Goal: Task Accomplishment & Management: Manage account settings

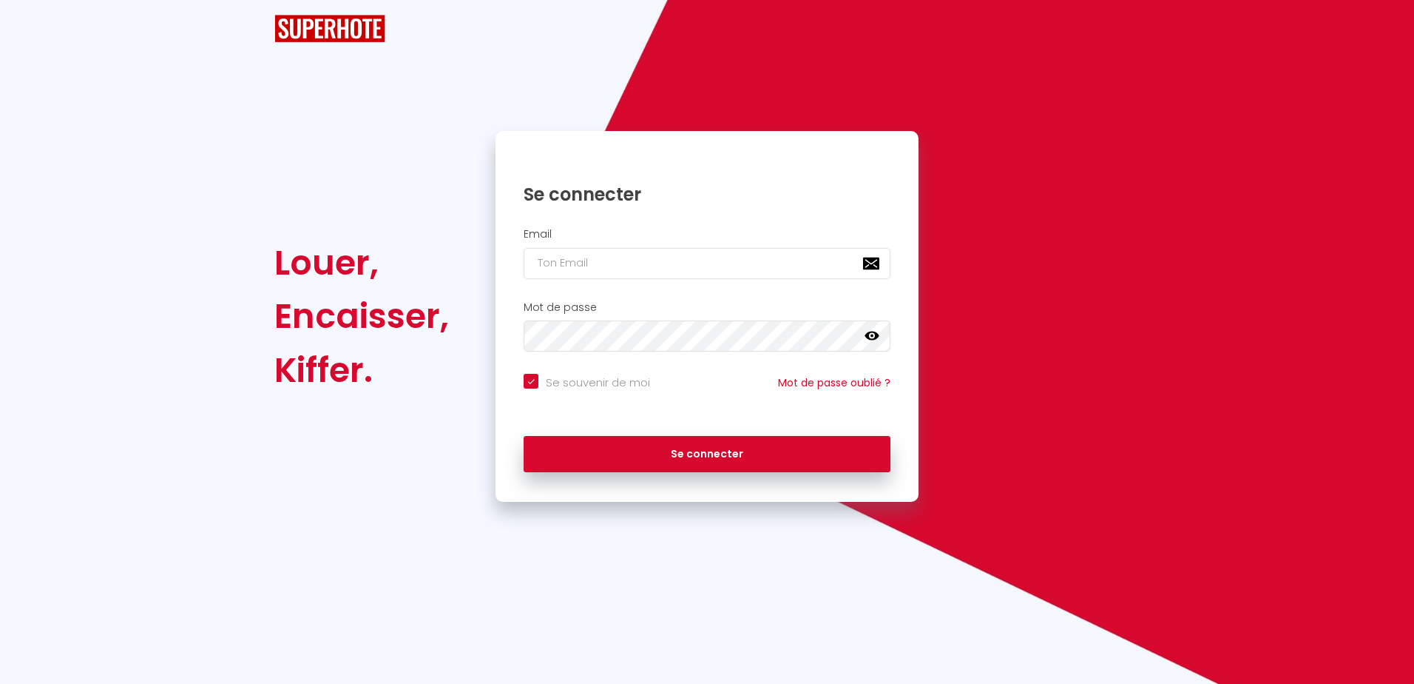
checkbox input "true"
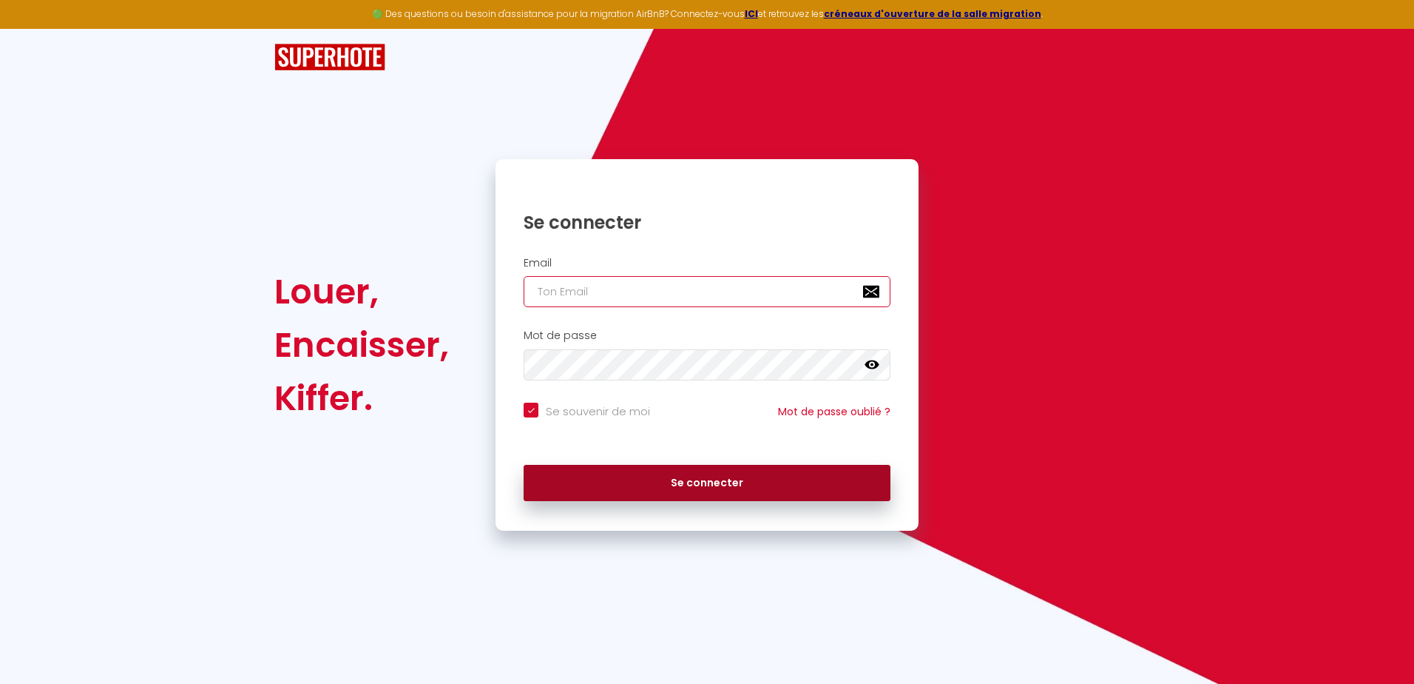
type input "[EMAIL_ADDRESS][DOMAIN_NAME]"
click at [701, 488] on button "Se connecter" at bounding box center [707, 483] width 367 height 37
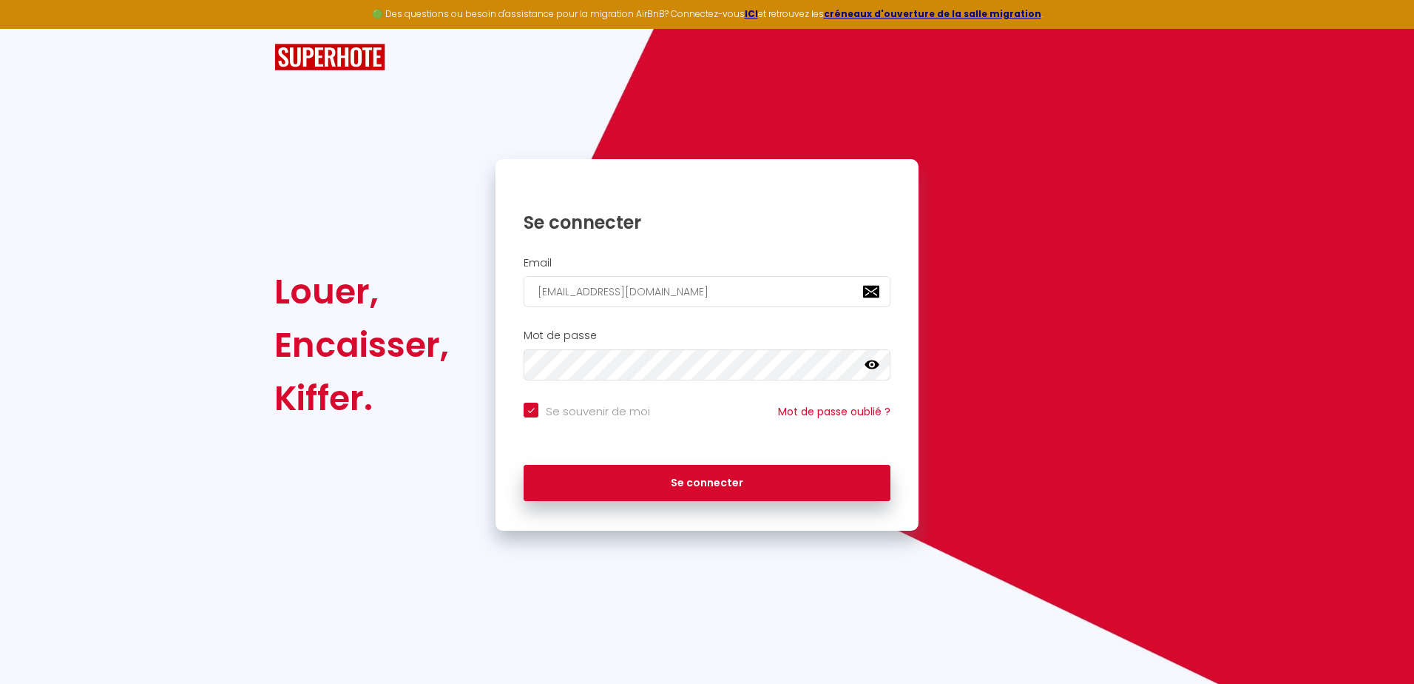
checkbox input "true"
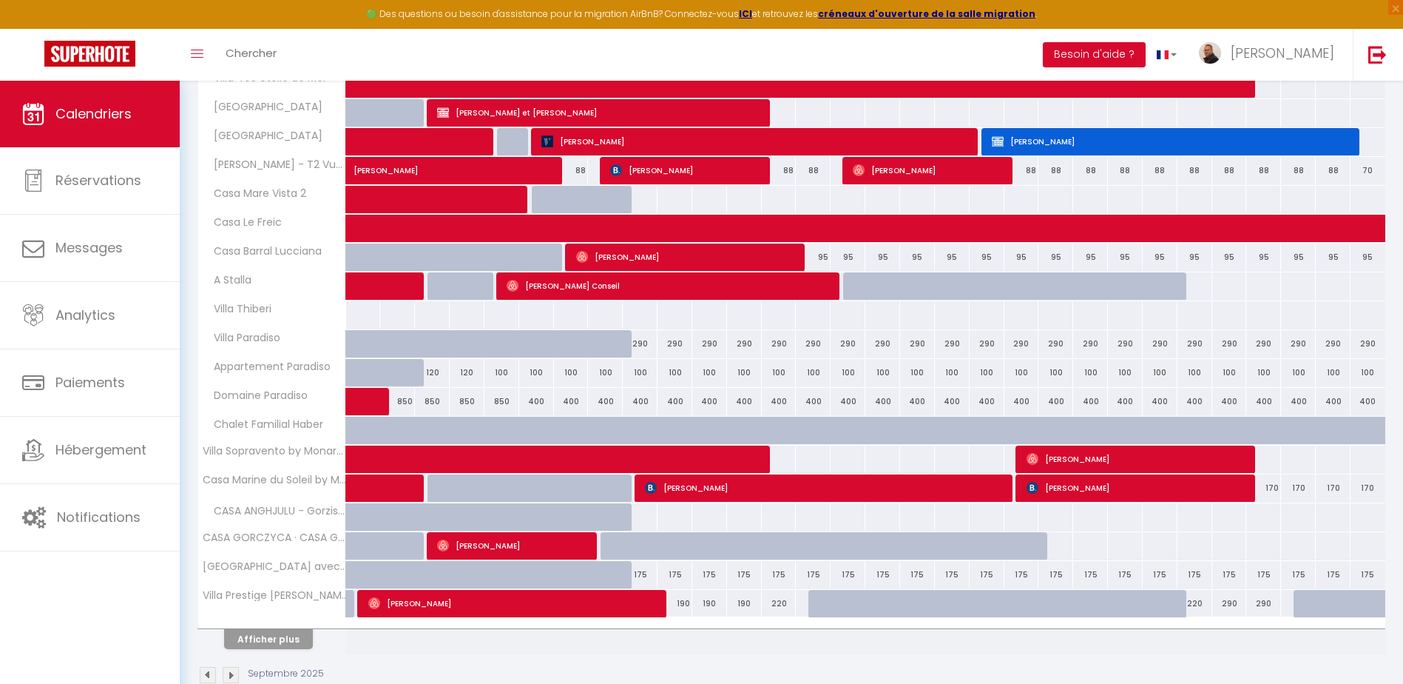
scroll to position [328, 0]
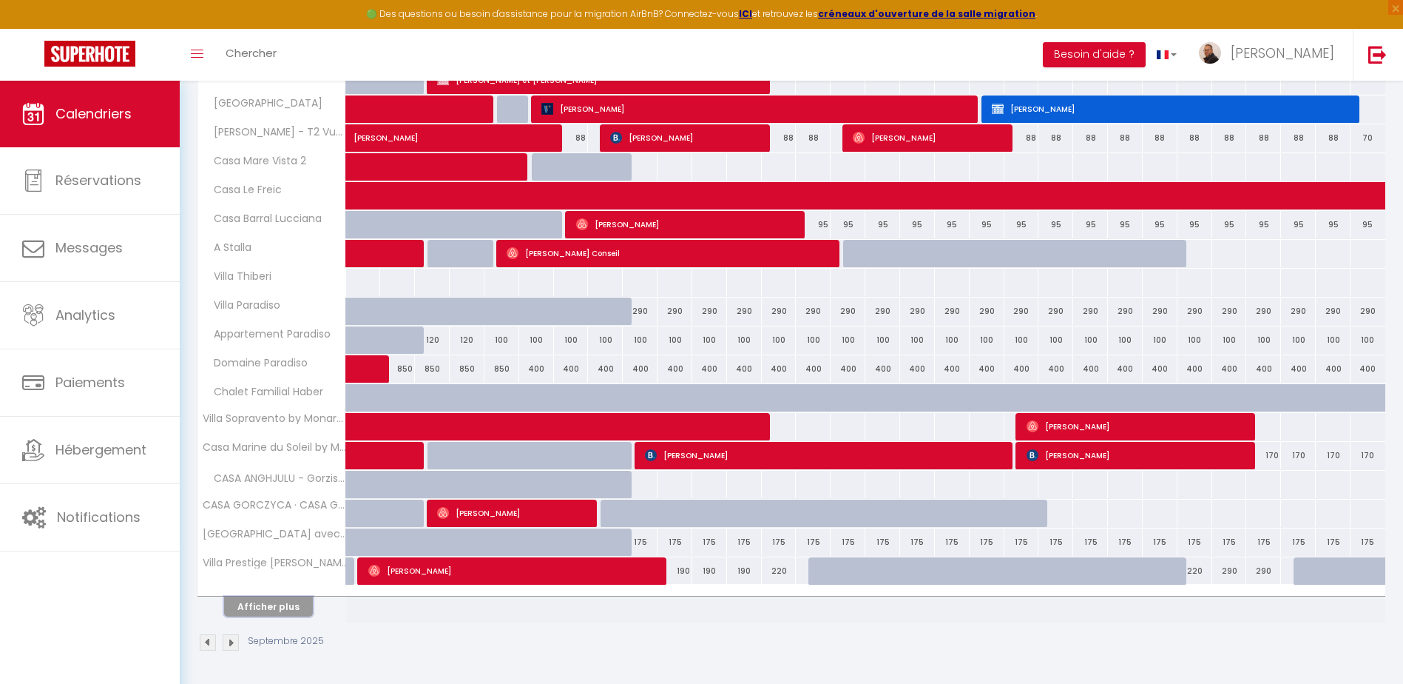
drag, startPoint x: 269, startPoint y: 607, endPoint x: 341, endPoint y: 552, distance: 91.3
click at [269, 607] on button "Afficher plus" at bounding box center [268, 606] width 89 height 20
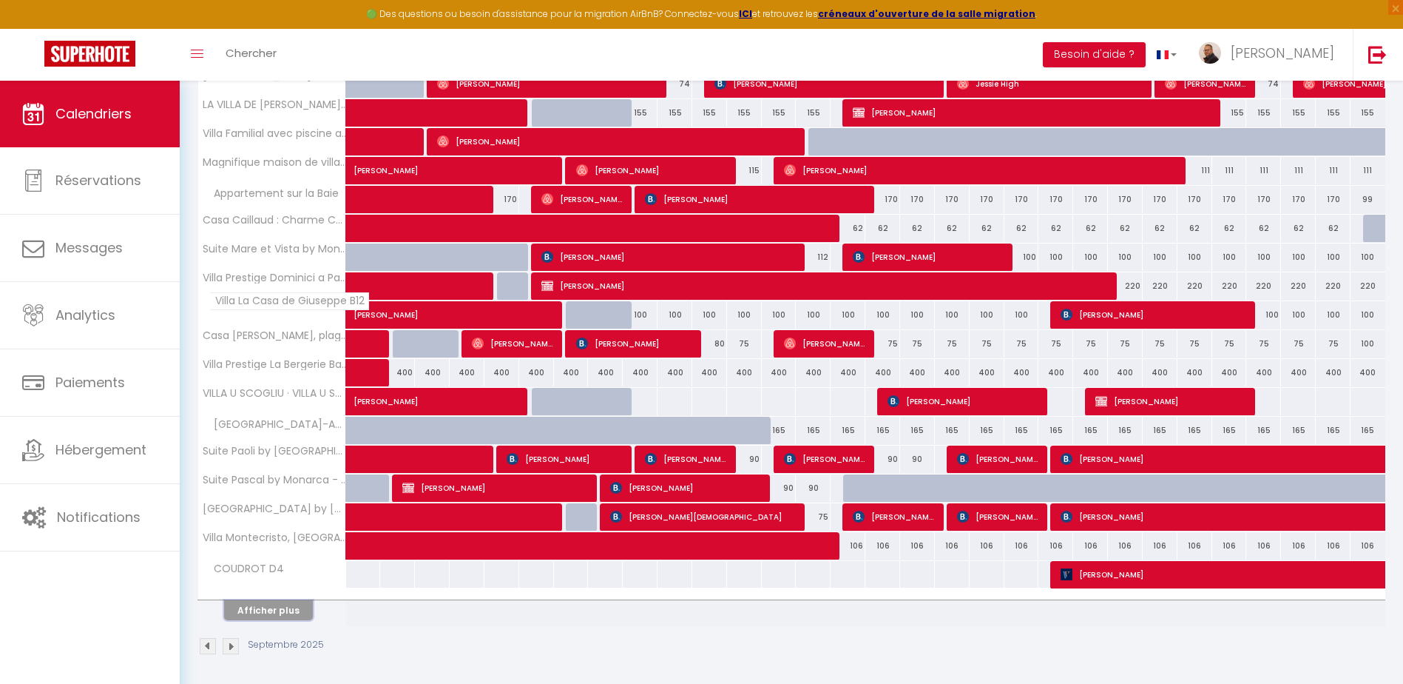
scroll to position [905, 0]
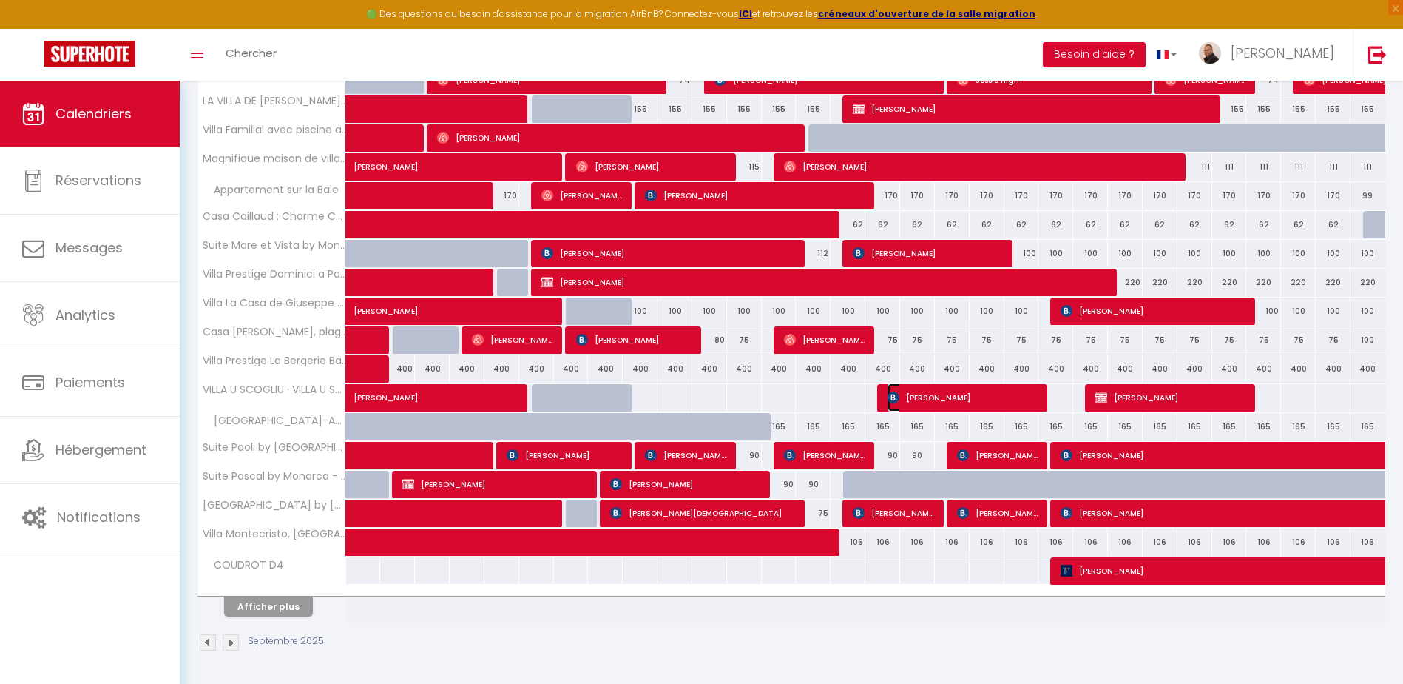
click at [942, 398] on span "Julia Pizard" at bounding box center [963, 397] width 151 height 28
select select "OK"
select select "KO"
select select "0"
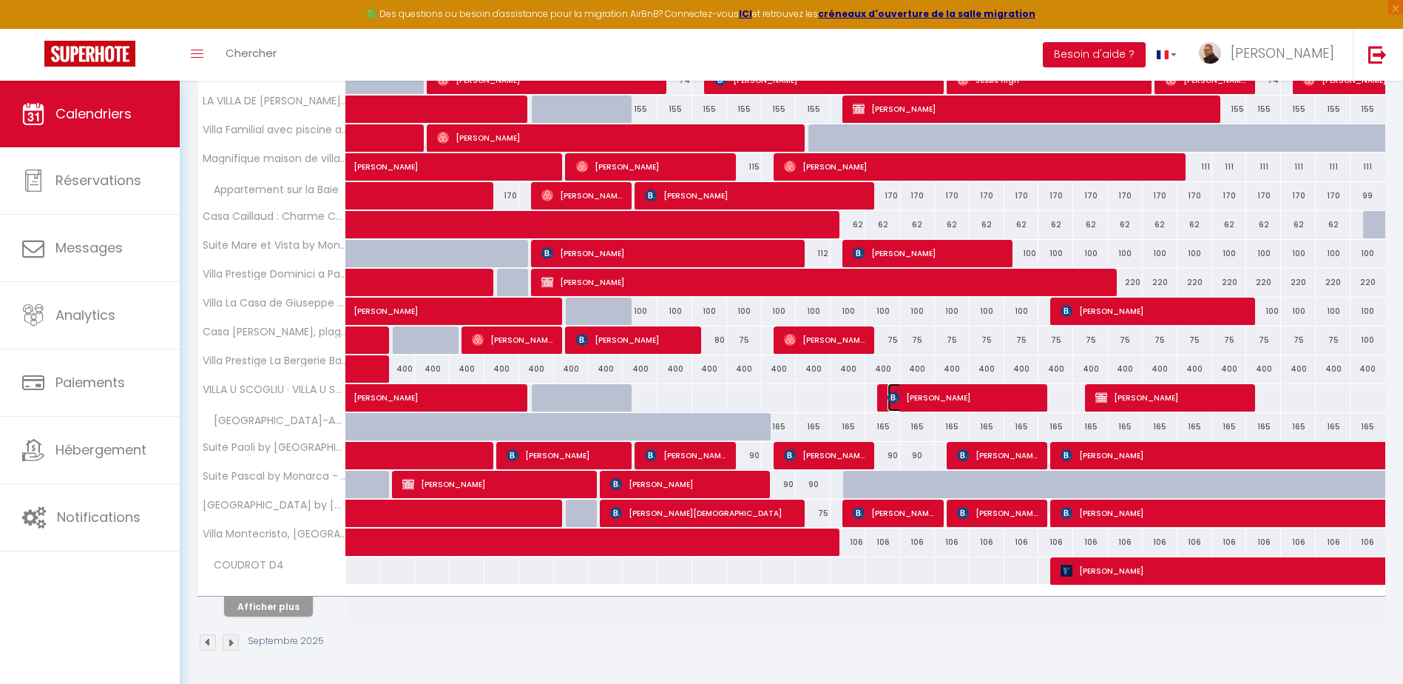
select select "1"
select select
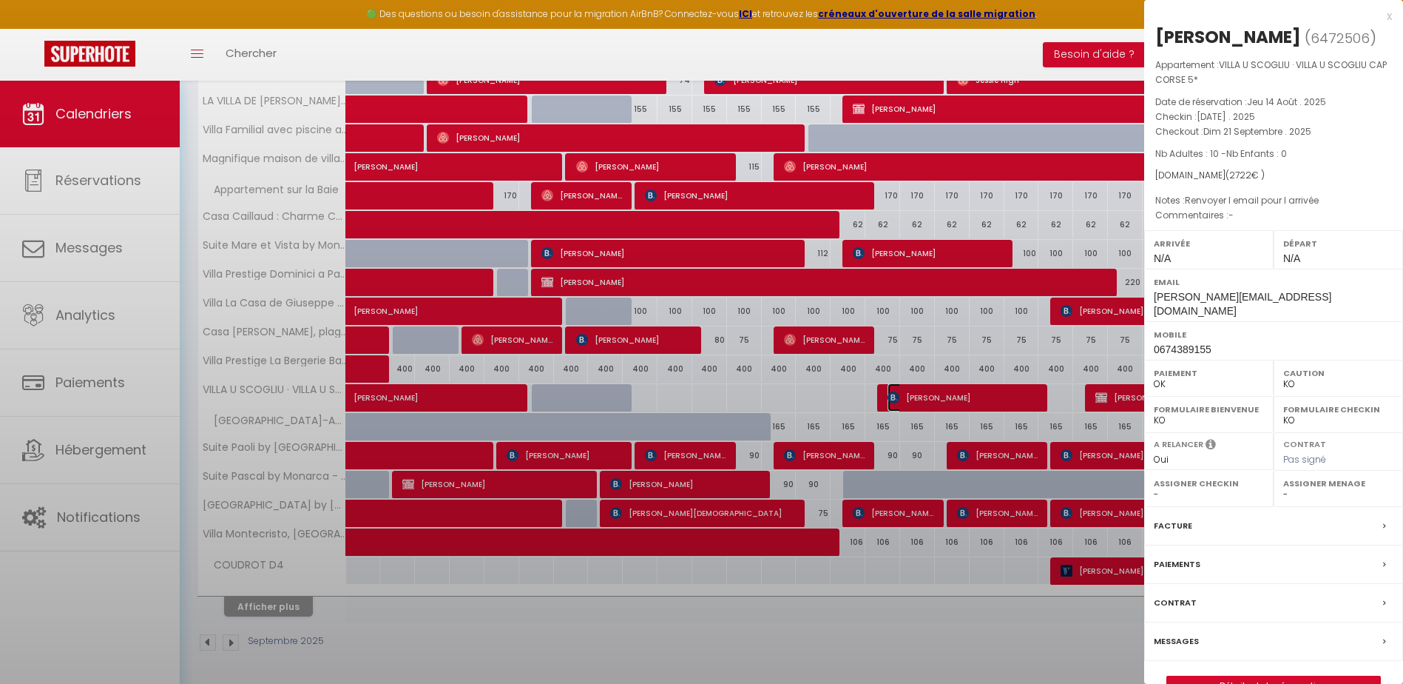
select select "10826"
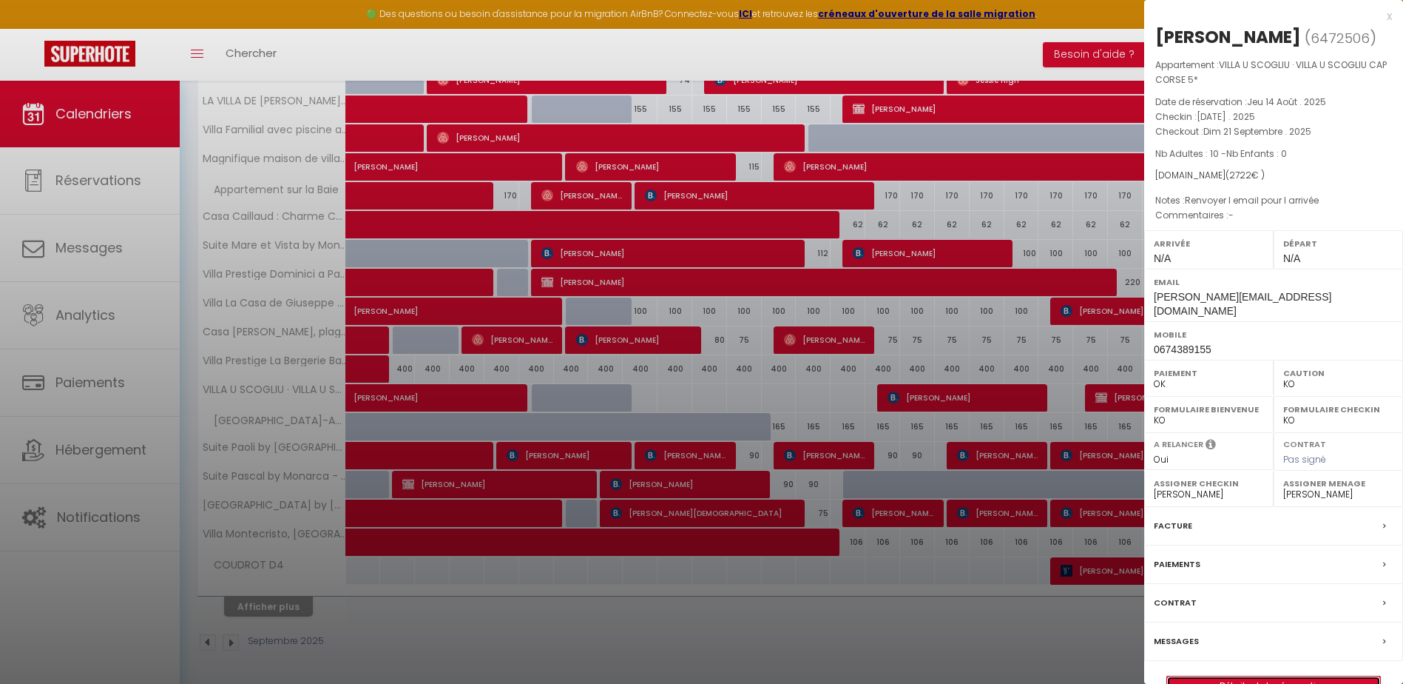
click at [1283, 676] on link "Détails de la réservation" at bounding box center [1273, 685] width 213 height 19
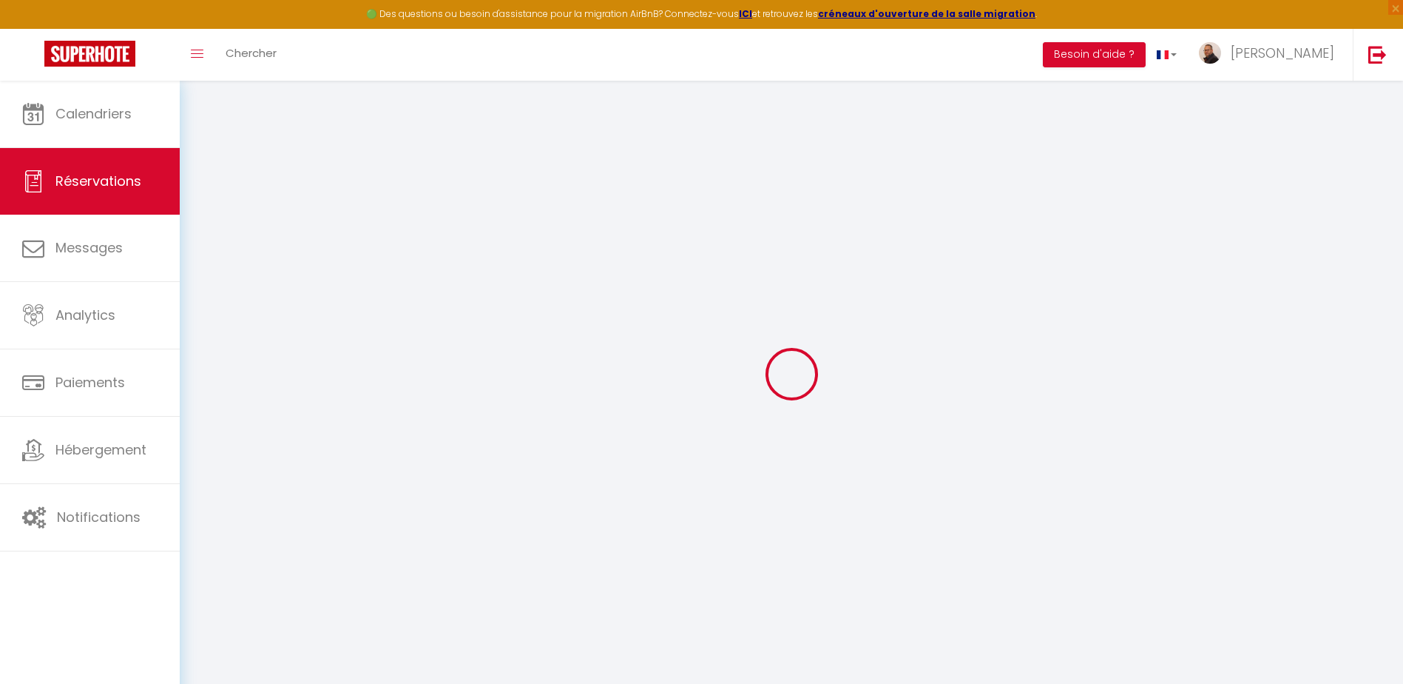
type input "Julia"
type input "Pizard"
type input "julia.pizard@gmail.com"
type input "0674389155"
select select "FR"
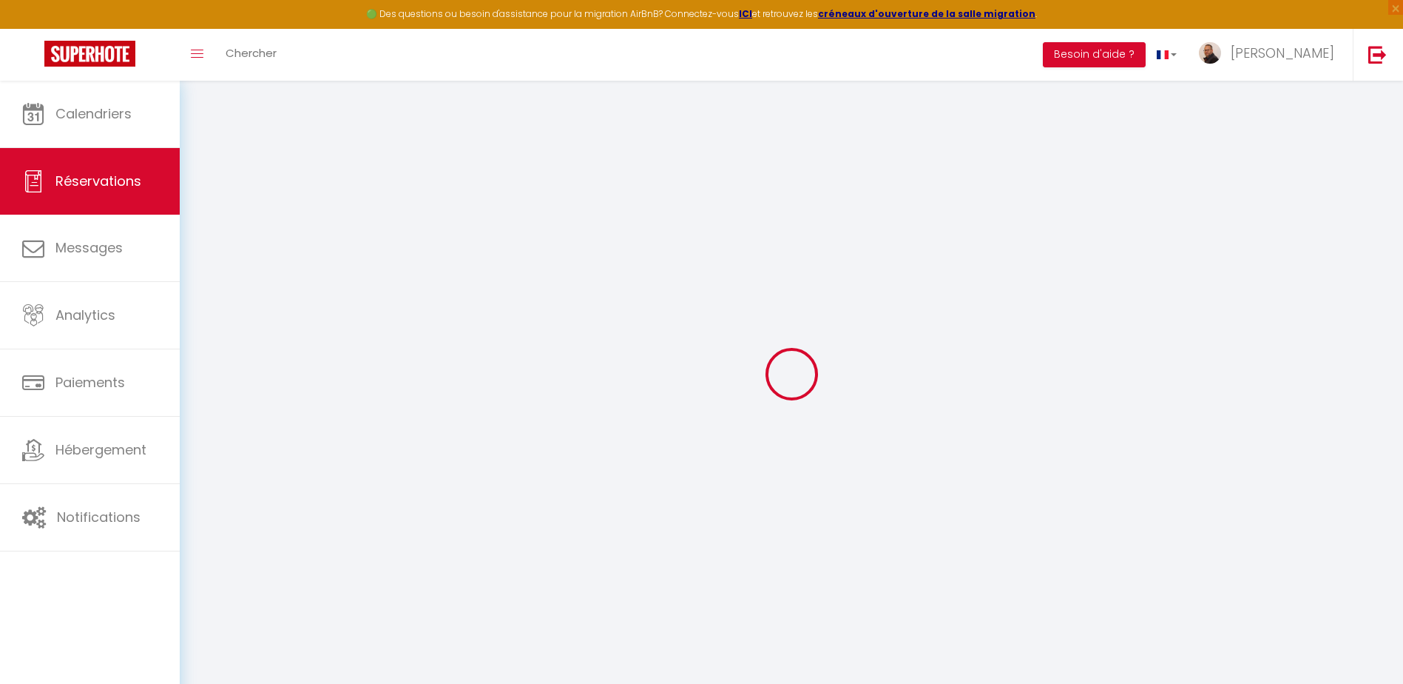
select select "32387"
select select "1"
select select
type input "10"
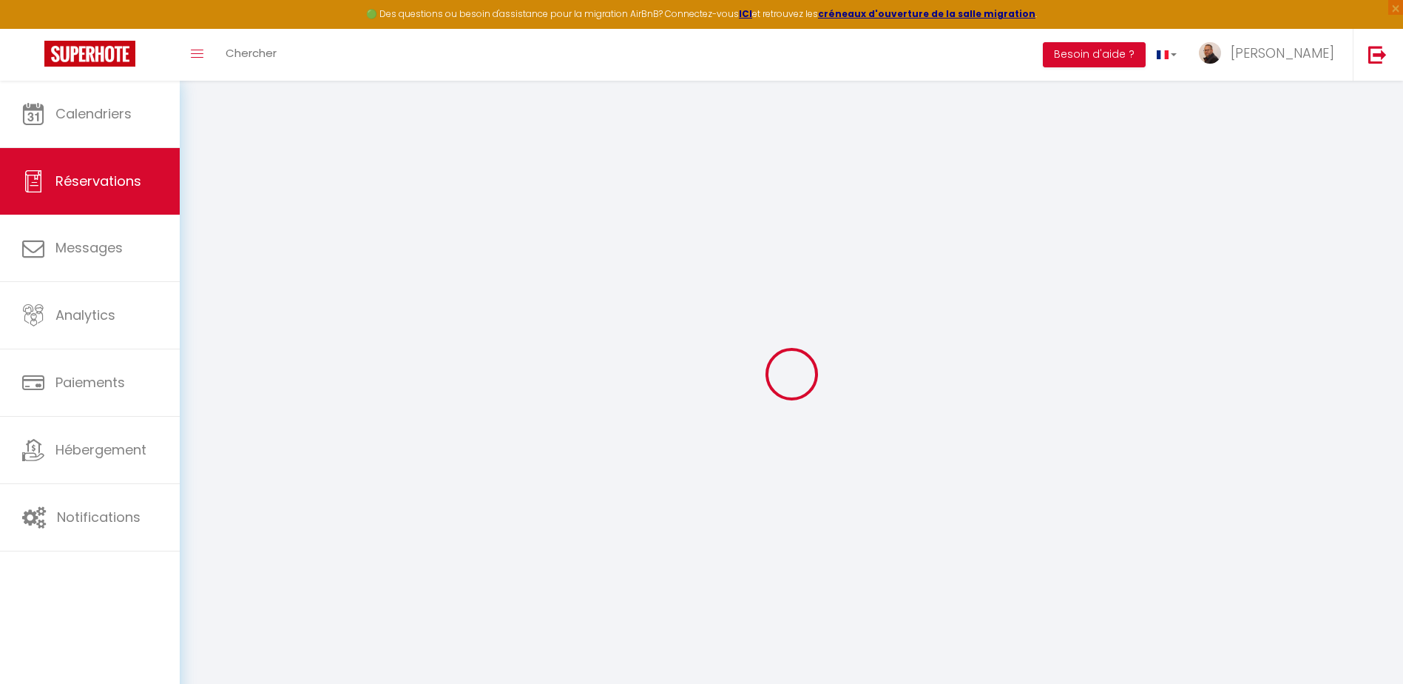
select select "12"
select select
type input "2722"
checkbox input "false"
type input "0"
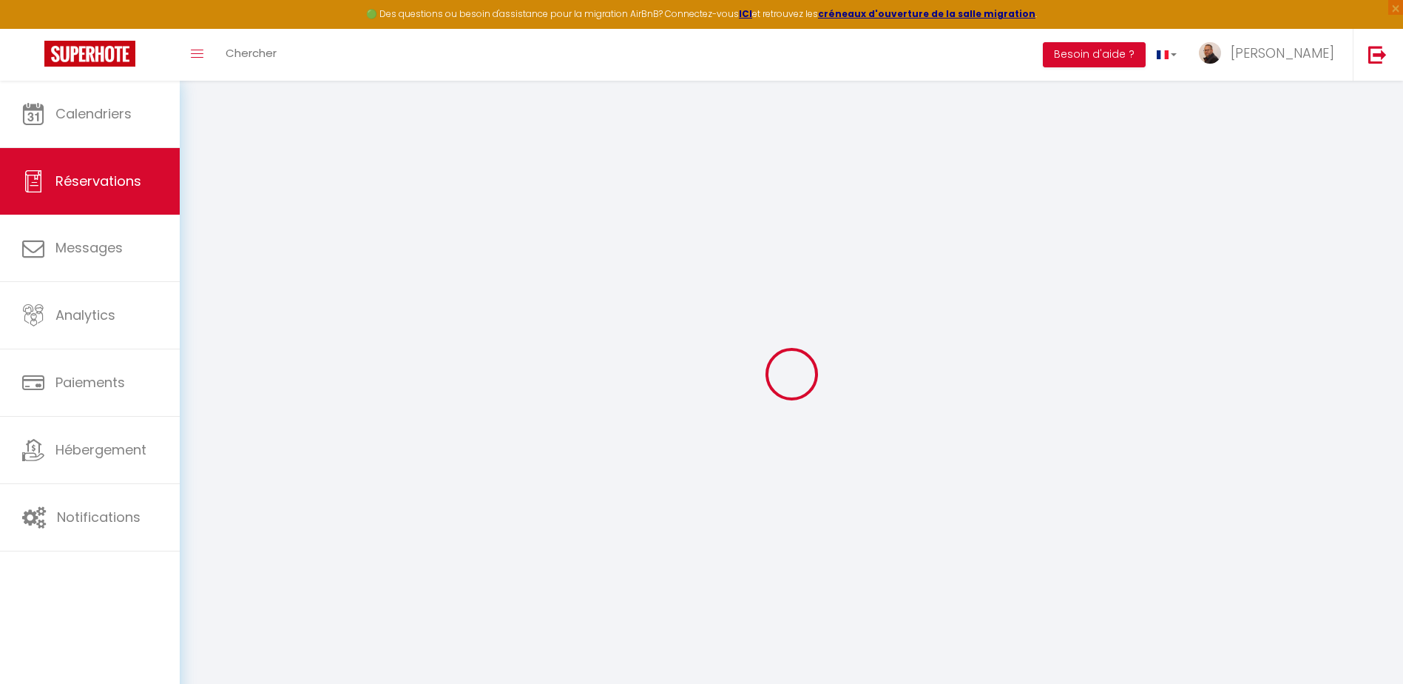
select select "2"
type input "0"
type input "200"
type input "0"
select select
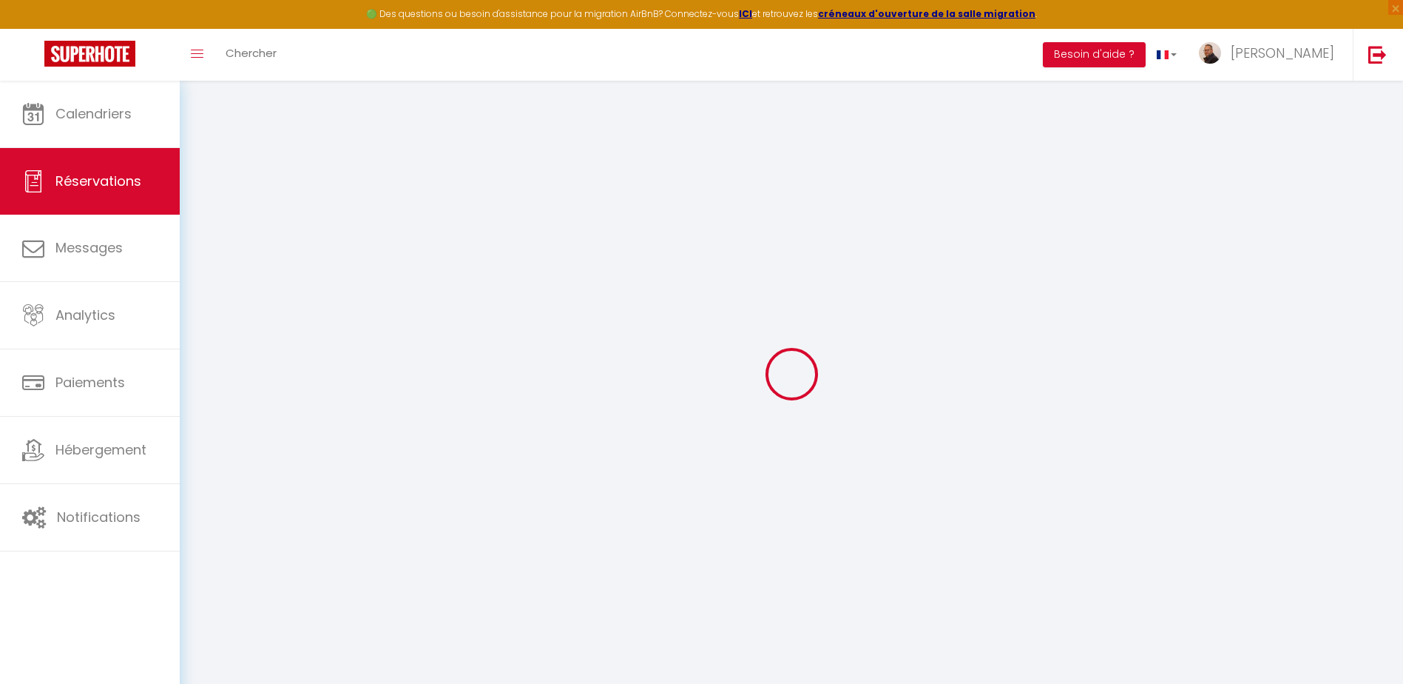
select select
select select "14"
checkbox input "false"
select select
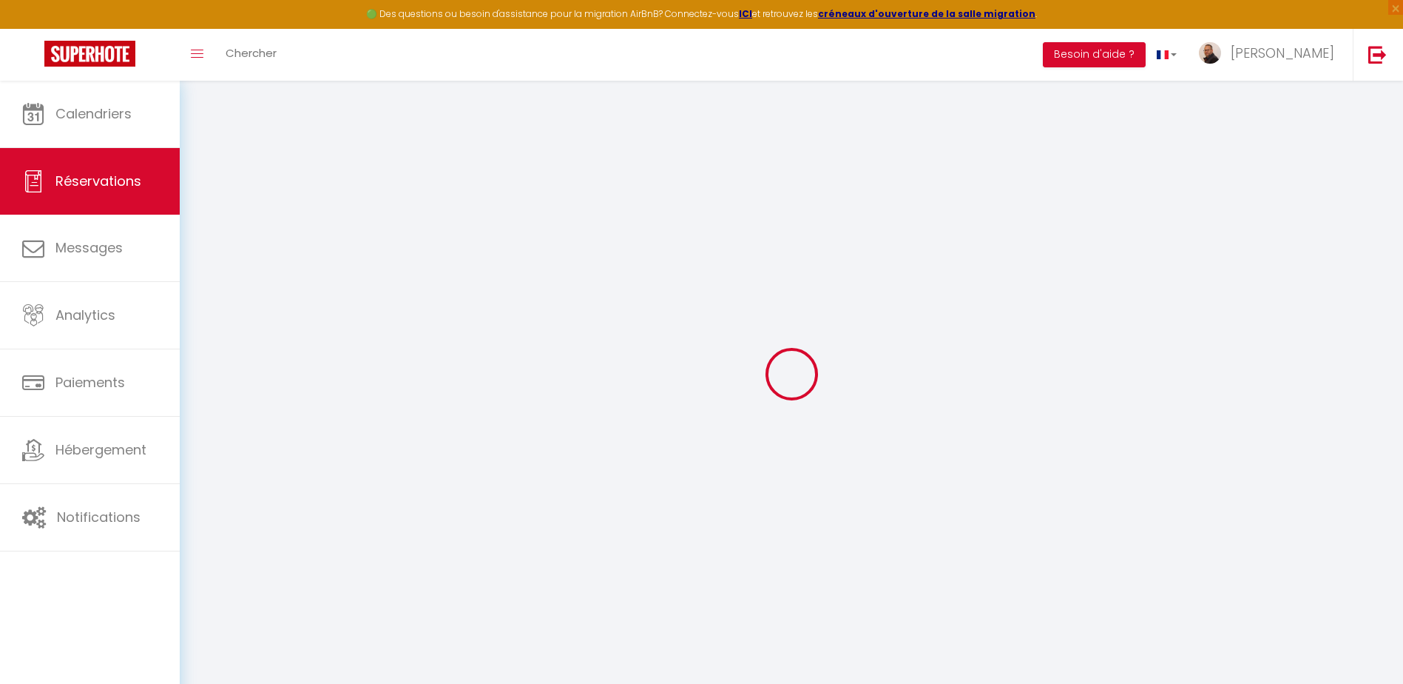
checkbox input "false"
select select
checkbox input "false"
type textarea "Renvoyer l email pour l arrivée"
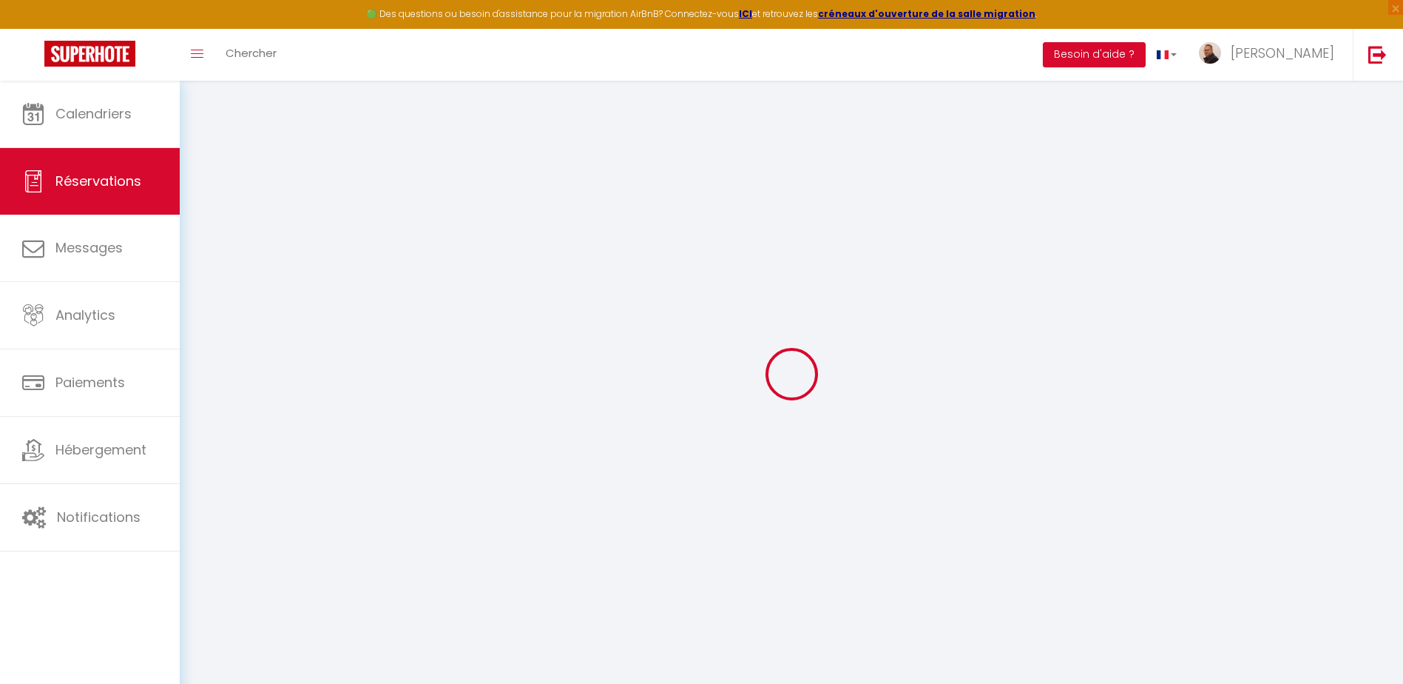
select select
checkbox input "false"
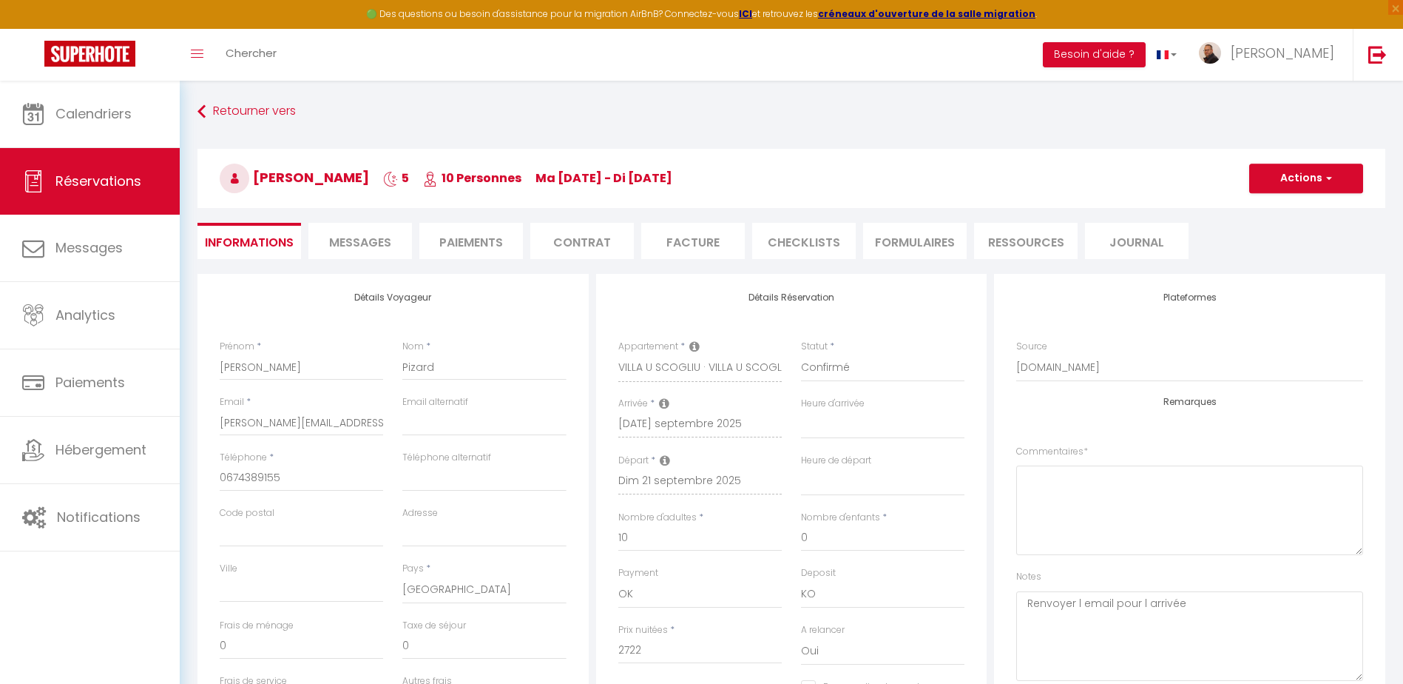
select select
checkbox input "false"
select select
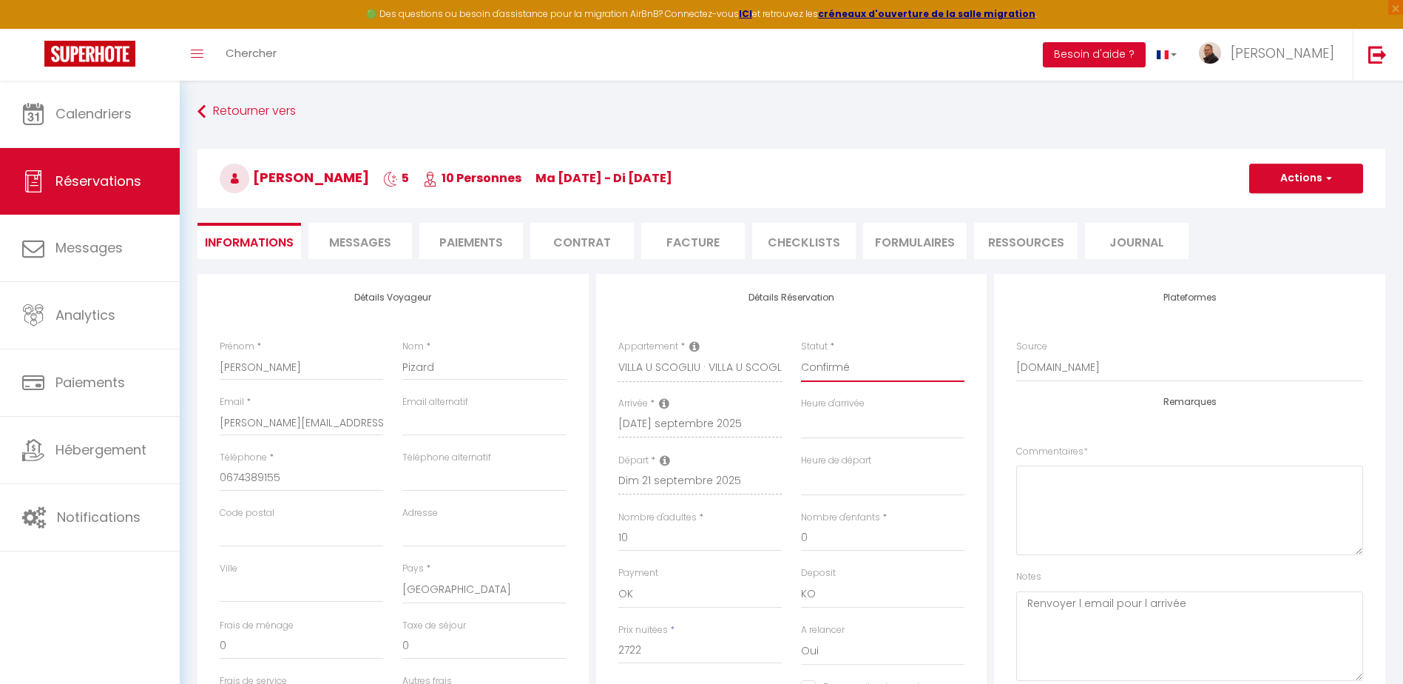
click at [821, 366] on select "Confirmé Non Confirmé [PERSON_NAME] par le voyageur No Show Request" at bounding box center [882, 368] width 163 height 28
select select "0"
click at [801, 354] on select "Confirmé Non Confirmé [PERSON_NAME] par le voyageur No Show Request" at bounding box center [882, 368] width 163 height 28
select select
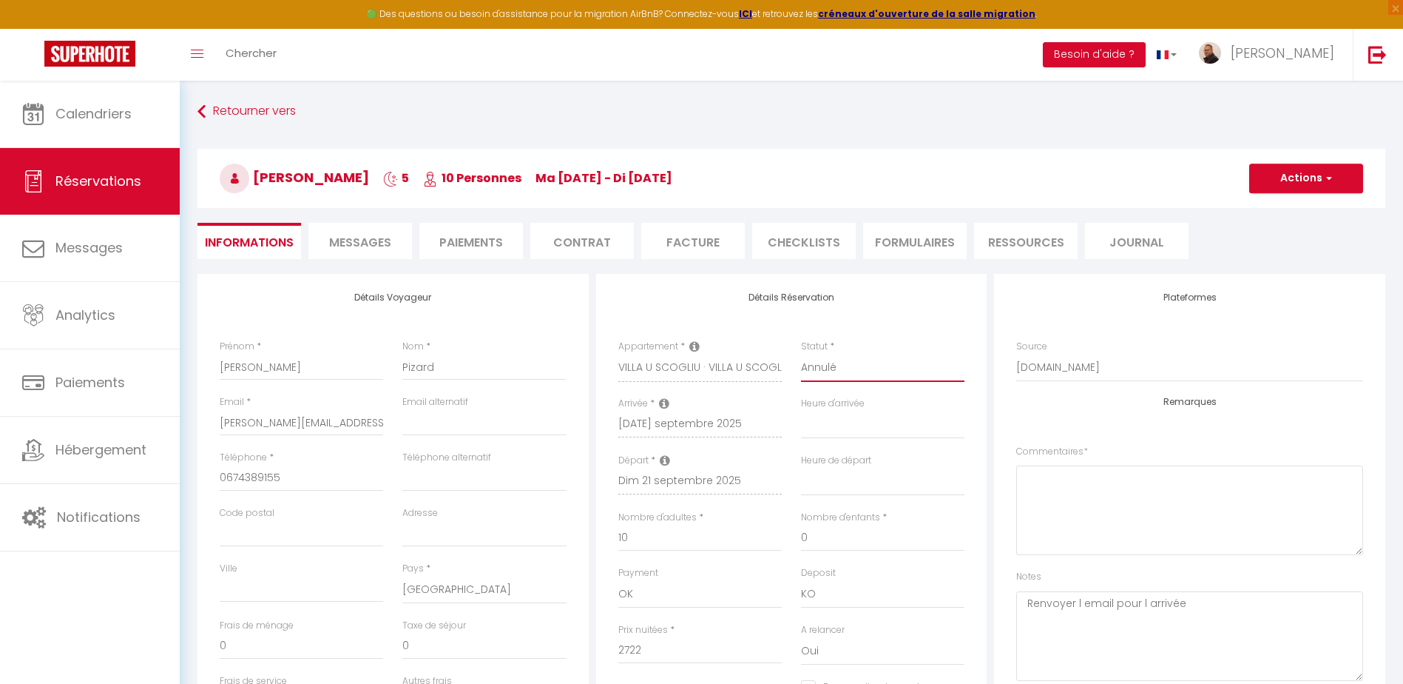
checkbox input "false"
click at [1279, 182] on button "Actions" at bounding box center [1306, 178] width 114 height 30
click at [1288, 213] on link "Enregistrer" at bounding box center [1291, 210] width 117 height 19
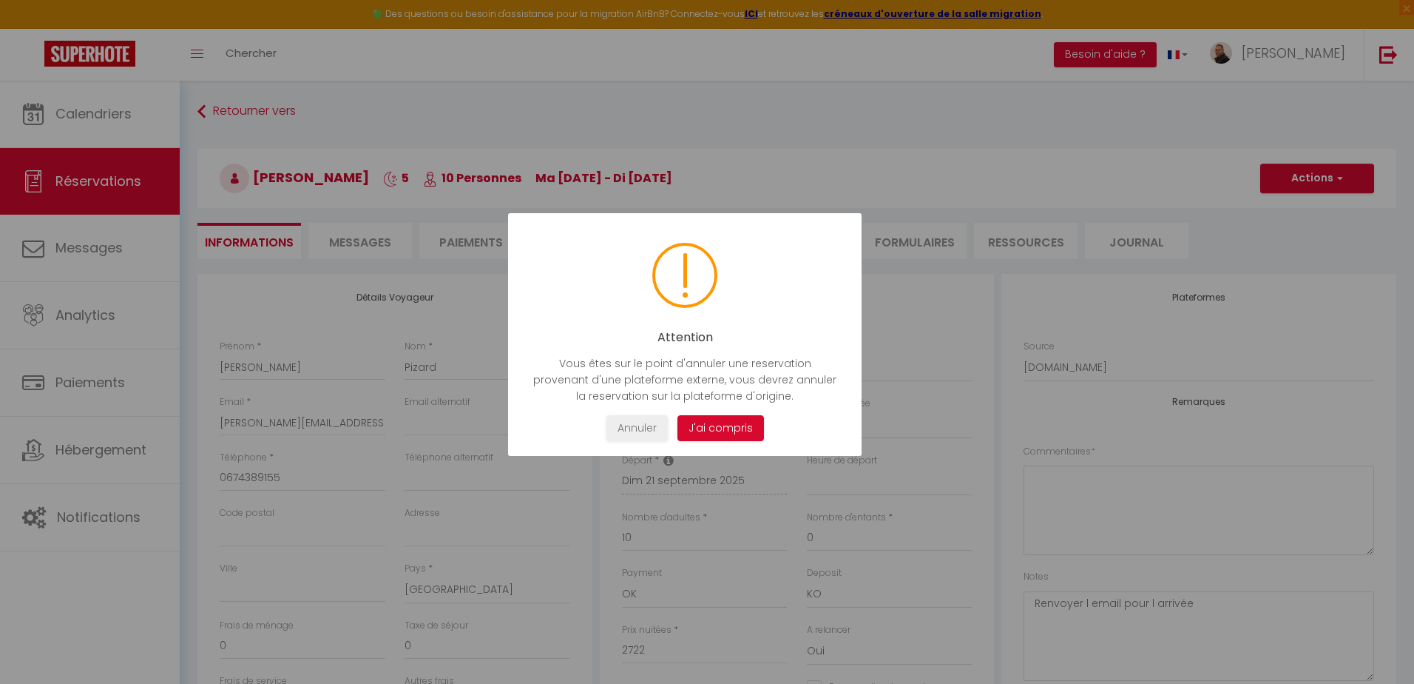
click at [721, 425] on button "J'ai compris" at bounding box center [721, 428] width 87 height 26
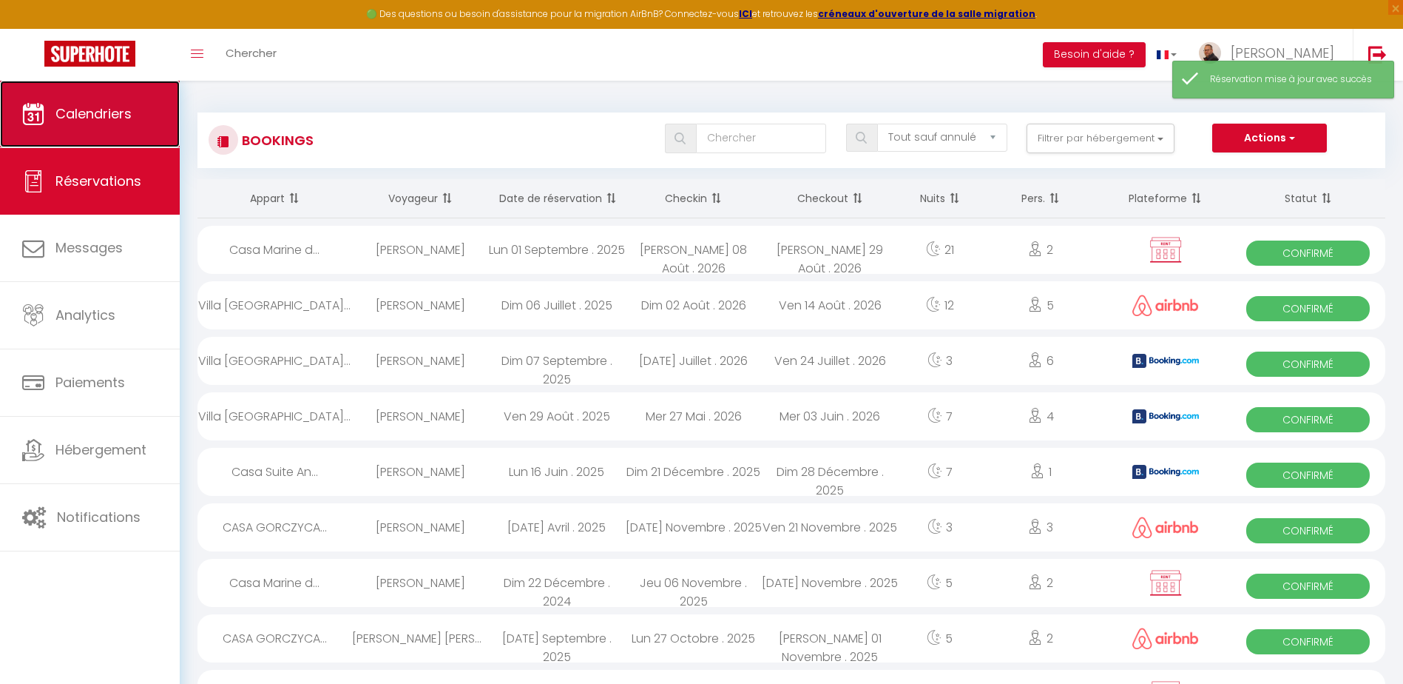
click at [82, 105] on span "Calendriers" at bounding box center [93, 113] width 76 height 18
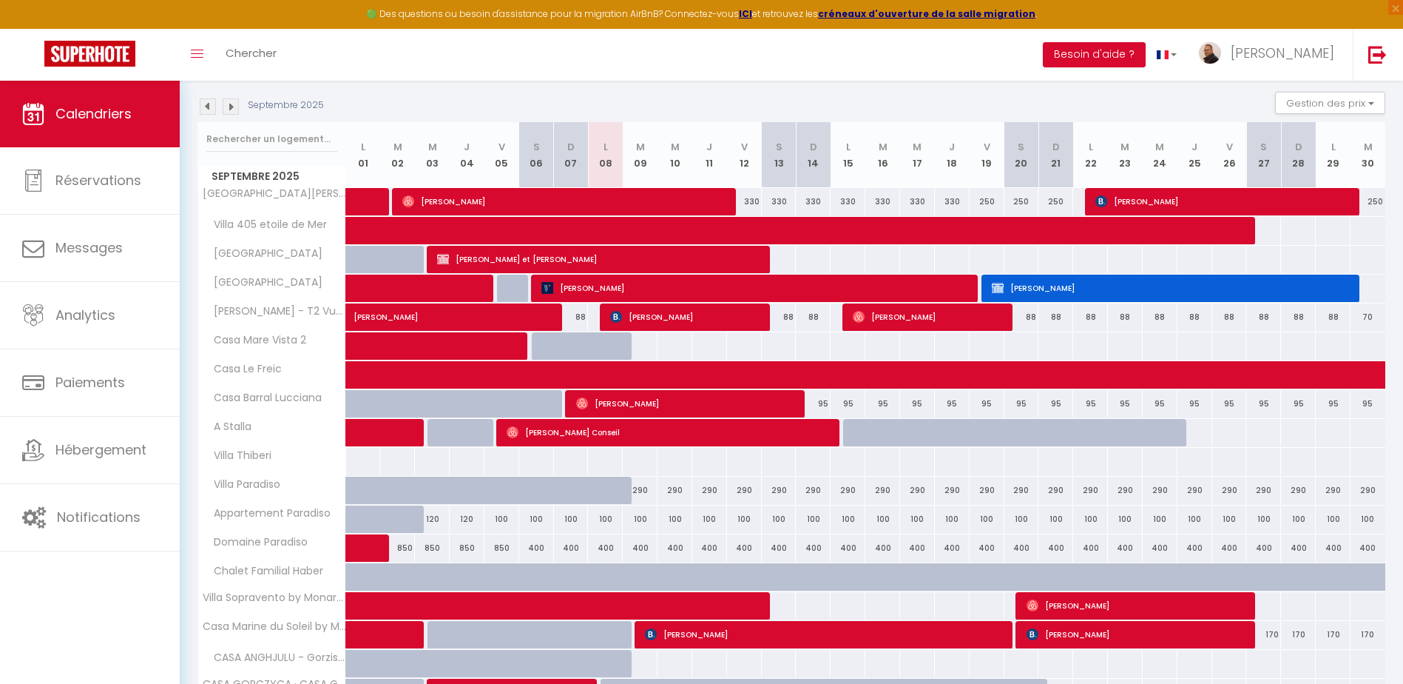
scroll to position [148, 0]
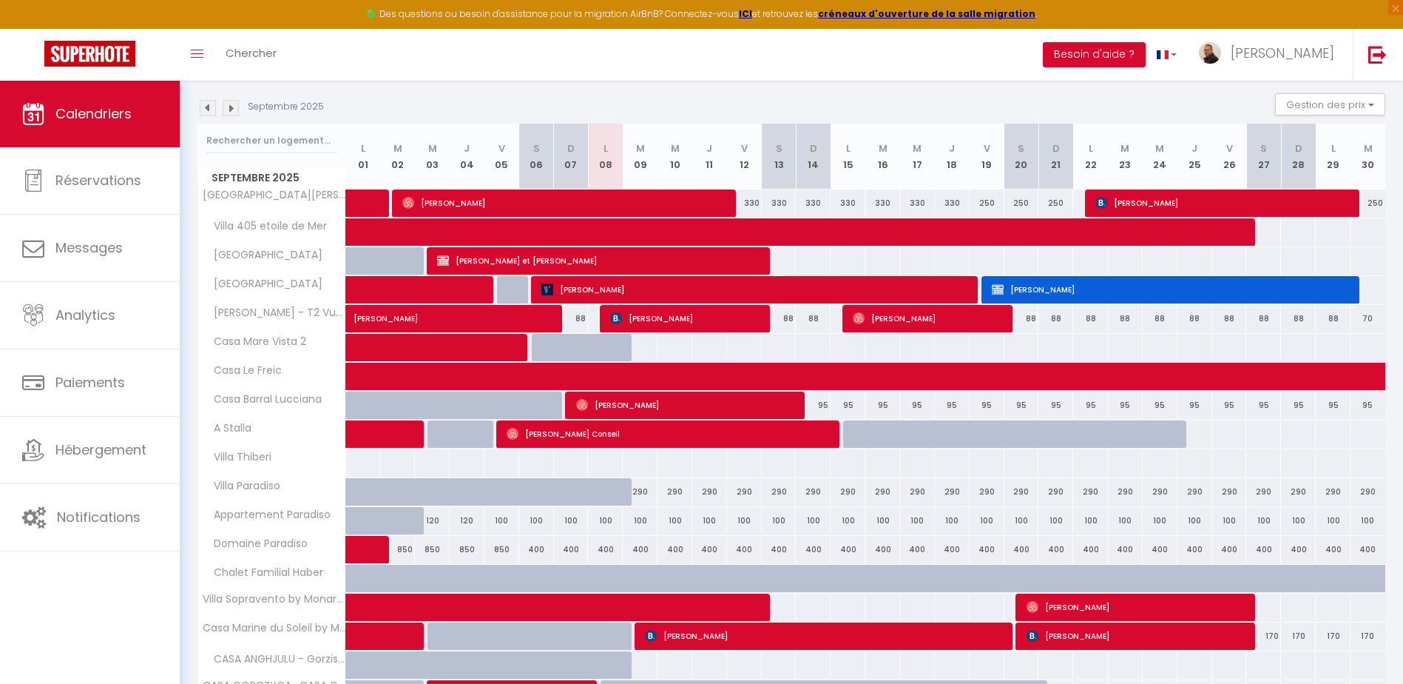
click at [746, 202] on div "330" at bounding box center [744, 202] width 35 height 27
type input "330"
type input "Ven 12 Septembre 2025"
type input "Sam 13 Septembre 2025"
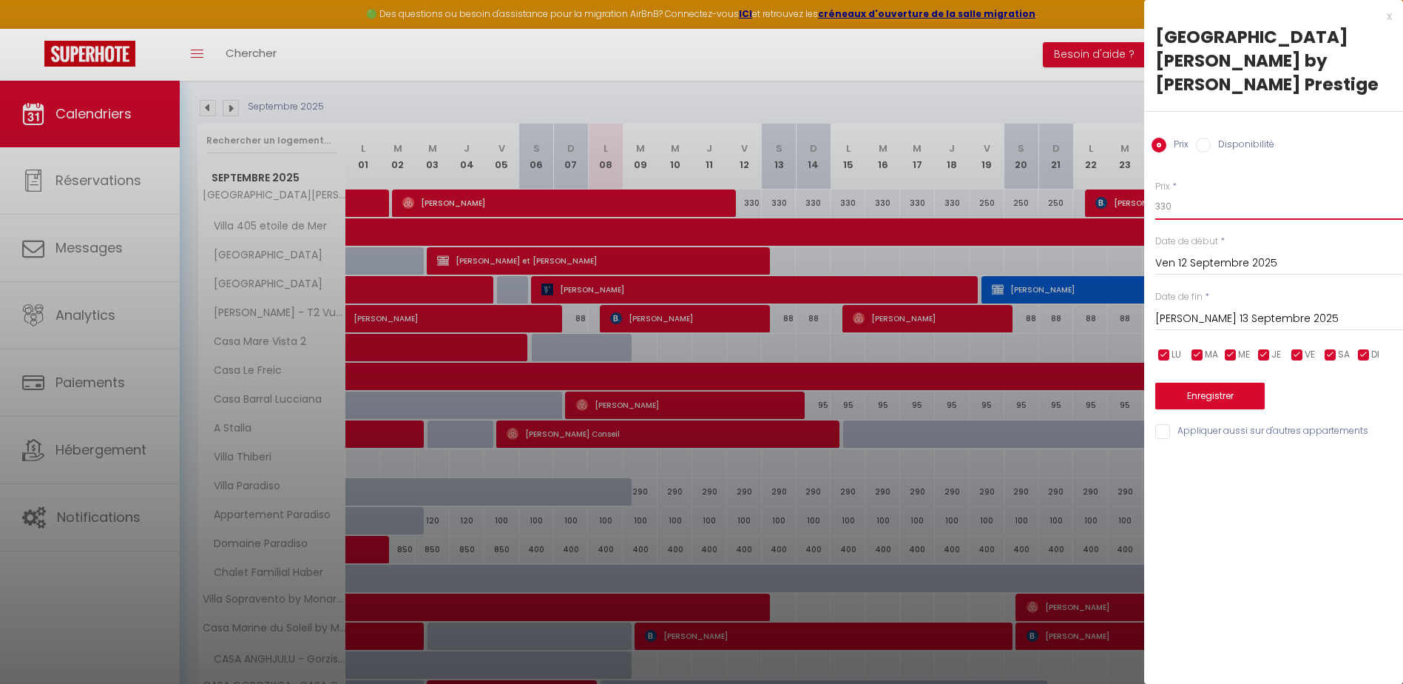
drag, startPoint x: 1181, startPoint y: 178, endPoint x: 1144, endPoint y: 180, distance: 36.4
click at [1144, 180] on div "Prix * 330 Statut * Disponible Indisponible Date de début * Ven 12 Septembre 20…" at bounding box center [1273, 301] width 259 height 280
type input "22"
click at [1185, 309] on input "Sam 13 Septembre 2025" at bounding box center [1279, 318] width 248 height 19
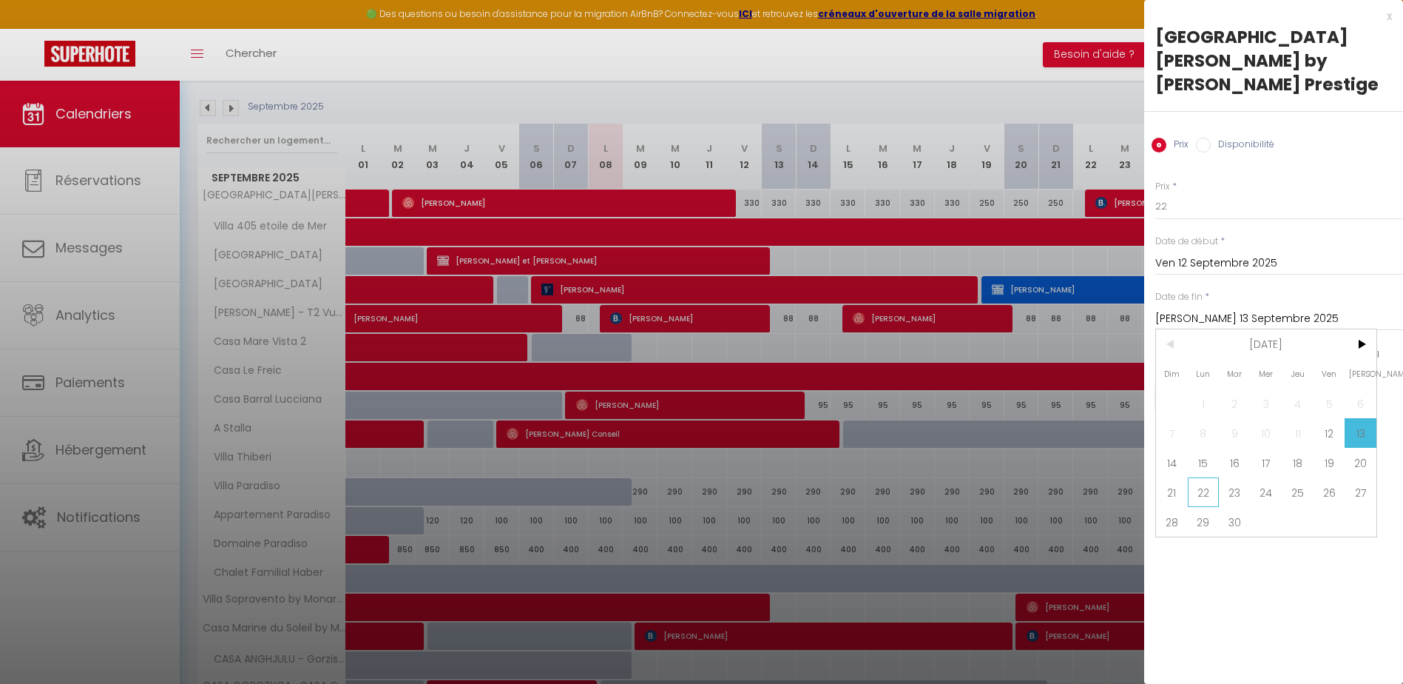
click at [1208, 477] on span "22" at bounding box center [1204, 492] width 32 height 30
type input "Lun 22 Septembre 2025"
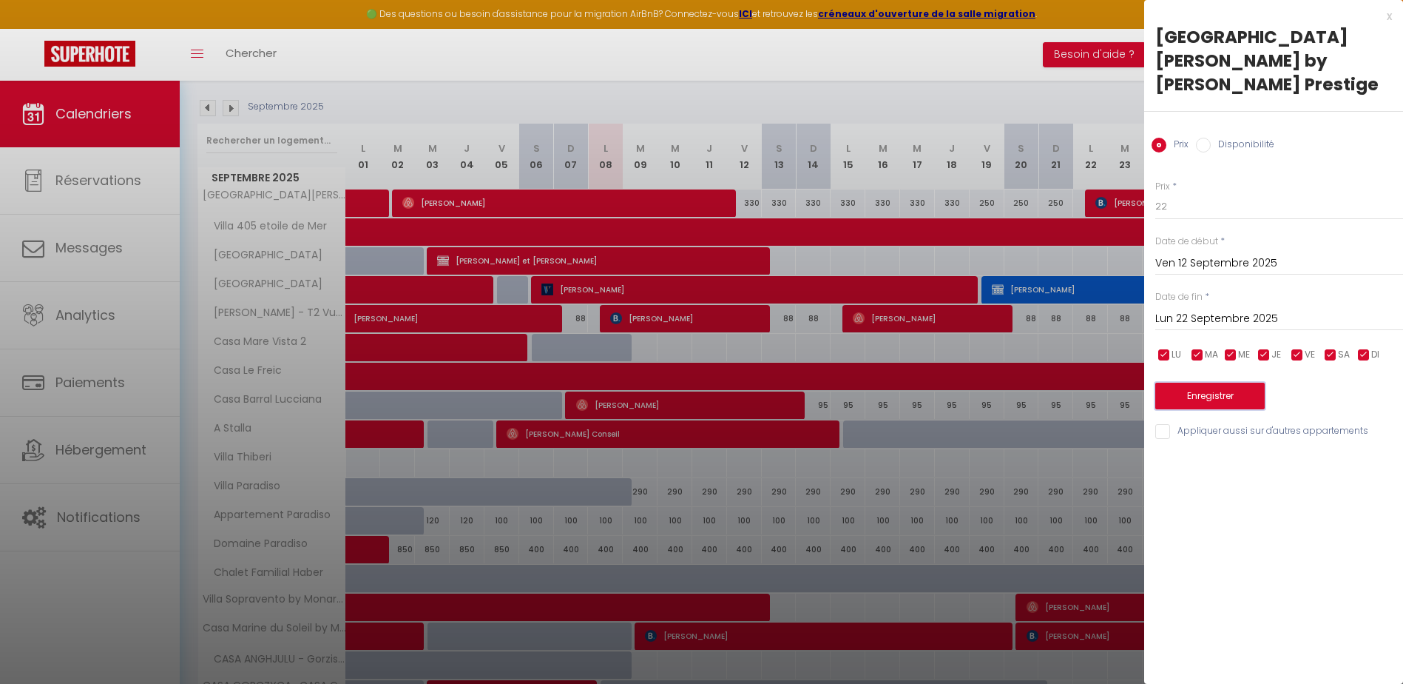
click at [1220, 382] on button "Enregistrer" at bounding box center [1209, 395] width 109 height 27
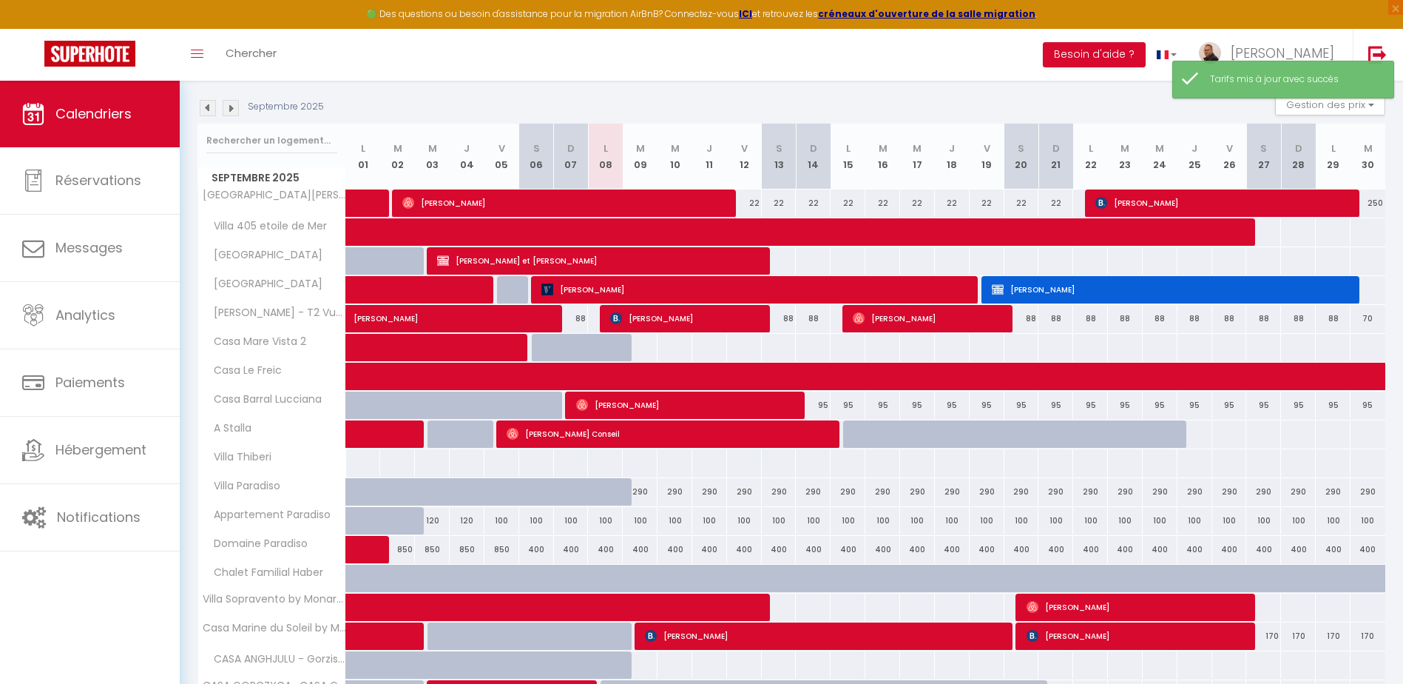
click at [796, 201] on div "22" at bounding box center [813, 202] width 35 height 27
type input "22"
type input "Dim 14 Septembre 2025"
type input "Lun 15 Septembre 2025"
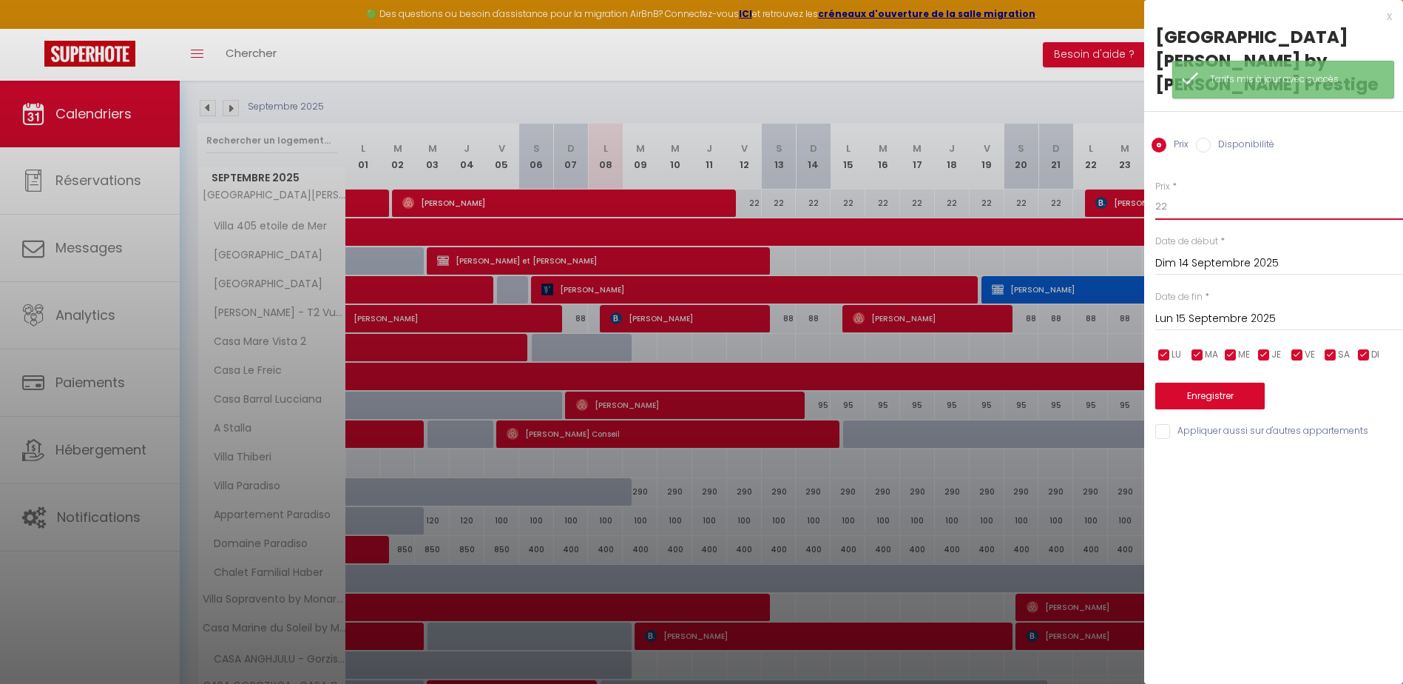
click at [1189, 193] on input "22" at bounding box center [1279, 206] width 248 height 27
type input "220"
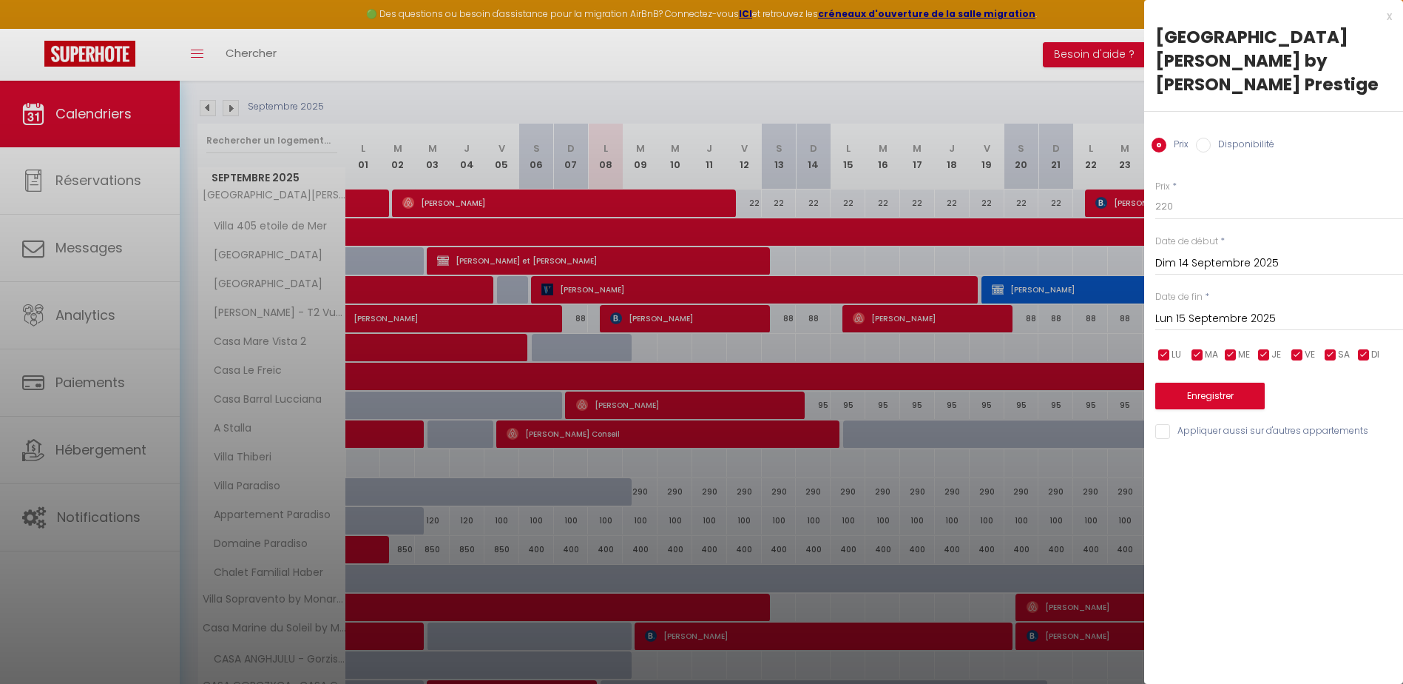
click at [1186, 254] on input "Dim 14 Septembre 2025" at bounding box center [1279, 263] width 248 height 19
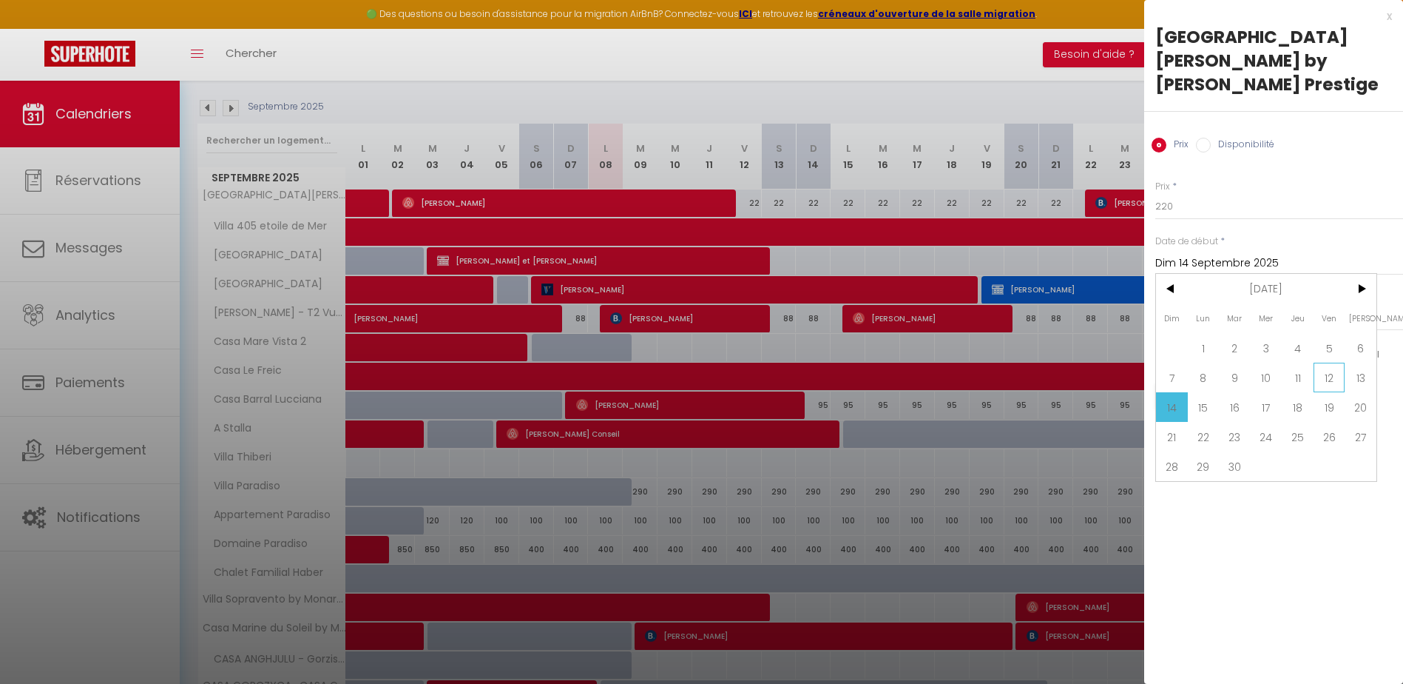
click at [1334, 362] on span "12" at bounding box center [1330, 377] width 32 height 30
type input "Ven 12 Septembre 2025"
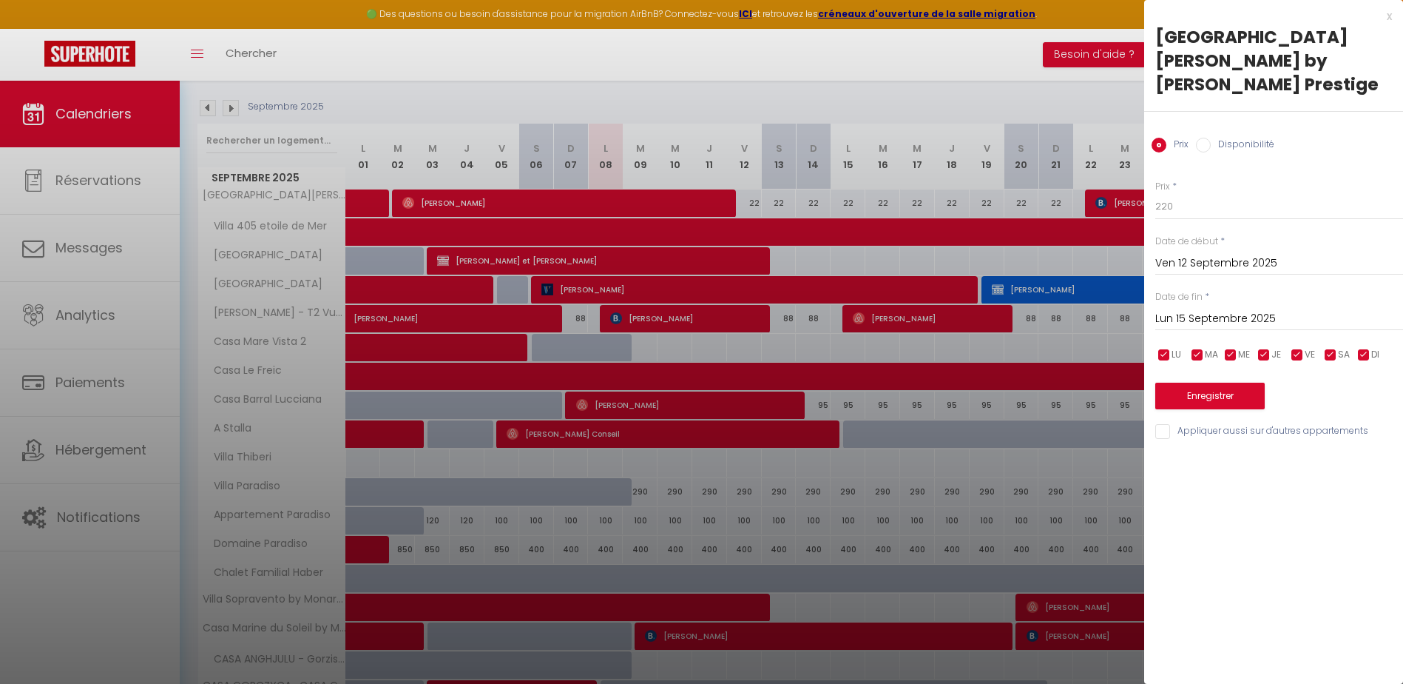
click at [1190, 309] on input "Lun 15 Septembre 2025" at bounding box center [1279, 318] width 248 height 19
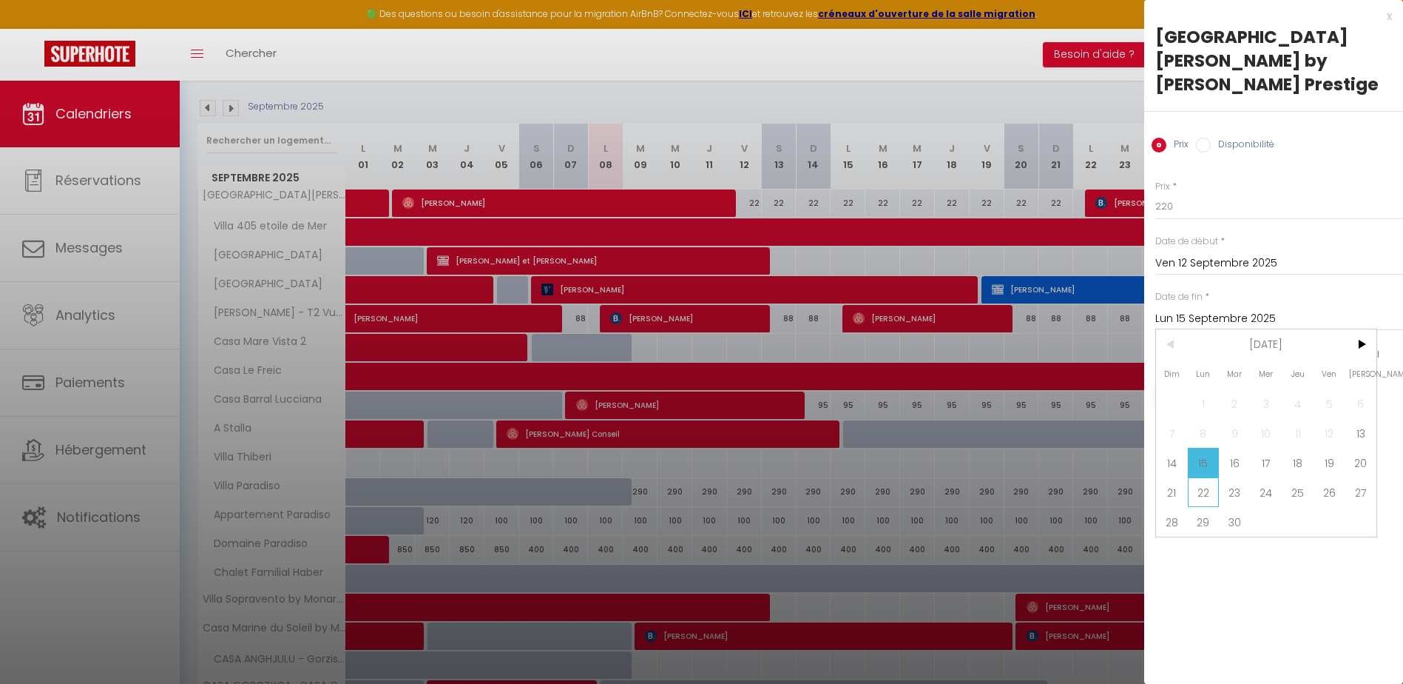
click at [1202, 477] on span "22" at bounding box center [1204, 492] width 32 height 30
type input "Lun 22 Septembre 2025"
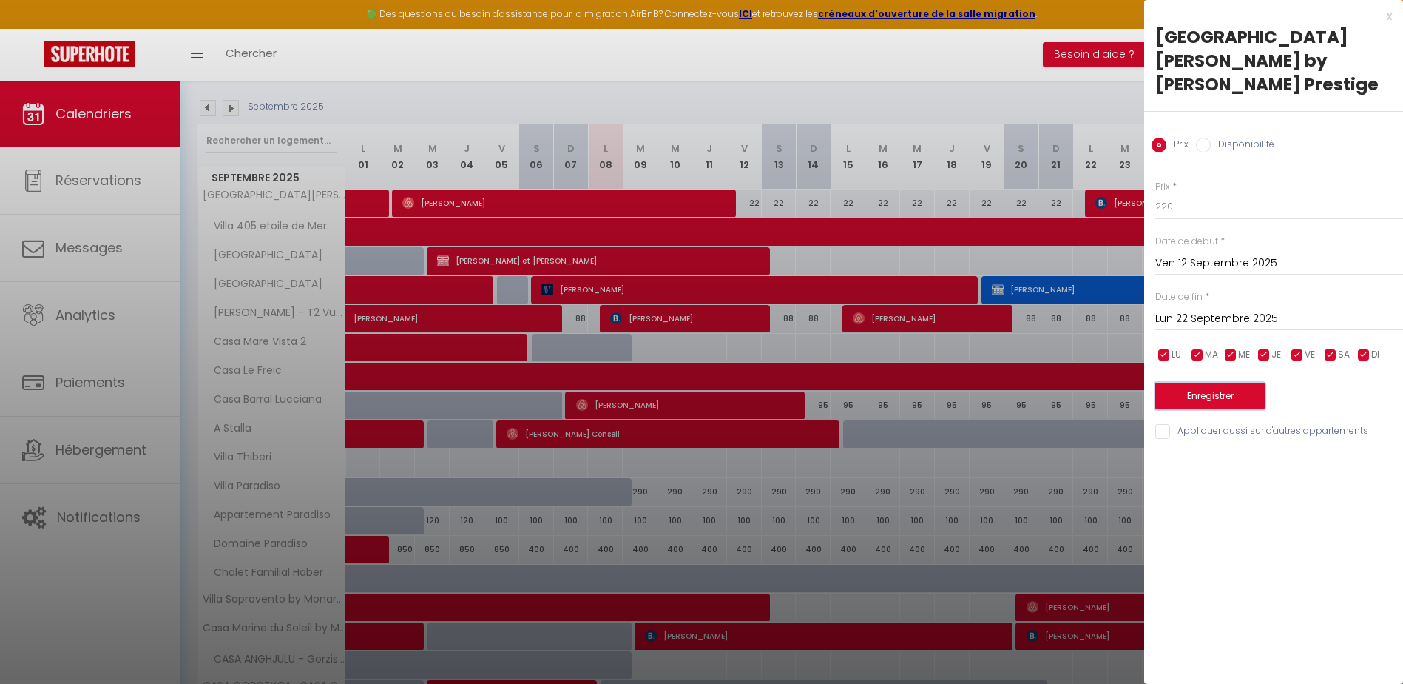
click at [1218, 382] on button "Enregistrer" at bounding box center [1209, 395] width 109 height 27
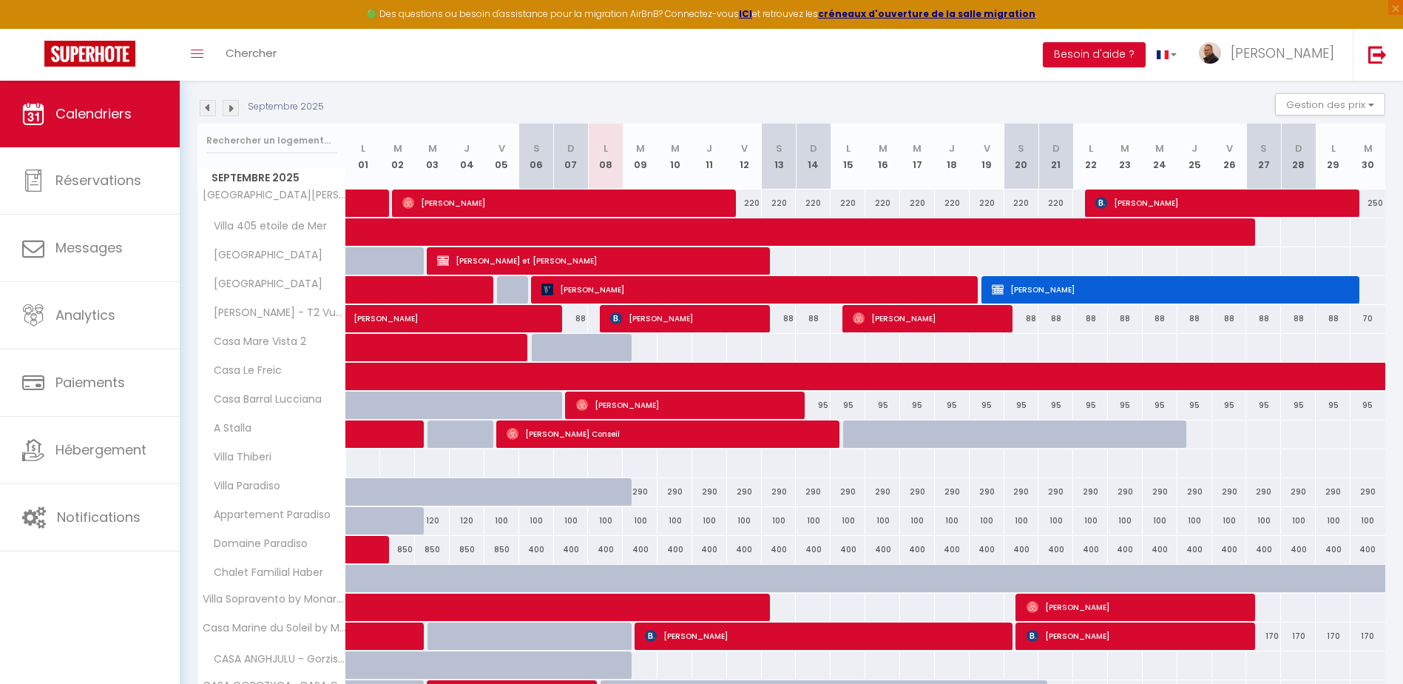
click at [229, 112] on img at bounding box center [231, 108] width 16 height 16
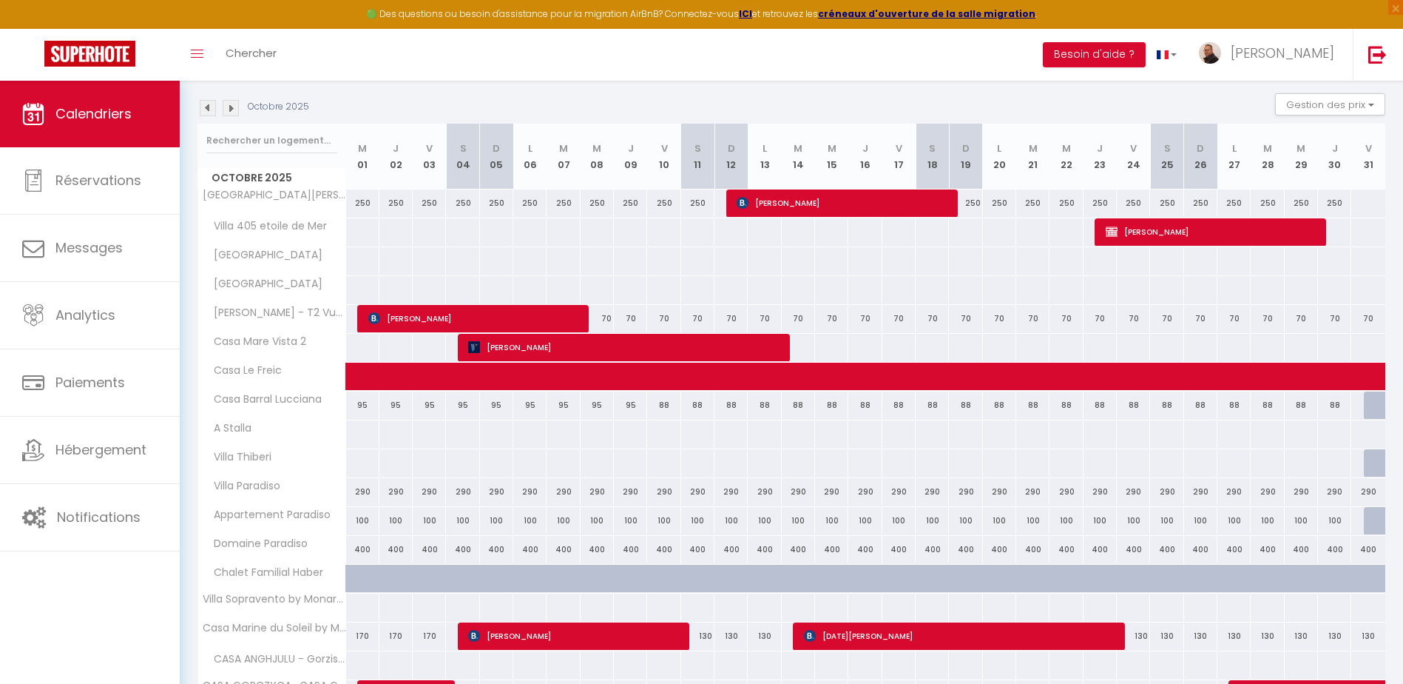
click at [367, 203] on div "250" at bounding box center [362, 202] width 33 height 27
type input "250"
type input "Mer 01 Octobre 2025"
type input "Jeu 02 Octobre 2025"
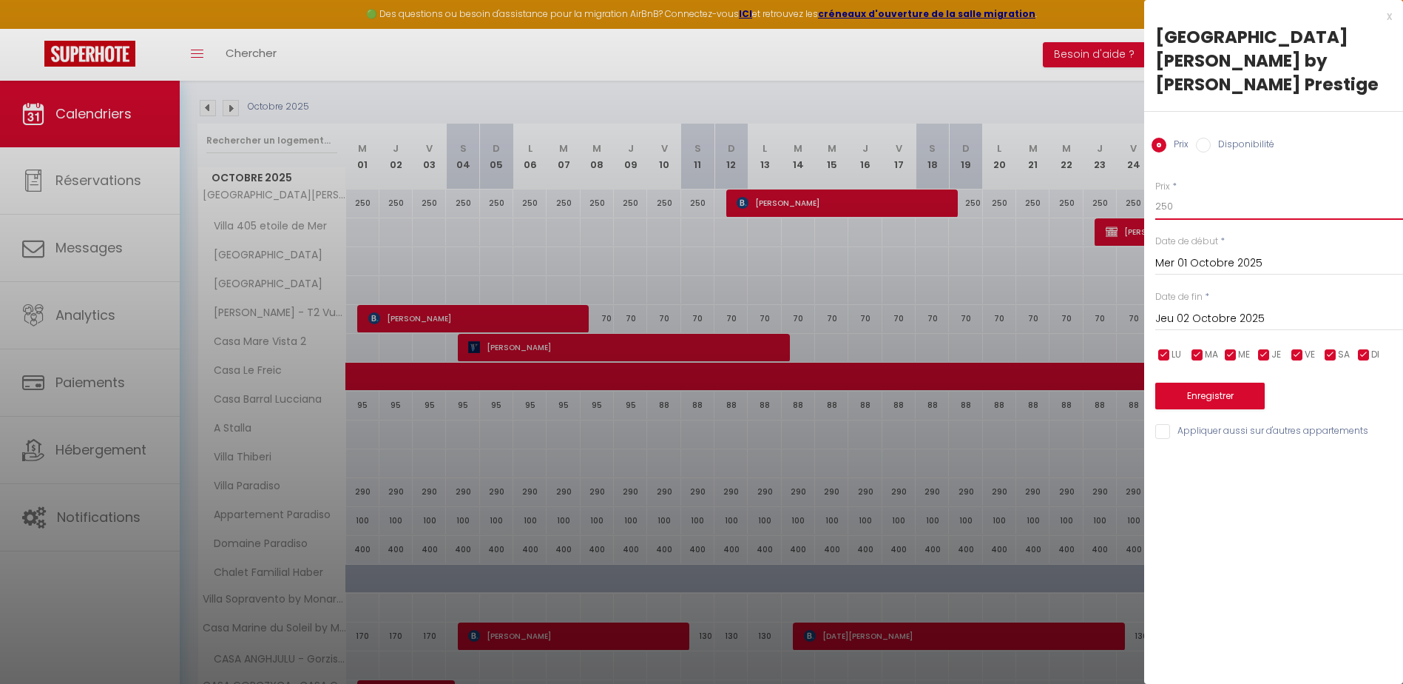
drag, startPoint x: 1172, startPoint y: 181, endPoint x: 1149, endPoint y: 181, distance: 23.7
click at [1149, 181] on div "Prix * 250 Statut * Disponible Indisponible Date de début * Mer 01 Octobre 2025…" at bounding box center [1273, 301] width 259 height 280
type input "220"
click at [1204, 309] on input "Jeu 02 Octobre 2025" at bounding box center [1279, 318] width 248 height 19
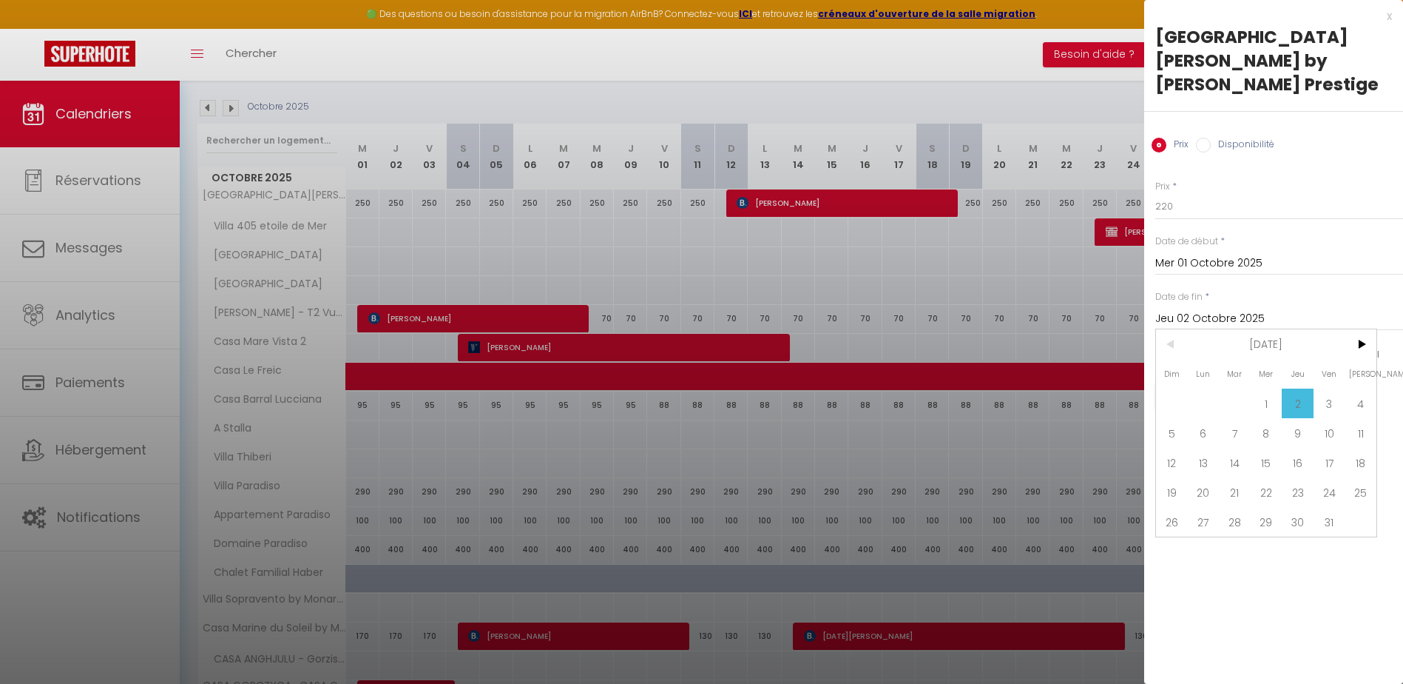
click at [1332, 507] on span "31" at bounding box center [1330, 522] width 32 height 30
type input "Ven 31 Octobre 2025"
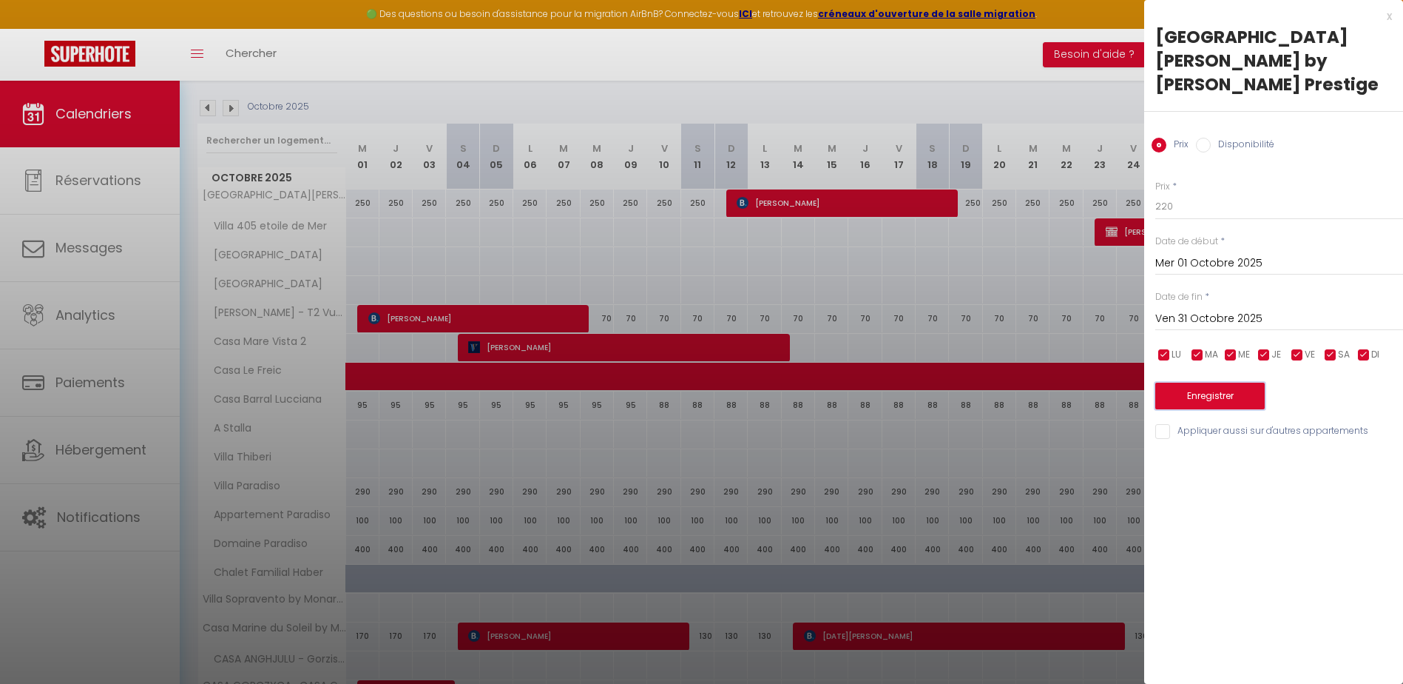
click at [1232, 382] on button "Enregistrer" at bounding box center [1209, 395] width 109 height 27
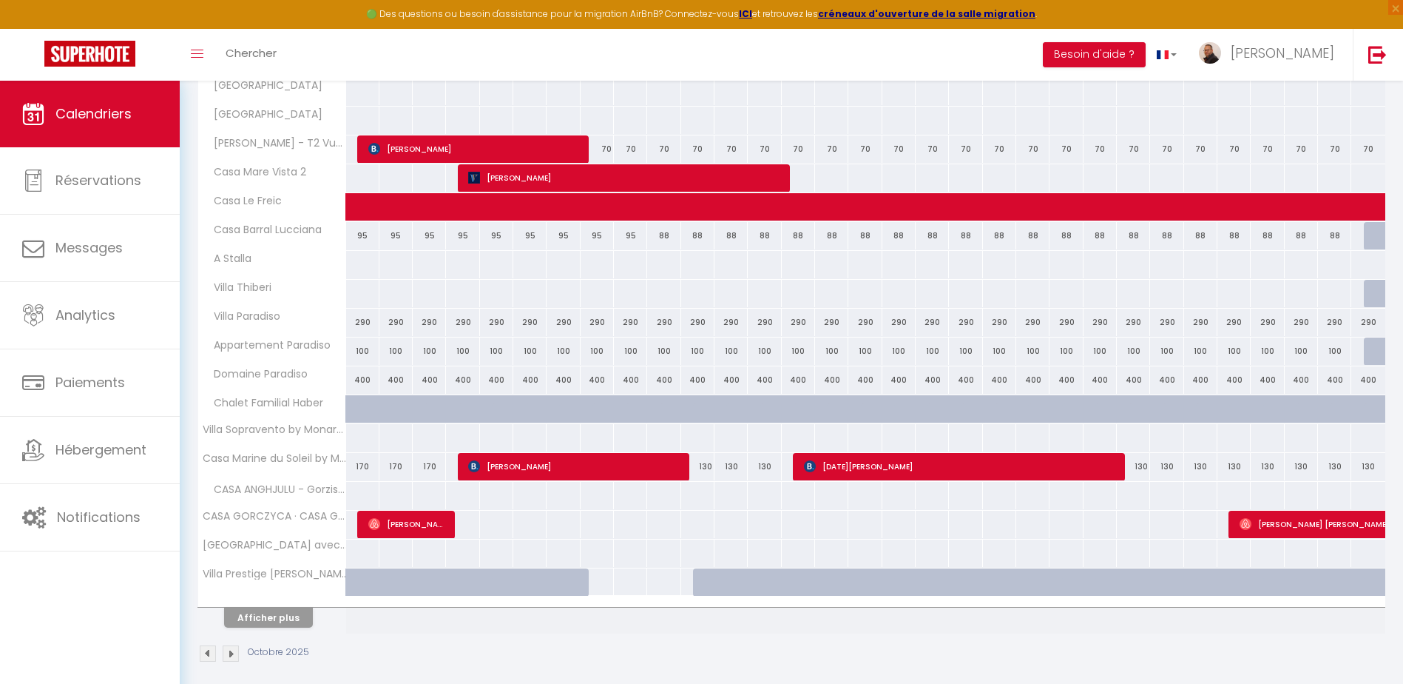
scroll to position [328, 0]
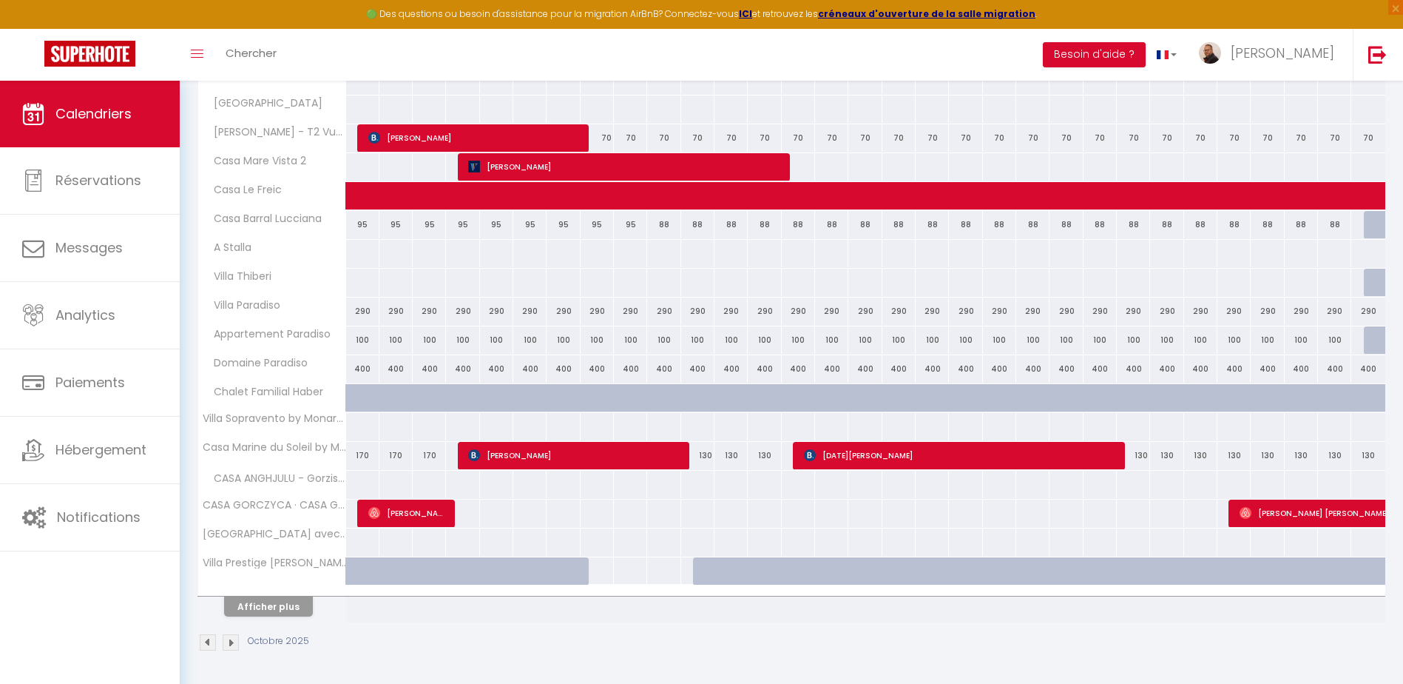
click at [366, 429] on div at bounding box center [362, 426] width 34 height 27
type input "Mer 01 Octobre 2025"
type input "Jeu 02 Octobre 2025"
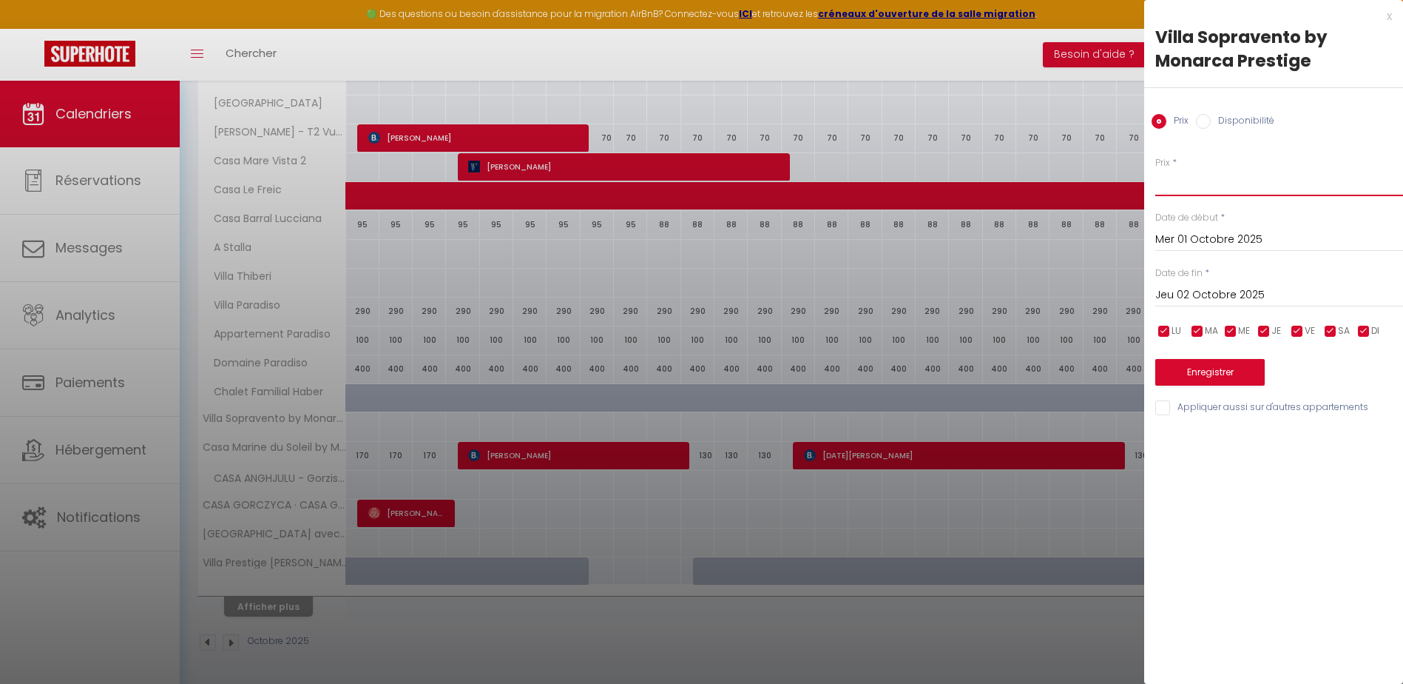
click at [1171, 181] on input "Prix" at bounding box center [1279, 182] width 248 height 27
type input "220"
click at [1200, 286] on input "Jeu 02 Octobre 2025" at bounding box center [1279, 295] width 248 height 19
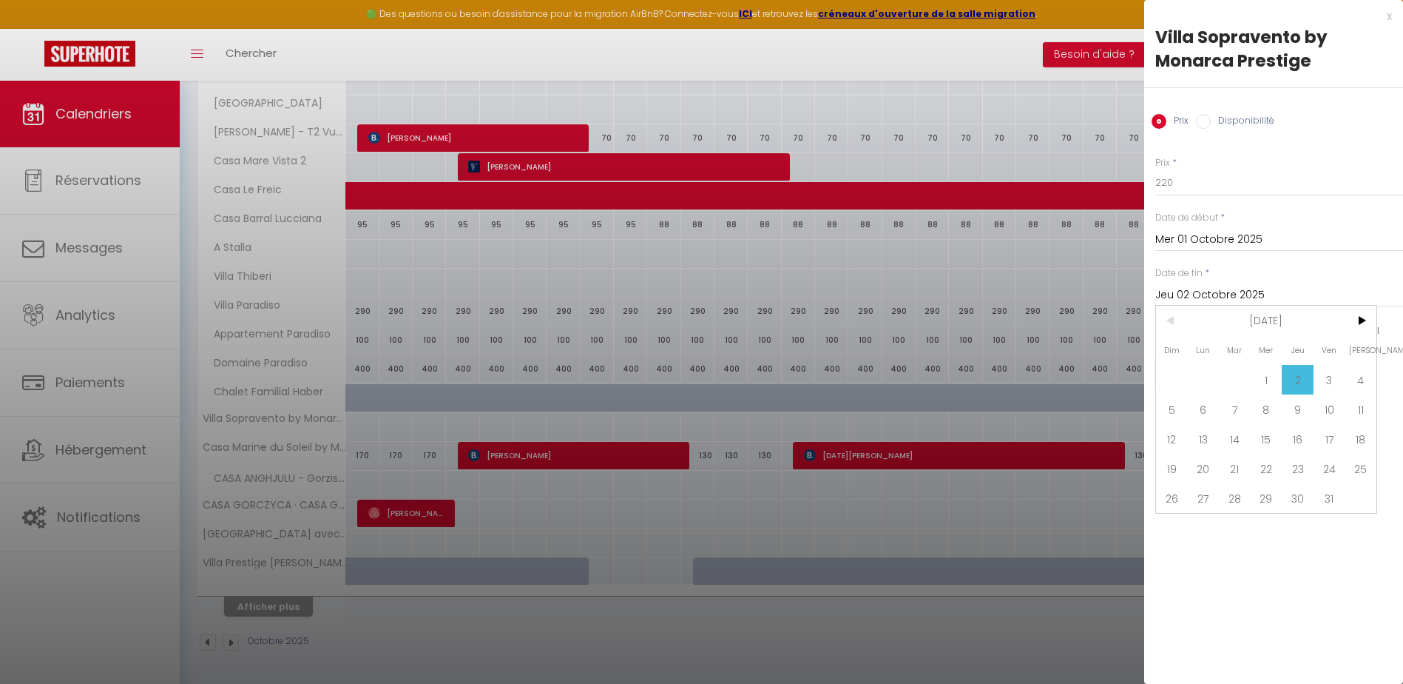
click at [1333, 497] on span "31" at bounding box center [1330, 498] width 32 height 30
type input "Ven 31 Octobre 2025"
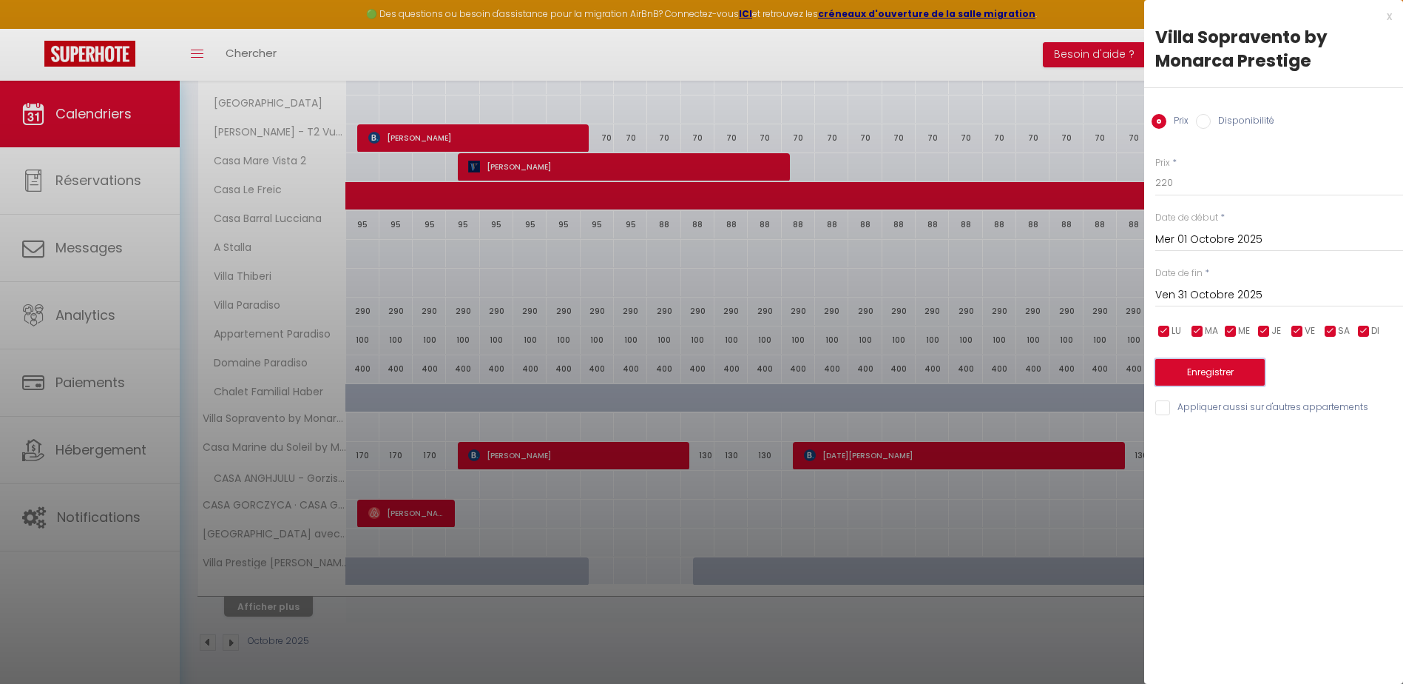
click at [1239, 375] on button "Enregistrer" at bounding box center [1209, 372] width 109 height 27
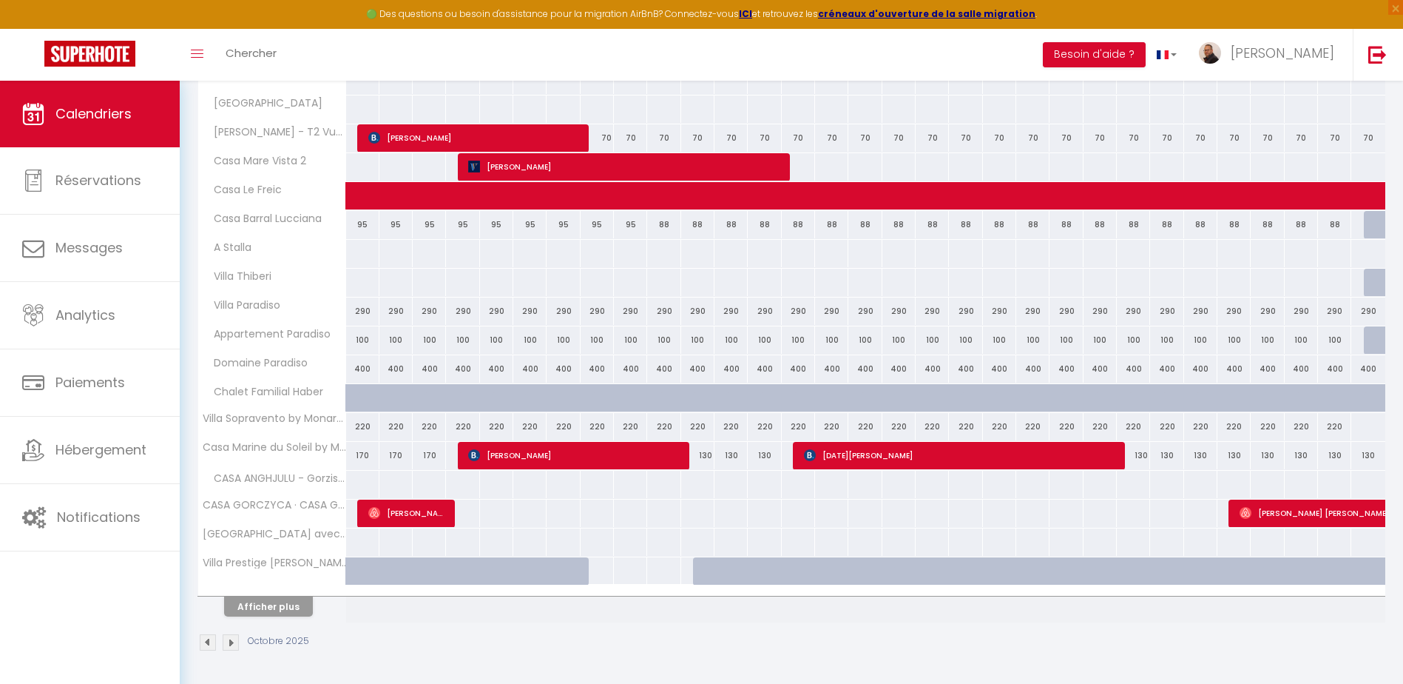
click at [360, 338] on div "100" at bounding box center [362, 339] width 33 height 27
type input "100"
select select "1"
type input "Mer 01 Octobre 2025"
type input "Jeu 02 Octobre 2025"
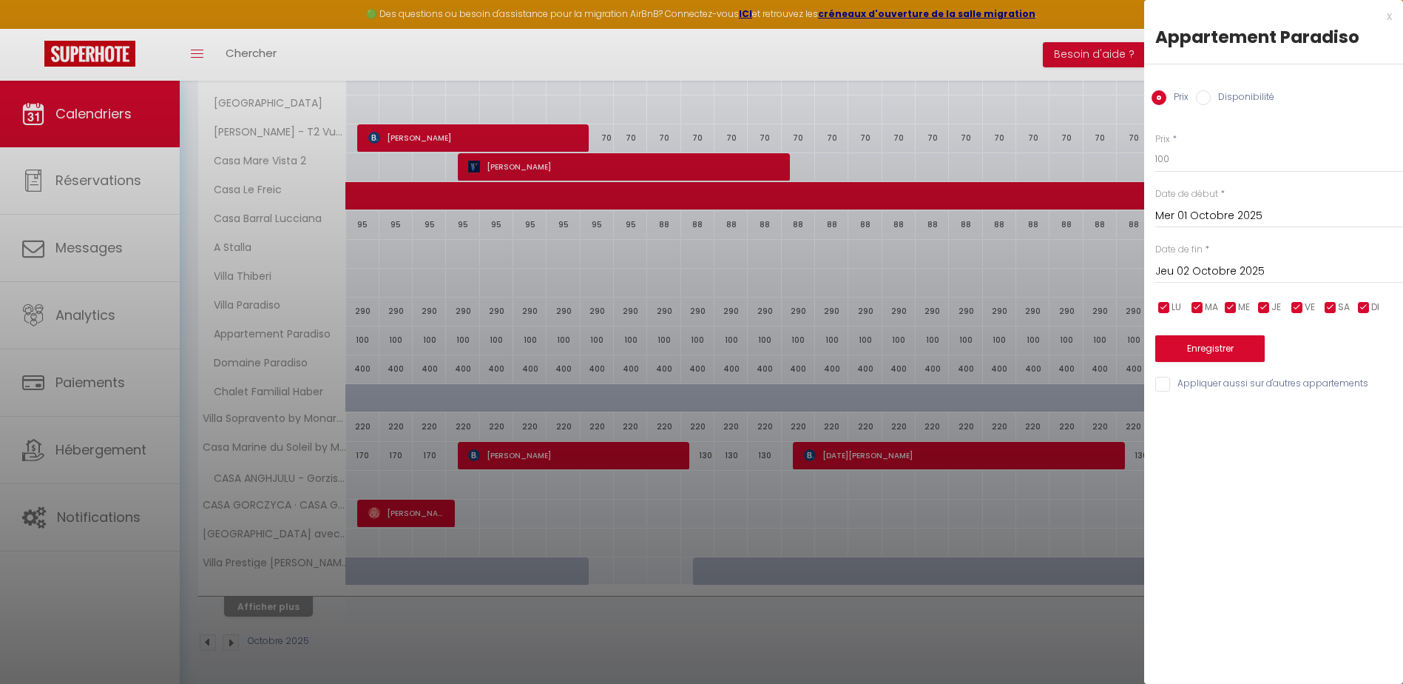
click at [1203, 97] on input "Disponibilité" at bounding box center [1203, 97] width 15 height 15
radio input "true"
radio input "false"
click at [1183, 161] on select "Disponible Indisponible" at bounding box center [1279, 160] width 248 height 28
select select "0"
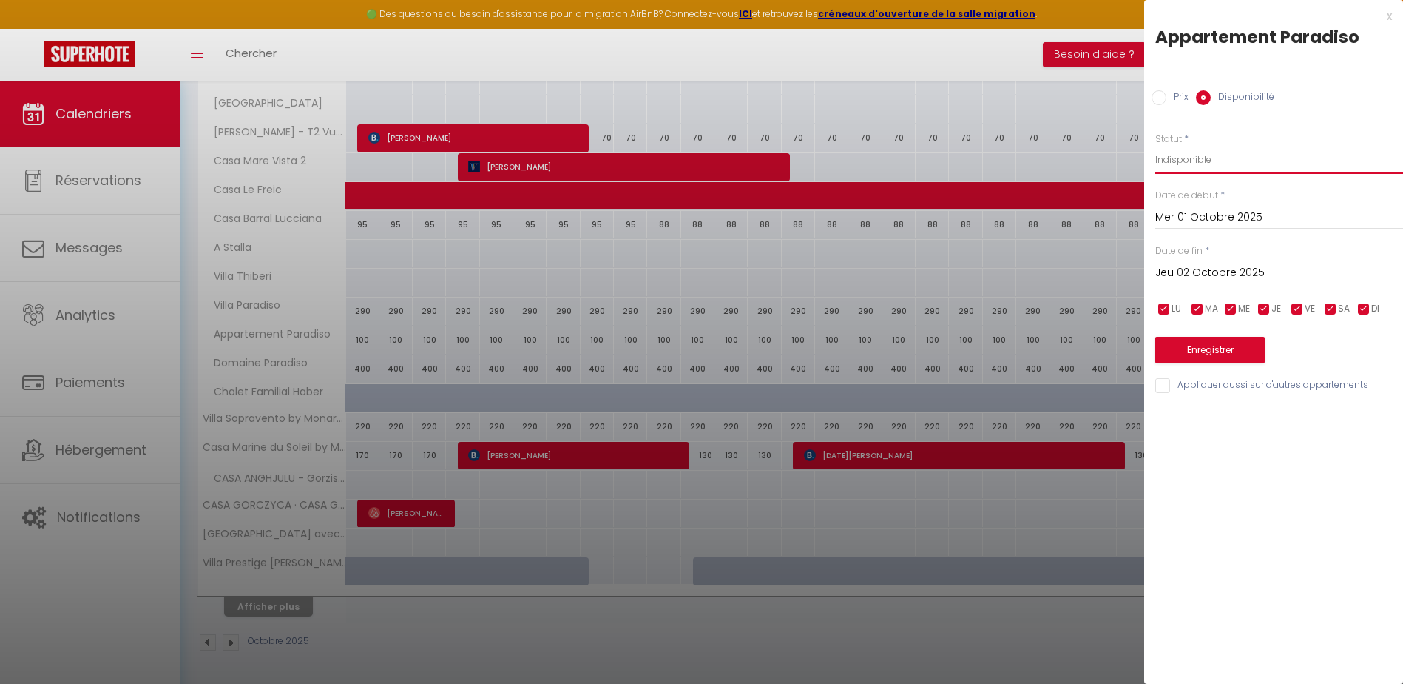
click at [1155, 146] on select "Disponible Indisponible" at bounding box center [1279, 160] width 248 height 28
click at [1187, 277] on input "Jeu 02 Octobre 2025" at bounding box center [1279, 272] width 248 height 19
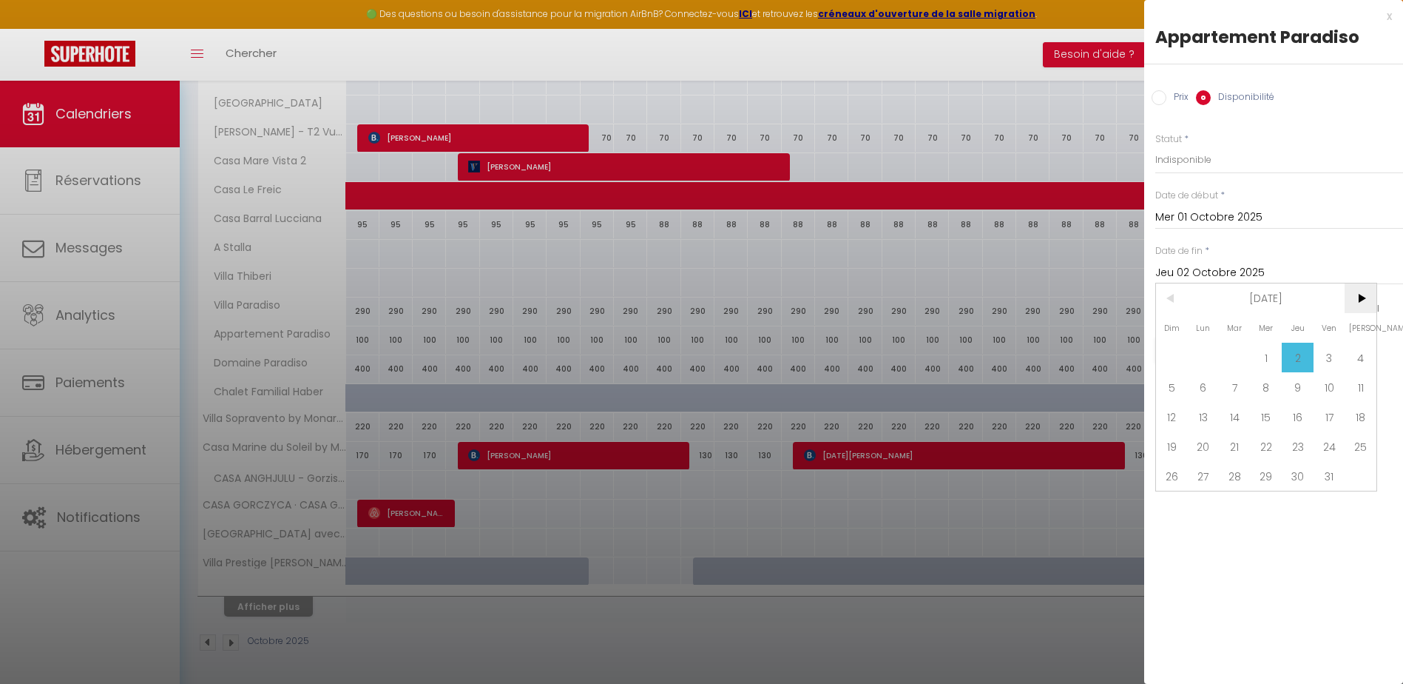
click at [1358, 300] on span ">" at bounding box center [1361, 298] width 32 height 30
click at [1164, 511] on span "30" at bounding box center [1172, 505] width 32 height 30
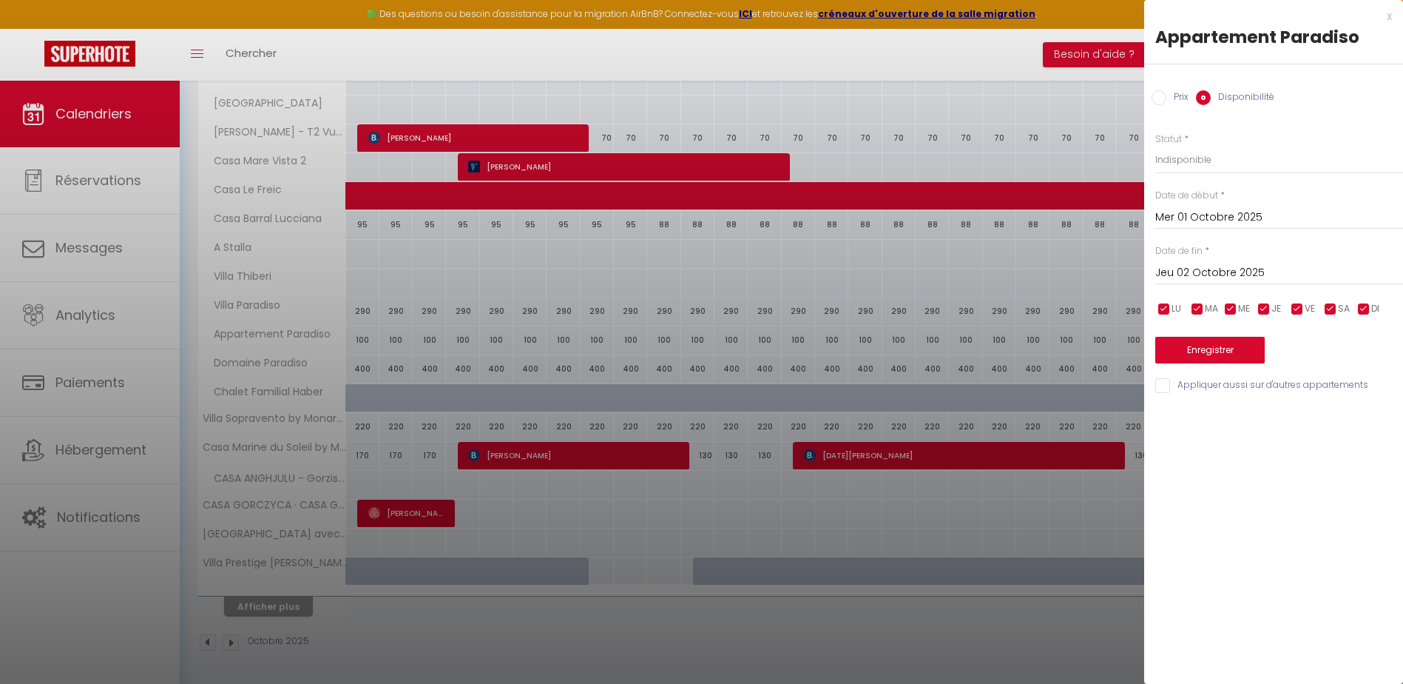
type input "Dim 30 Novembre 2025"
click at [1212, 349] on button "Enregistrer" at bounding box center [1209, 350] width 109 height 27
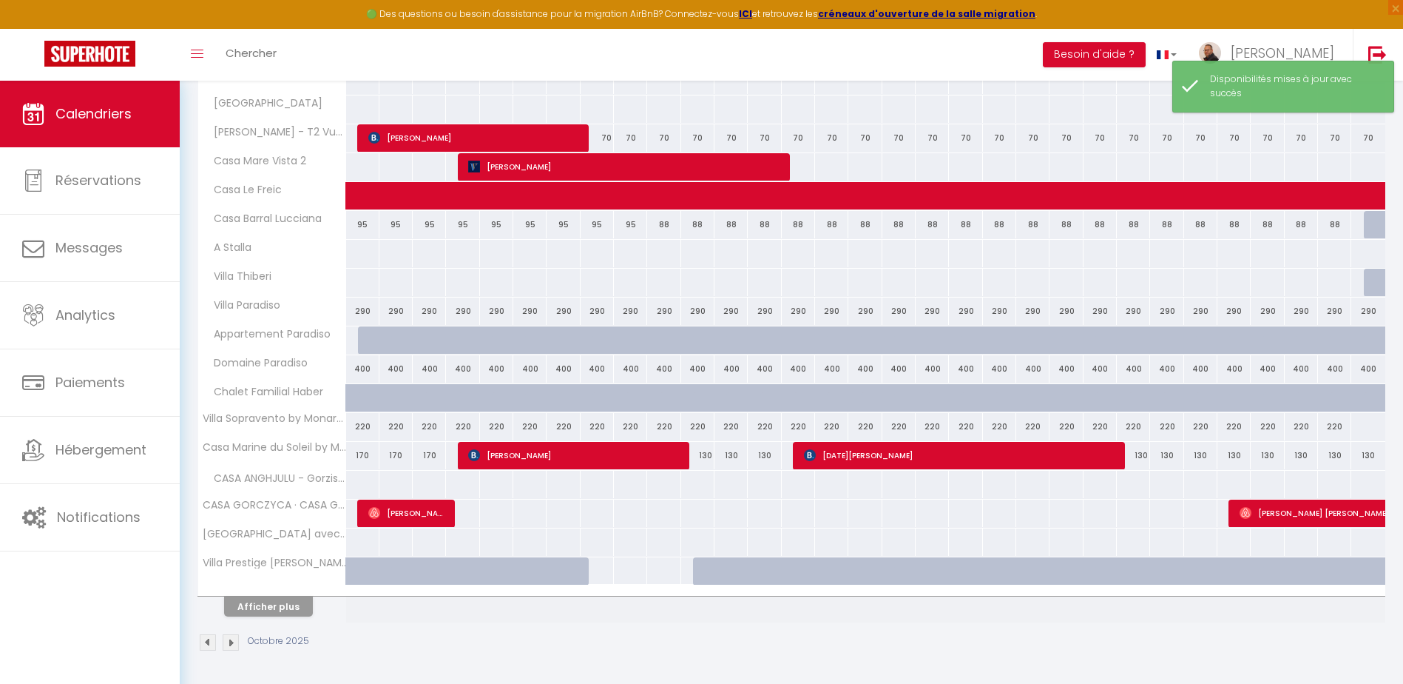
click at [371, 377] on div "400" at bounding box center [362, 368] width 33 height 27
select select "1"
type input "Mer 01 Octobre 2025"
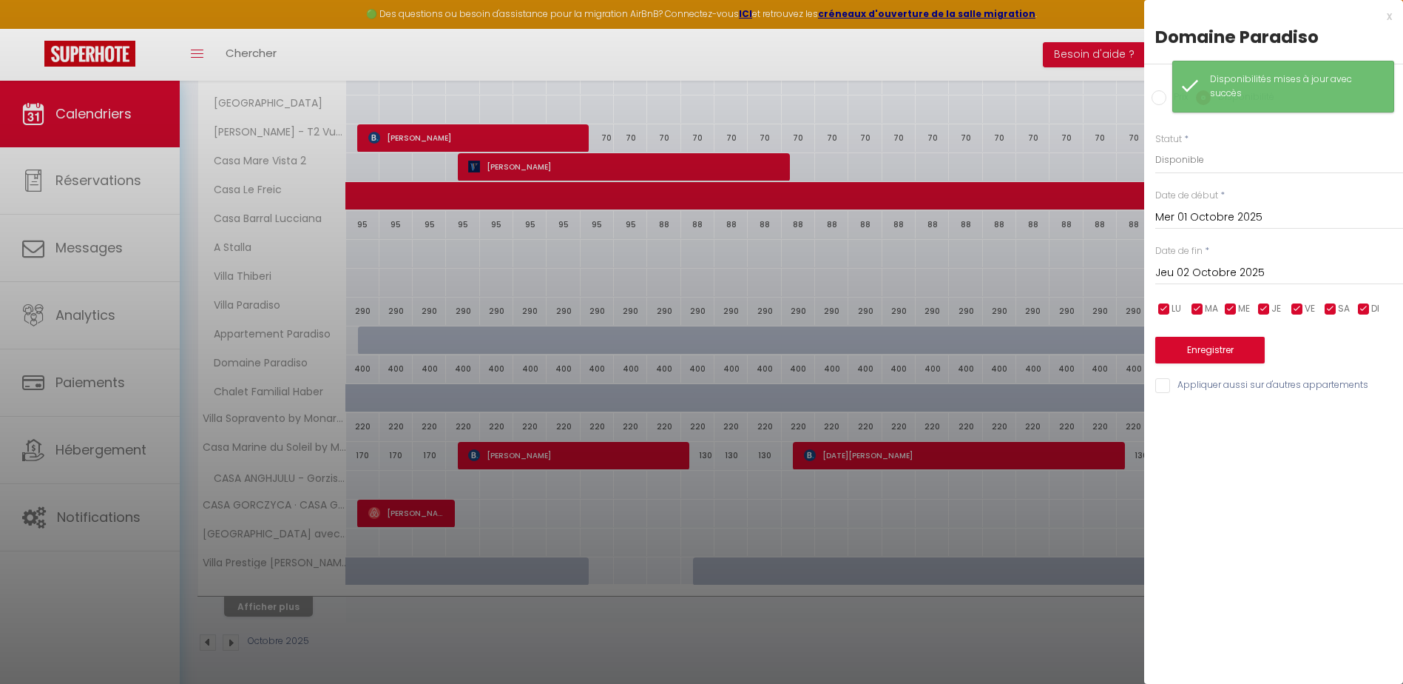
click at [1209, 272] on input "Jeu 02 Octobre 2025" at bounding box center [1279, 272] width 248 height 19
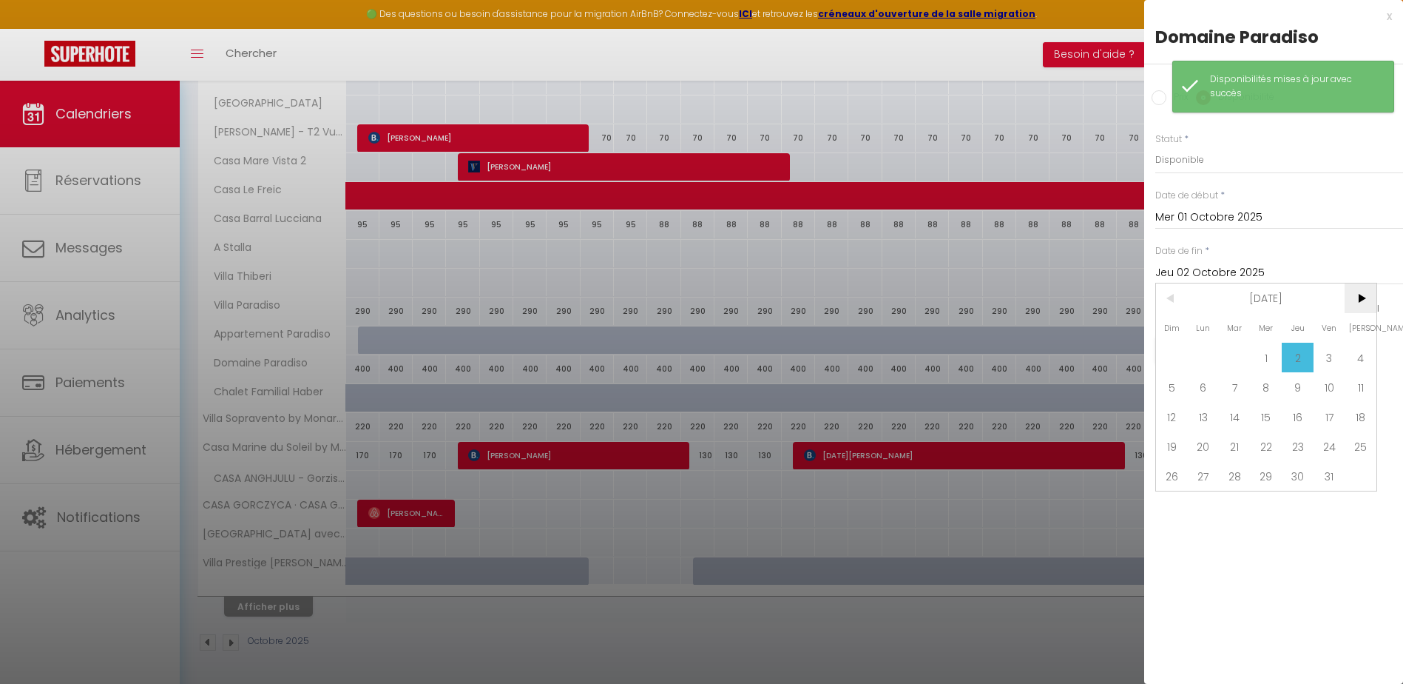
click at [1359, 300] on span ">" at bounding box center [1361, 298] width 32 height 30
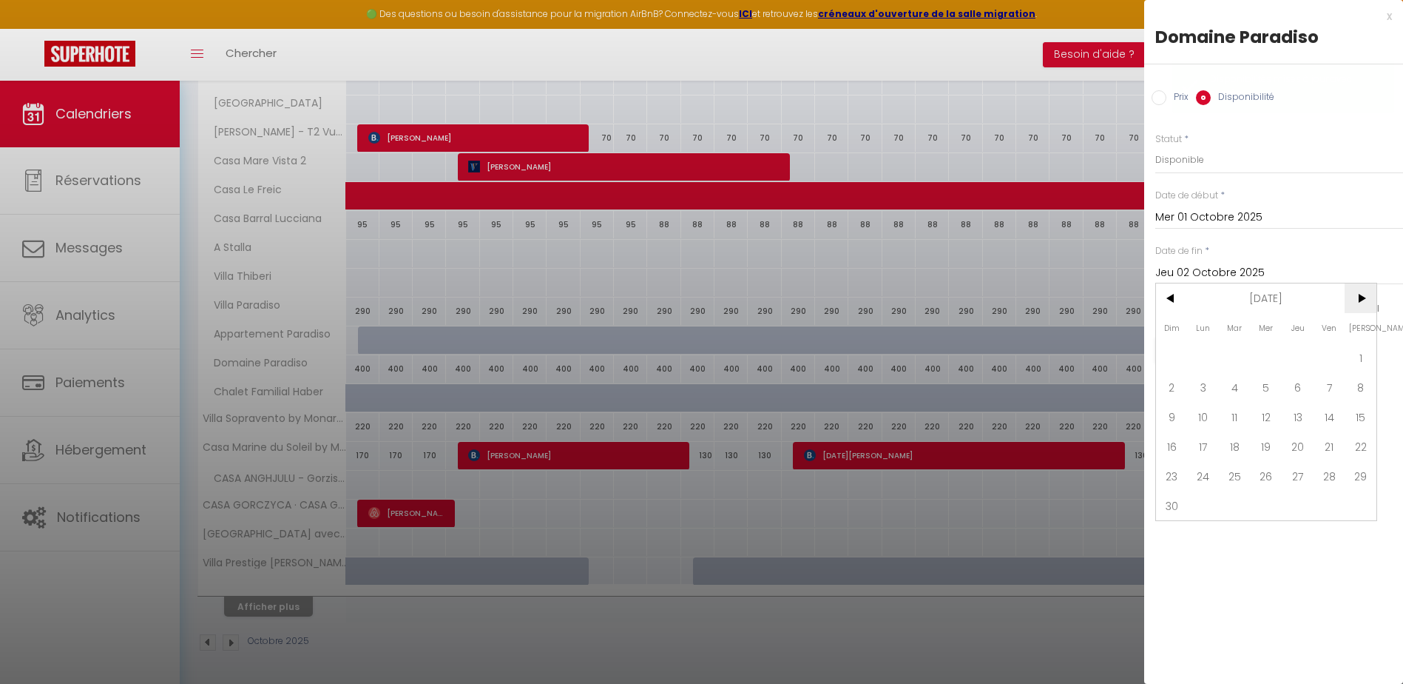
click at [1361, 300] on span ">" at bounding box center [1361, 298] width 32 height 30
click at [1263, 474] on span "31" at bounding box center [1267, 476] width 32 height 30
type input "Mer 31 Décembre 2025"
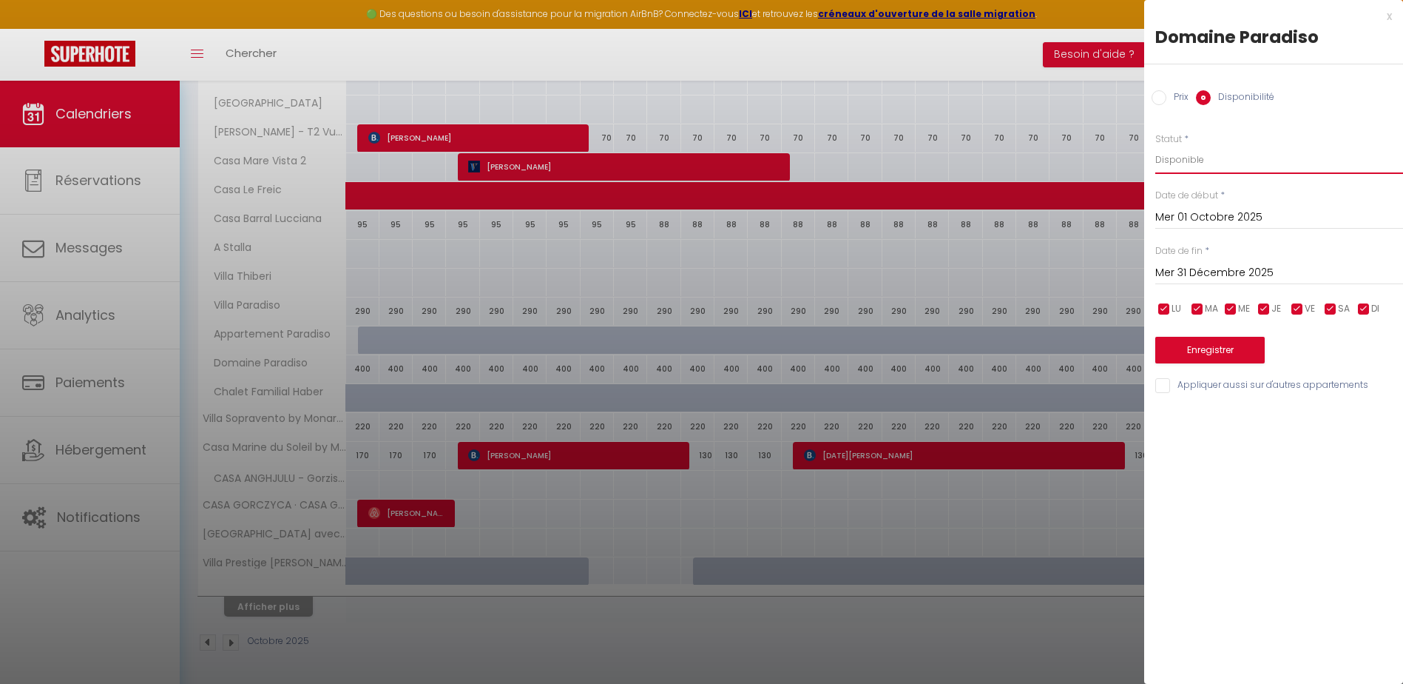
click at [1180, 161] on select "Disponible Indisponible" at bounding box center [1279, 160] width 248 height 28
select select "0"
click at [1155, 146] on select "Disponible Indisponible" at bounding box center [1279, 160] width 248 height 28
click at [1207, 353] on button "Enregistrer" at bounding box center [1209, 350] width 109 height 27
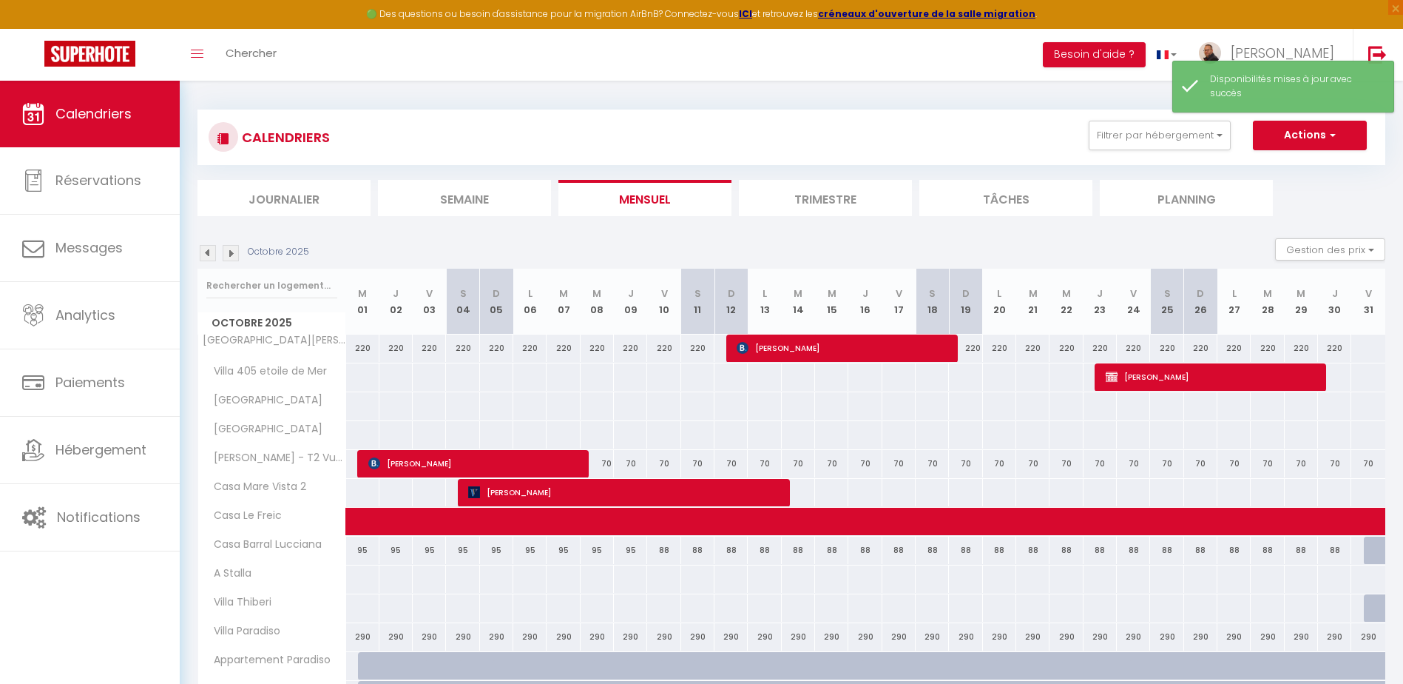
scroll to position [0, 0]
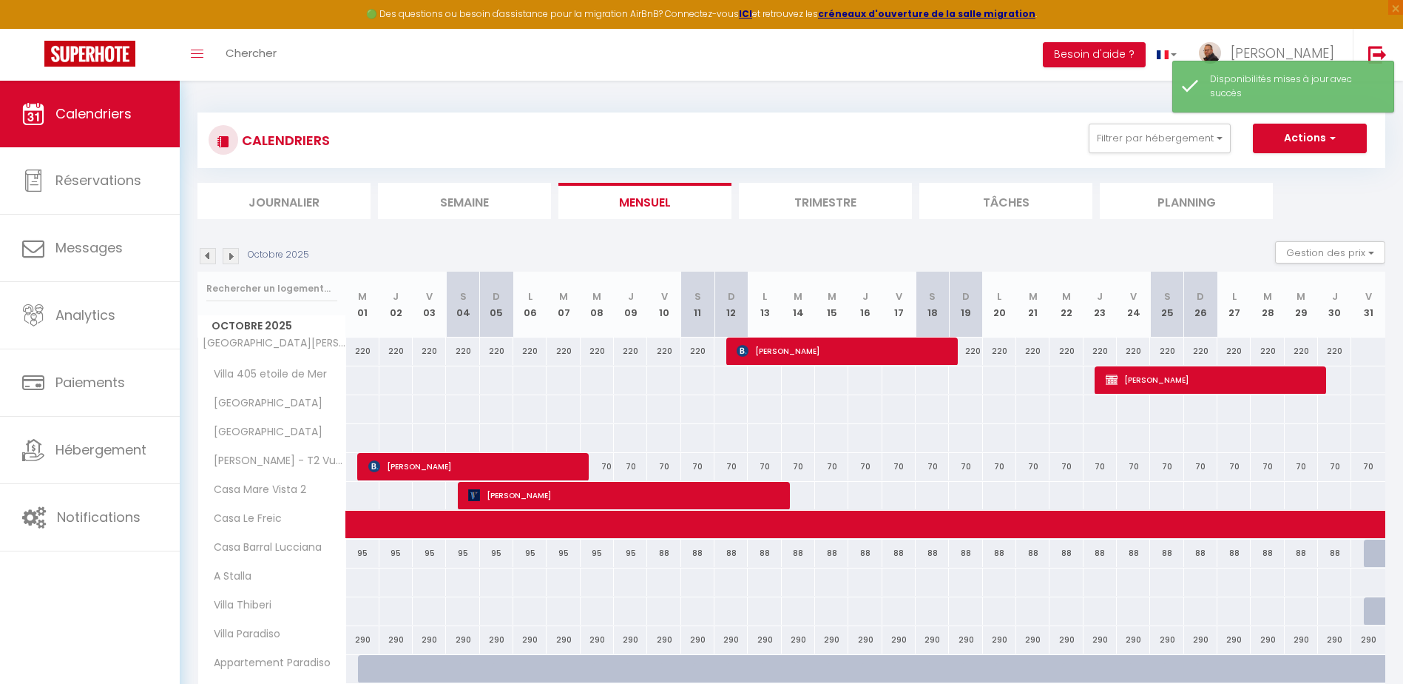
click at [204, 259] on img at bounding box center [208, 256] width 16 height 16
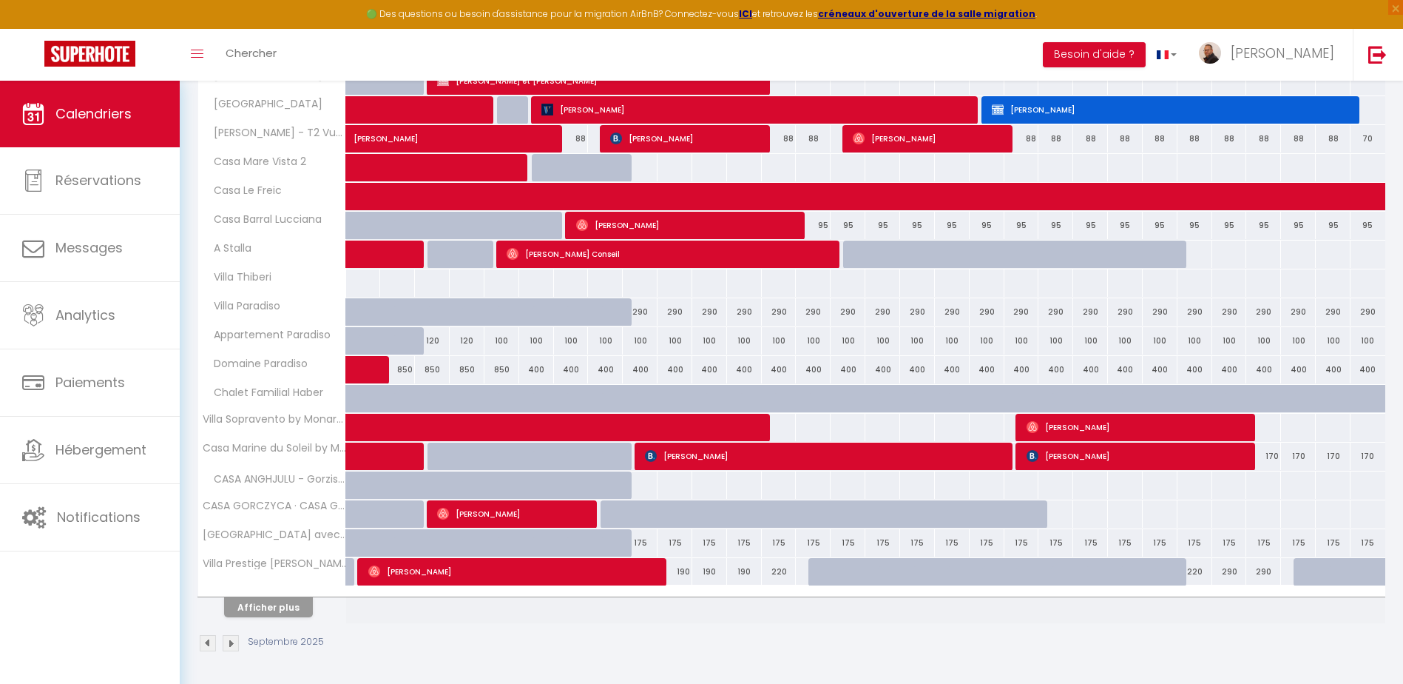
scroll to position [328, 0]
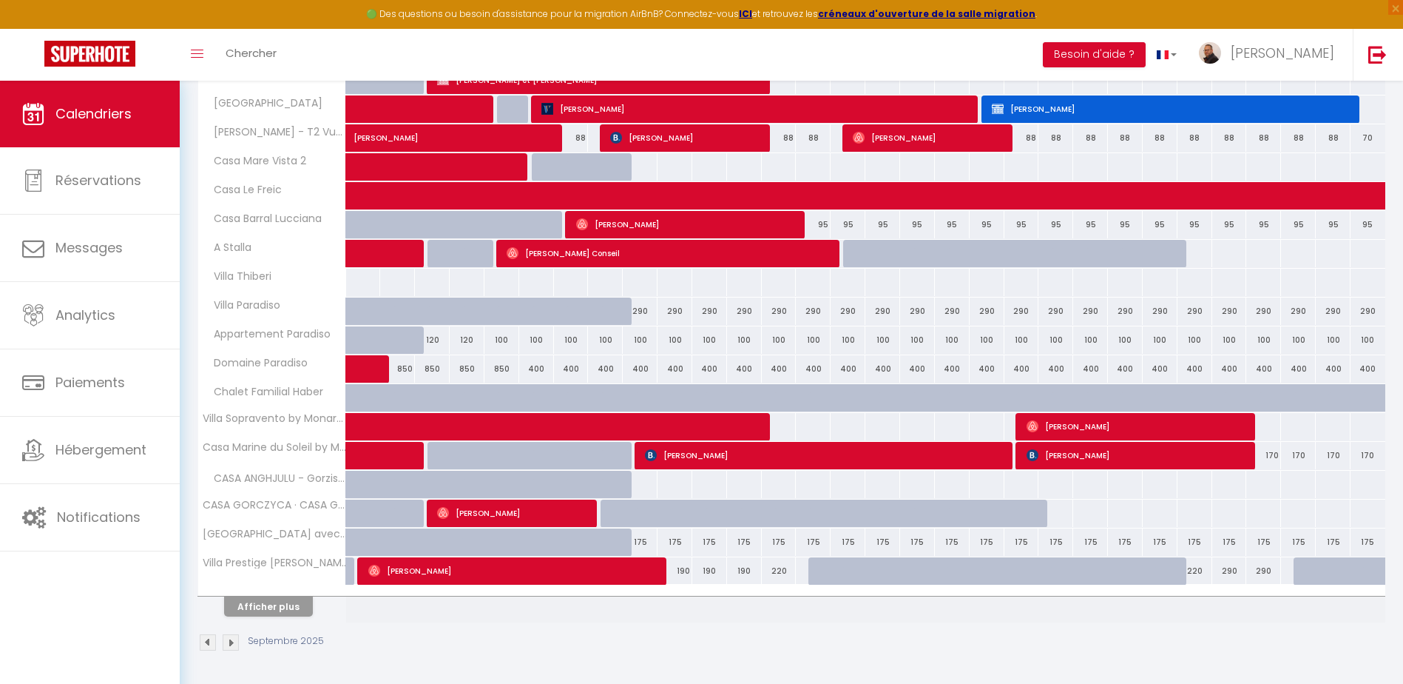
click at [432, 342] on div "120" at bounding box center [432, 339] width 35 height 27
select select "1"
type input "Mer 03 Septembre 2025"
type input "Jeu 04 Septembre 2025"
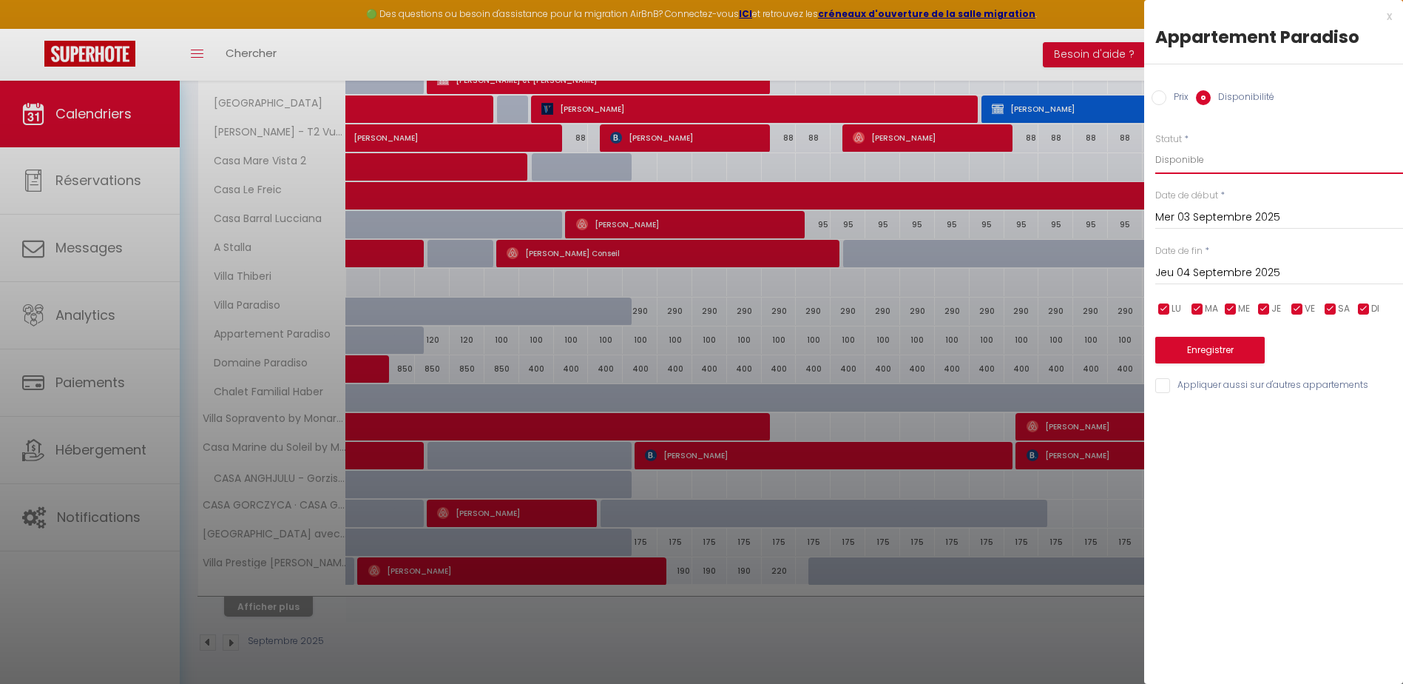
click at [1173, 161] on select "Disponible Indisponible" at bounding box center [1279, 160] width 248 height 28
select select "0"
click at [1155, 146] on select "Disponible Indisponible" at bounding box center [1279, 160] width 248 height 28
click at [1201, 274] on input "Jeu 04 Septembre 2025" at bounding box center [1279, 272] width 248 height 19
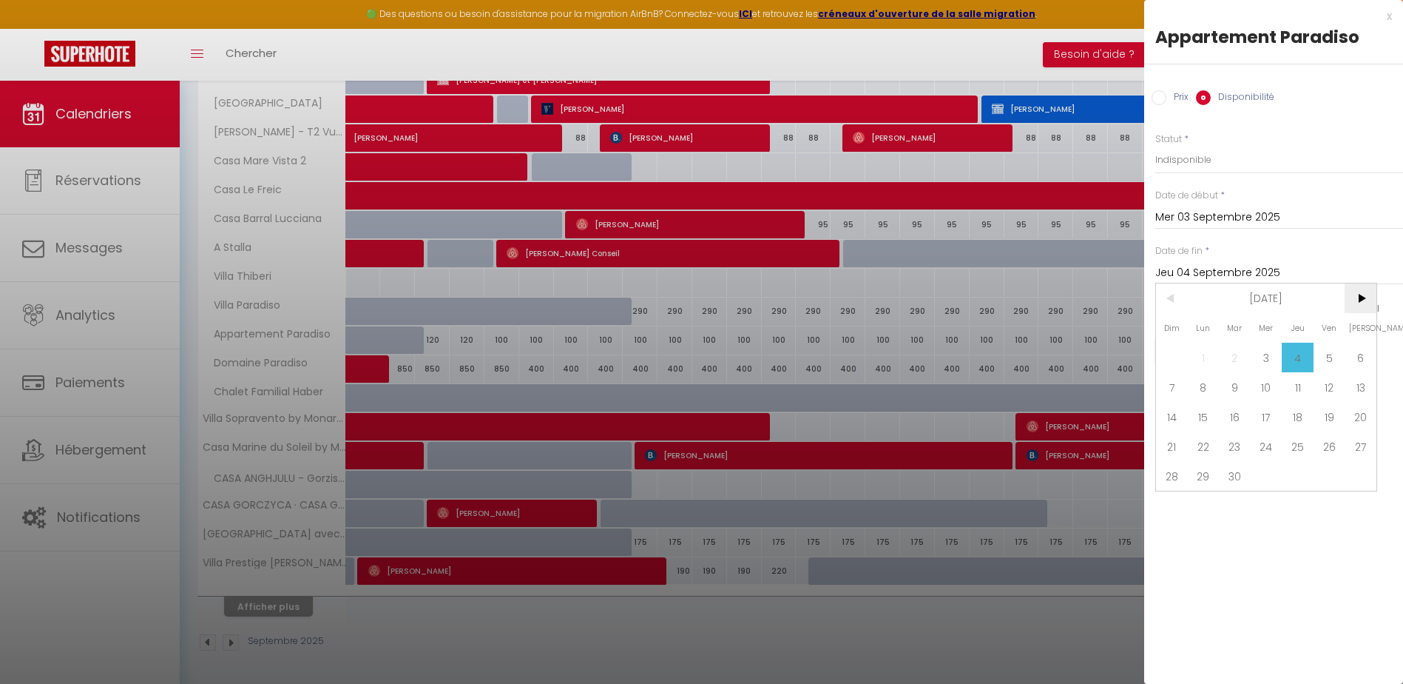
click at [1371, 295] on span ">" at bounding box center [1361, 298] width 32 height 30
click at [1323, 473] on span "31" at bounding box center [1330, 476] width 32 height 30
type input "Ven 31 Octobre 2025"
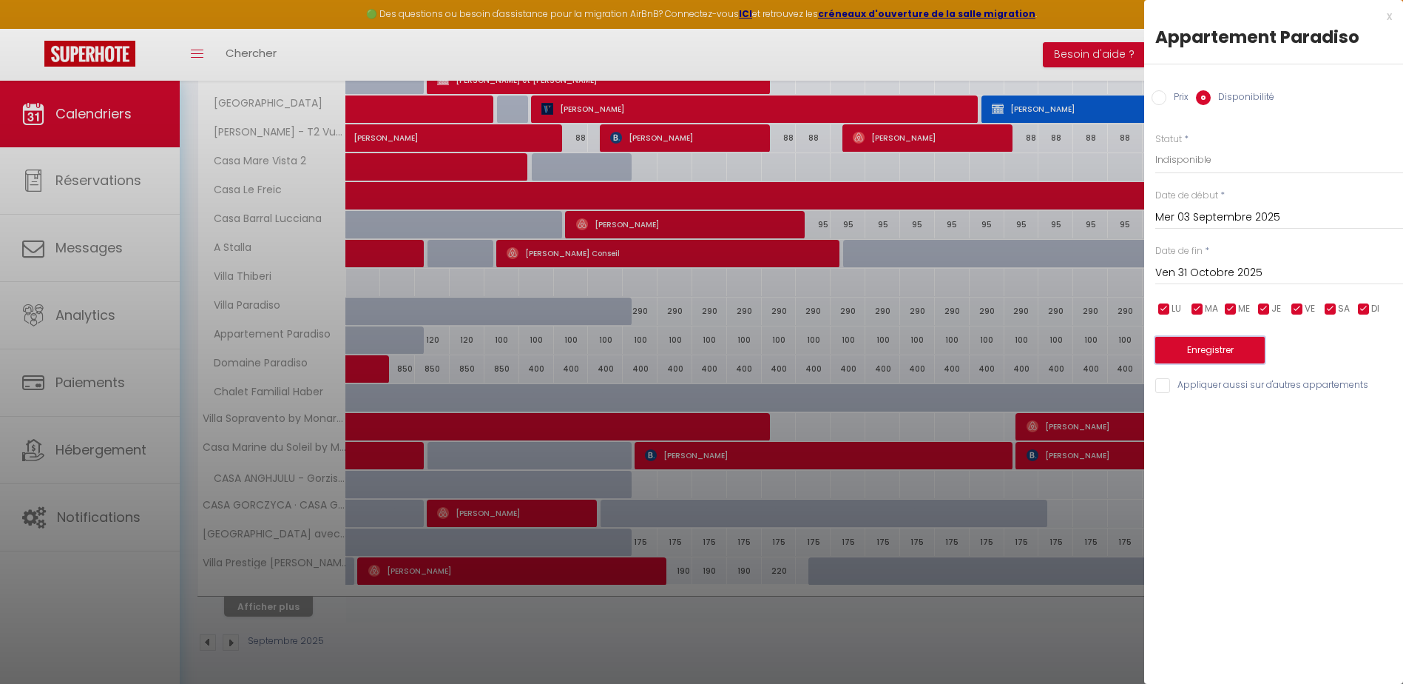
click at [1228, 351] on button "Enregistrer" at bounding box center [1209, 350] width 109 height 27
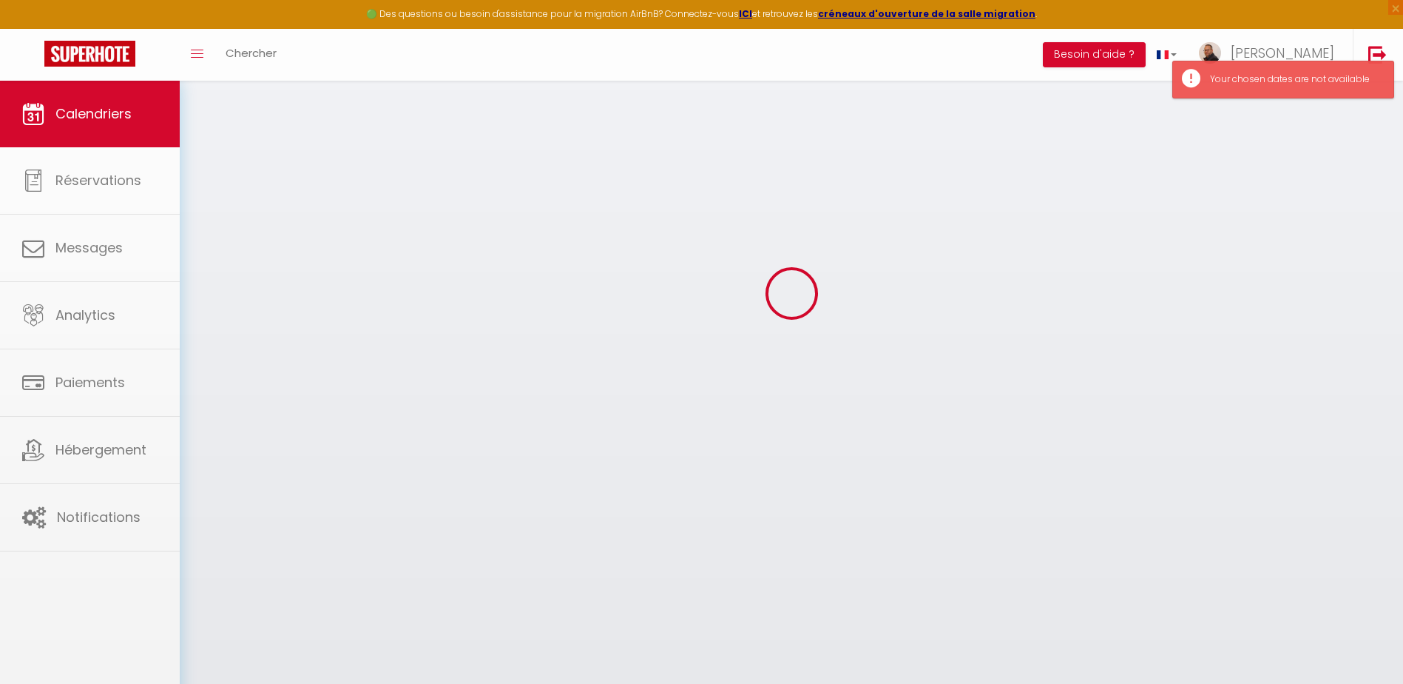
select select "0"
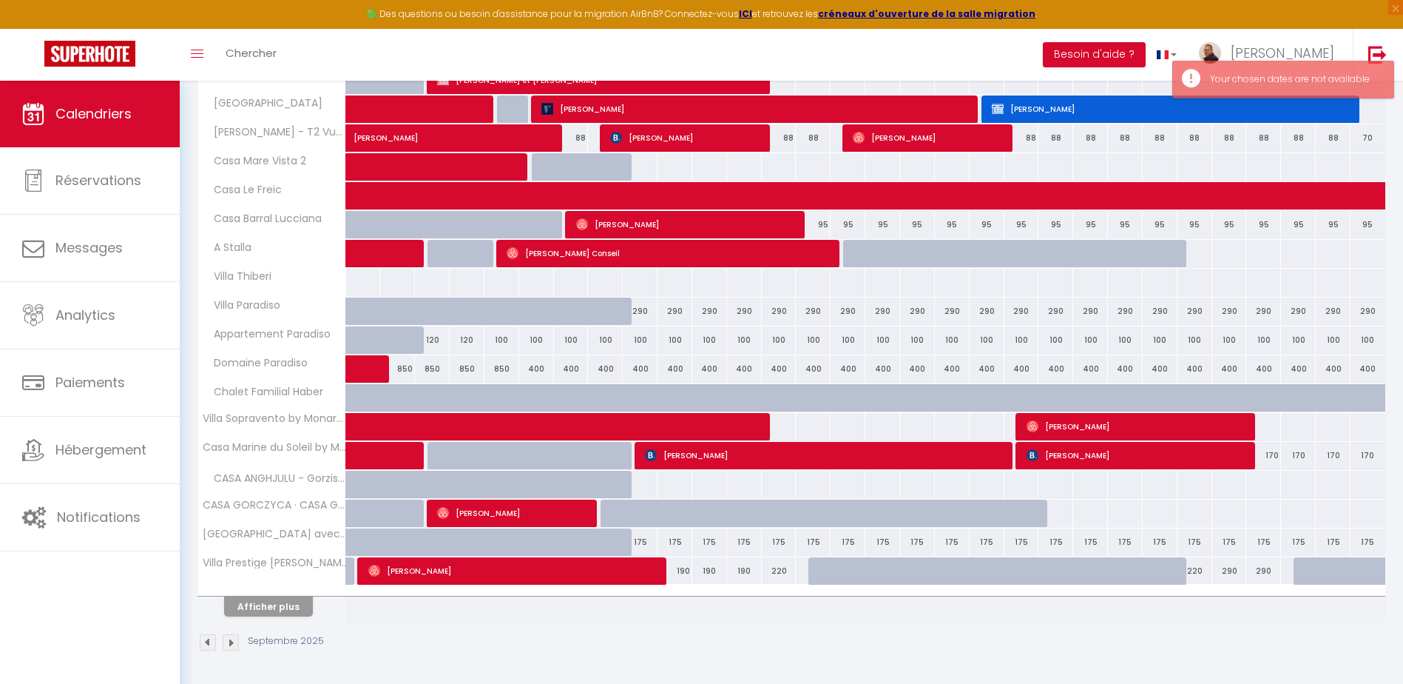
click at [437, 344] on div "120" at bounding box center [432, 339] width 35 height 27
type input "Jeu 04 Septembre 2025"
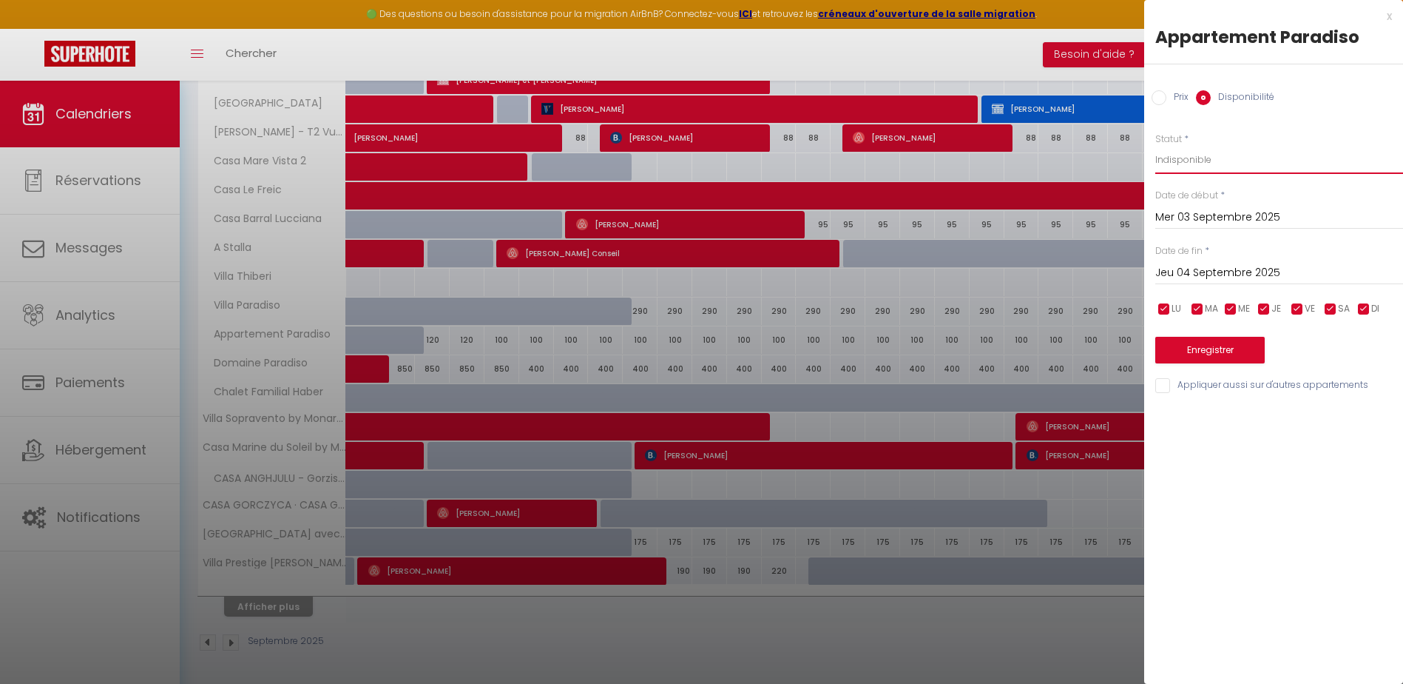
click at [1206, 158] on select "Disponible Indisponible" at bounding box center [1279, 160] width 248 height 28
select select "0"
click at [1155, 146] on select "Disponible Indisponible" at bounding box center [1279, 160] width 248 height 28
click at [1185, 271] on input "Jeu 04 Septembre 2025" at bounding box center [1279, 272] width 248 height 19
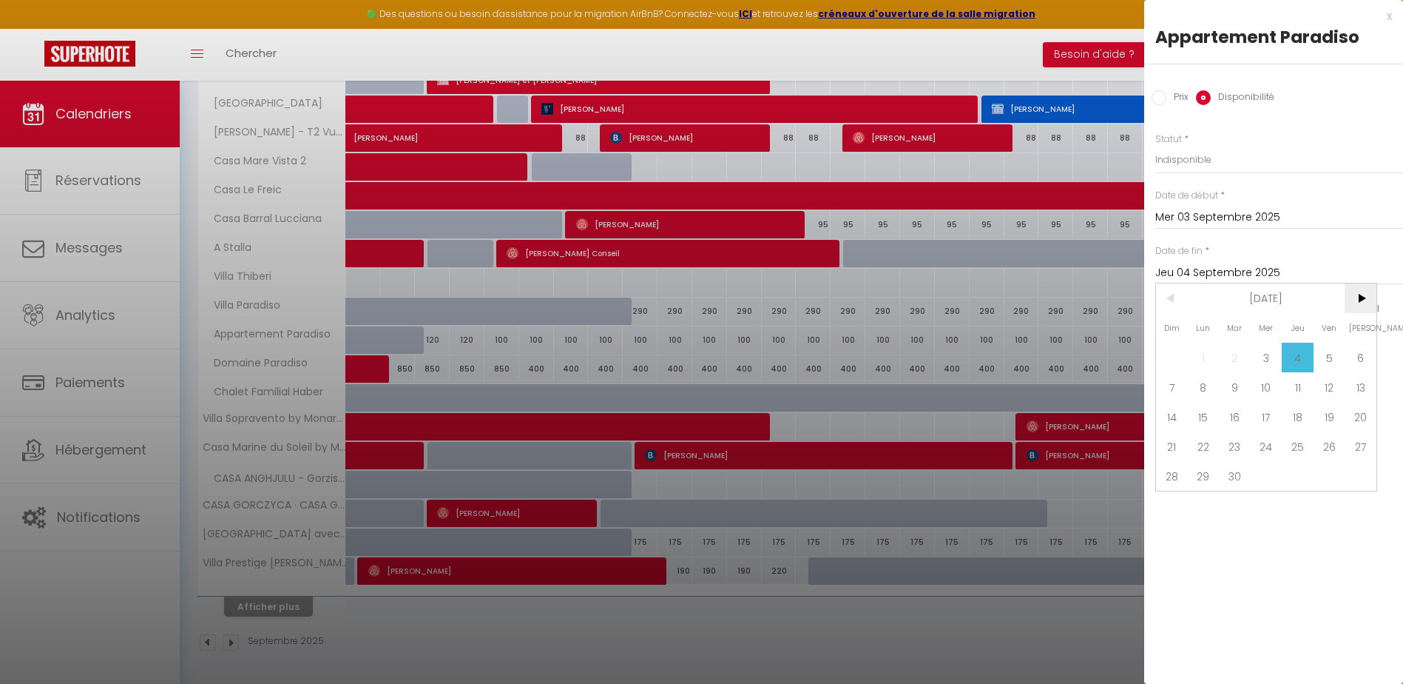
click at [1354, 303] on span ">" at bounding box center [1361, 298] width 32 height 30
click at [1289, 357] on span "2" at bounding box center [1298, 357] width 32 height 30
type input "Jeu 02 Octobre 2025"
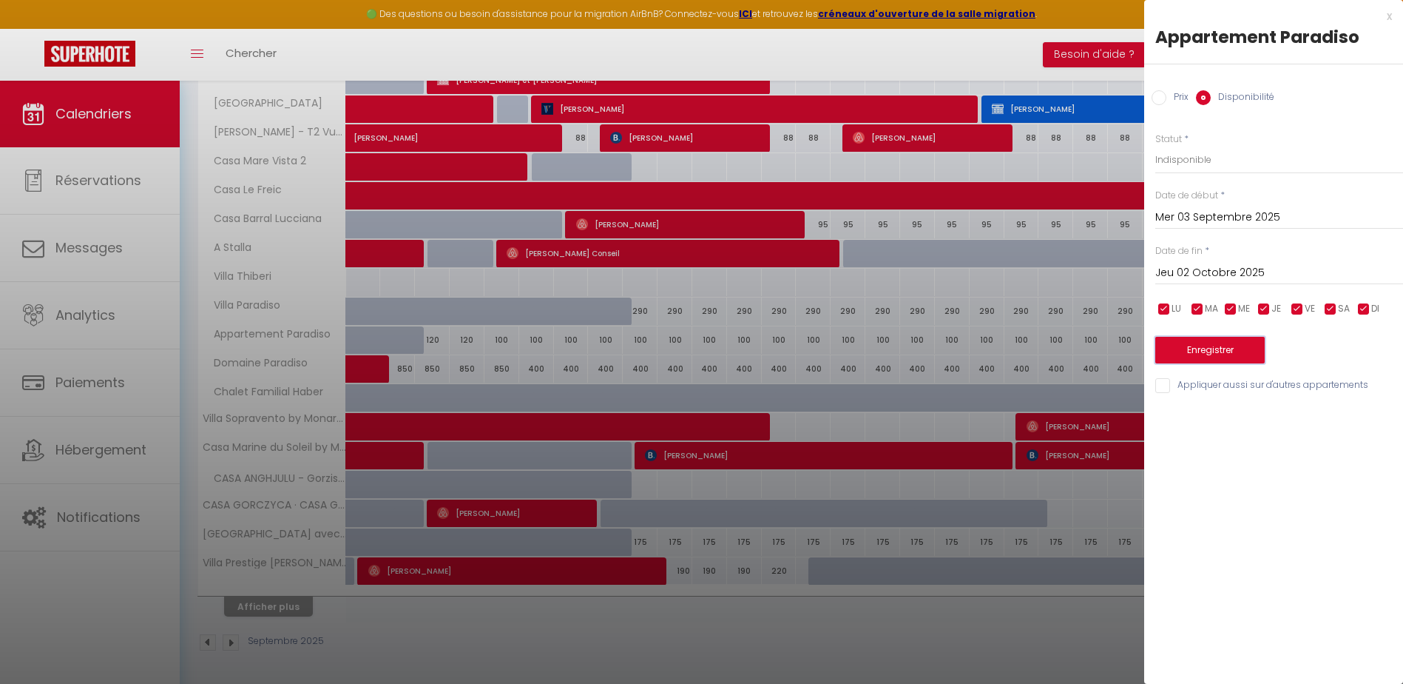
click at [1218, 347] on button "Enregistrer" at bounding box center [1209, 350] width 109 height 27
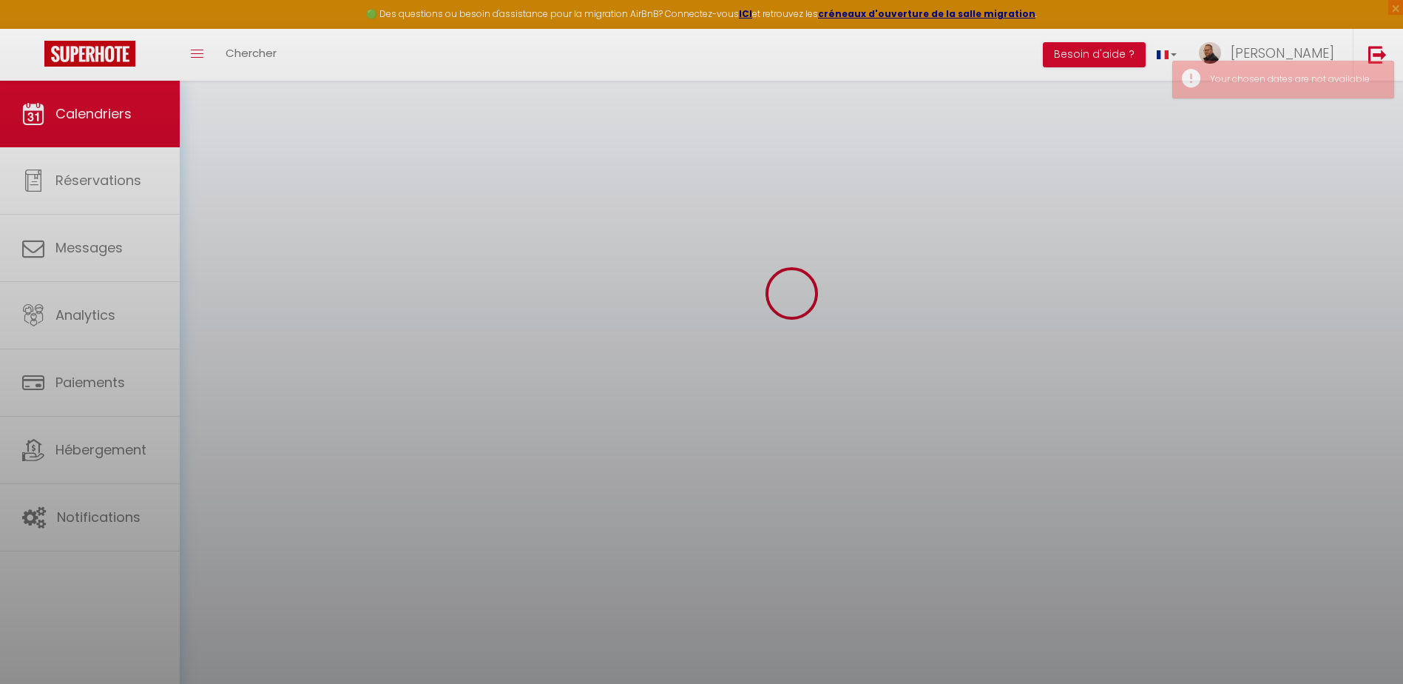
select select "0"
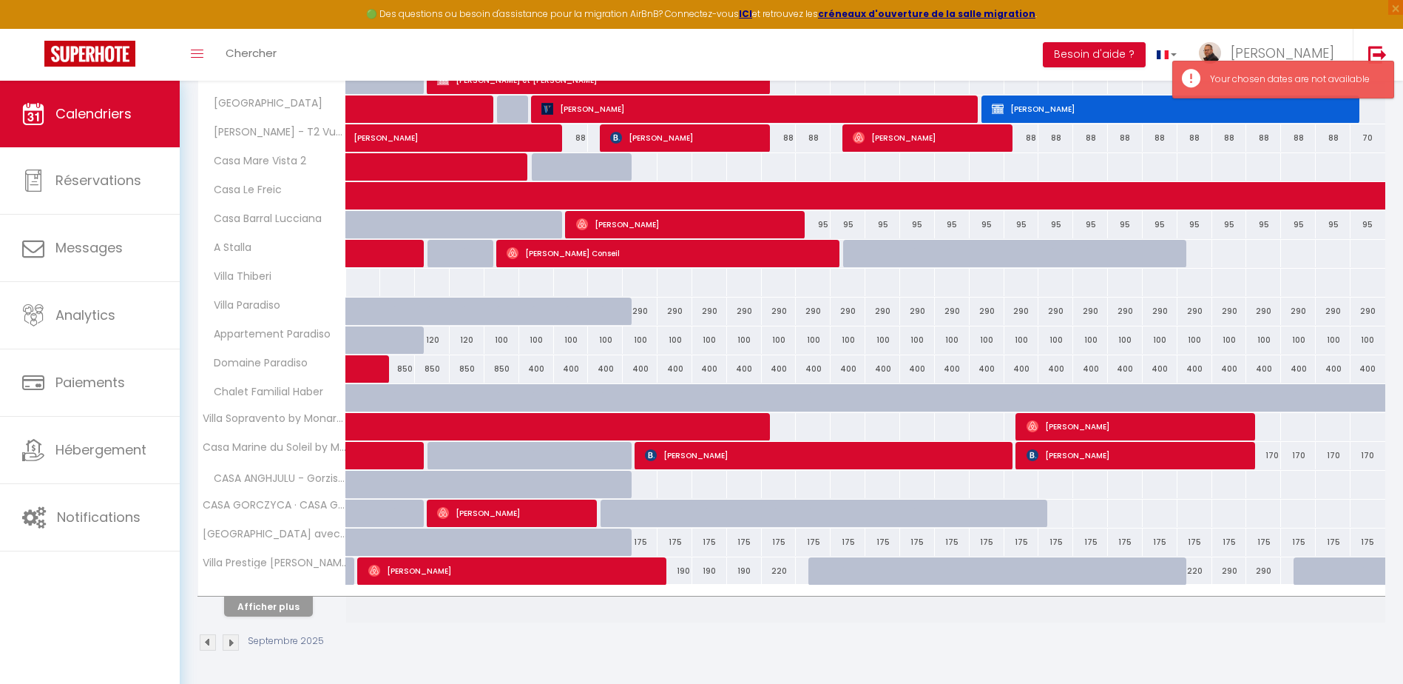
click at [640, 342] on div "100" at bounding box center [640, 339] width 35 height 27
type input "[DATE]"
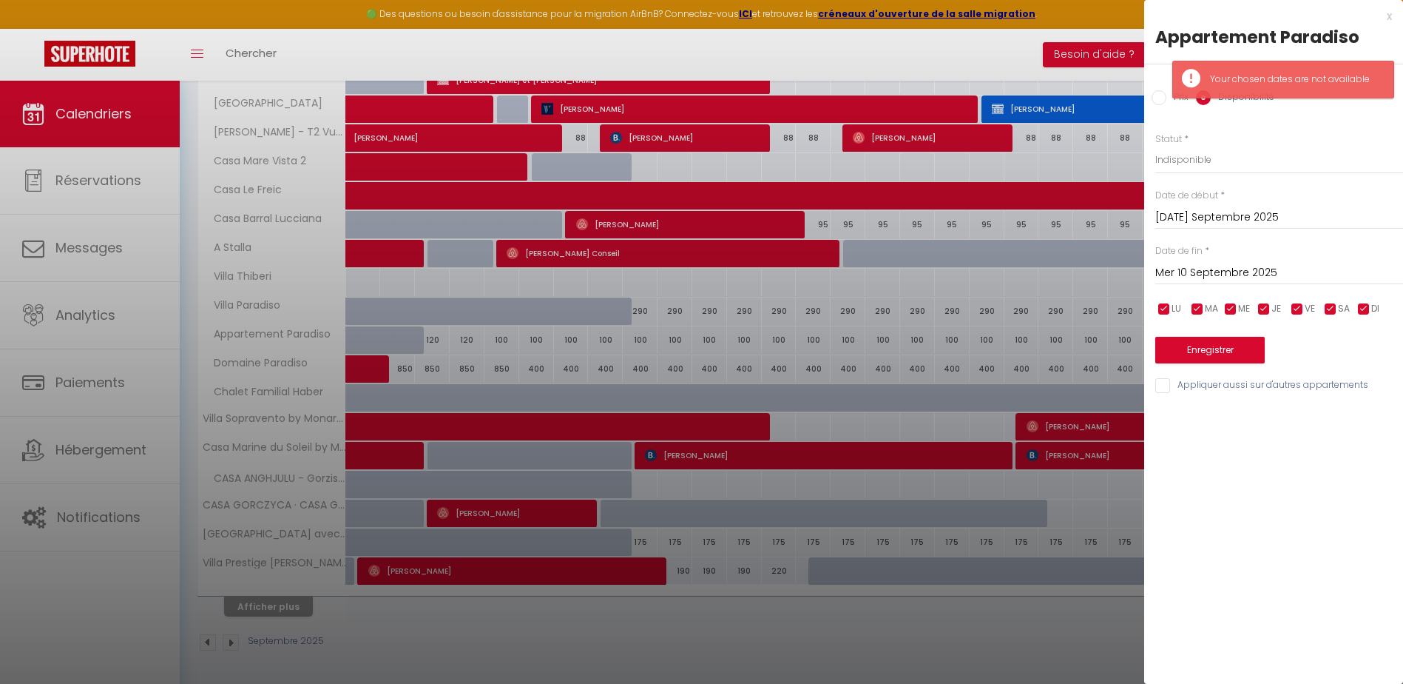
click at [1189, 274] on input "Mer 10 Septembre 2025" at bounding box center [1279, 272] width 248 height 19
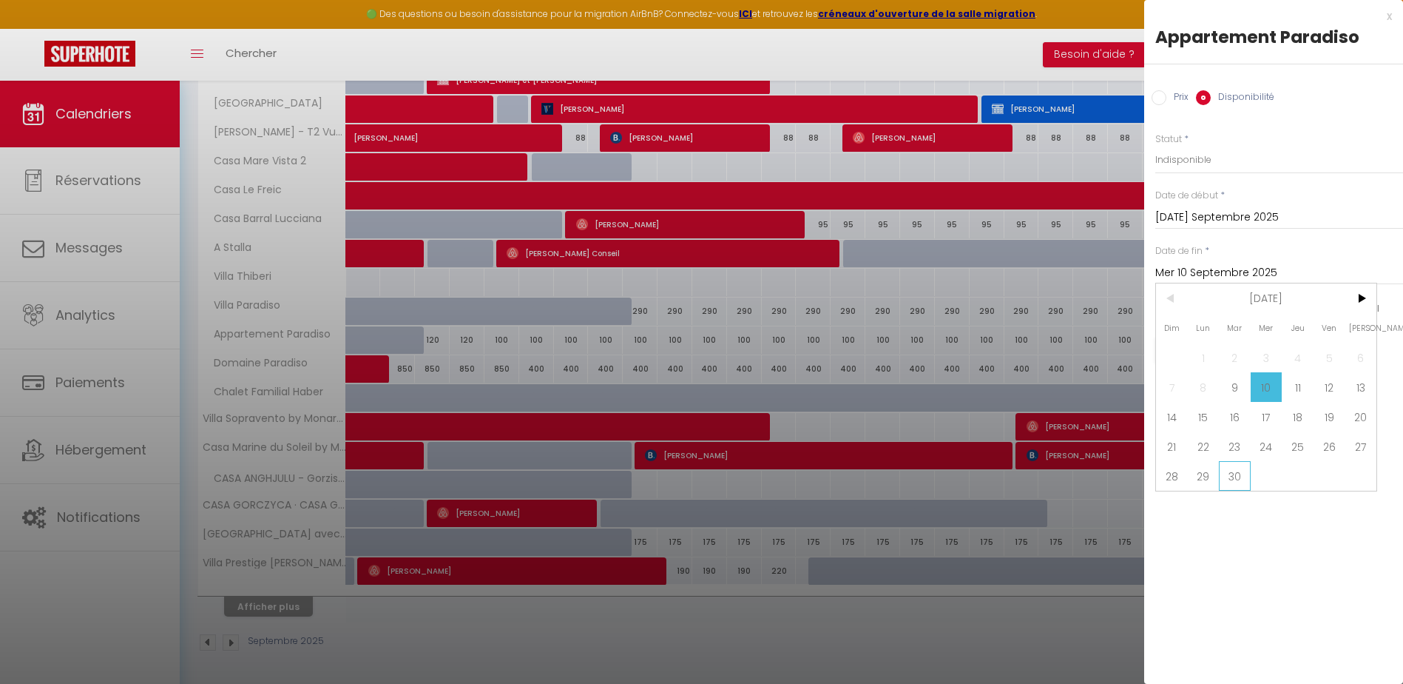
click at [1238, 476] on span "30" at bounding box center [1235, 476] width 32 height 30
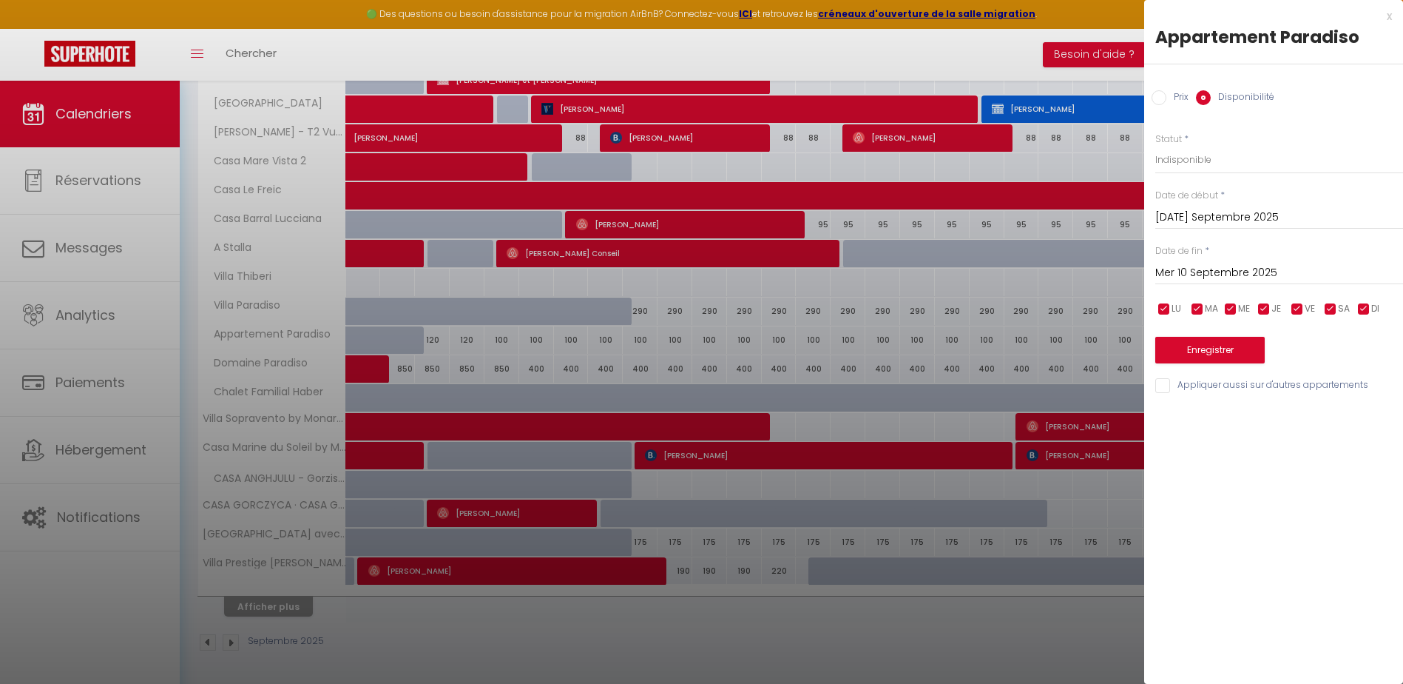
type input "Mar 30 Septembre 2025"
click at [1180, 157] on select "Disponible Indisponible" at bounding box center [1279, 160] width 248 height 28
select select "0"
click at [1155, 146] on select "Disponible Indisponible" at bounding box center [1279, 160] width 248 height 28
click at [1215, 351] on button "Enregistrer" at bounding box center [1209, 350] width 109 height 27
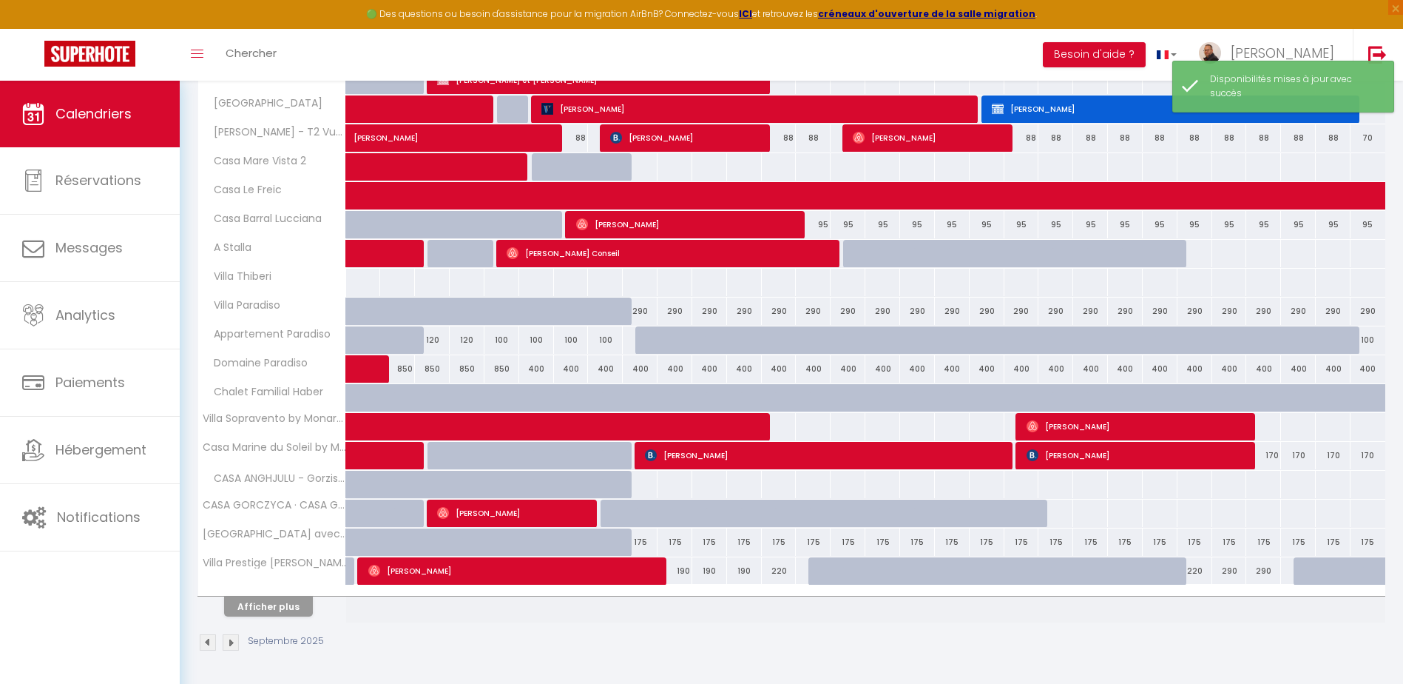
click at [640, 370] on div "400" at bounding box center [640, 368] width 35 height 27
select select "1"
type input "[DATE]"
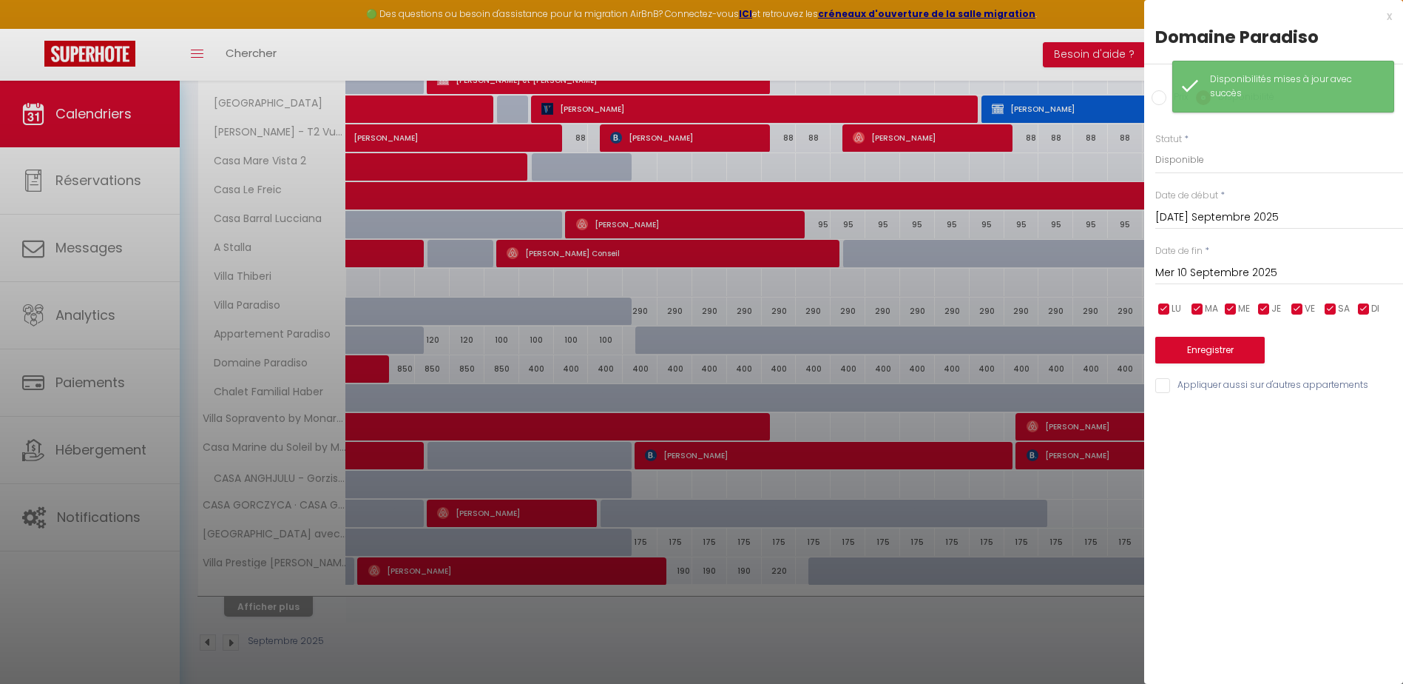
click at [1209, 274] on input "Mer 10 Septembre 2025" at bounding box center [1279, 272] width 248 height 19
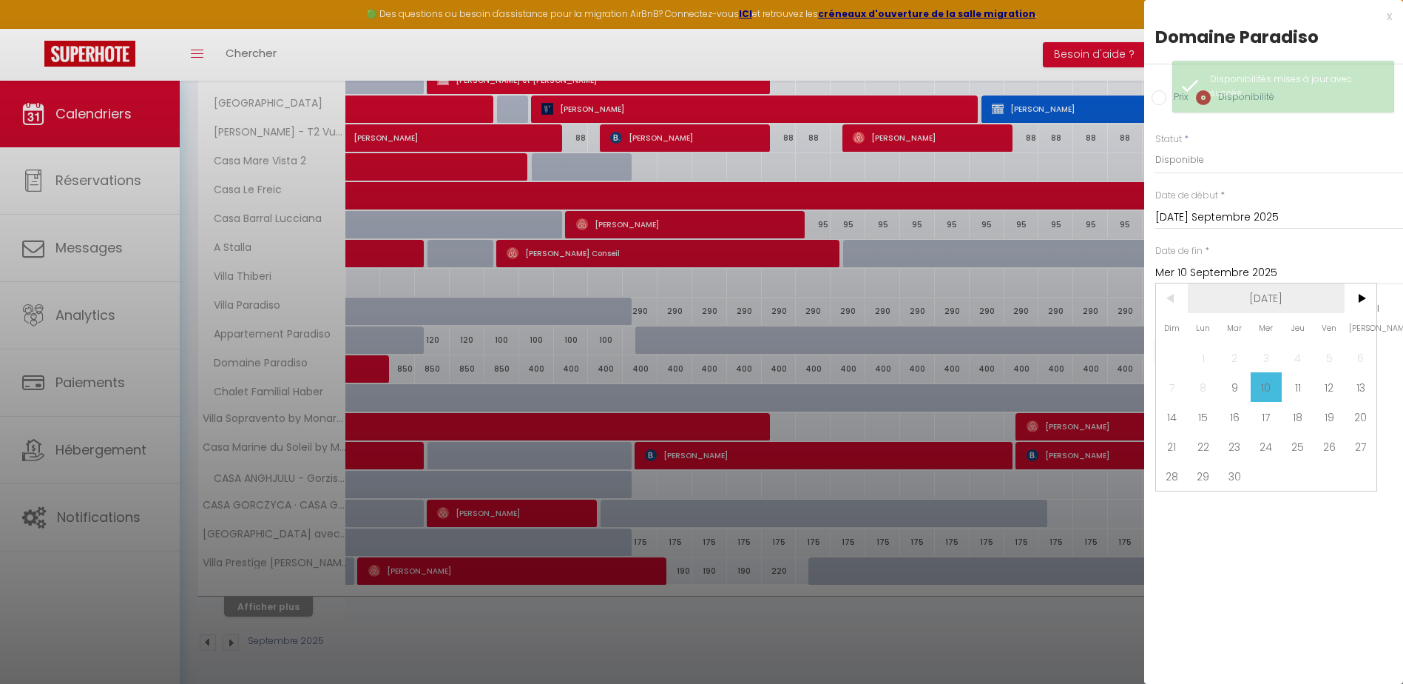
drag, startPoint x: 1353, startPoint y: 293, endPoint x: 1334, endPoint y: 302, distance: 21.2
click at [1354, 294] on span ">" at bounding box center [1361, 298] width 32 height 30
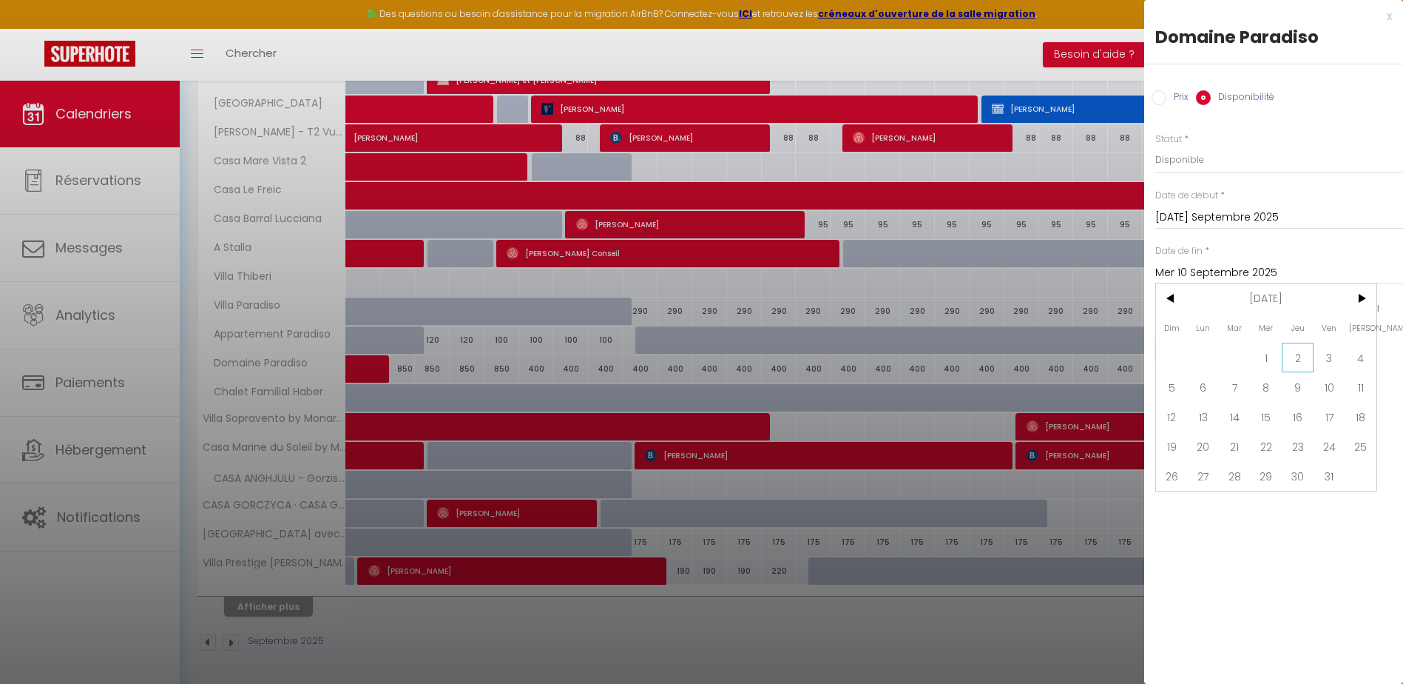
click at [1295, 351] on span "2" at bounding box center [1298, 357] width 32 height 30
type input "Jeu 02 Octobre 2025"
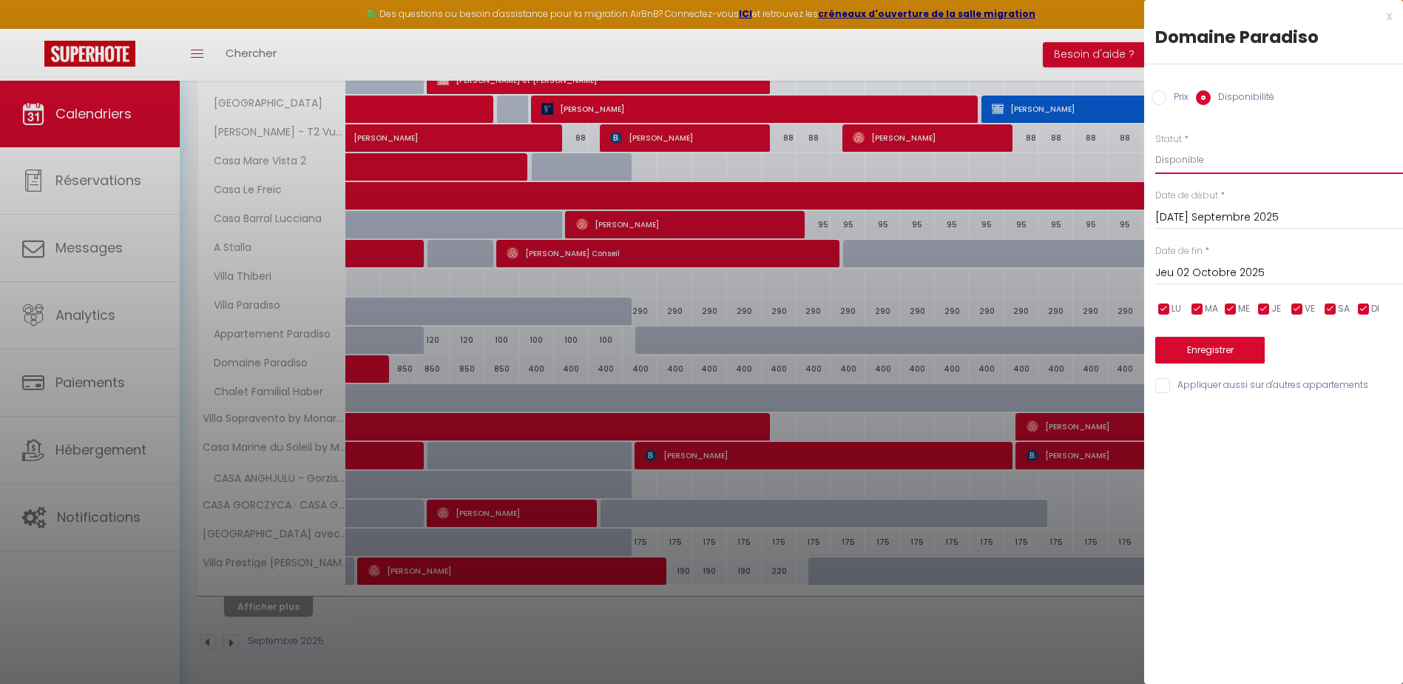
click at [1177, 156] on select "Disponible Indisponible" at bounding box center [1279, 160] width 248 height 28
select select "0"
click at [1155, 146] on select "Disponible Indisponible" at bounding box center [1279, 160] width 248 height 28
click at [1204, 354] on button "Enregistrer" at bounding box center [1209, 350] width 109 height 27
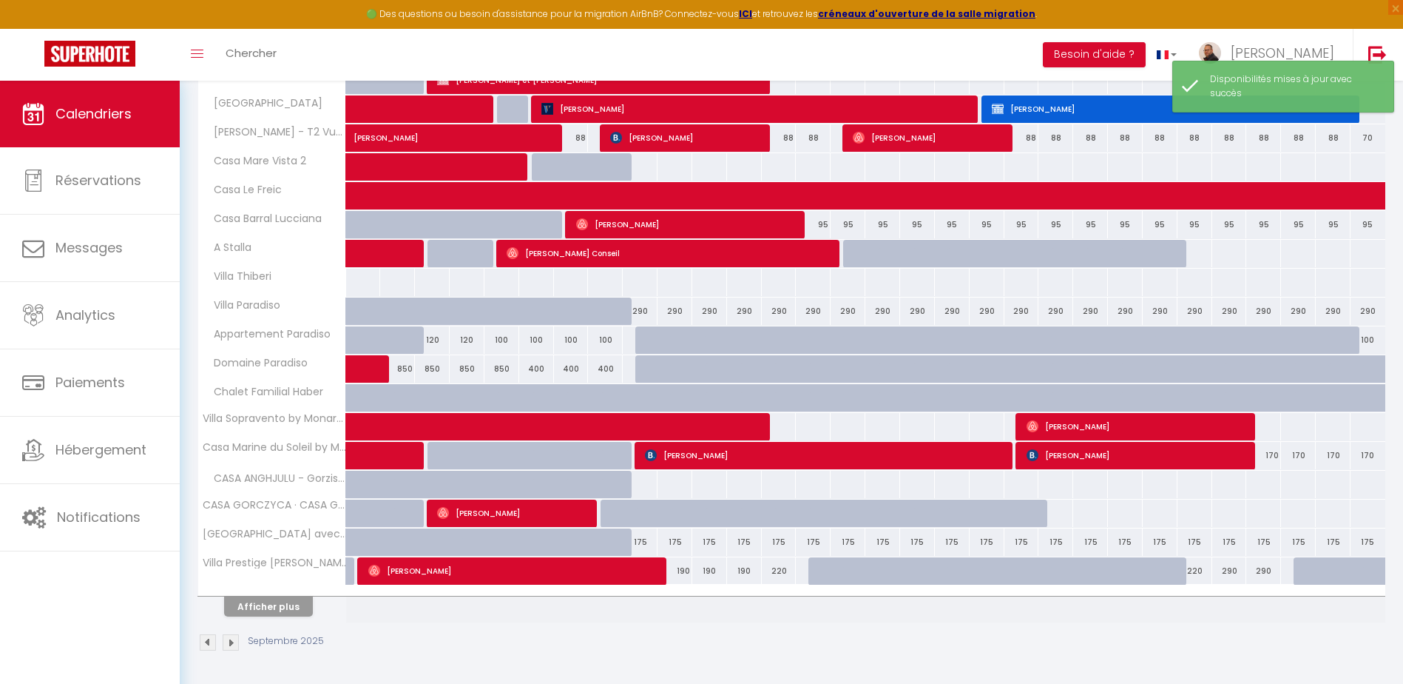
click at [1376, 348] on div "100" at bounding box center [1368, 339] width 35 height 27
select select "1"
type input "Mar 30 Septembre 2025"
type input "Mer 01 Octobre 2025"
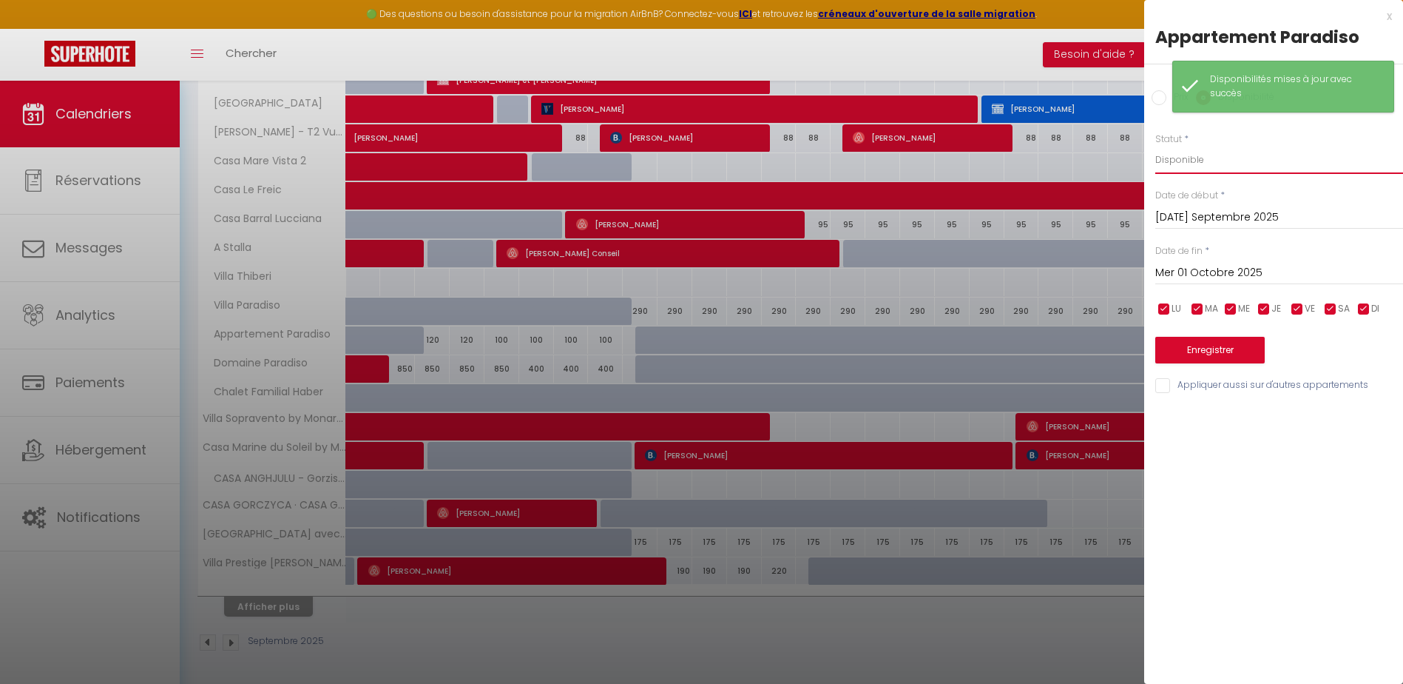
click at [1187, 163] on select "Disponible Indisponible" at bounding box center [1279, 160] width 248 height 28
select select "0"
click at [1155, 146] on select "Disponible Indisponible" at bounding box center [1279, 160] width 248 height 28
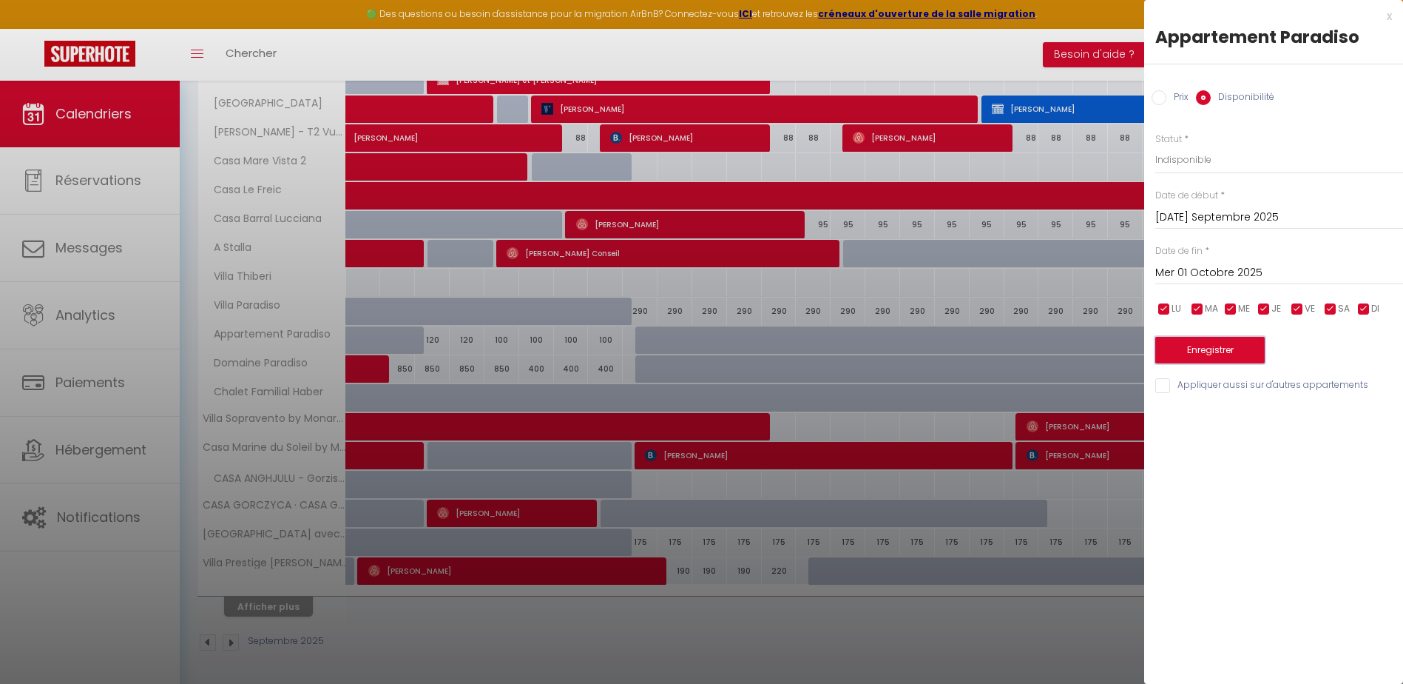
click at [1212, 346] on button "Enregistrer" at bounding box center [1209, 350] width 109 height 27
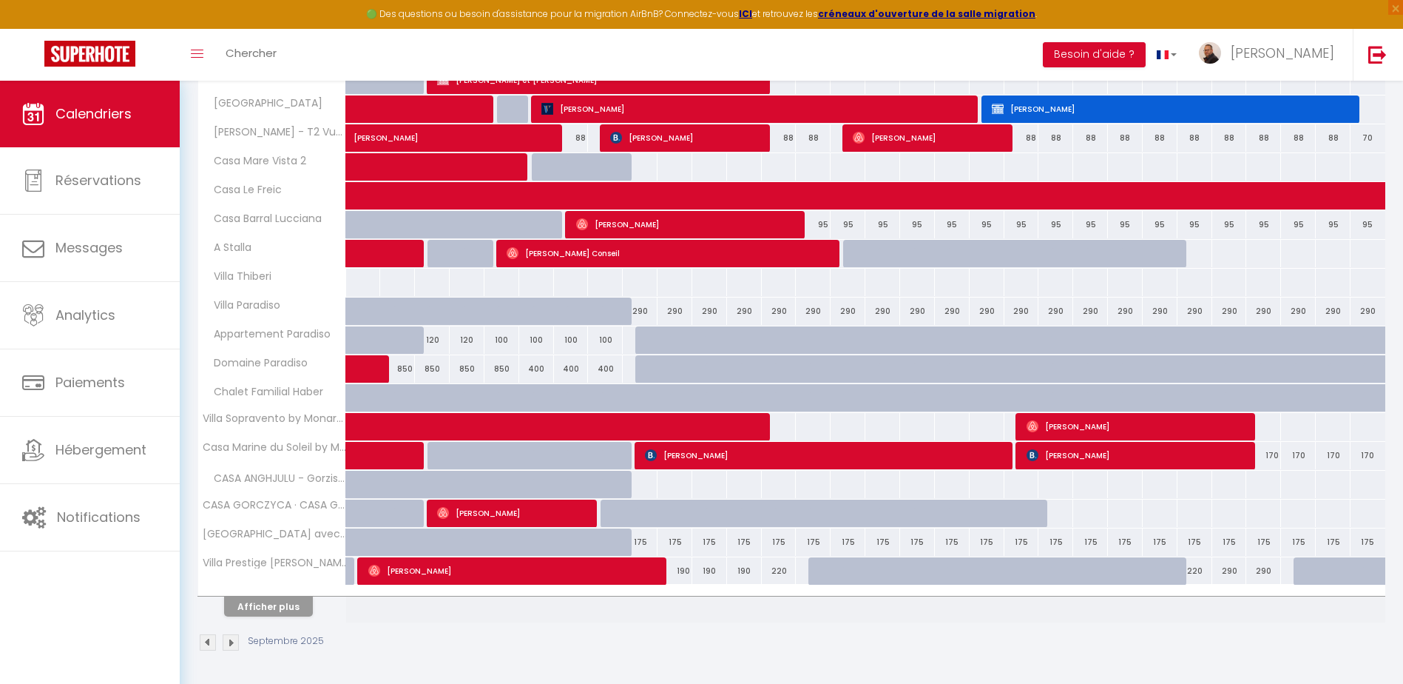
click at [736, 519] on div at bounding box center [744, 513] width 35 height 28
select select "1"
type input "Ven 12 Septembre 2025"
type input "Sam 13 Septembre 2025"
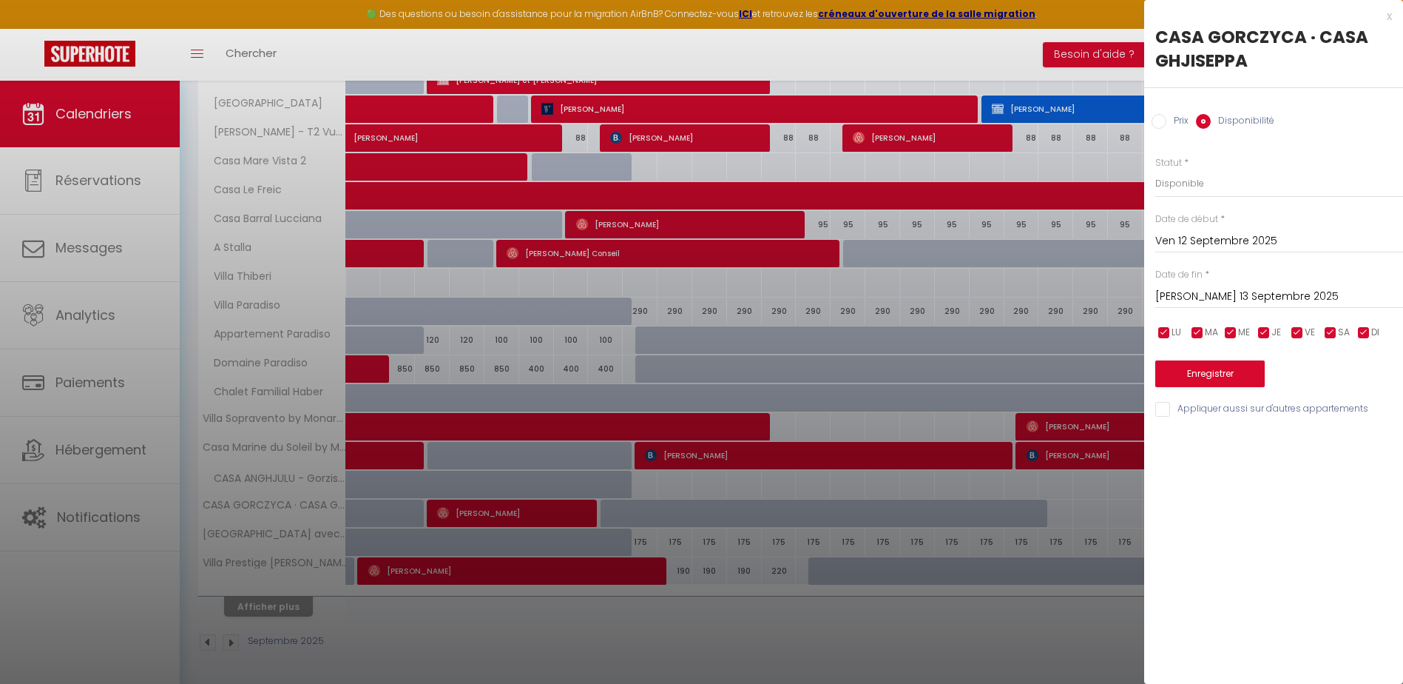
click at [1192, 241] on input "Ven 12 Septembre 2025" at bounding box center [1279, 241] width 248 height 19
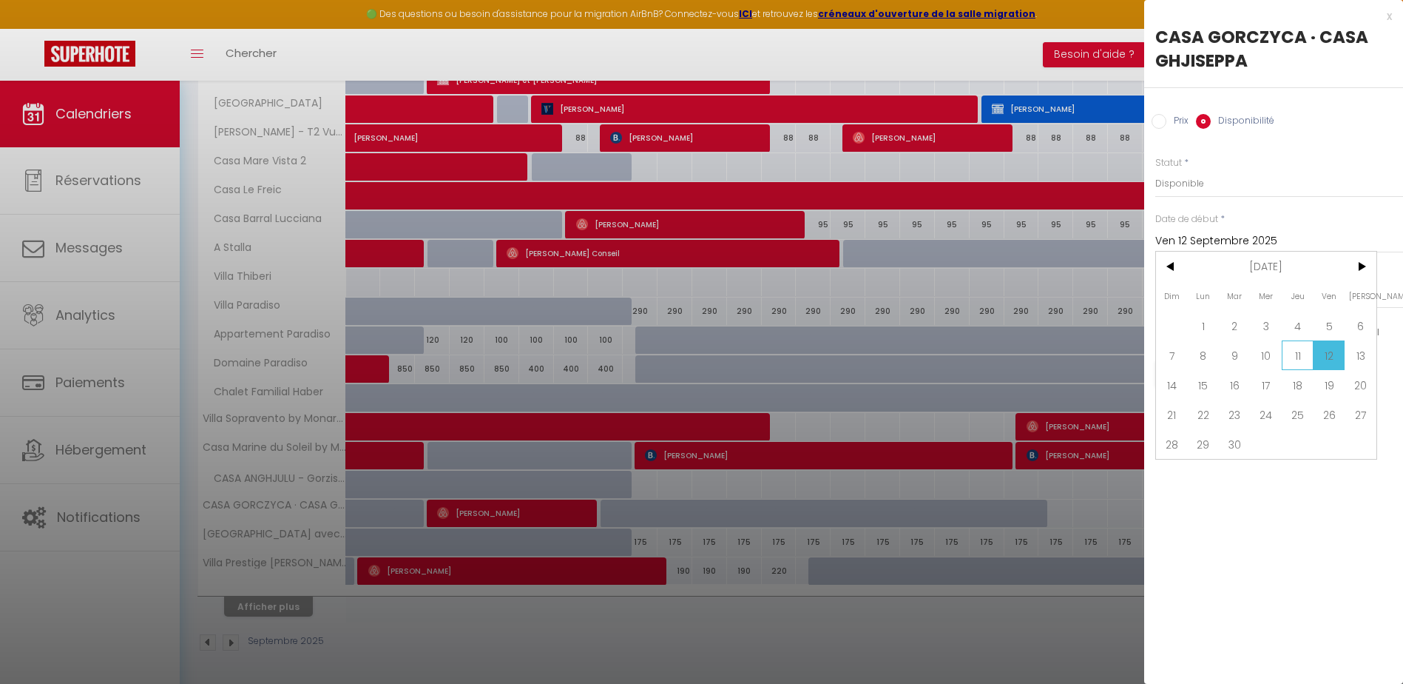
click at [1292, 358] on span "11" at bounding box center [1298, 355] width 32 height 30
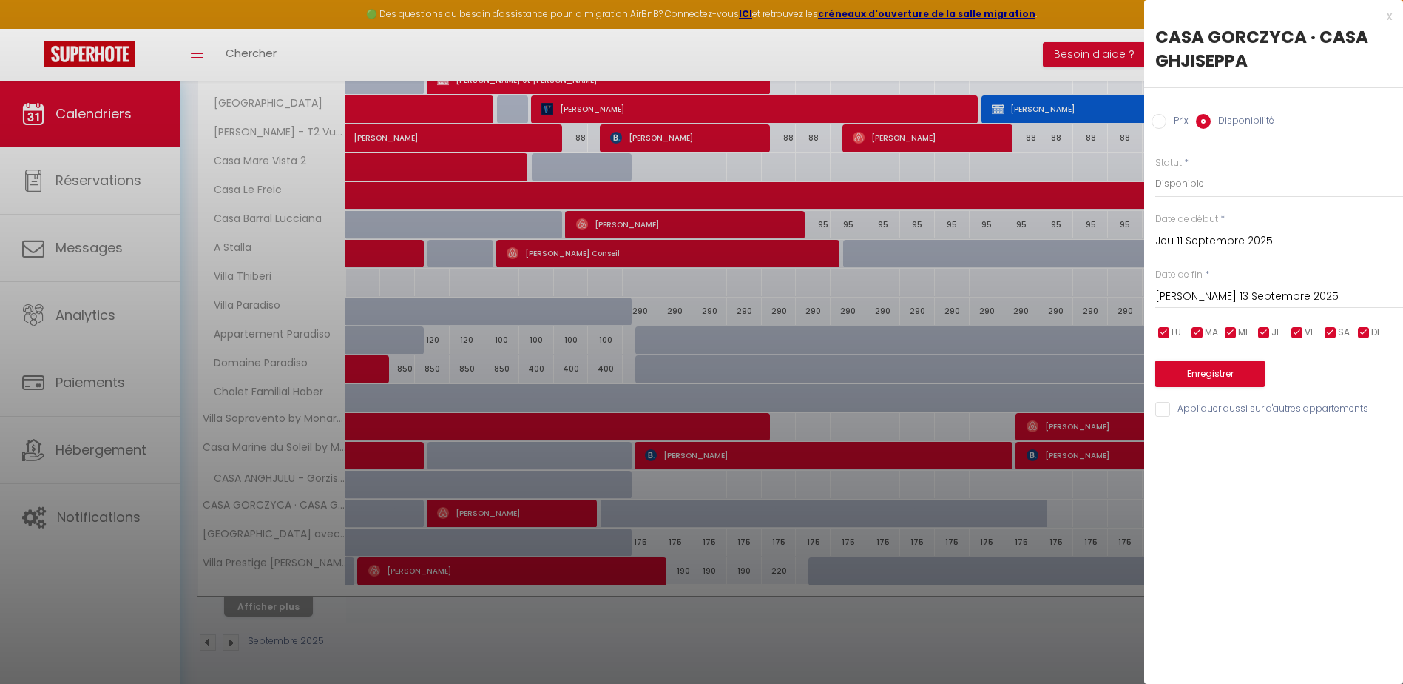
click at [1228, 238] on input "Jeu 11 Septembre 2025" at bounding box center [1279, 241] width 248 height 19
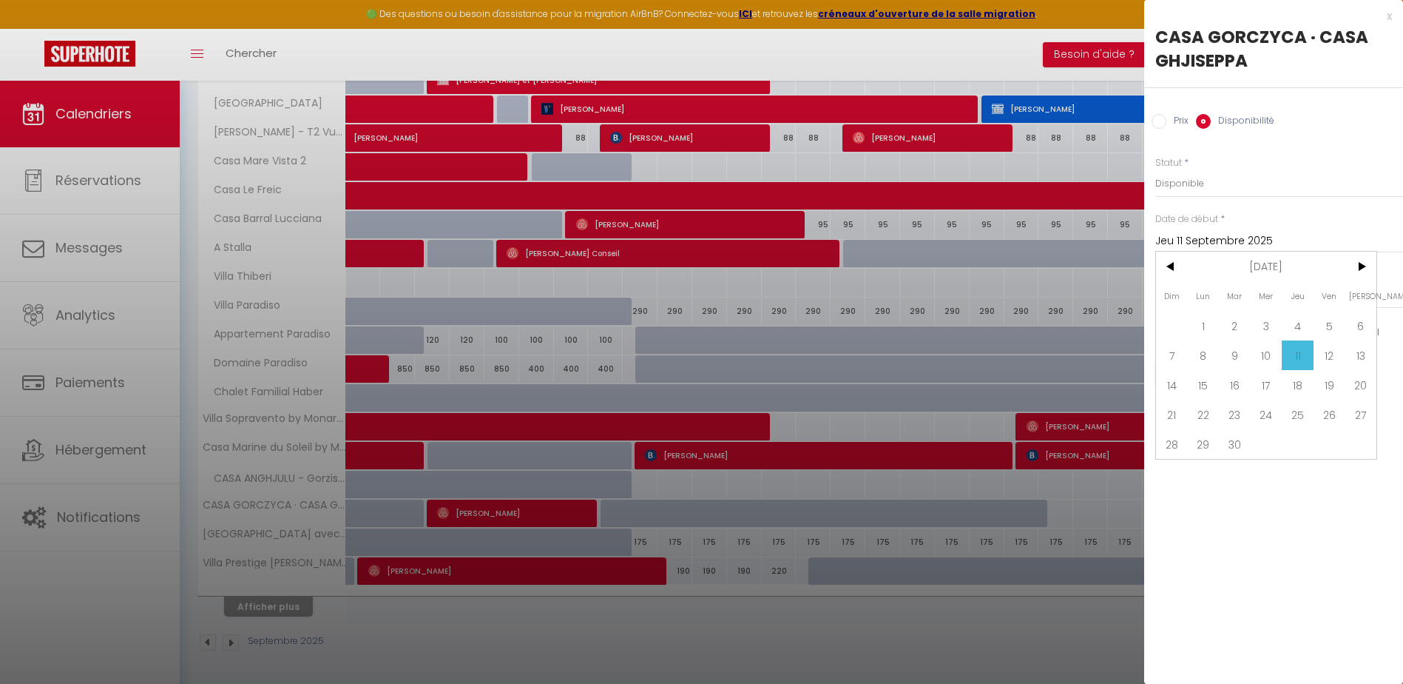
click at [1269, 356] on span "10" at bounding box center [1267, 355] width 32 height 30
type input "Mer 10 Septembre 2025"
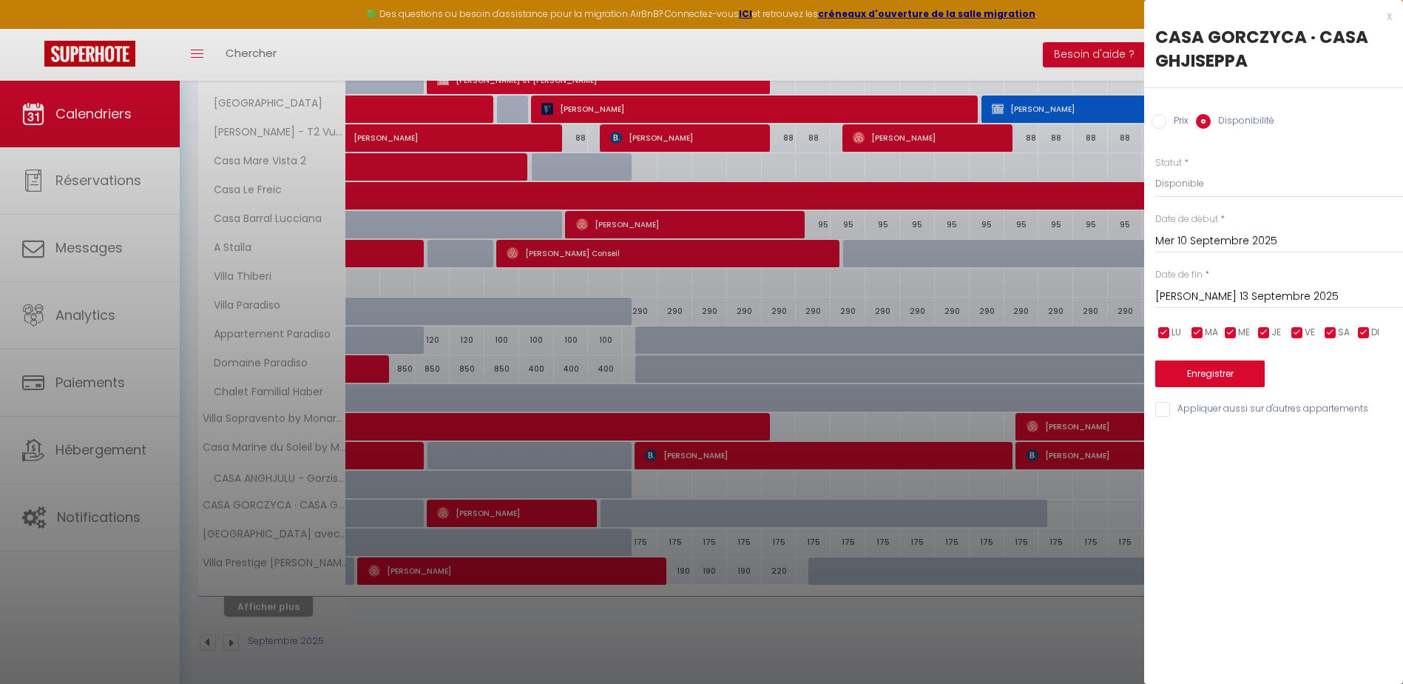
click at [1194, 296] on input "Sam 13 Septembre 2025" at bounding box center [1279, 296] width 248 height 19
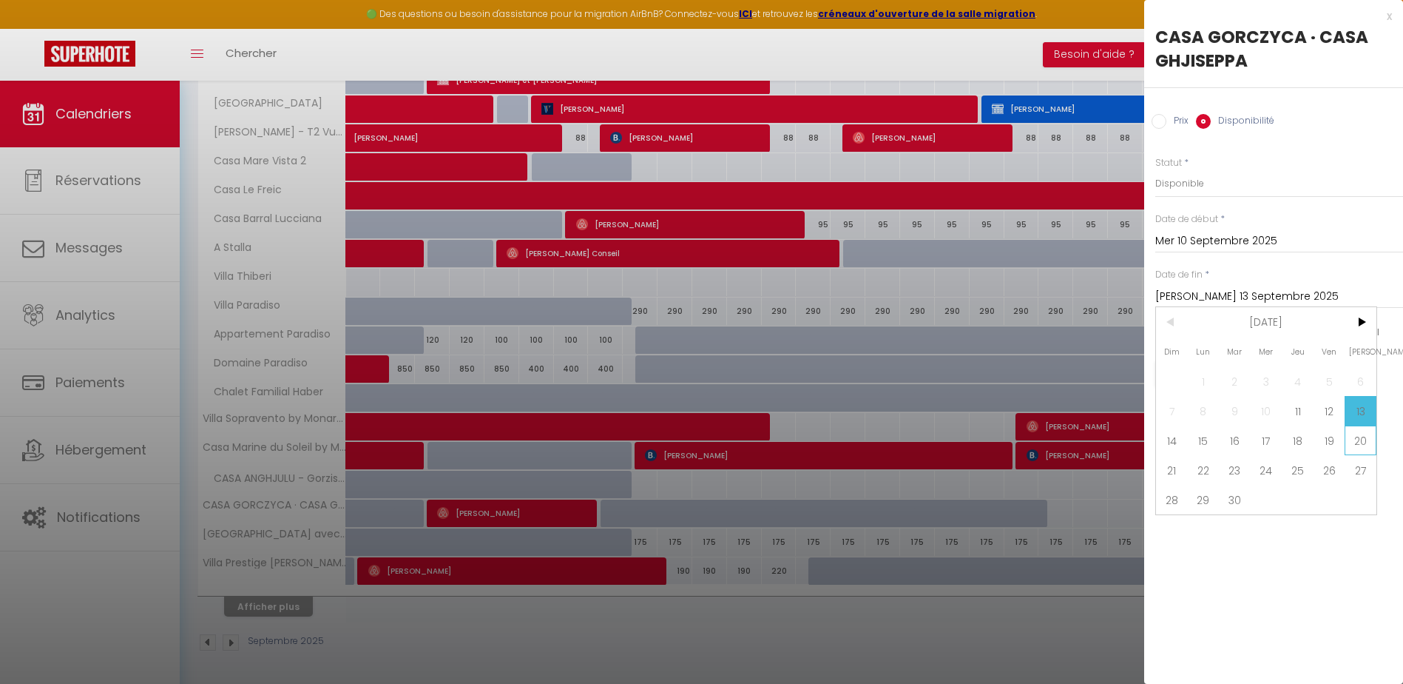
click at [1358, 440] on span "20" at bounding box center [1361, 440] width 32 height 30
type input "Sam 20 Septembre 2025"
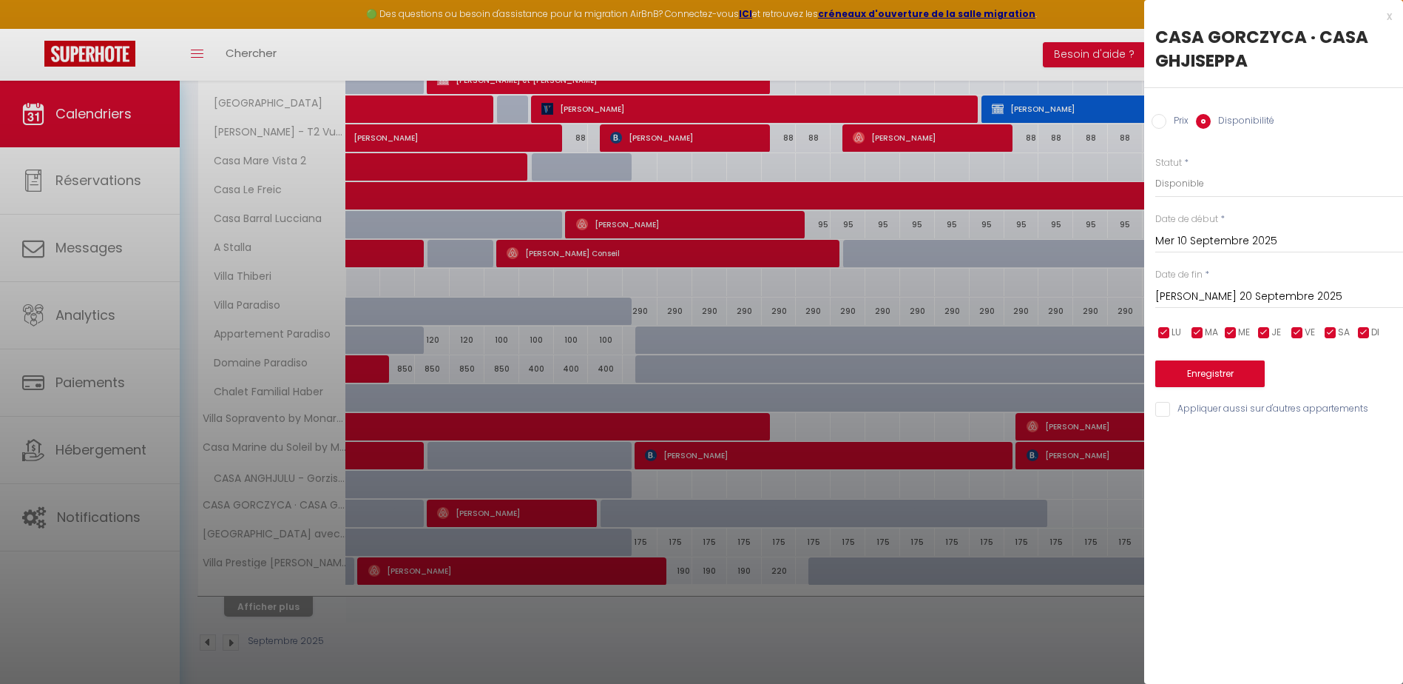
click at [1104, 493] on div at bounding box center [701, 342] width 1403 height 684
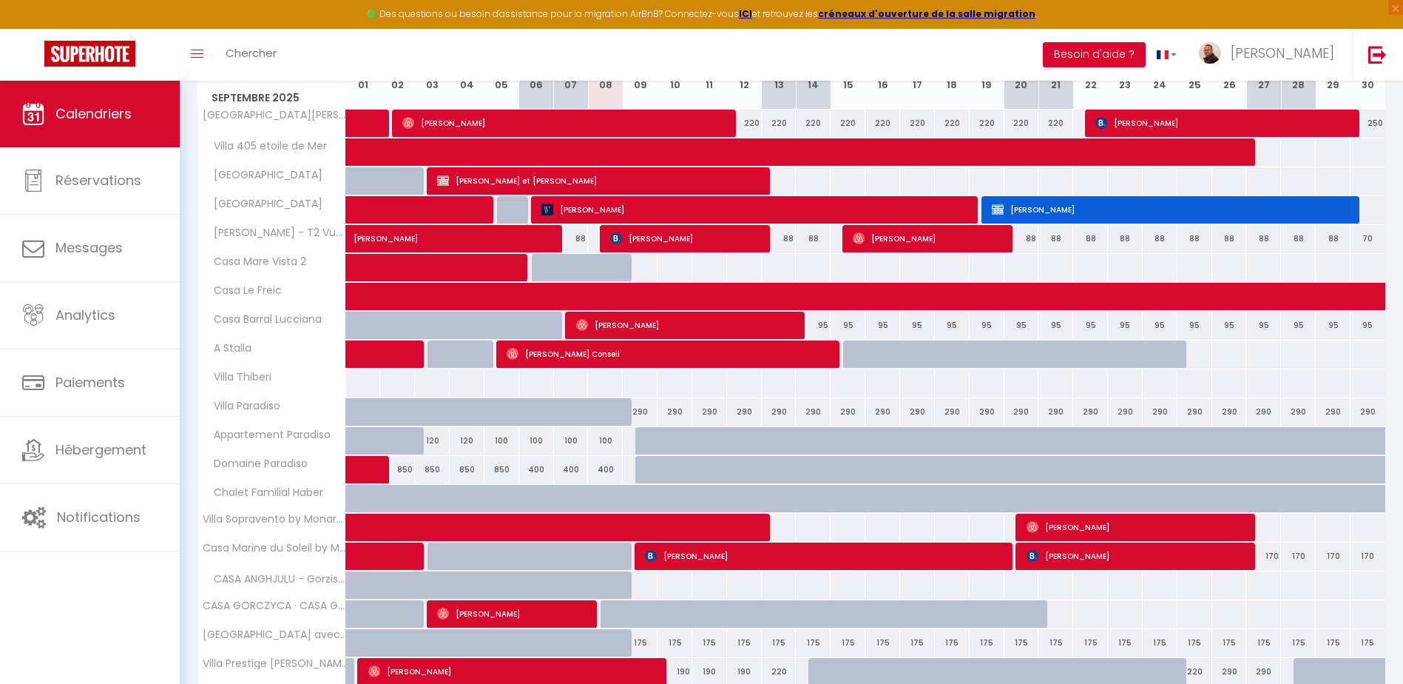
scroll to position [0, 0]
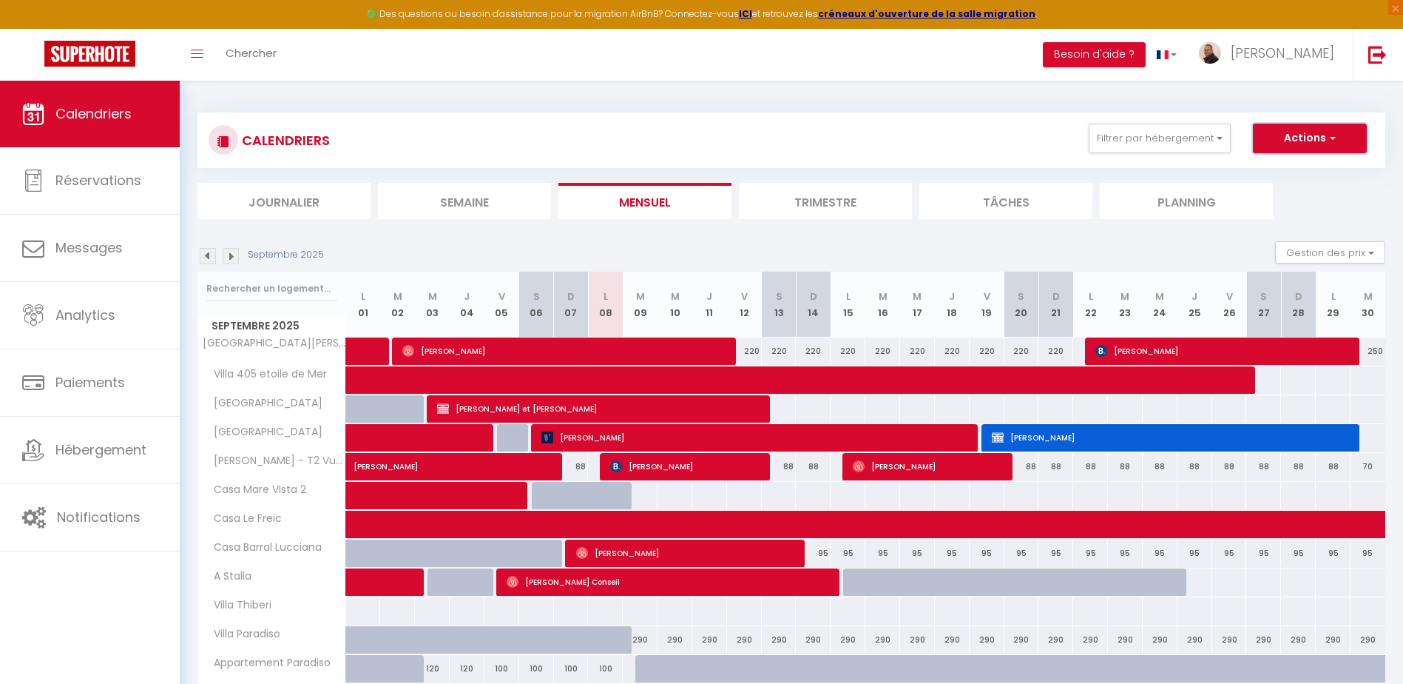
click at [1298, 139] on button "Actions" at bounding box center [1310, 139] width 114 height 30
click at [1273, 168] on link "Nouvelle réservation" at bounding box center [1294, 172] width 129 height 22
select select
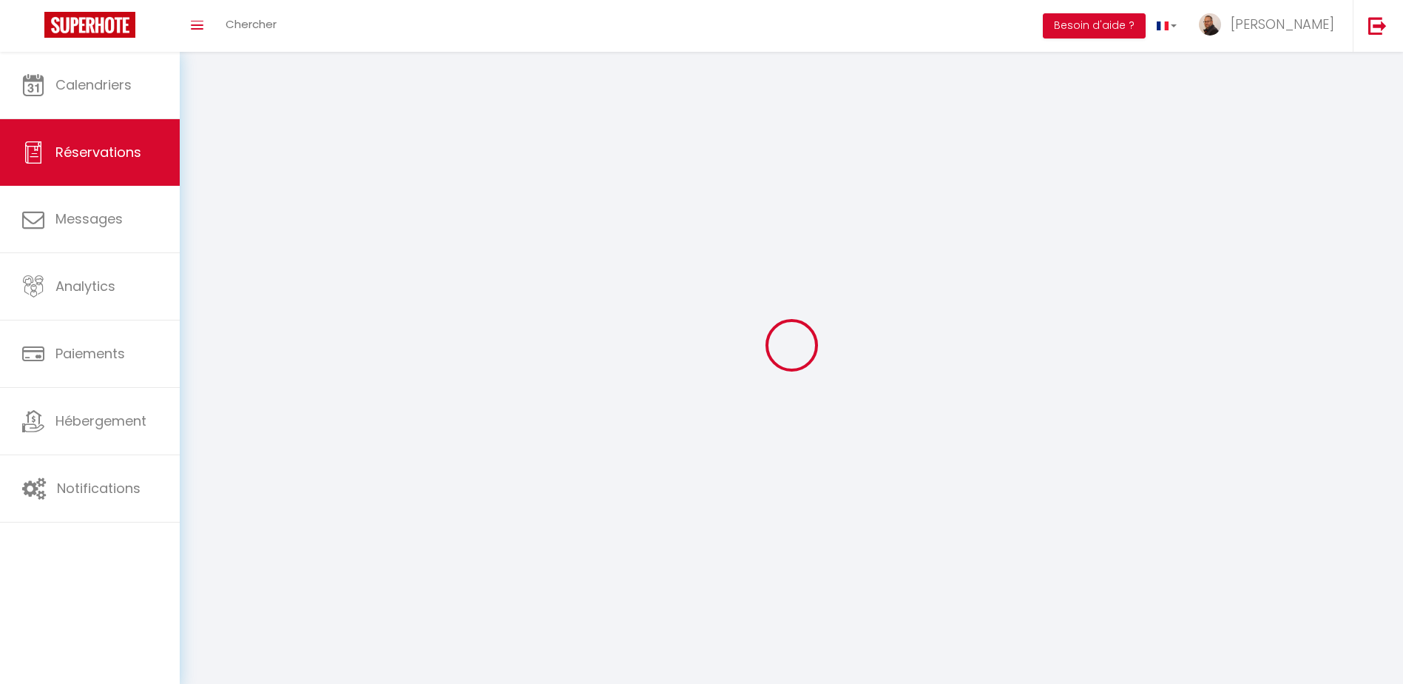
select select
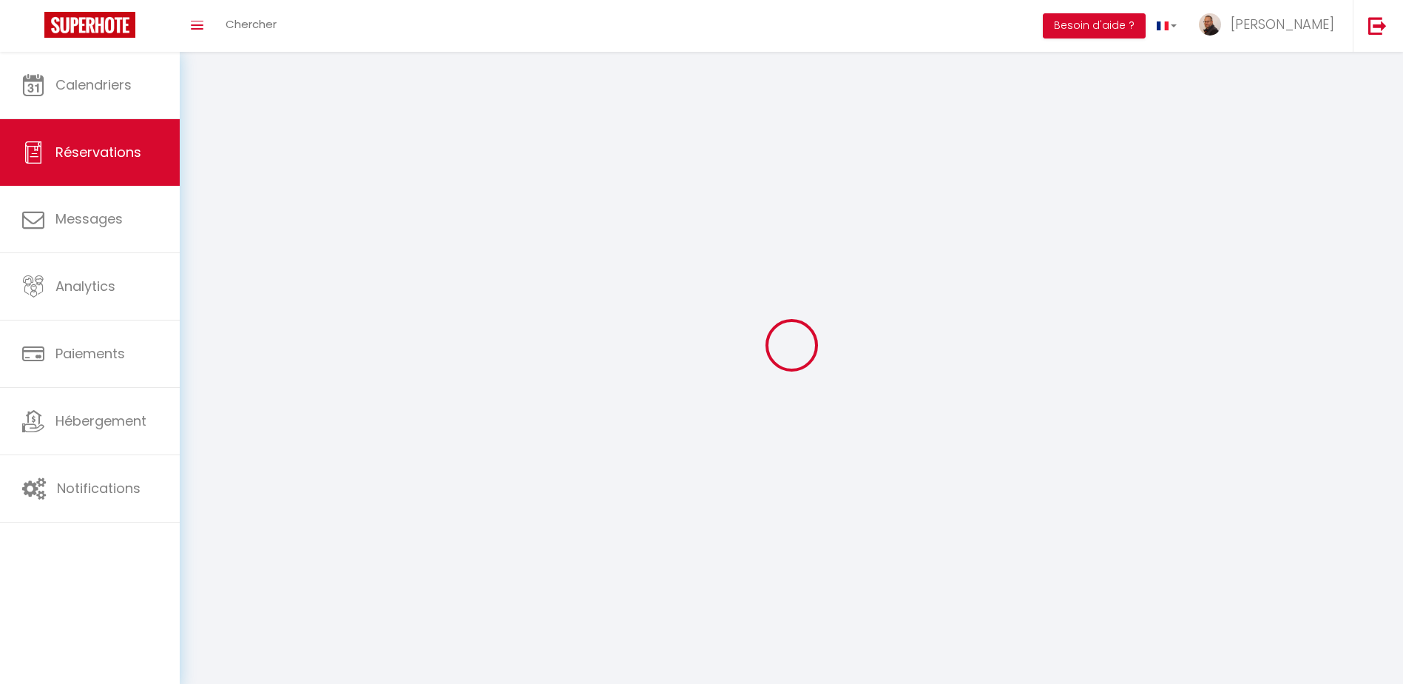
select select
checkbox input "false"
select select
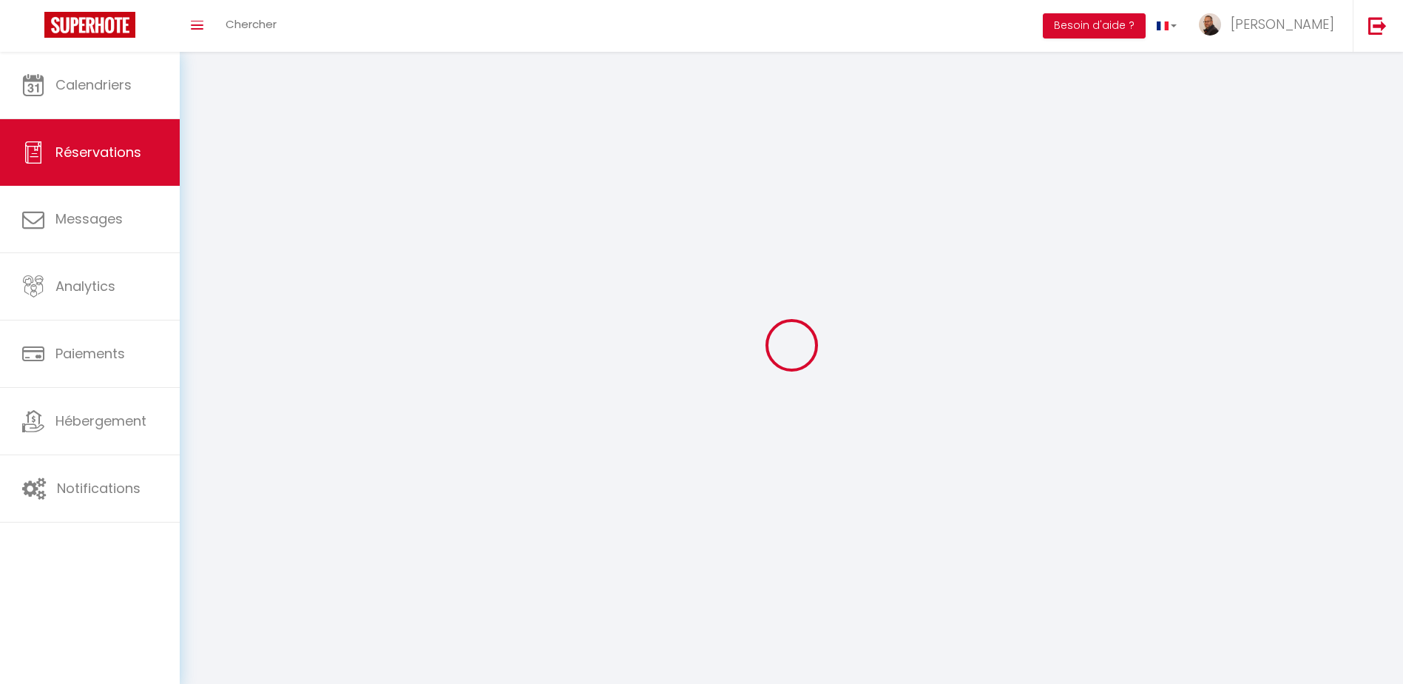
select select
checkbox input "false"
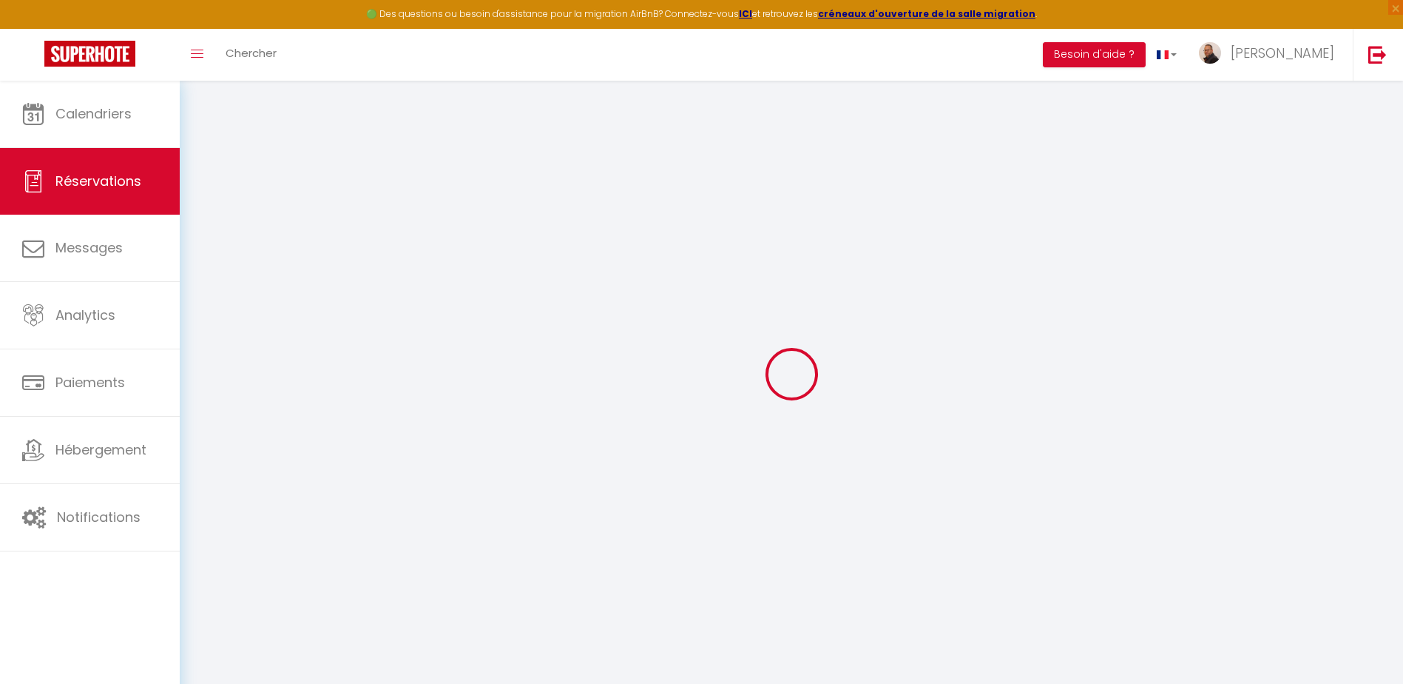
select select
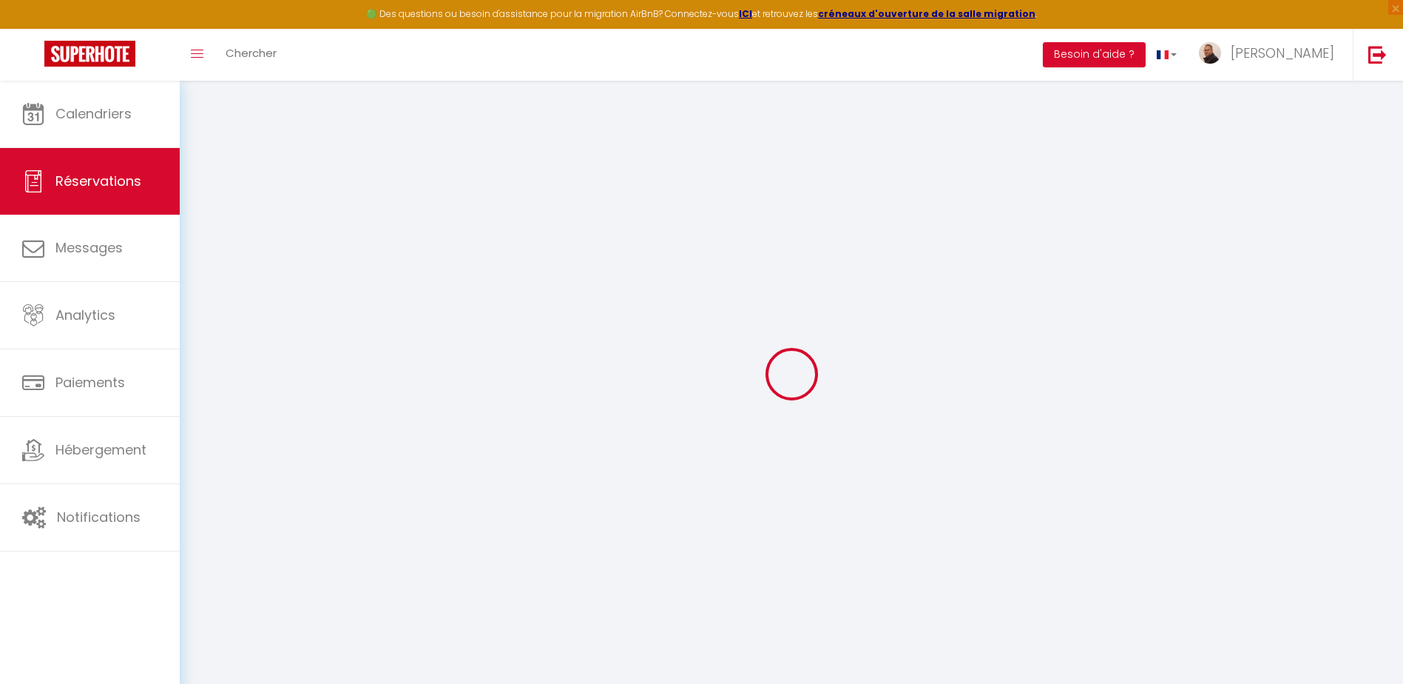
select select
checkbox input "false"
select select
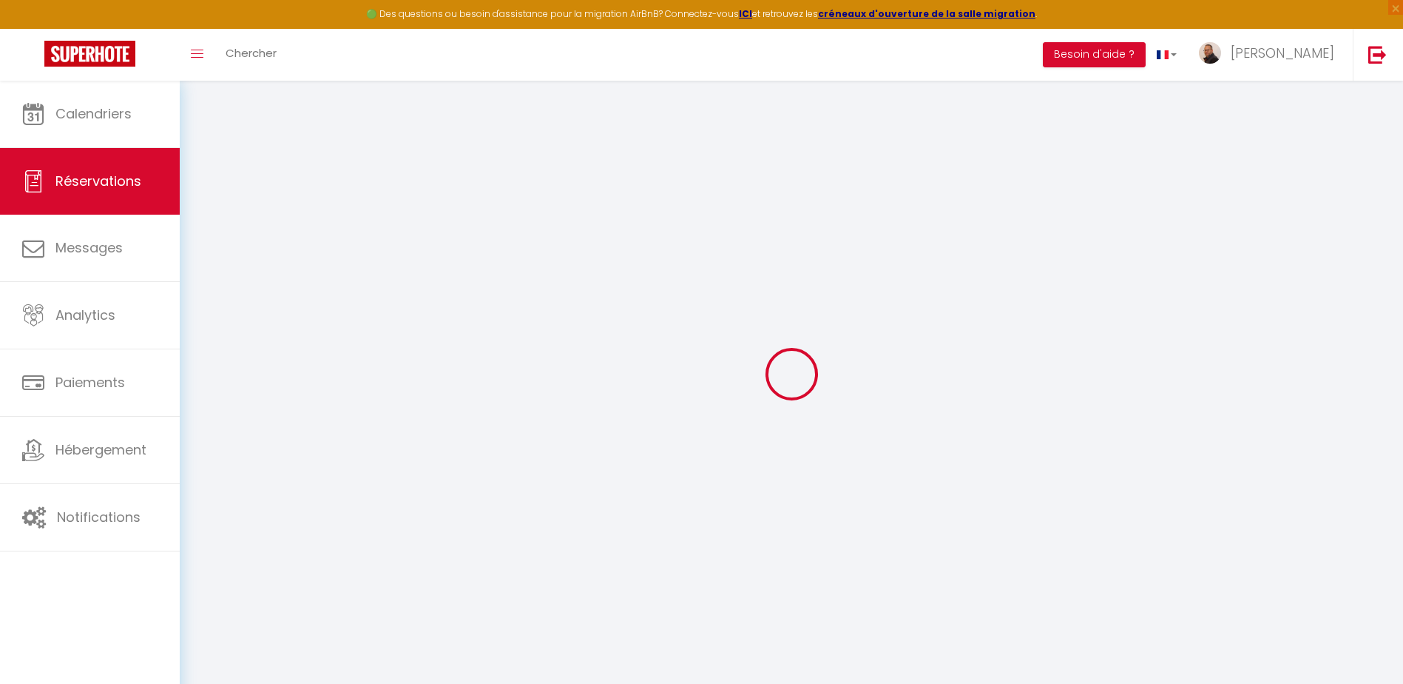
select select
checkbox input "false"
select select
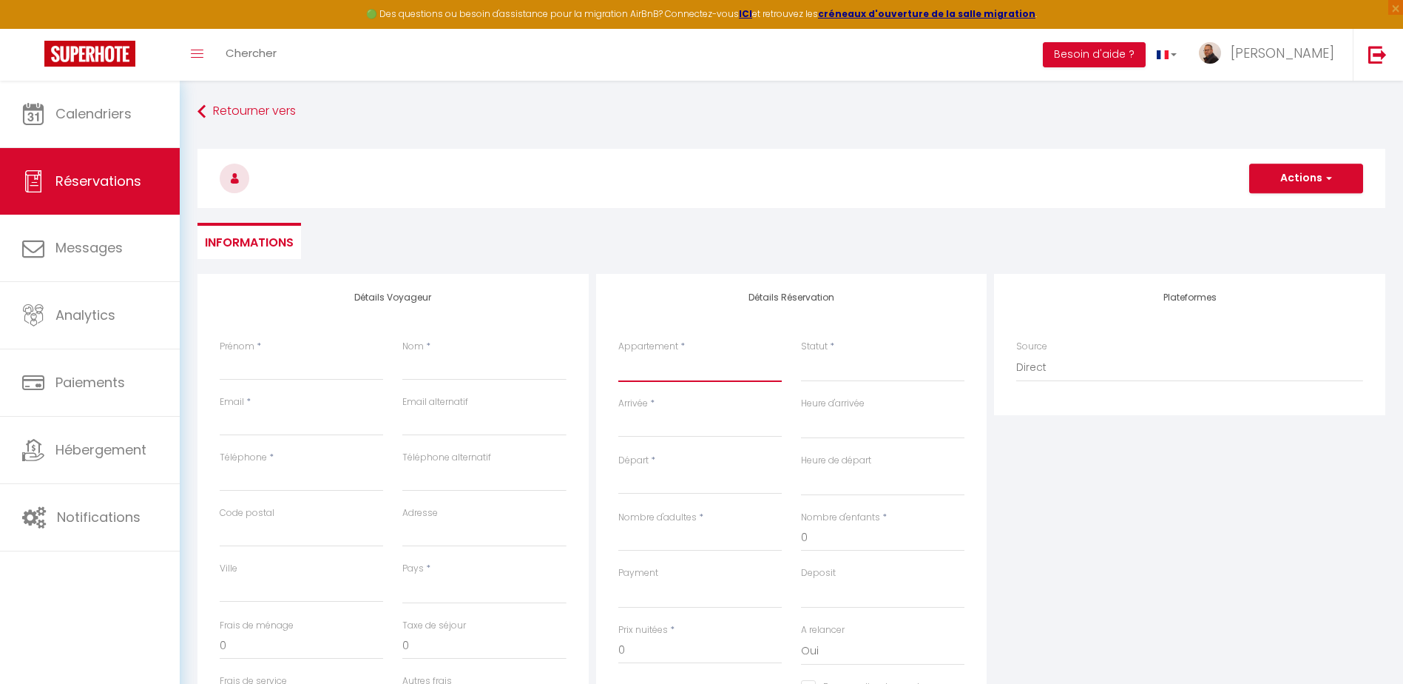
click at [676, 372] on select "[GEOGRAPHIC_DATA][PERSON_NAME] by Monarca Prestige Villa Sopravento by Monarca …" at bounding box center [699, 368] width 163 height 28
select select "17052"
click at [618, 354] on select "[GEOGRAPHIC_DATA][PERSON_NAME] by Monarca Prestige Villa Sopravento by Monarca …" at bounding box center [699, 368] width 163 height 28
select select
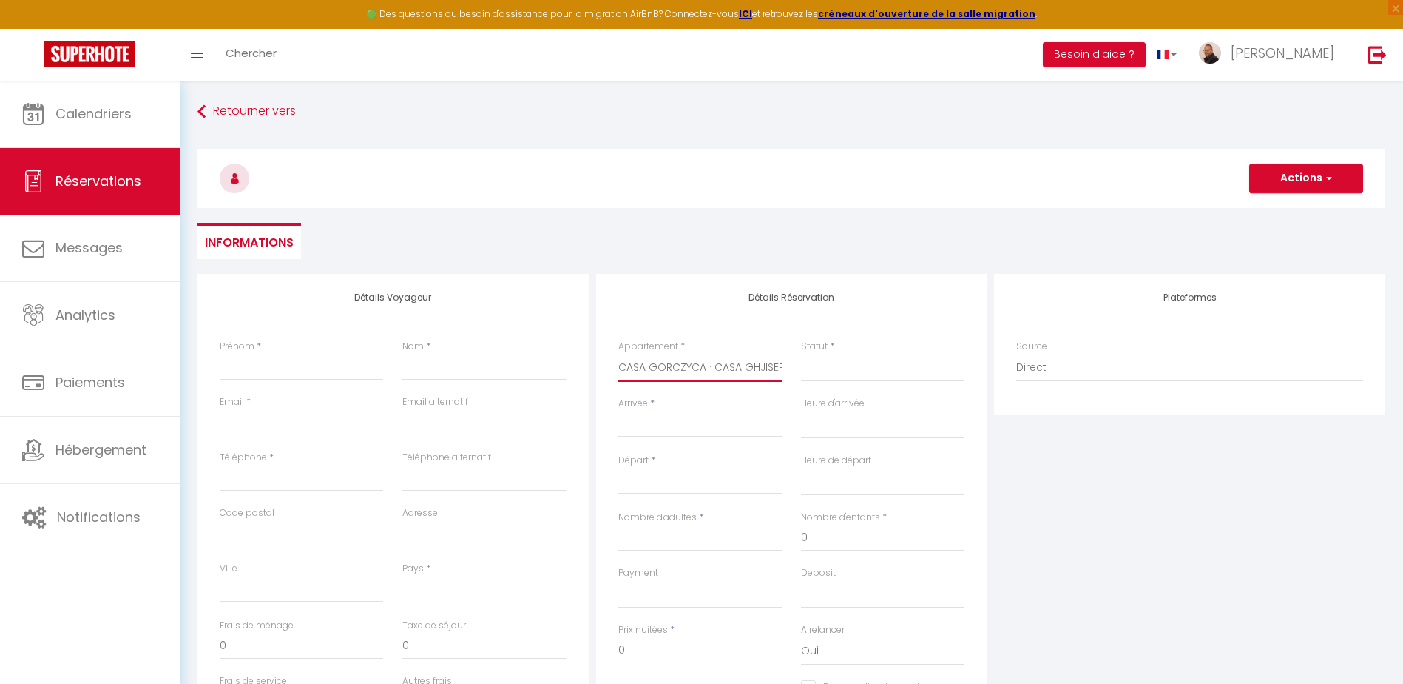
select select
checkbox input "false"
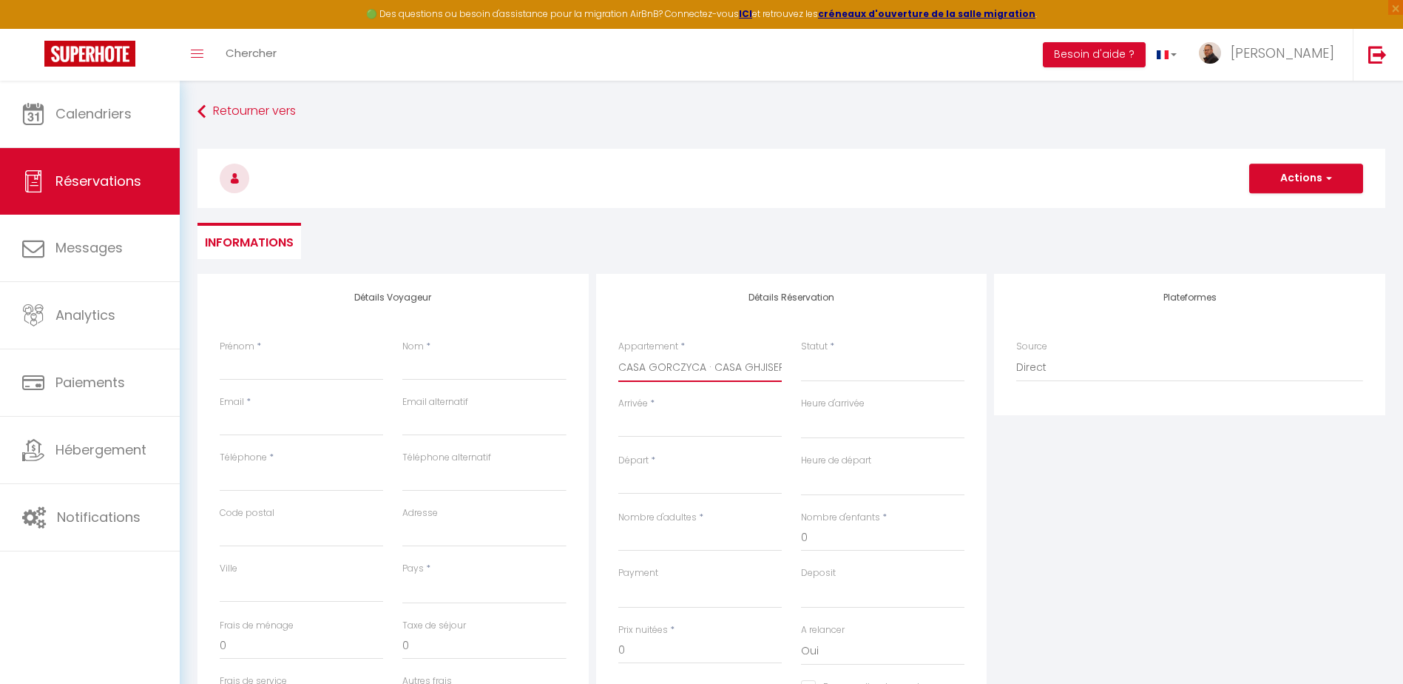
select select
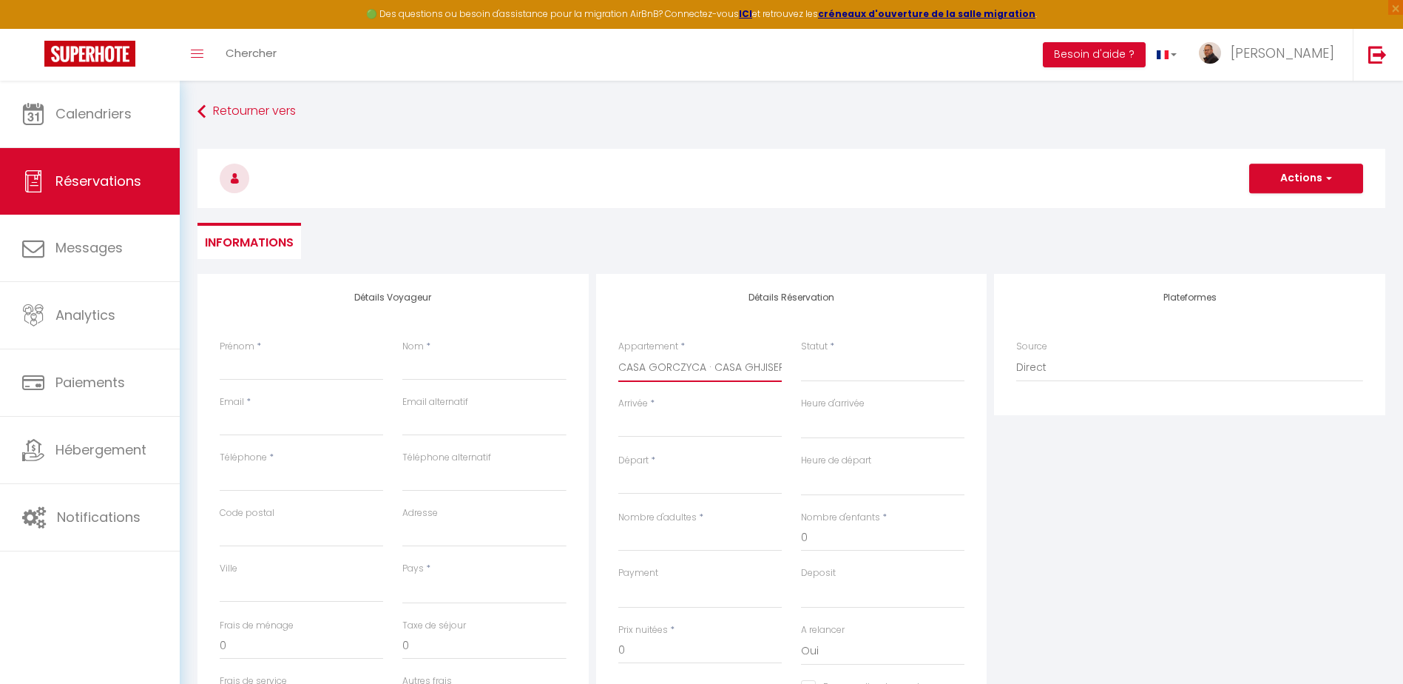
select select
checkbox input "false"
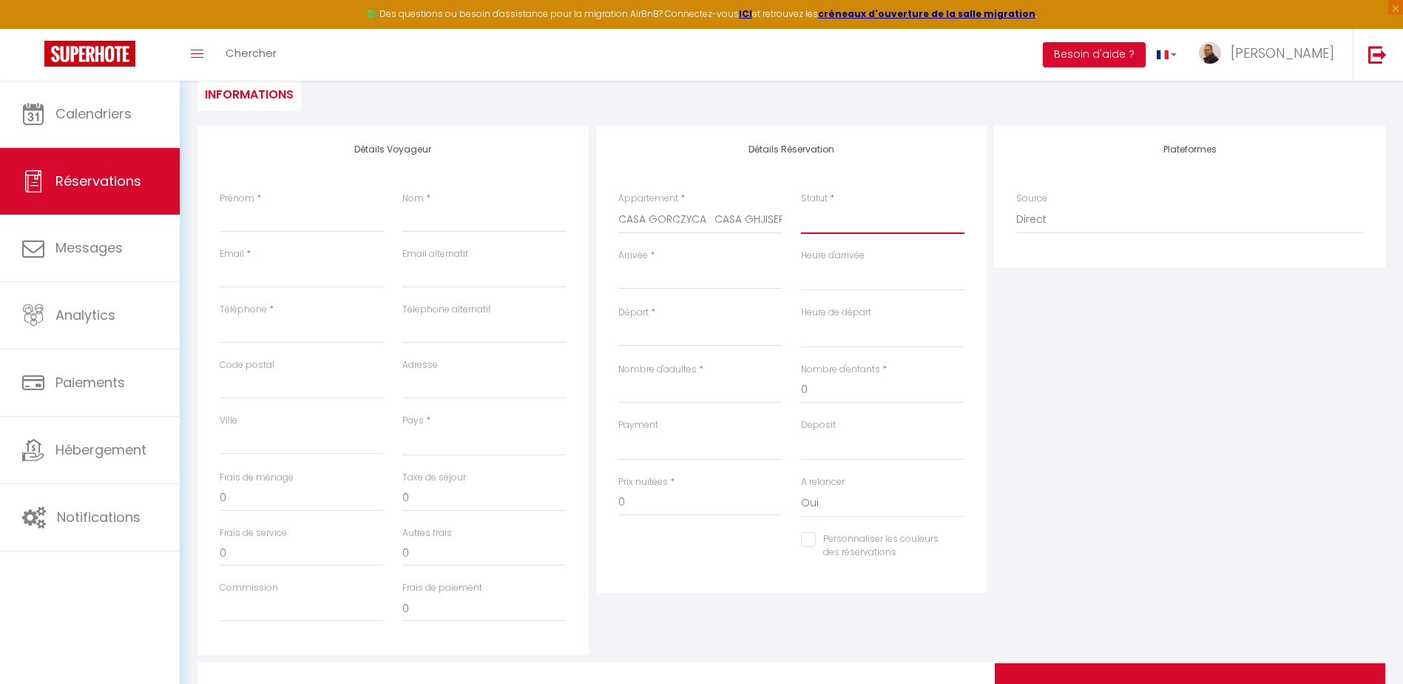
click at [837, 218] on select "Confirmé Non Confirmé [PERSON_NAME] par le voyageur No Show Request" at bounding box center [882, 220] width 163 height 28
select select "1"
click at [801, 206] on select "Confirmé Non Confirmé [PERSON_NAME] par le voyageur No Show Request" at bounding box center [882, 220] width 163 height 28
select select
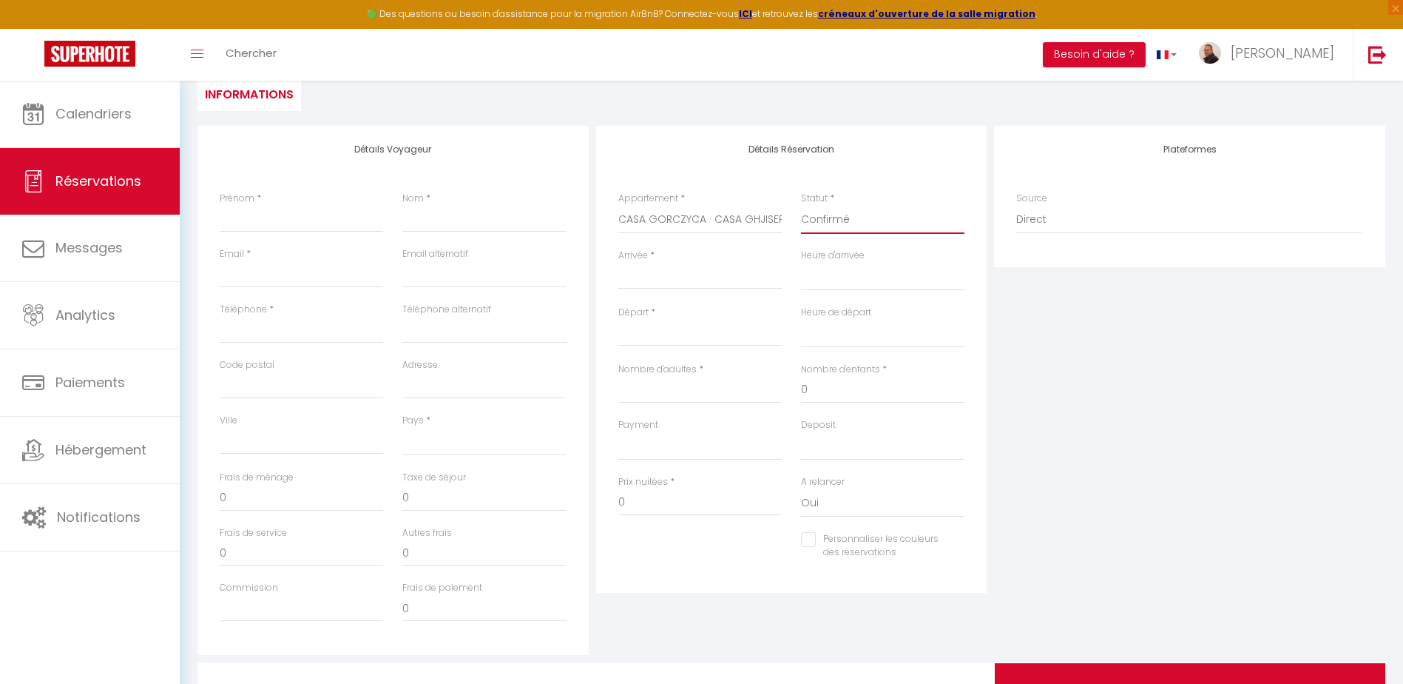
select select
checkbox input "false"
click at [655, 266] on div "< Sep 2025 > Dim Lun Mar Mer Jeu Ven Sam 1 2 3 4 5 6 7 8 9 10 11 12 13 14 15 16…" at bounding box center [699, 276] width 163 height 27
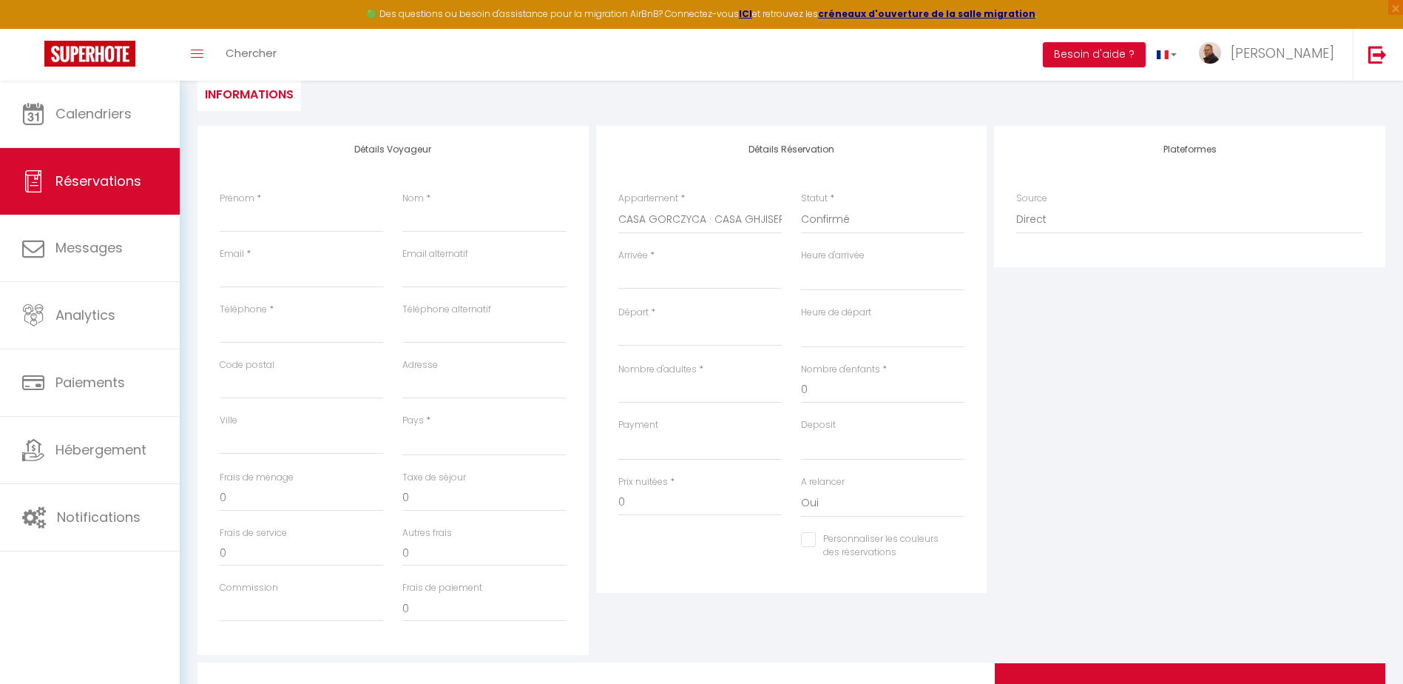
click at [645, 280] on input "Arrivée" at bounding box center [699, 277] width 163 height 19
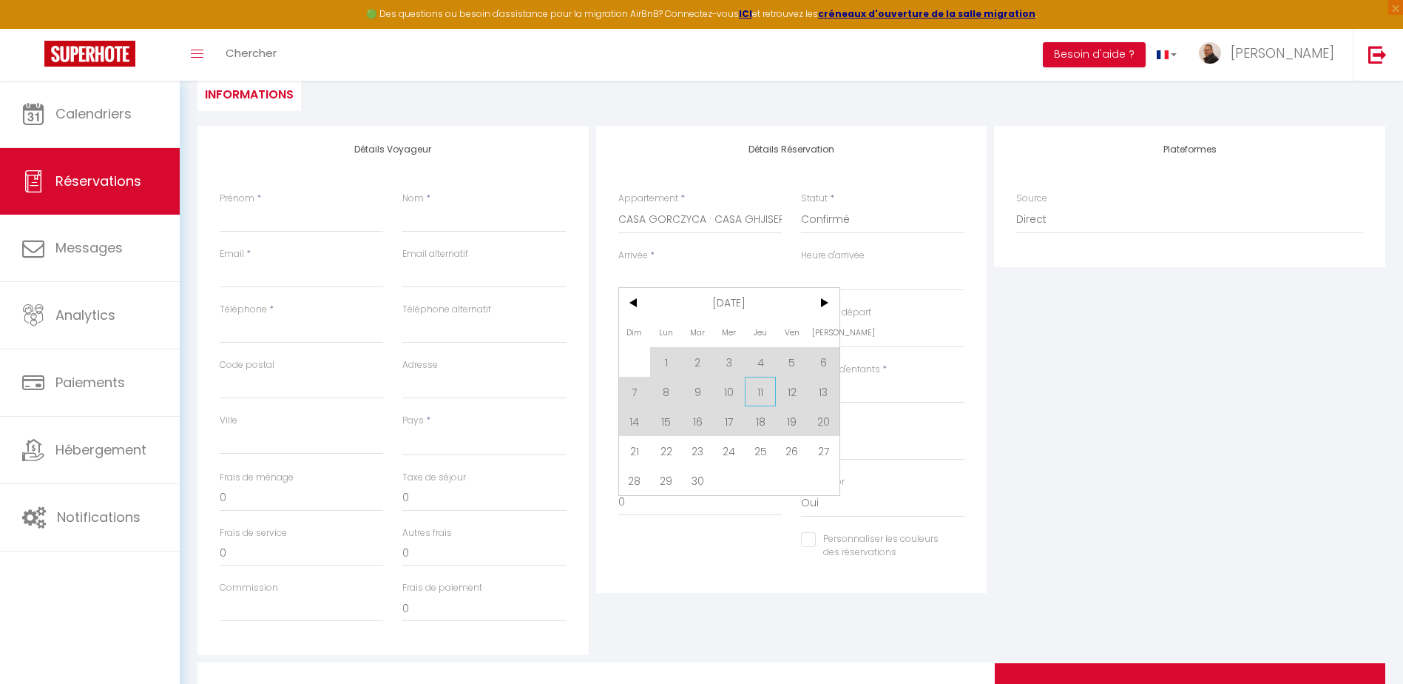
click at [760, 396] on span "11" at bounding box center [761, 392] width 32 height 30
select select
type input "Jeu 11 Septembre 2025"
select select
type input "Ven 12 Septembre 2025"
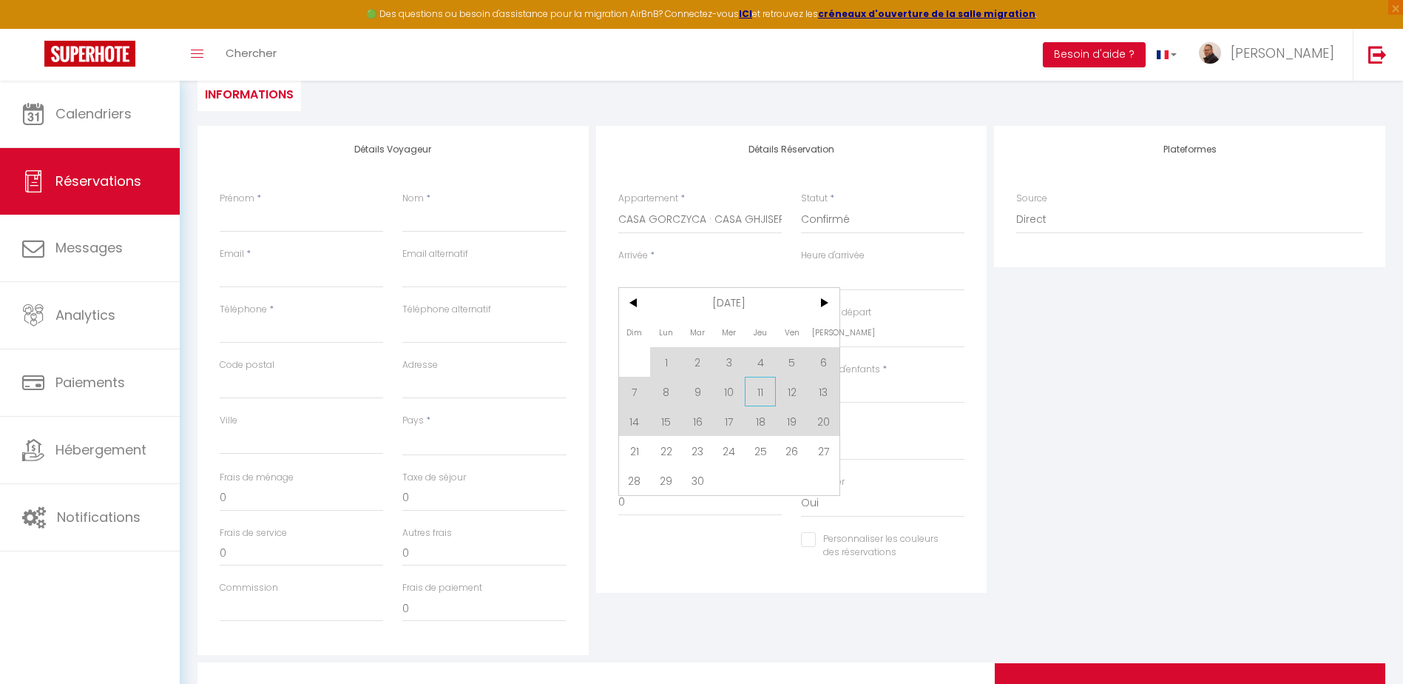
select select
checkbox input "false"
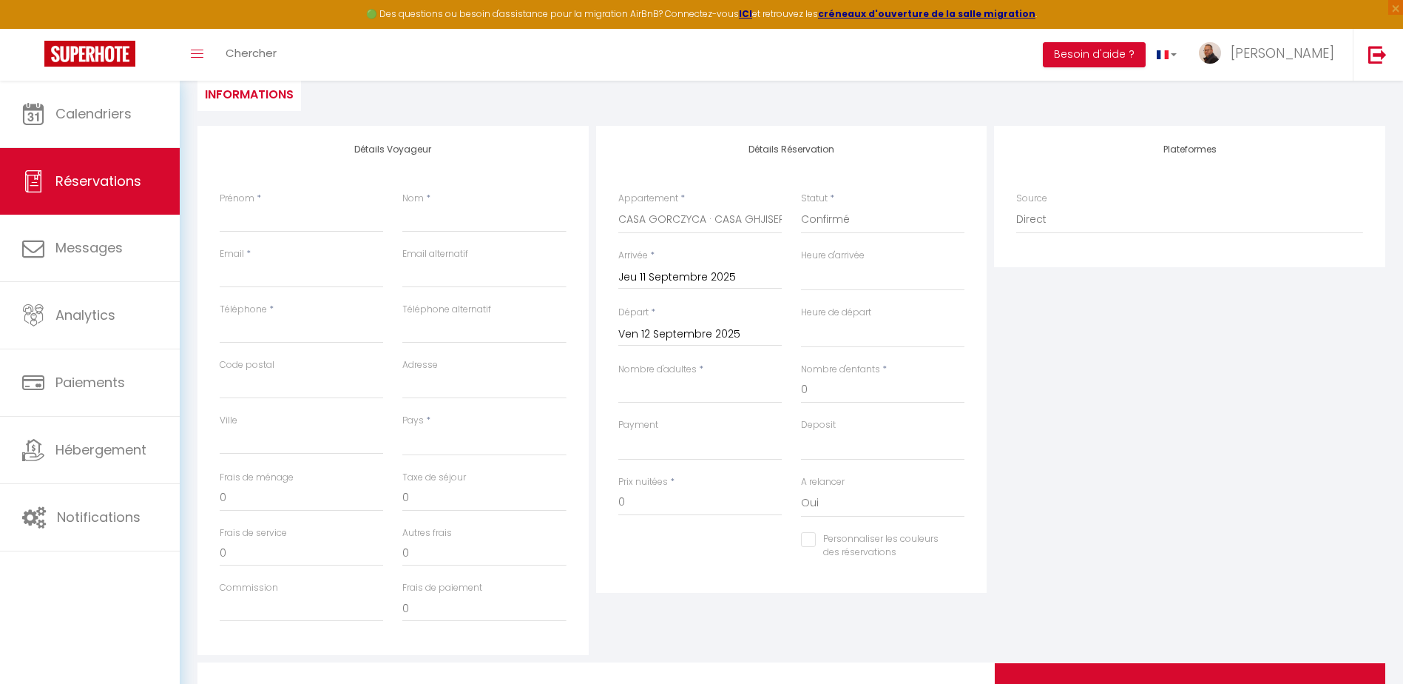
click at [666, 336] on input "Ven 12 Septembre 2025" at bounding box center [699, 334] width 163 height 19
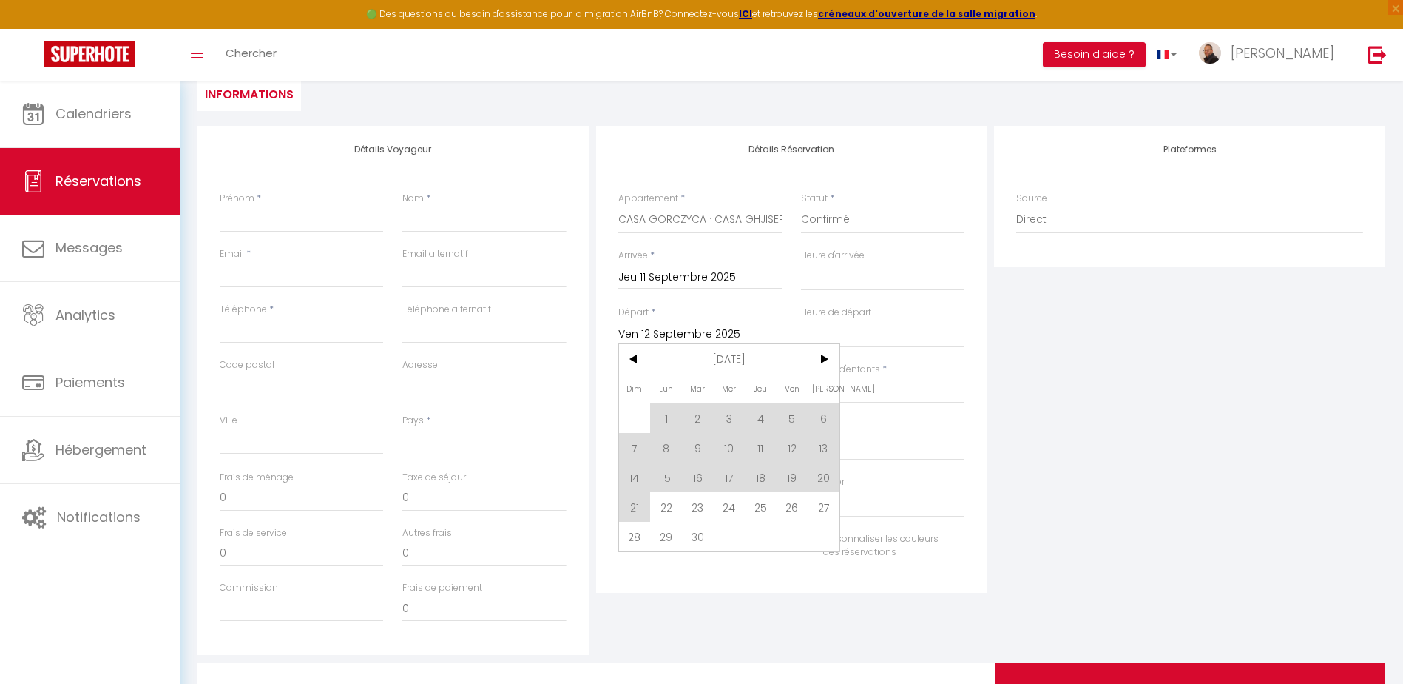
click at [815, 479] on span "20" at bounding box center [824, 477] width 32 height 30
select select
type input "Sam 20 Septembre 2025"
select select
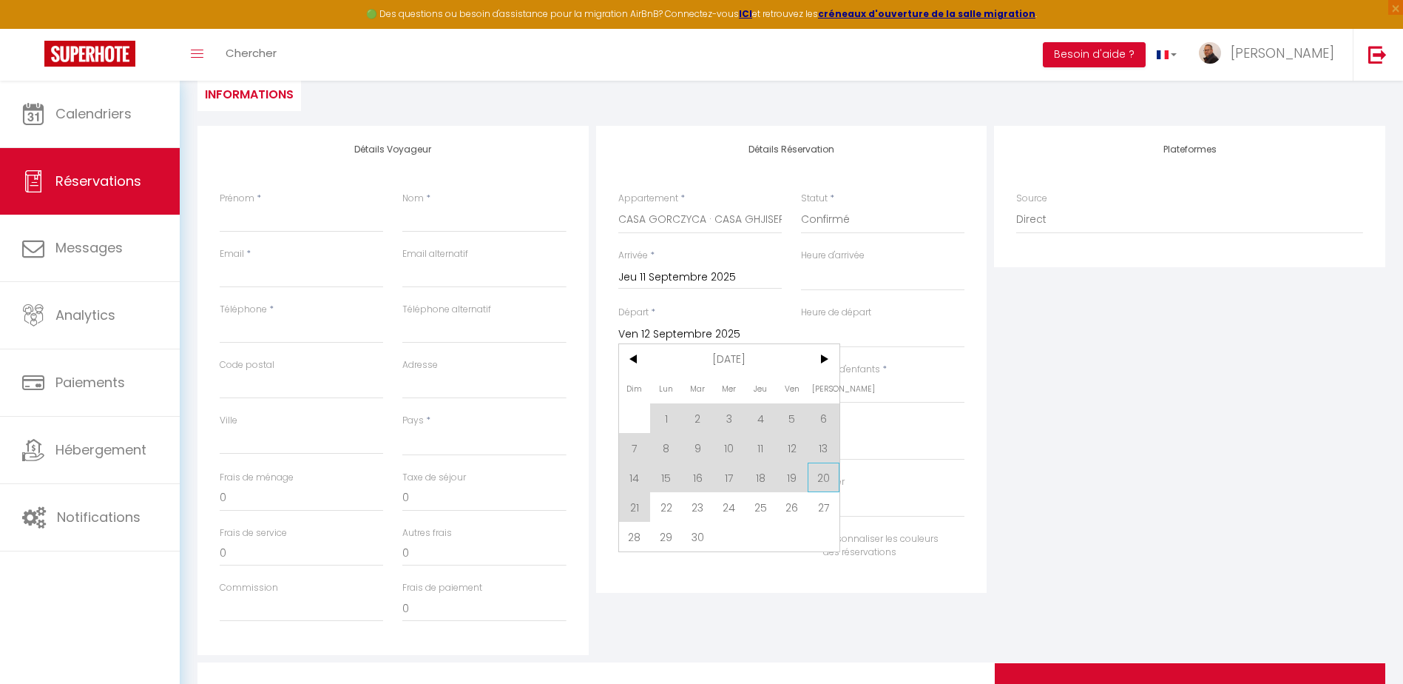
select select
checkbox input "false"
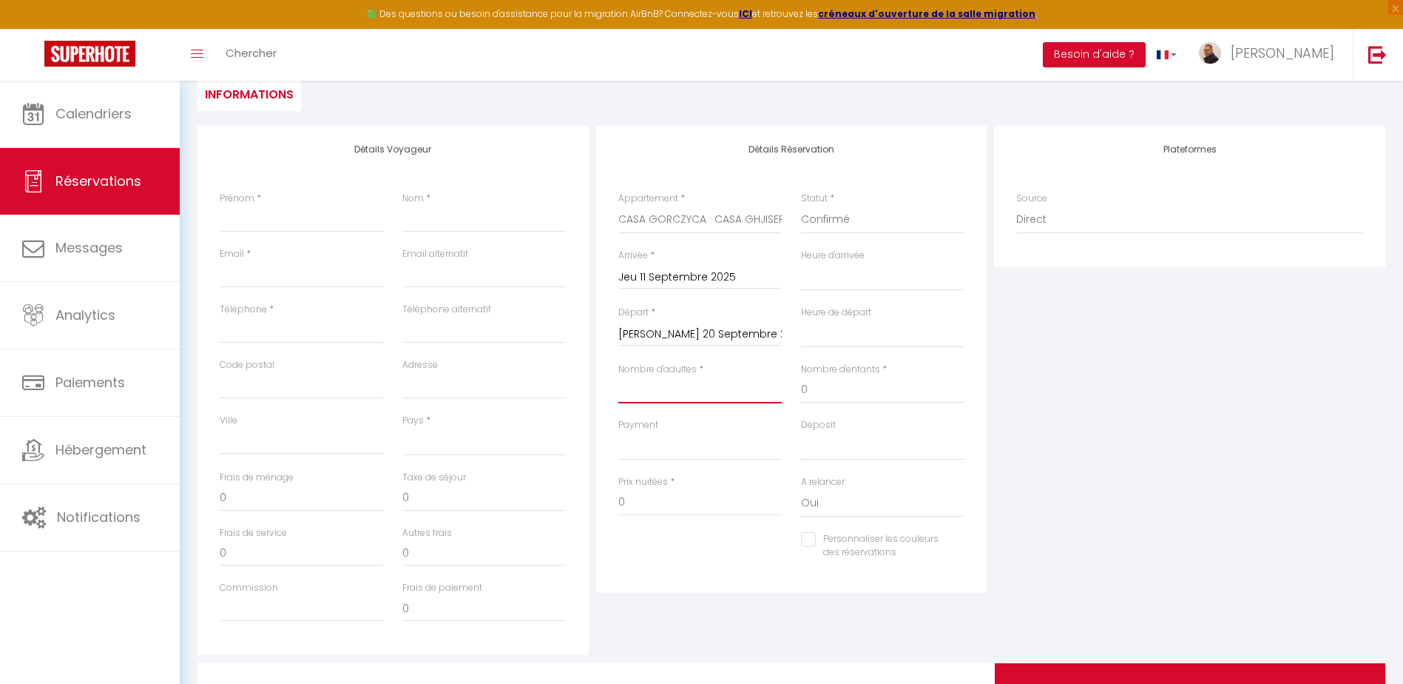
click at [677, 392] on input "Nombre d'adultes" at bounding box center [699, 390] width 163 height 27
type input "2"
select select
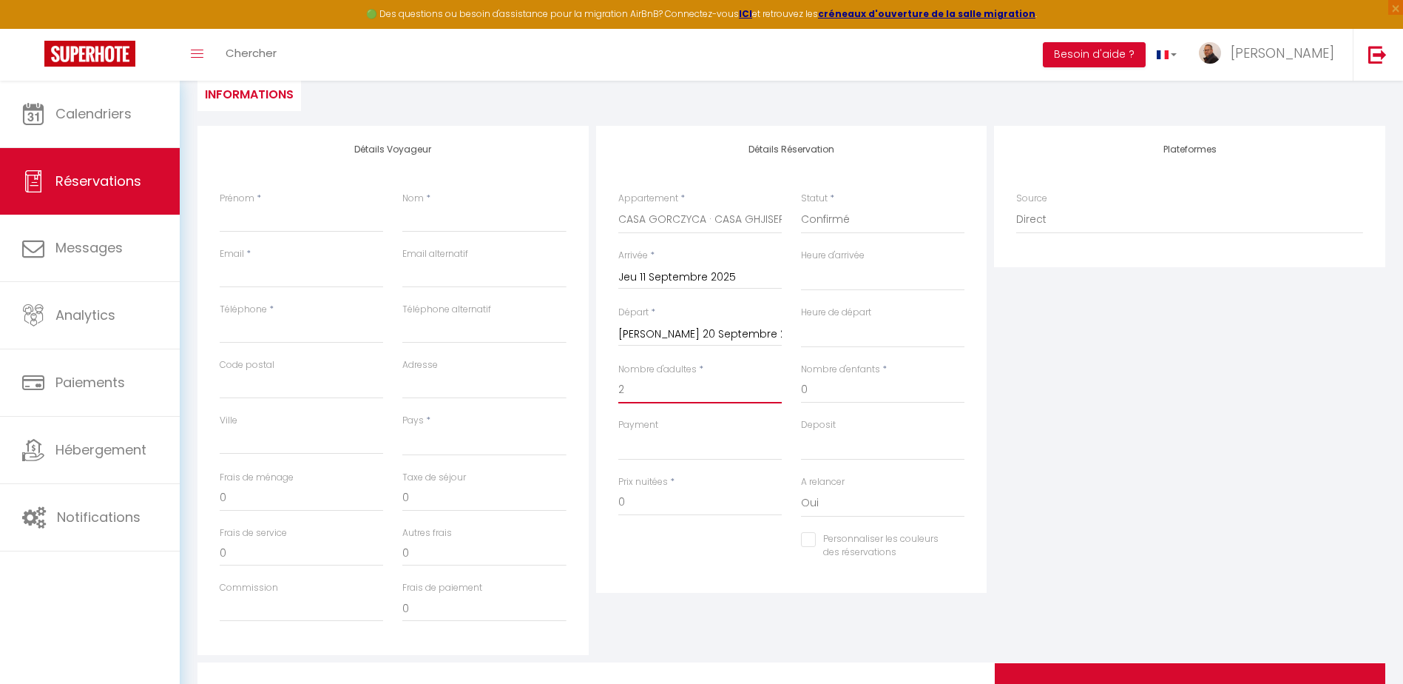
select select
checkbox input "false"
select select
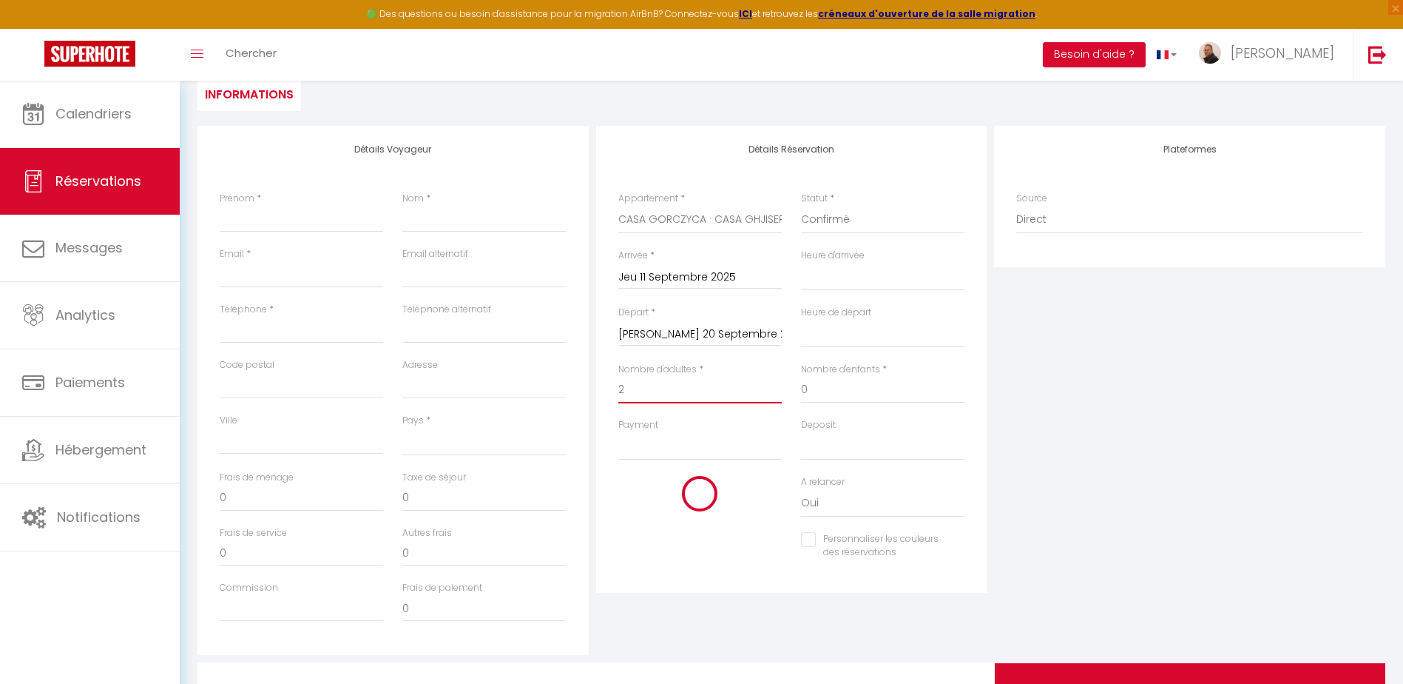
select select
checkbox input "false"
type input "2"
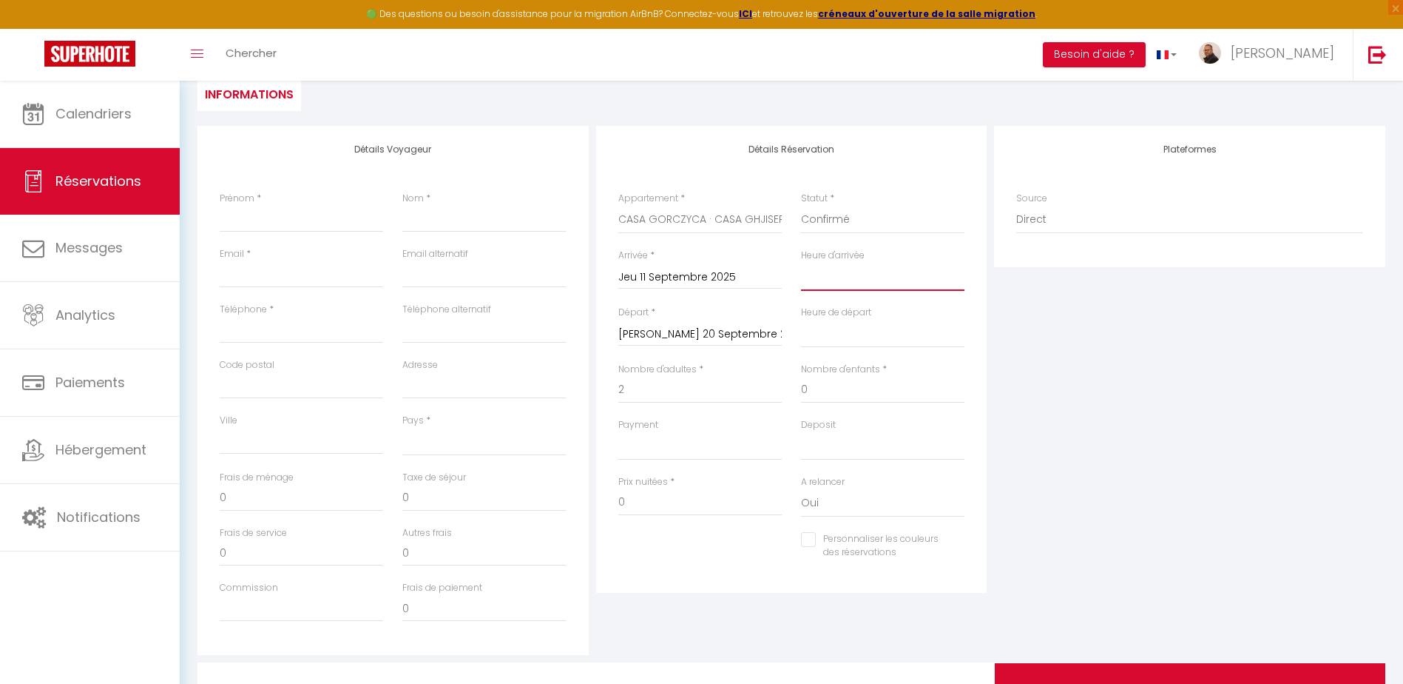
click at [840, 275] on select "00:00 00:30 01:00 01:30 02:00 02:30 03:00 03:30 04:00 04:30 05:00 05:30 06:00 0…" at bounding box center [882, 277] width 163 height 28
select select "16:00"
click at [801, 263] on select "00:00 00:30 01:00 01:30 02:00 02:30 03:00 03:30 04:00 04:30 05:00 05:30 06:00 0…" at bounding box center [882, 277] width 163 height 28
select select
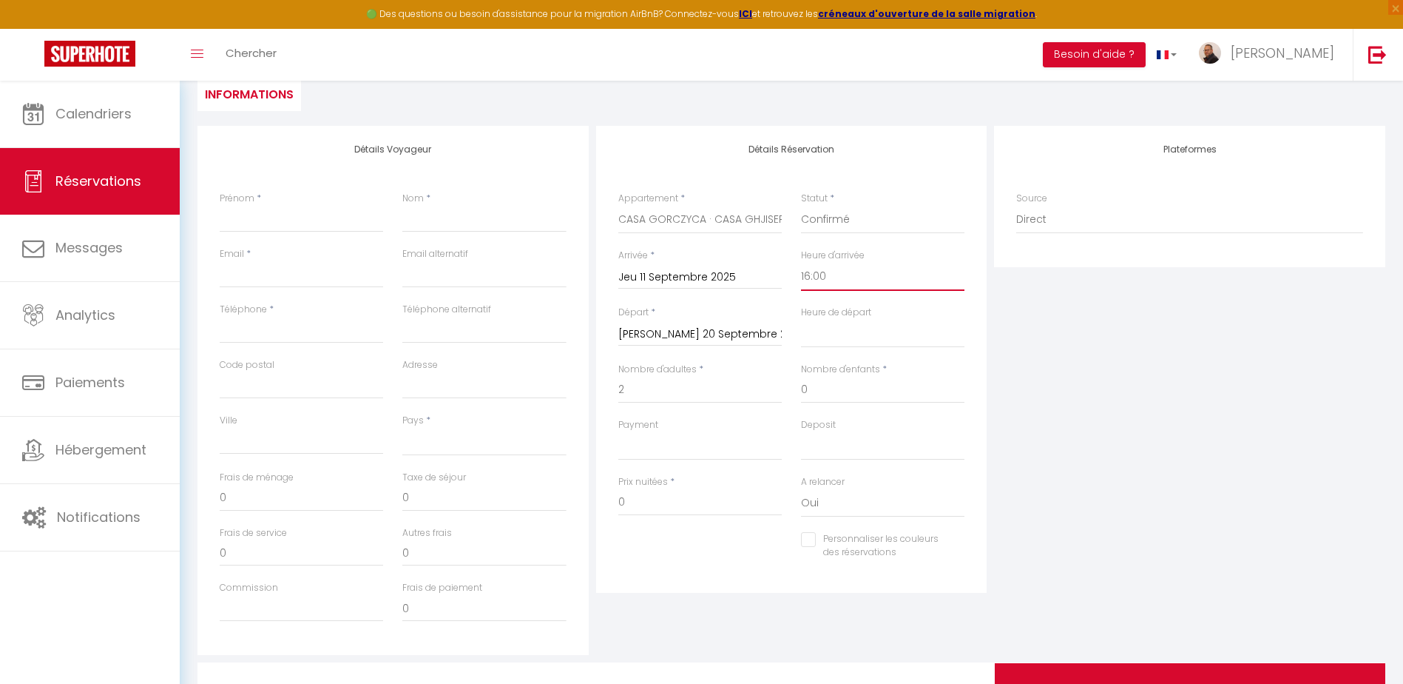
select select
click at [833, 336] on select "00:00 00:30 01:00 01:30 02:00 02:30 03:00 03:30 04:00 04:30 05:00 05:30 06:00 0…" at bounding box center [882, 334] width 163 height 28
click at [801, 320] on select "00:00 00:30 01:00 01:30 02:00 02:30 03:00 03:30 04:00 04:30 05:00 05:30 06:00 0…" at bounding box center [882, 334] width 163 height 28
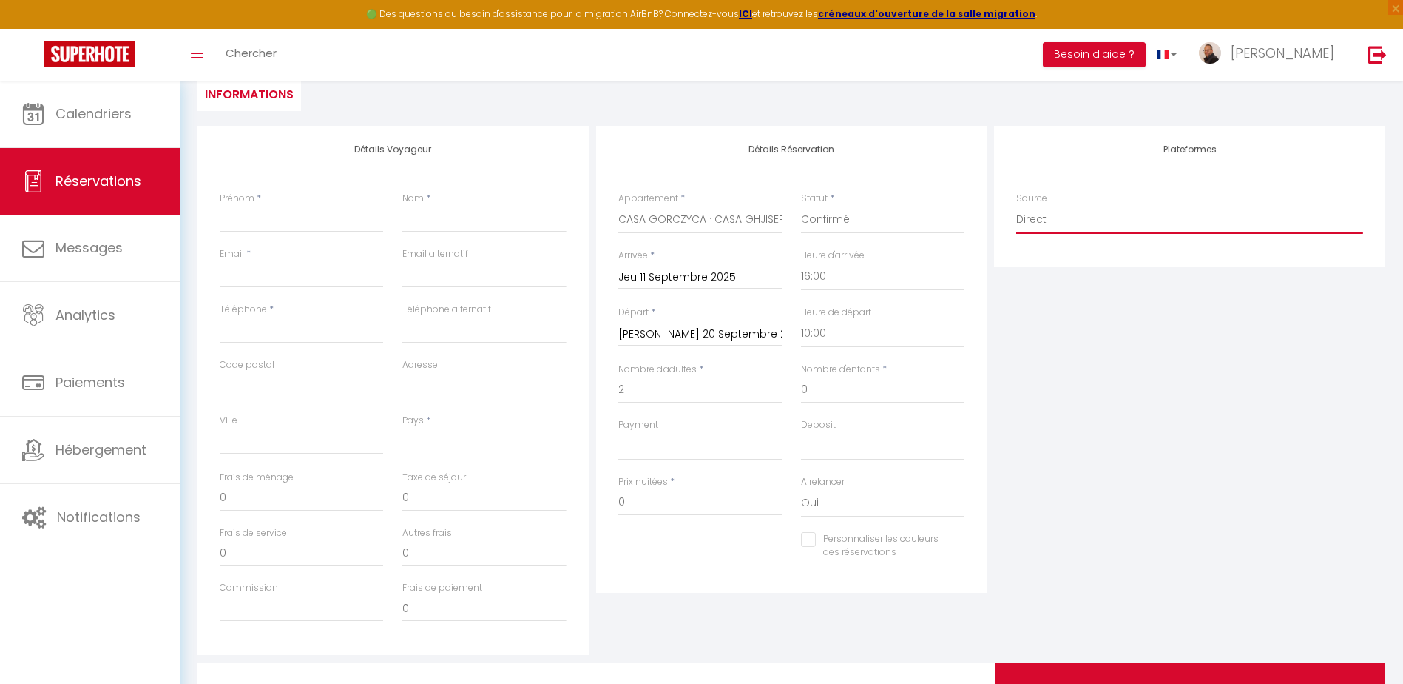
click at [1029, 217] on select "Direct [DOMAIN_NAME] [DOMAIN_NAME] Chalet montagne Expedia Gite de [GEOGRAPHIC_…" at bounding box center [1189, 220] width 347 height 28
click at [1016, 206] on select "Direct [DOMAIN_NAME] [DOMAIN_NAME] Chalet montagne Expedia Gite de [GEOGRAPHIC_…" at bounding box center [1189, 220] width 347 height 28
click at [281, 219] on input "Prénom" at bounding box center [301, 219] width 163 height 27
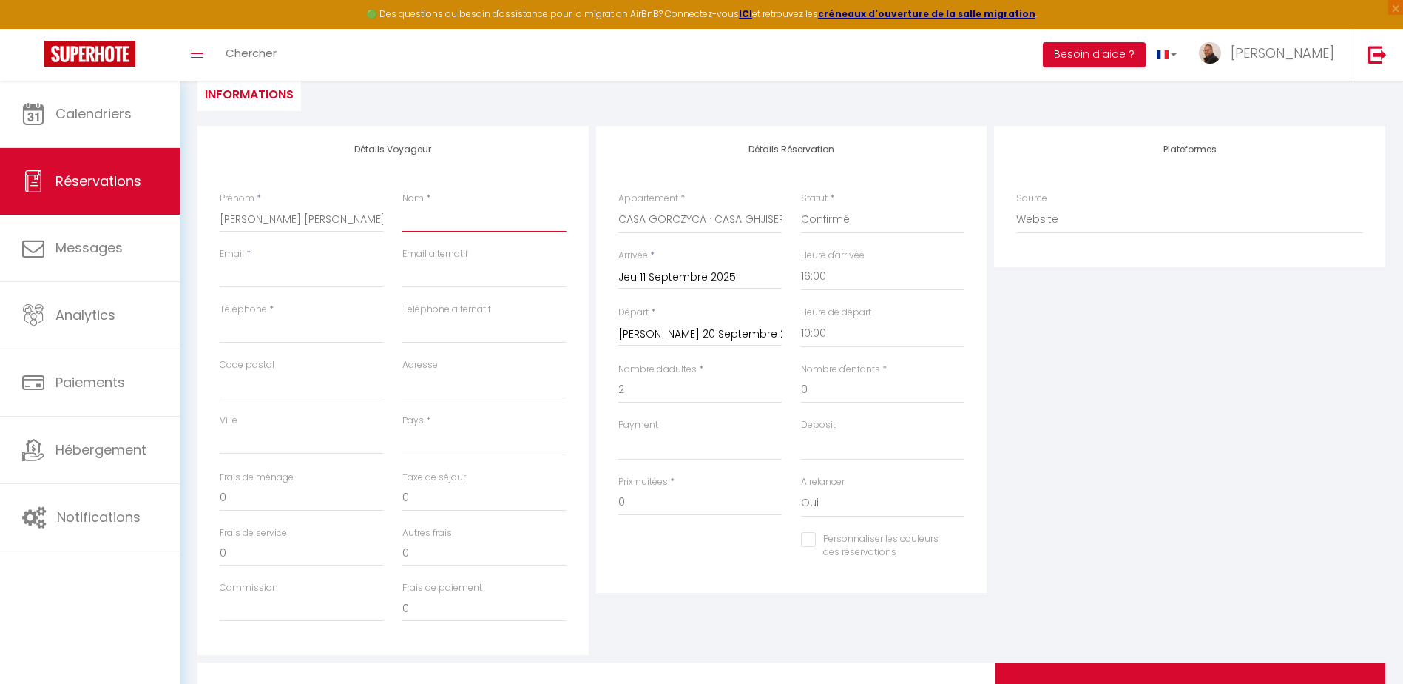
click at [445, 215] on input "Nom" at bounding box center [483, 219] width 163 height 27
click at [297, 276] on input "Email client" at bounding box center [301, 274] width 163 height 27
click at [300, 220] on input "Ana Gabriela" at bounding box center [301, 219] width 163 height 27
drag, startPoint x: 461, startPoint y: 217, endPoint x: 397, endPoint y: 214, distance: 63.7
click at [399, 218] on div "Nom * Dos santos" at bounding box center [484, 219] width 183 height 55
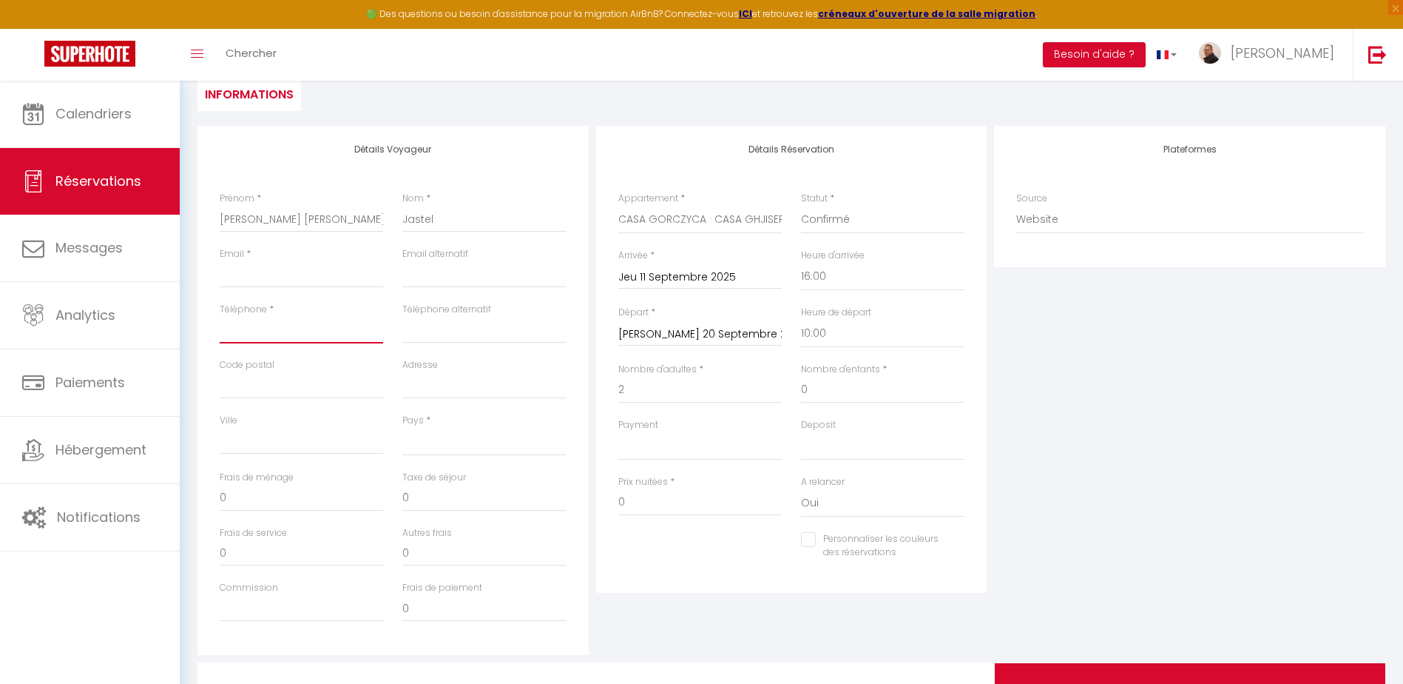
click at [288, 325] on input "Téléphone" at bounding box center [301, 330] width 163 height 27
click at [283, 386] on input "Code postal" at bounding box center [301, 385] width 163 height 27
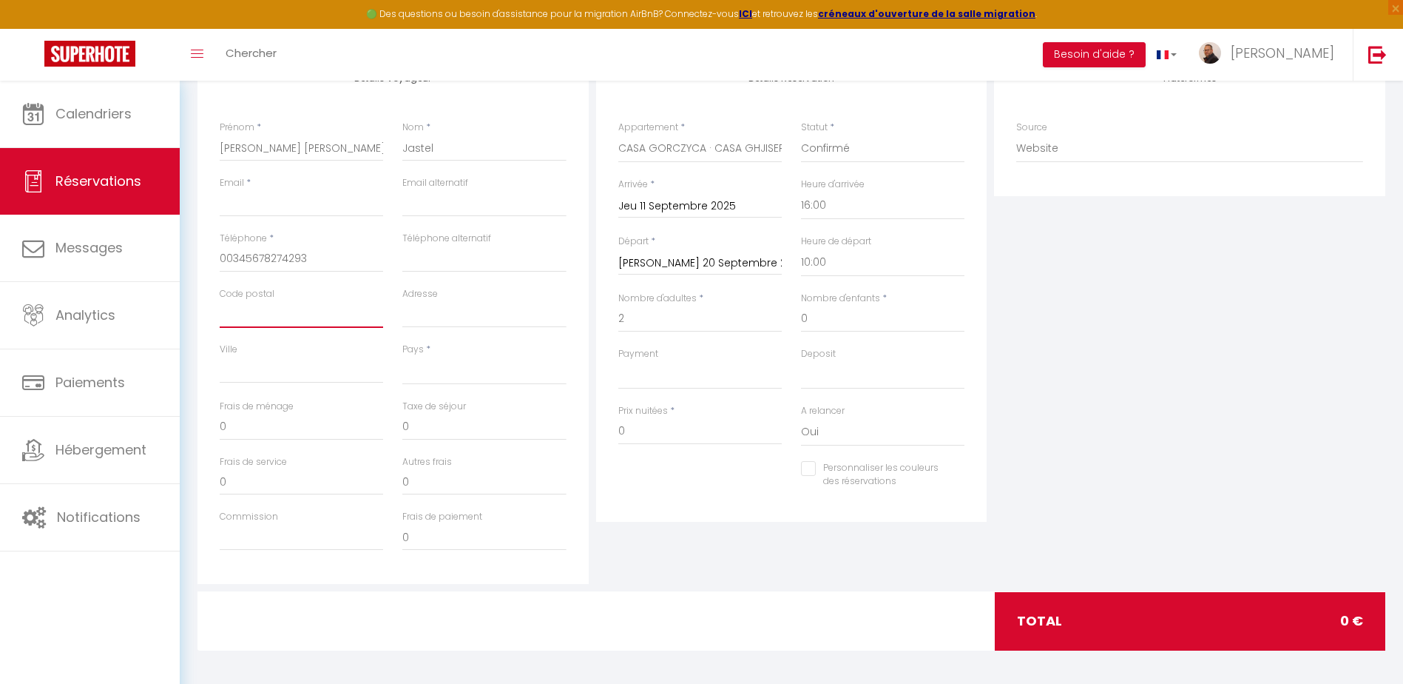
scroll to position [223, 0]
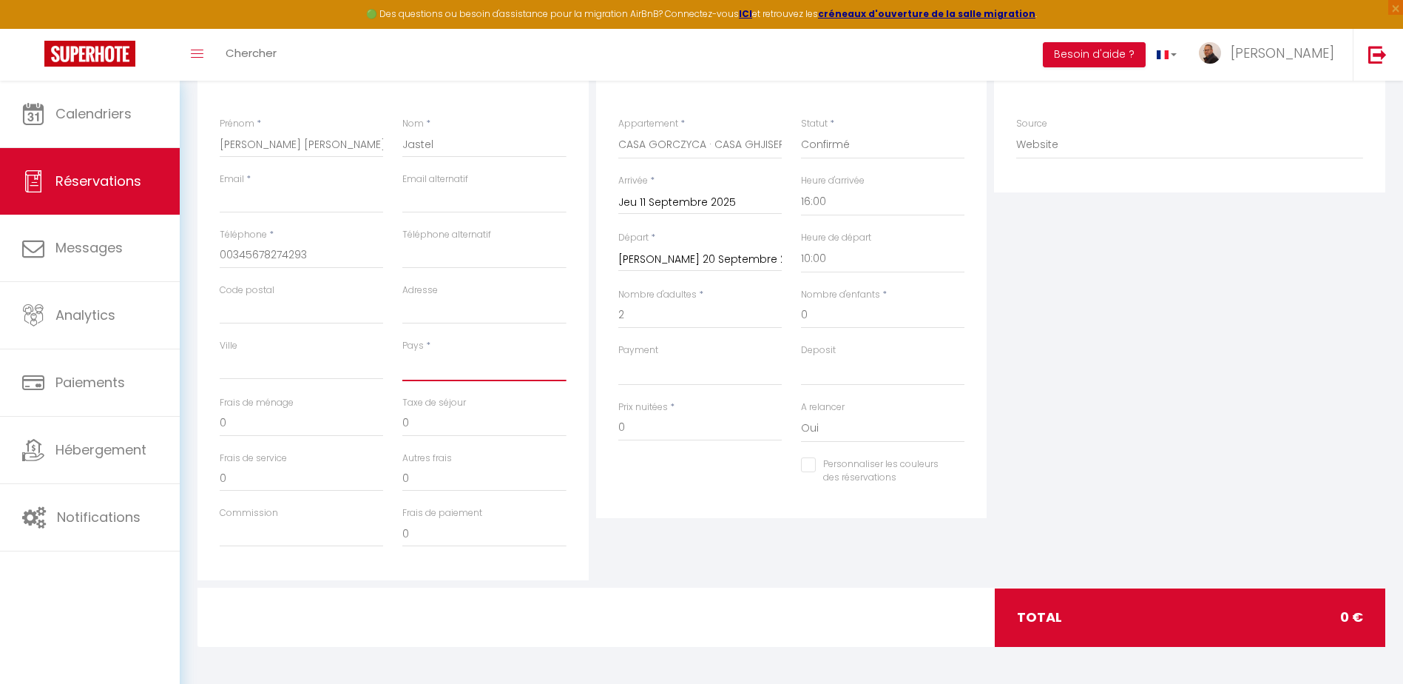
click at [450, 360] on select "[GEOGRAPHIC_DATA] [GEOGRAPHIC_DATA] [GEOGRAPHIC_DATA] [GEOGRAPHIC_DATA] [GEOGRA…" at bounding box center [483, 367] width 163 height 28
click at [402, 353] on select "[GEOGRAPHIC_DATA] [GEOGRAPHIC_DATA] [GEOGRAPHIC_DATA] [GEOGRAPHIC_DATA] [GEOGRA…" at bounding box center [483, 367] width 163 height 28
click at [645, 374] on select "OK KO" at bounding box center [699, 371] width 163 height 28
click at [618, 357] on select "OK KO" at bounding box center [699, 371] width 163 height 28
drag, startPoint x: 820, startPoint y: 365, endPoint x: 825, endPoint y: 374, distance: 9.6
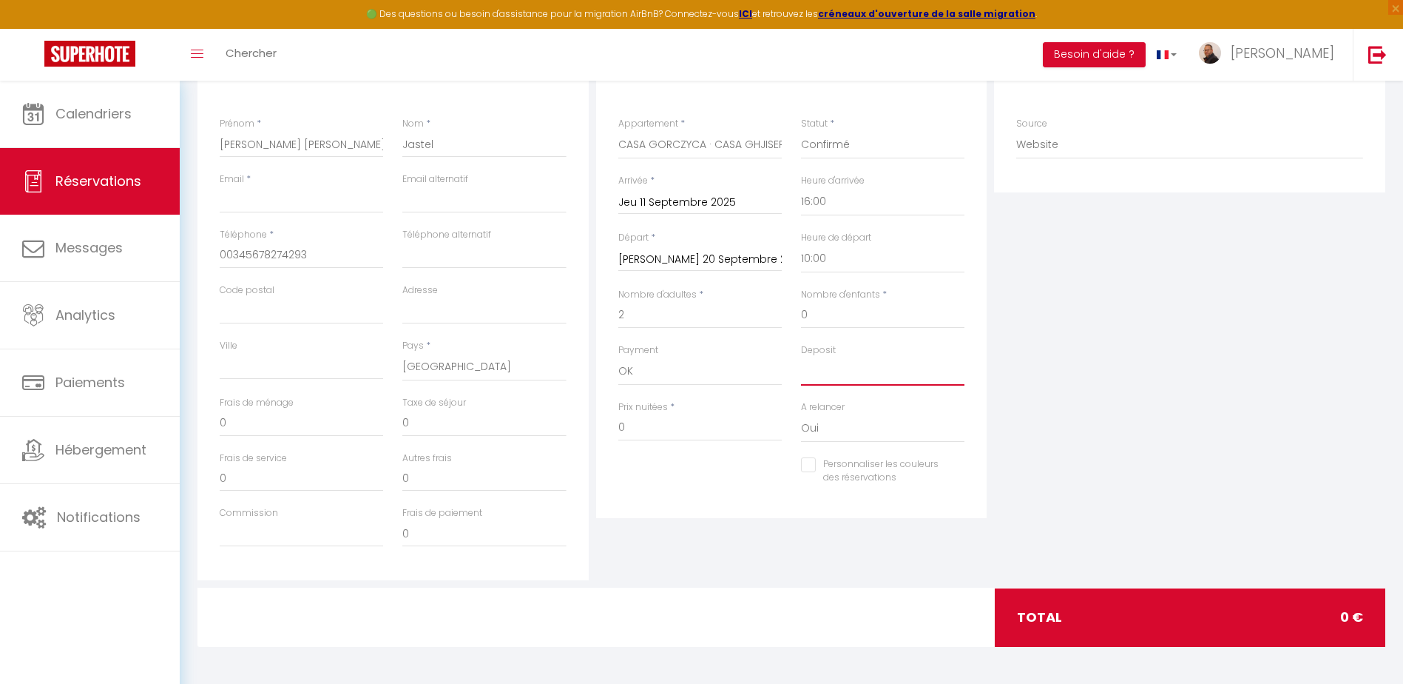
click at [820, 365] on select "OK KO" at bounding box center [882, 371] width 163 height 28
click at [801, 357] on select "OK KO" at bounding box center [882, 371] width 163 height 28
drag, startPoint x: 638, startPoint y: 429, endPoint x: 615, endPoint y: 431, distance: 23.8
click at [615, 431] on div "Prix nuitées * 0" at bounding box center [700, 428] width 183 height 57
click at [637, 468] on div "Personnaliser les couleurs des réservations #D7092E" at bounding box center [792, 478] width 366 height 43
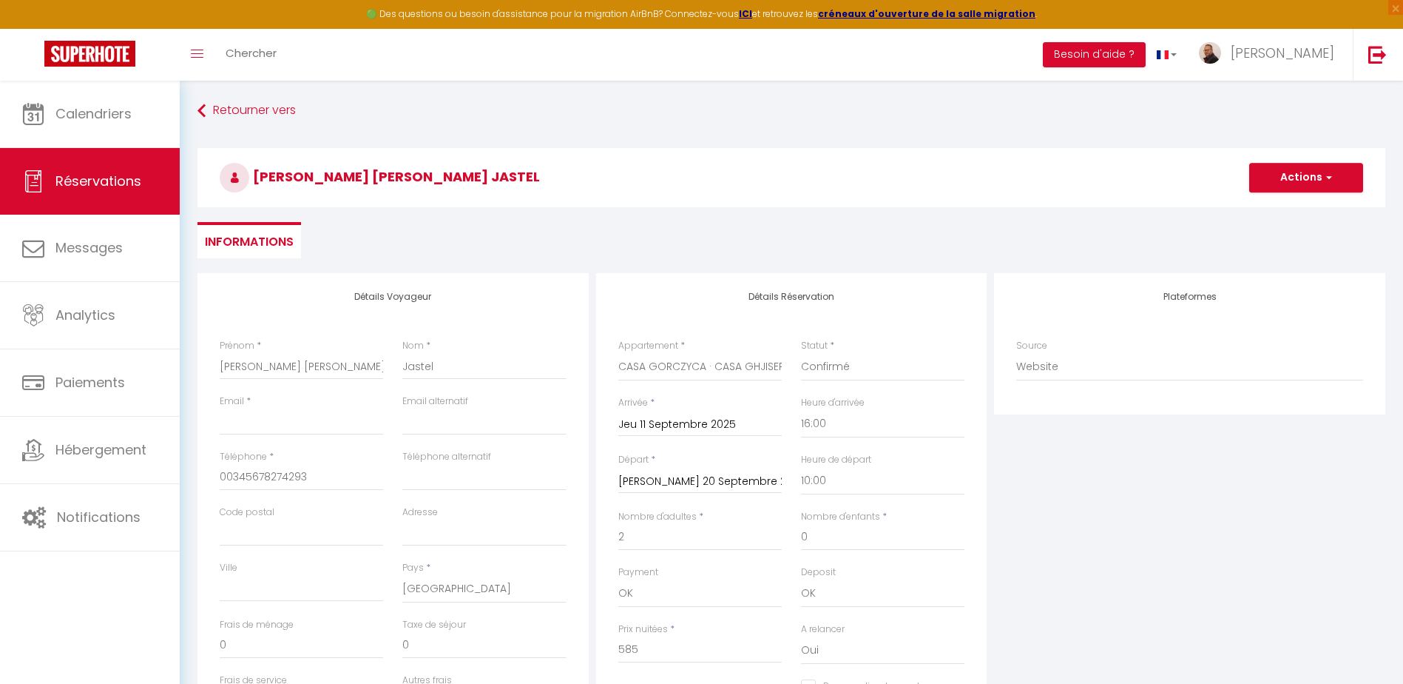
scroll to position [0, 0]
click at [1313, 178] on button "Actions" at bounding box center [1306, 178] width 114 height 30
click at [1288, 209] on link "Enregistrer" at bounding box center [1291, 210] width 117 height 19
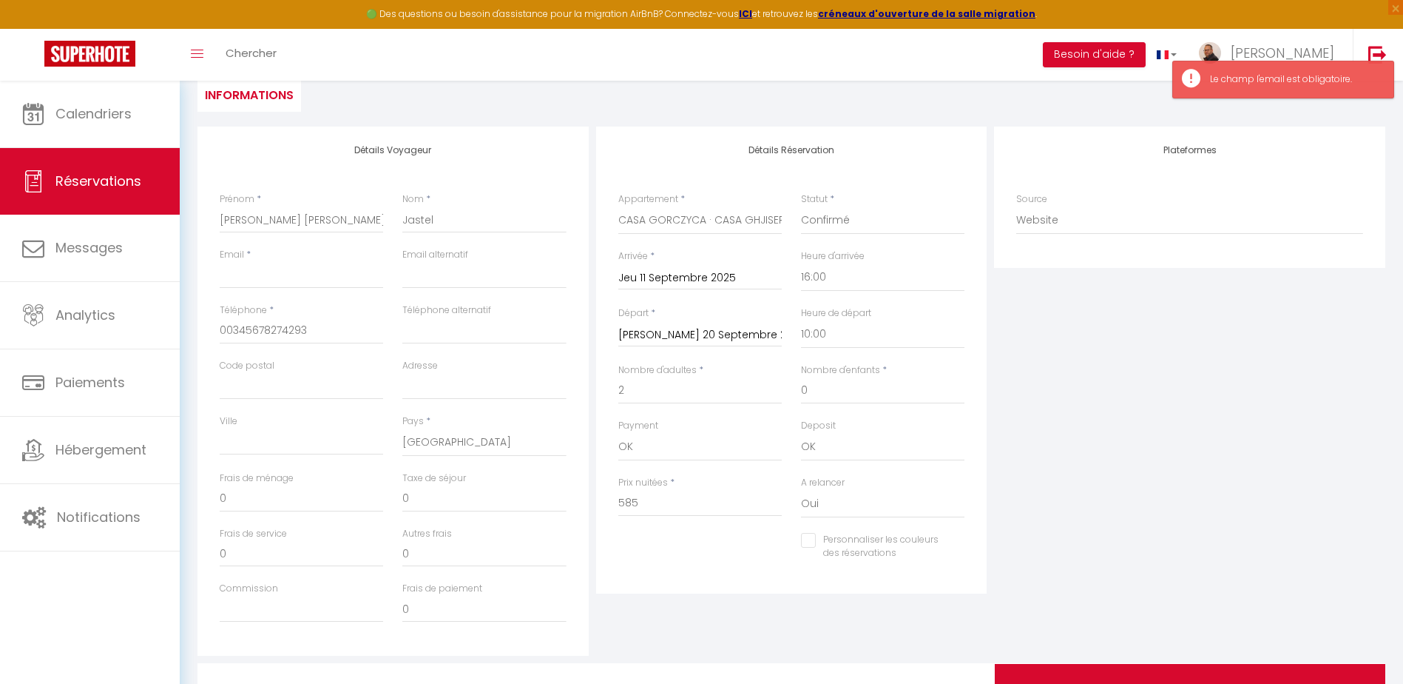
scroll to position [148, 0]
click at [315, 273] on input "Email client" at bounding box center [301, 274] width 163 height 27
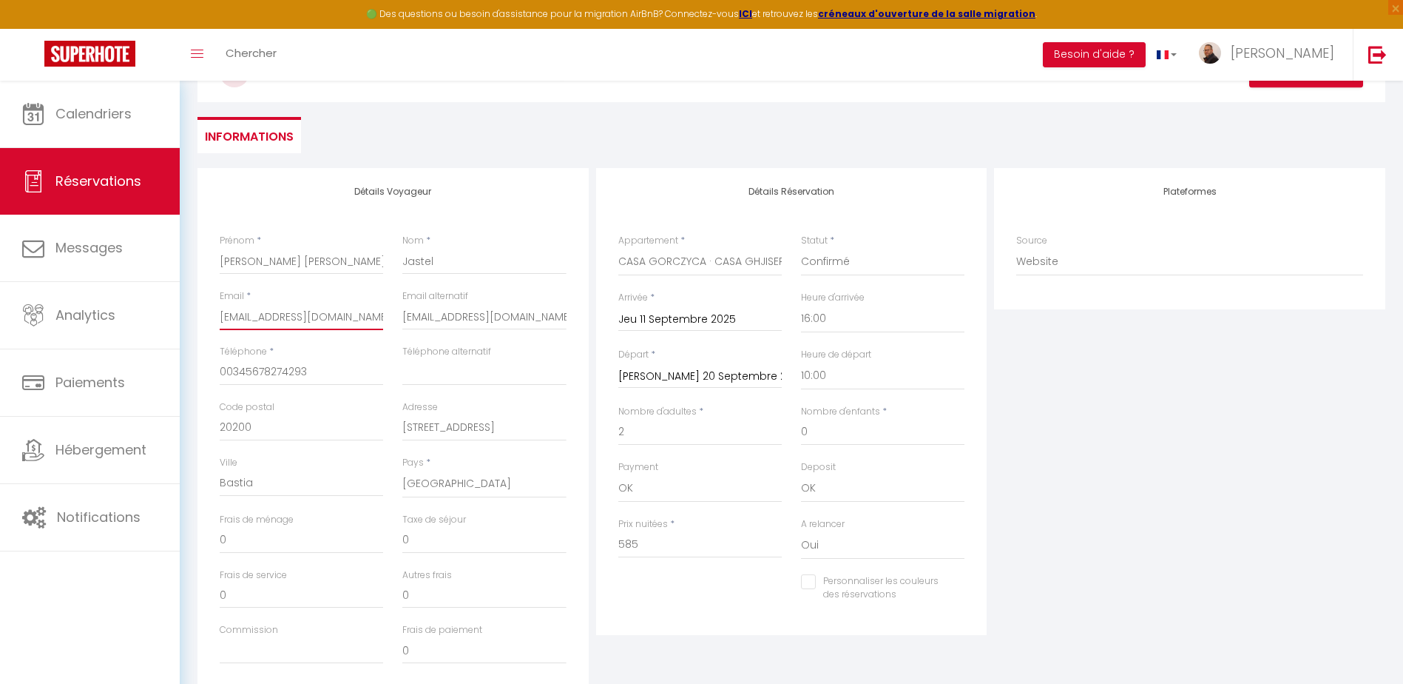
scroll to position [0, 0]
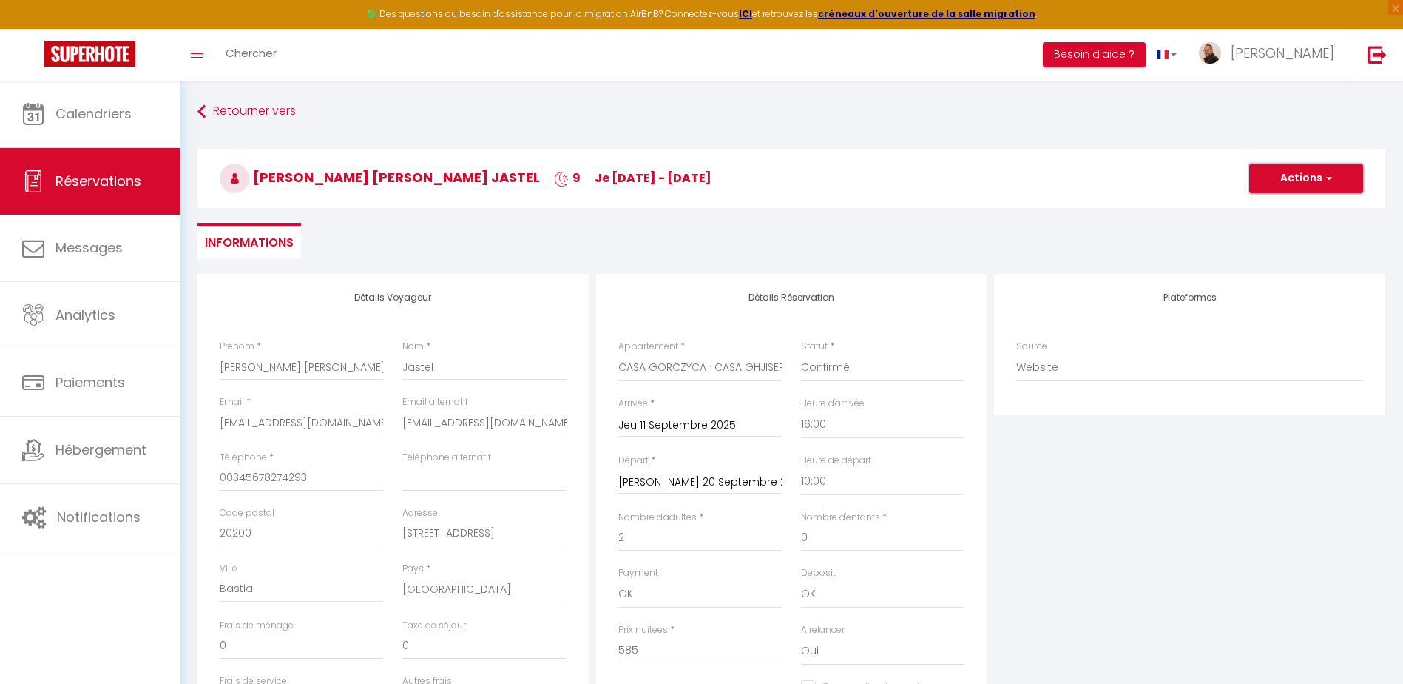
click at [1283, 173] on button "Actions" at bounding box center [1306, 178] width 114 height 30
click at [1274, 211] on link "Enregistrer" at bounding box center [1291, 210] width 117 height 19
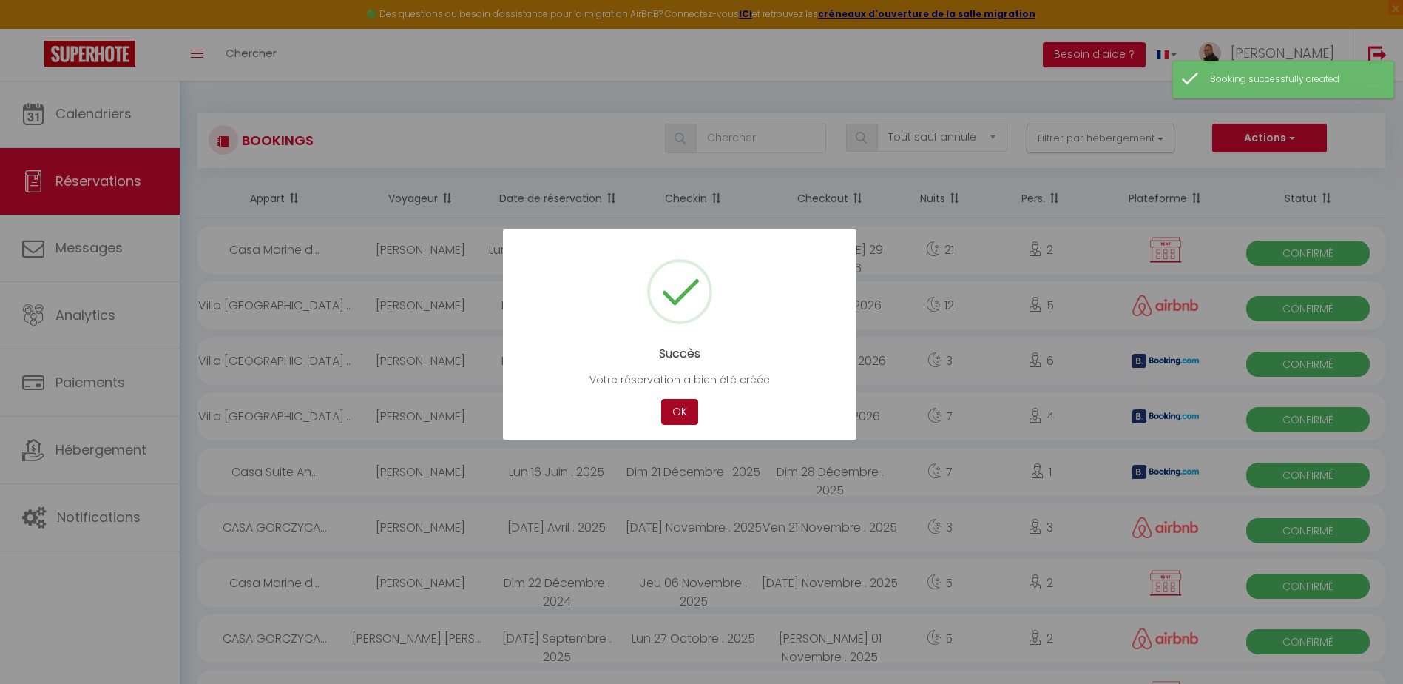
click at [676, 416] on button "OK" at bounding box center [679, 412] width 37 height 26
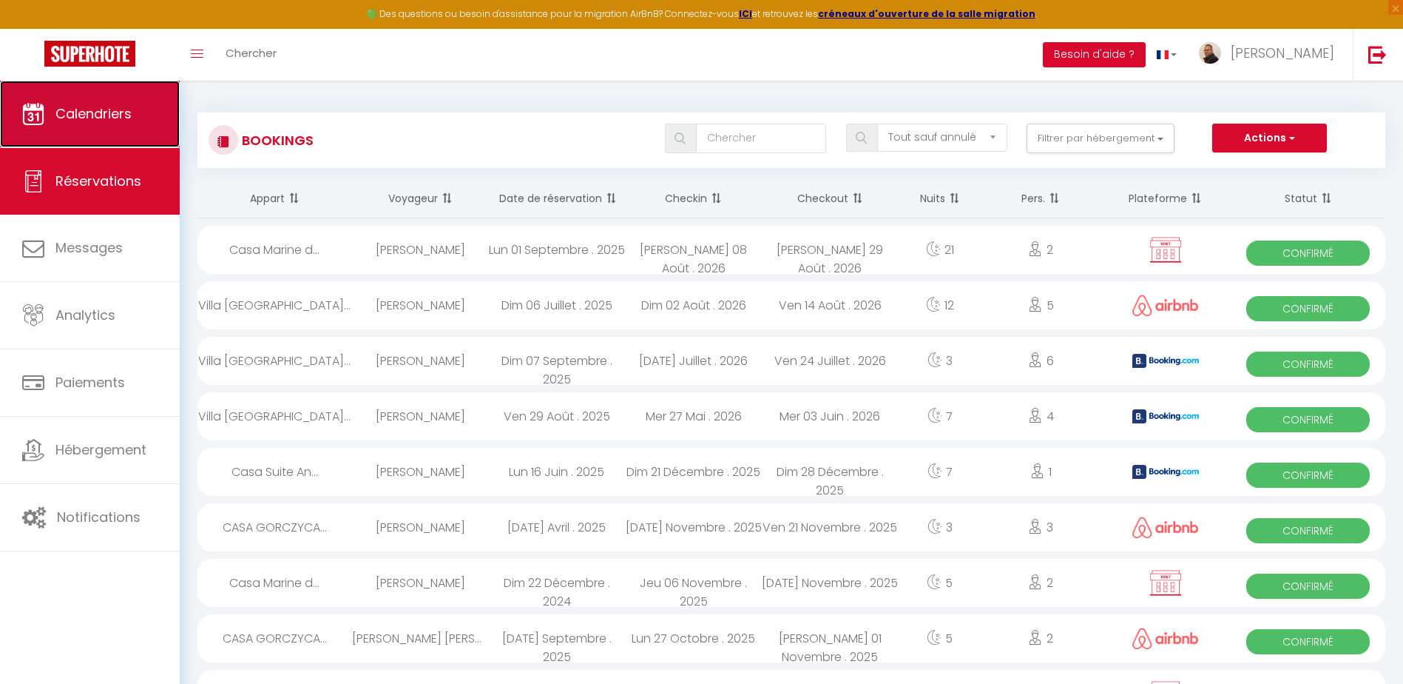
click at [104, 109] on span "Calendriers" at bounding box center [93, 113] width 76 height 18
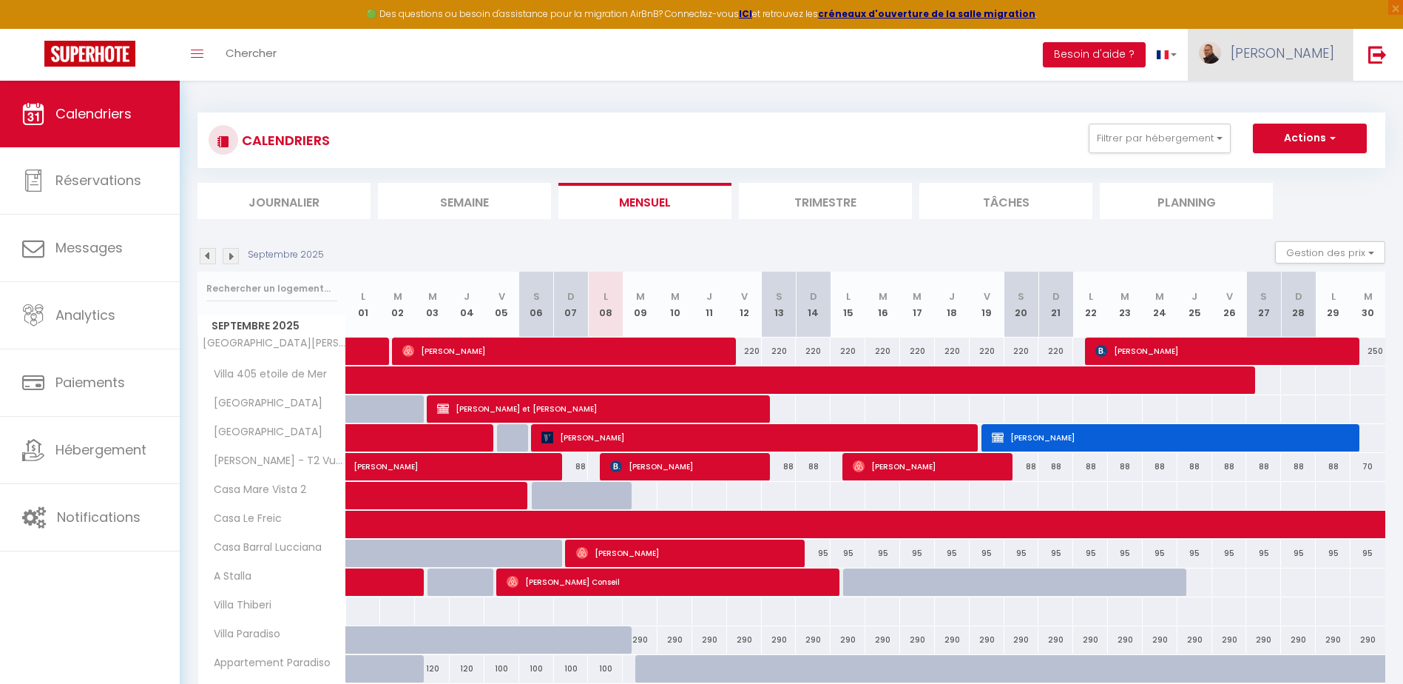
click at [1292, 56] on span "[PERSON_NAME]" at bounding box center [1283, 53] width 104 height 18
click at [1288, 108] on link "Paramètres" at bounding box center [1293, 102] width 109 height 25
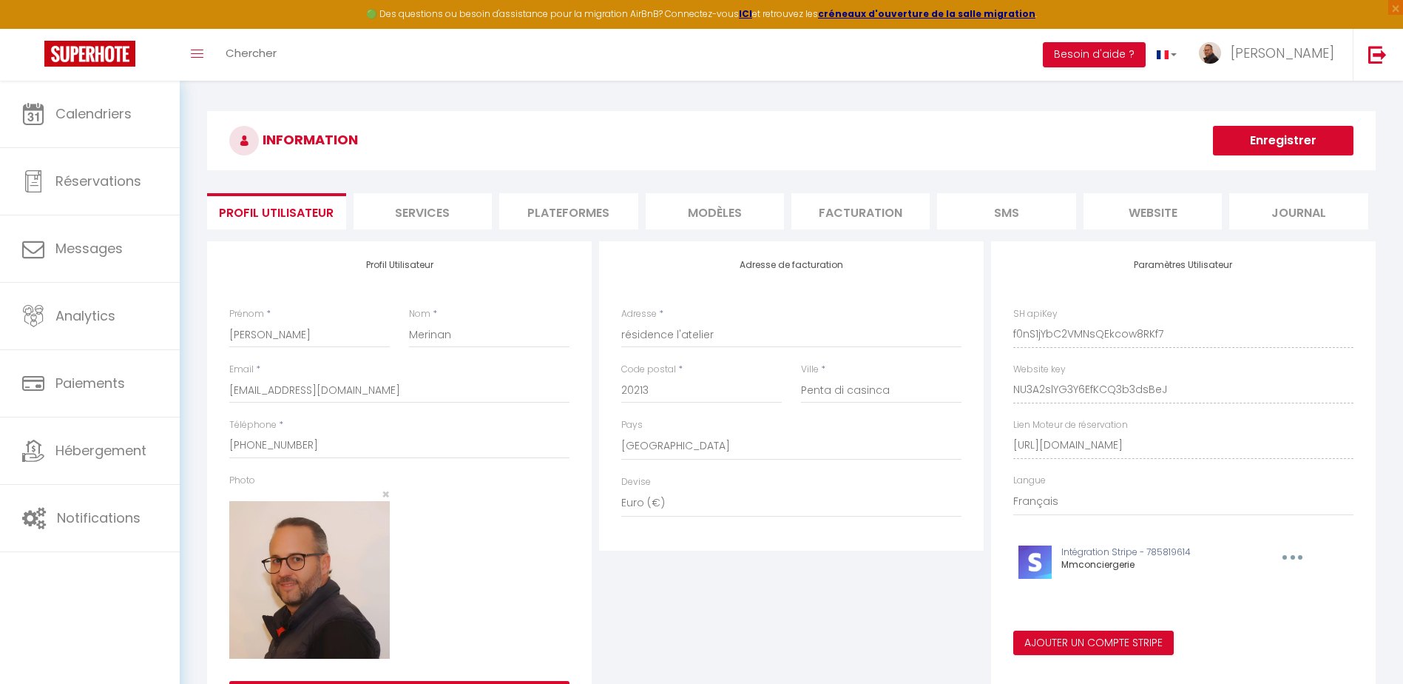
click at [553, 214] on li "Plateformes" at bounding box center [568, 211] width 138 height 36
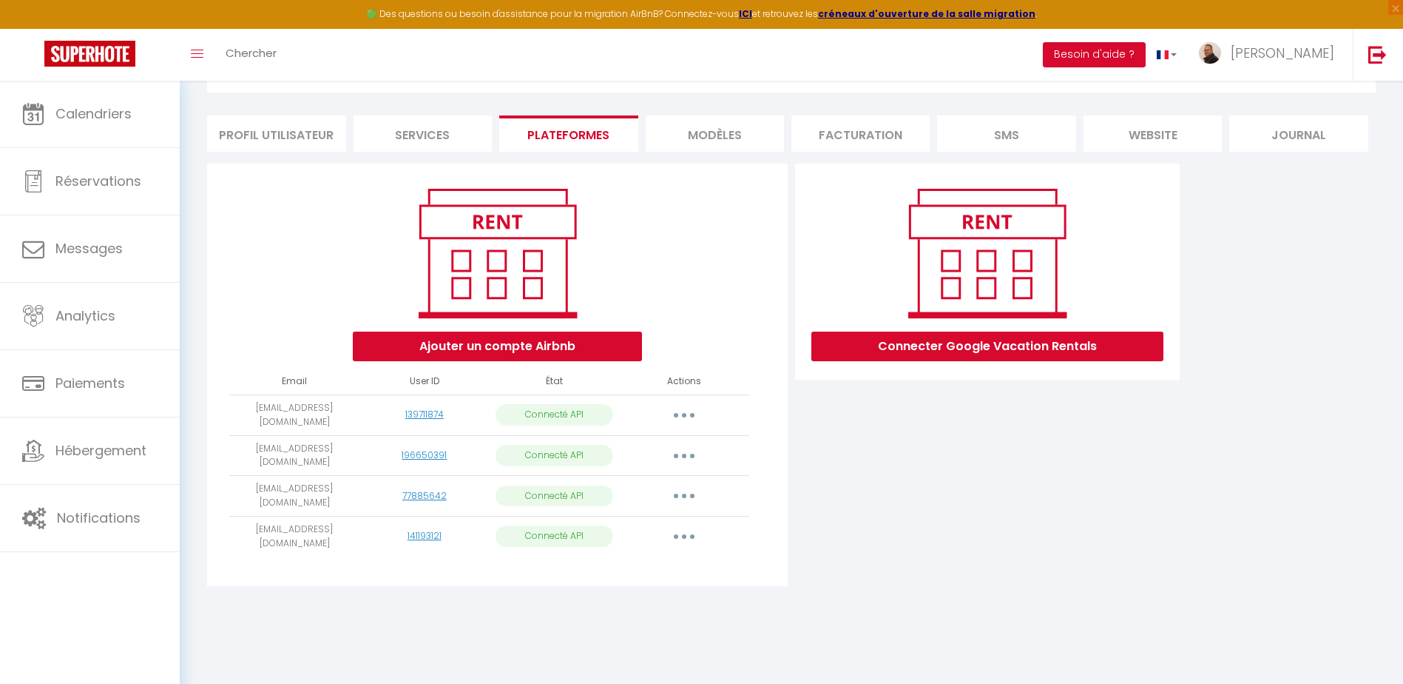
scroll to position [81, 0]
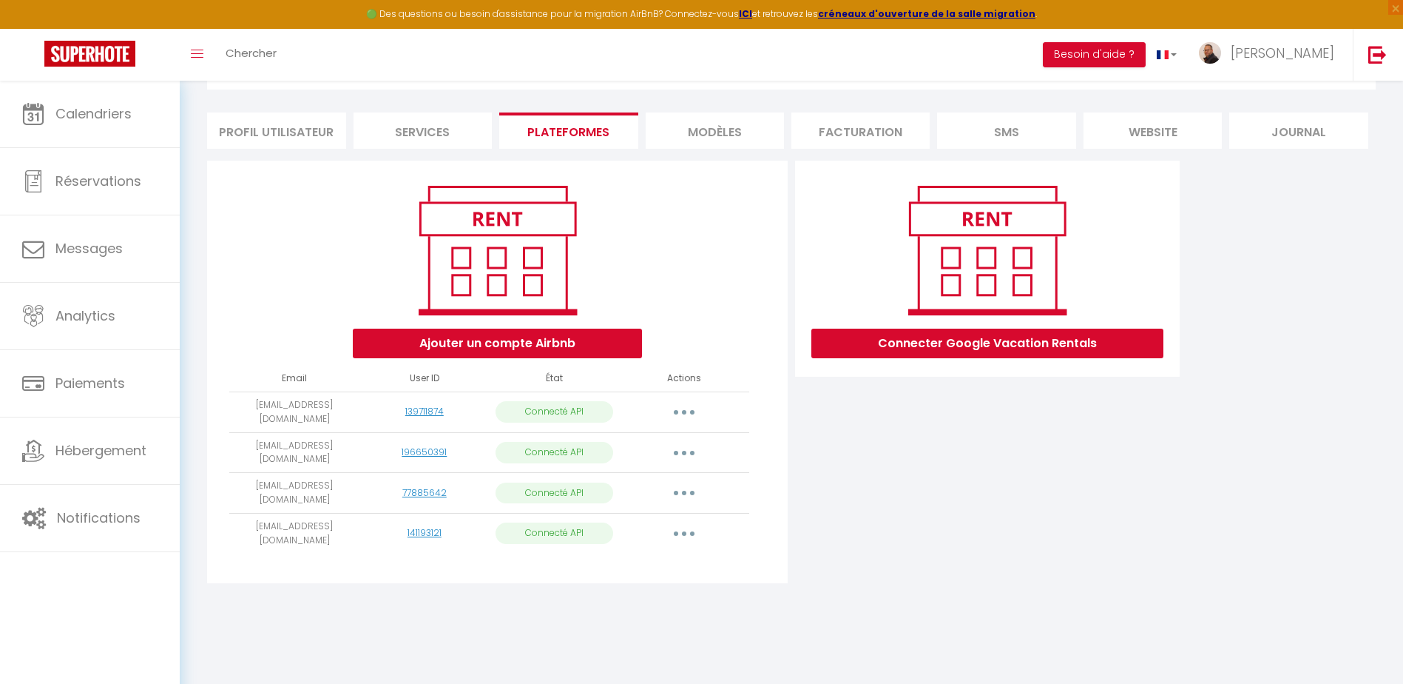
click at [685, 414] on icon "button" at bounding box center [684, 412] width 4 height 4
click at [587, 494] on link "Reconnecter le compte" at bounding box center [618, 498] width 163 height 25
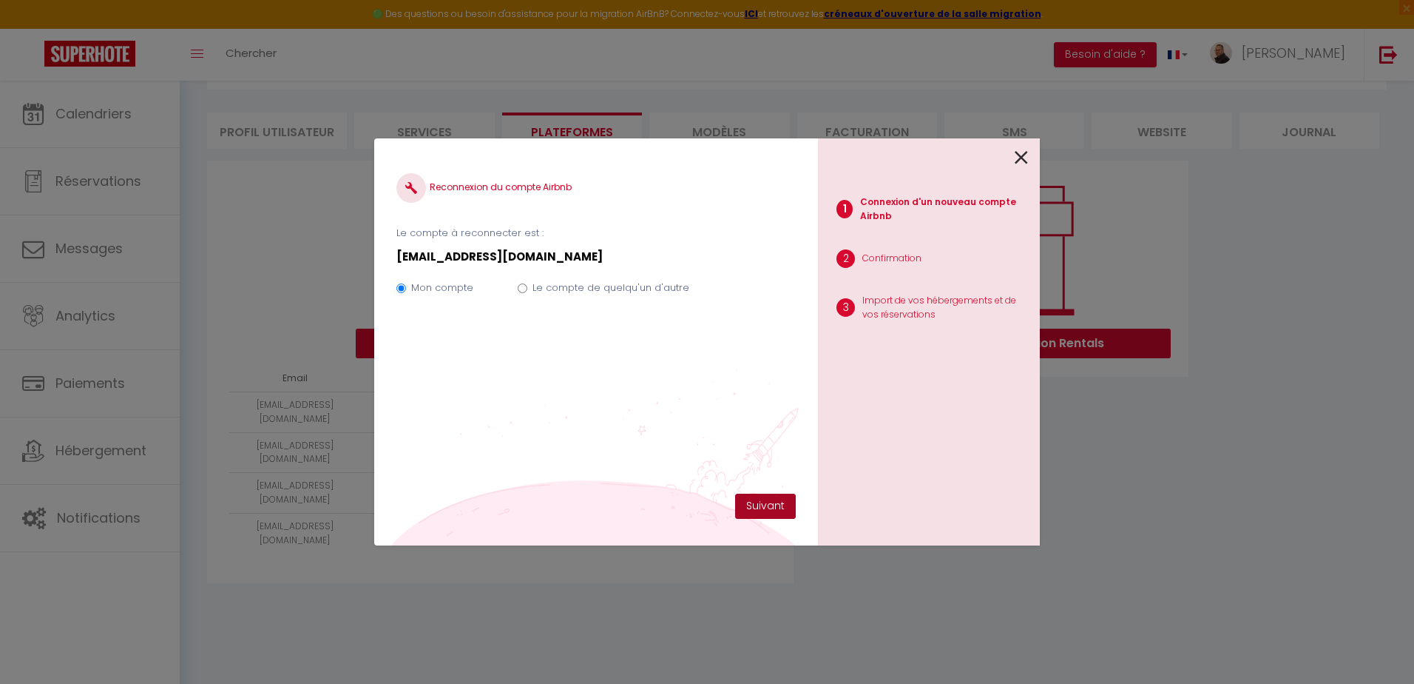
click at [766, 507] on button "Suivant" at bounding box center [765, 505] width 61 height 25
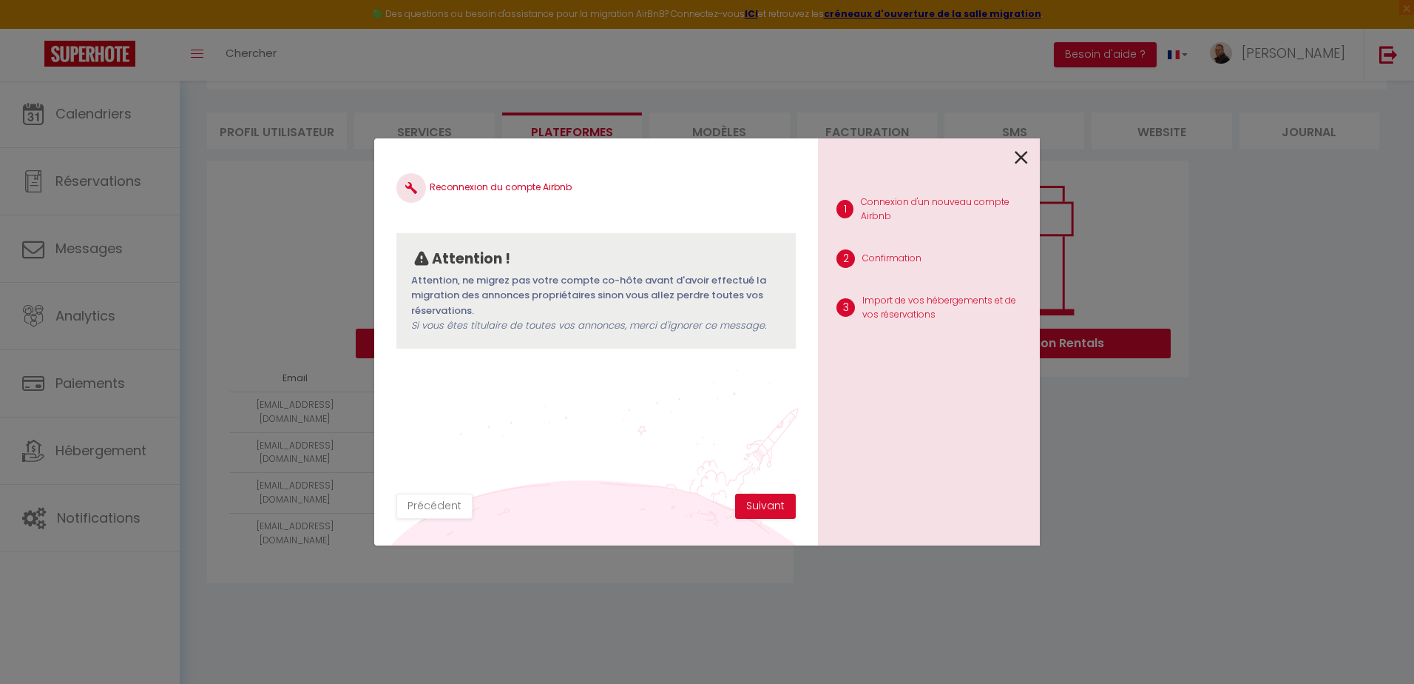
click at [1022, 159] on icon at bounding box center [1021, 157] width 13 height 22
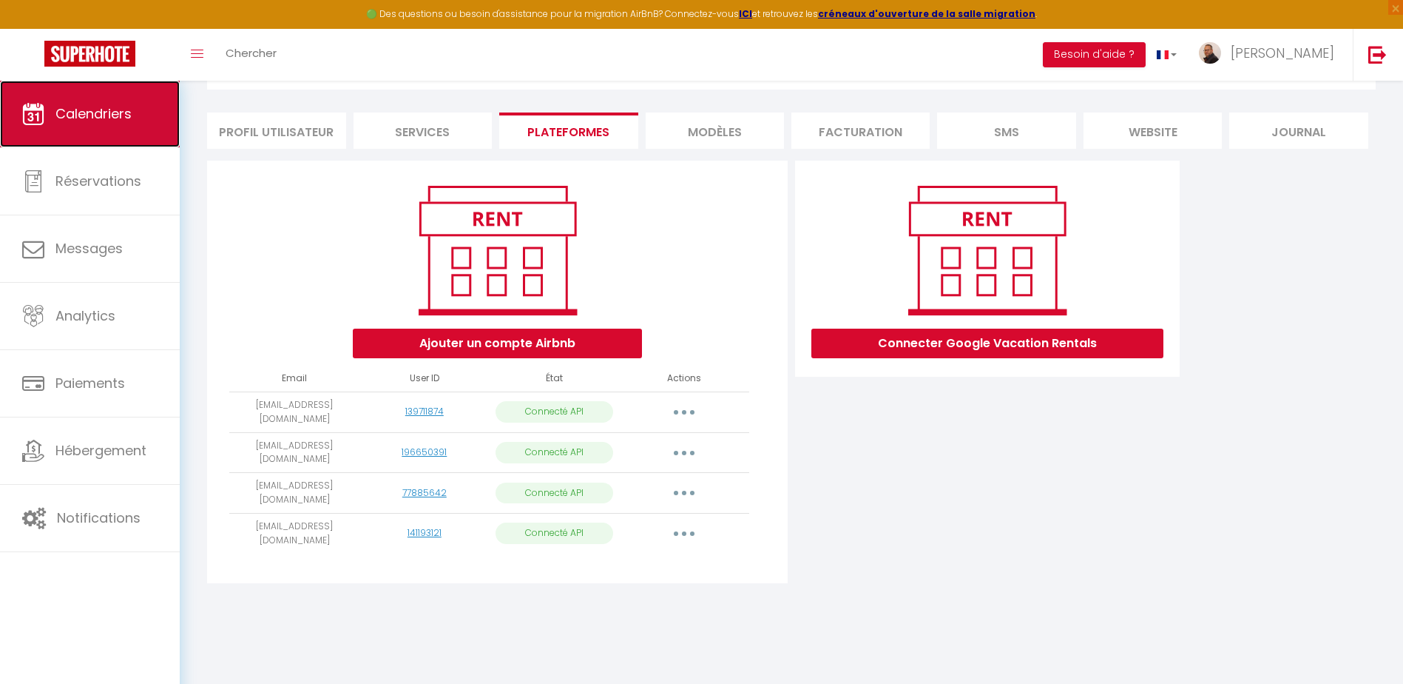
click at [98, 124] on link "Calendriers" at bounding box center [90, 114] width 180 height 67
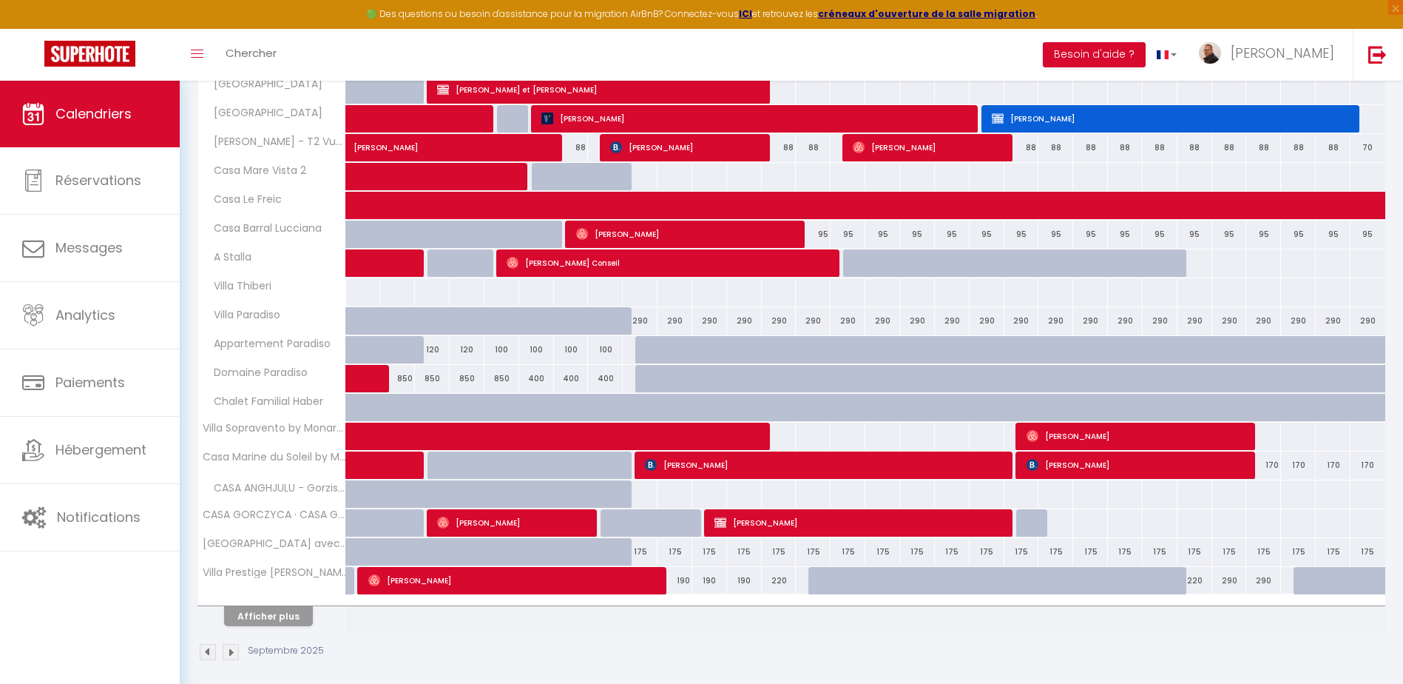
scroll to position [328, 0]
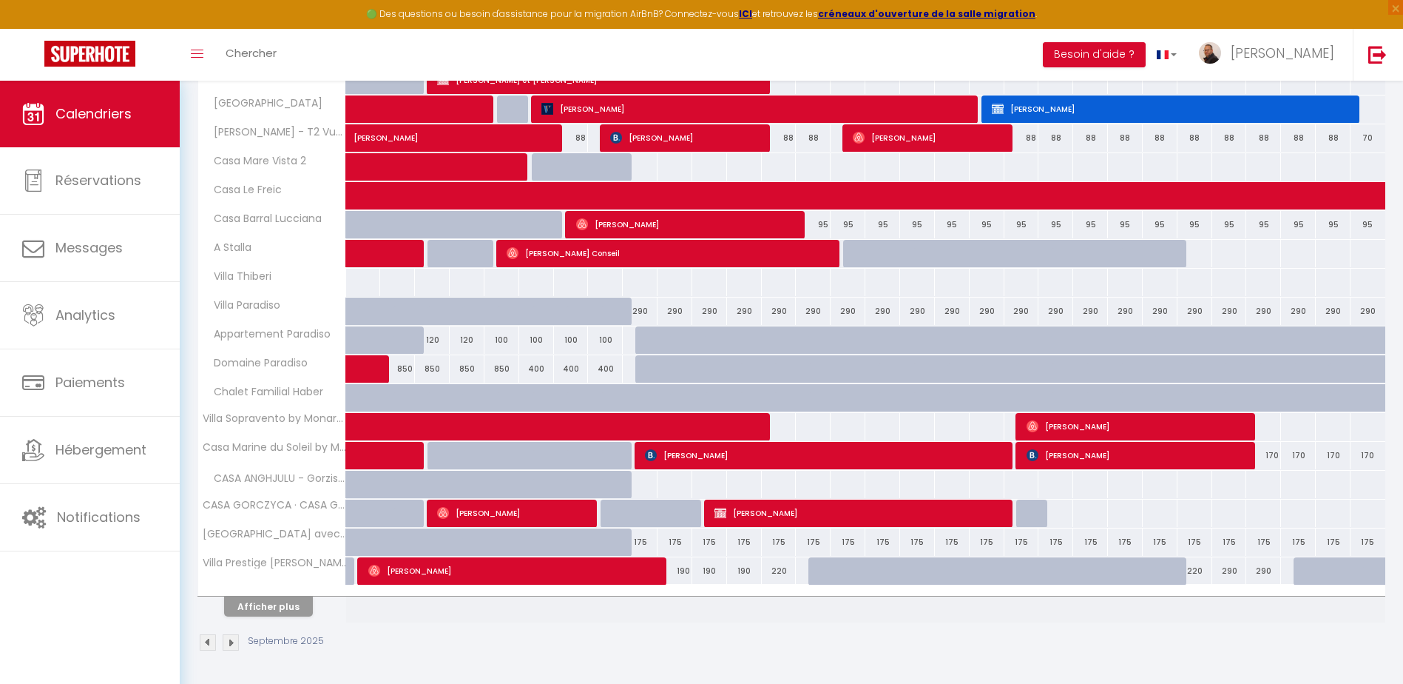
click at [689, 570] on div "190" at bounding box center [675, 570] width 35 height 27
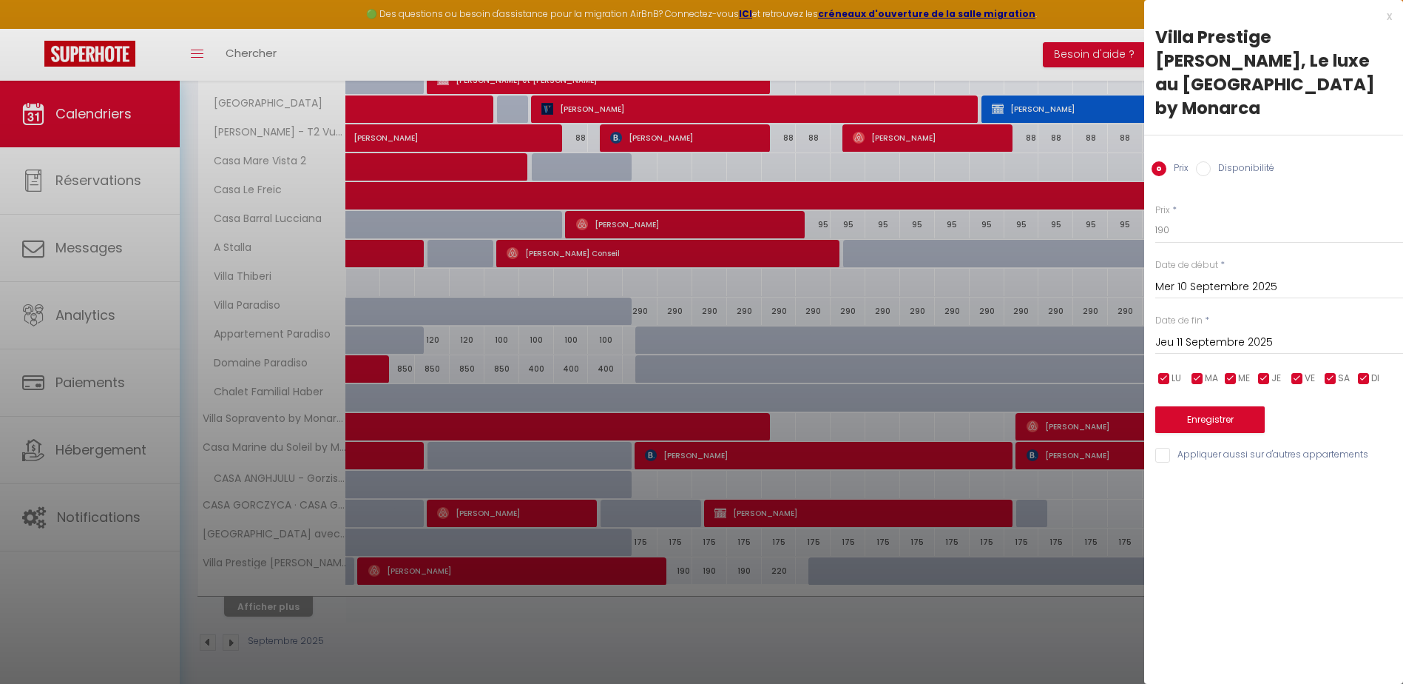
click at [1199, 161] on input "Disponibilité" at bounding box center [1203, 168] width 15 height 15
click at [1183, 217] on select "Disponible Indisponible" at bounding box center [1279, 231] width 248 height 28
click at [1155, 217] on select "Disponible Indisponible" at bounding box center [1279, 231] width 248 height 28
click at [1176, 334] on input "Jeu 11 Septembre 2025" at bounding box center [1279, 343] width 248 height 19
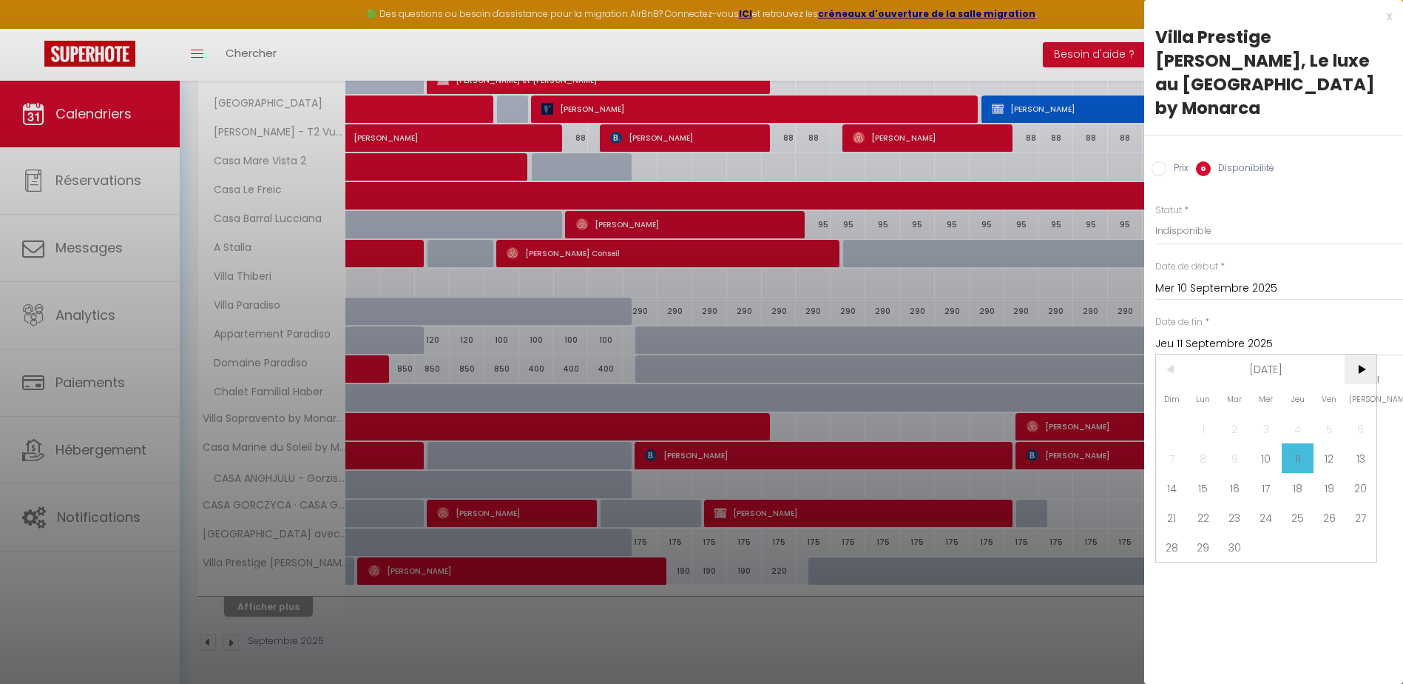
click at [1357, 354] on span ">" at bounding box center [1361, 369] width 32 height 30
click at [1356, 354] on span ">" at bounding box center [1361, 369] width 32 height 30
click at [1355, 354] on span ">" at bounding box center [1361, 369] width 32 height 30
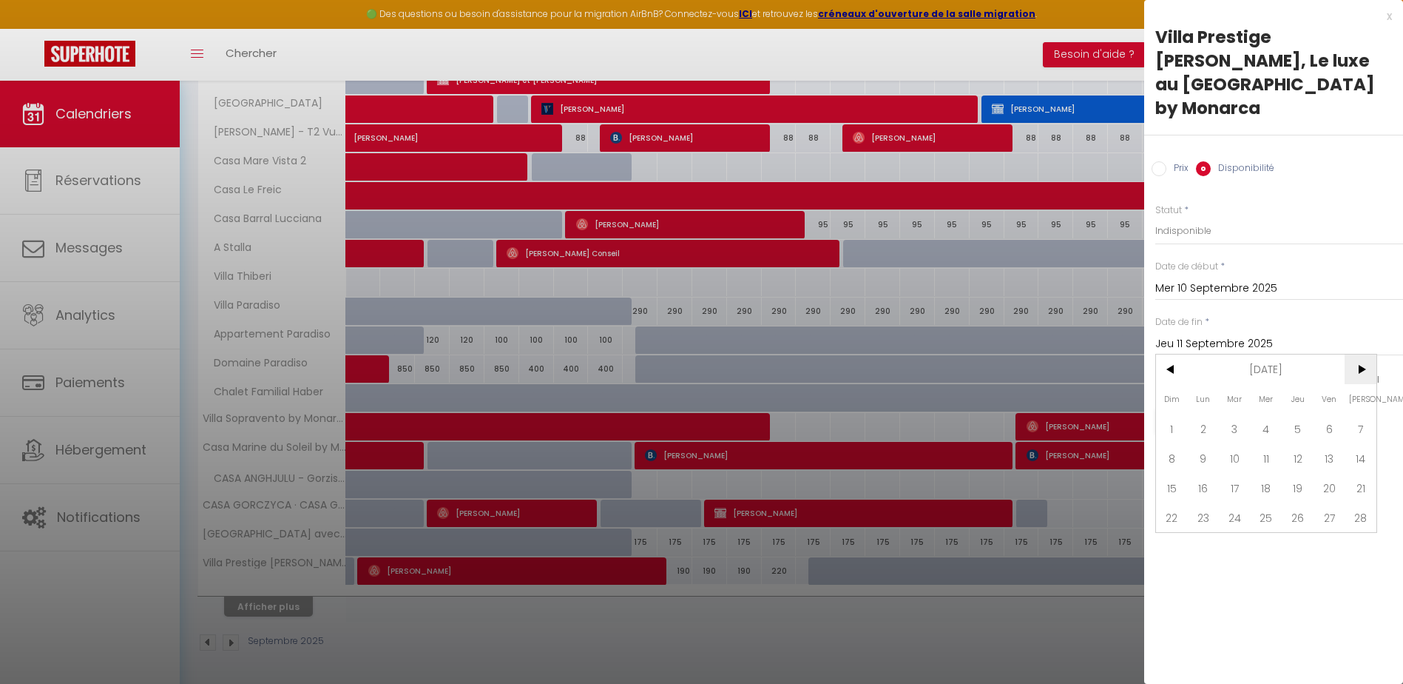
click at [1355, 354] on span ">" at bounding box center [1361, 369] width 32 height 30
click at [1354, 354] on span ">" at bounding box center [1361, 369] width 32 height 30
click at [1349, 354] on span ">" at bounding box center [1361, 369] width 32 height 30
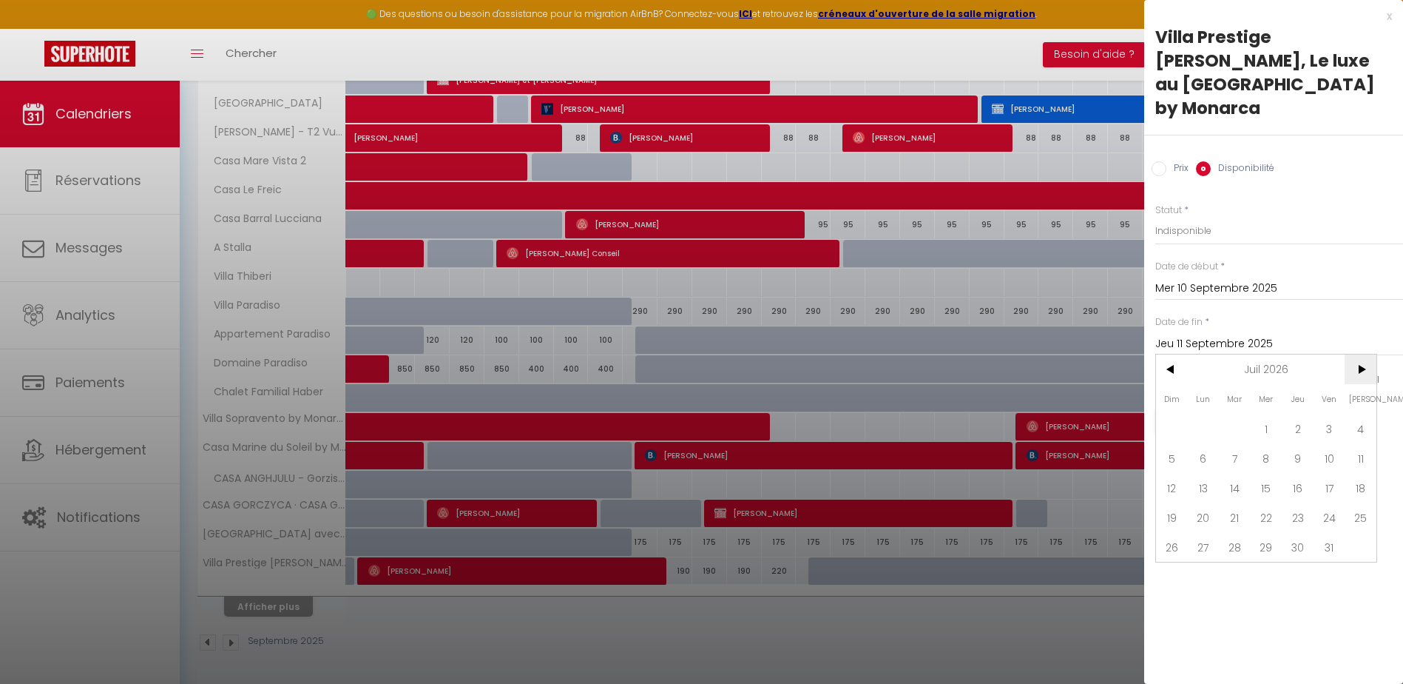
click at [1349, 354] on span ">" at bounding box center [1361, 369] width 32 height 30
click at [1206, 561] on span "31" at bounding box center [1204, 576] width 32 height 30
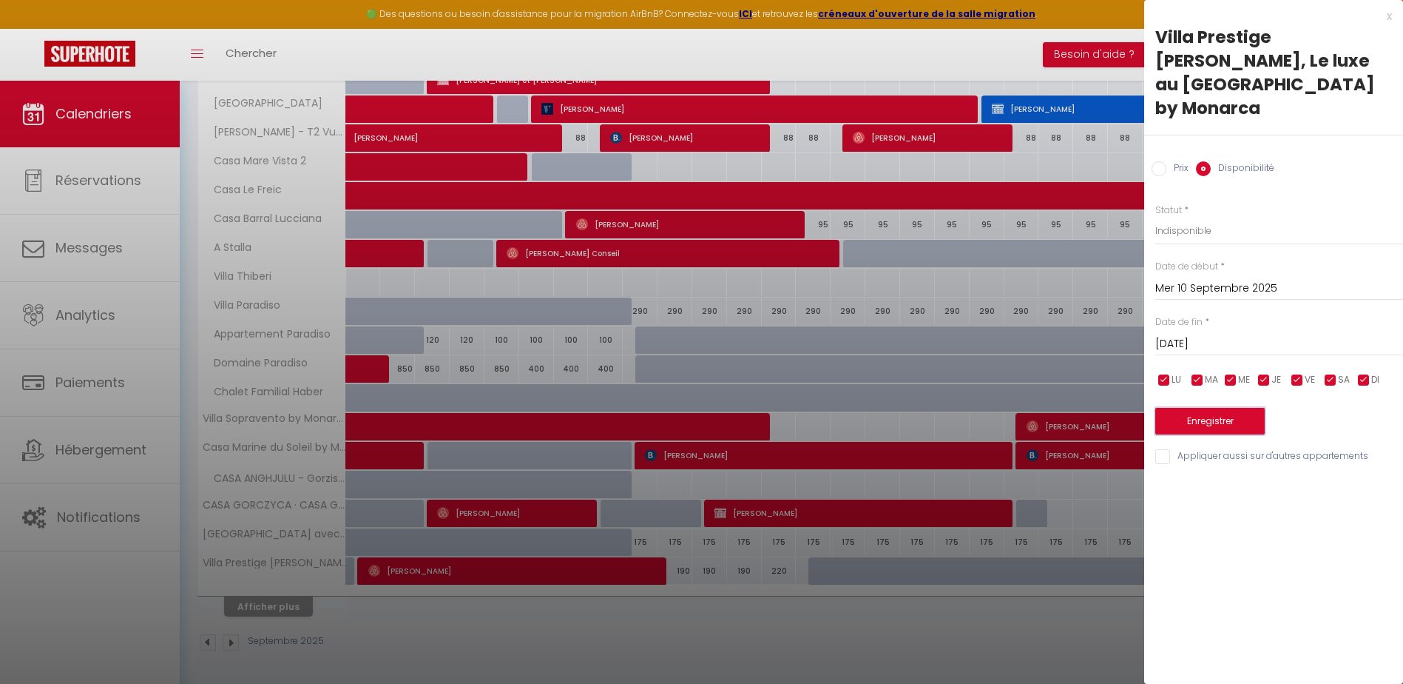
click at [1223, 408] on button "Enregistrer" at bounding box center [1209, 421] width 109 height 27
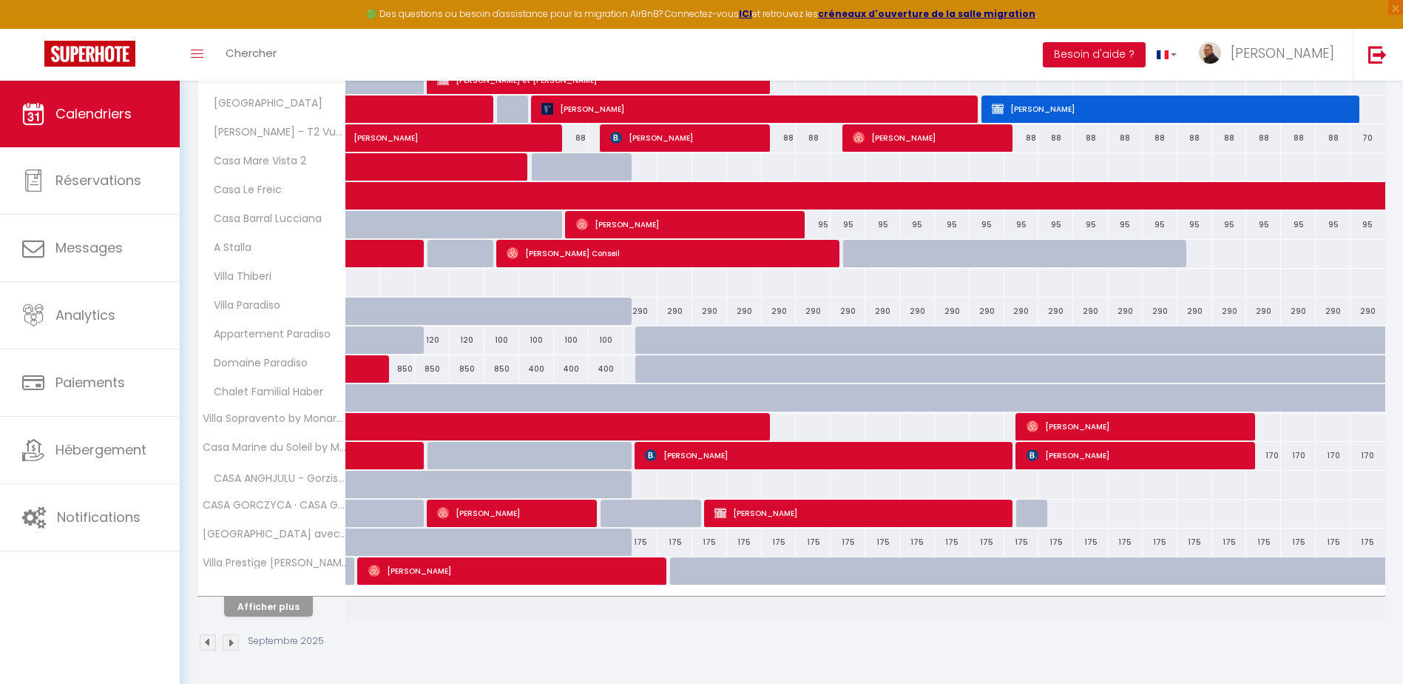
click at [840, 547] on div "175" at bounding box center [848, 541] width 35 height 27
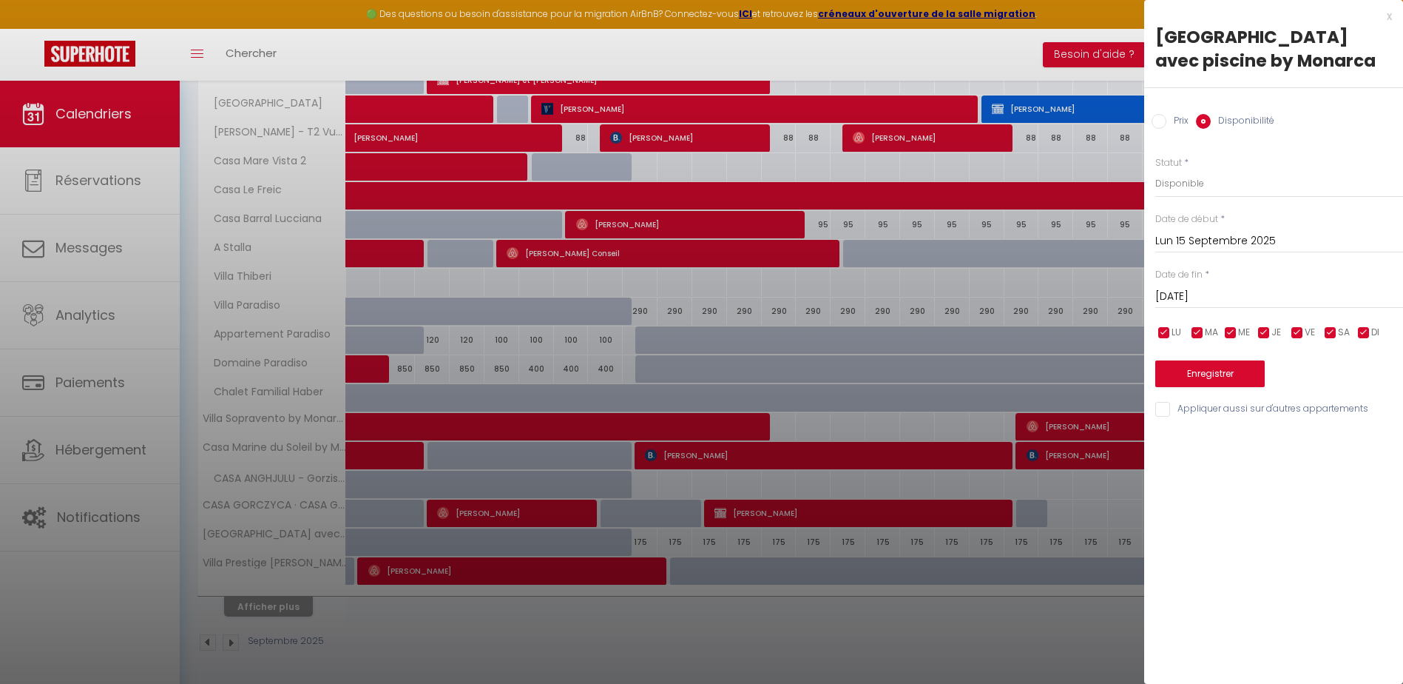
click at [1198, 240] on input "Lun 15 Septembre 2025" at bounding box center [1279, 241] width 248 height 19
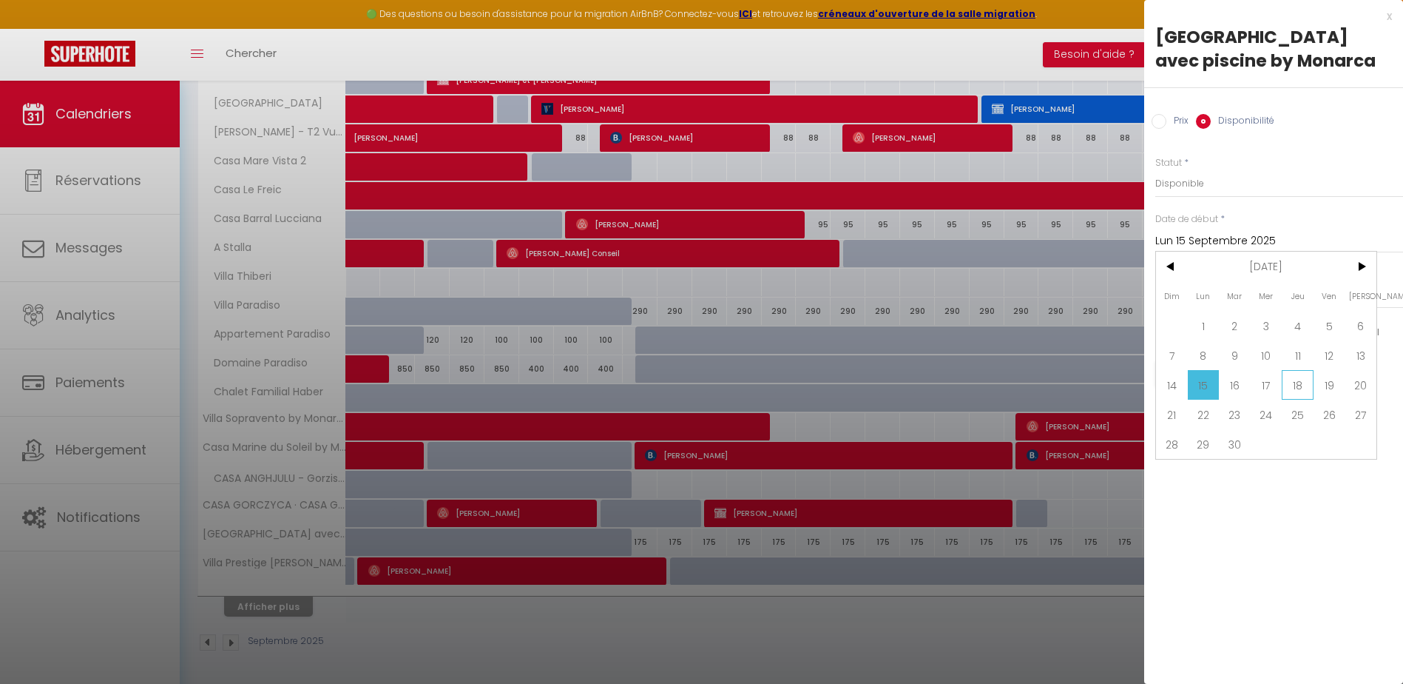
click at [1305, 390] on span "18" at bounding box center [1298, 385] width 32 height 30
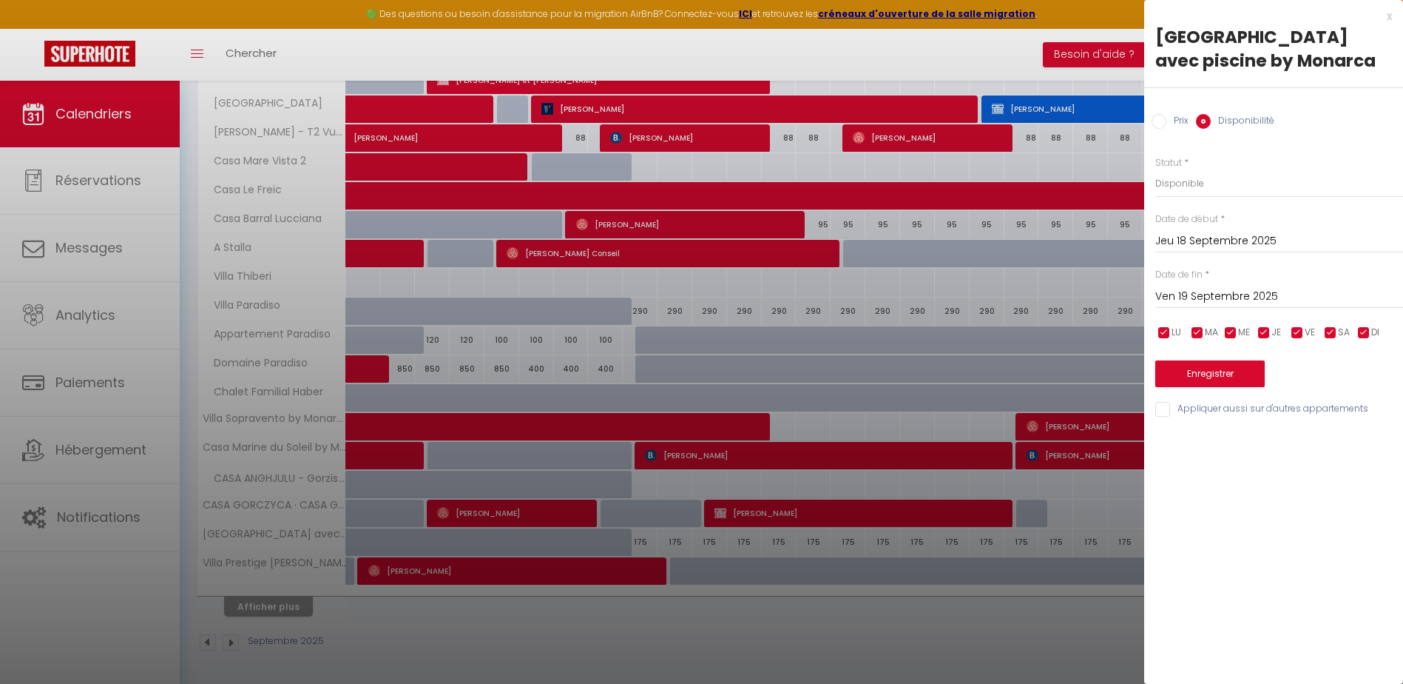
click at [1221, 296] on input "Ven 19 Septembre 2025" at bounding box center [1279, 296] width 248 height 19
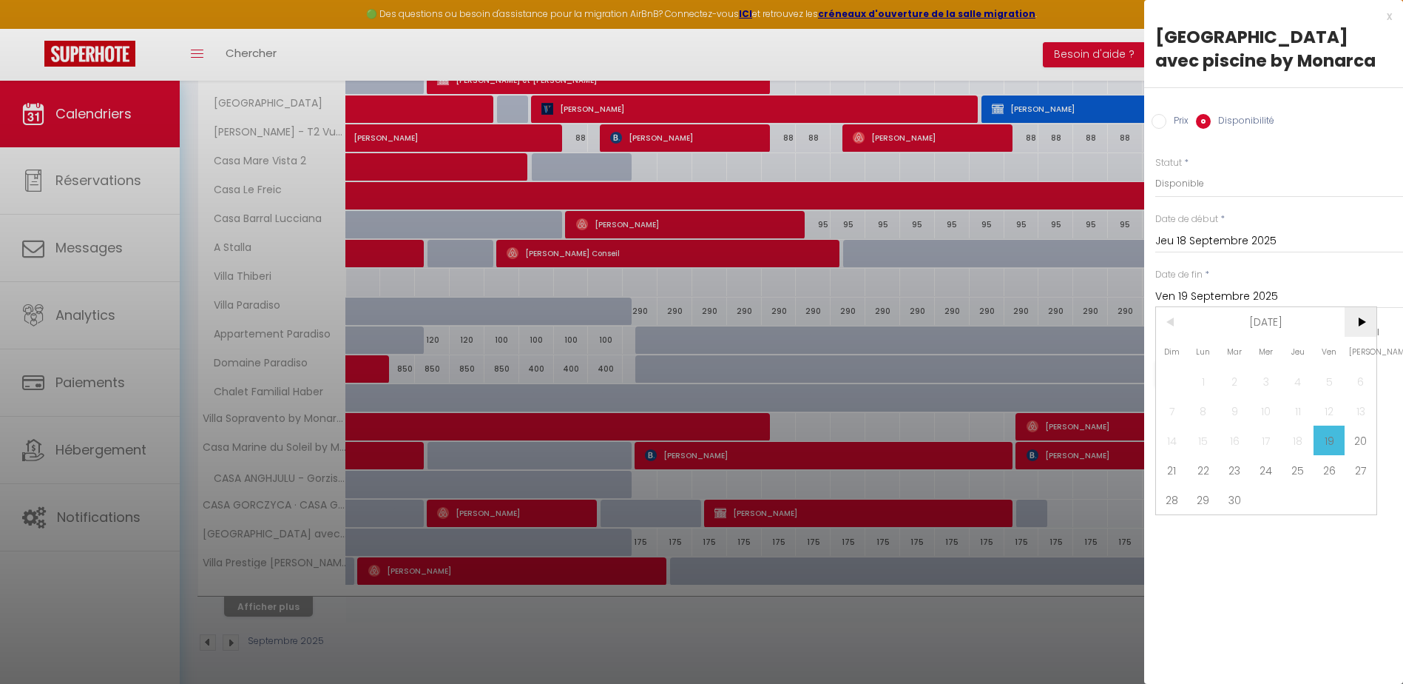
click at [1369, 321] on span ">" at bounding box center [1361, 322] width 32 height 30
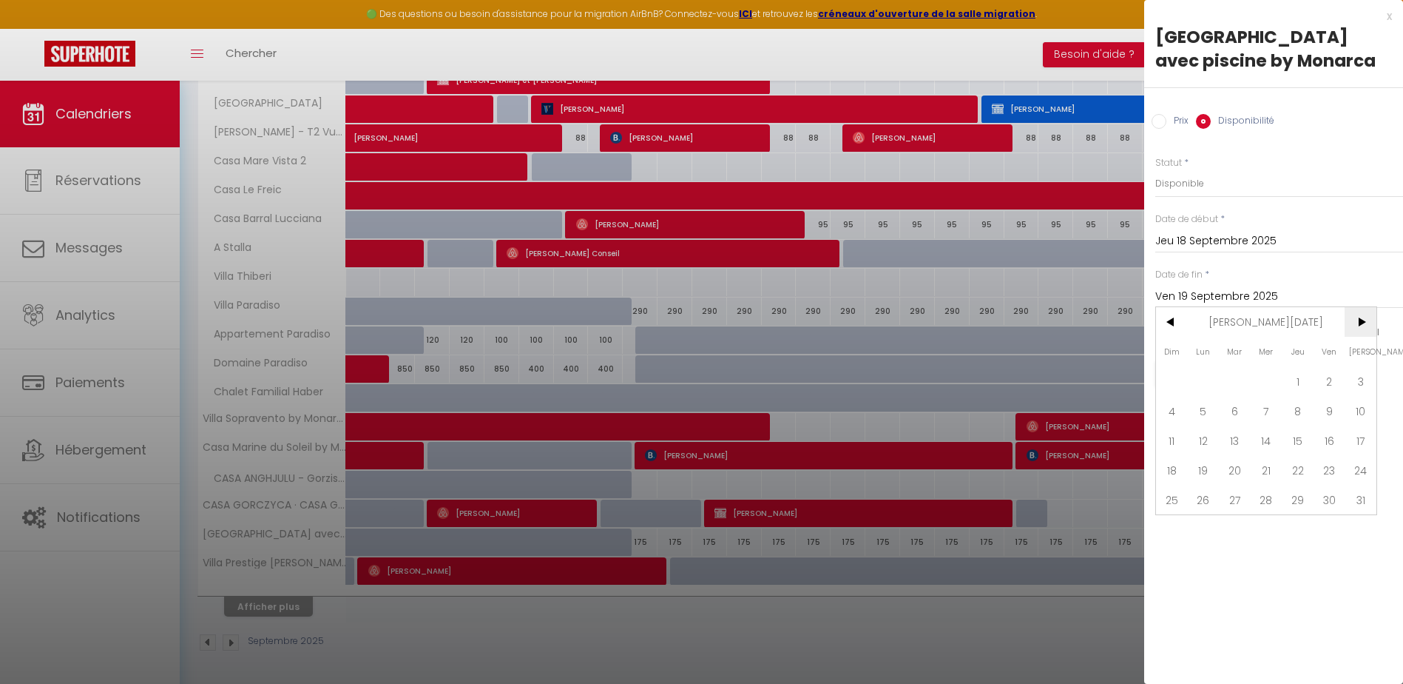
click at [1369, 322] on span ">" at bounding box center [1361, 322] width 32 height 30
click at [1368, 323] on span ">" at bounding box center [1361, 322] width 32 height 30
click at [1367, 323] on span ">" at bounding box center [1361, 322] width 32 height 30
click at [1228, 504] on span "30" at bounding box center [1235, 500] width 32 height 30
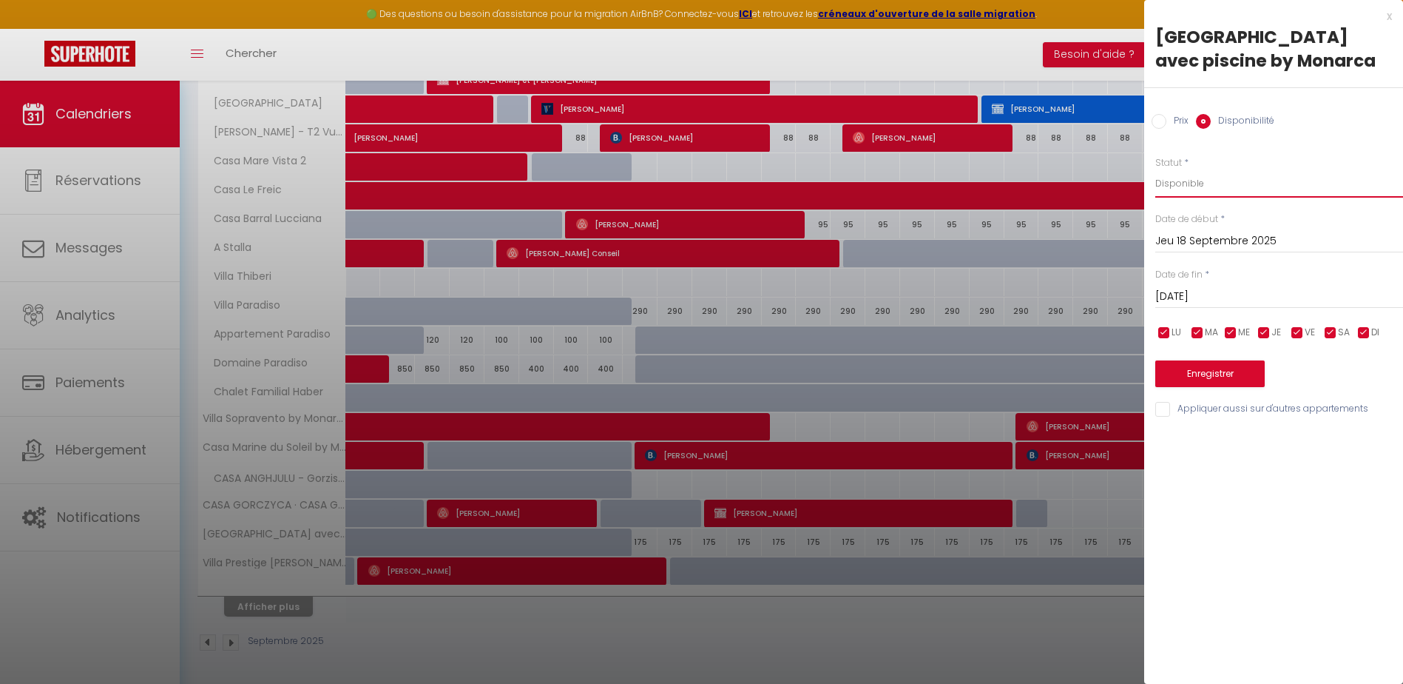
click at [1184, 189] on select "Disponible Indisponible" at bounding box center [1279, 183] width 248 height 28
click at [1155, 169] on select "Disponible Indisponible" at bounding box center [1279, 183] width 248 height 28
click at [1215, 371] on button "Enregistrer" at bounding box center [1209, 373] width 109 height 27
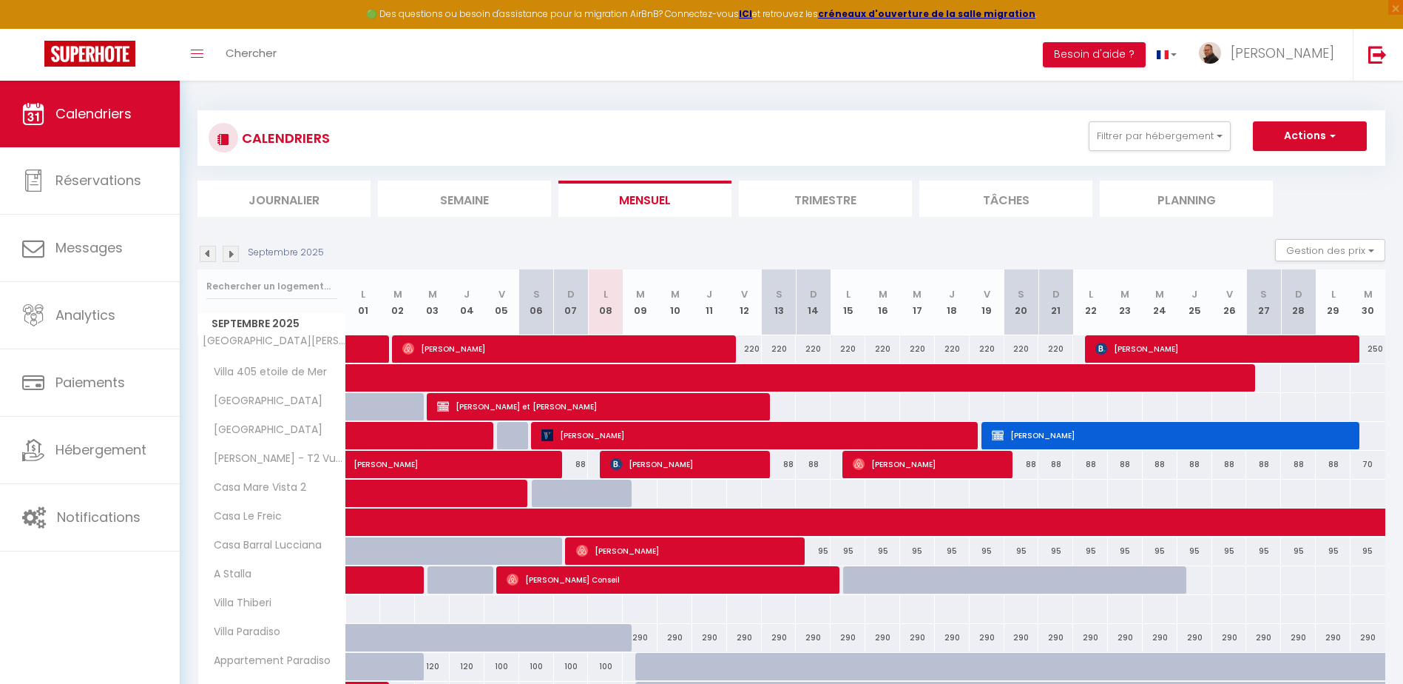
scroll to position [0, 0]
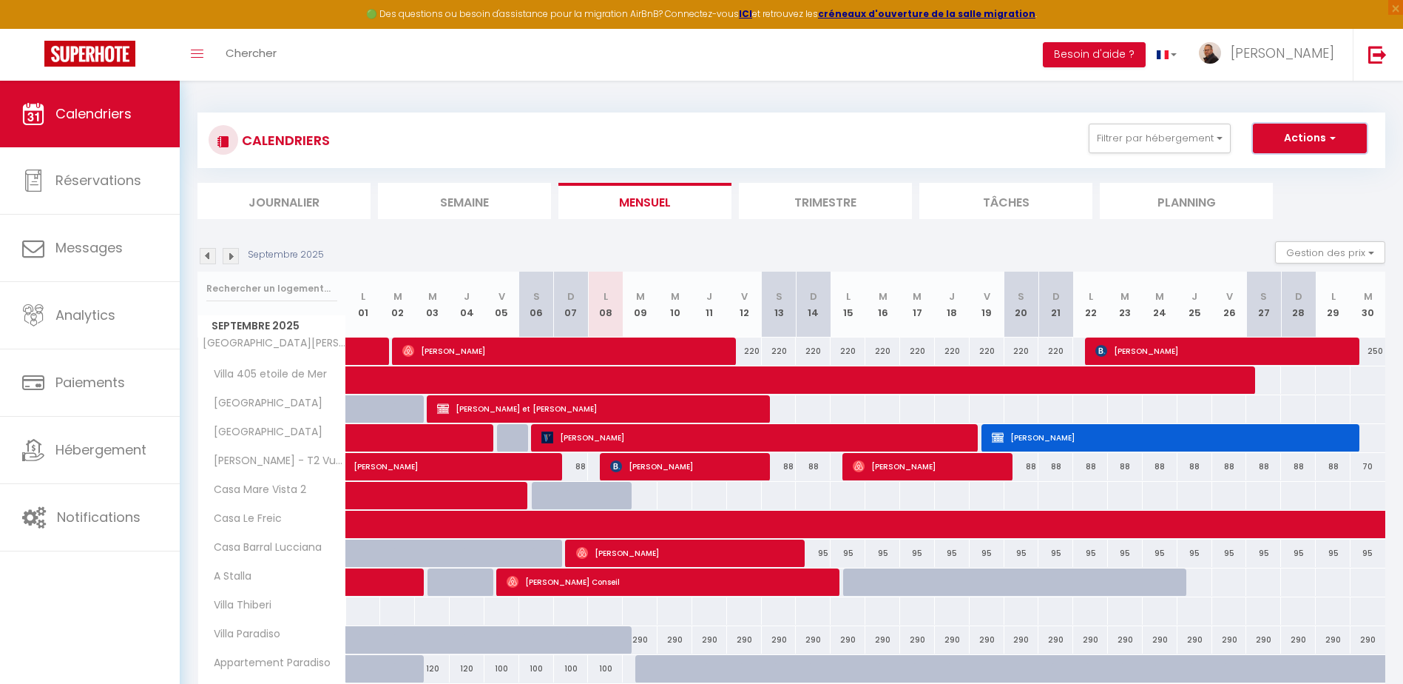
click at [1304, 133] on button "Actions" at bounding box center [1310, 139] width 114 height 30
click at [1269, 172] on link "Nouvelle réservation" at bounding box center [1294, 172] width 129 height 22
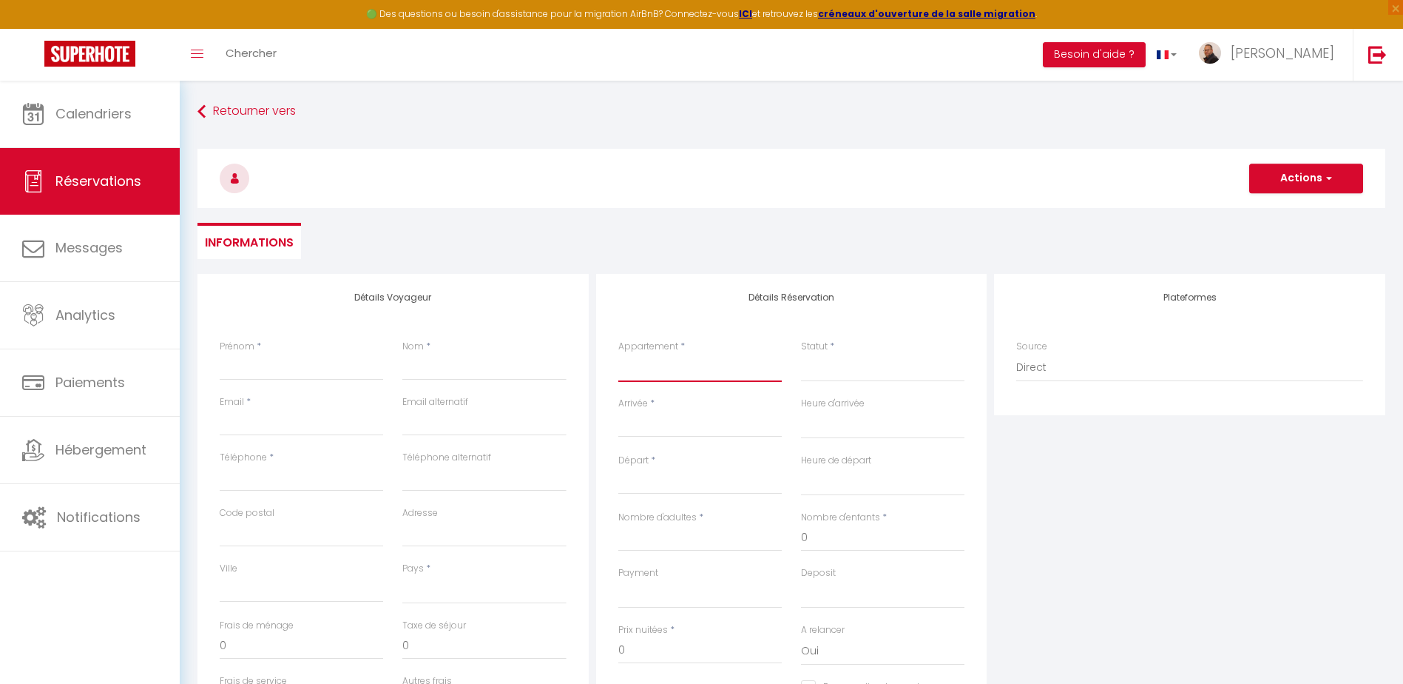
click at [652, 369] on select "[GEOGRAPHIC_DATA][PERSON_NAME] by Monarca Prestige Villa Sopravento by Monarca …" at bounding box center [699, 368] width 163 height 28
click at [618, 354] on select "[GEOGRAPHIC_DATA][PERSON_NAME] by Monarca Prestige Villa Sopravento by Monarca …" at bounding box center [699, 368] width 163 height 28
click at [820, 365] on select "Confirmé Non Confirmé [PERSON_NAME] par le voyageur No Show Request" at bounding box center [882, 368] width 163 height 28
click at [833, 370] on select "Confirmé Non Confirmé [PERSON_NAME] par le voyageur No Show Request" at bounding box center [882, 368] width 163 height 28
click at [839, 365] on select "Confirmé Non Confirmé [PERSON_NAME] par le voyageur No Show Request" at bounding box center [882, 368] width 163 height 28
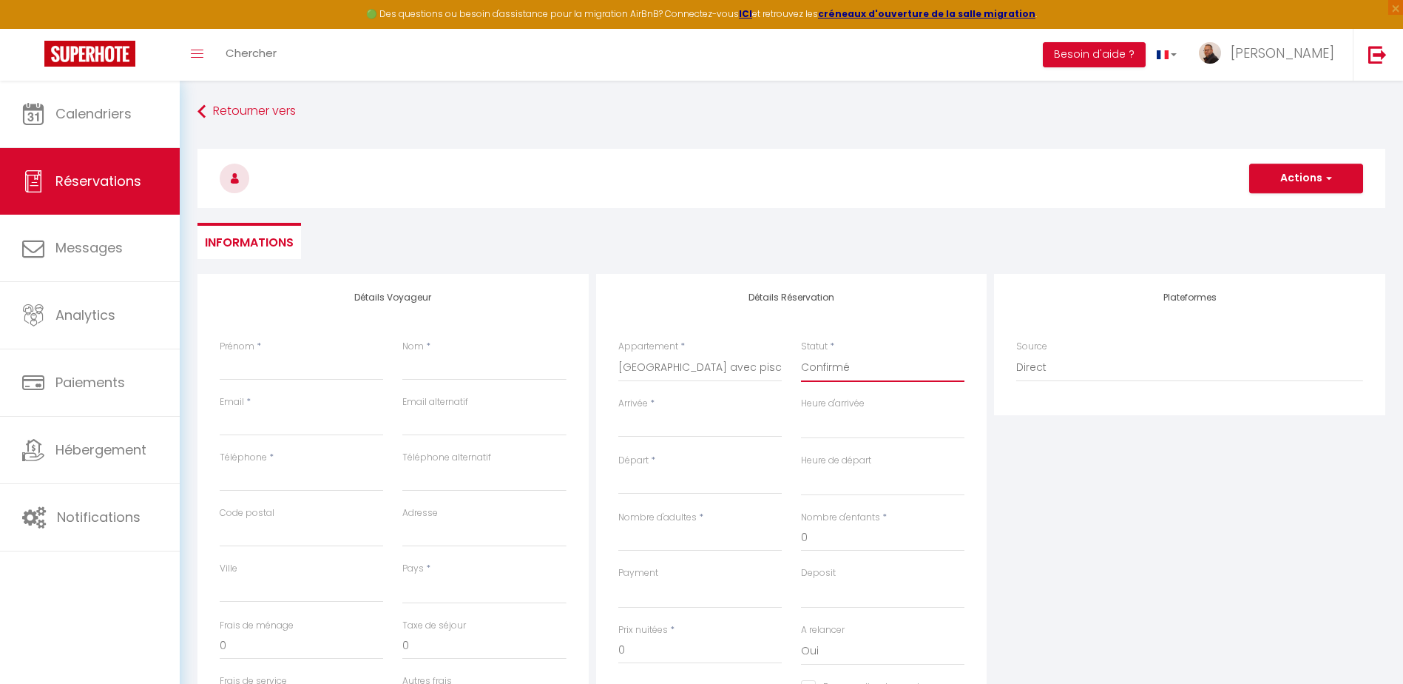
click at [801, 354] on select "Confirmé Non Confirmé [PERSON_NAME] par le voyageur No Show Request" at bounding box center [882, 368] width 163 height 28
click at [683, 423] on input "Arrivée" at bounding box center [699, 425] width 163 height 19
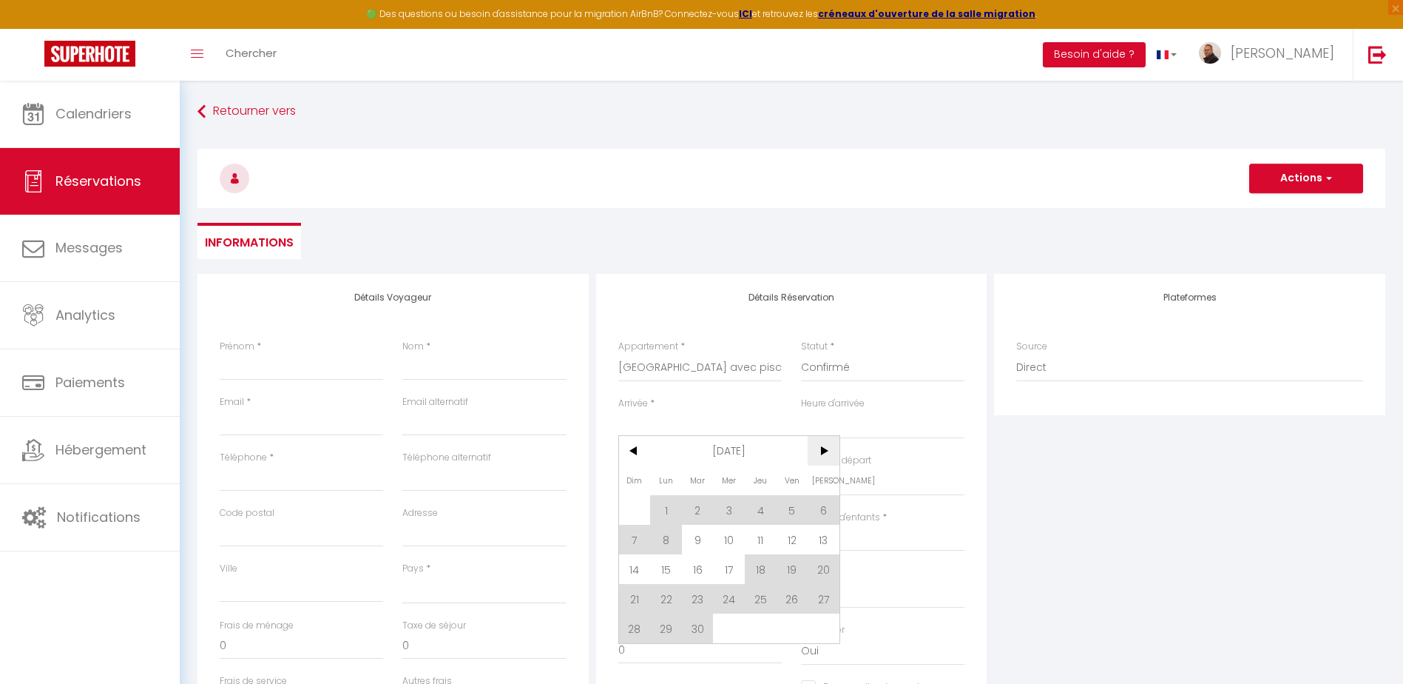
click at [834, 453] on span ">" at bounding box center [824, 451] width 32 height 30
click at [831, 452] on span ">" at bounding box center [824, 451] width 32 height 30
click at [825, 452] on span ">" at bounding box center [824, 451] width 32 height 30
click at [824, 452] on span ">" at bounding box center [824, 451] width 32 height 30
click at [823, 452] on span ">" at bounding box center [824, 451] width 32 height 30
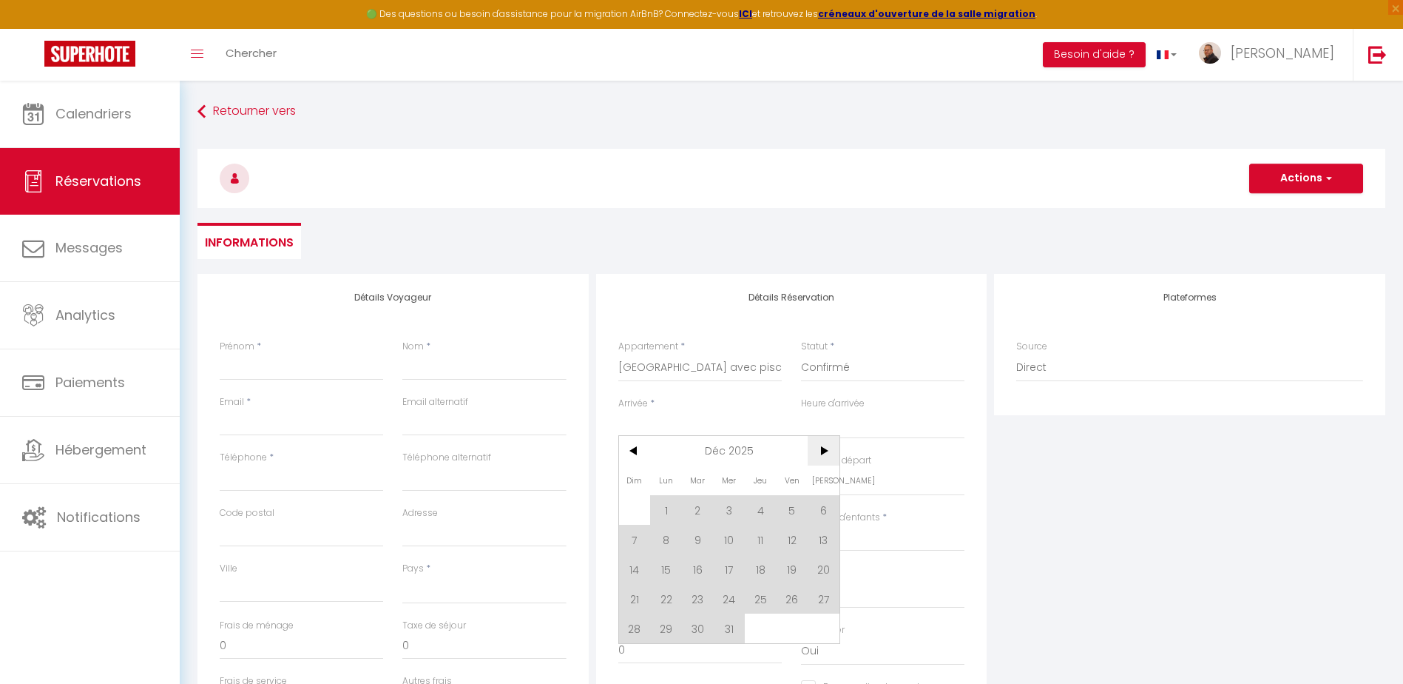
click at [823, 452] on span ">" at bounding box center [824, 451] width 32 height 30
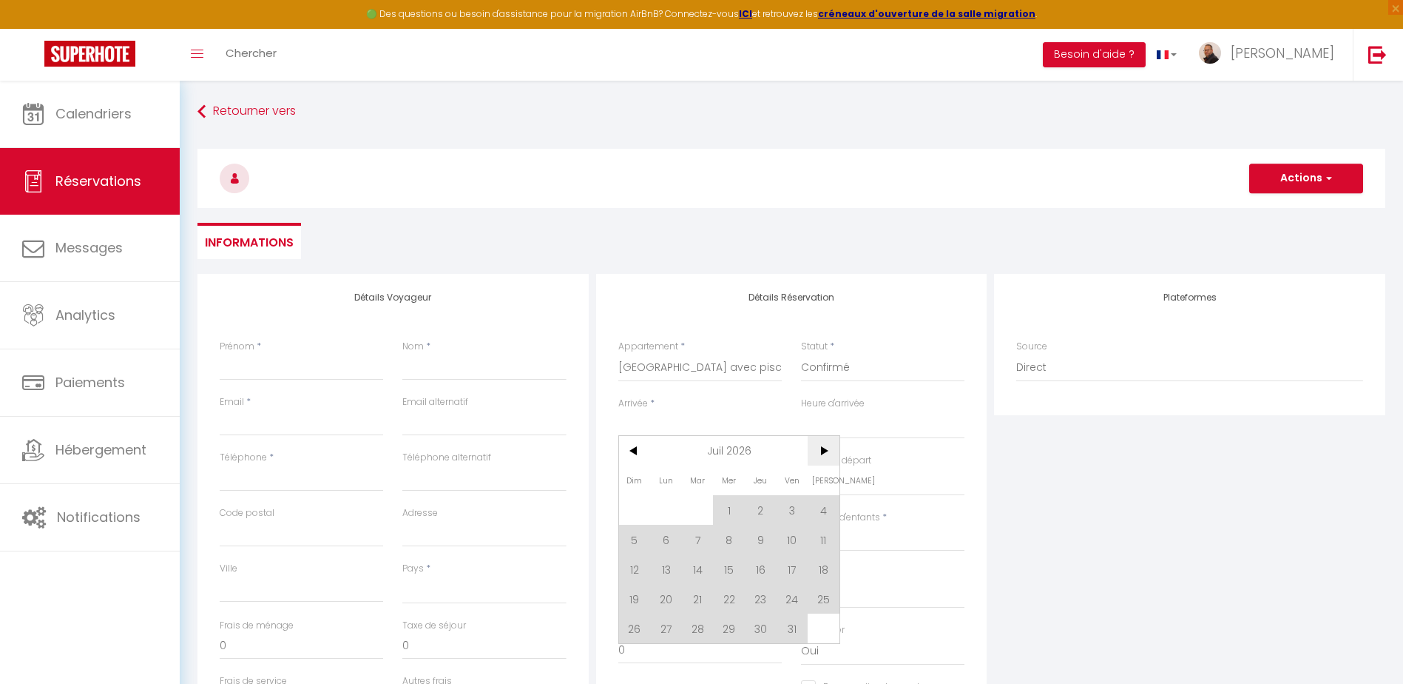
click at [820, 453] on span ">" at bounding box center [824, 451] width 32 height 30
click at [629, 449] on span "<" at bounding box center [635, 451] width 32 height 30
click at [668, 629] on span "27" at bounding box center [666, 628] width 32 height 30
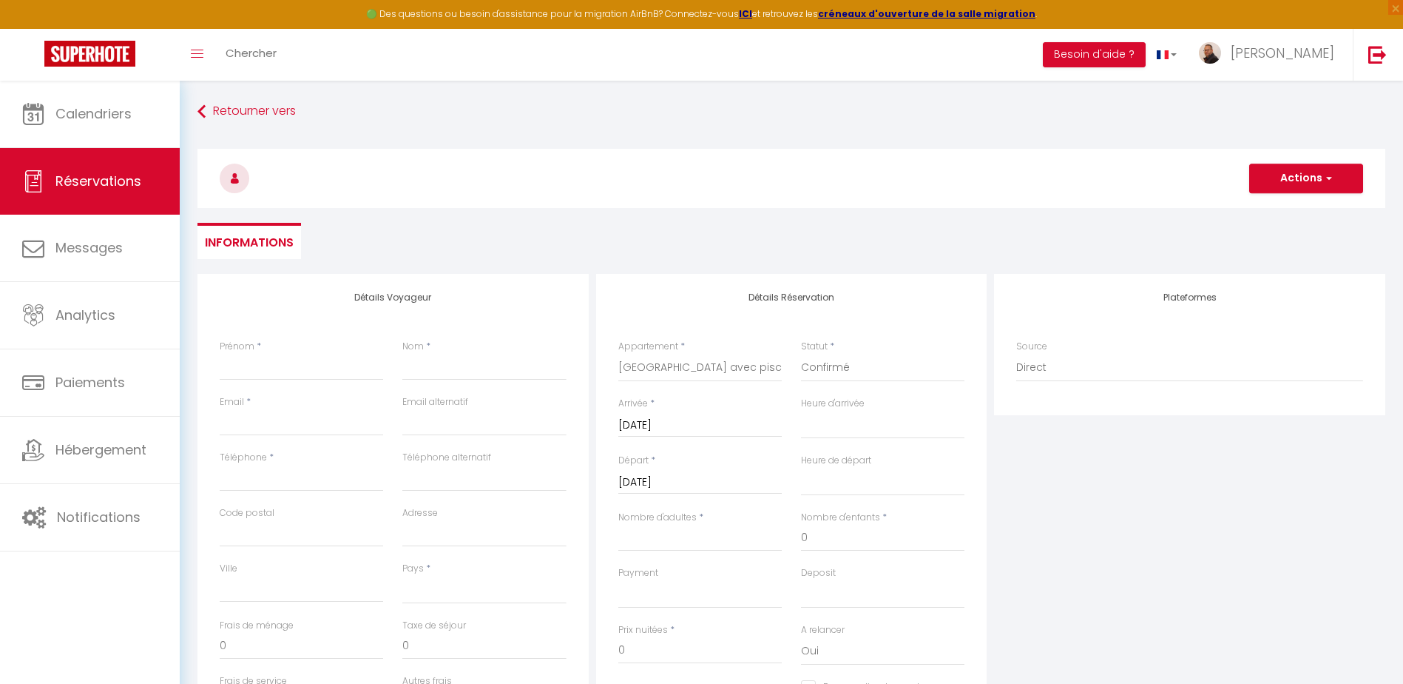
click at [687, 480] on input "Mar 28 Juillet 2026" at bounding box center [699, 482] width 163 height 19
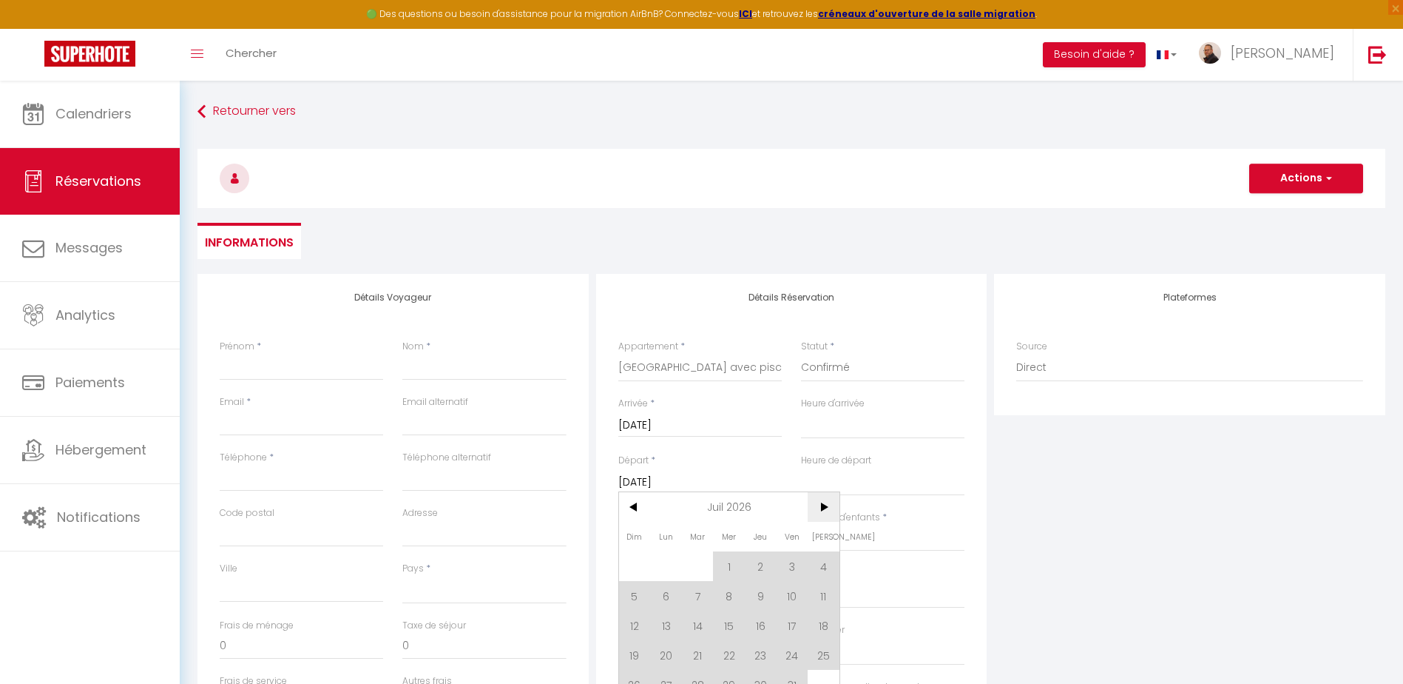
click at [818, 502] on span ">" at bounding box center [824, 507] width 32 height 30
click at [690, 627] on span "11" at bounding box center [698, 625] width 32 height 30
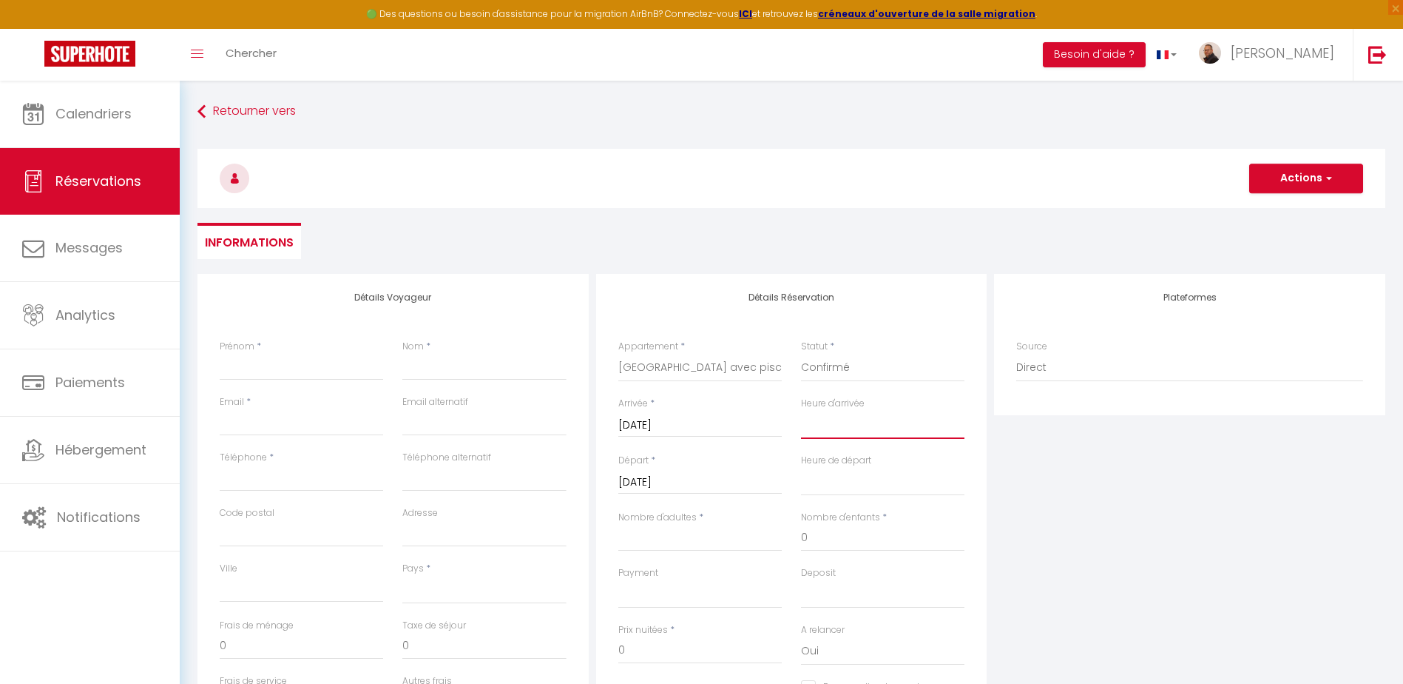
click at [854, 425] on select "00:00 00:30 01:00 01:30 02:00 02:30 03:00 03:30 04:00 04:30 05:00 05:30 06:00 0…" at bounding box center [882, 425] width 163 height 28
click at [801, 411] on select "00:00 00:30 01:00 01:30 02:00 02:30 03:00 03:30 04:00 04:30 05:00 05:30 06:00 0…" at bounding box center [882, 425] width 163 height 28
click at [841, 479] on select "00:00 00:30 01:00 01:30 02:00 02:30 03:00 03:30 04:00 04:30 05:00 05:30 06:00 0…" at bounding box center [882, 482] width 163 height 28
click at [801, 468] on select "00:00 00:30 01:00 01:30 02:00 02:30 03:00 03:30 04:00 04:30 05:00 05:30 06:00 0…" at bounding box center [882, 482] width 163 height 28
click at [660, 539] on input "Nombre d'adultes" at bounding box center [699, 537] width 163 height 27
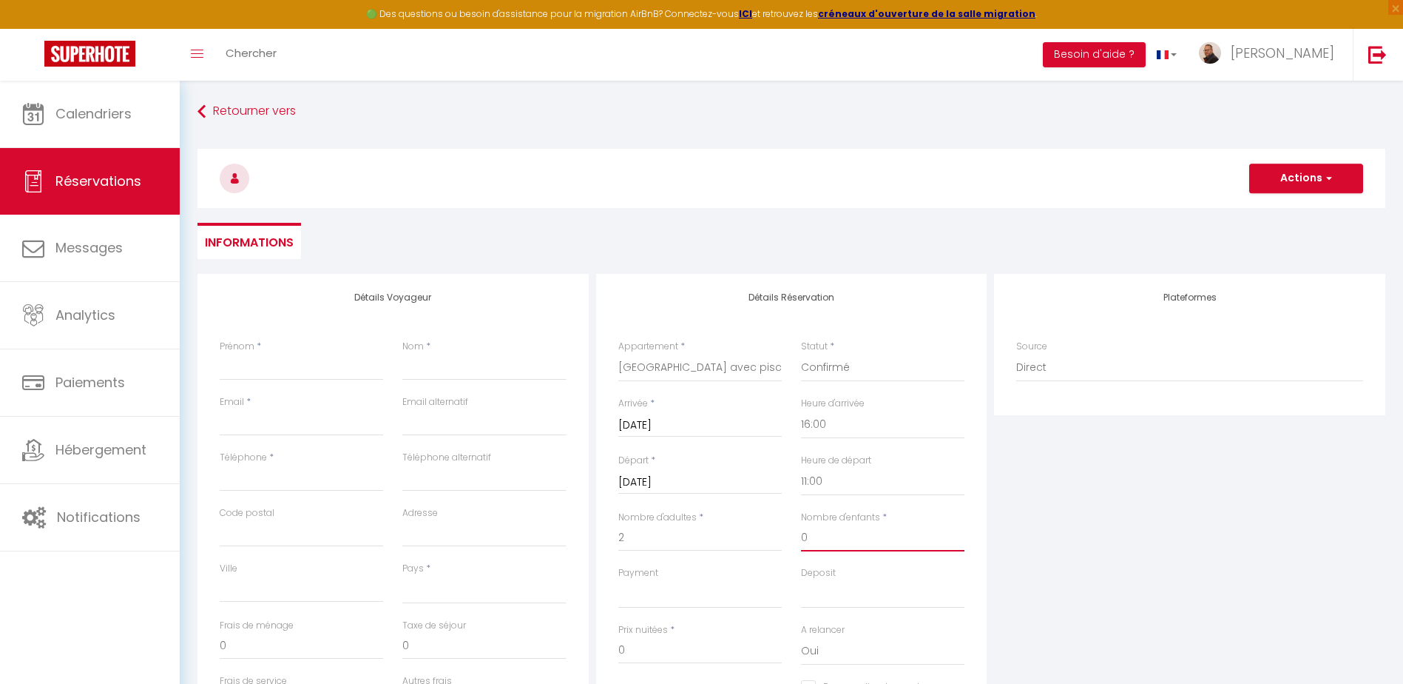
click at [823, 539] on input "0" at bounding box center [882, 537] width 163 height 27
click at [1049, 369] on select "Direct [DOMAIN_NAME] [DOMAIN_NAME] Chalet montagne Expedia Gite de [GEOGRAPHIC_…" at bounding box center [1189, 368] width 347 height 28
click at [1016, 354] on select "Direct [DOMAIN_NAME] [DOMAIN_NAME] Chalet montagne Expedia Gite de [GEOGRAPHIC_…" at bounding box center [1189, 368] width 347 height 28
click at [258, 364] on input "Prénom" at bounding box center [301, 367] width 163 height 27
click at [225, 480] on input "Téléphone" at bounding box center [301, 478] width 163 height 27
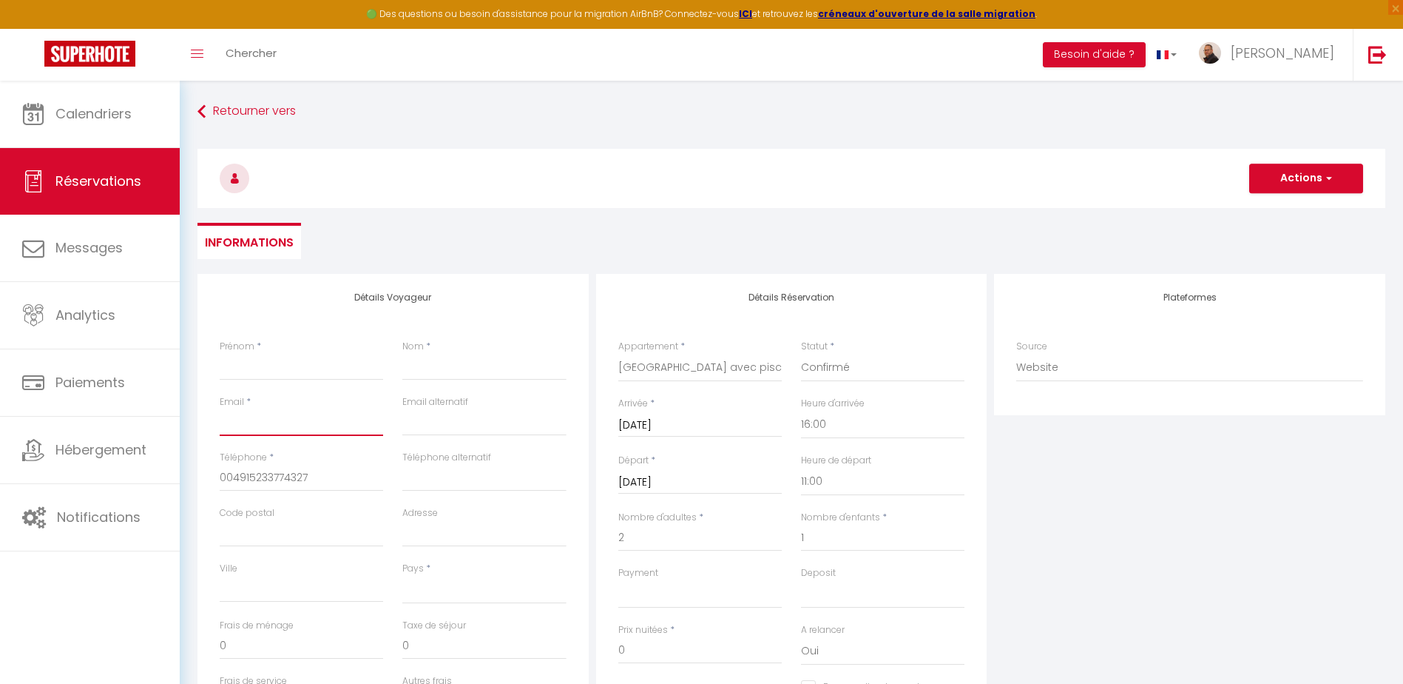
click at [301, 421] on input "Email client" at bounding box center [301, 422] width 163 height 27
click at [434, 419] on input "email" at bounding box center [483, 422] width 163 height 27
drag, startPoint x: 300, startPoint y: 365, endPoint x: 291, endPoint y: 369, distance: 9.3
click at [300, 365] on input "Prénom" at bounding box center [301, 367] width 163 height 27
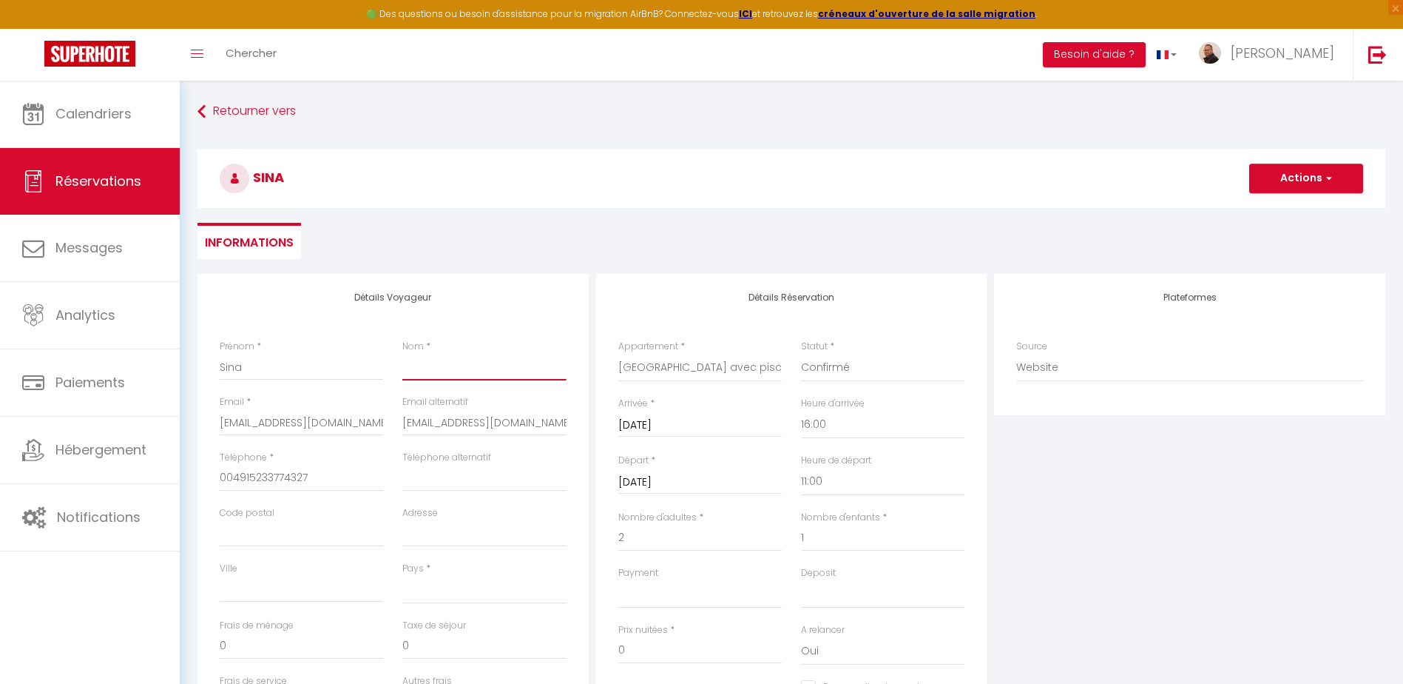
click at [443, 368] on input "Nom" at bounding box center [483, 367] width 163 height 27
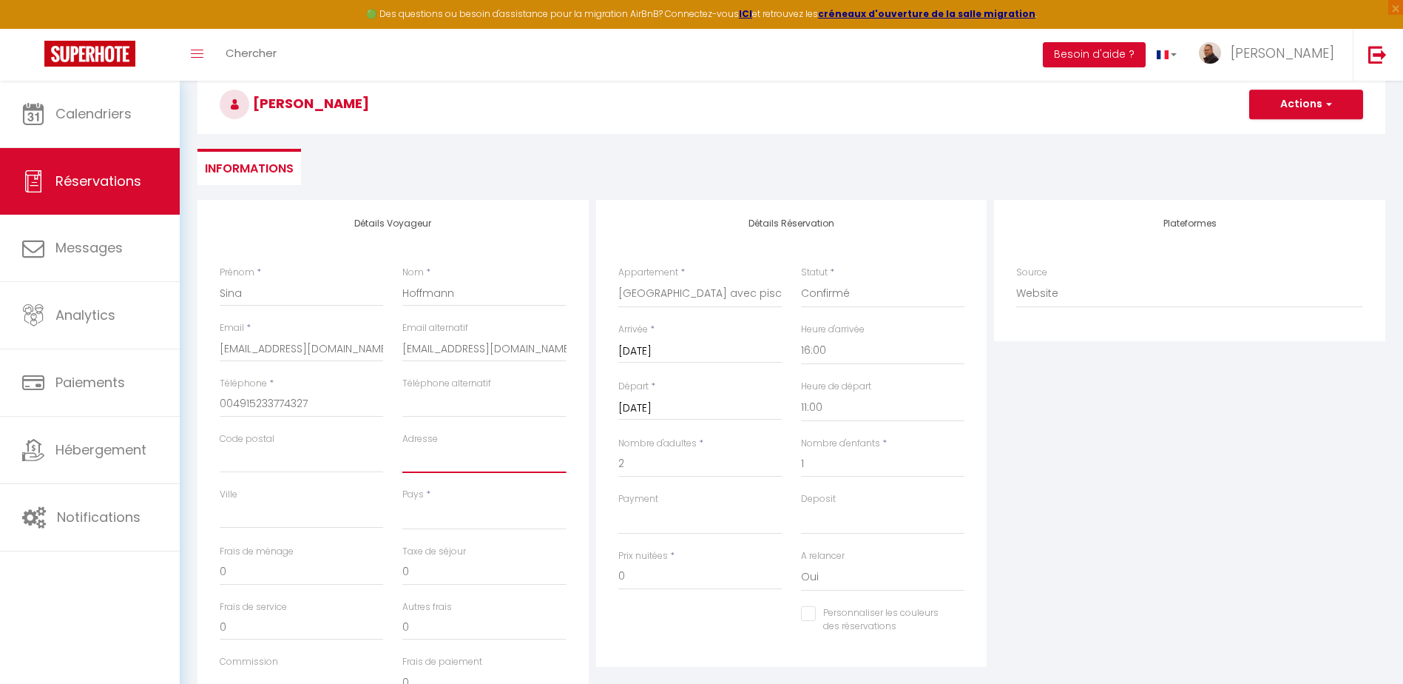
click at [422, 462] on input "Adresse" at bounding box center [483, 459] width 163 height 27
click at [284, 453] on input "Code postal" at bounding box center [301, 459] width 163 height 27
click at [291, 516] on input "Ville" at bounding box center [301, 515] width 163 height 27
click at [472, 510] on select "[GEOGRAPHIC_DATA] [GEOGRAPHIC_DATA] [GEOGRAPHIC_DATA] [GEOGRAPHIC_DATA] [GEOGRA…" at bounding box center [483, 516] width 163 height 28
click at [402, 502] on select "[GEOGRAPHIC_DATA] [GEOGRAPHIC_DATA] [GEOGRAPHIC_DATA] [GEOGRAPHIC_DATA] [GEOGRA…" at bounding box center [483, 516] width 163 height 28
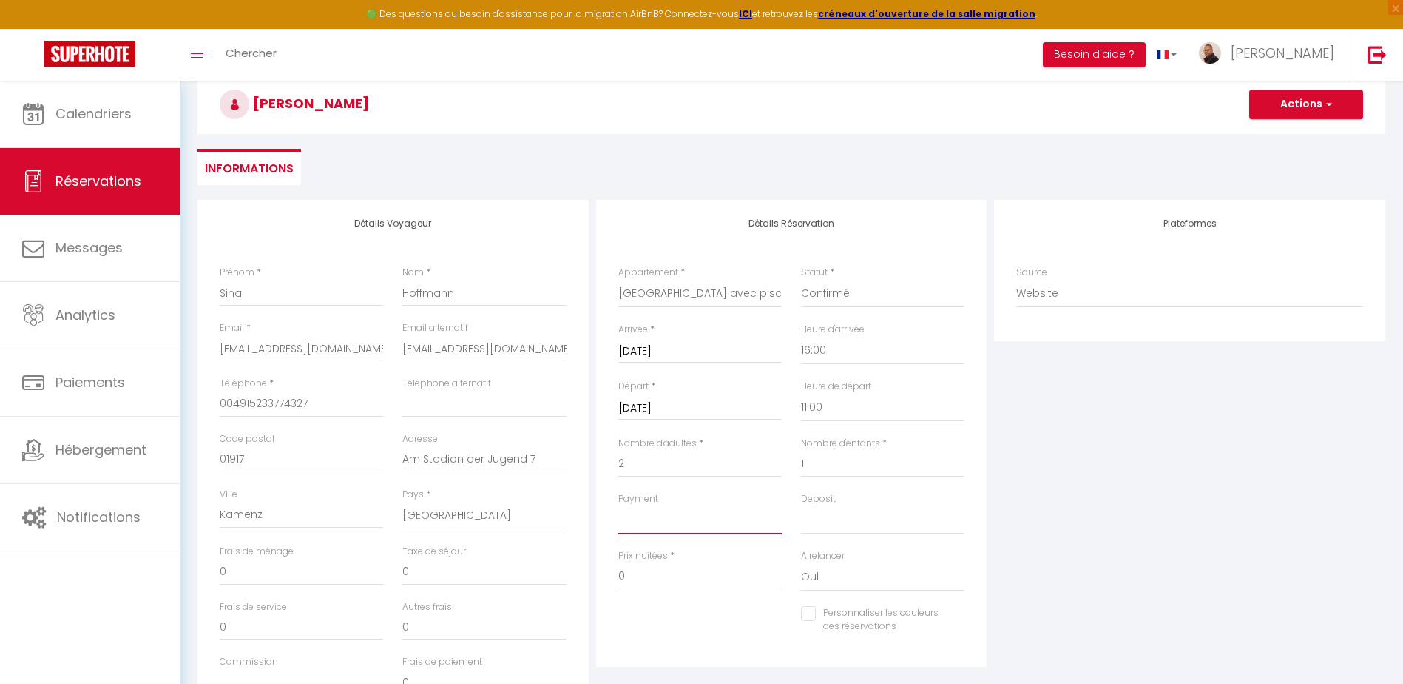
click at [681, 521] on select "OK KO" at bounding box center [699, 520] width 163 height 28
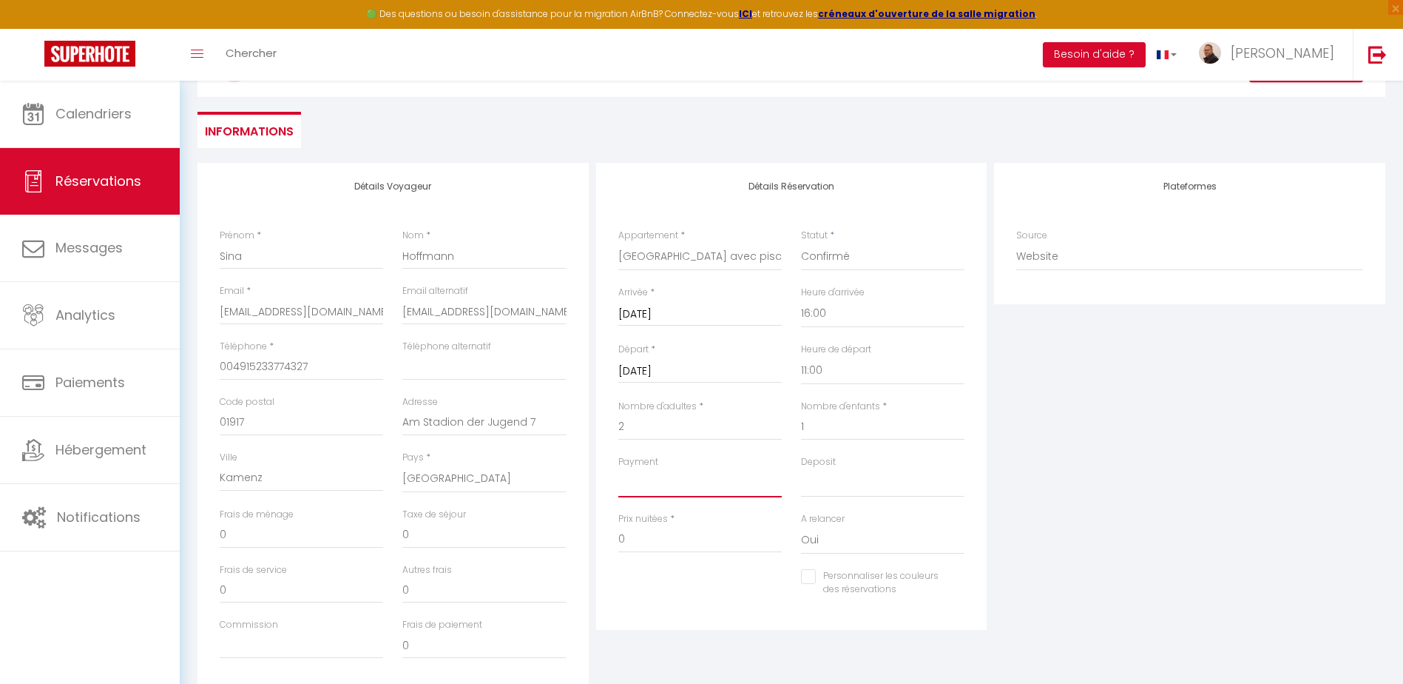
scroll to position [148, 0]
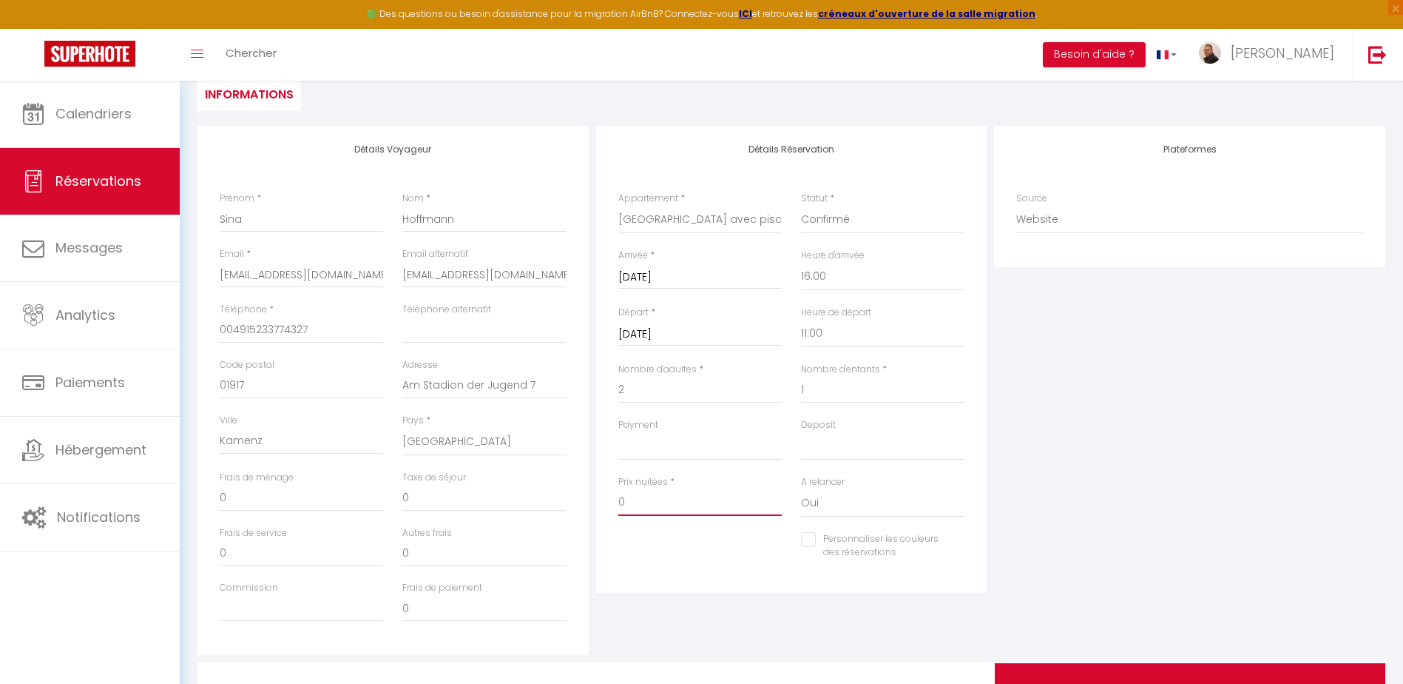
drag, startPoint x: 641, startPoint y: 499, endPoint x: 607, endPoint y: 502, distance: 34.2
click at [607, 502] on div "Détails Réservation Appartement * Villa Rocca Bruna by Monarca Prestige Villa S…" at bounding box center [791, 359] width 391 height 467
click at [513, 548] on input "0" at bounding box center [483, 552] width 163 height 27
drag, startPoint x: 234, startPoint y: 489, endPoint x: 212, endPoint y: 496, distance: 23.2
click at [212, 496] on div "Frais de ménage 0" at bounding box center [301, 497] width 183 height 55
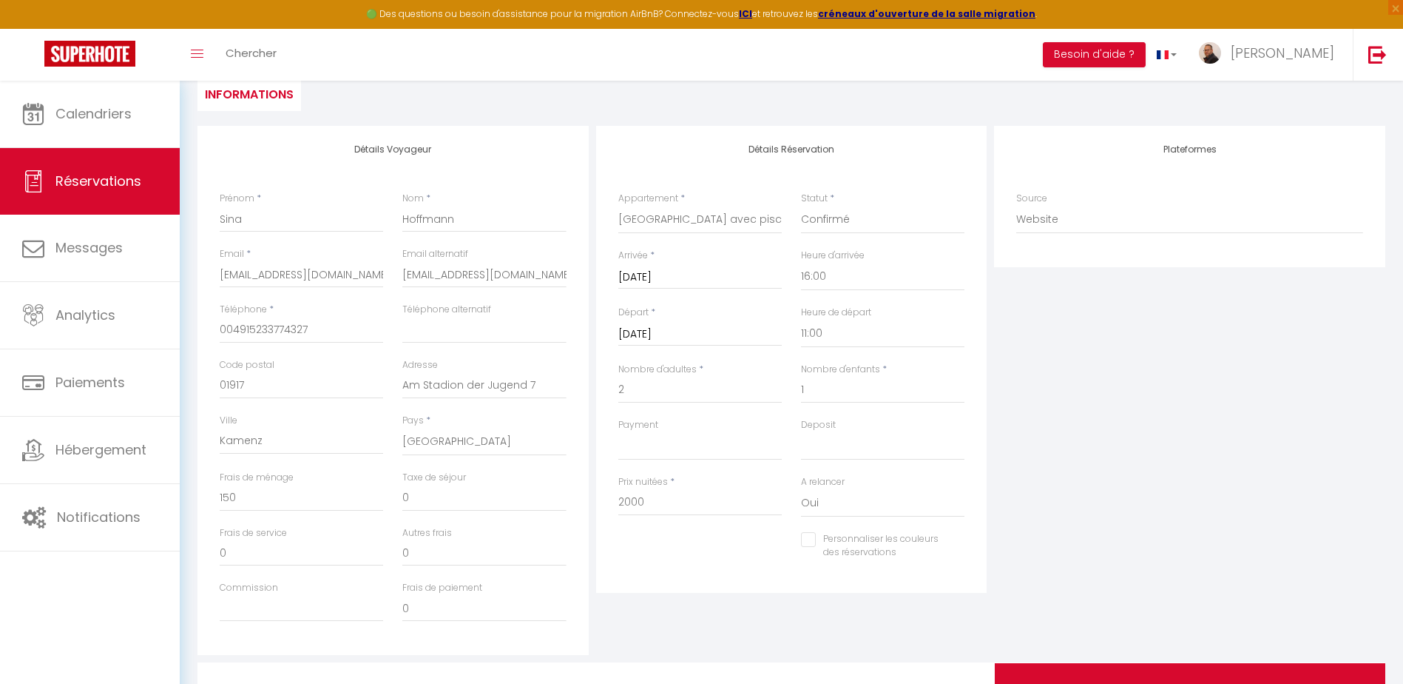
click at [468, 589] on label "Frais de paiement" at bounding box center [442, 588] width 80 height 14
click at [468, 595] on input "0" at bounding box center [483, 608] width 163 height 27
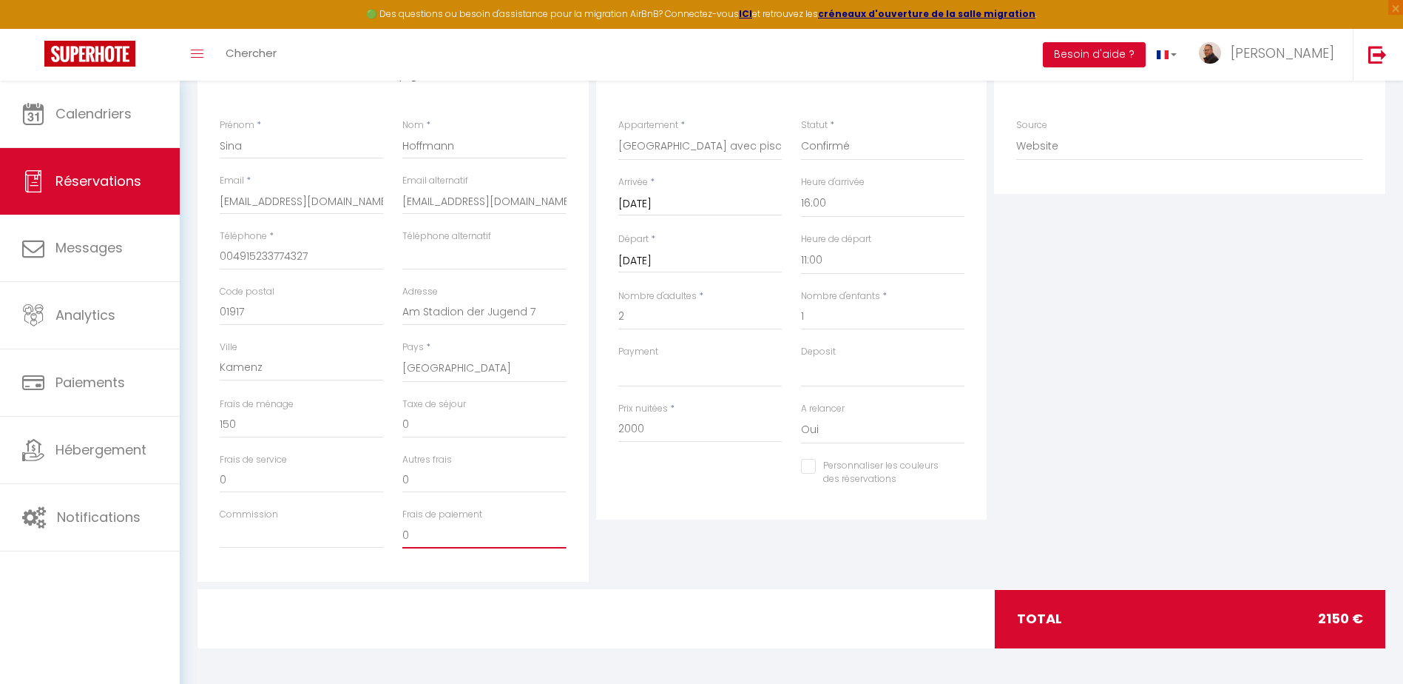
scroll to position [223, 0]
click at [1116, 493] on div "Plateformes Source Direct [DOMAIN_NAME] [DOMAIN_NAME] Chalet montagne Expedia G…" at bounding box center [1189, 315] width 399 height 529
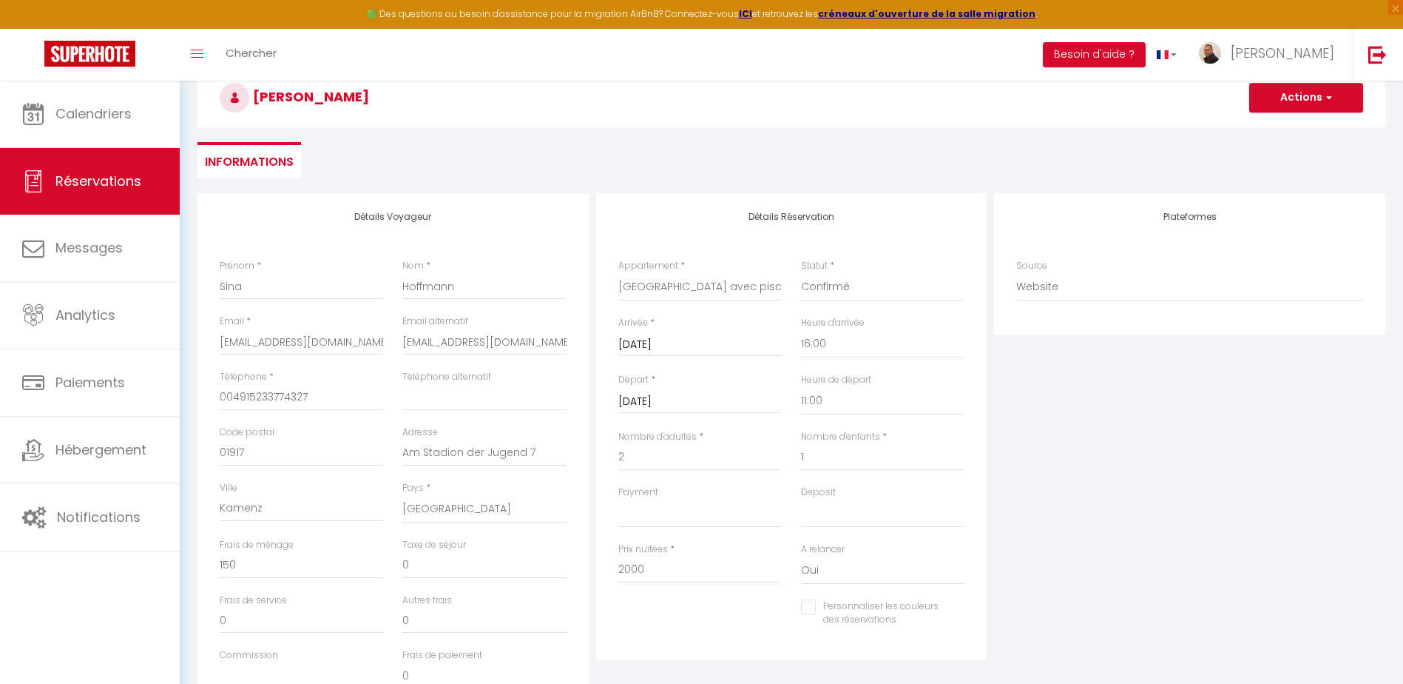
scroll to position [75, 0]
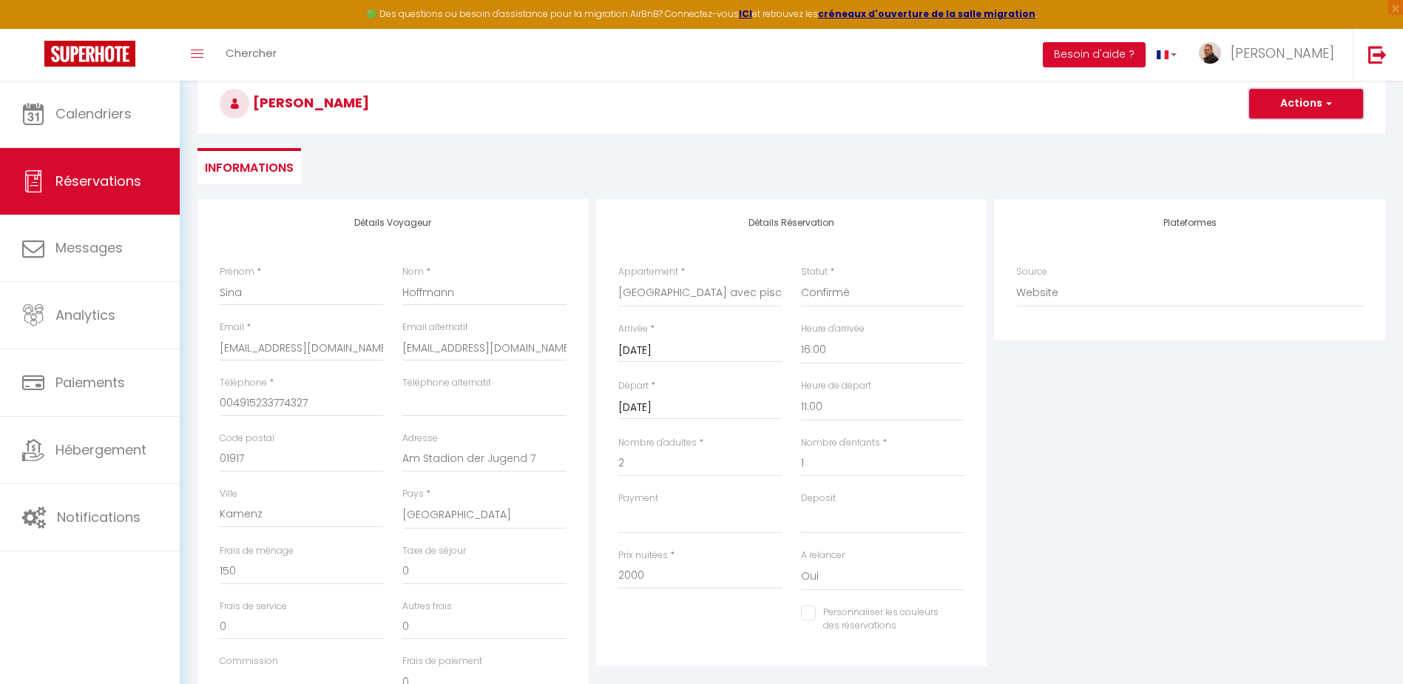
click at [1282, 95] on button "Actions" at bounding box center [1306, 104] width 114 height 30
click at [1275, 137] on link "Enregistrer" at bounding box center [1291, 135] width 117 height 19
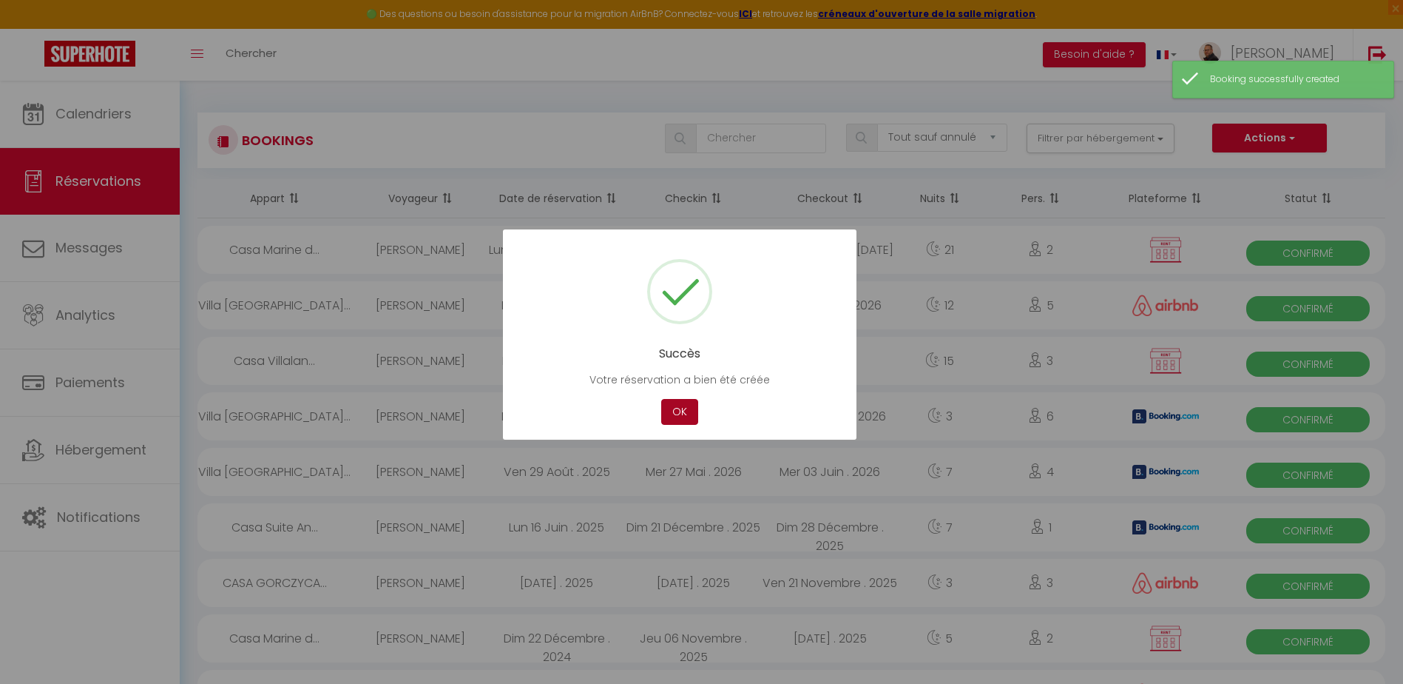
click at [683, 416] on button "OK" at bounding box center [679, 412] width 37 height 26
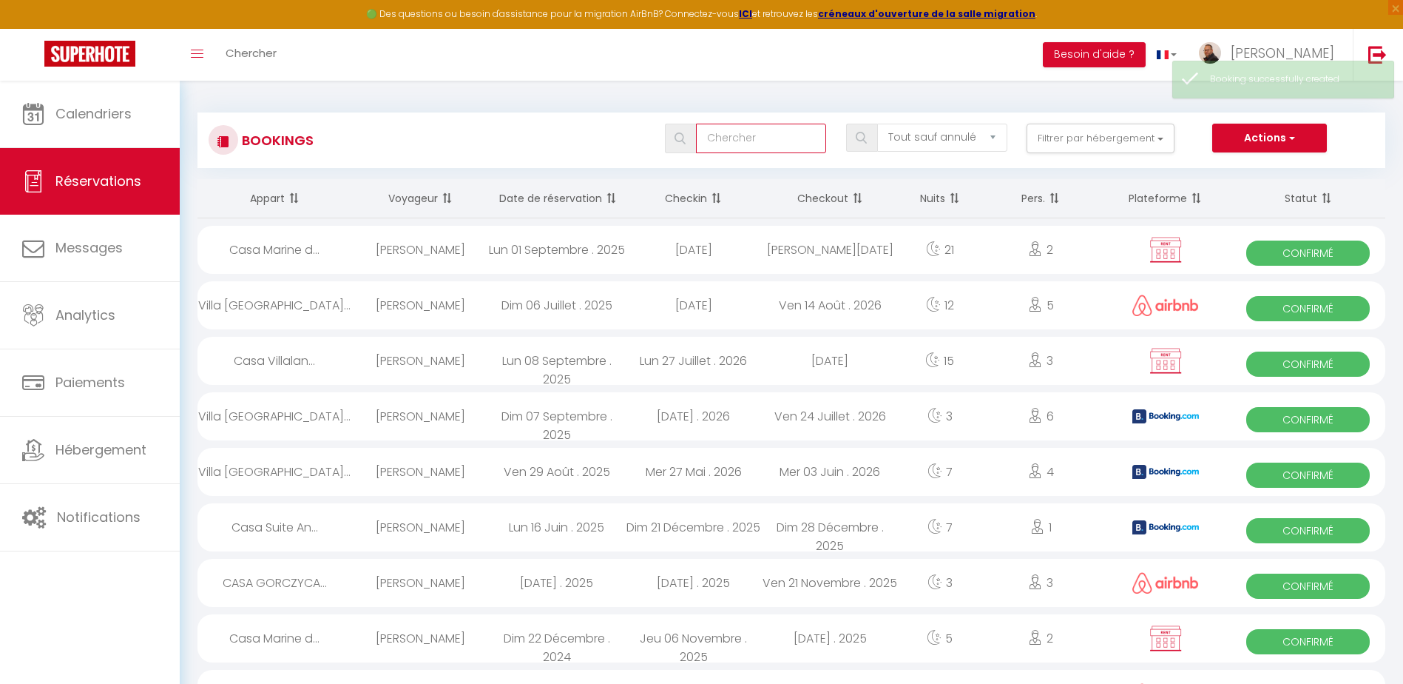
click at [729, 141] on input "text" at bounding box center [761, 139] width 131 height 30
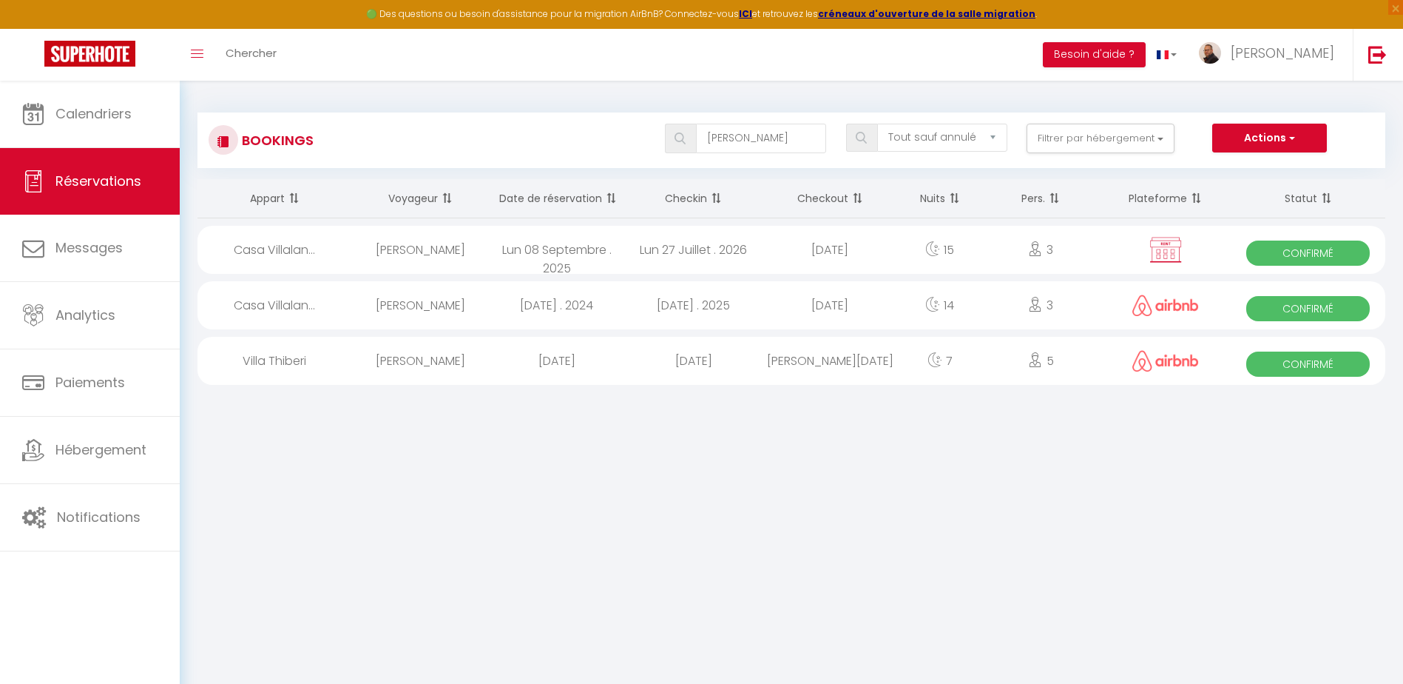
click at [742, 254] on div "Lun 27 Juillet . 2026" at bounding box center [693, 250] width 137 height 48
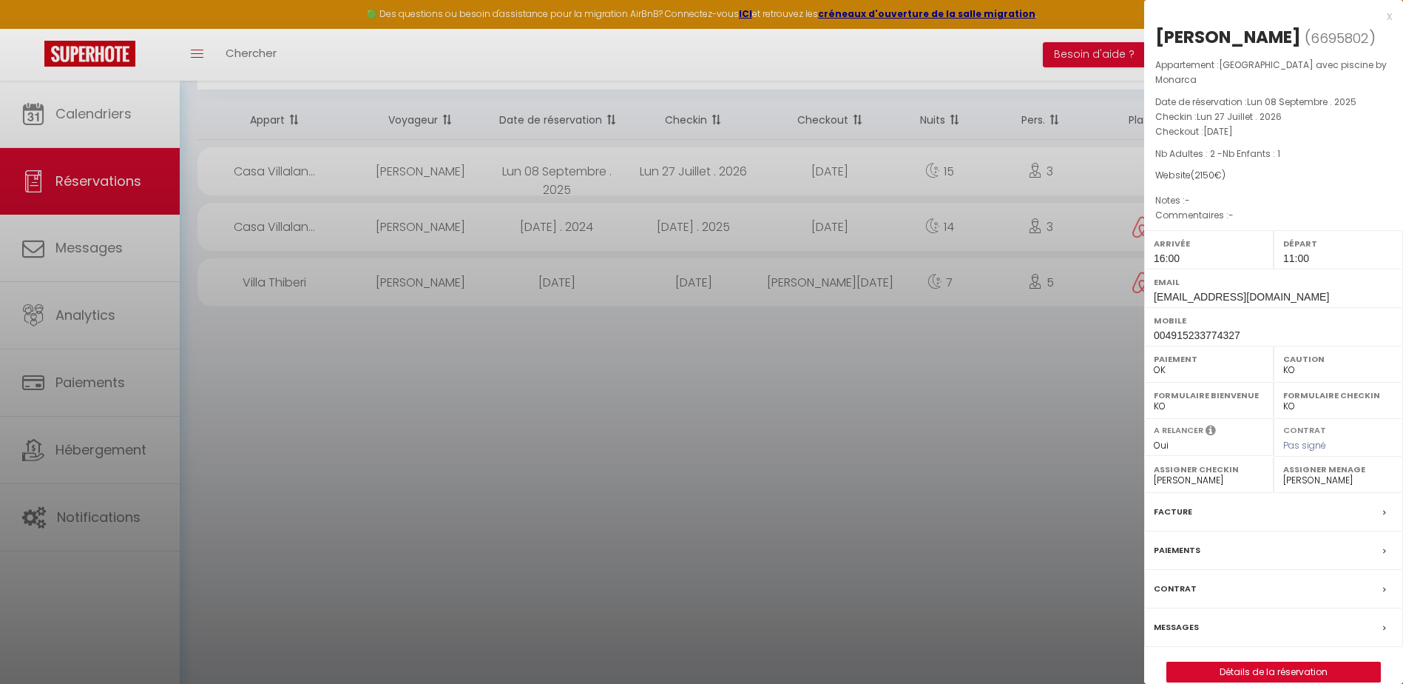
scroll to position [81, 0]
click at [1271, 672] on link "Détails de la réservation" at bounding box center [1273, 671] width 213 height 19
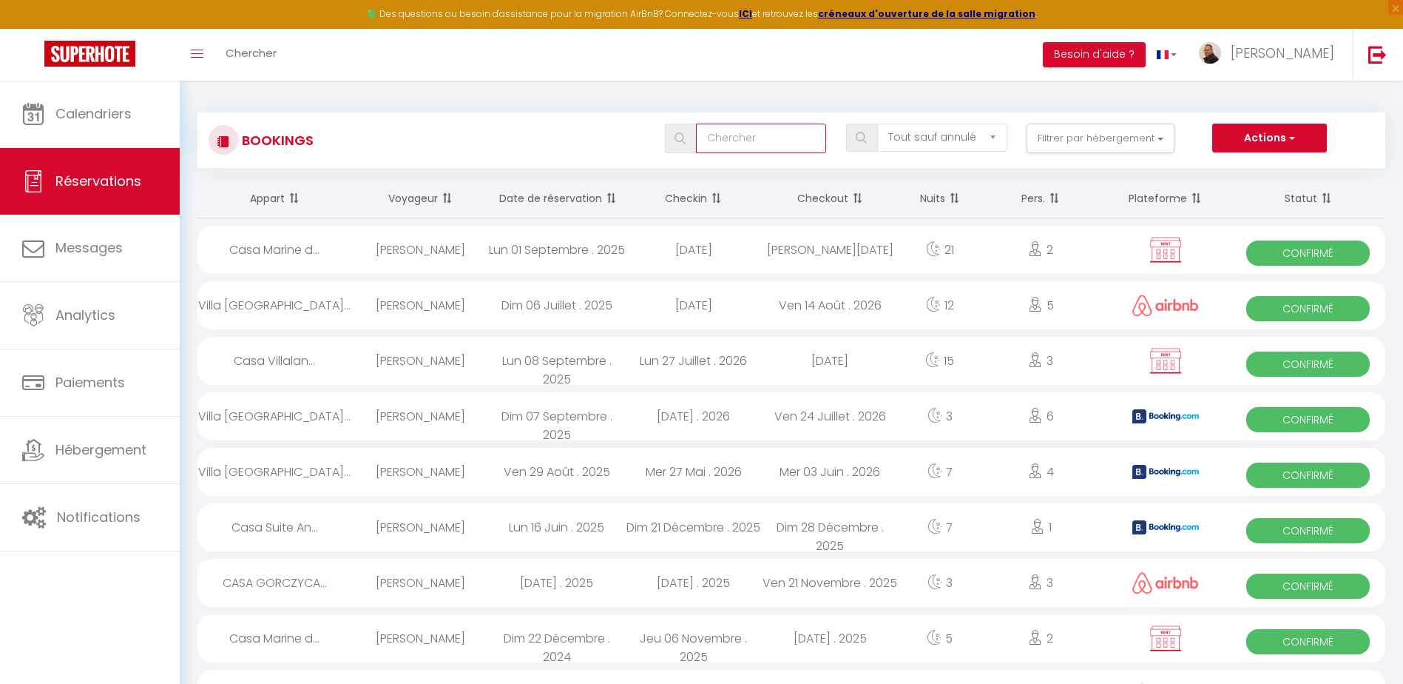
click at [729, 144] on input "text" at bounding box center [761, 139] width 131 height 30
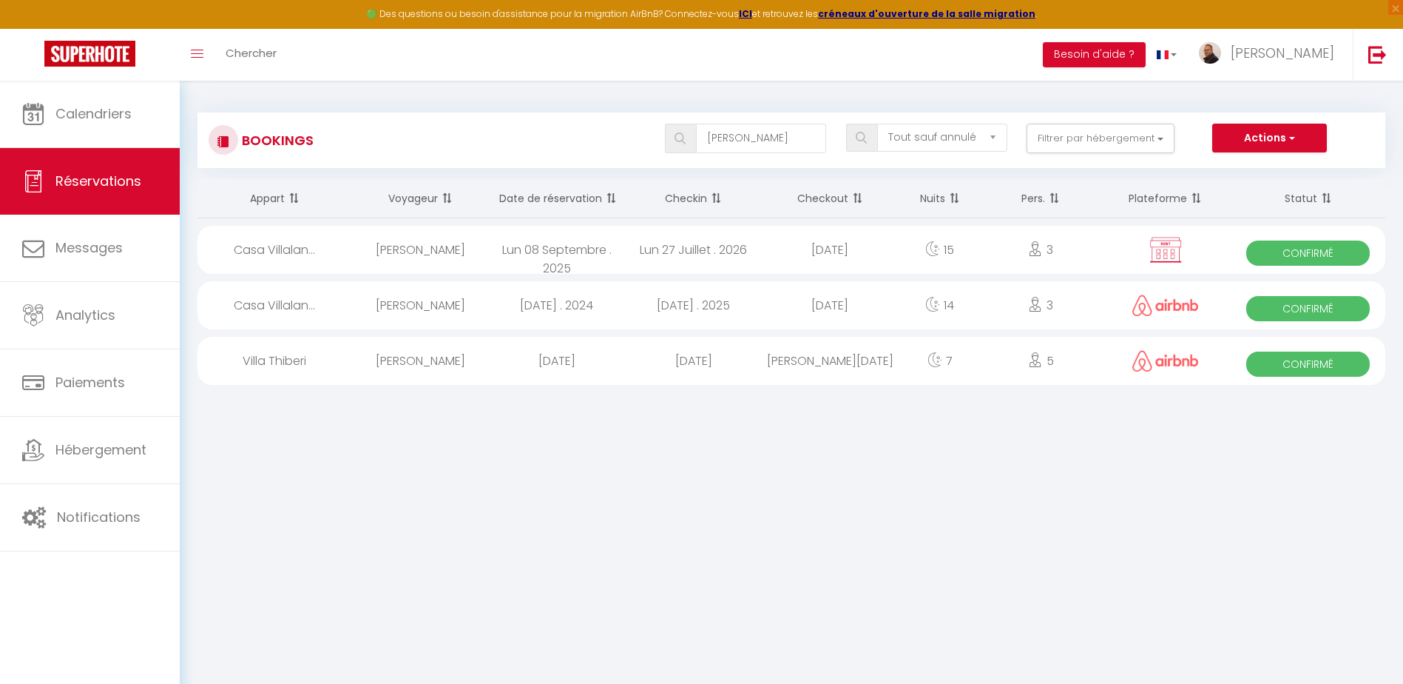
click at [714, 311] on div "Mar 22 Juillet . 2025" at bounding box center [693, 305] width 137 height 48
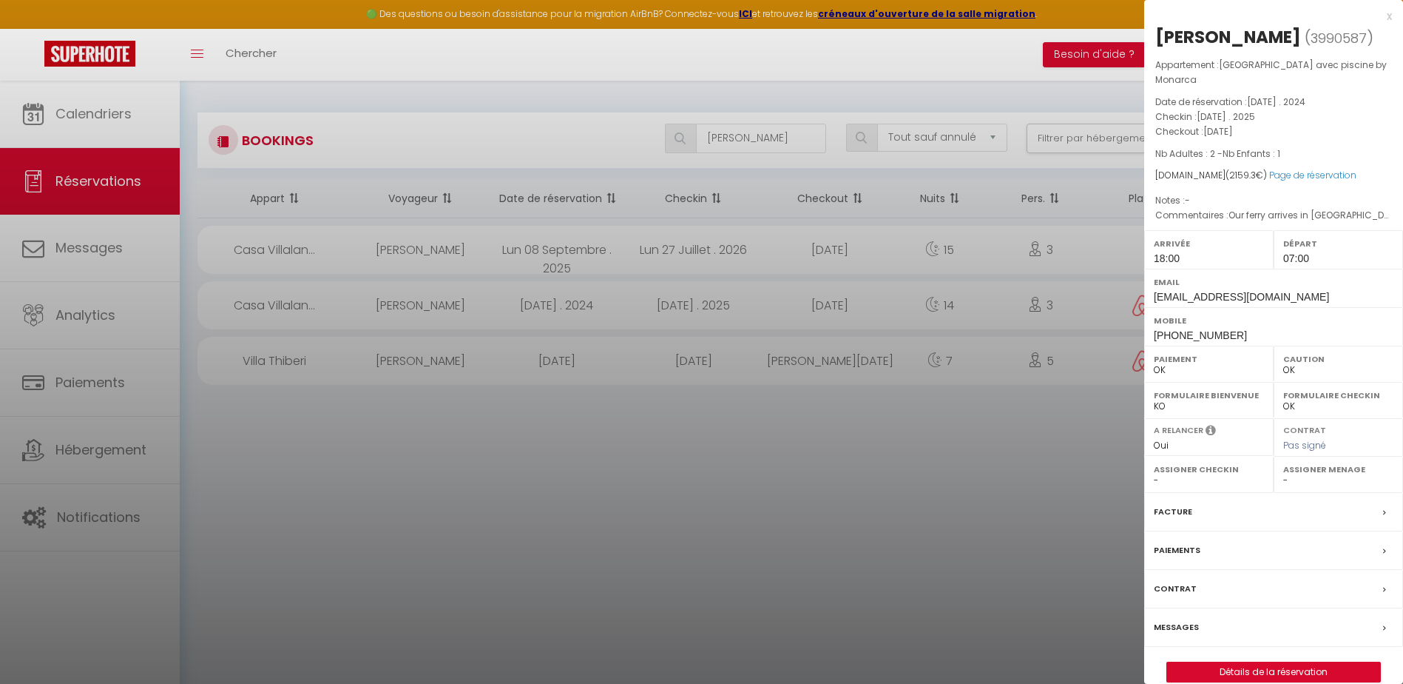
click at [736, 260] on div at bounding box center [701, 342] width 1403 height 684
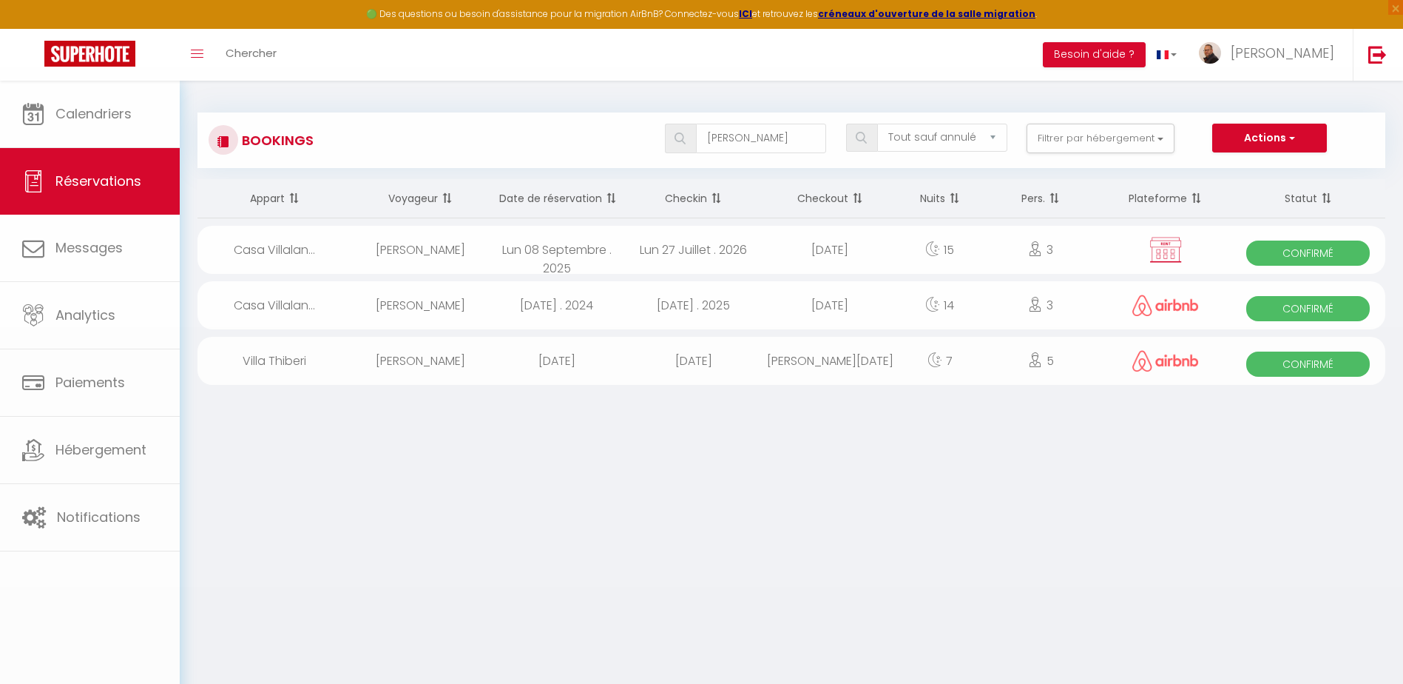
click at [746, 256] on div "Lun 27 Juillet . 2026" at bounding box center [693, 250] width 137 height 48
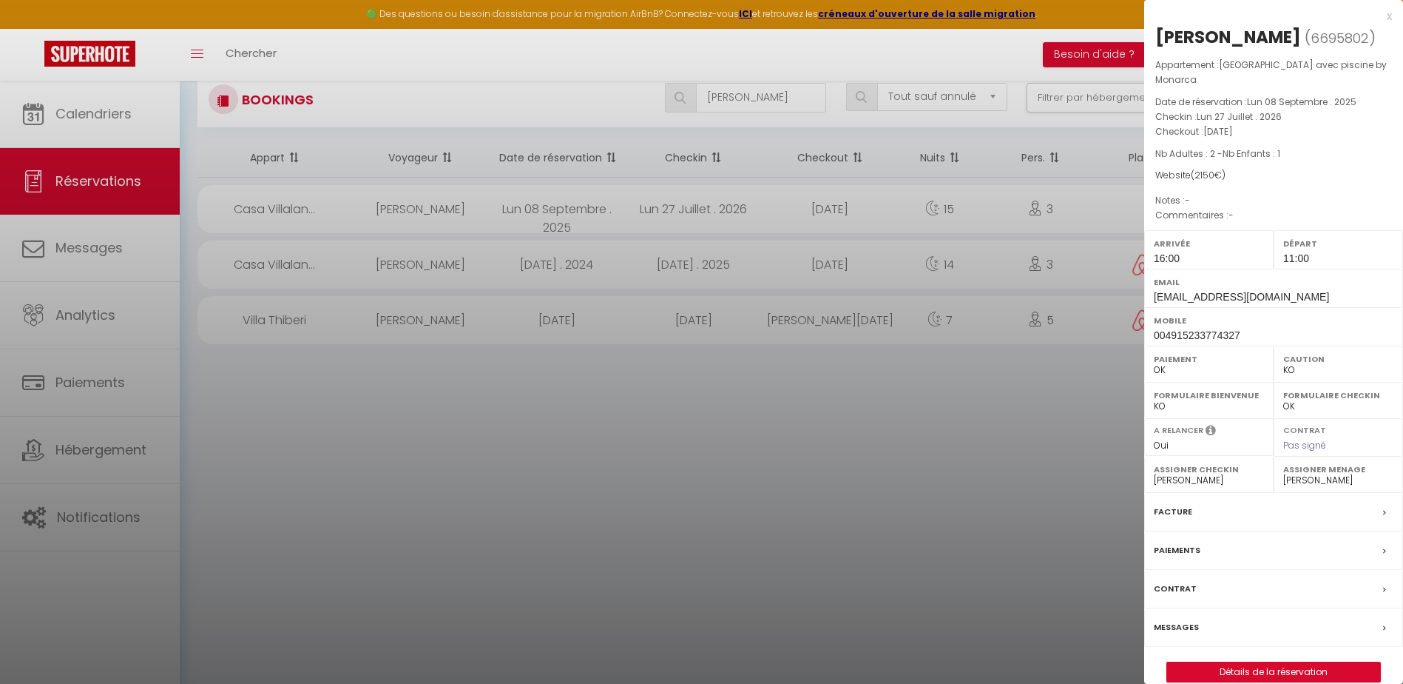
scroll to position [81, 0]
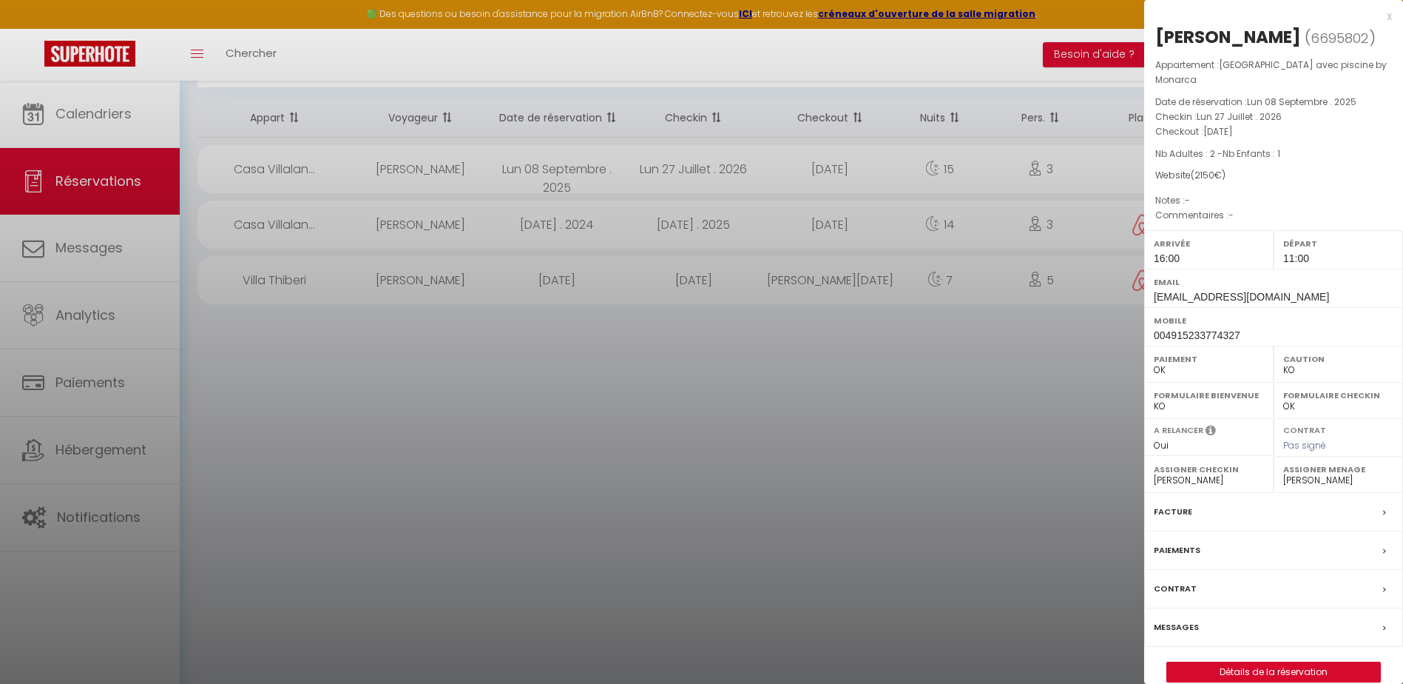
click at [1213, 477] on select "- FRANCOIS MERINAN JOHANN Simoni MME WEBER PHILIPPE CAILLAUD Frederic Gorczyca …" at bounding box center [1209, 479] width 110 height 13
click at [1154, 473] on select "- FRANCOIS MERINAN JOHANN Simoni MME WEBER PHILIPPE CAILLAUD Frederic Gorczyca …" at bounding box center [1209, 479] width 110 height 13
click at [1303, 479] on select "- FRANCOIS MERINAN JOHANN Simoni MME WEBER PHILIPPE CAILLAUD Frederic Gorczyca …" at bounding box center [1338, 479] width 110 height 13
click at [1283, 473] on select "- FRANCOIS MERINAN JOHANN Simoni MME WEBER PHILIPPE CAILLAUD Frederic Gorczyca …" at bounding box center [1338, 479] width 110 height 13
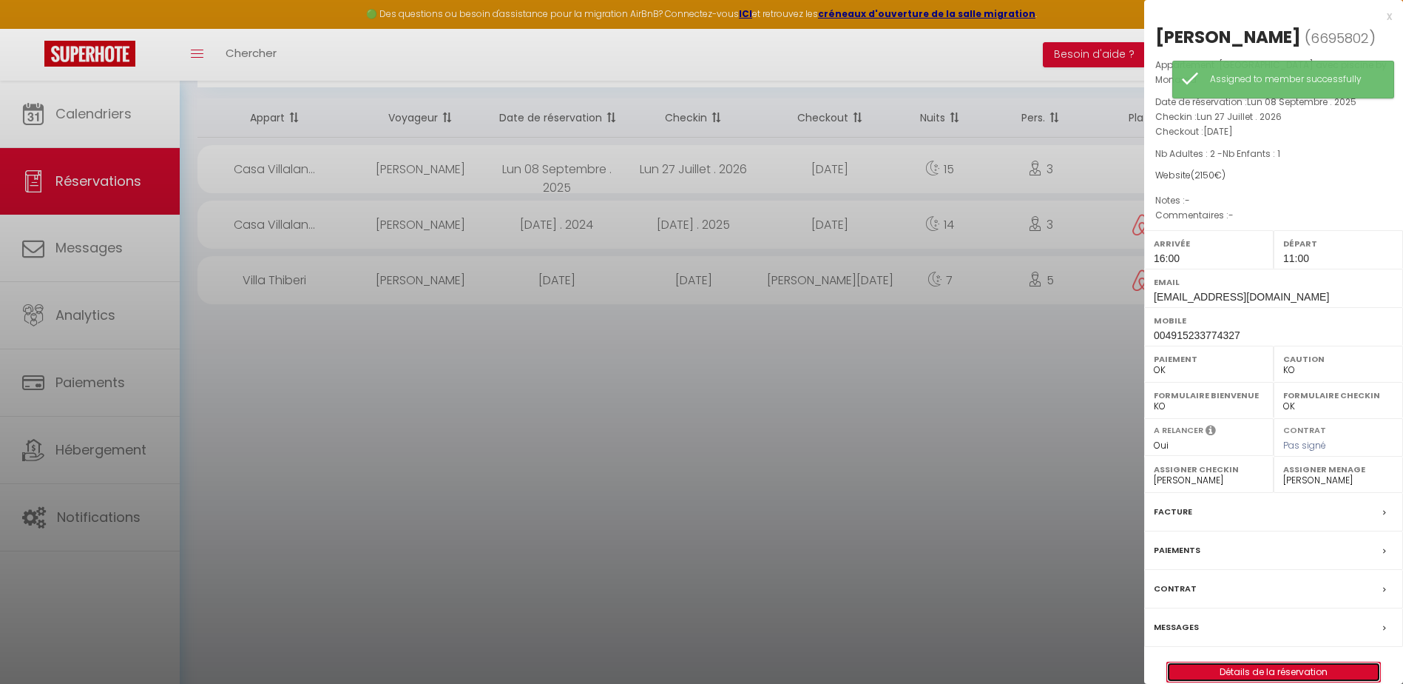
click at [1252, 673] on link "Détails de la réservation" at bounding box center [1273, 671] width 213 height 19
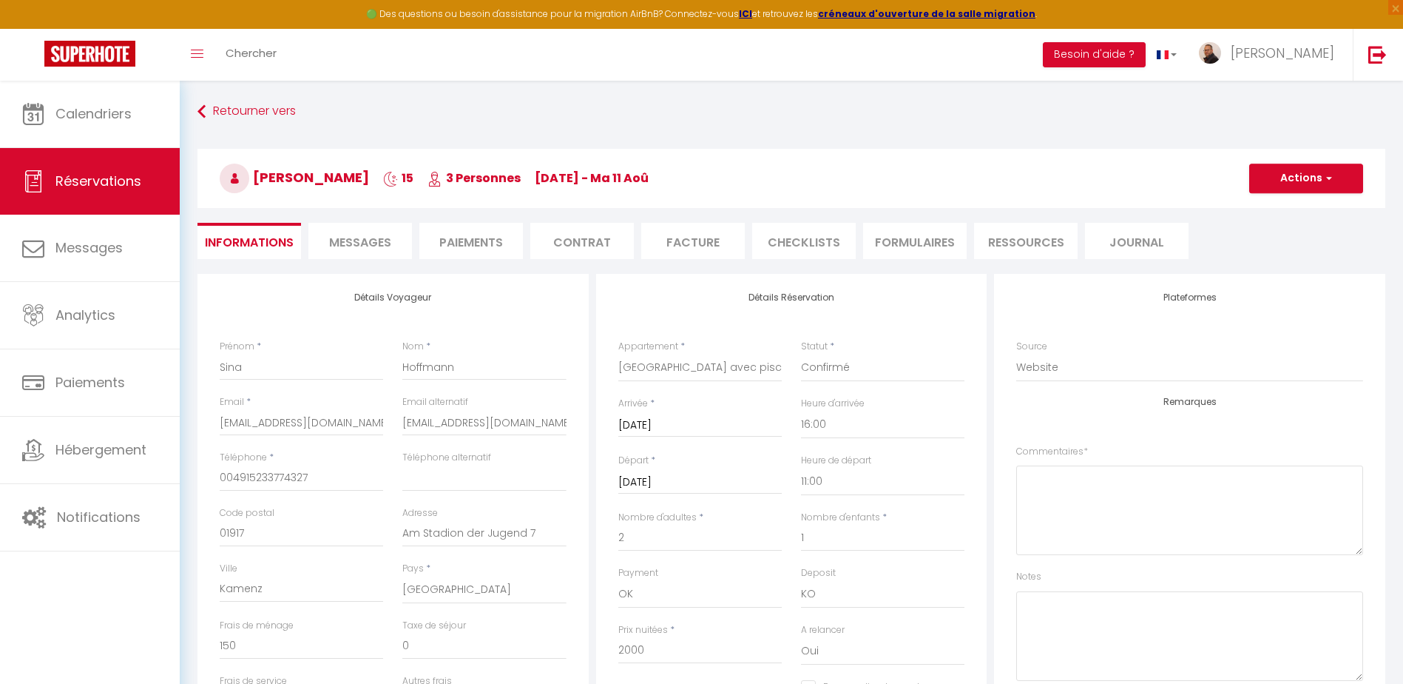
click at [479, 240] on li "Paiements" at bounding box center [471, 241] width 104 height 36
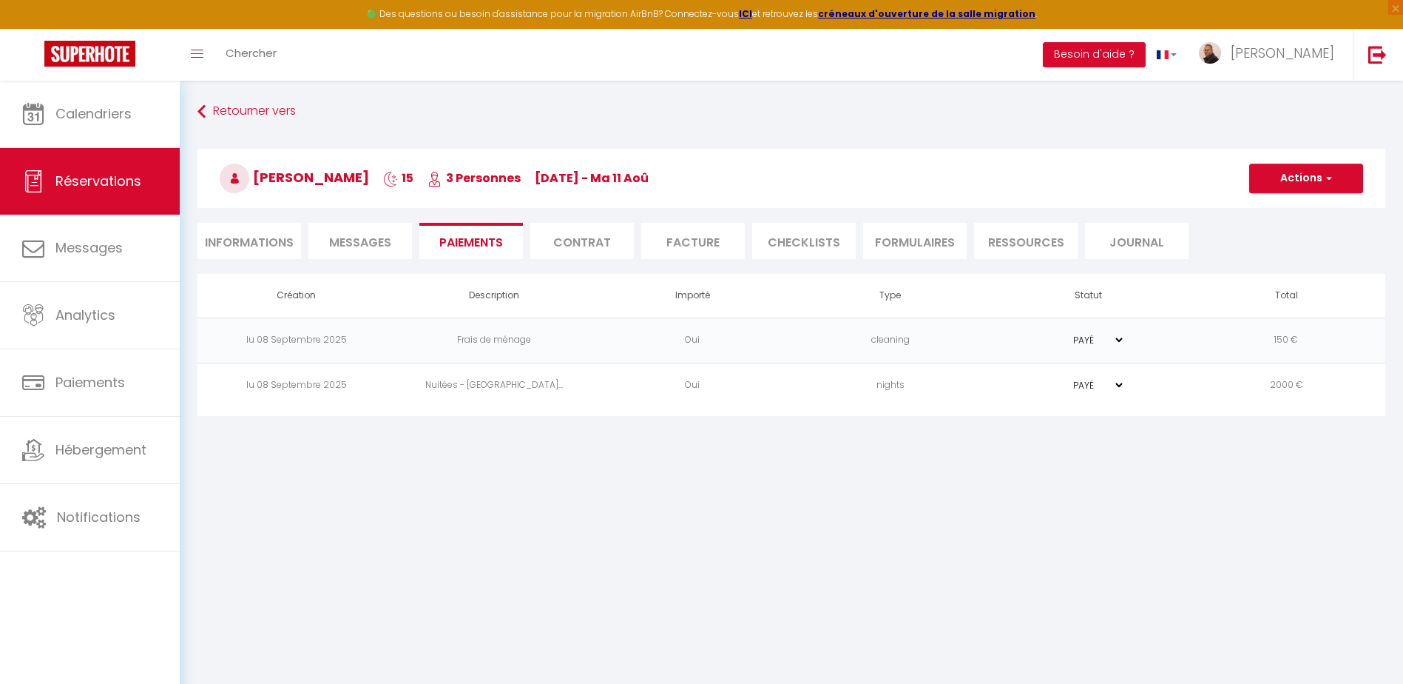
click at [385, 243] on span "Messages" at bounding box center [360, 242] width 62 height 17
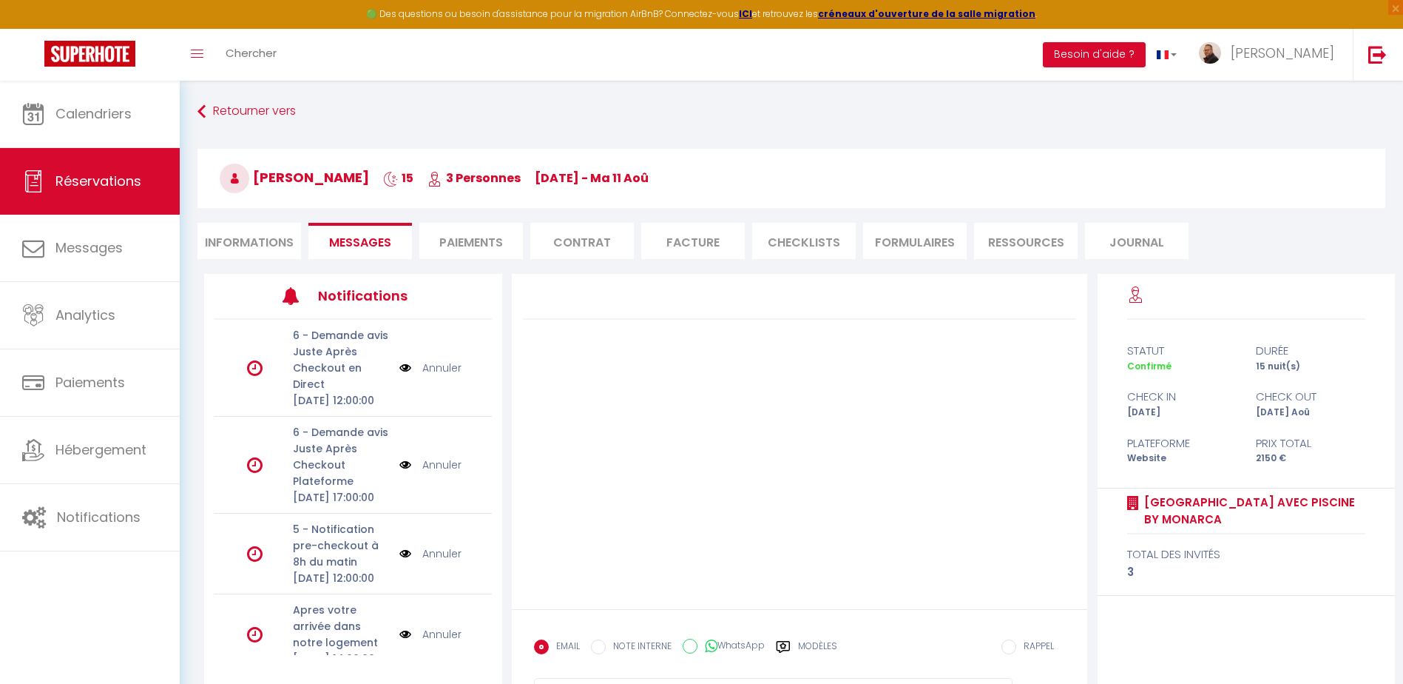
click at [283, 240] on li "Informations" at bounding box center [250, 241] width 104 height 36
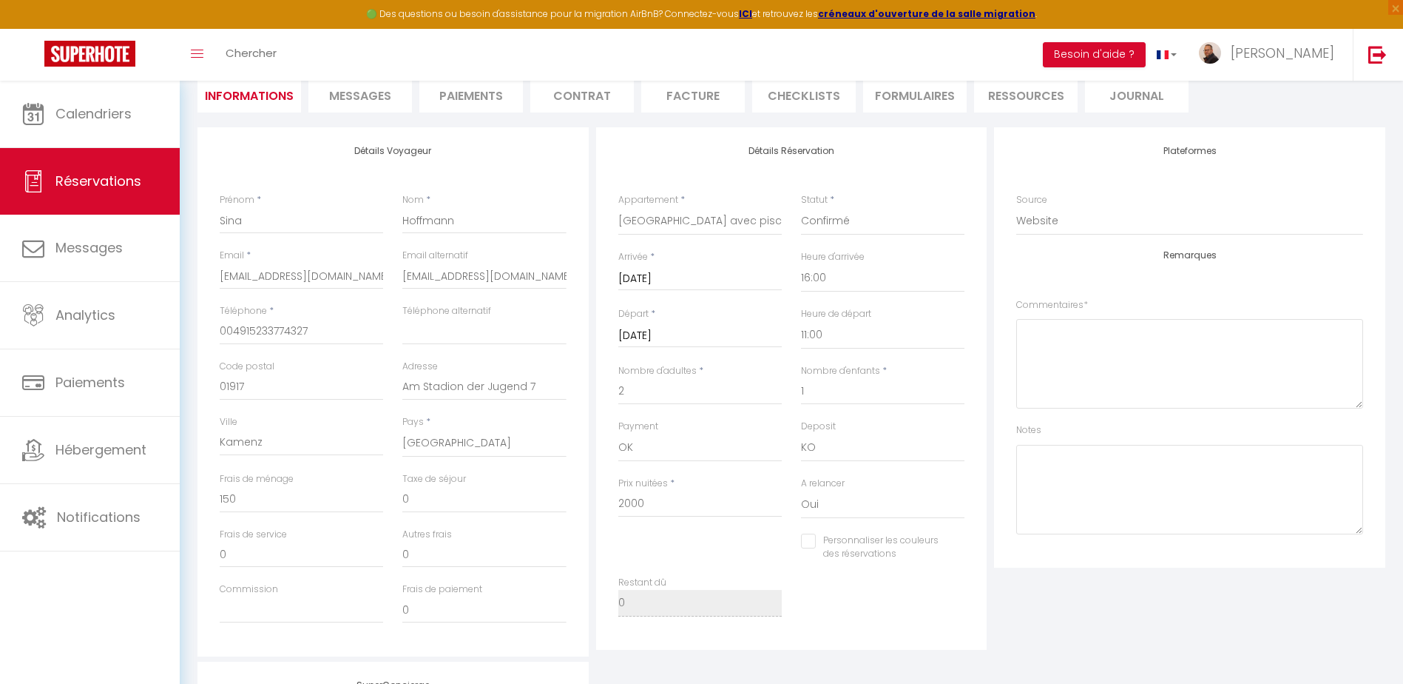
scroll to position [148, 0]
click at [639, 448] on select "OK KO" at bounding box center [699, 446] width 163 height 28
click at [618, 432] on select "OK KO" at bounding box center [699, 446] width 163 height 28
click at [857, 450] on select "OK KO" at bounding box center [882, 446] width 163 height 28
click at [801, 432] on select "OK KO" at bounding box center [882, 446] width 163 height 28
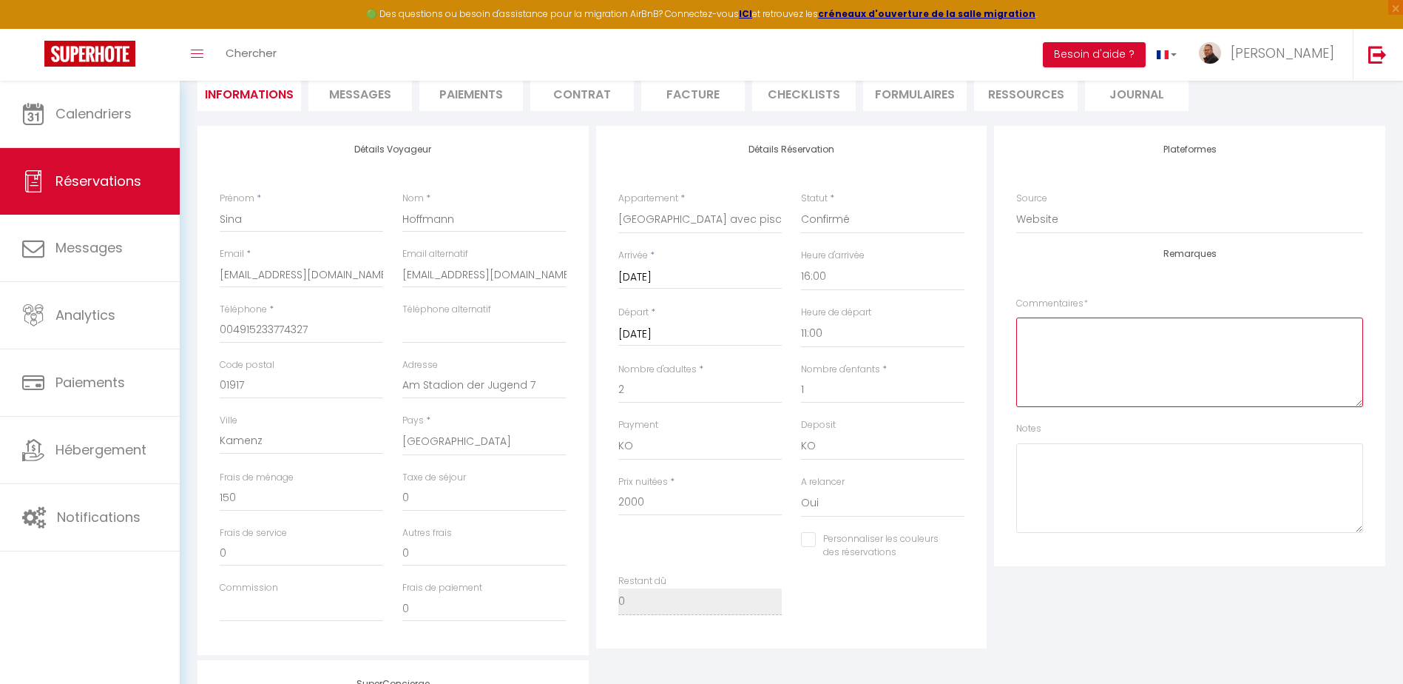
click at [1061, 345] on textarea at bounding box center [1189, 362] width 347 height 90
click at [1028, 328] on textarea "avec un chien" at bounding box center [1189, 362] width 347 height 90
click at [1155, 331] on textarea "voyage avec un chien" at bounding box center [1189, 362] width 347 height 90
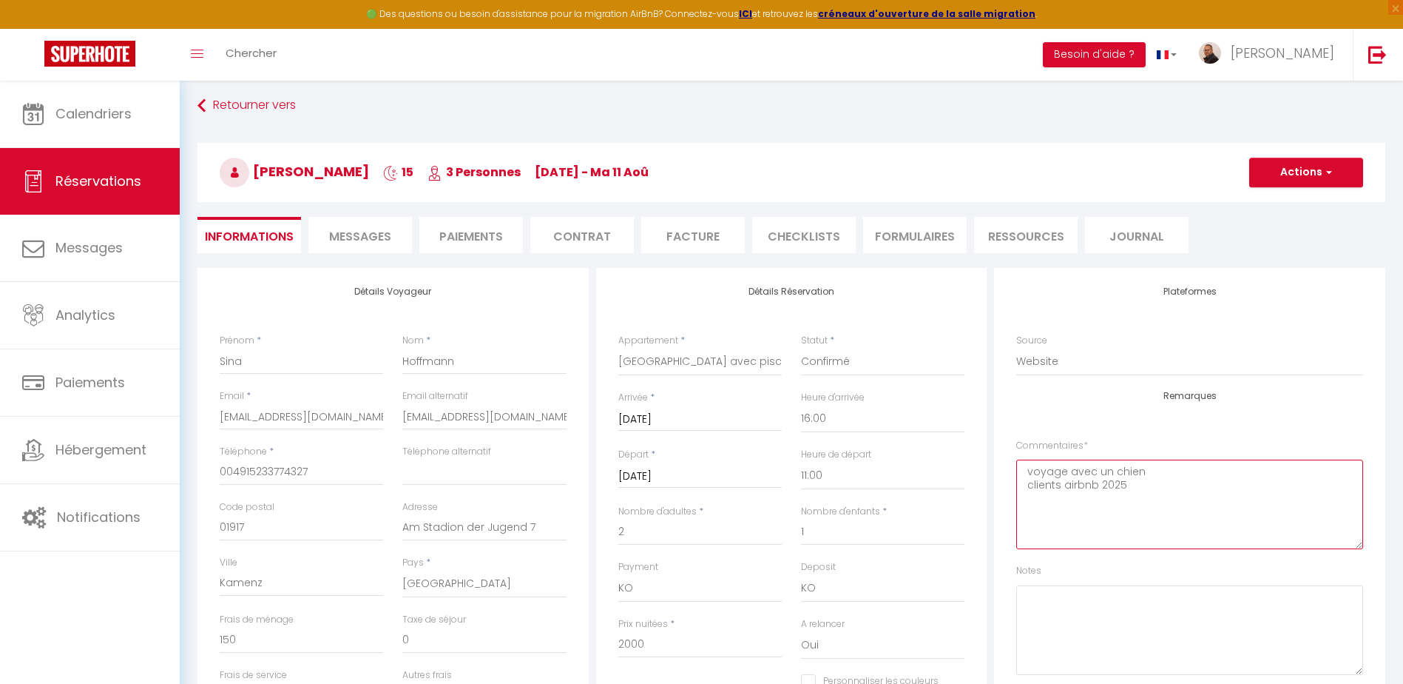
scroll to position [0, 0]
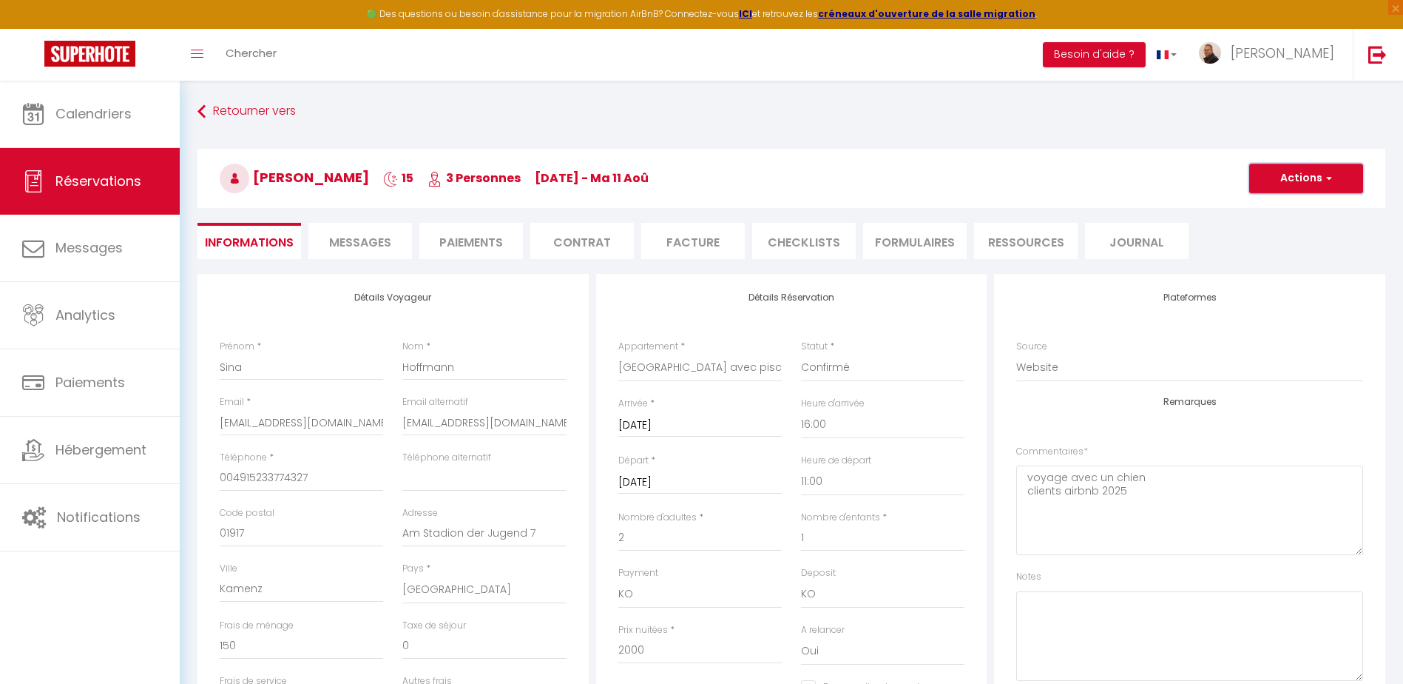
click at [1309, 181] on button "Actions" at bounding box center [1306, 178] width 114 height 30
click at [1282, 212] on link "Enregistrer" at bounding box center [1291, 210] width 117 height 19
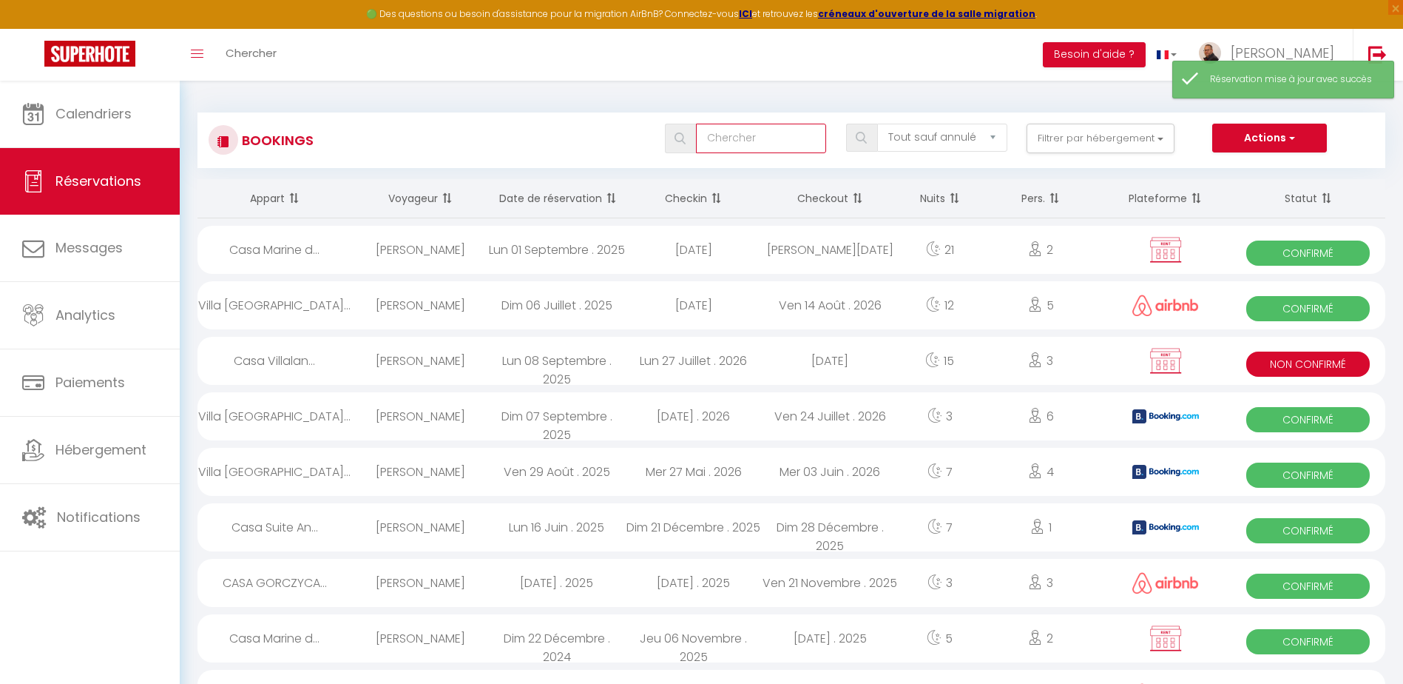
click at [711, 138] on input "text" at bounding box center [761, 139] width 131 height 30
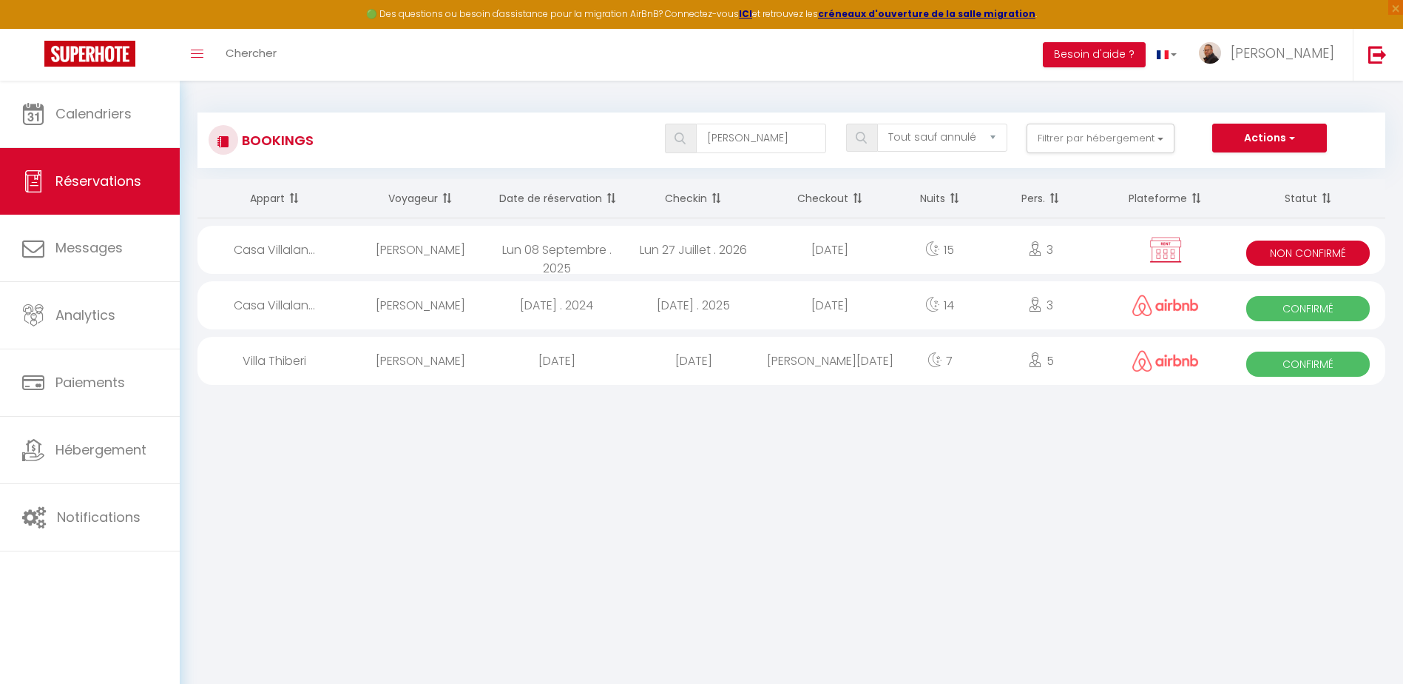
click at [790, 254] on div "[DATE]" at bounding box center [830, 250] width 137 height 48
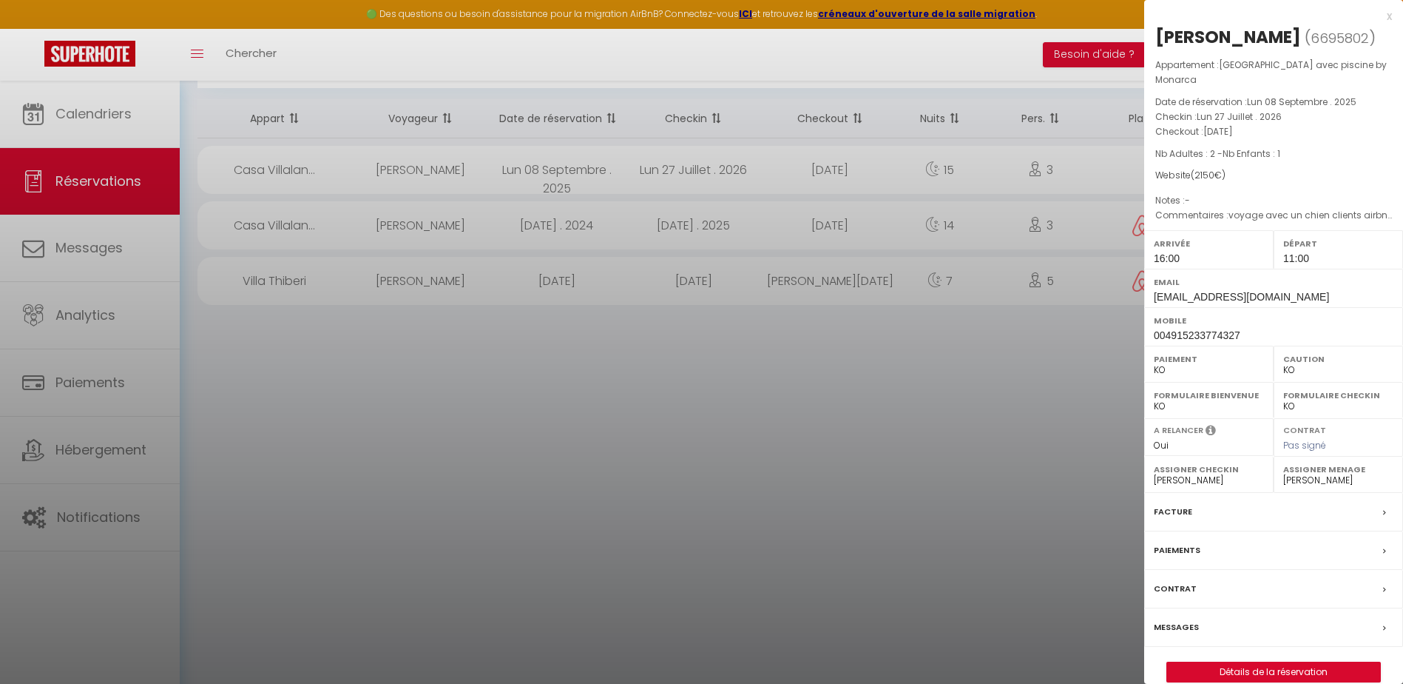
scroll to position [81, 0]
click at [1259, 672] on link "Détails de la réservation" at bounding box center [1273, 671] width 213 height 19
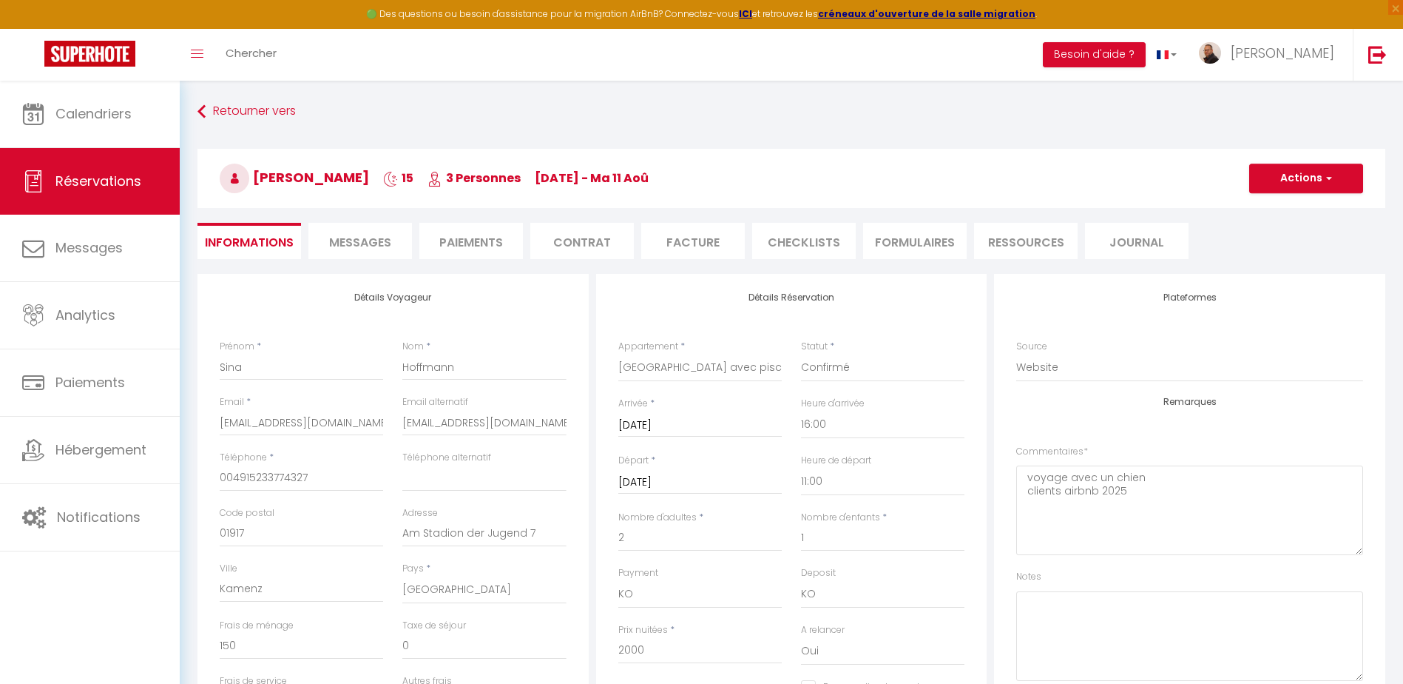
click at [576, 244] on li "Contrat" at bounding box center [582, 241] width 104 height 36
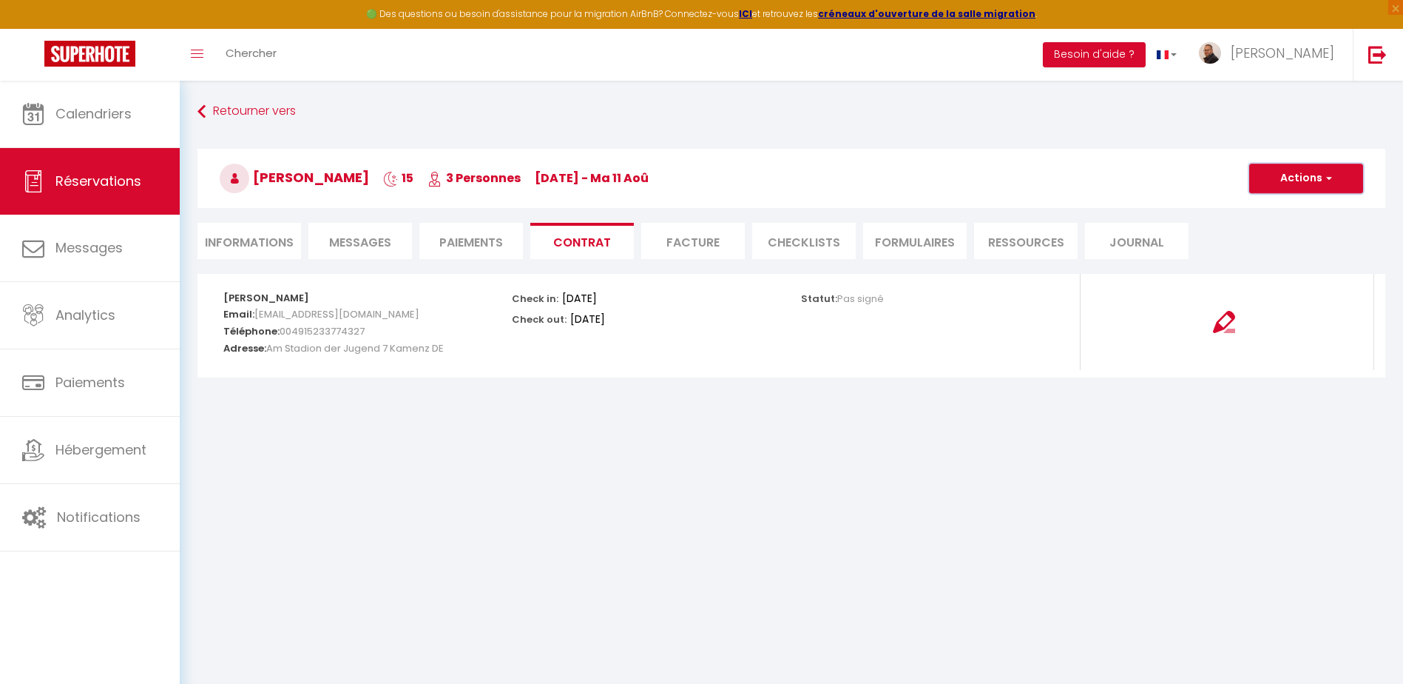
click at [1302, 178] on button "Actions" at bounding box center [1306, 178] width 114 height 30
click at [1280, 232] on link "Envoyer le contrat" at bounding box center [1295, 229] width 124 height 19
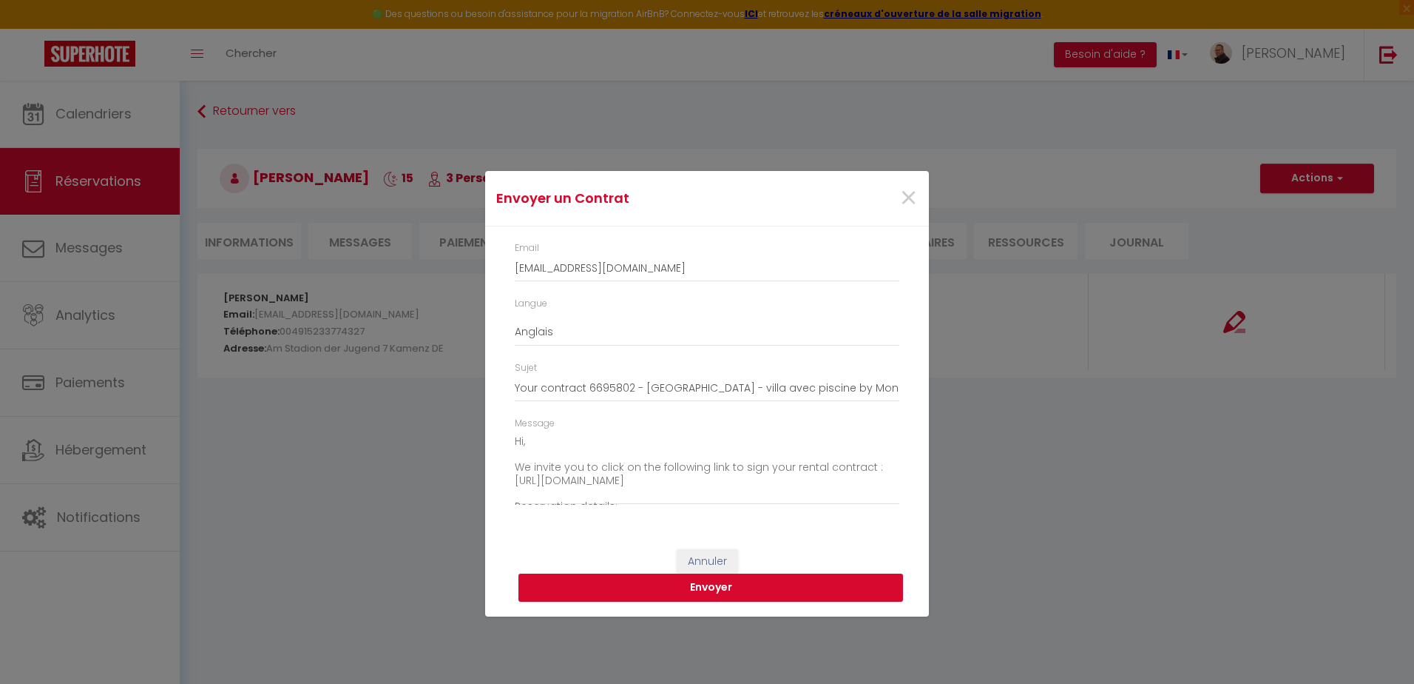
click at [720, 589] on button "Envoyer" at bounding box center [711, 587] width 385 height 28
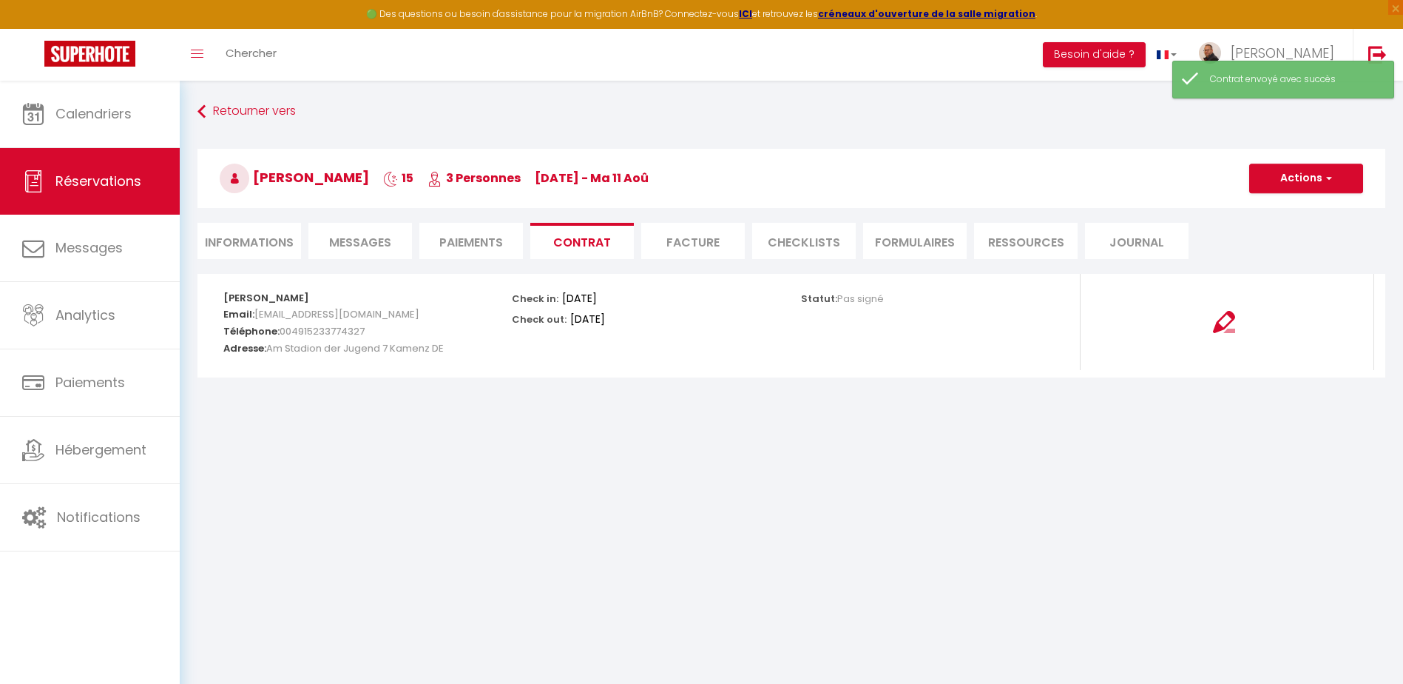
click at [477, 242] on li "Paiements" at bounding box center [471, 241] width 104 height 36
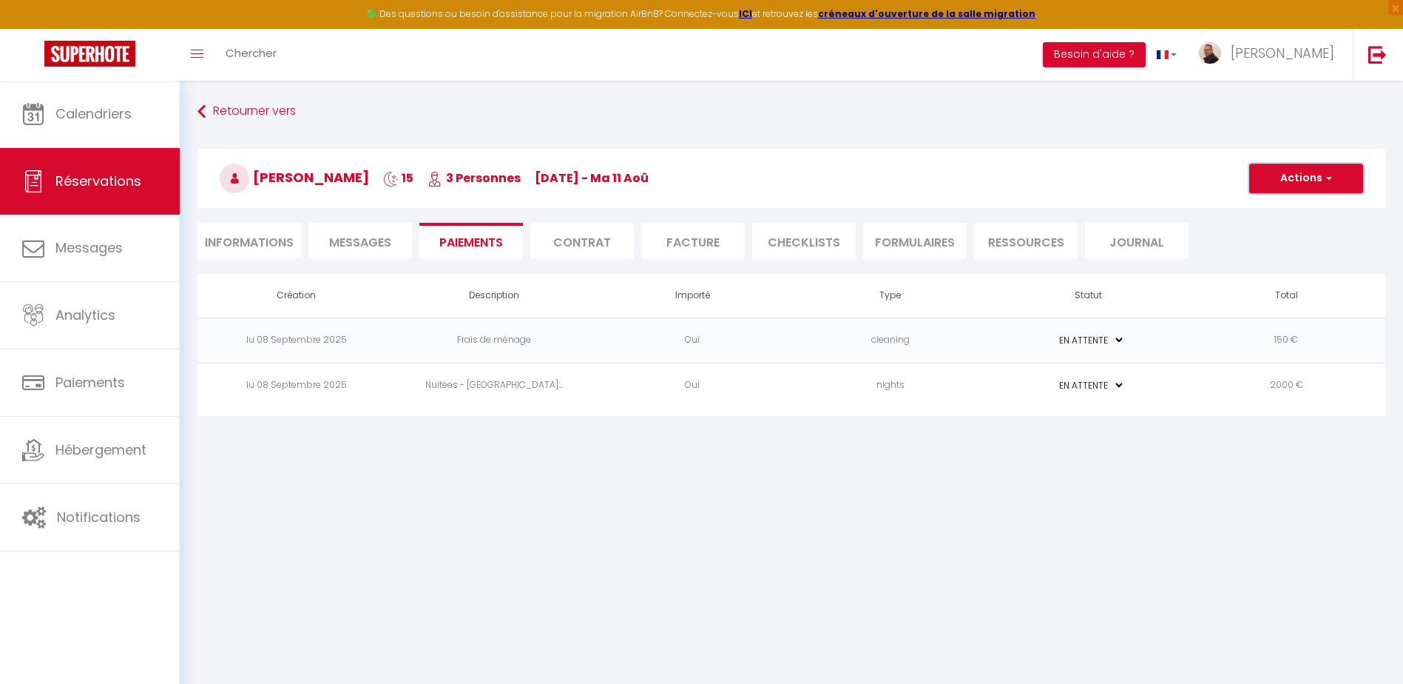
click at [1318, 175] on button "Actions" at bounding box center [1306, 178] width 114 height 30
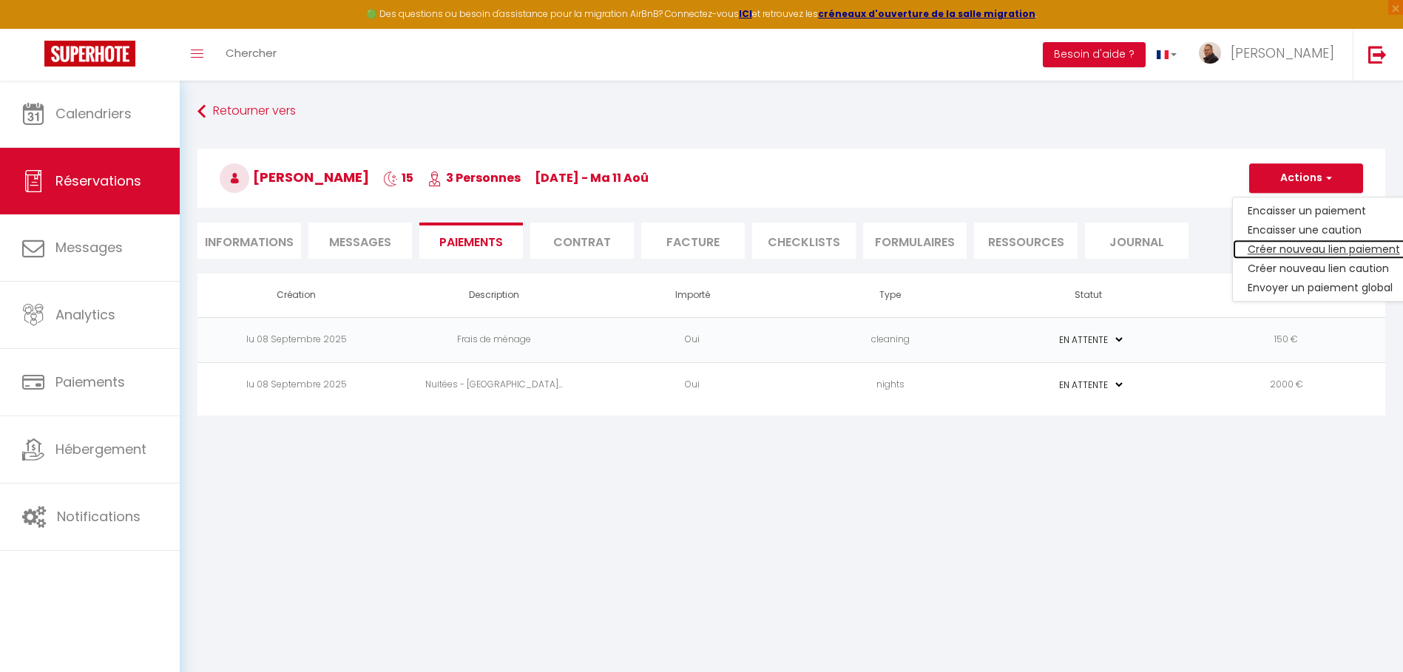
click at [1291, 248] on link "Créer nouveau lien paiement" at bounding box center [1324, 249] width 182 height 19
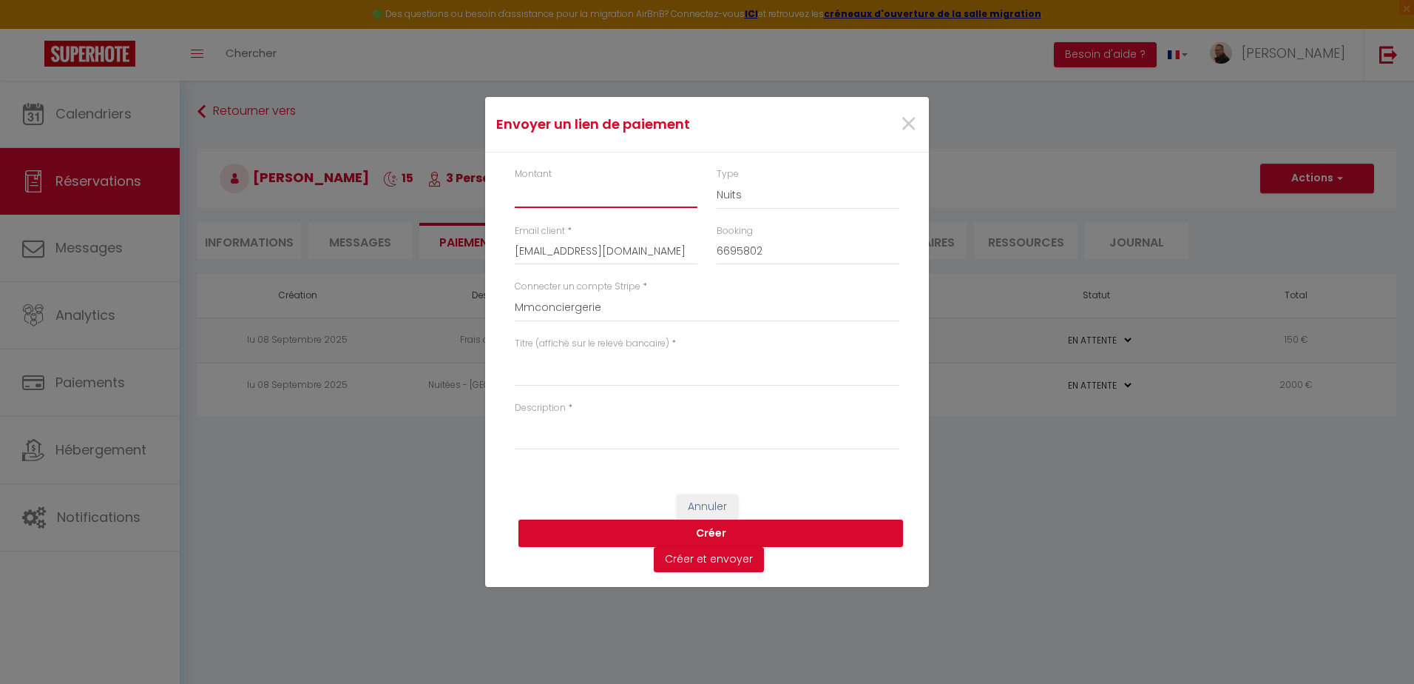
click at [609, 192] on input "Montant" at bounding box center [606, 194] width 183 height 27
click at [609, 377] on textarea "Titre (affiché sur le relevé bancaire)" at bounding box center [707, 369] width 385 height 36
click at [593, 434] on textarea "Description" at bounding box center [707, 432] width 385 height 36
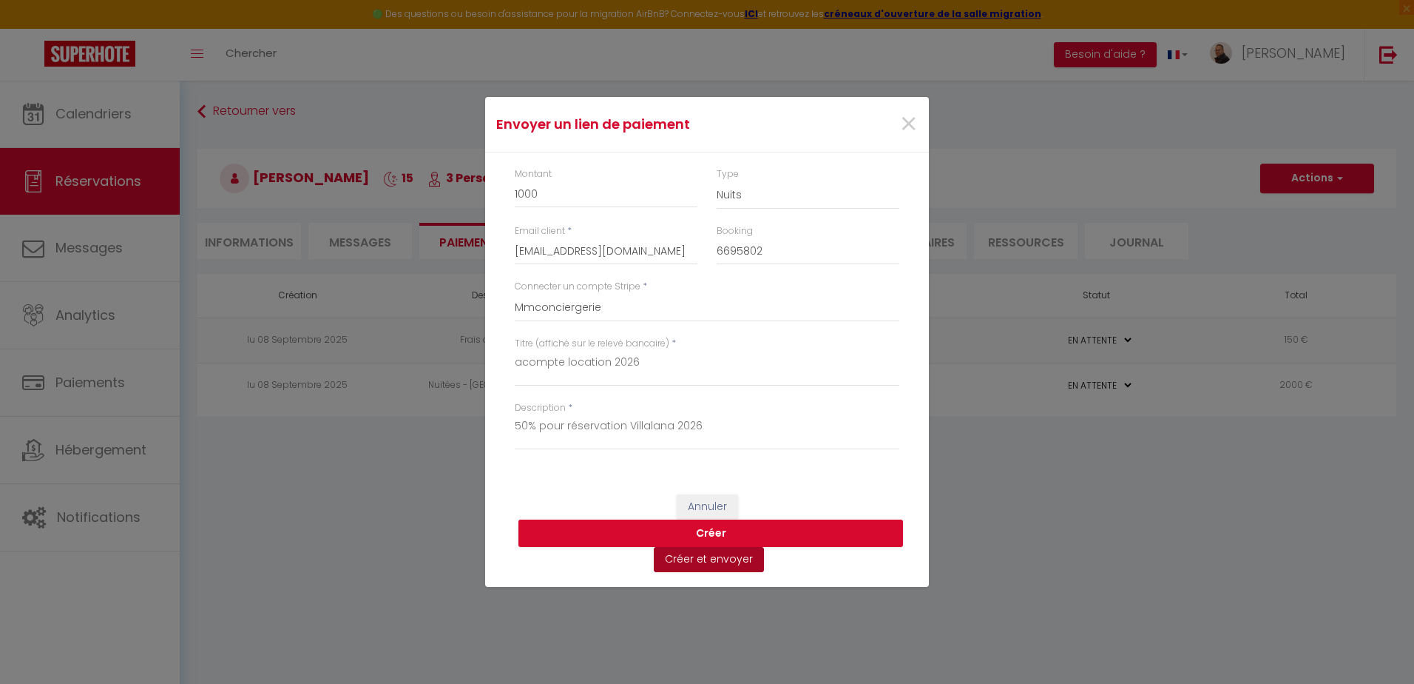
click at [718, 562] on button "Créer et envoyer" at bounding box center [709, 559] width 110 height 25
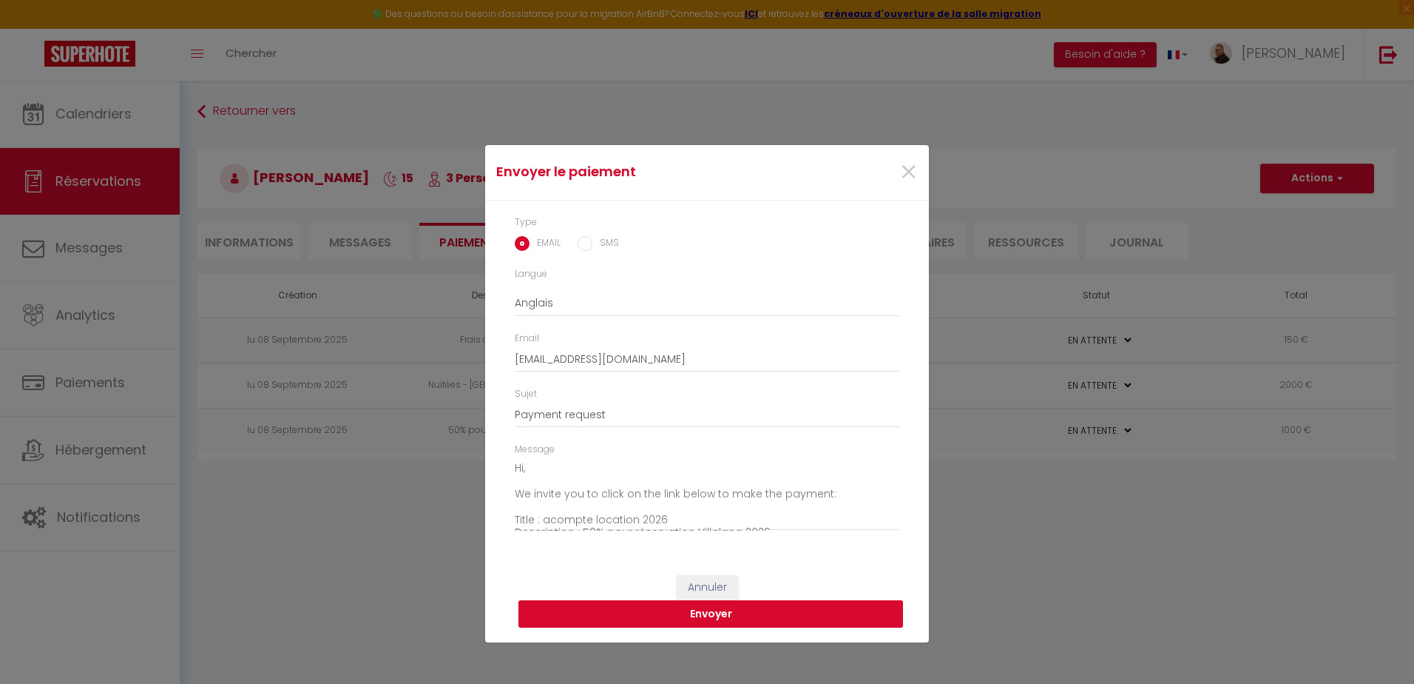
click at [720, 616] on button "Envoyer" at bounding box center [711, 614] width 385 height 28
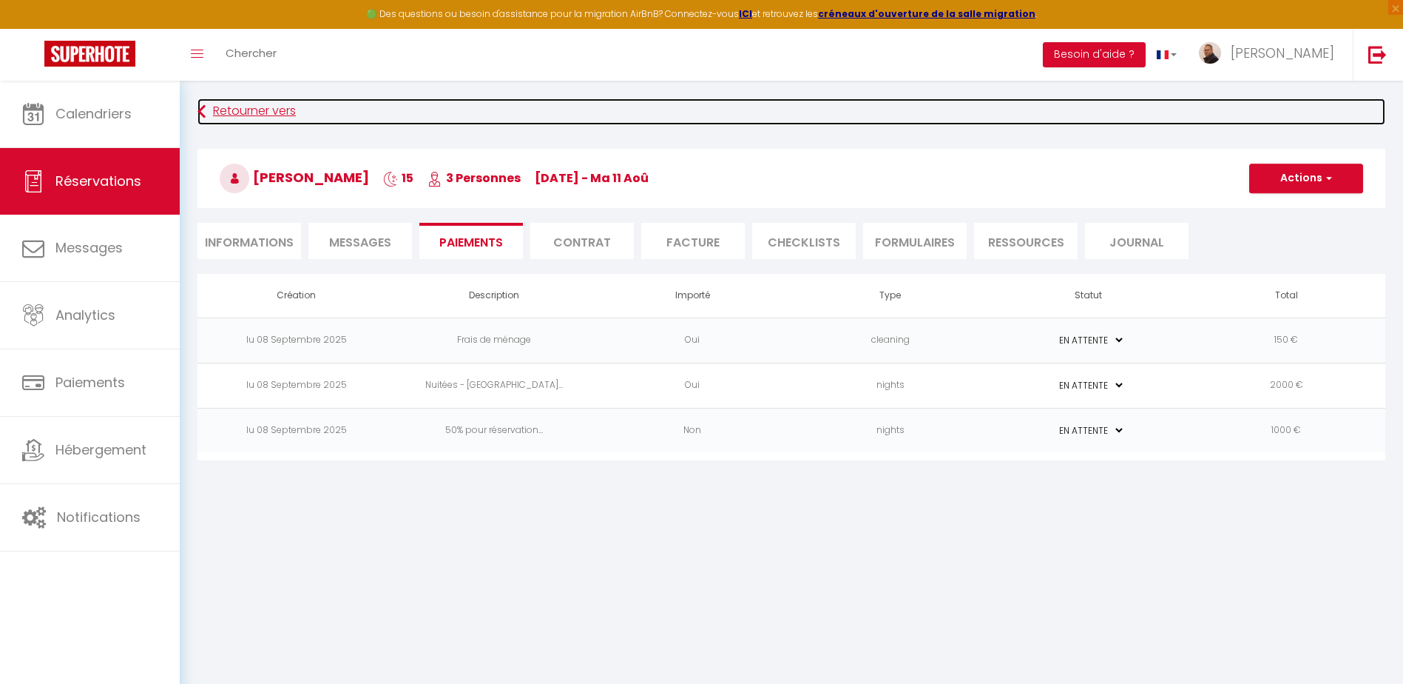
click at [259, 112] on link "Retourner vers" at bounding box center [792, 111] width 1188 height 27
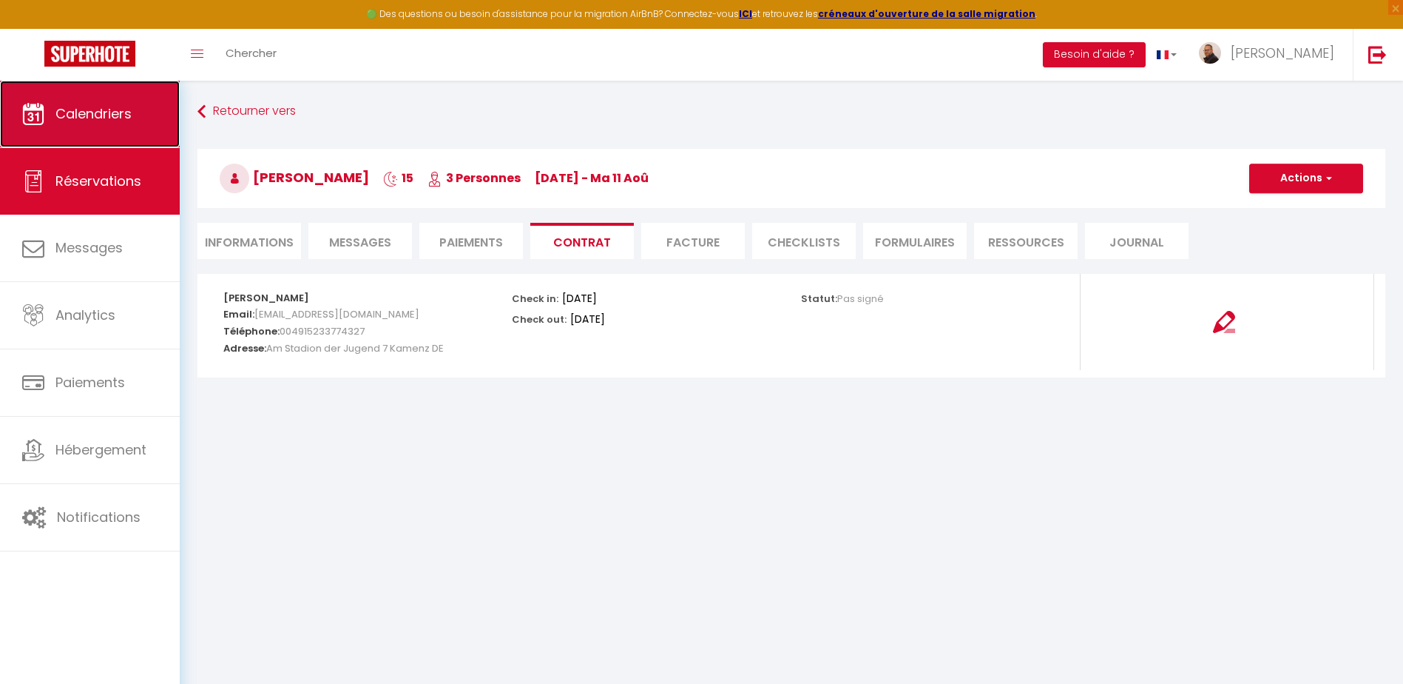
click at [98, 132] on link "Calendriers" at bounding box center [90, 114] width 180 height 67
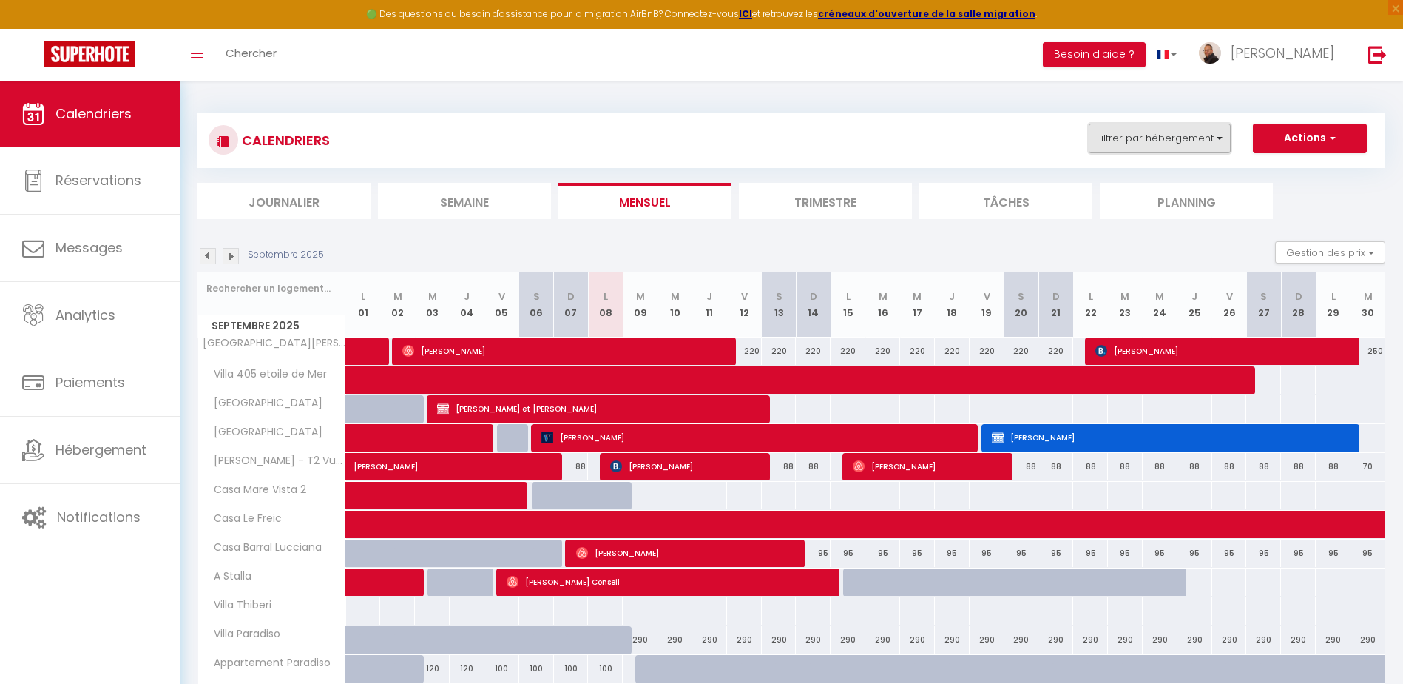
click at [1207, 136] on button "Filtrer par hébergement" at bounding box center [1160, 139] width 142 height 30
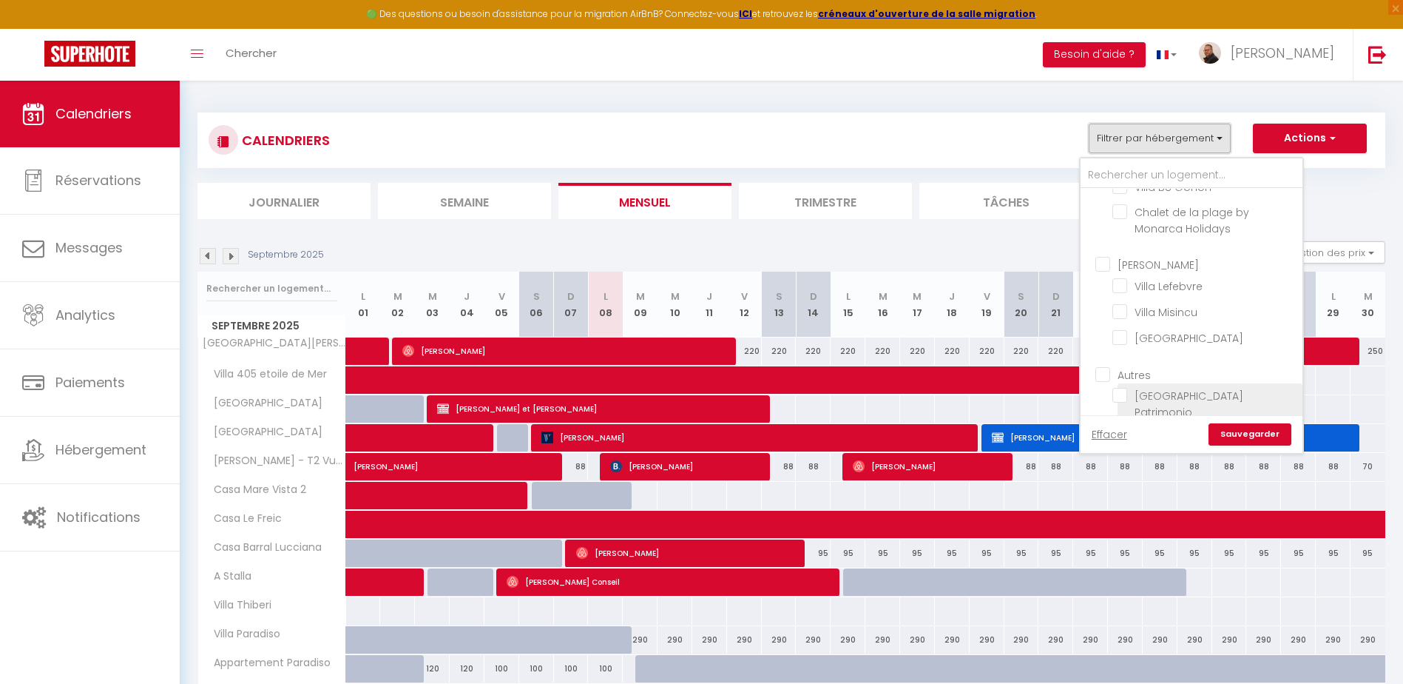
scroll to position [1450, 0]
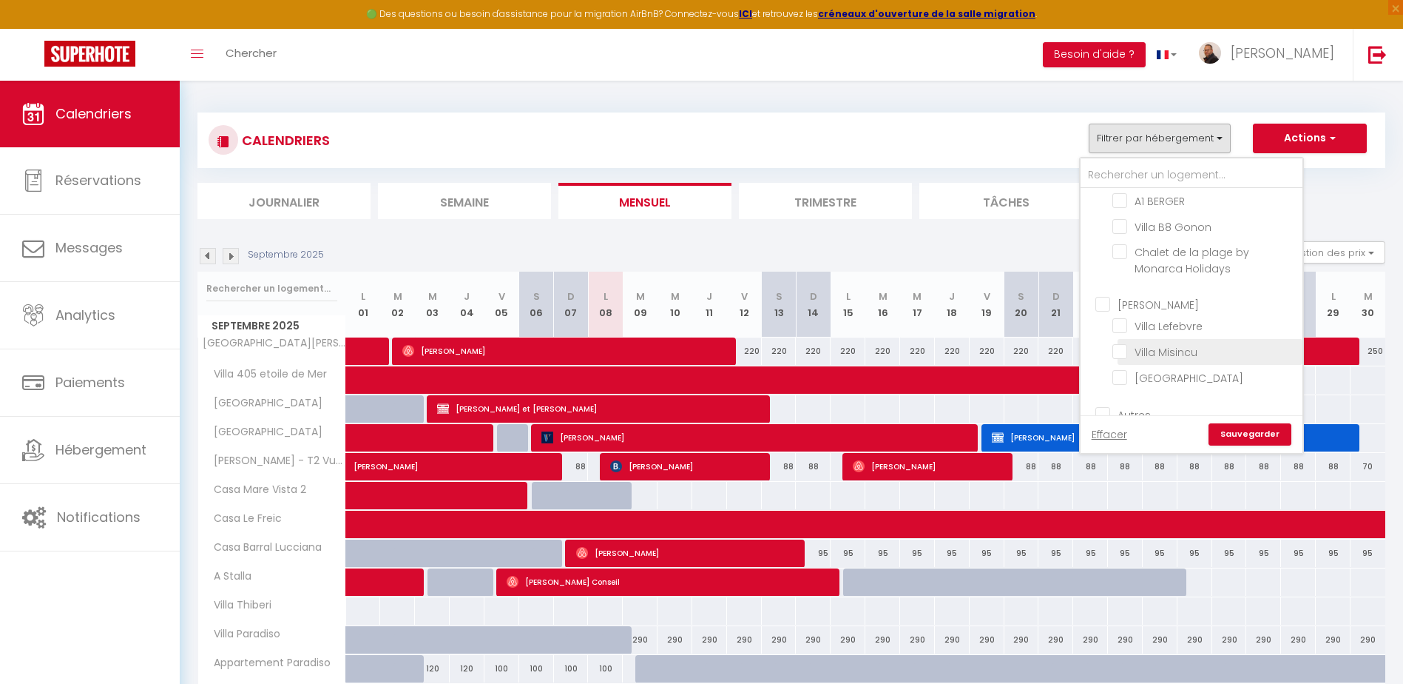
click at [1116, 311] on input "Villa Misincu" at bounding box center [1205, 318] width 185 height 15
click at [1238, 429] on link "Sauvegarder" at bounding box center [1250, 434] width 83 height 22
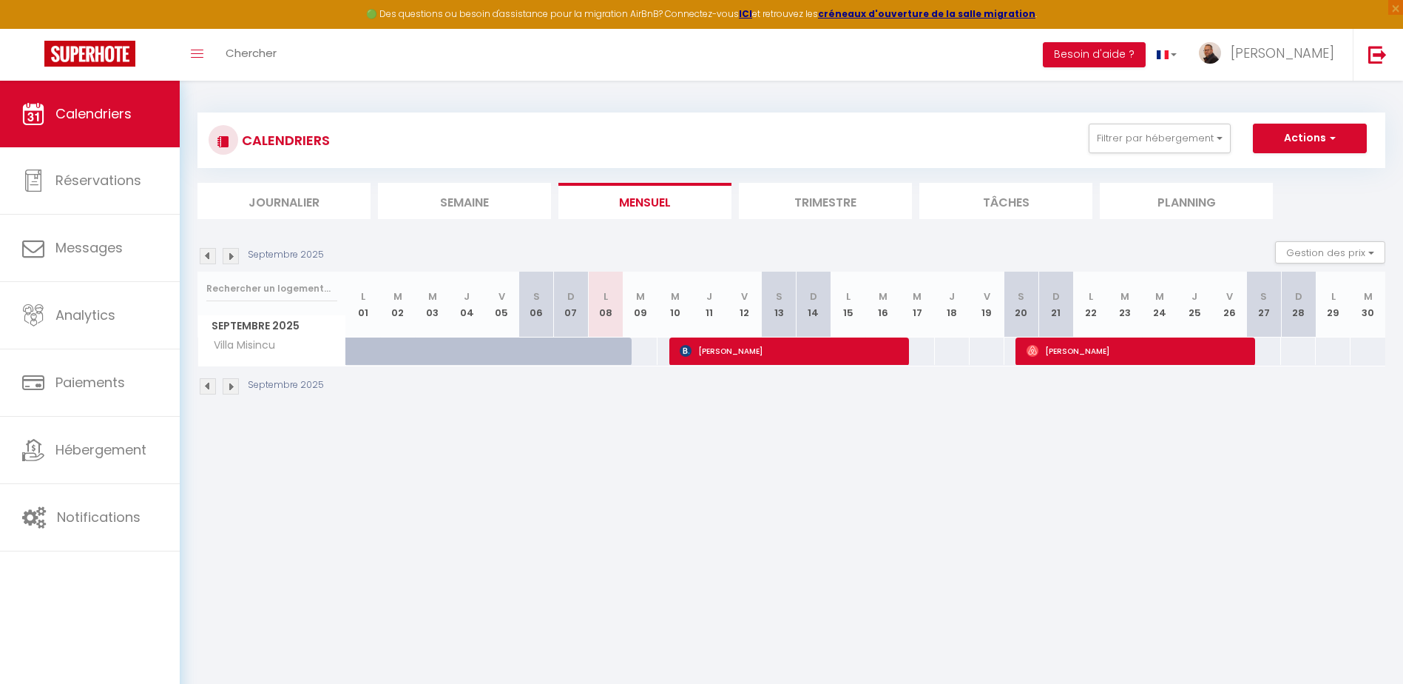
click at [847, 203] on li "Trimestre" at bounding box center [825, 201] width 173 height 36
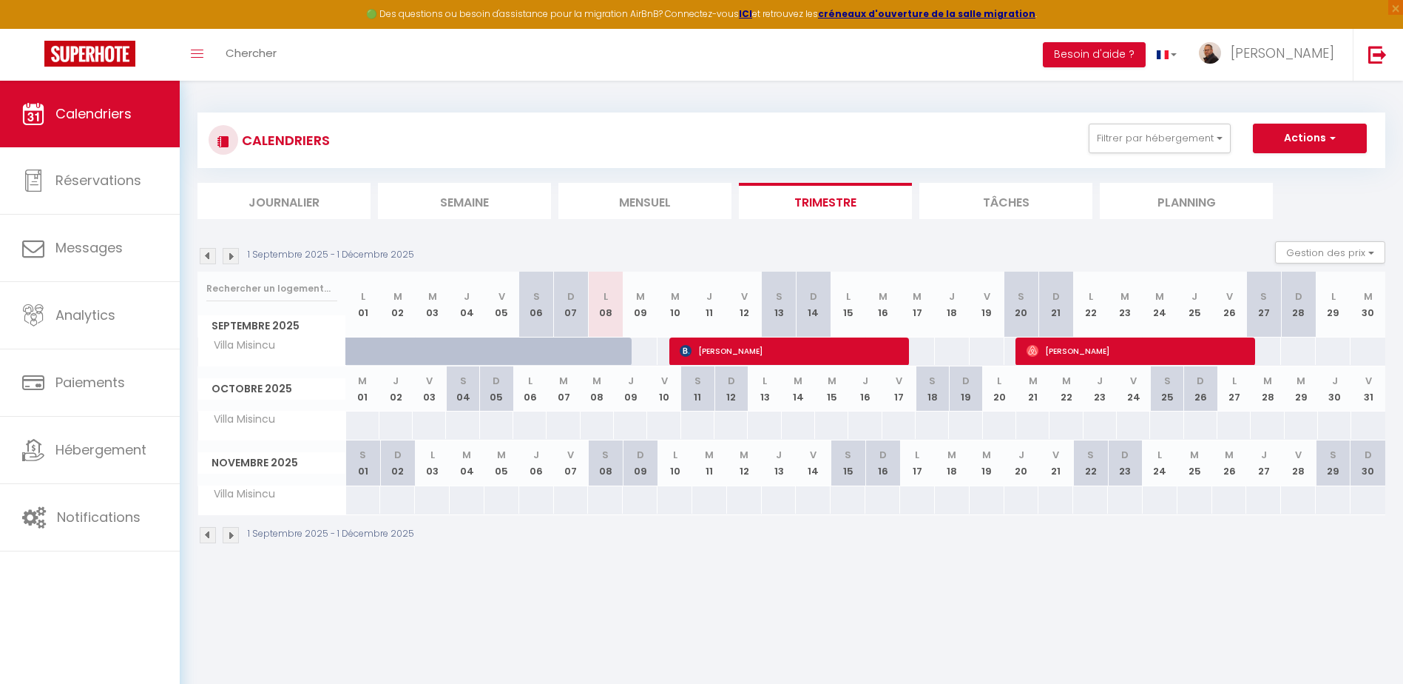
click at [209, 254] on img at bounding box center [208, 256] width 16 height 16
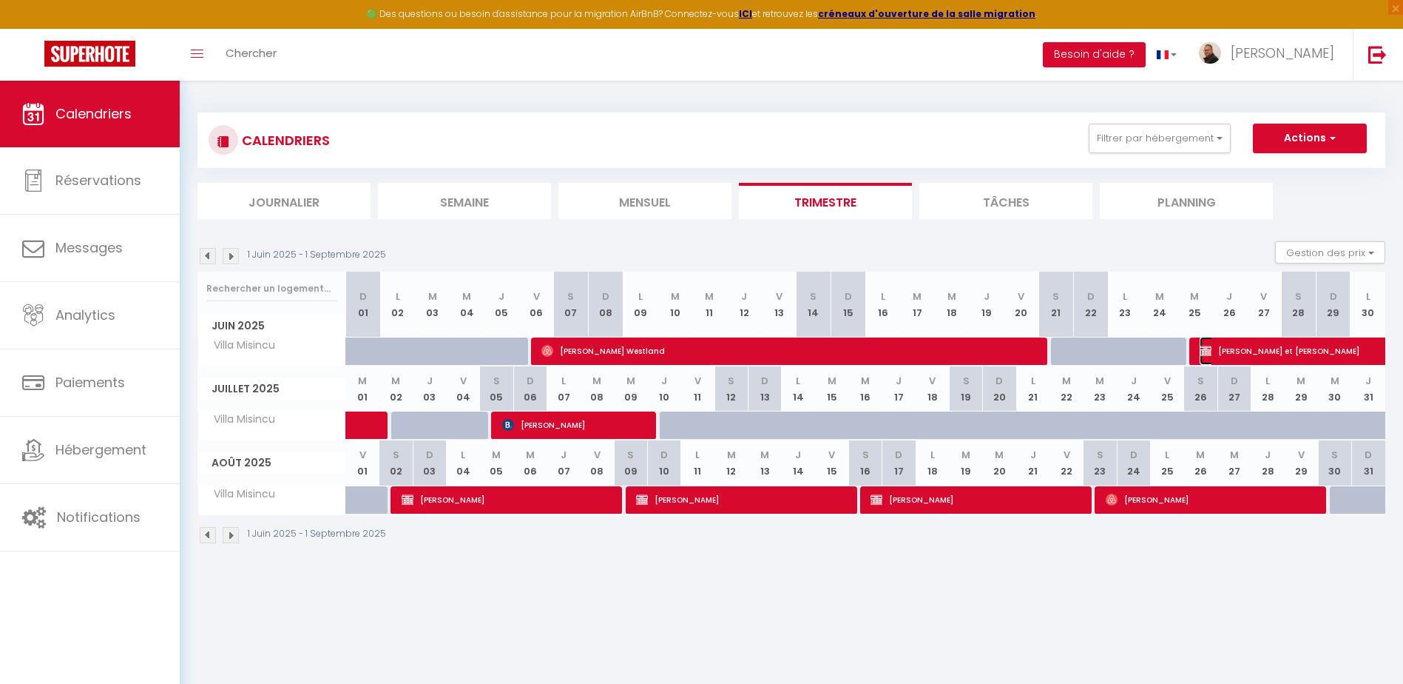
click at [1250, 353] on span "Jean Marie et Houria Revest" at bounding box center [1319, 351] width 238 height 28
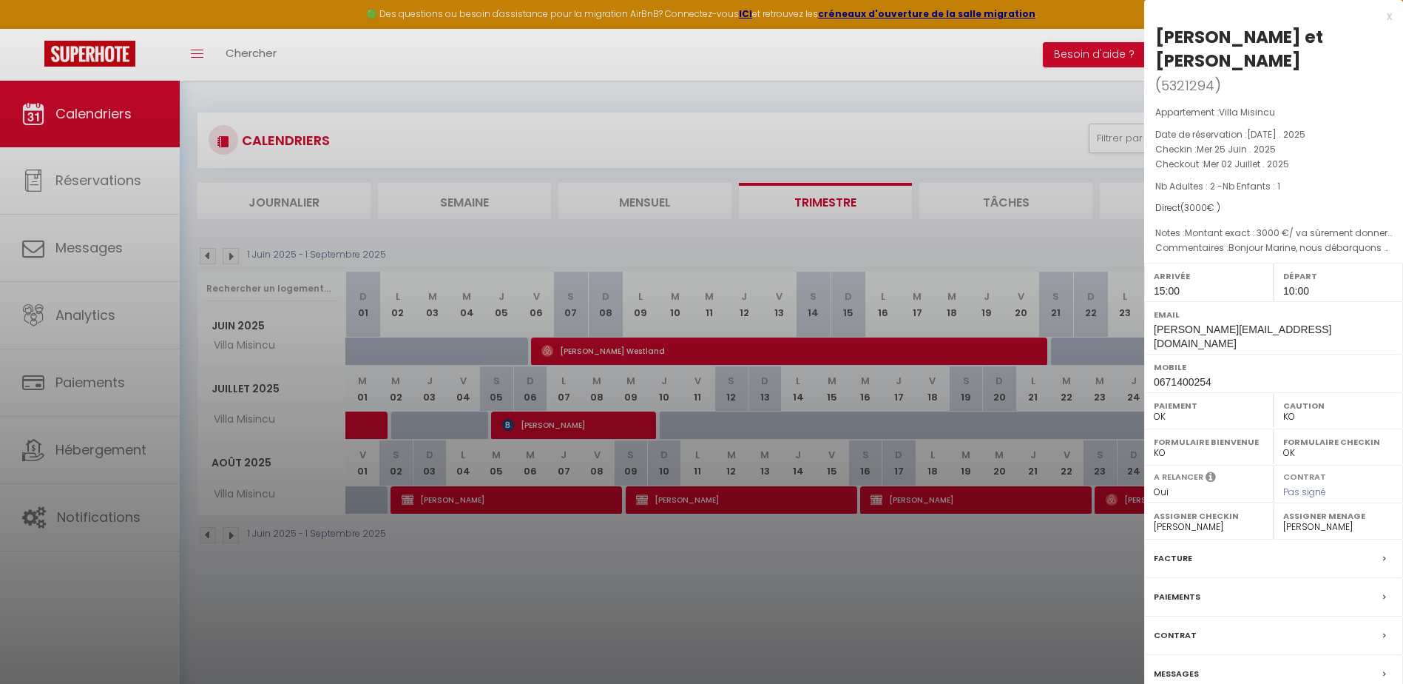
click at [579, 601] on div at bounding box center [701, 342] width 1403 height 684
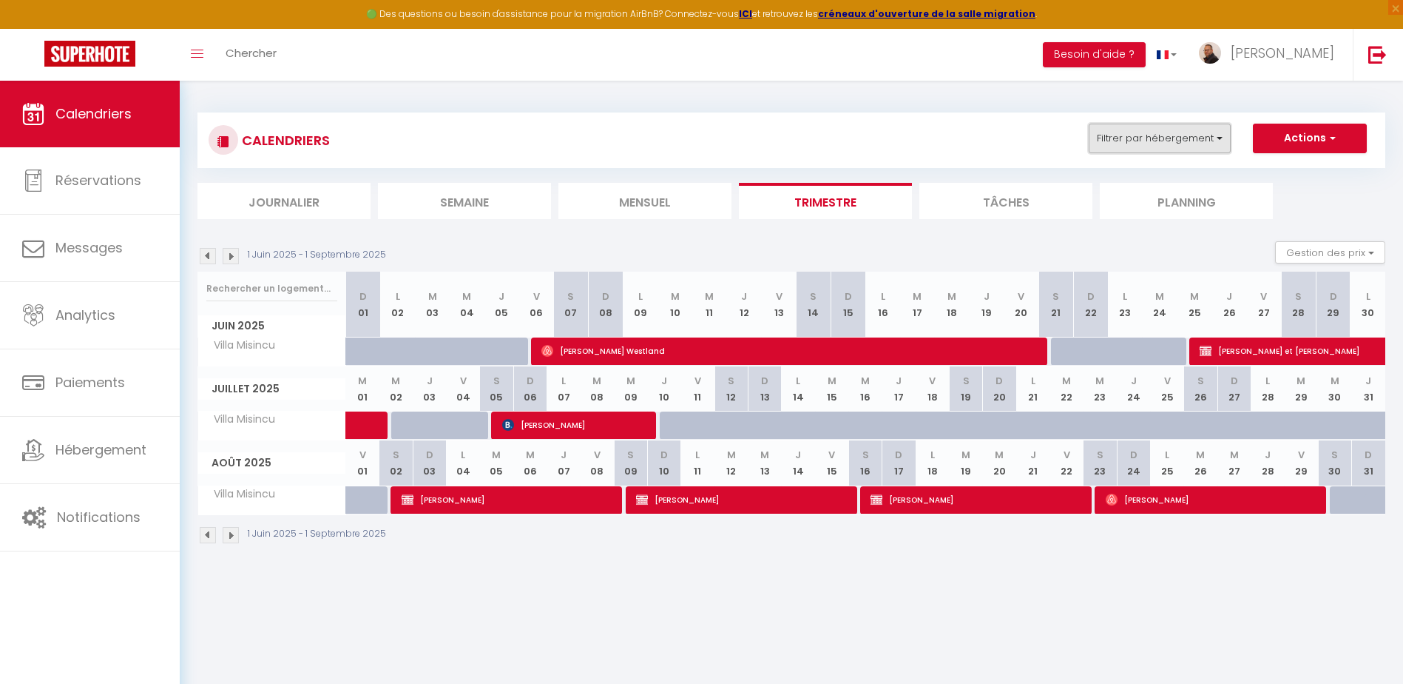
click at [1158, 149] on button "Filtrer par hébergement" at bounding box center [1160, 139] width 142 height 30
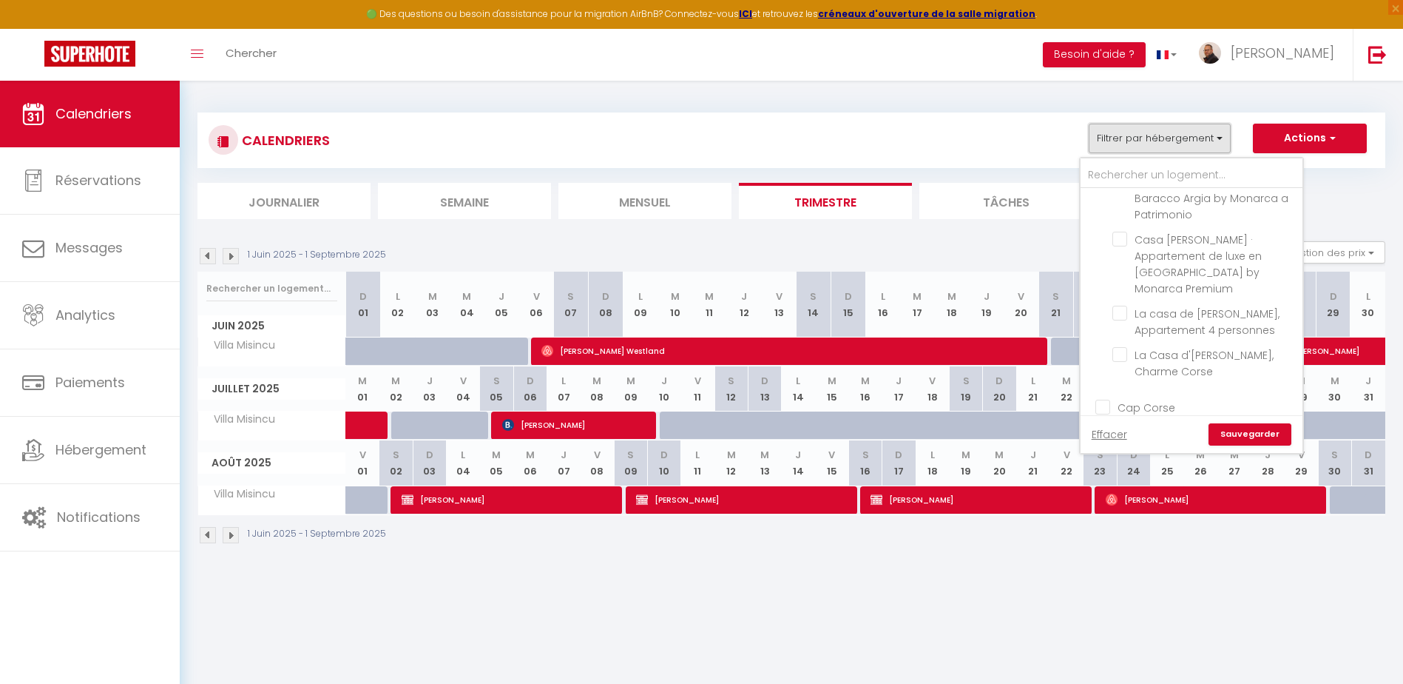
scroll to position [518, 0]
click at [1121, 321] on input "La Casa d'[PERSON_NAME], Charme Corse" at bounding box center [1205, 328] width 185 height 15
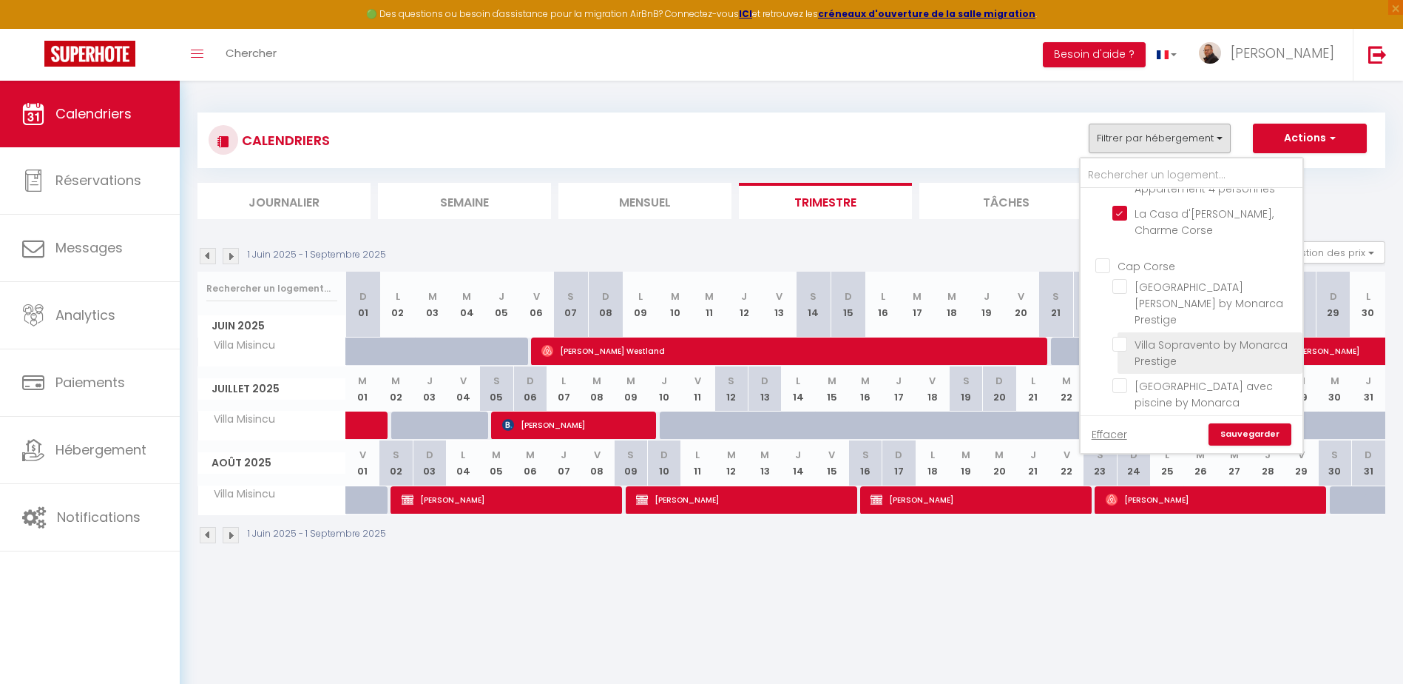
scroll to position [666, 0]
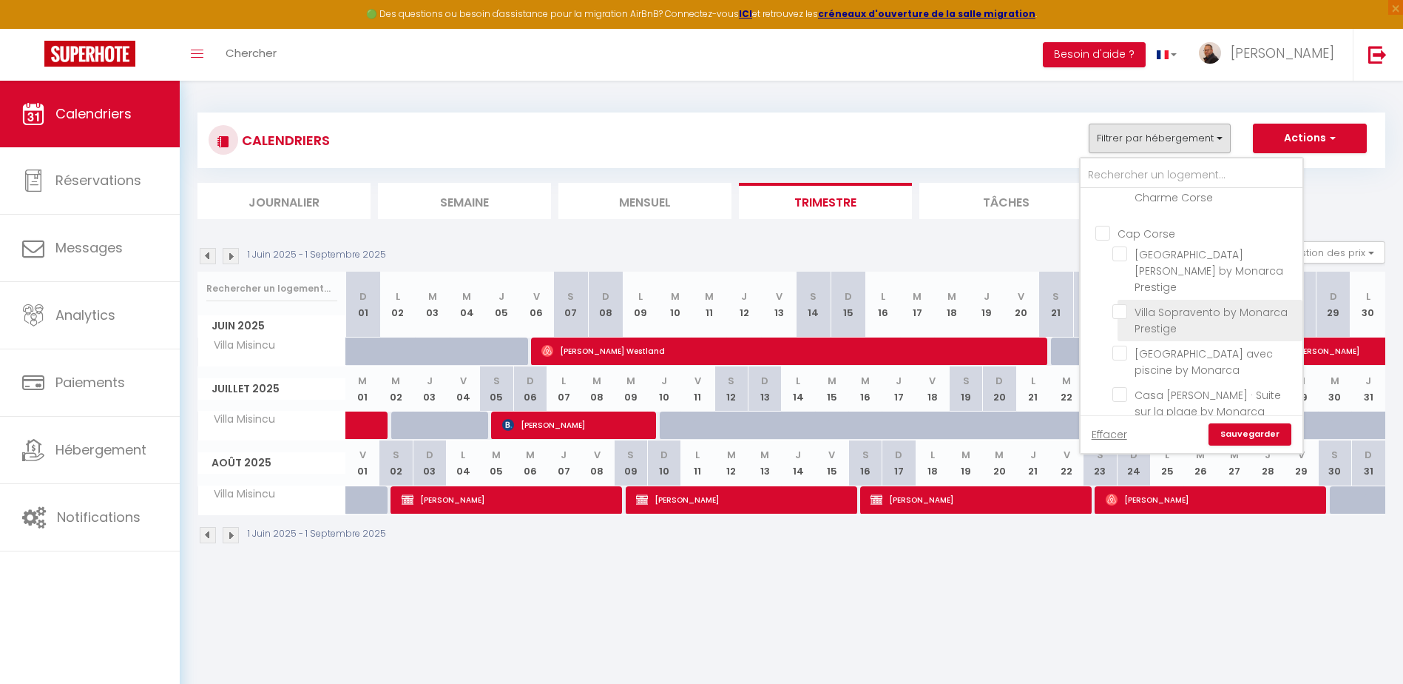
click at [1121, 304] on input "Villa Sopravento by Monarca Prestige" at bounding box center [1205, 311] width 185 height 15
click at [1124, 271] on input "[GEOGRAPHIC_DATA] avec piscine by Monarca" at bounding box center [1205, 278] width 185 height 15
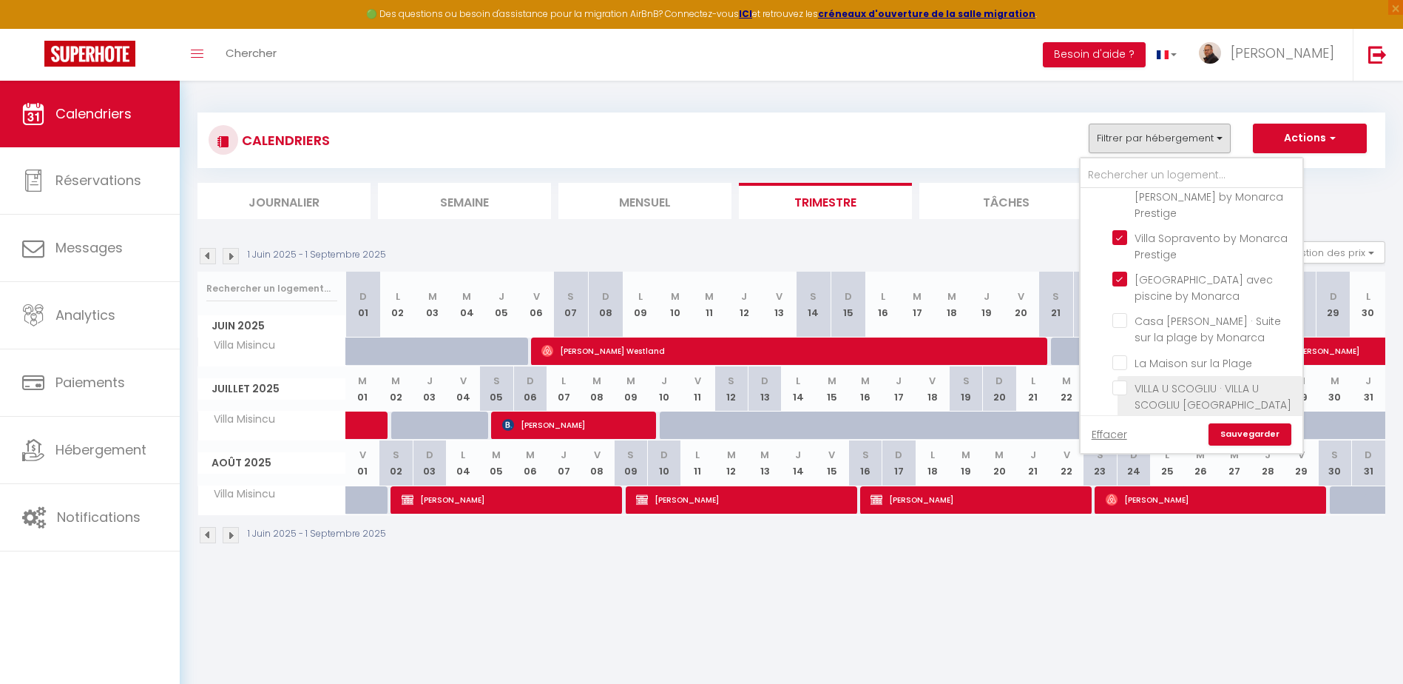
click at [1121, 380] on input "VILLA U SCOGLIU · VILLA U SCOGLIU [GEOGRAPHIC_DATA] 5*" at bounding box center [1205, 387] width 185 height 15
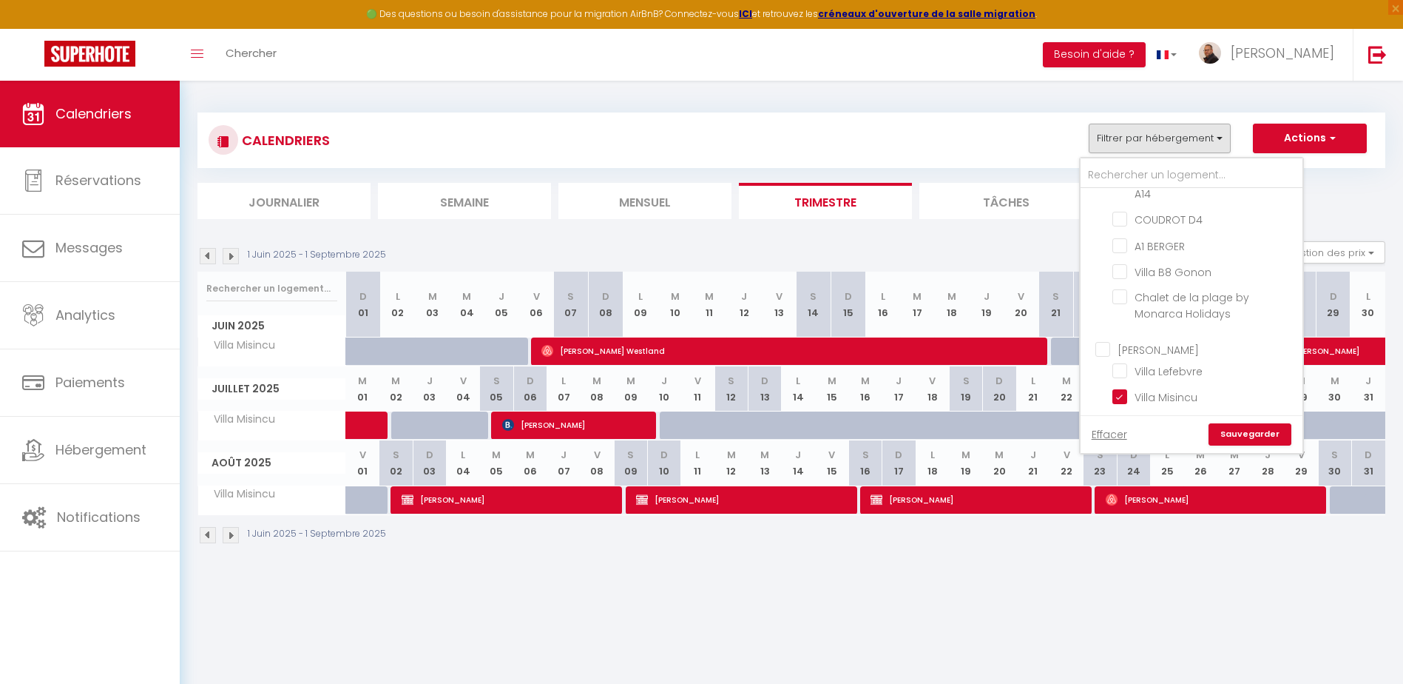
scroll to position [1405, 0]
click at [1118, 356] on input "Villa Misincu" at bounding box center [1205, 363] width 185 height 15
click at [1238, 435] on link "Sauvegarder" at bounding box center [1250, 434] width 83 height 22
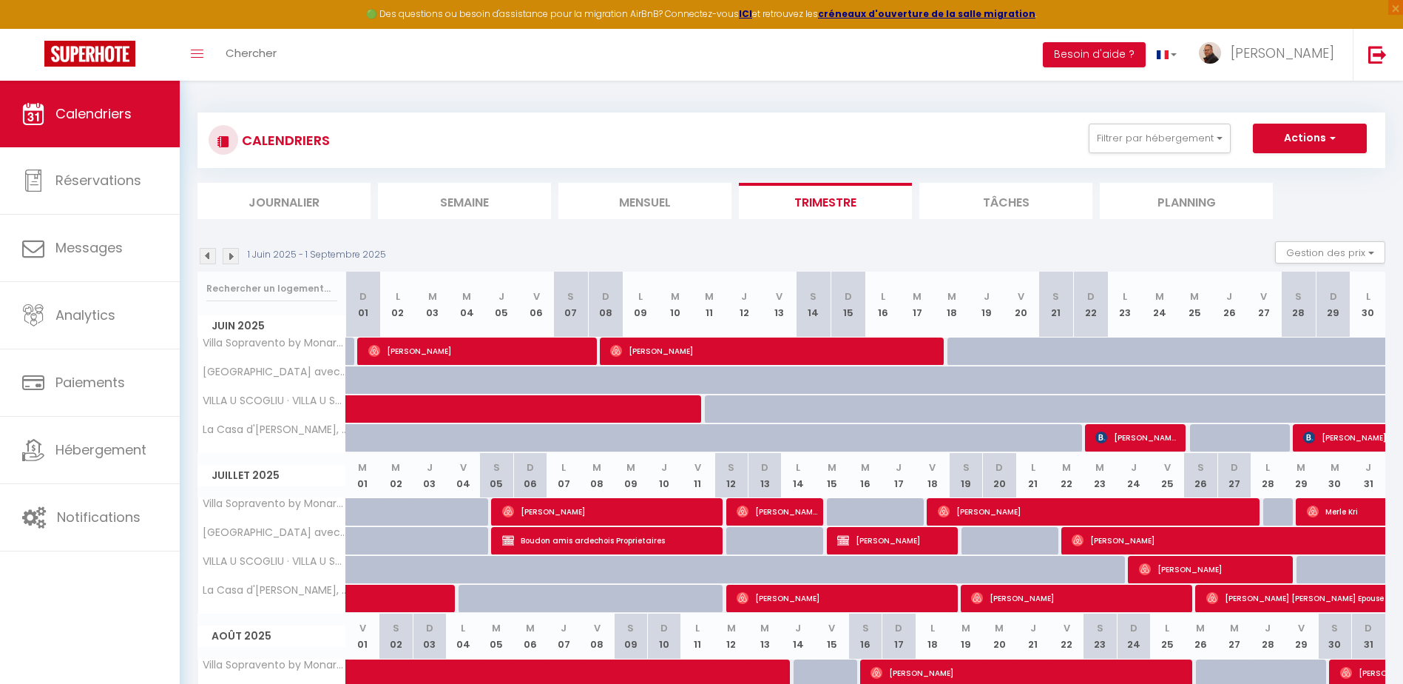
click at [209, 257] on img at bounding box center [208, 256] width 16 height 16
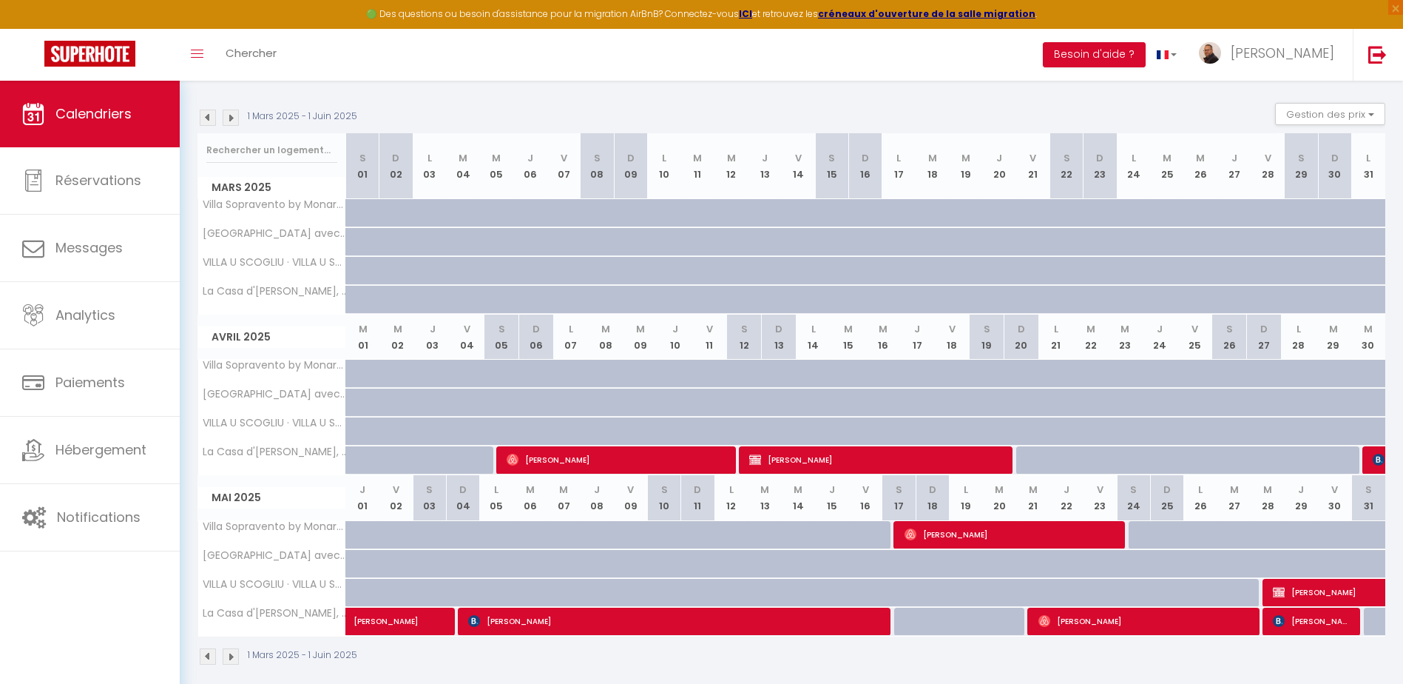
scroll to position [148, 0]
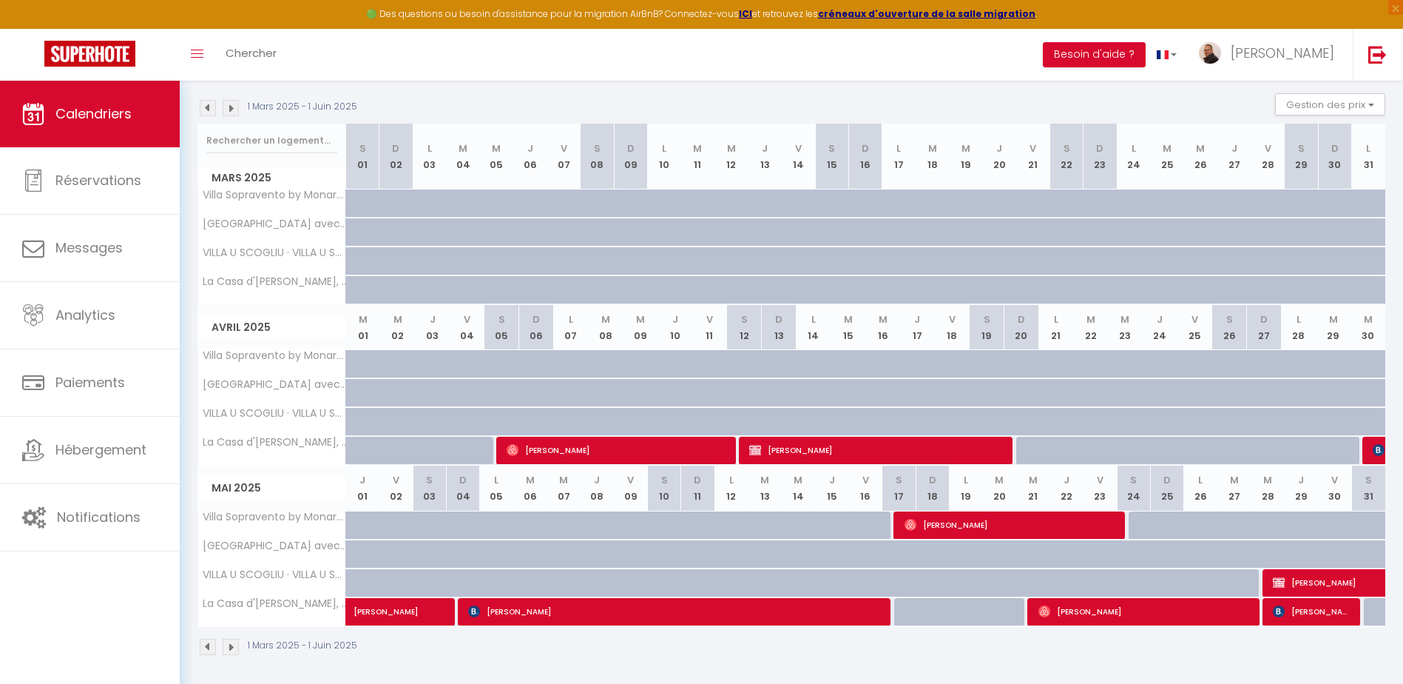
click at [236, 107] on img at bounding box center [231, 108] width 16 height 16
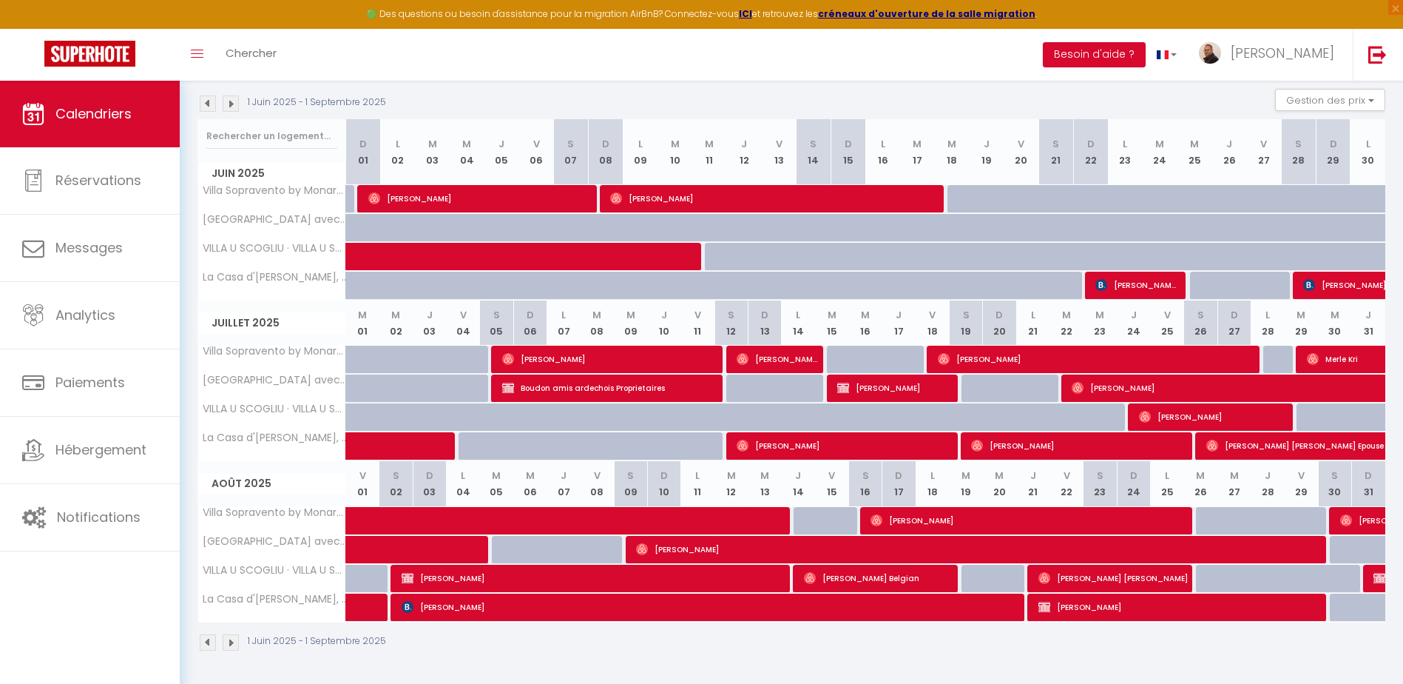
scroll to position [78, 0]
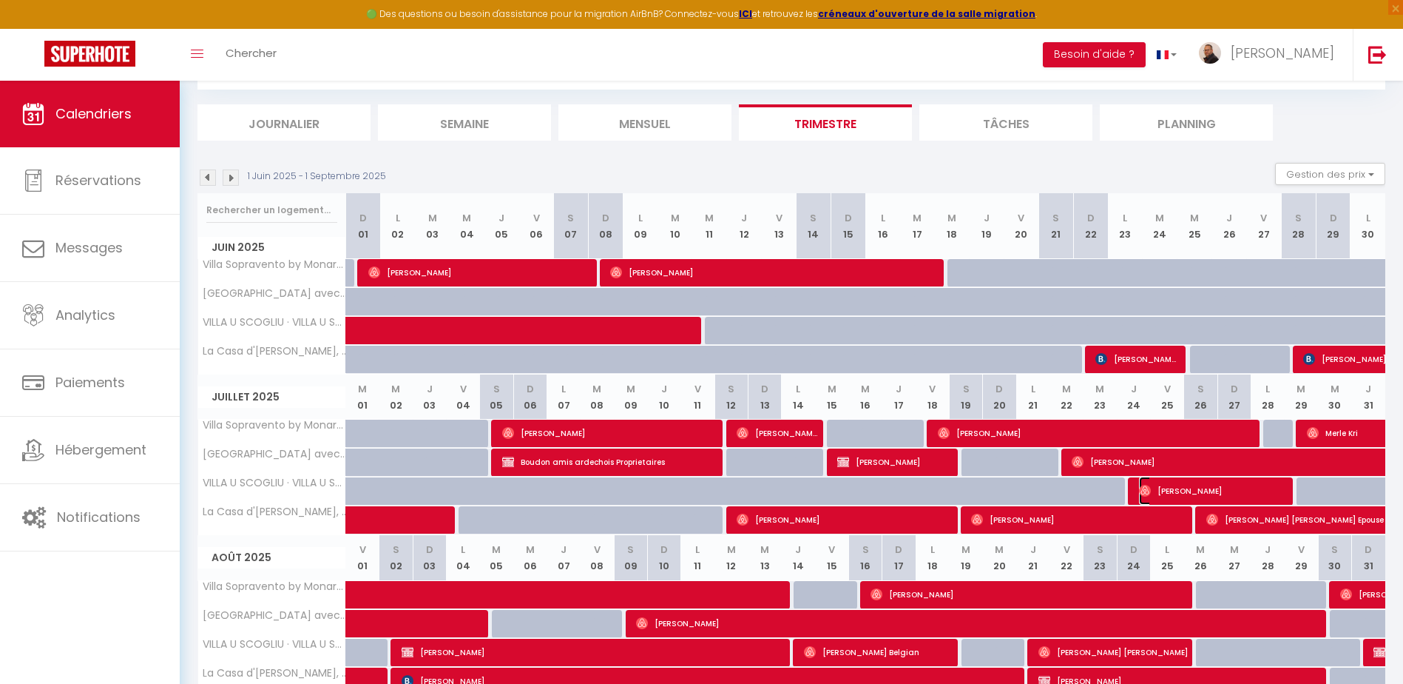
click at [1173, 493] on span "Dmytro Dorosh" at bounding box center [1214, 490] width 151 height 28
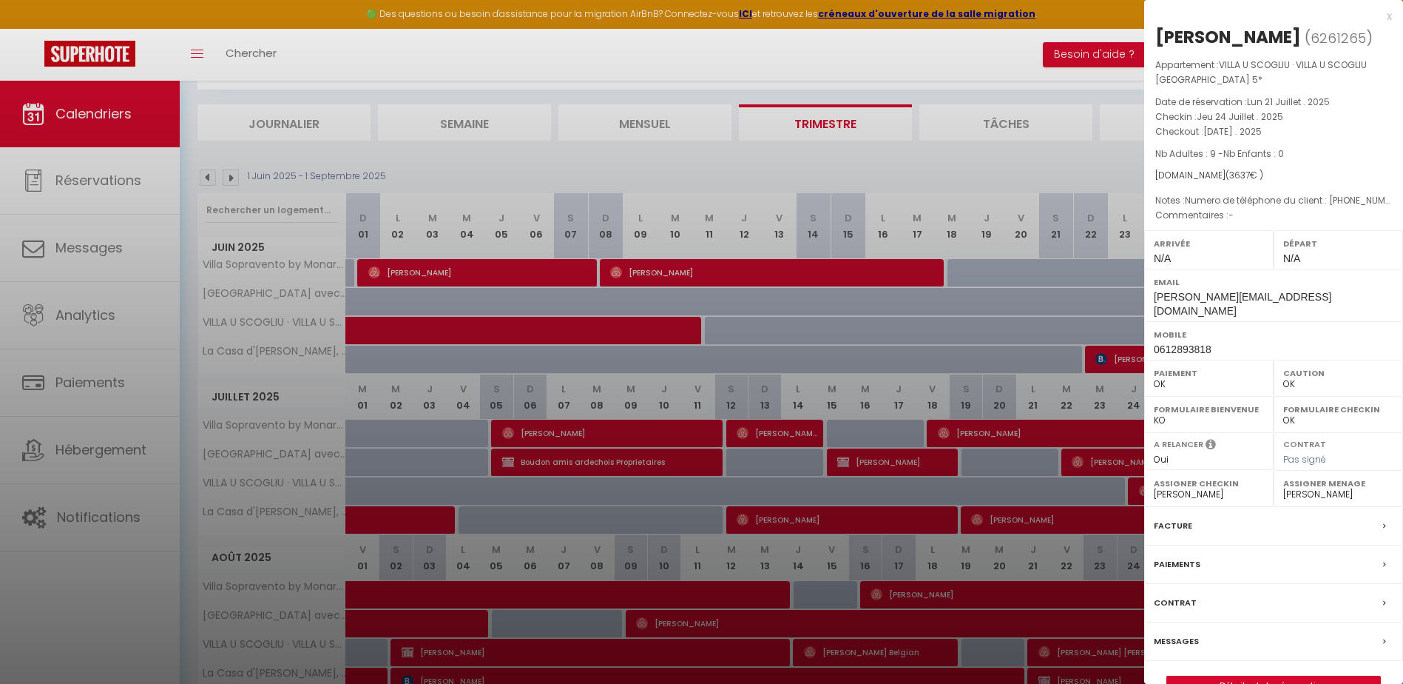
drag, startPoint x: 644, startPoint y: 506, endPoint x: 638, endPoint y: 500, distance: 8.4
click at [644, 505] on div at bounding box center [701, 342] width 1403 height 684
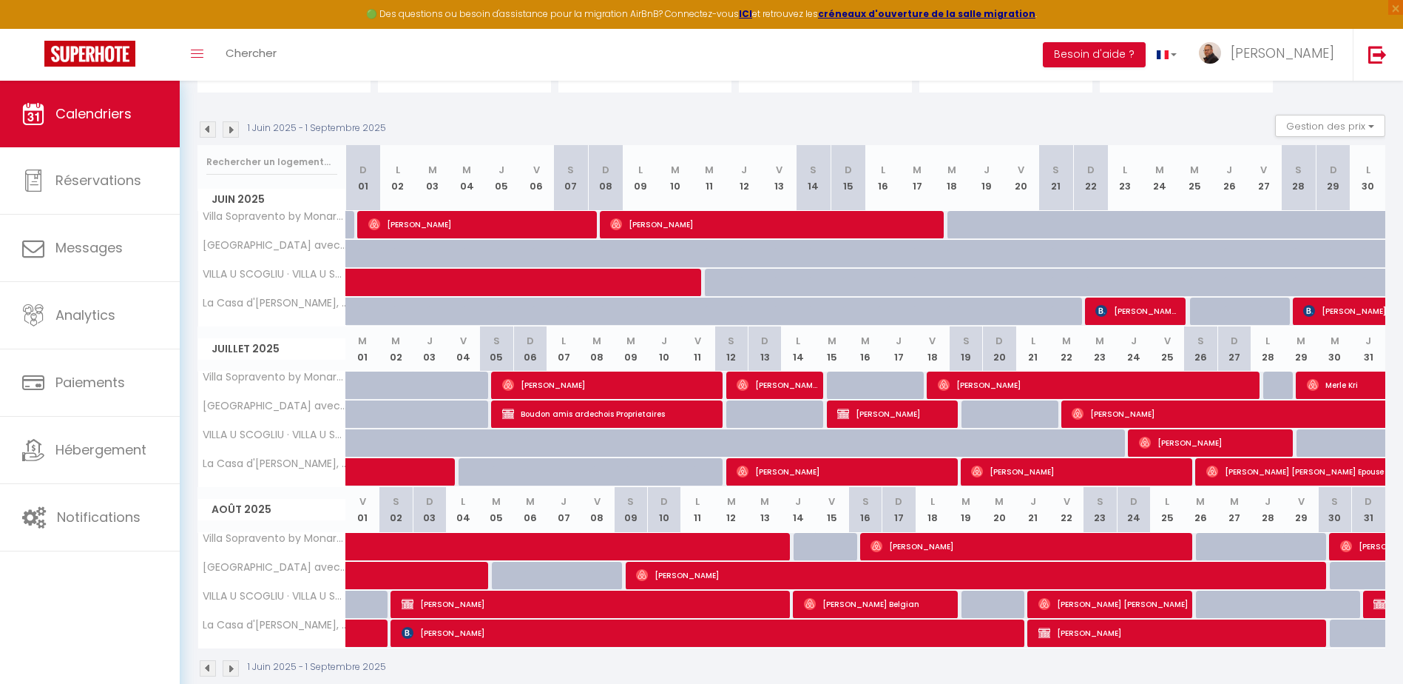
scroll to position [152, 0]
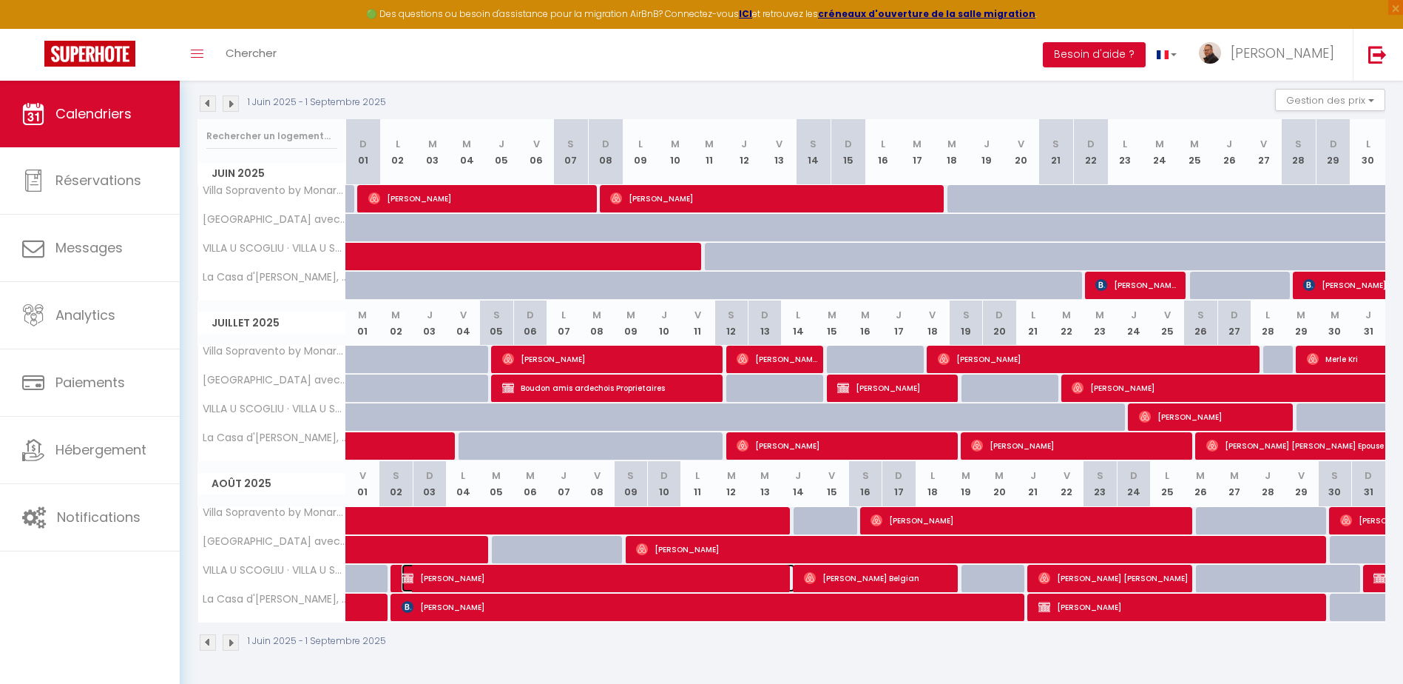
click at [481, 581] on span "Fabien Berthelot" at bounding box center [599, 578] width 394 height 28
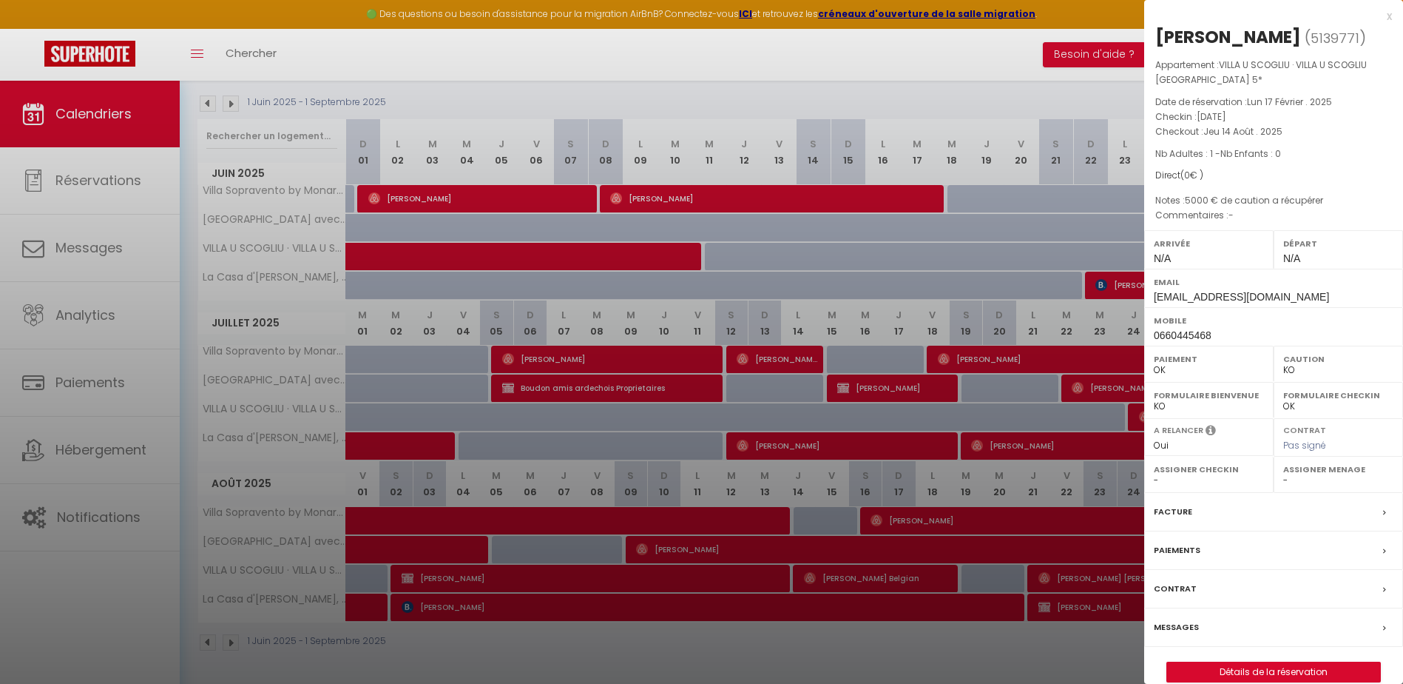
drag, startPoint x: 777, startPoint y: 567, endPoint x: 738, endPoint y: 604, distance: 53.4
click at [777, 569] on div at bounding box center [701, 342] width 1403 height 684
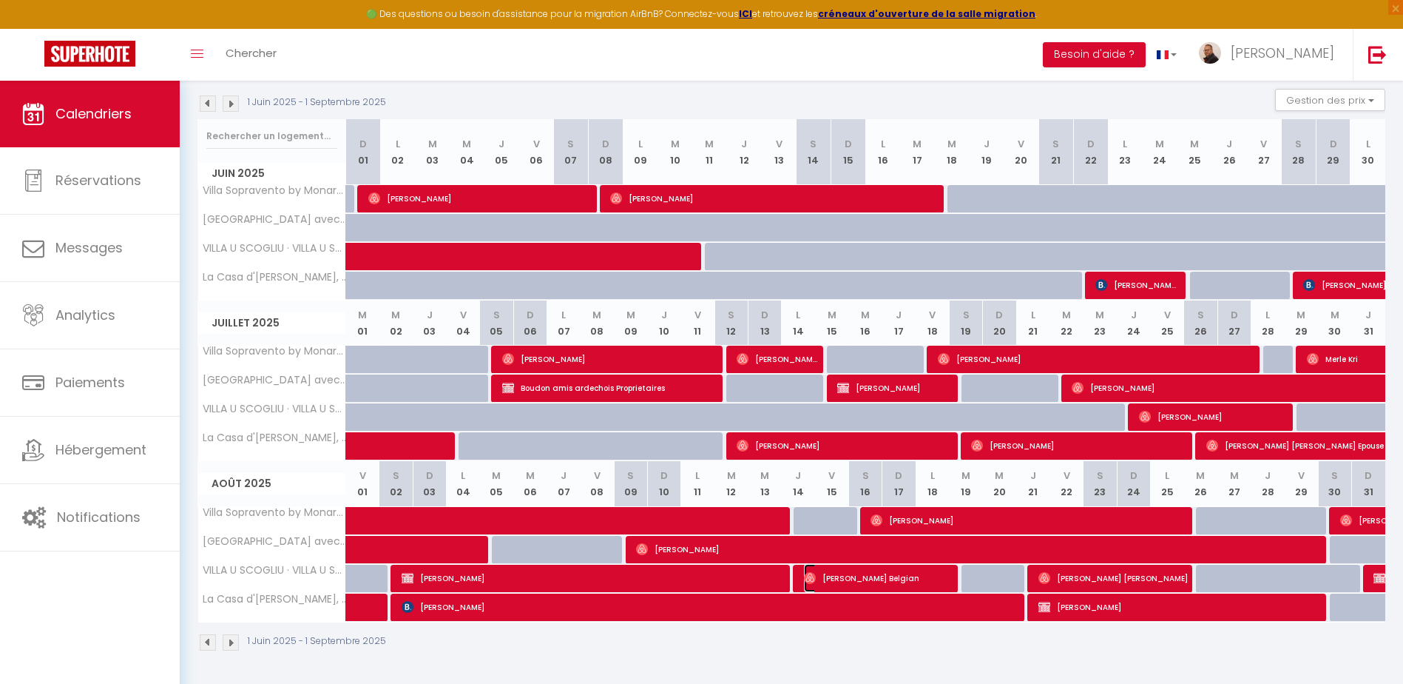
click at [878, 578] on span "Jan Belgian" at bounding box center [879, 578] width 151 height 28
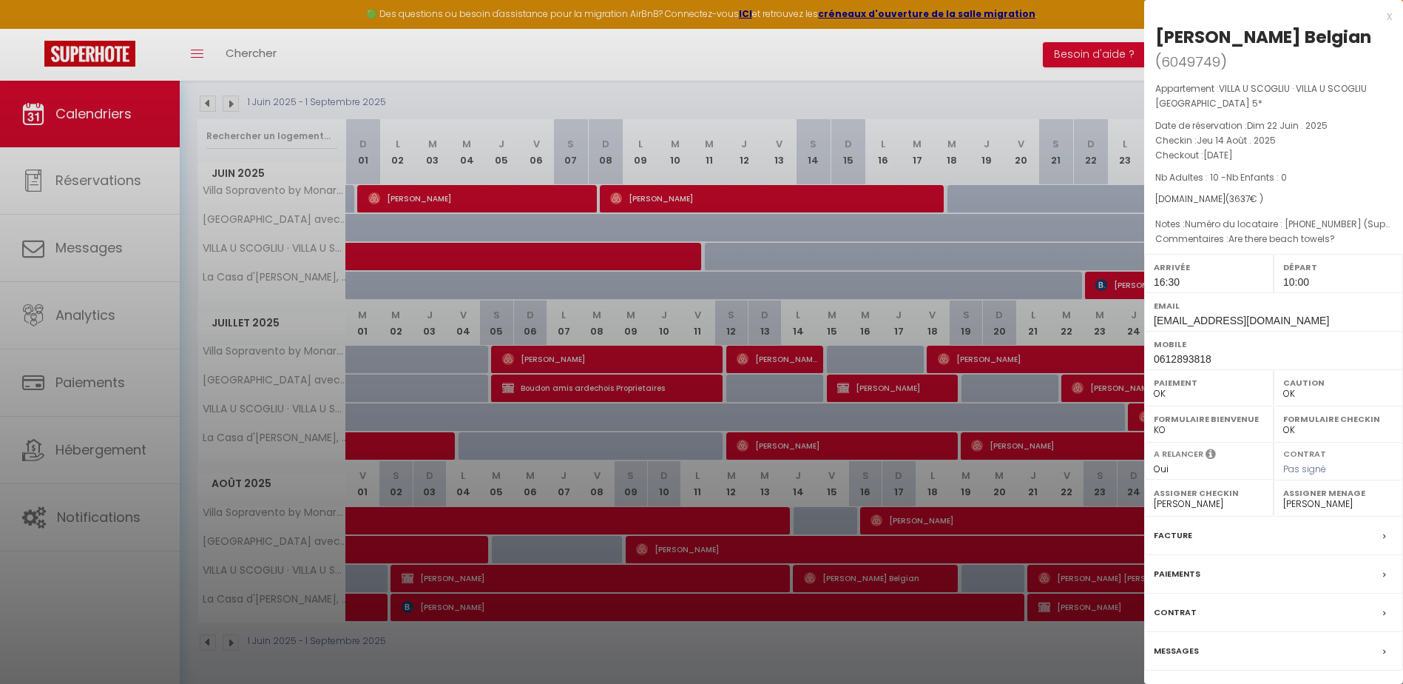
click at [774, 578] on div at bounding box center [701, 342] width 1403 height 684
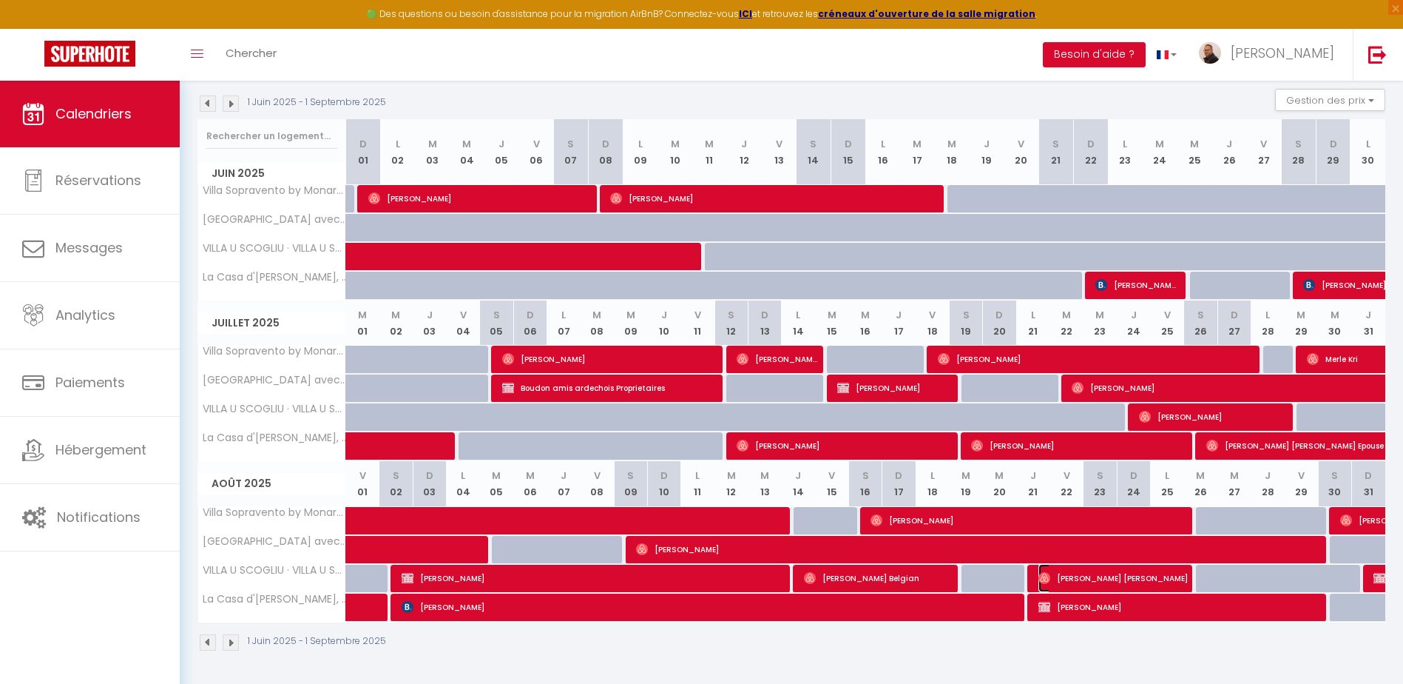
click at [1089, 576] on span "JC Maschio Esposito" at bounding box center [1114, 578] width 151 height 28
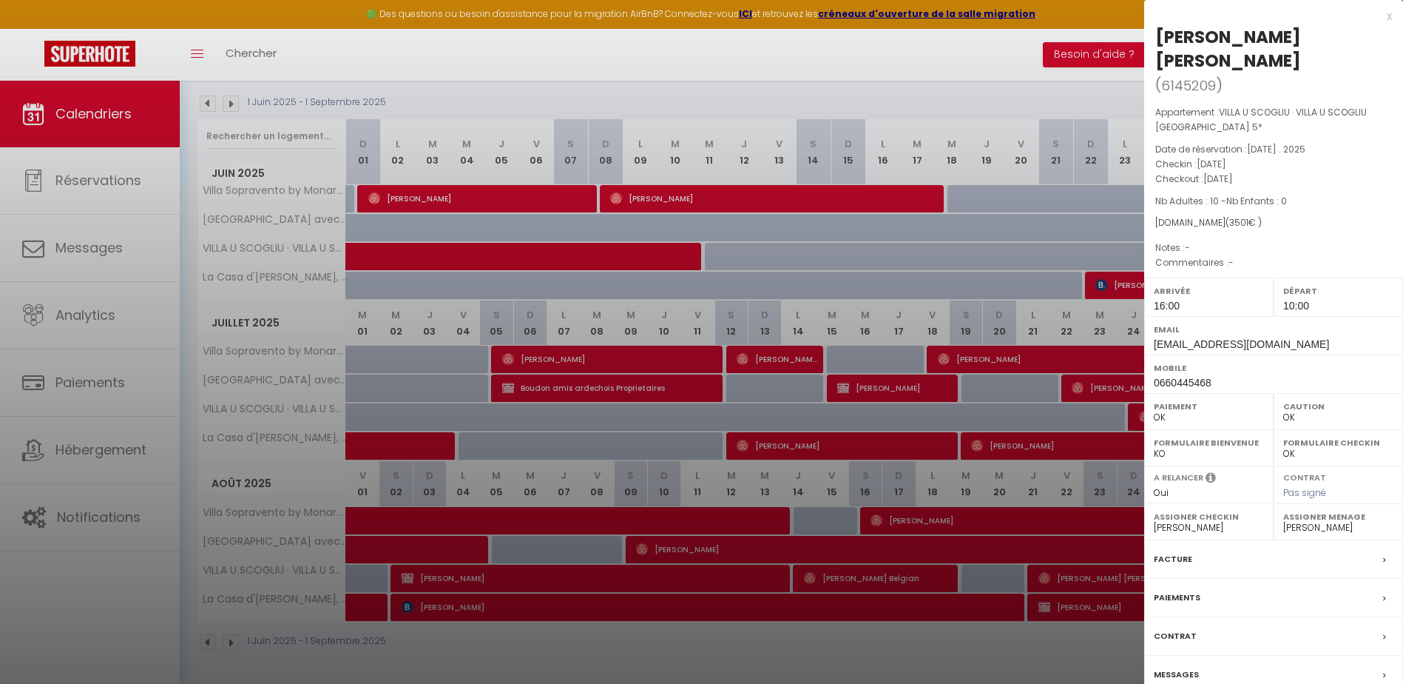
click at [911, 527] on div at bounding box center [701, 342] width 1403 height 684
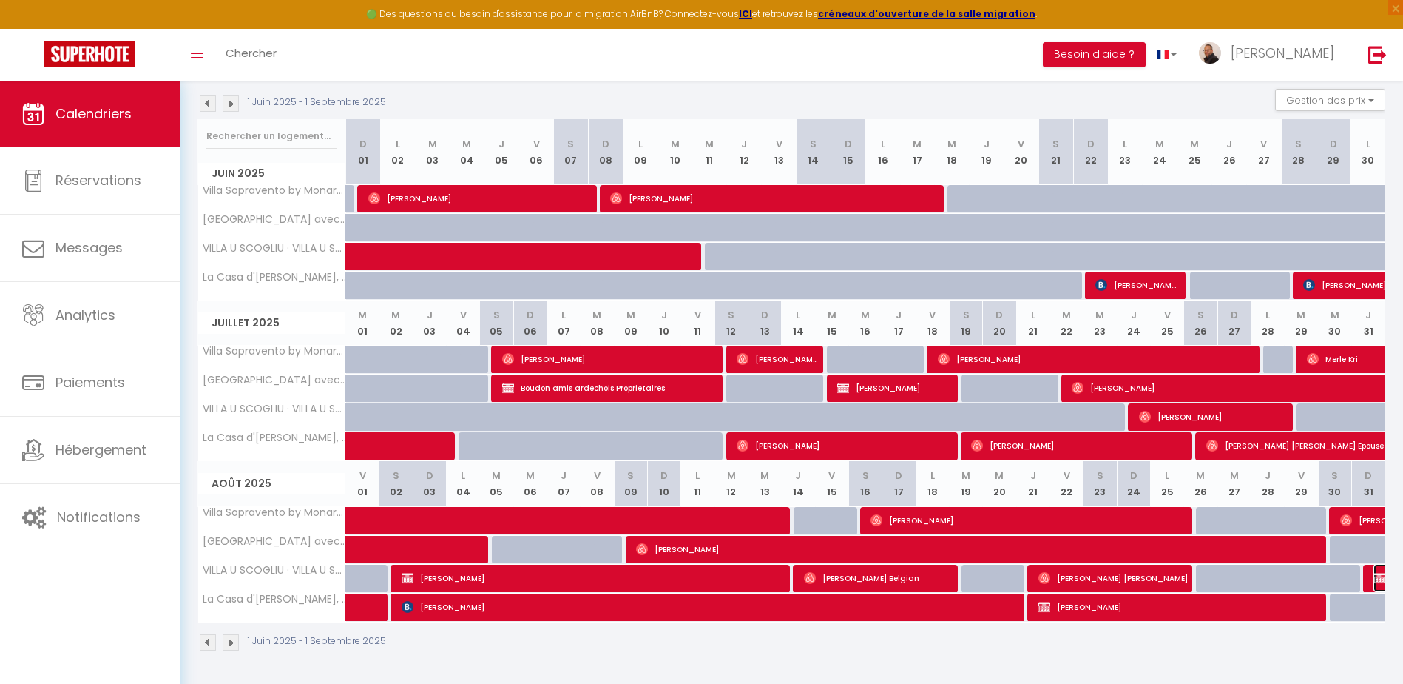
click at [1377, 578] on img at bounding box center [1380, 578] width 12 height 12
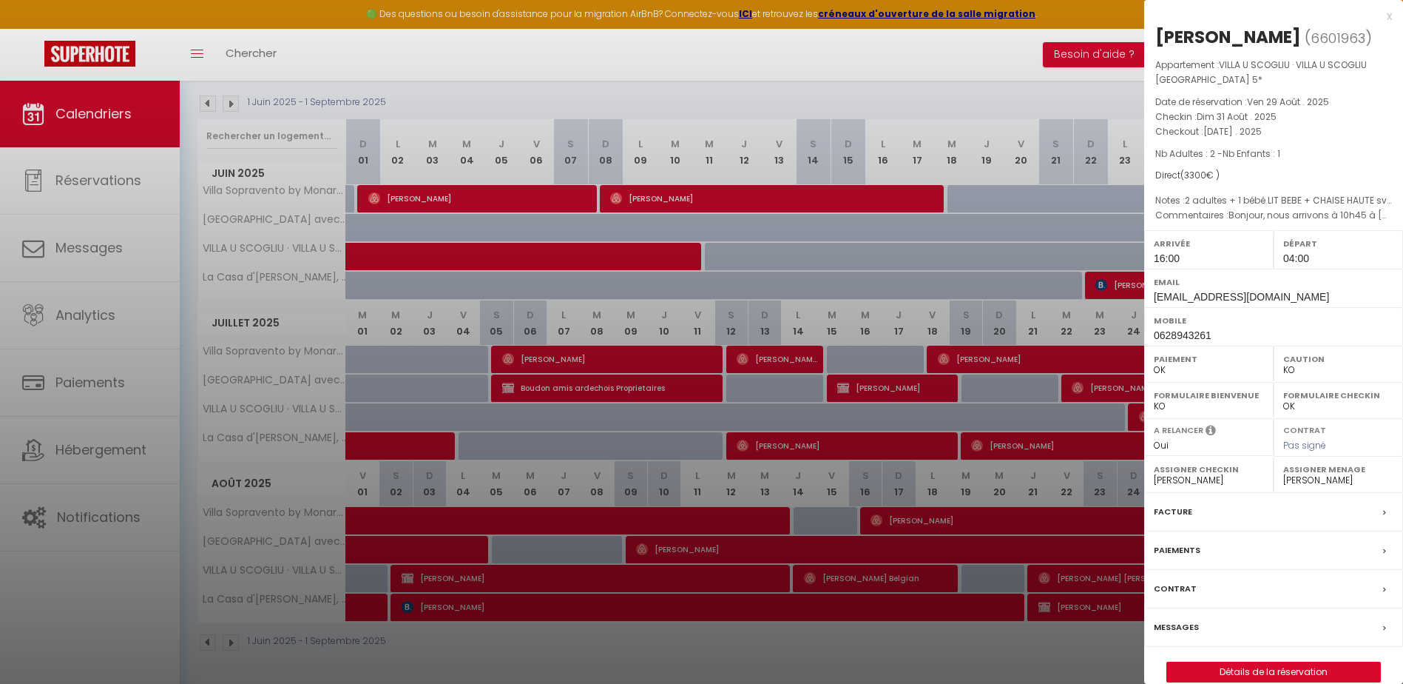
drag, startPoint x: 706, startPoint y: 404, endPoint x: 699, endPoint y: 411, distance: 10.0
click at [706, 404] on div at bounding box center [701, 342] width 1403 height 684
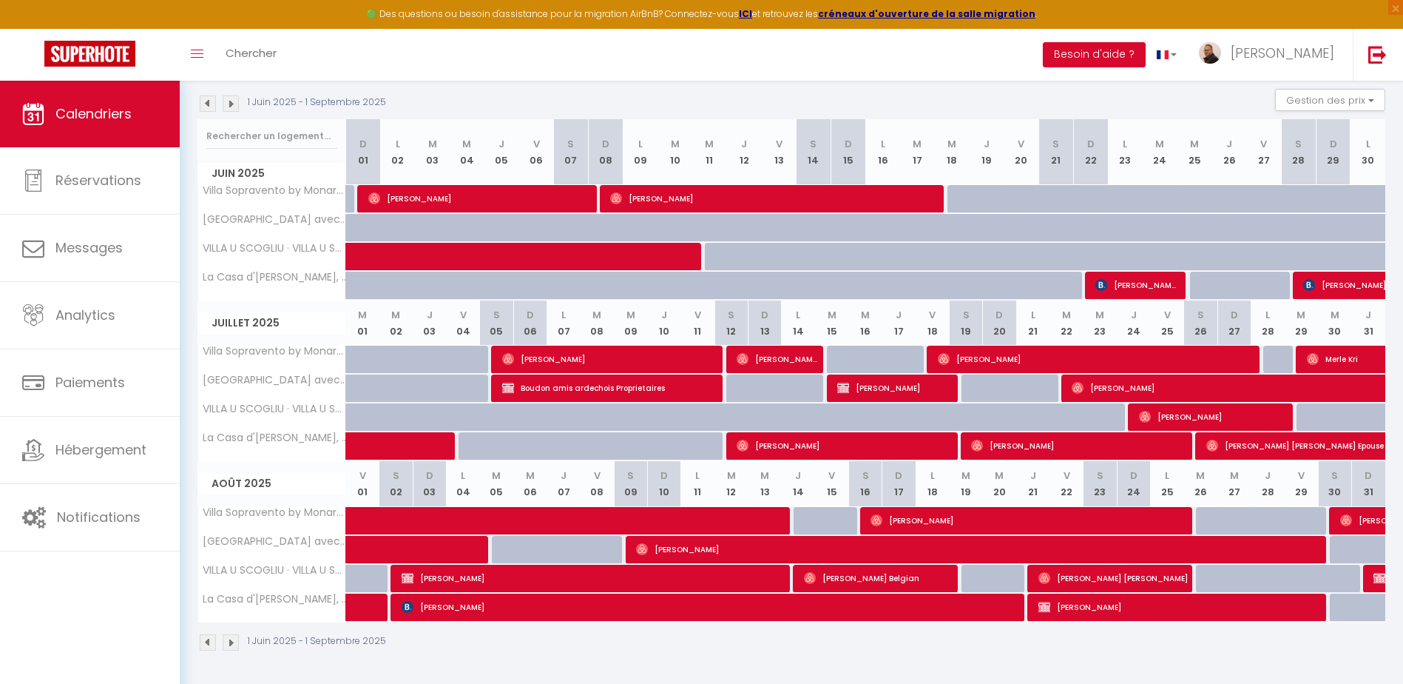
click at [231, 103] on img at bounding box center [231, 103] width 16 height 16
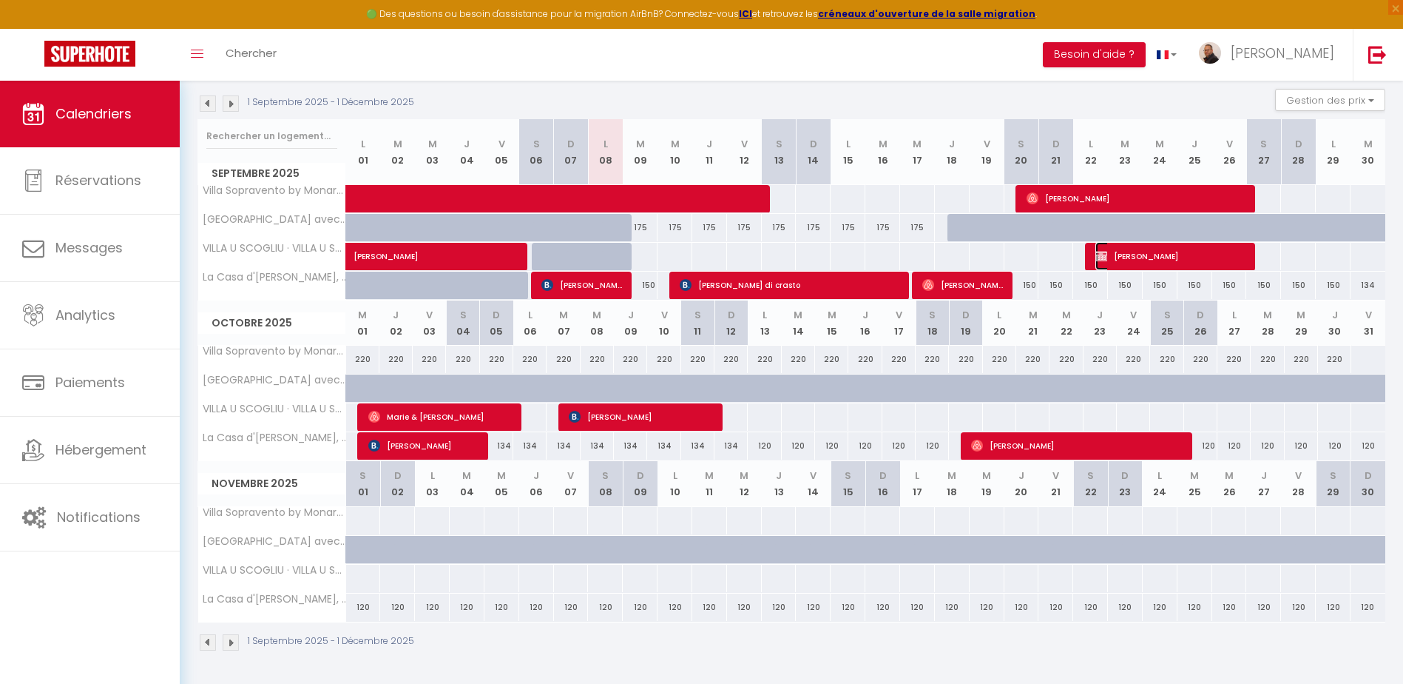
click at [1142, 254] on span "Morgane Gehan" at bounding box center [1171, 256] width 151 height 28
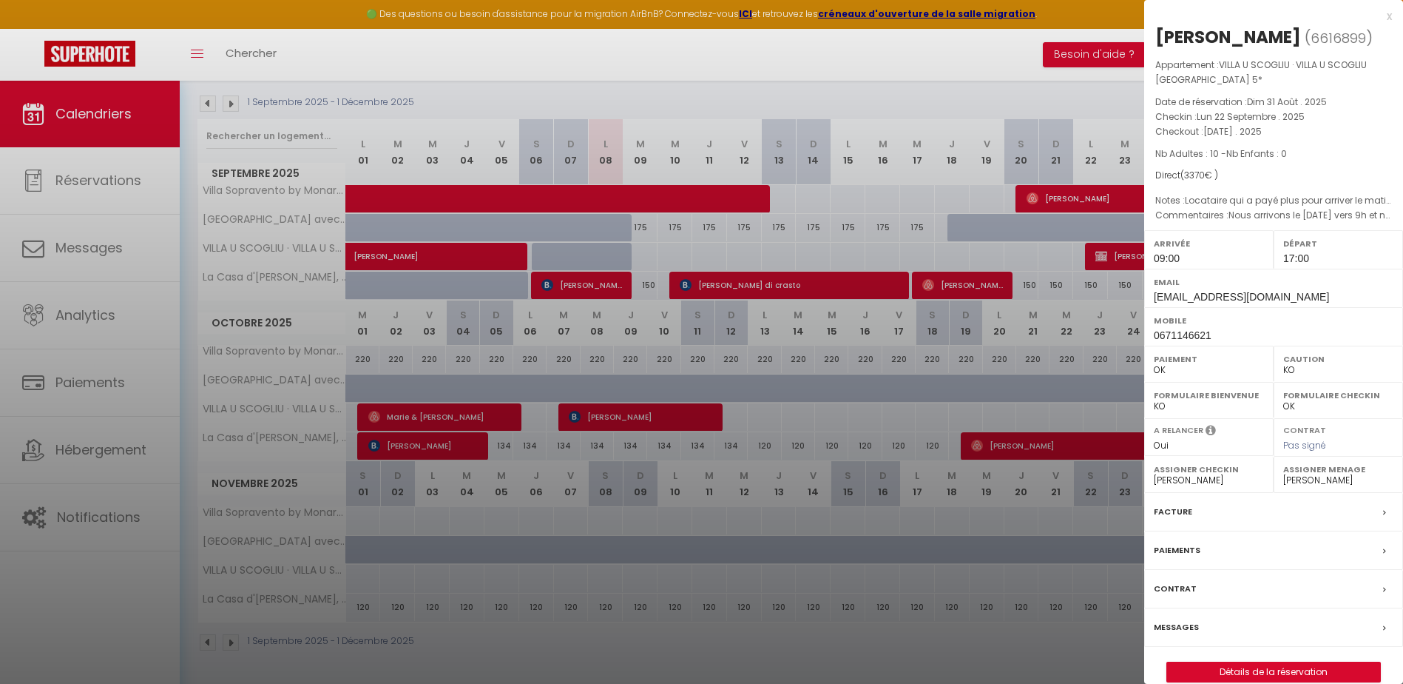
drag, startPoint x: 1092, startPoint y: 303, endPoint x: 1068, endPoint y: 308, distance: 24.2
click at [1091, 307] on div at bounding box center [701, 342] width 1403 height 684
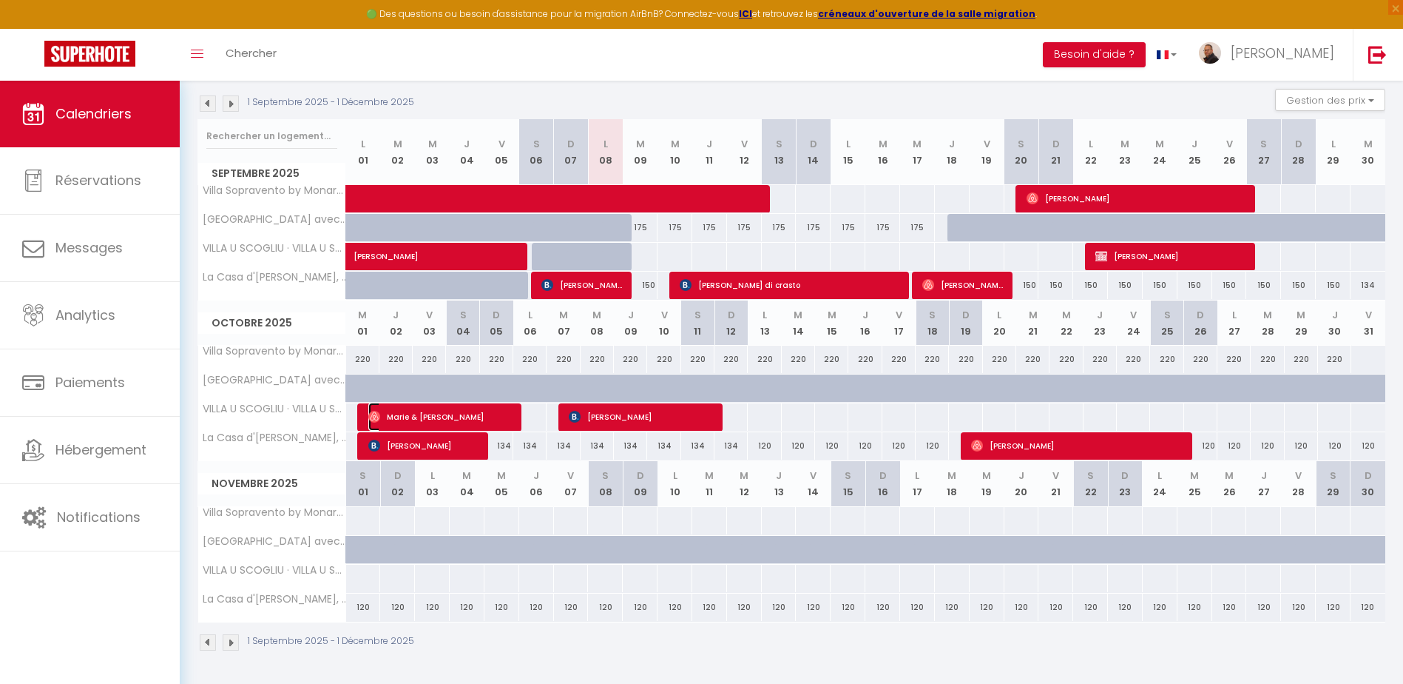
click at [431, 416] on span "Marie & [PERSON_NAME]" at bounding box center [443, 416] width 151 height 28
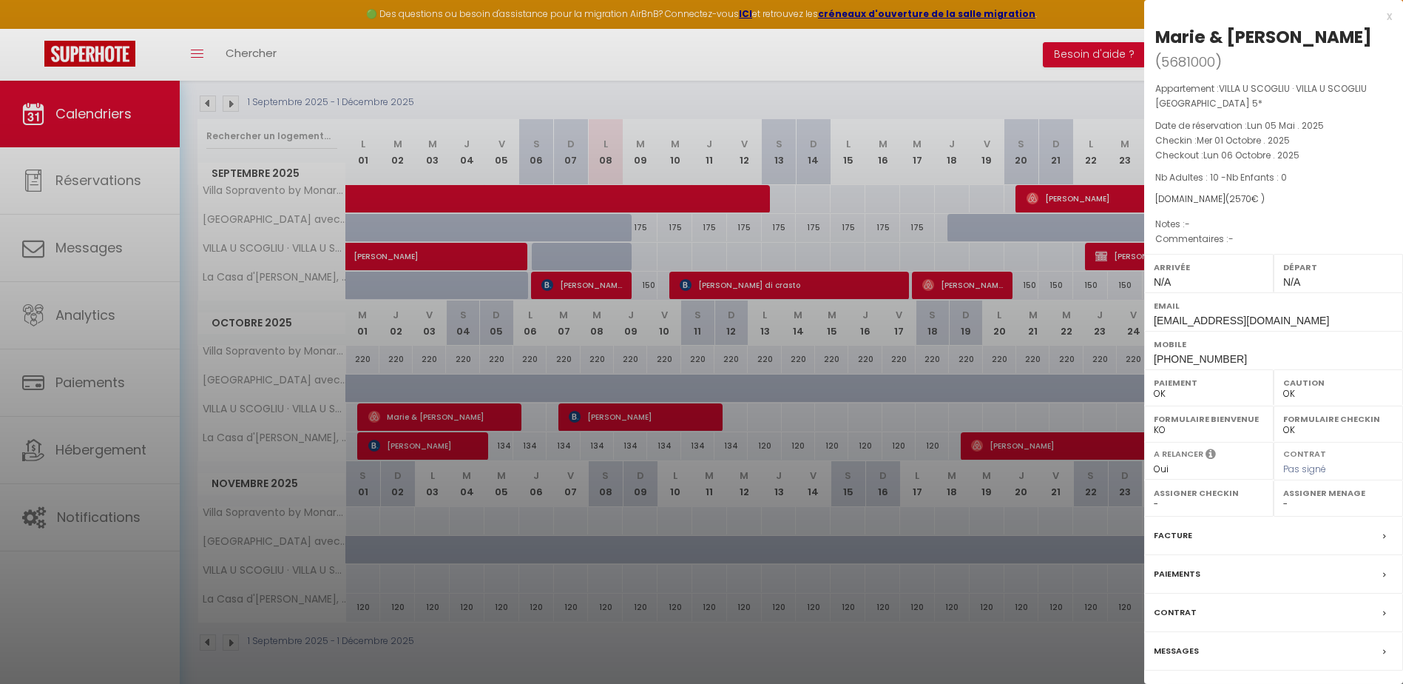
click at [610, 412] on div at bounding box center [701, 342] width 1403 height 684
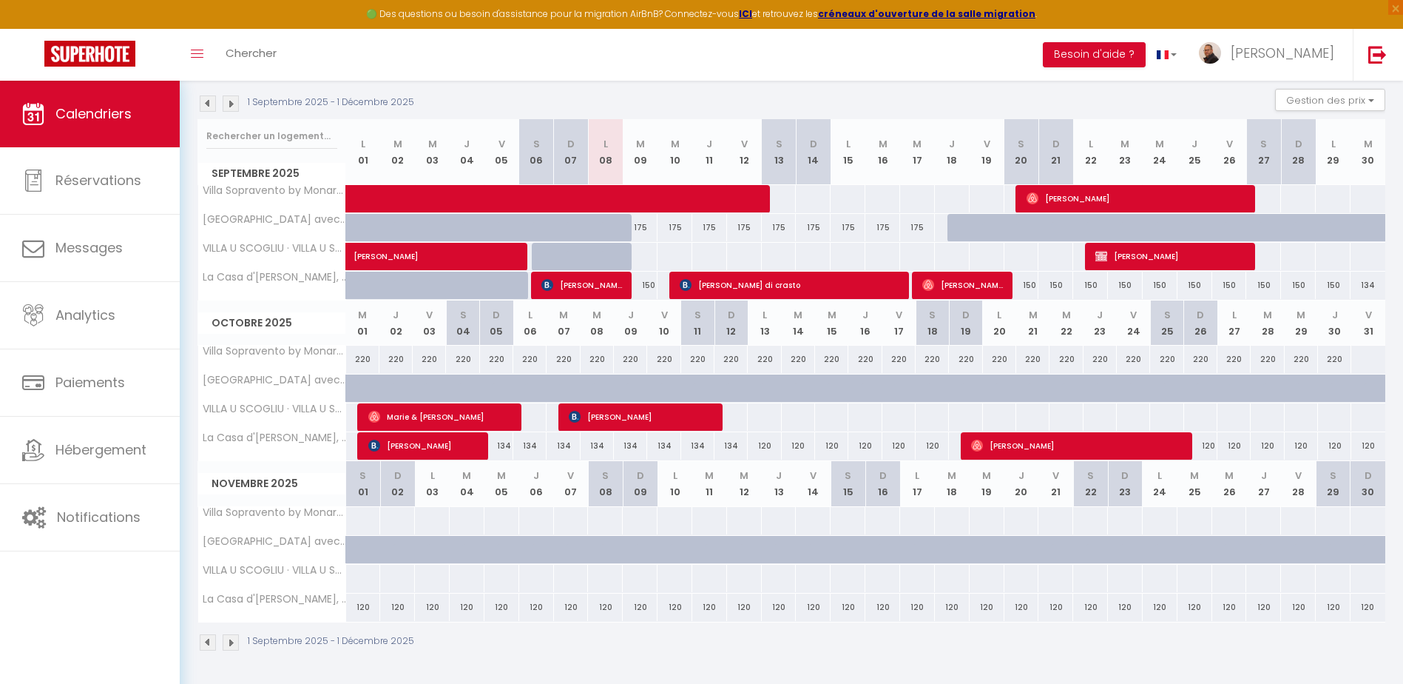
click at [631, 416] on body "🟢 Des questions ou besoin d'assistance pour la migration AirBnB? Connectez-vous…" at bounding box center [701, 305] width 1403 height 755
click at [633, 417] on span "[PERSON_NAME]" at bounding box center [644, 416] width 151 height 28
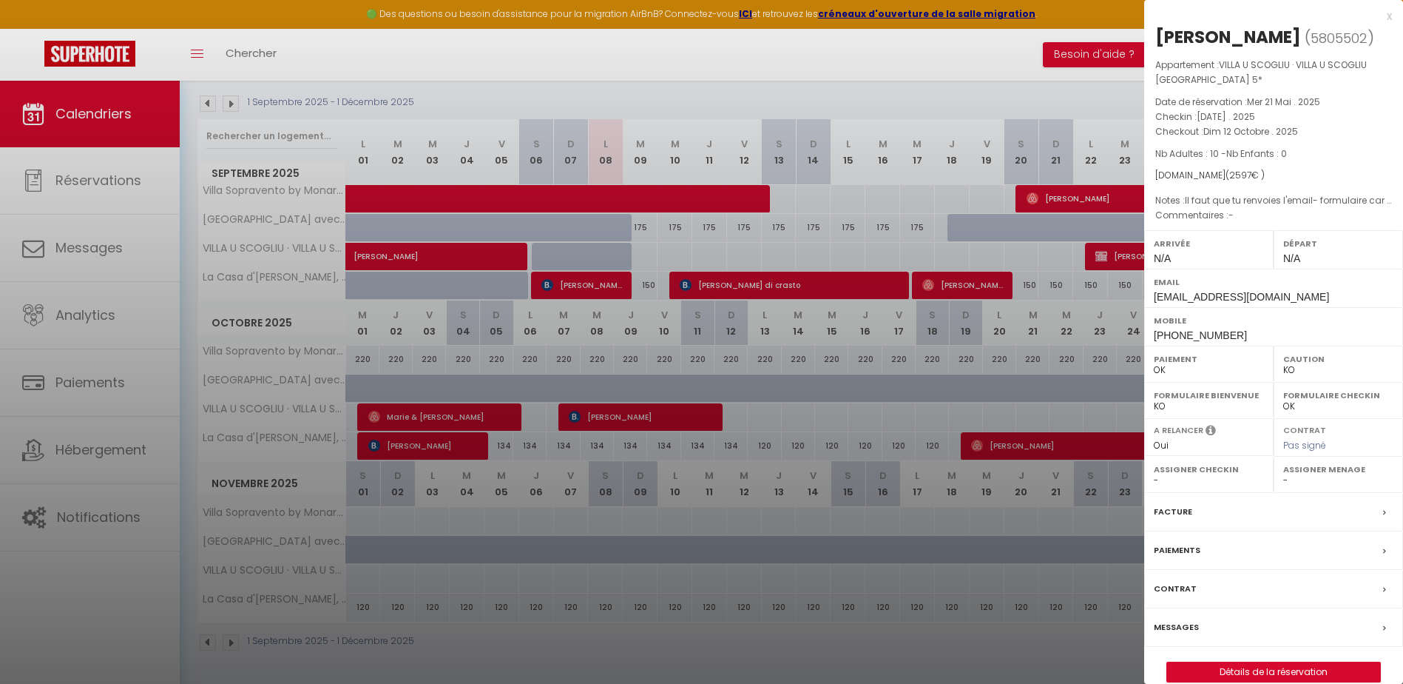
click at [784, 426] on div at bounding box center [701, 342] width 1403 height 684
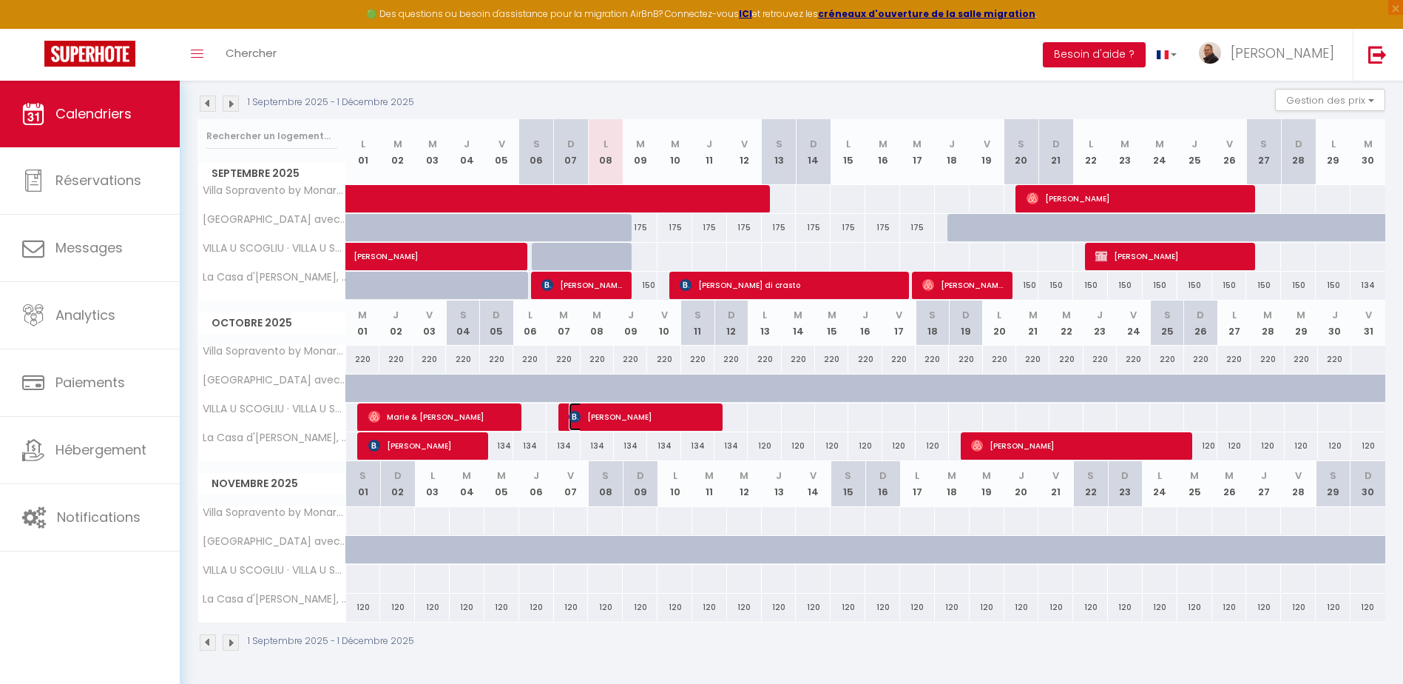
click at [655, 415] on span "[PERSON_NAME]" at bounding box center [644, 416] width 151 height 28
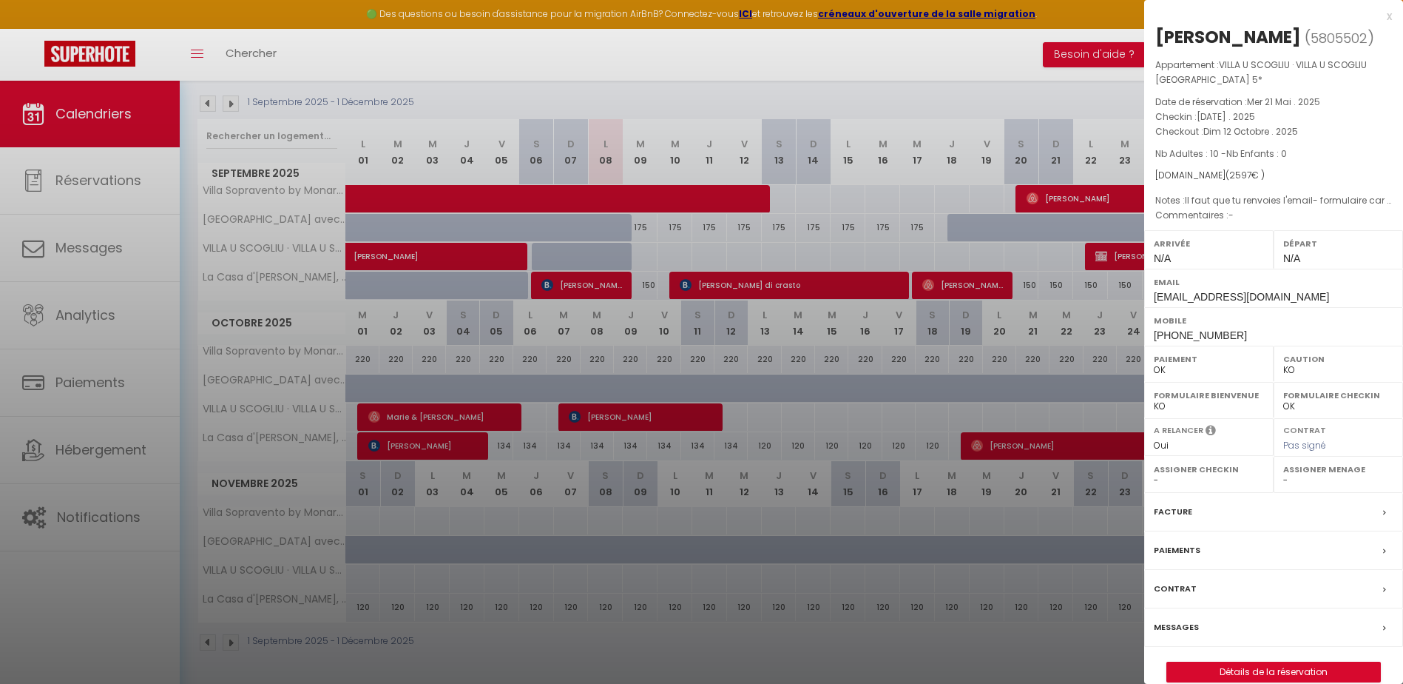
click at [497, 426] on div at bounding box center [701, 342] width 1403 height 684
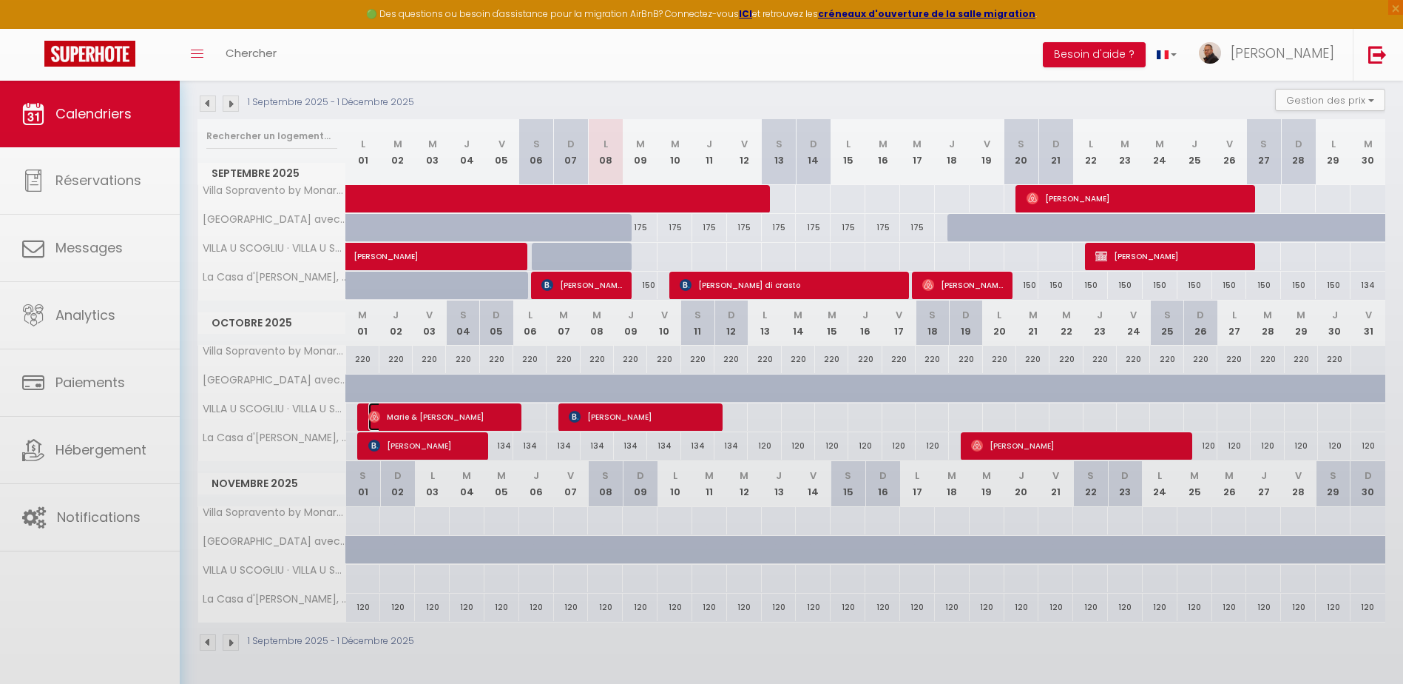
click at [462, 419] on span "Marie & [PERSON_NAME]" at bounding box center [443, 416] width 151 height 28
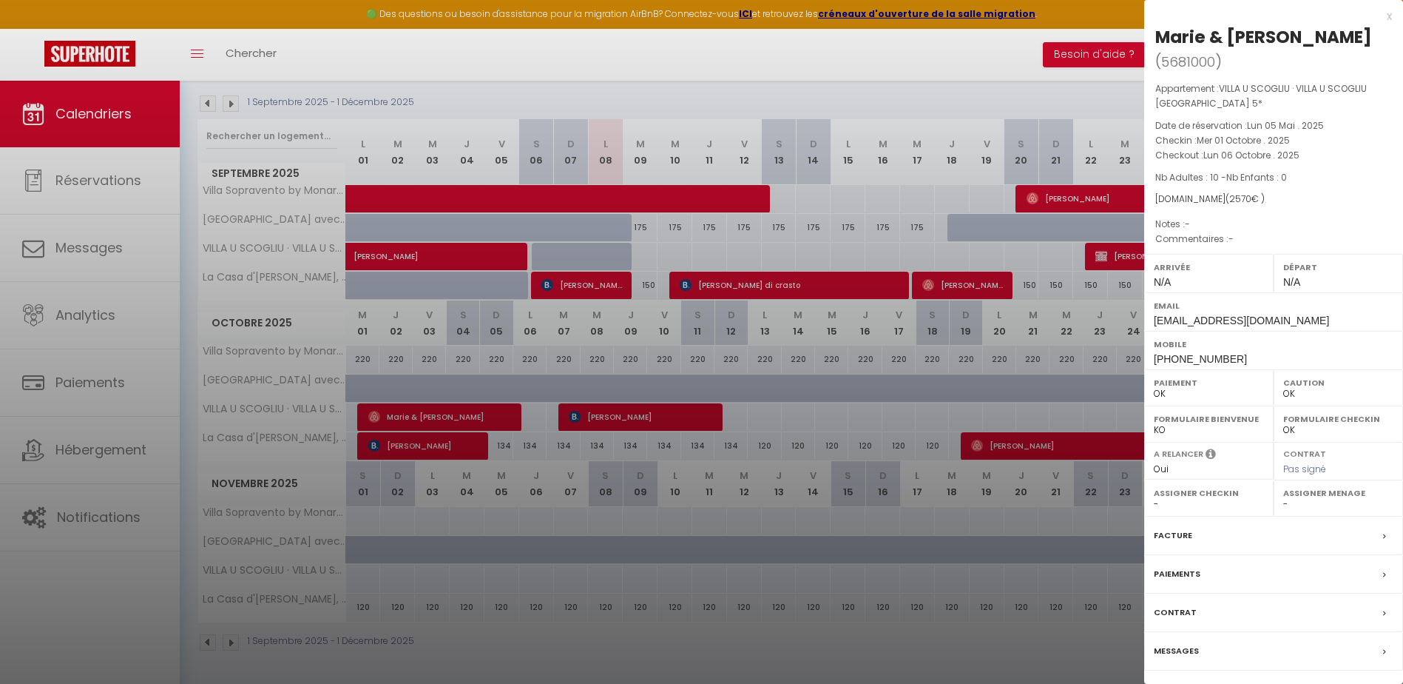
drag, startPoint x: 732, startPoint y: 422, endPoint x: 786, endPoint y: 416, distance: 55.1
click at [732, 422] on div at bounding box center [701, 342] width 1403 height 684
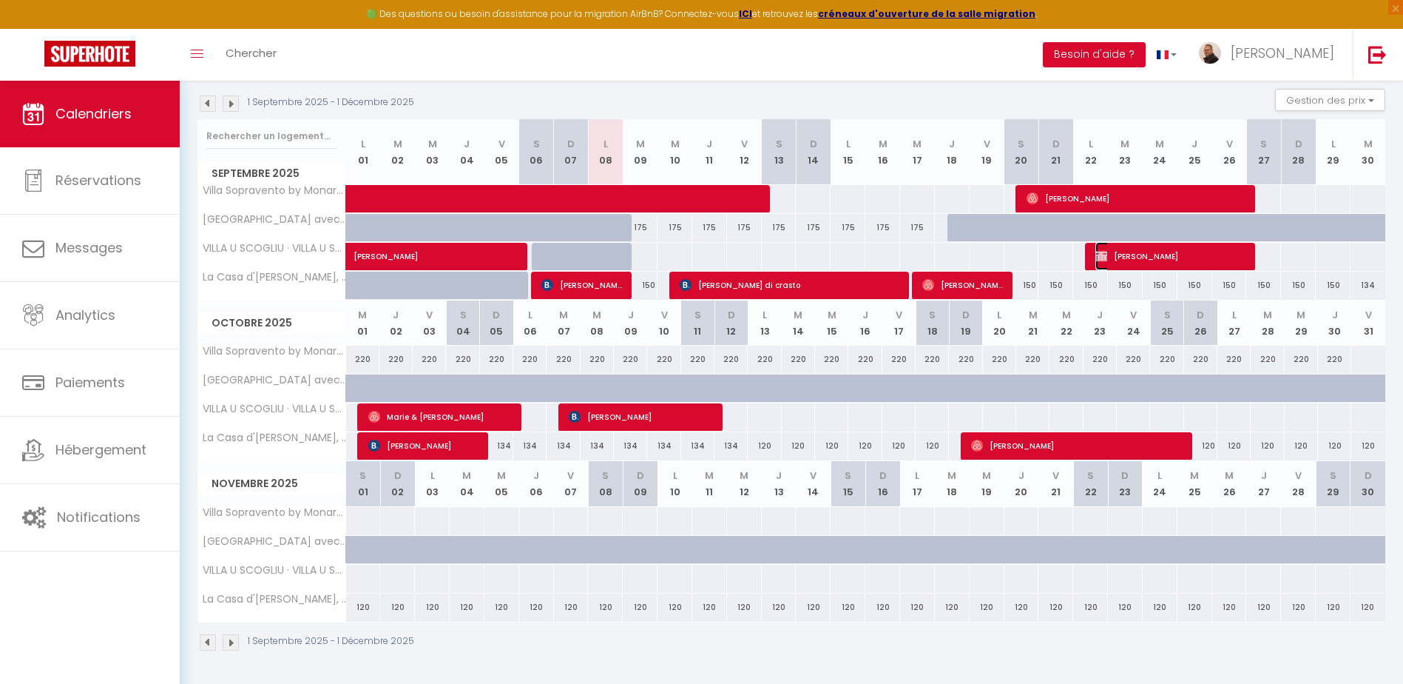
click at [1141, 254] on span "Morgane Gehan" at bounding box center [1171, 256] width 151 height 28
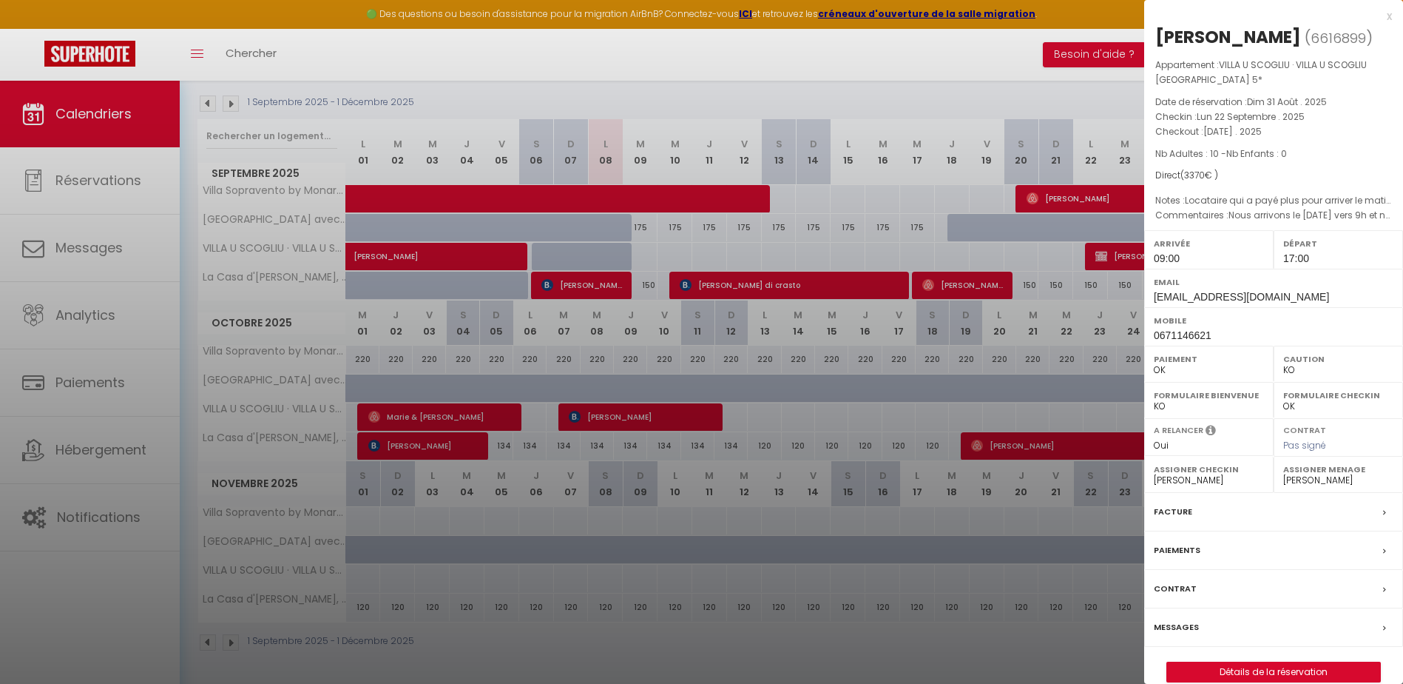
click at [1087, 315] on div at bounding box center [701, 342] width 1403 height 684
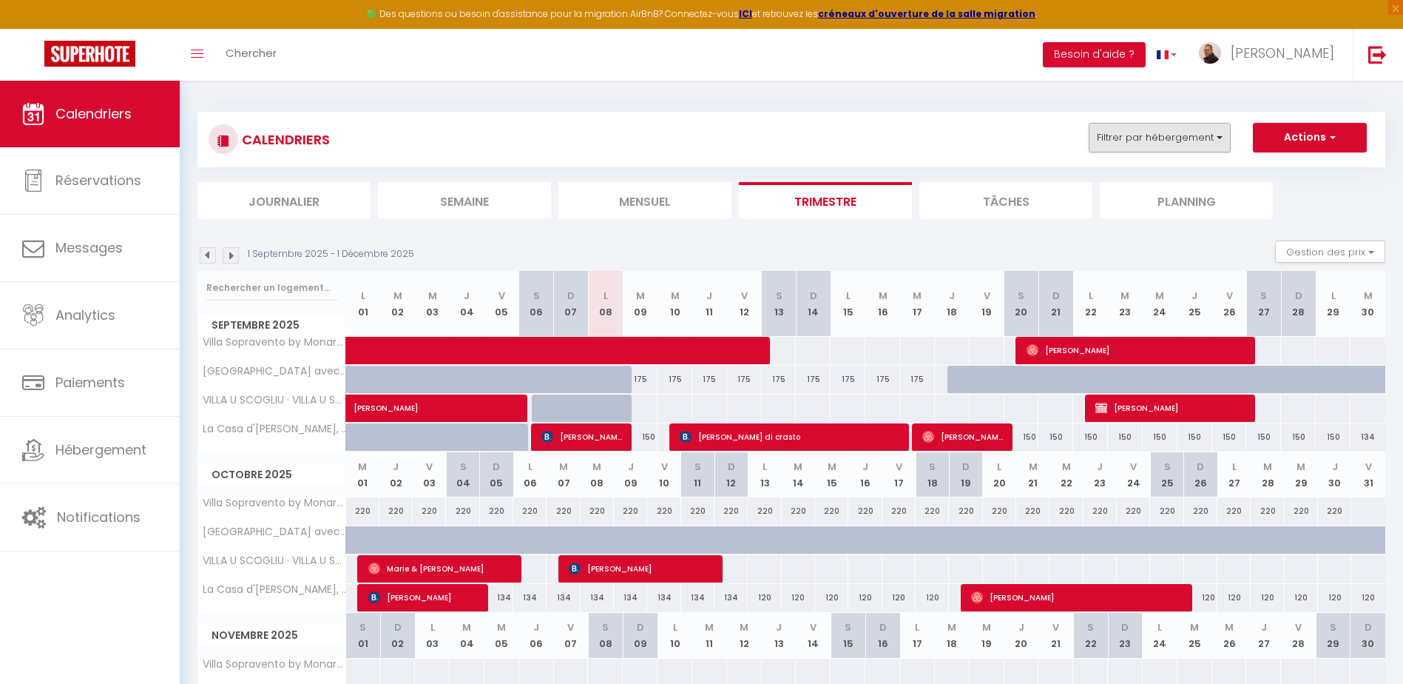
scroll to position [0, 0]
click at [1204, 143] on button "Filtrer par hébergement" at bounding box center [1160, 139] width 142 height 30
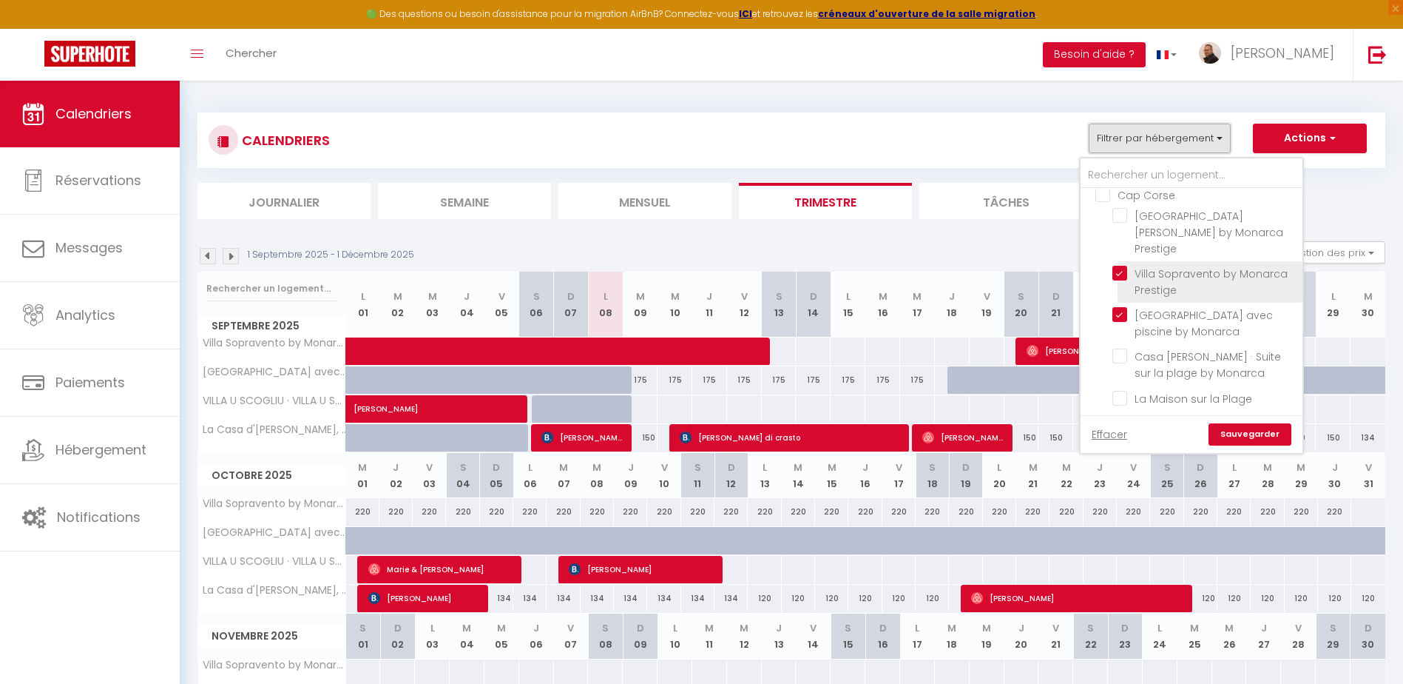
scroll to position [740, 0]
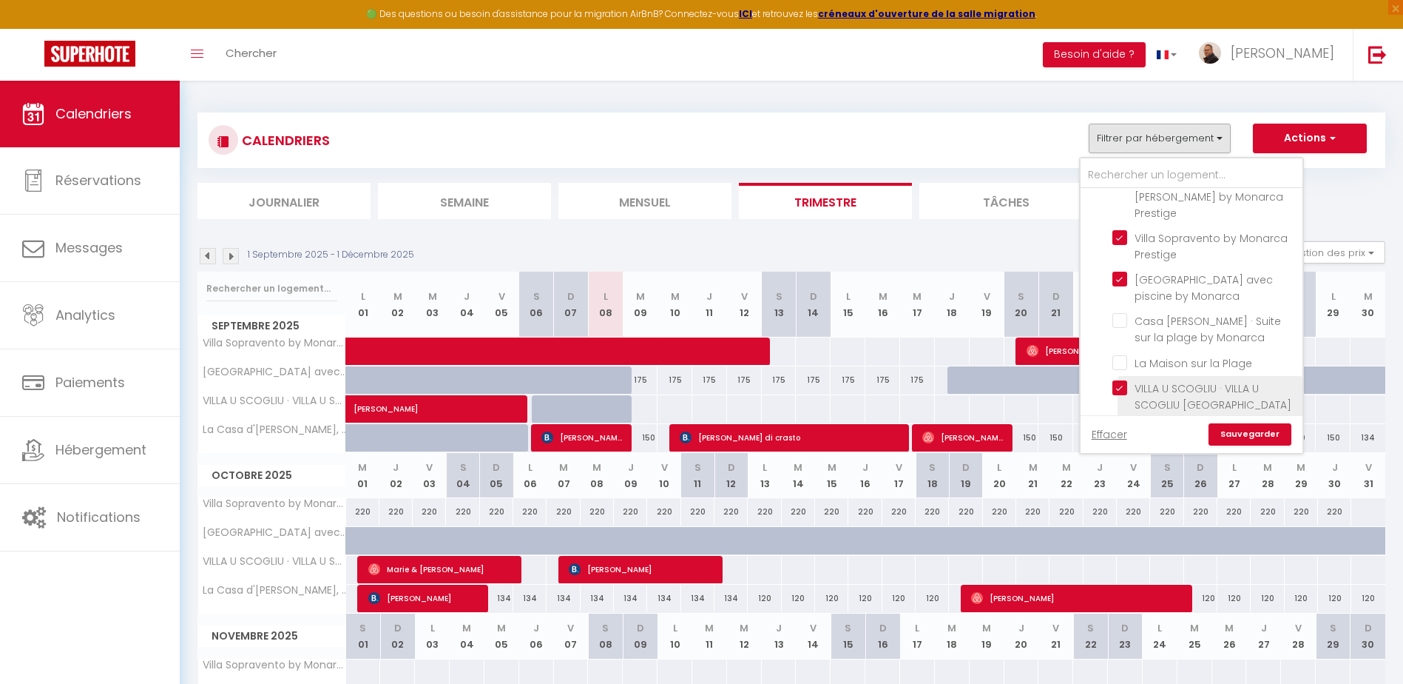
click at [1119, 380] on input "VILLA U SCOGLIU · VILLA U SCOGLIU [GEOGRAPHIC_DATA] 5*" at bounding box center [1205, 387] width 185 height 15
click at [1232, 432] on link "Sauvegarder" at bounding box center [1250, 434] width 83 height 22
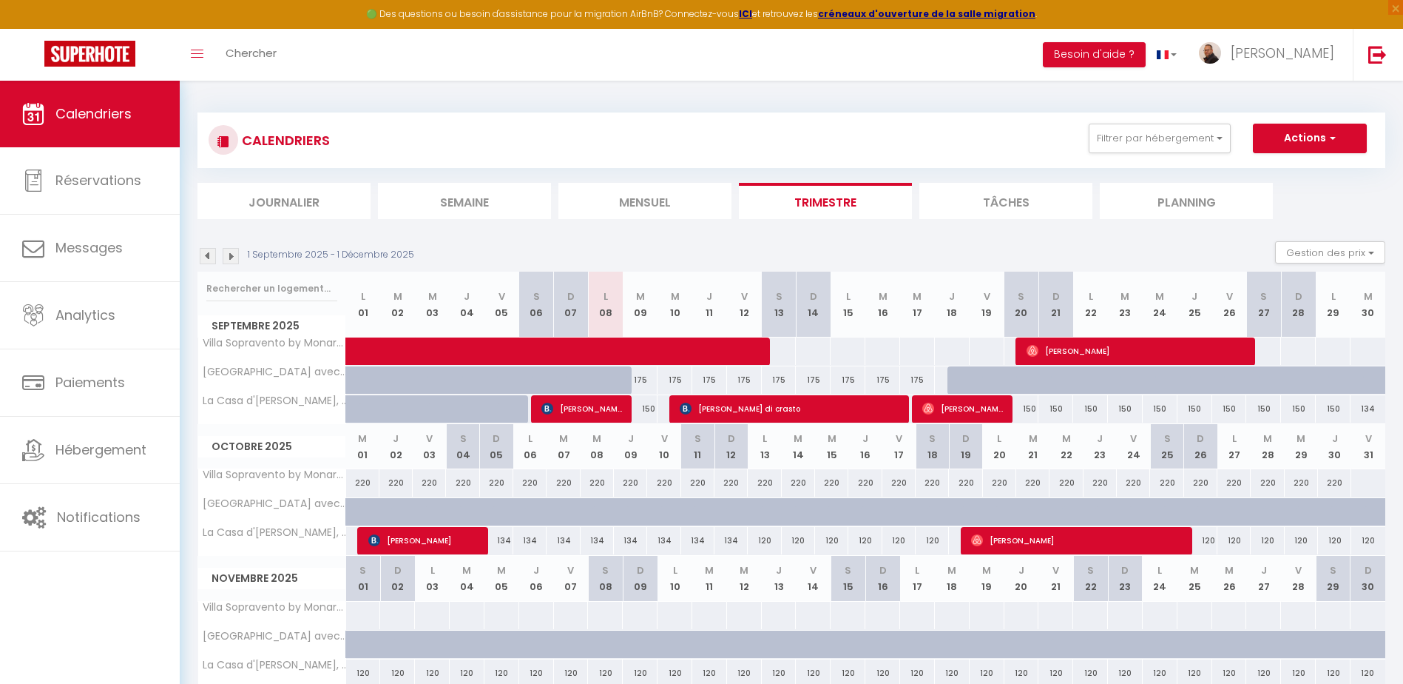
click at [208, 254] on img at bounding box center [208, 256] width 16 height 16
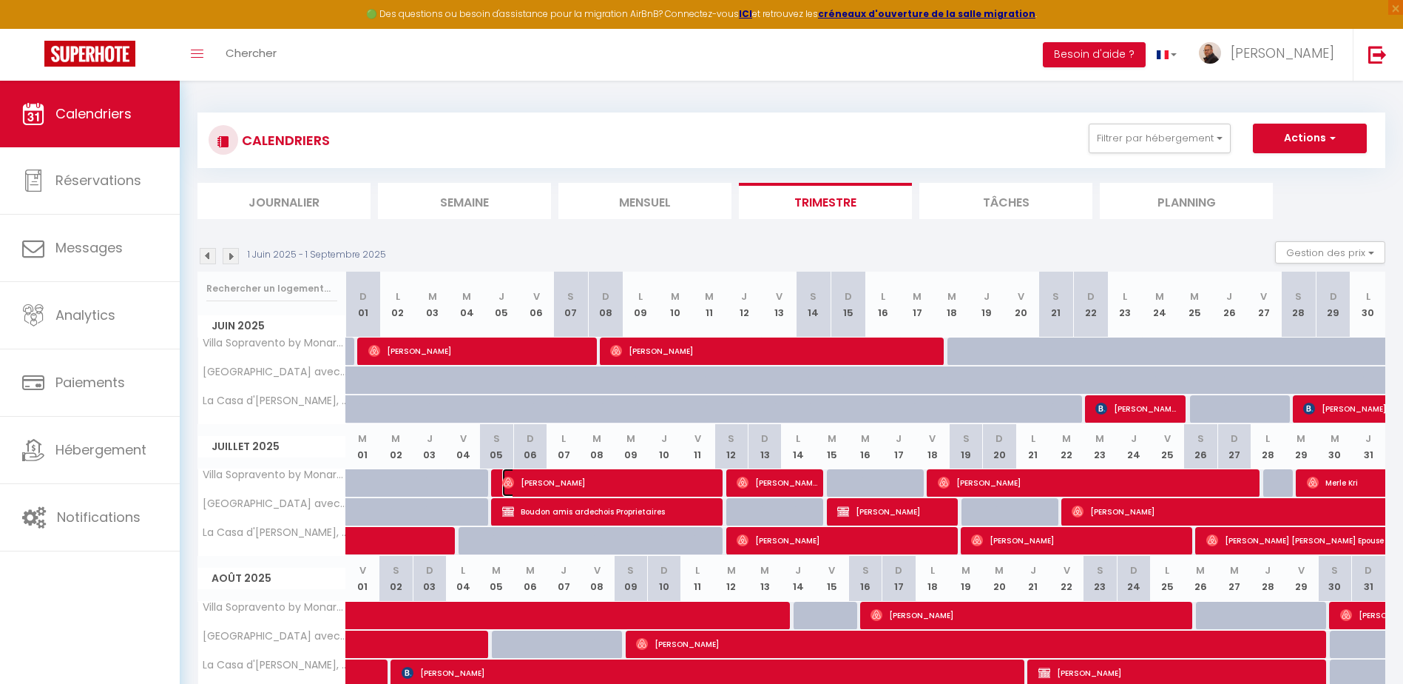
click at [531, 482] on span "Davina Kleinow" at bounding box center [612, 482] width 220 height 28
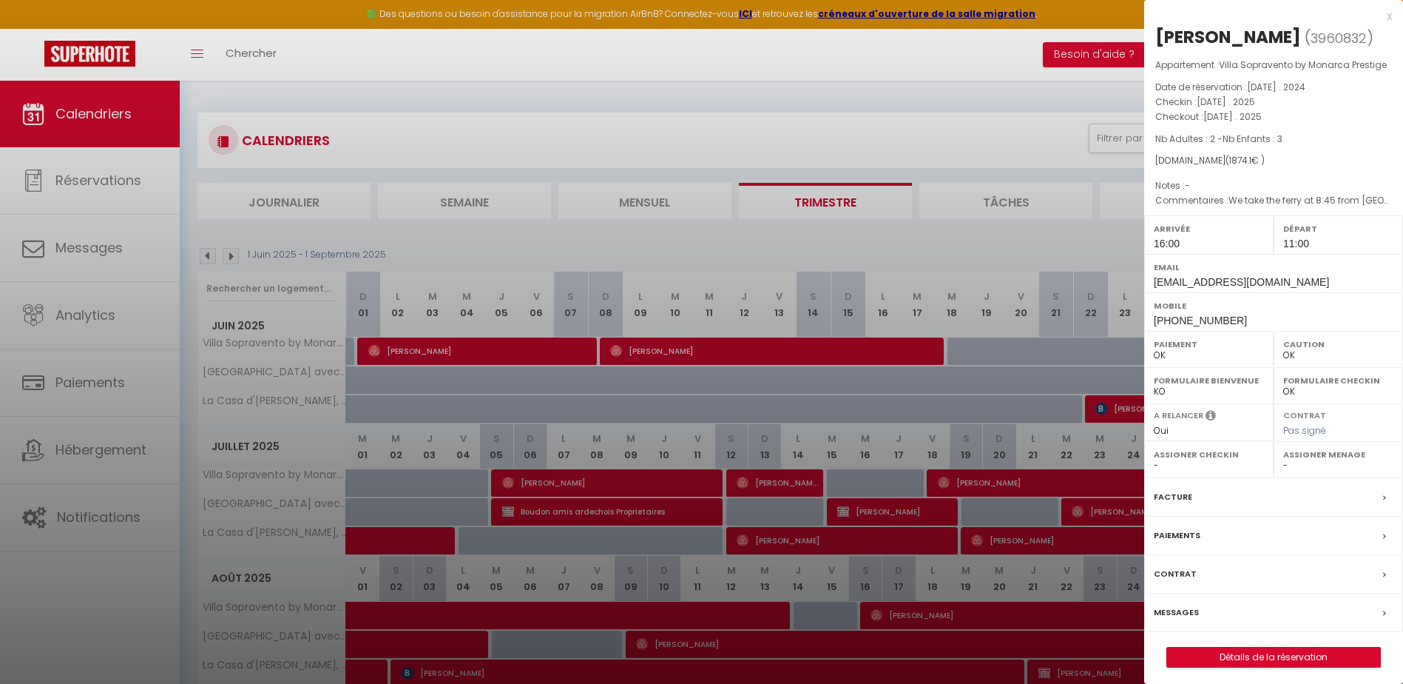
click at [799, 399] on div at bounding box center [701, 342] width 1403 height 684
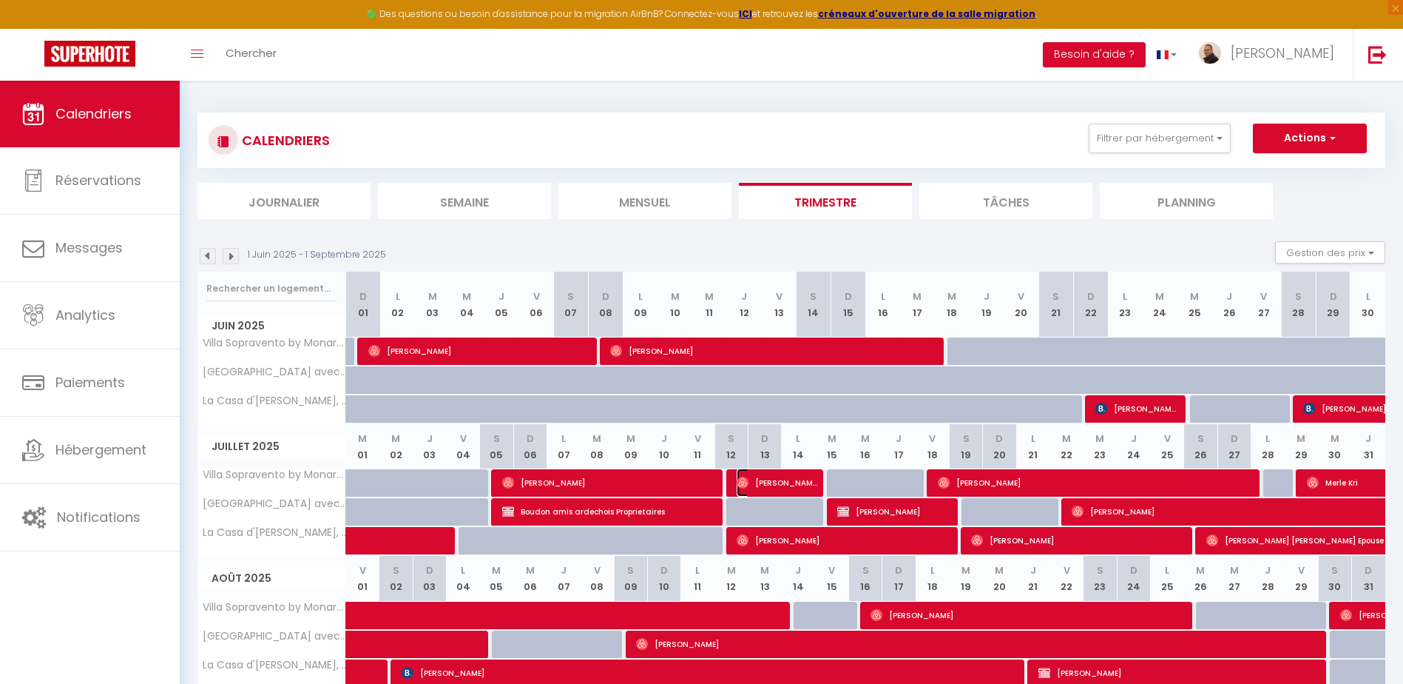
click at [780, 482] on span "David Gartland" at bounding box center [777, 482] width 81 height 28
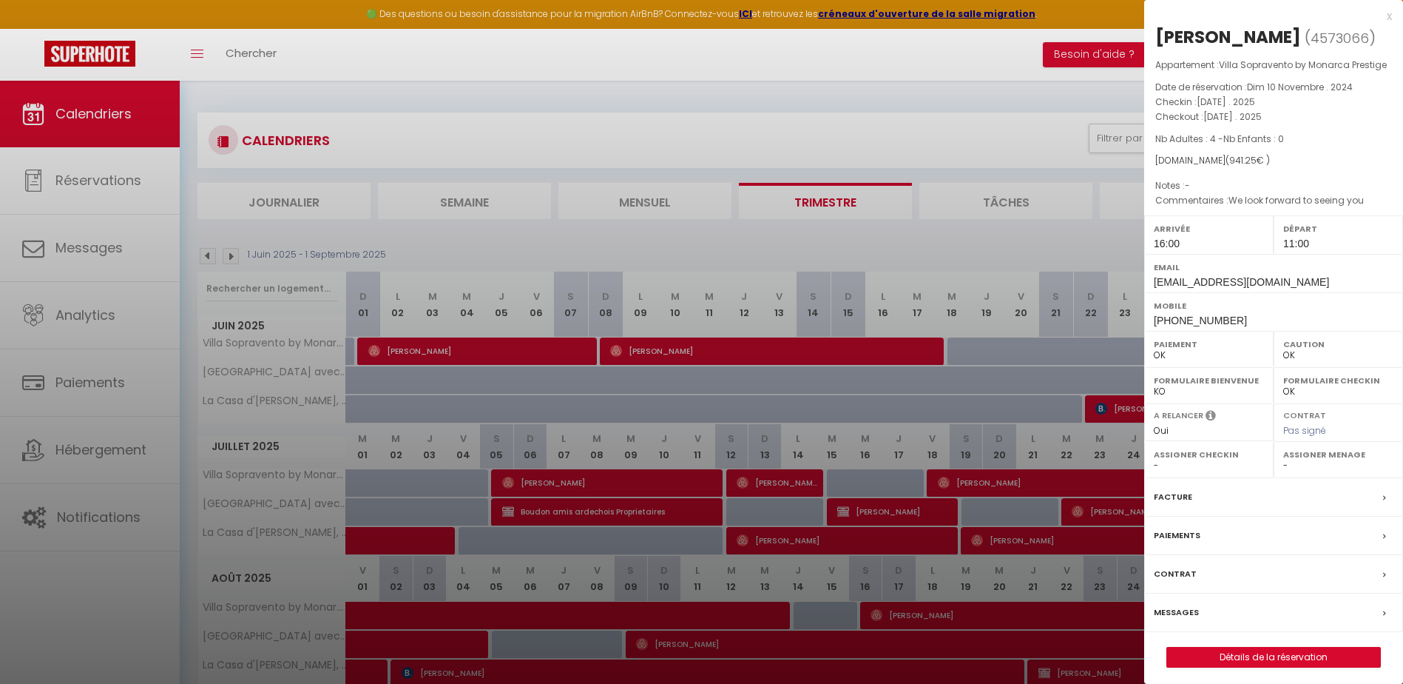
drag, startPoint x: 692, startPoint y: 595, endPoint x: 1098, endPoint y: 512, distance: 413.9
click at [709, 593] on div at bounding box center [701, 342] width 1403 height 684
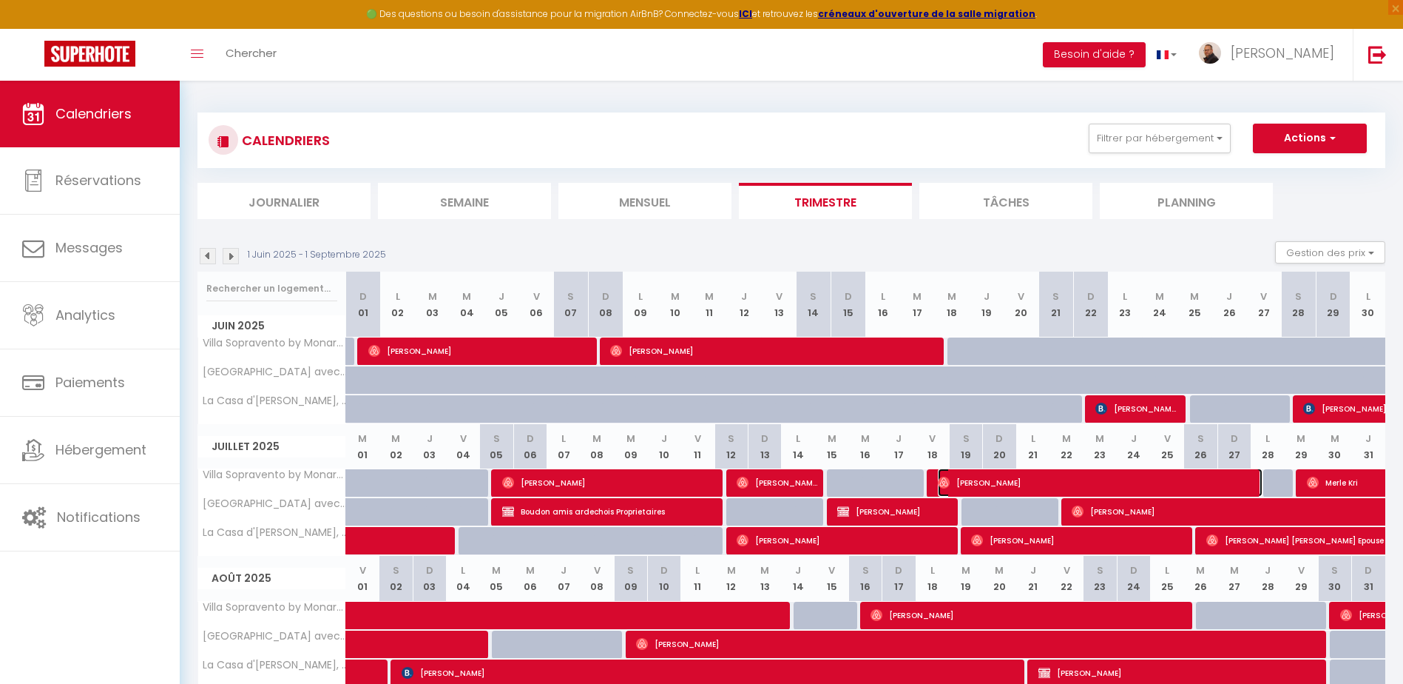
click at [1067, 485] on span "Andrea Pfleghart" at bounding box center [1100, 482] width 325 height 28
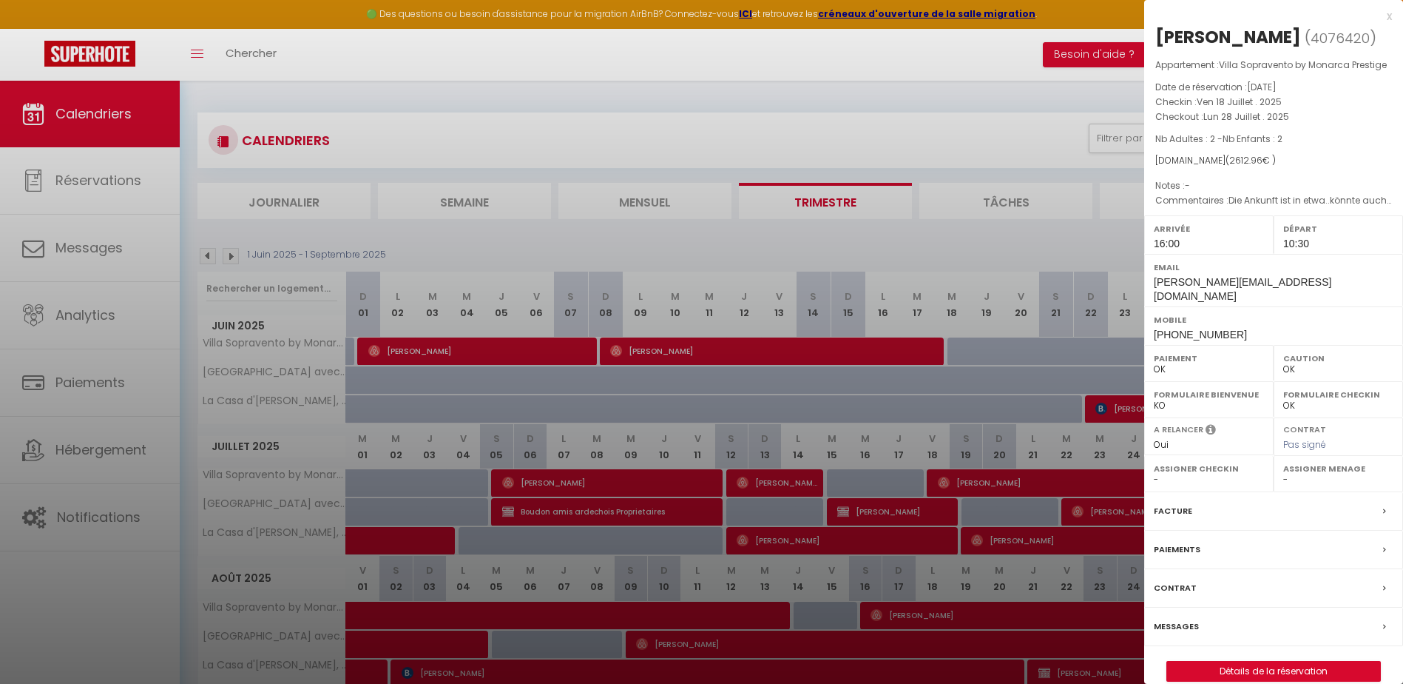
click at [612, 476] on div at bounding box center [701, 342] width 1403 height 684
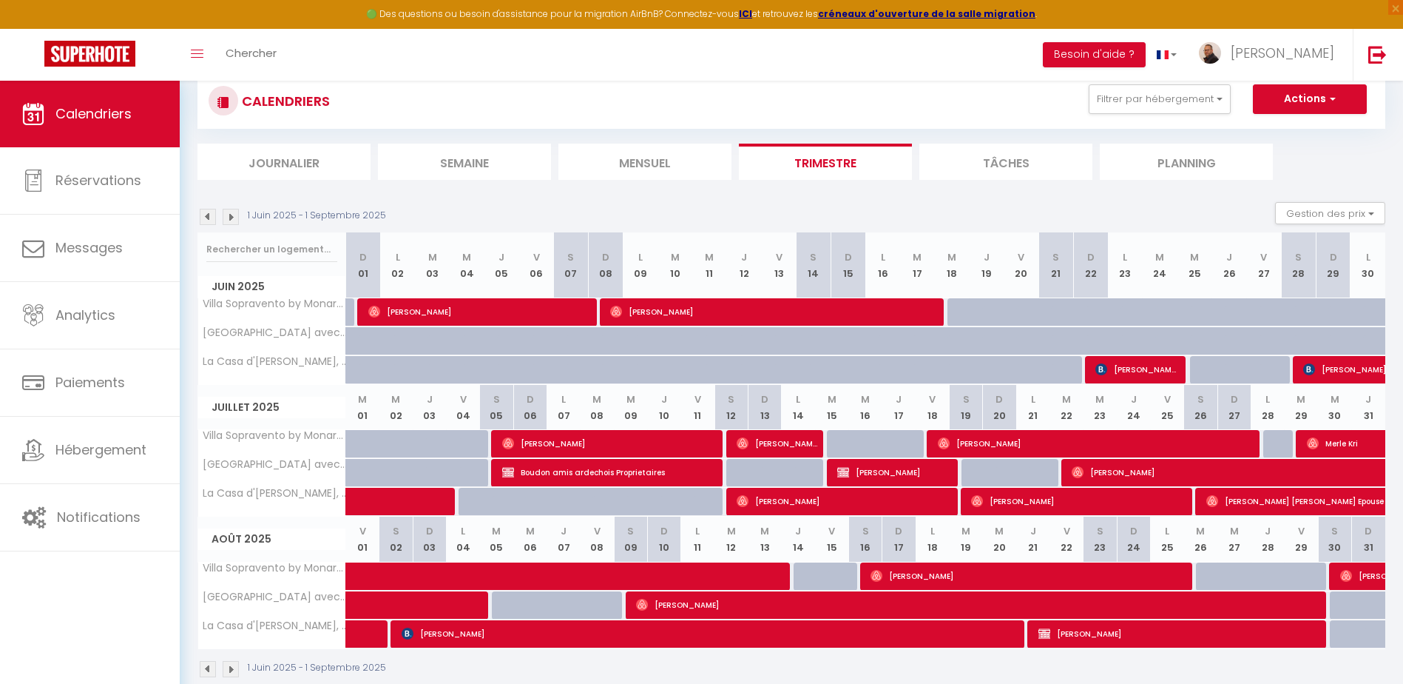
scroll to position [74, 0]
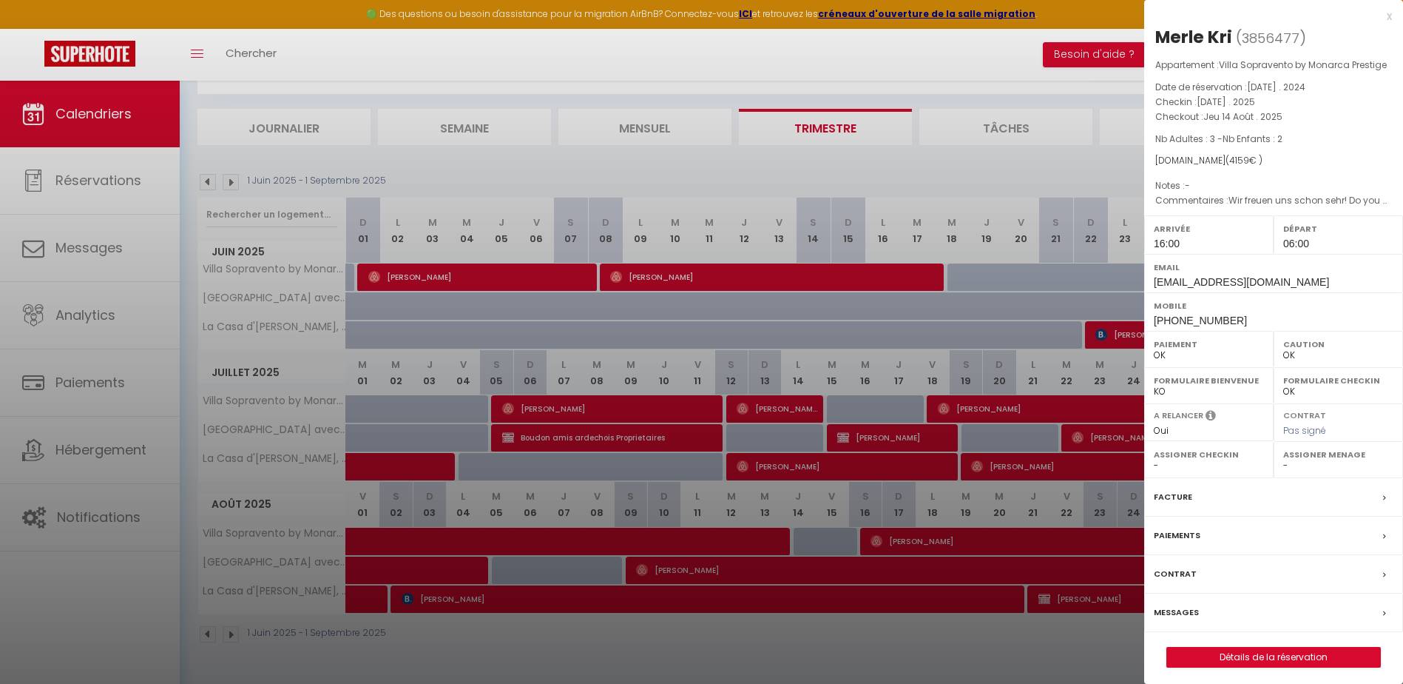
click at [807, 515] on div at bounding box center [701, 342] width 1403 height 684
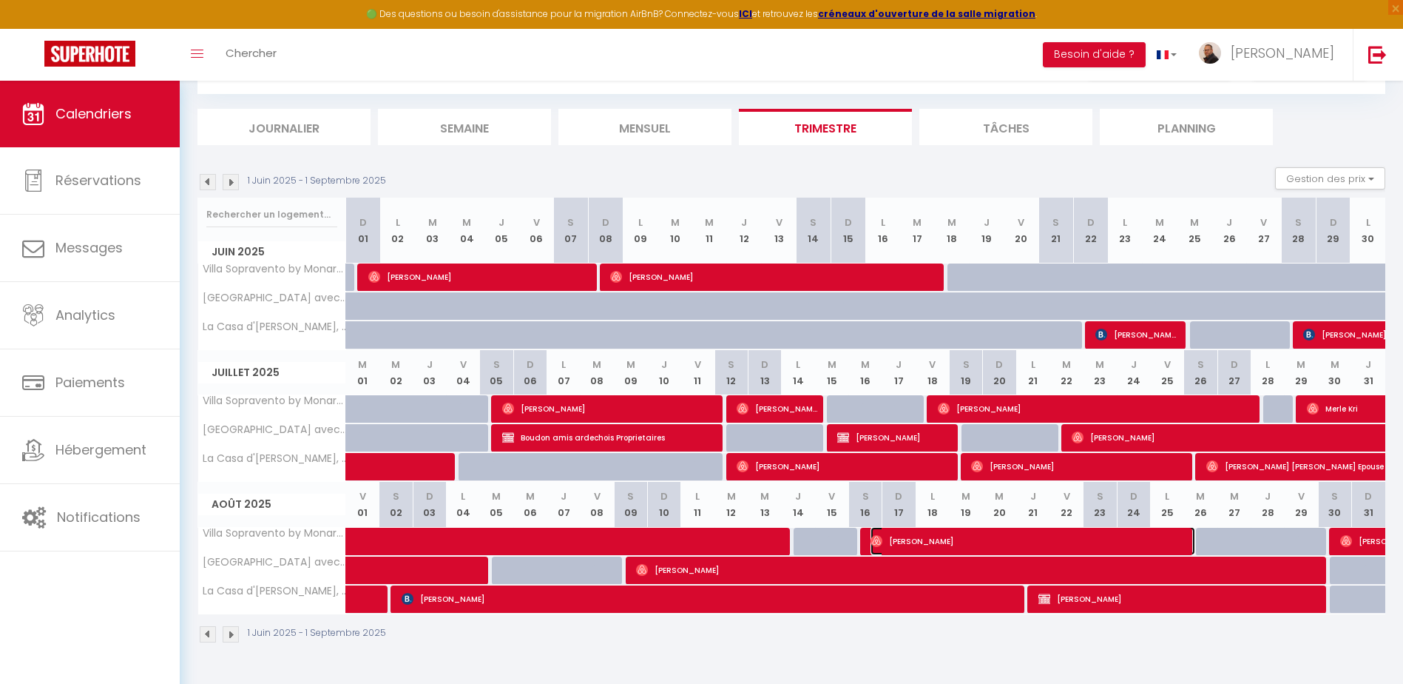
click at [919, 537] on span "Marco Katthagen" at bounding box center [1033, 541] width 325 height 28
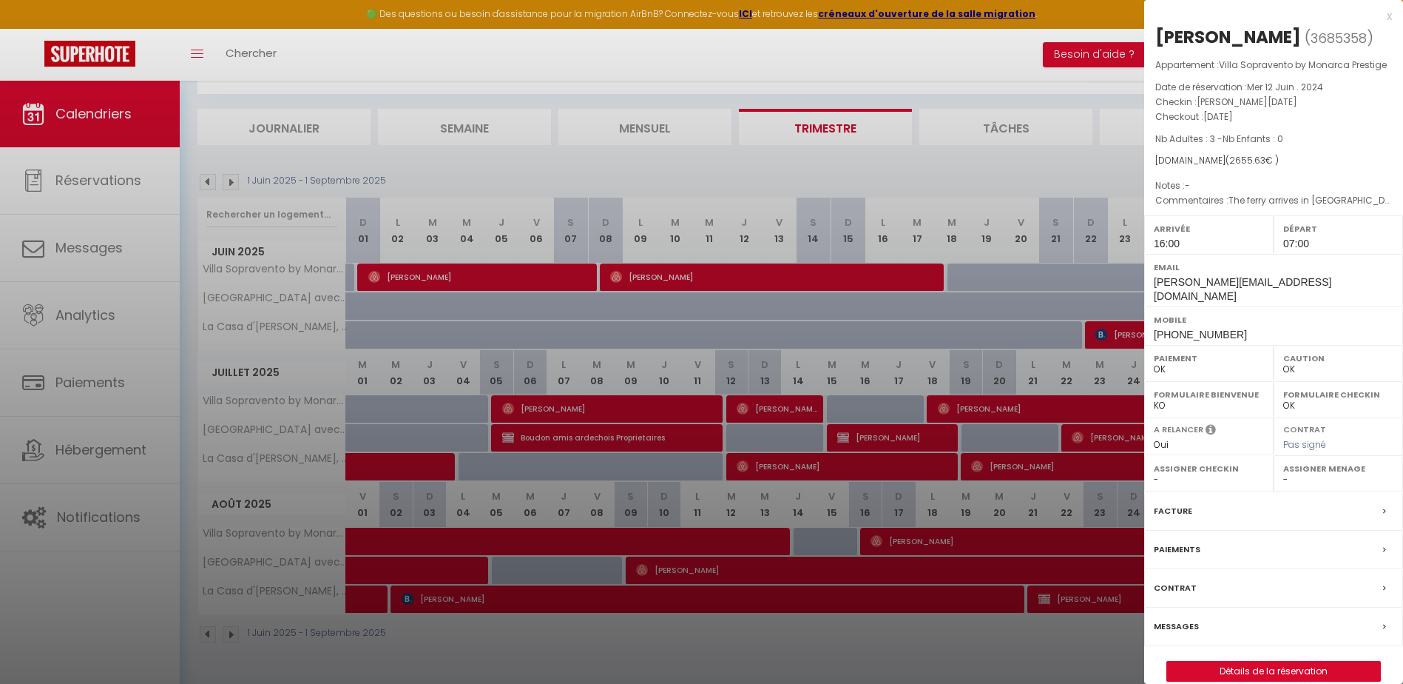
drag, startPoint x: 566, startPoint y: 518, endPoint x: 584, endPoint y: 524, distance: 19.7
click at [566, 517] on div at bounding box center [701, 342] width 1403 height 684
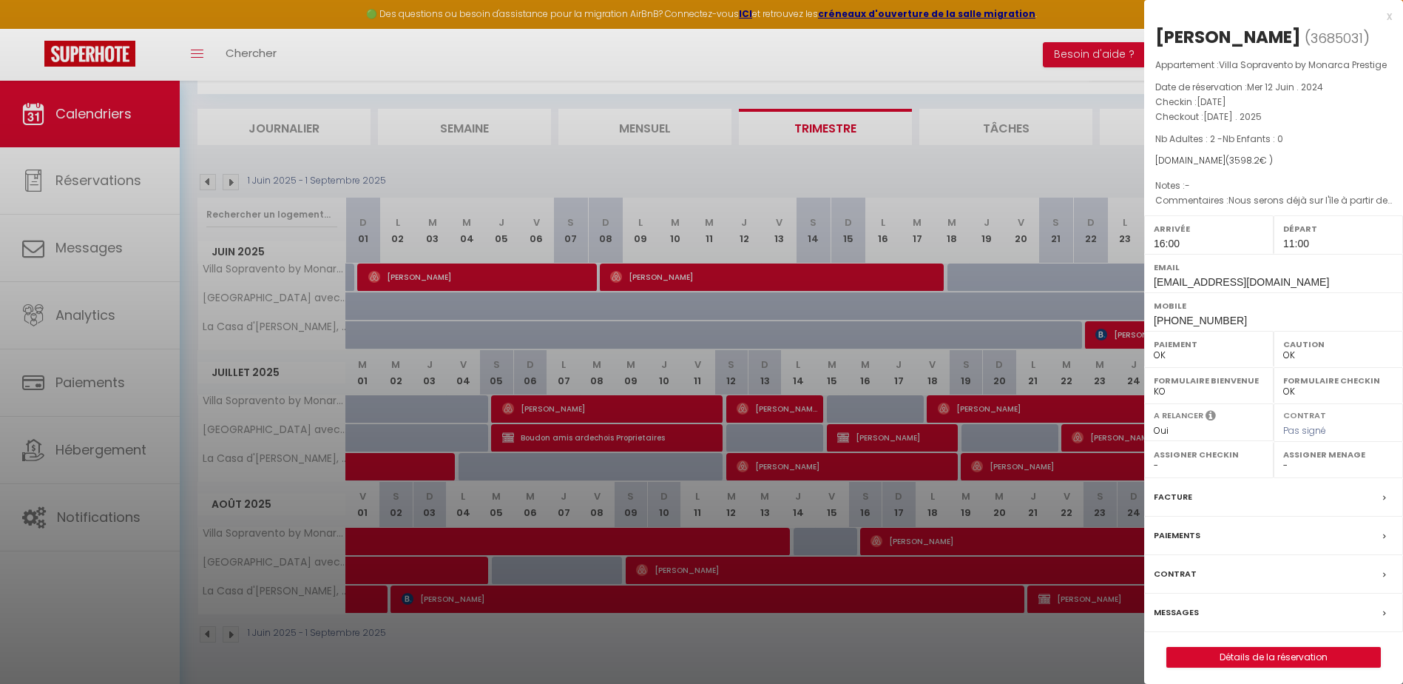
click at [690, 183] on div at bounding box center [701, 342] width 1403 height 684
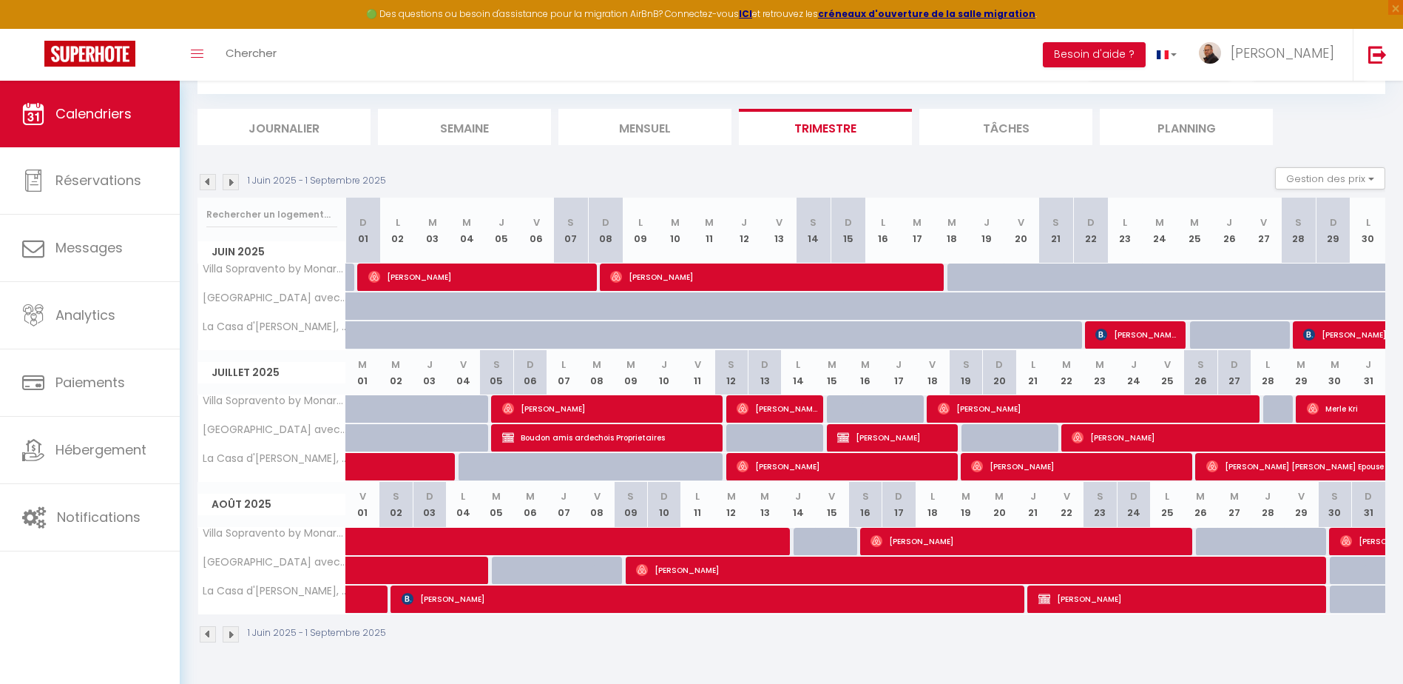
click at [228, 182] on img at bounding box center [231, 182] width 16 height 16
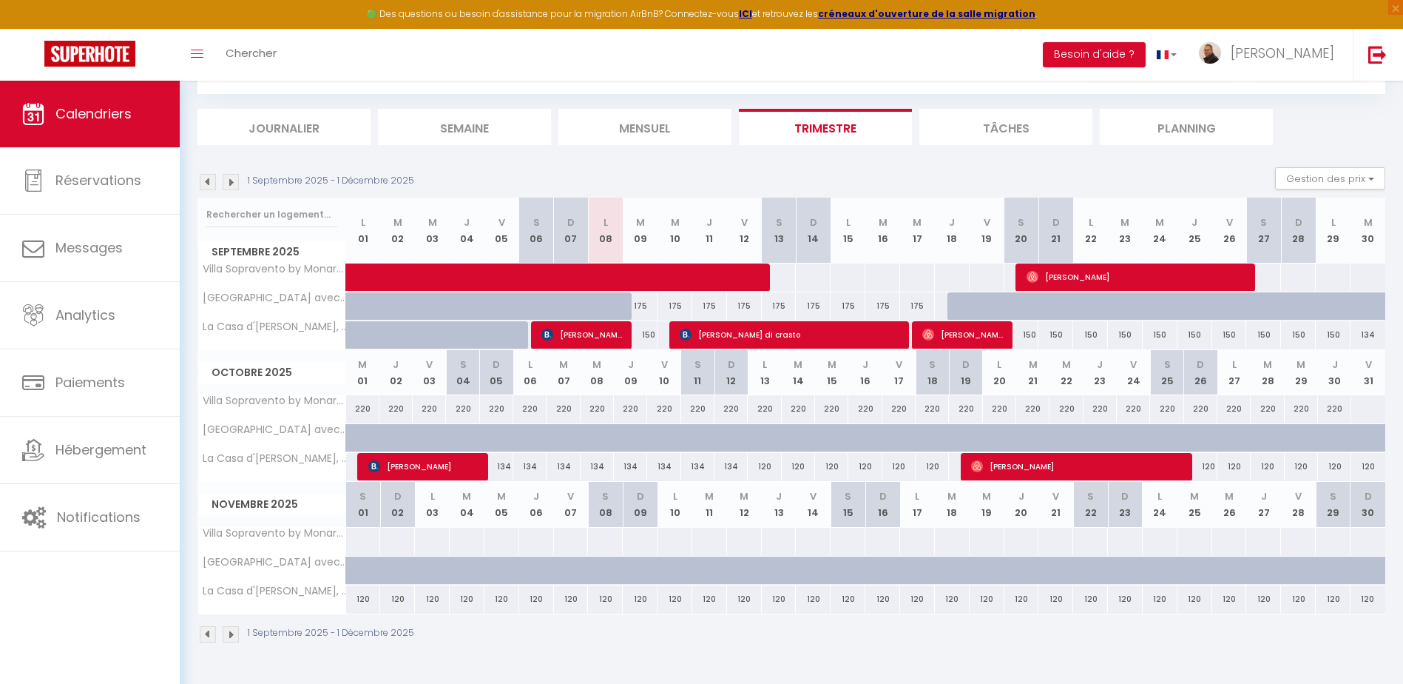
click at [1372, 411] on div at bounding box center [1368, 408] width 35 height 27
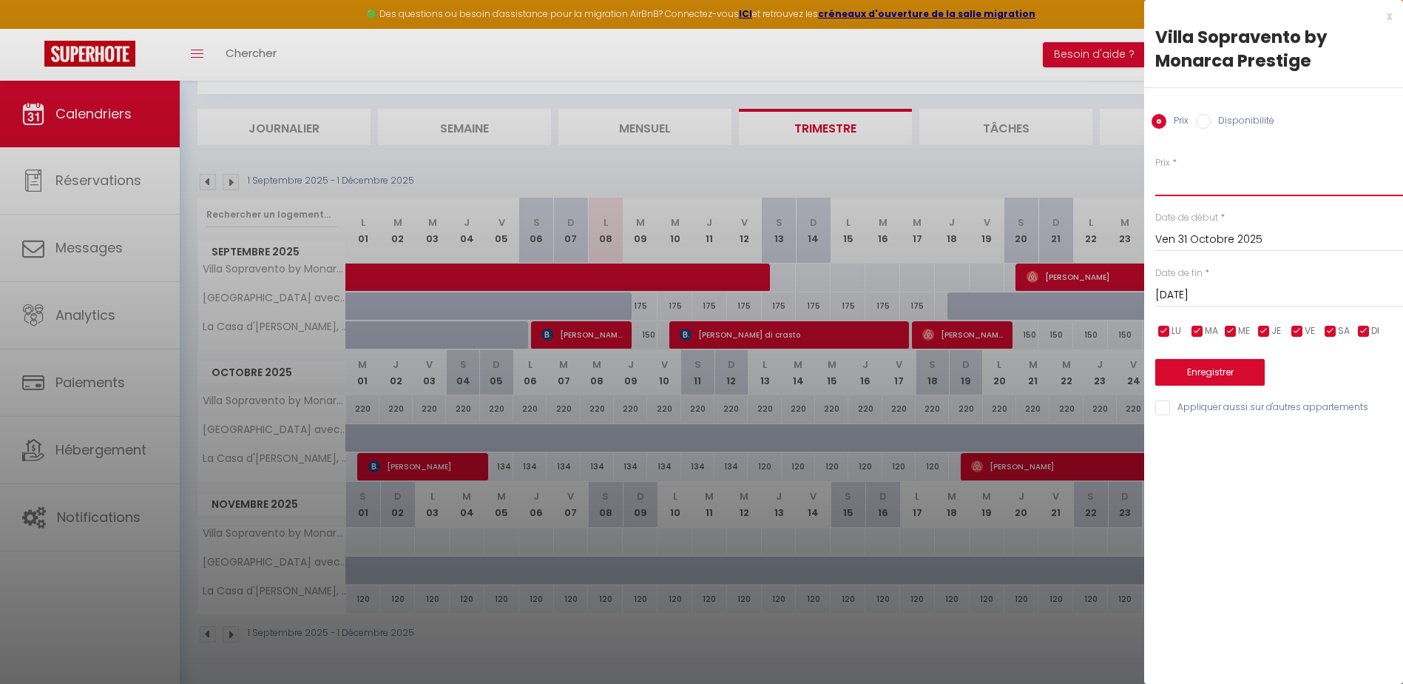
click at [1192, 183] on input "Prix" at bounding box center [1279, 182] width 248 height 27
click at [1197, 290] on input "Sam 01 Novembre 2025" at bounding box center [1279, 295] width 248 height 19
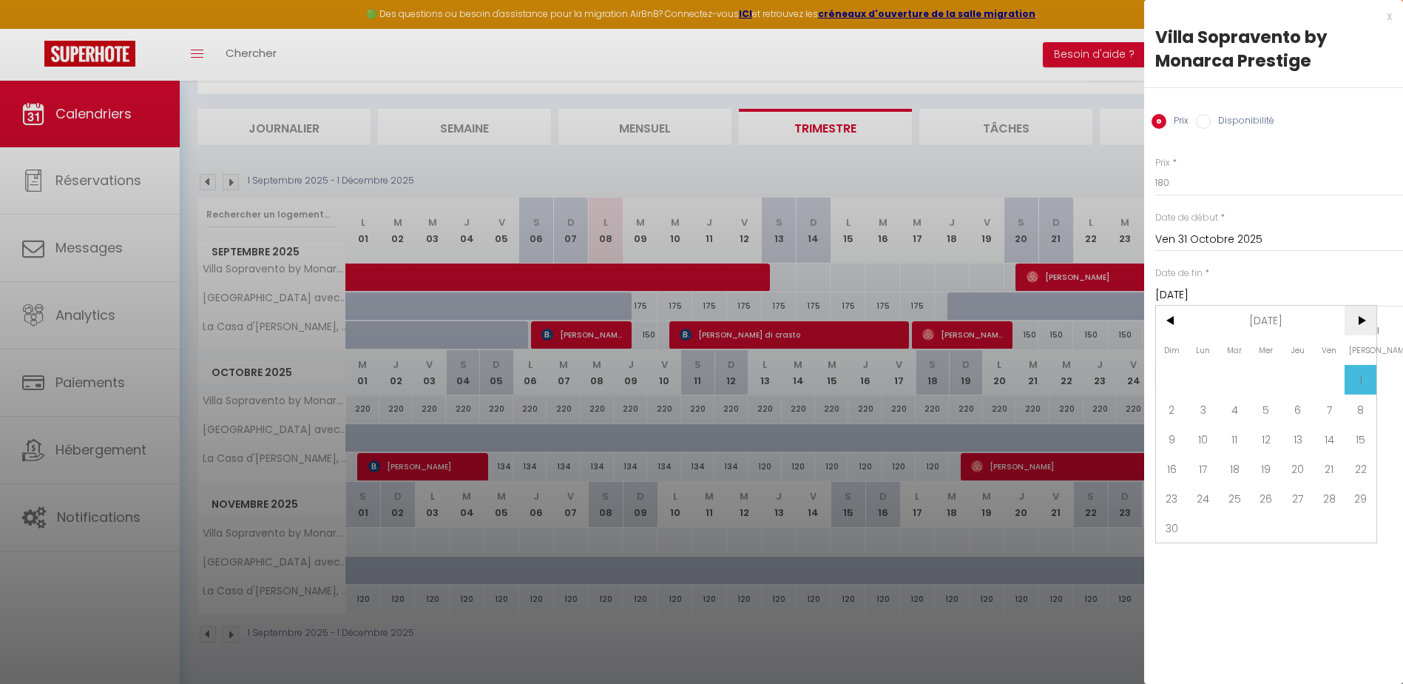
click at [1364, 324] on span ">" at bounding box center [1361, 321] width 32 height 30
click at [1267, 493] on span "31" at bounding box center [1267, 498] width 32 height 30
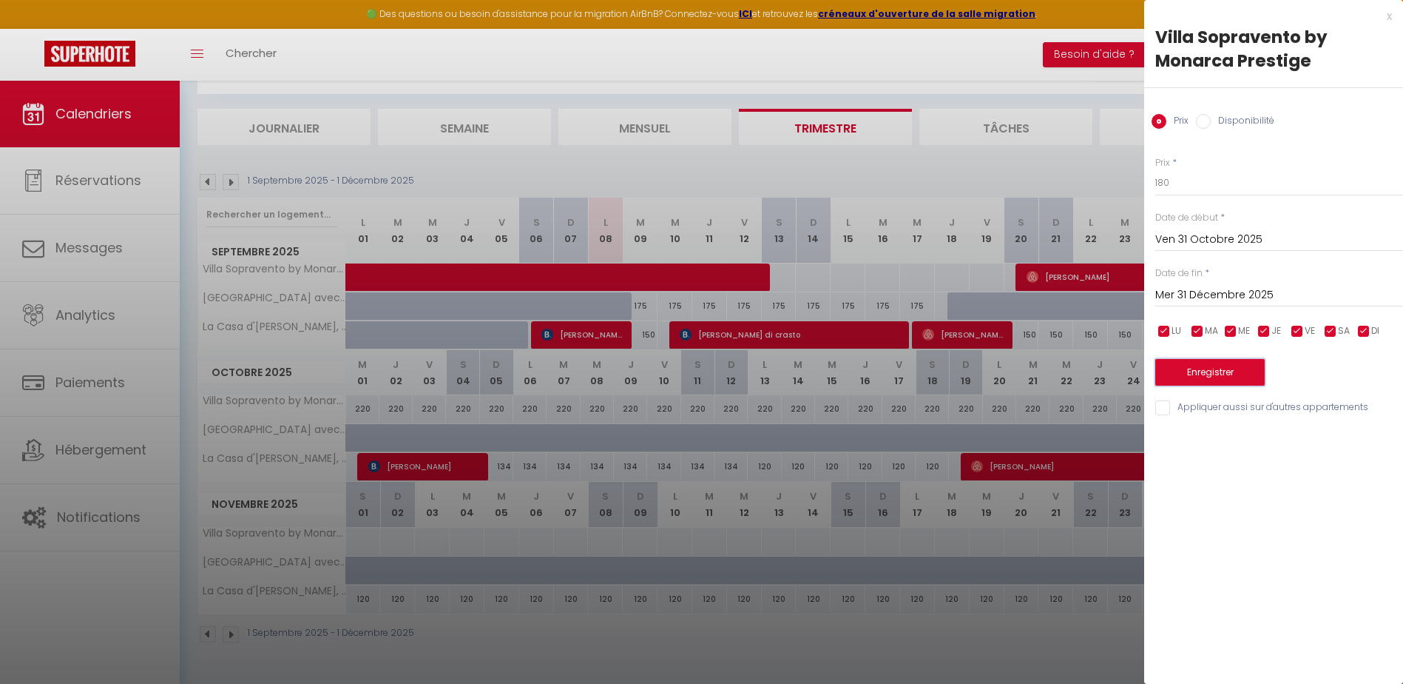
click at [1203, 359] on button "Enregistrer" at bounding box center [1209, 372] width 109 height 27
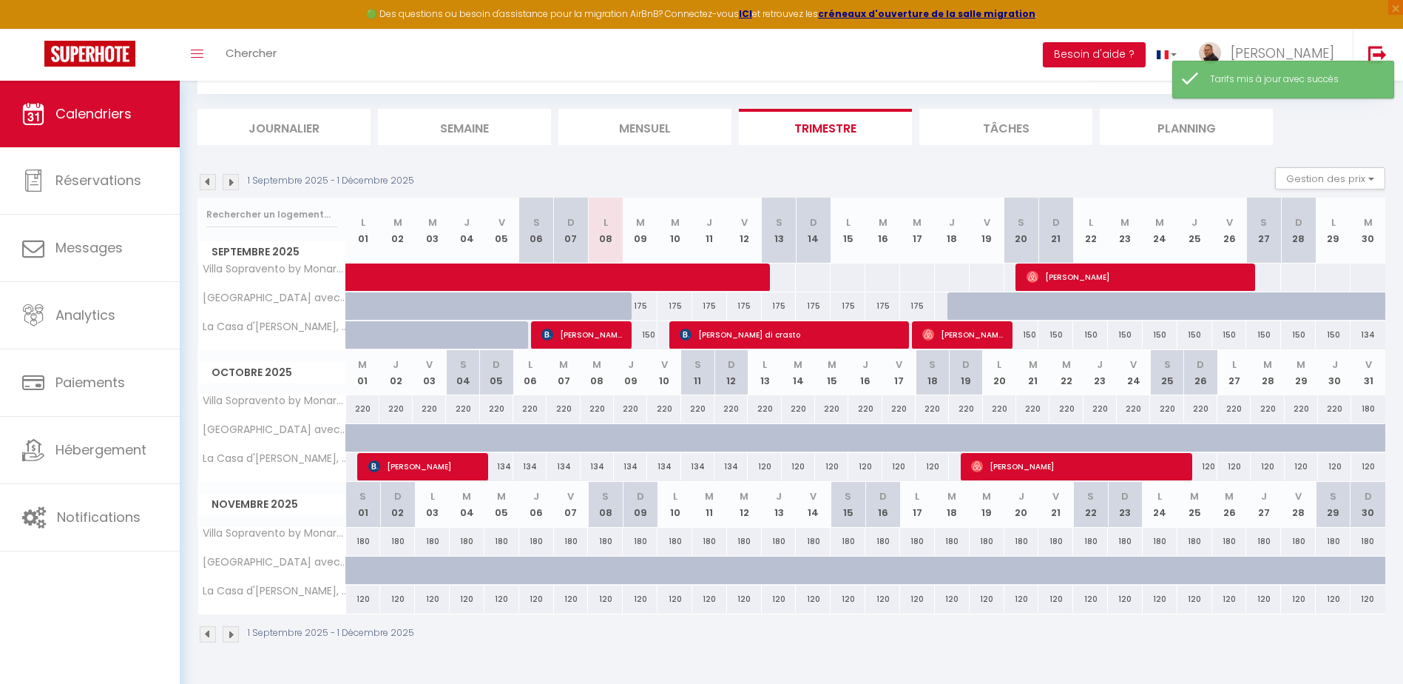
click at [232, 181] on img at bounding box center [231, 182] width 16 height 16
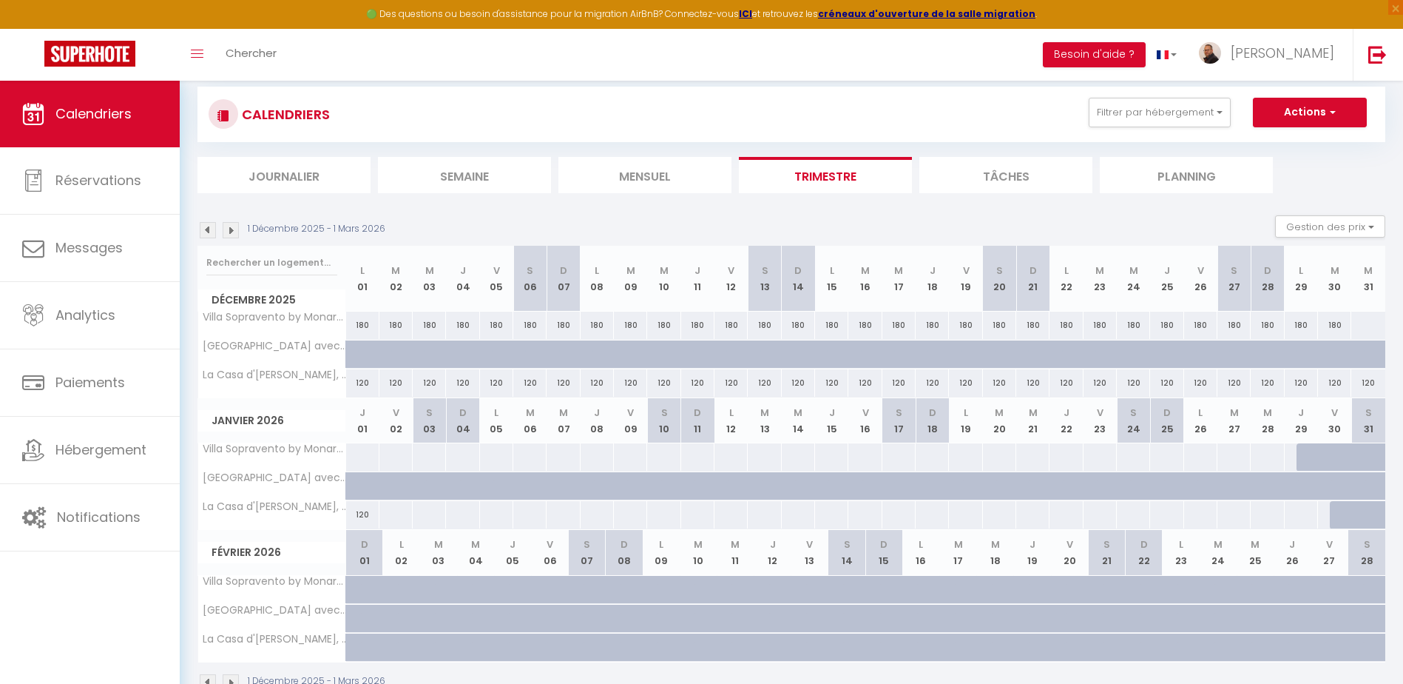
scroll to position [0, 0]
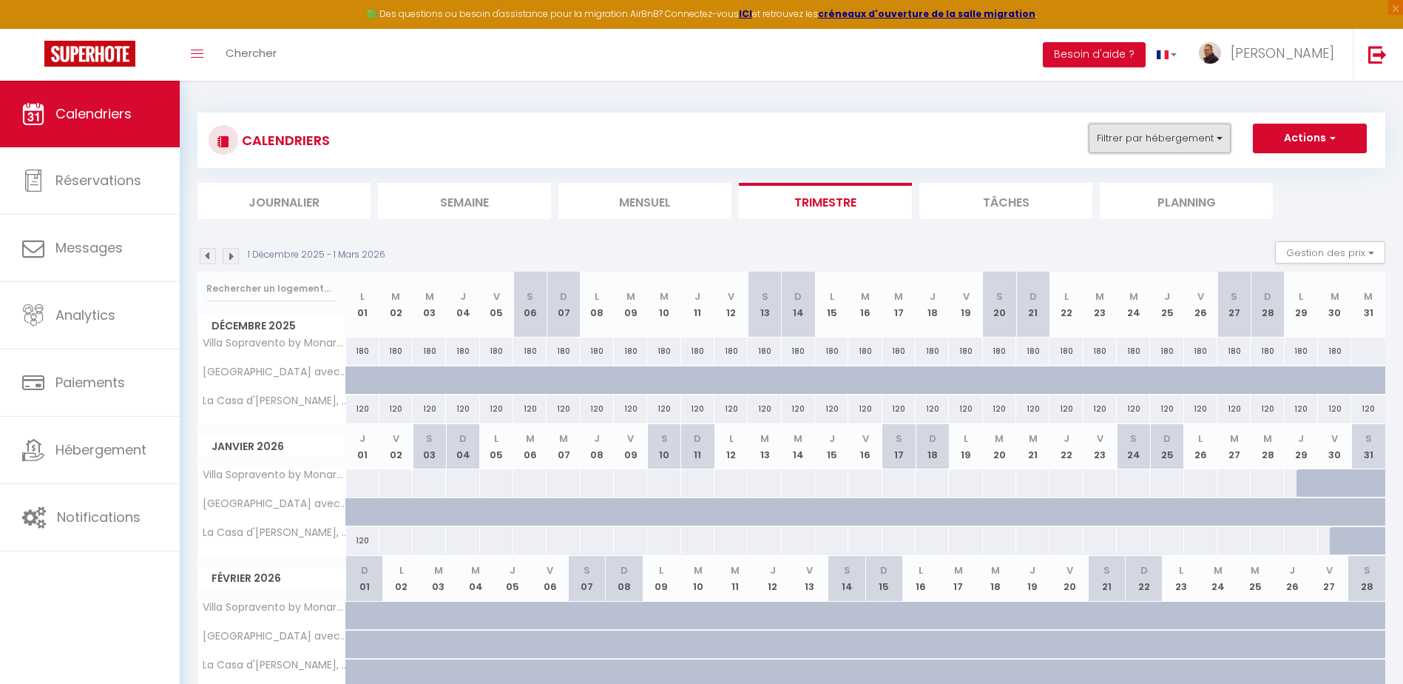
click at [1176, 133] on button "Filtrer par hébergement" at bounding box center [1160, 139] width 142 height 30
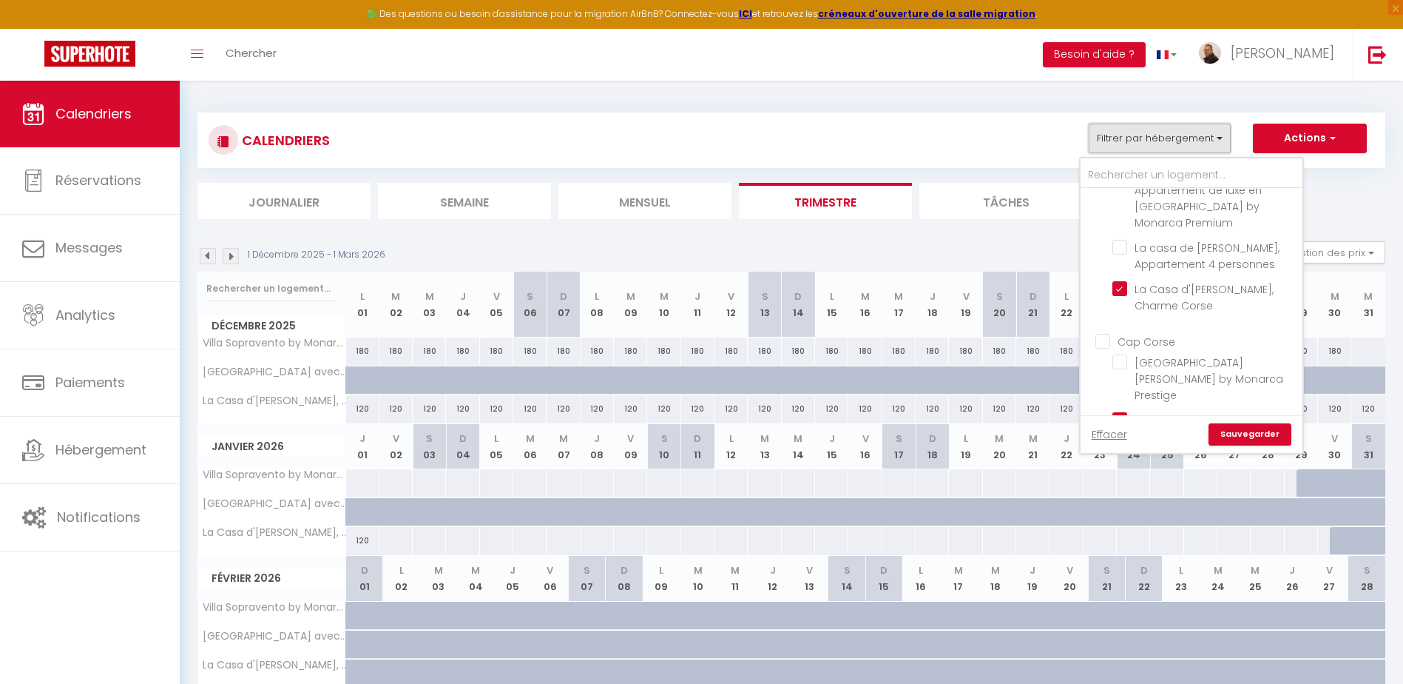
scroll to position [592, 0]
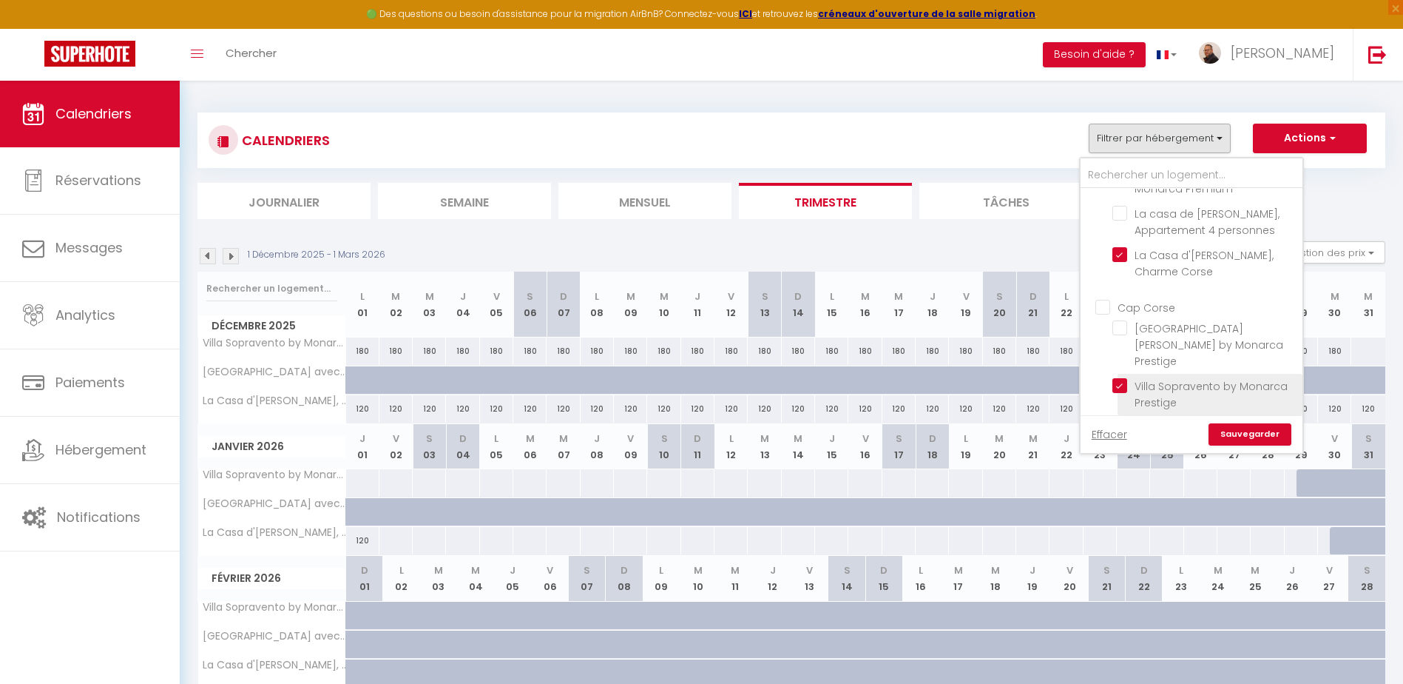
click at [1123, 378] on input "Villa Sopravento by Monarca Prestige" at bounding box center [1205, 385] width 185 height 15
click at [1250, 436] on link "Sauvegarder" at bounding box center [1250, 434] width 83 height 22
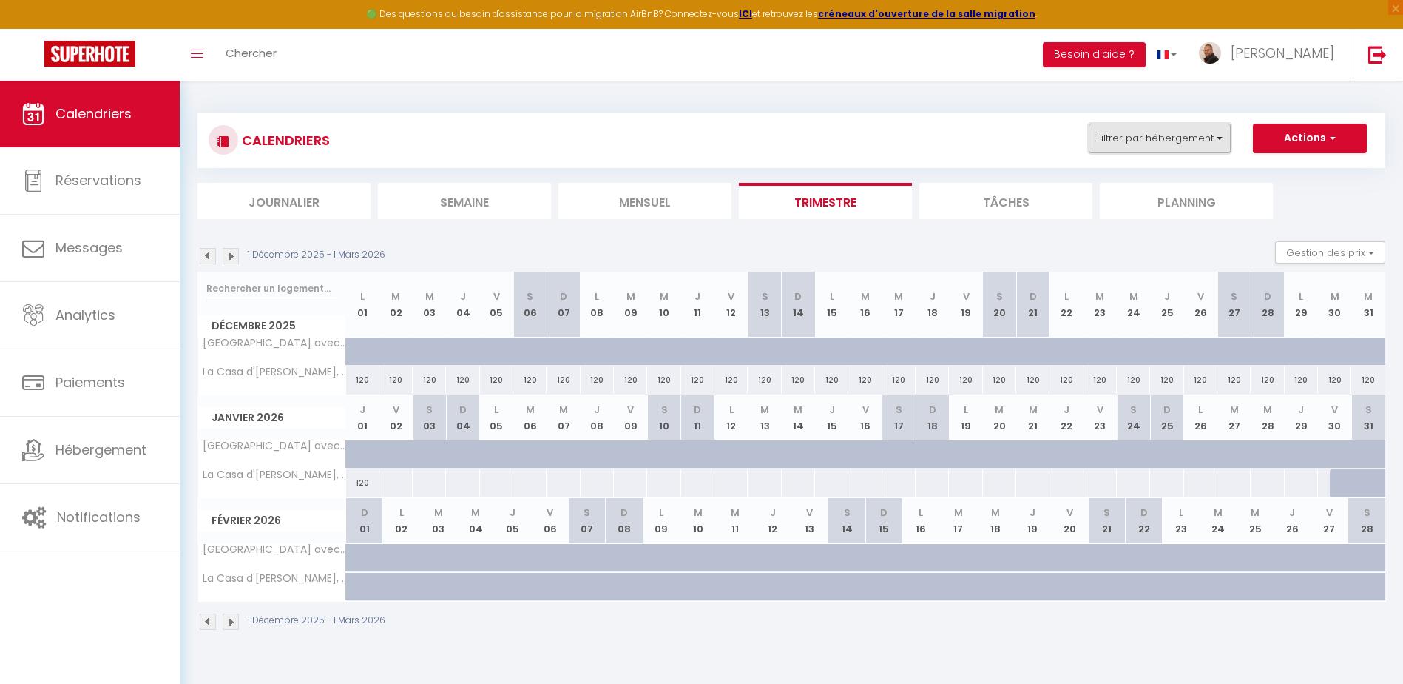
click at [1156, 133] on button "Filtrer par hébergement" at bounding box center [1160, 139] width 142 height 30
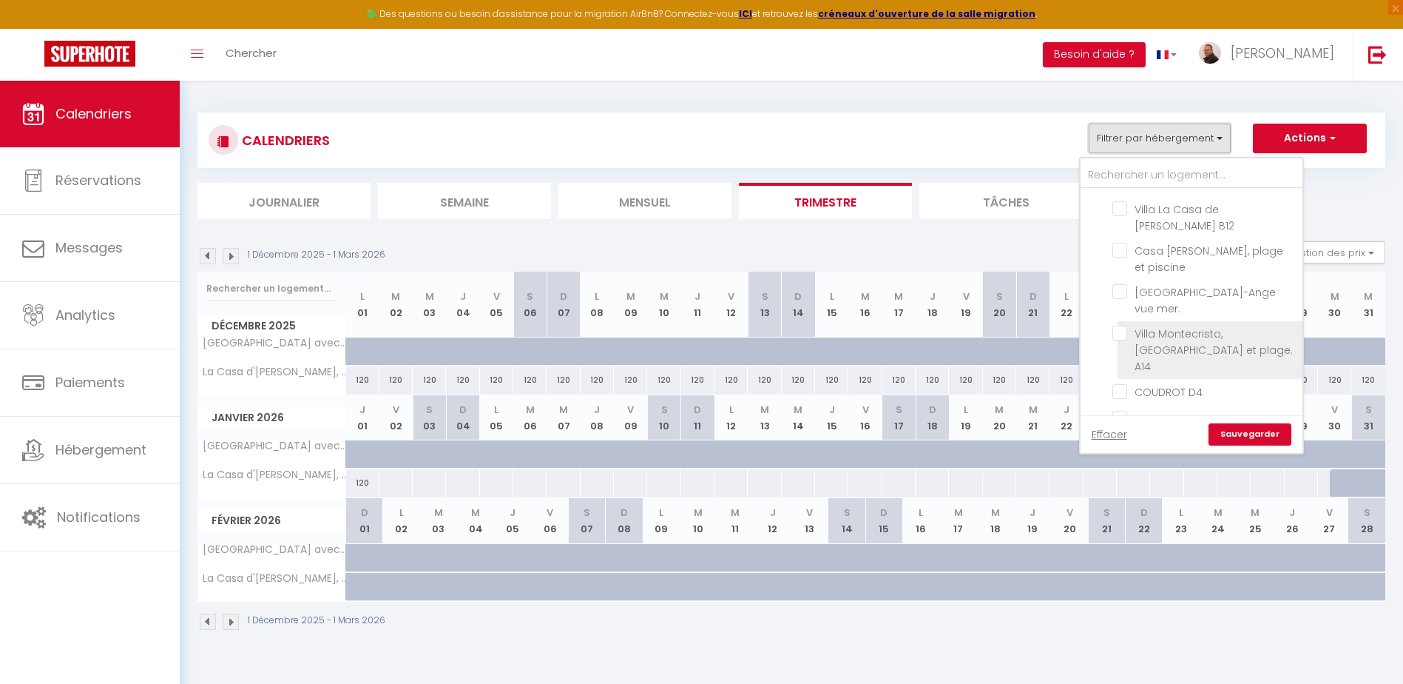
scroll to position [1258, 0]
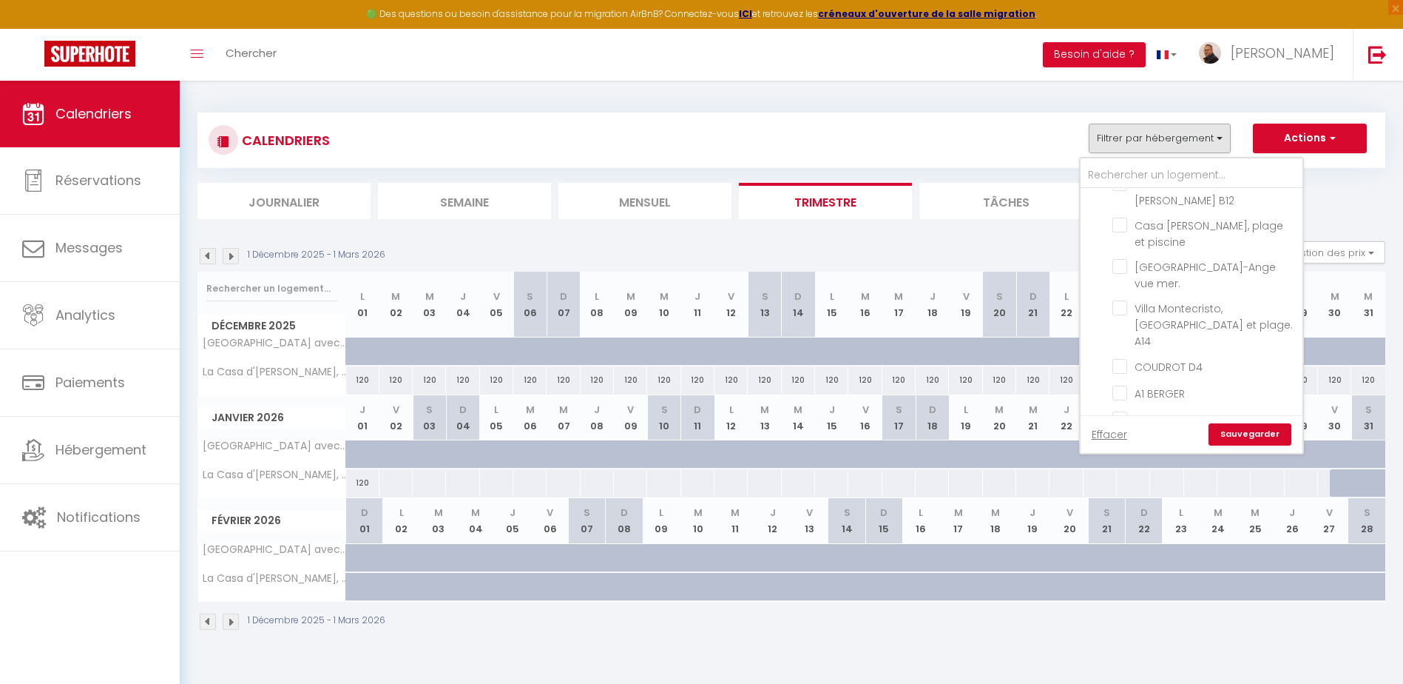
click at [1121, 405] on input "Chalet de la plage by Monarca Holidays" at bounding box center [1205, 412] width 185 height 15
click at [1260, 436] on link "Sauvegarder" at bounding box center [1250, 434] width 83 height 22
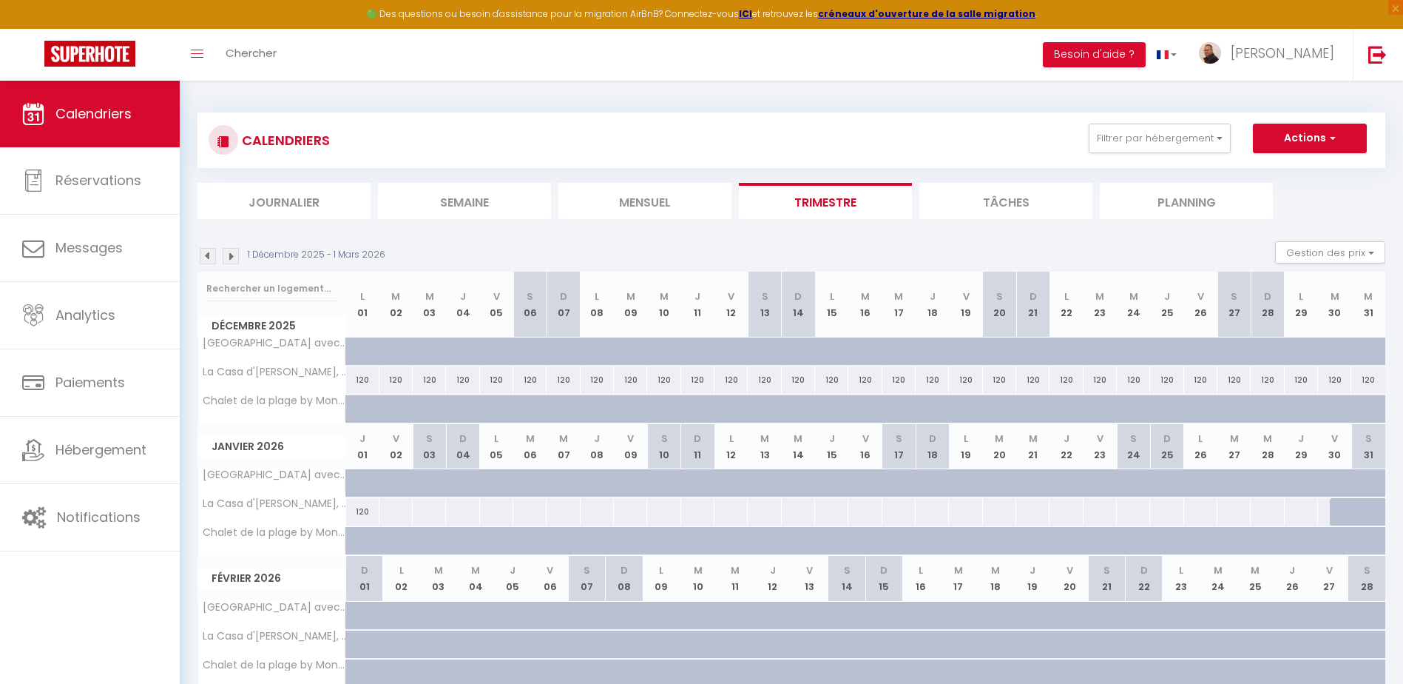
click at [202, 255] on img at bounding box center [208, 256] width 16 height 16
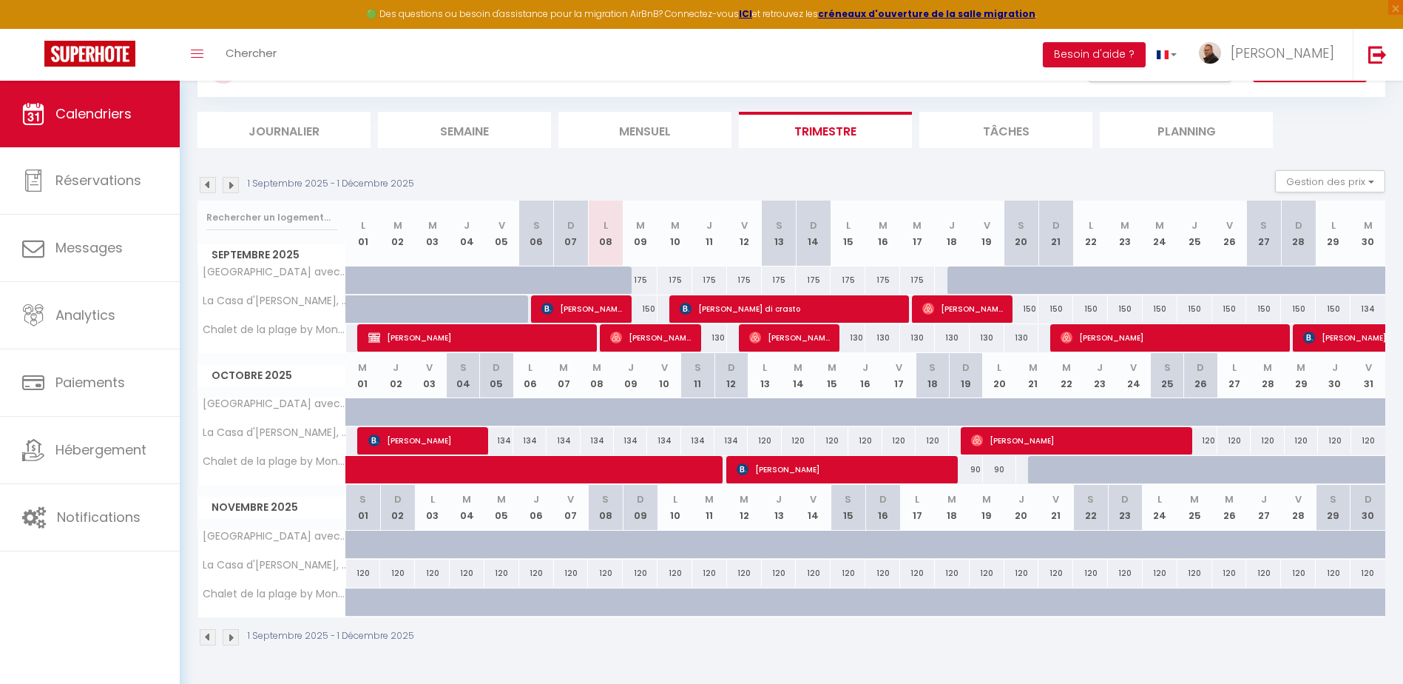
scroll to position [81, 0]
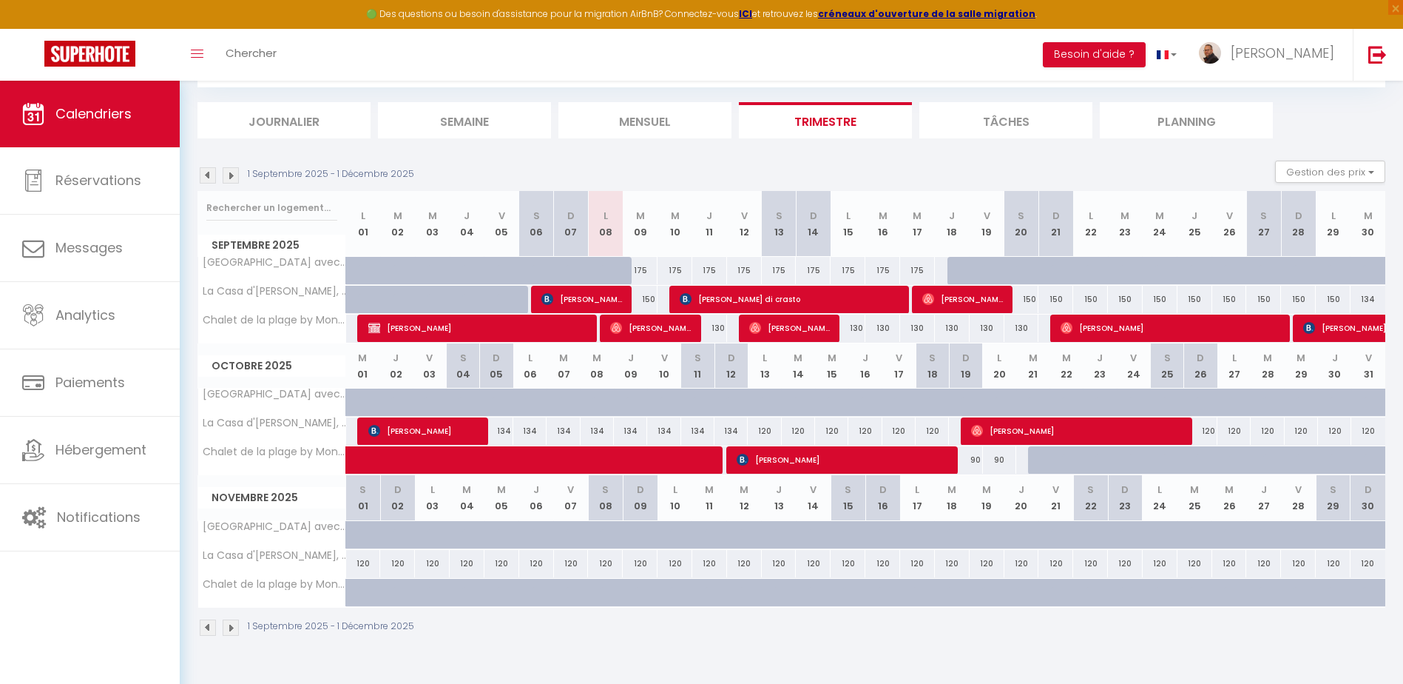
click at [227, 176] on img at bounding box center [231, 175] width 16 height 16
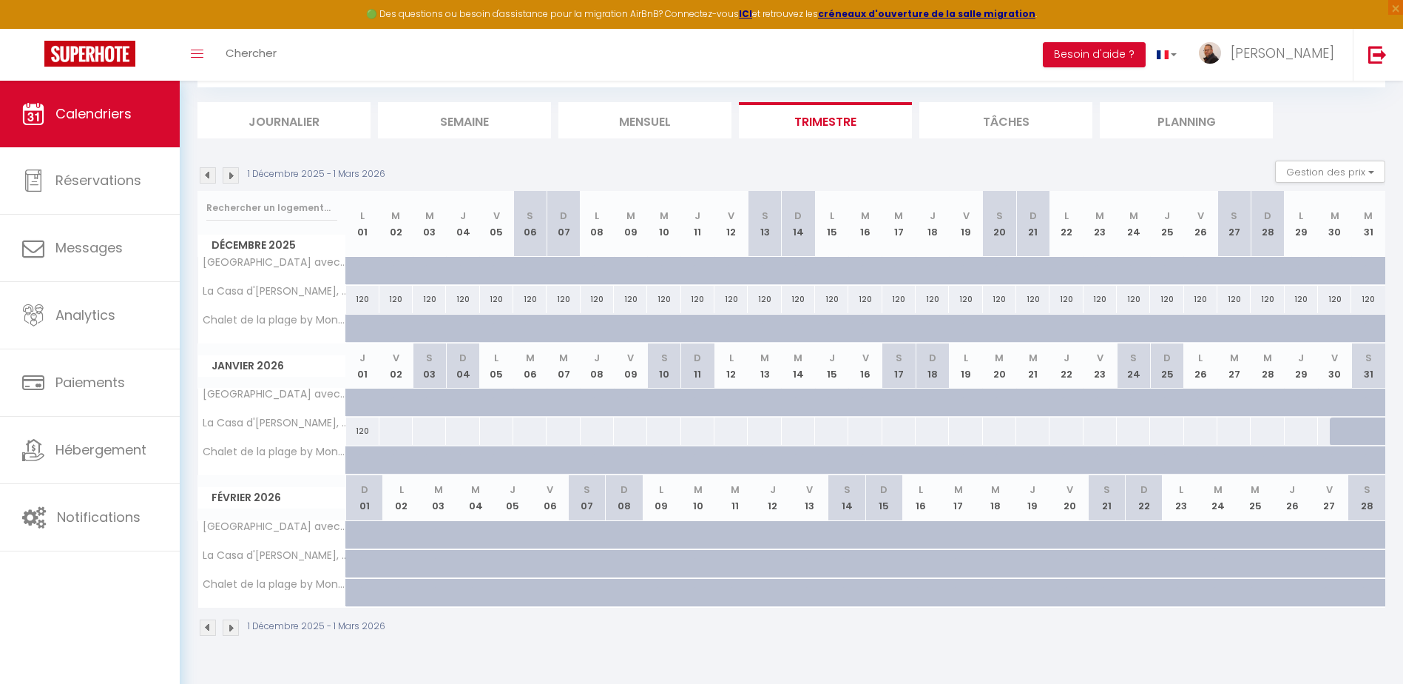
click at [201, 175] on img at bounding box center [208, 175] width 16 height 16
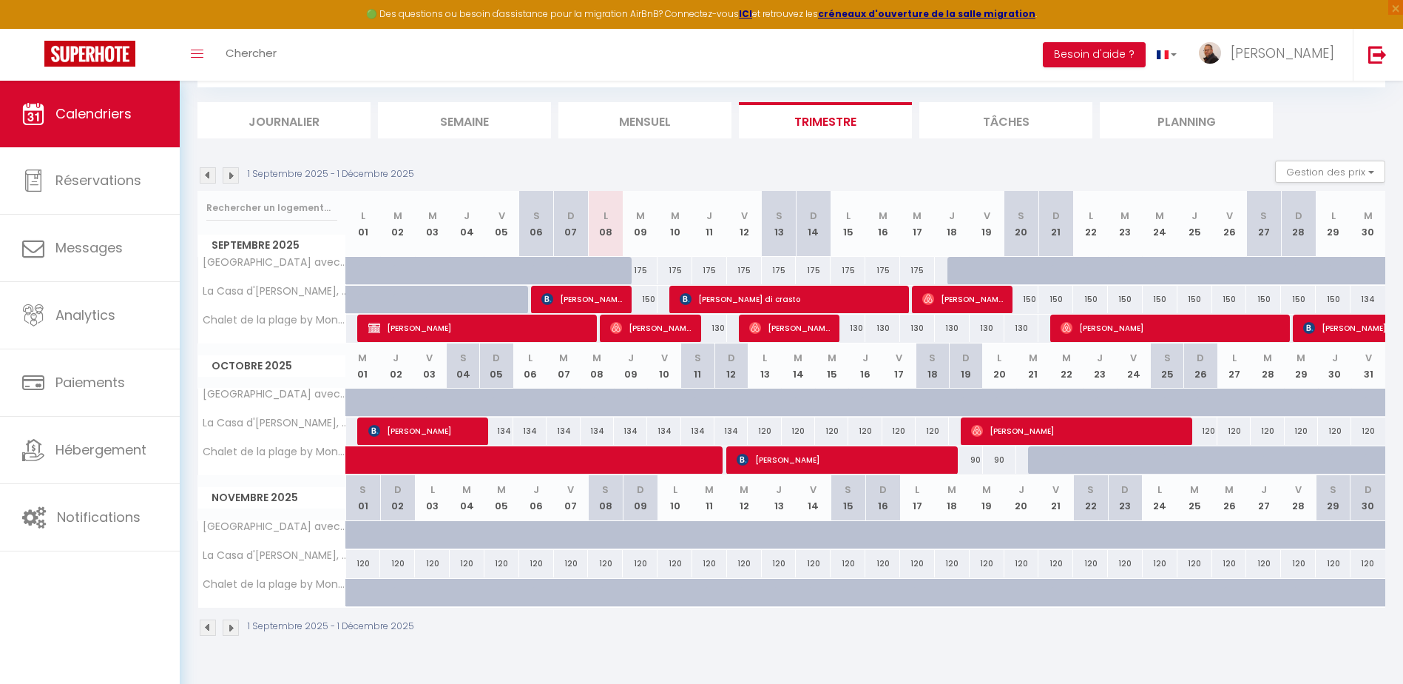
click at [1038, 466] on div at bounding box center [1044, 460] width 33 height 28
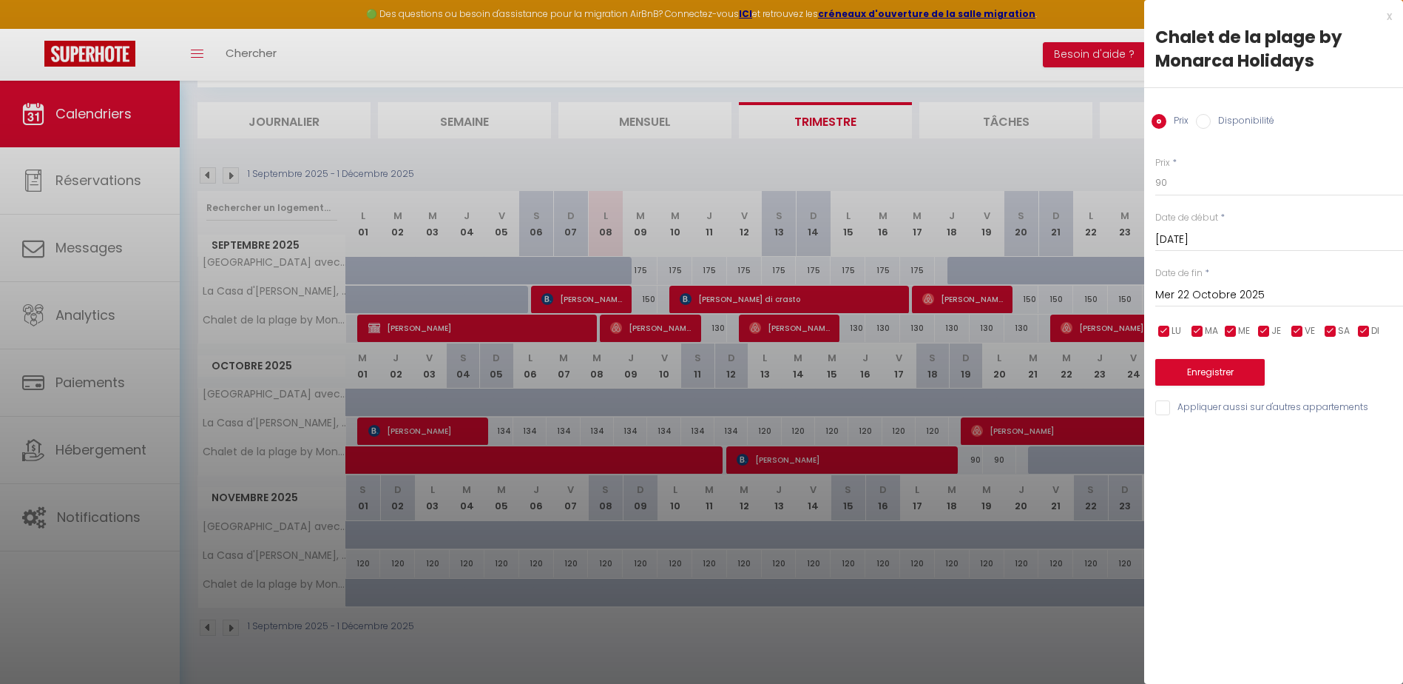
click at [1203, 126] on input "Disponibilité" at bounding box center [1203, 121] width 15 height 15
click at [1178, 293] on input "Mer 22 Octobre 2025" at bounding box center [1279, 296] width 248 height 19
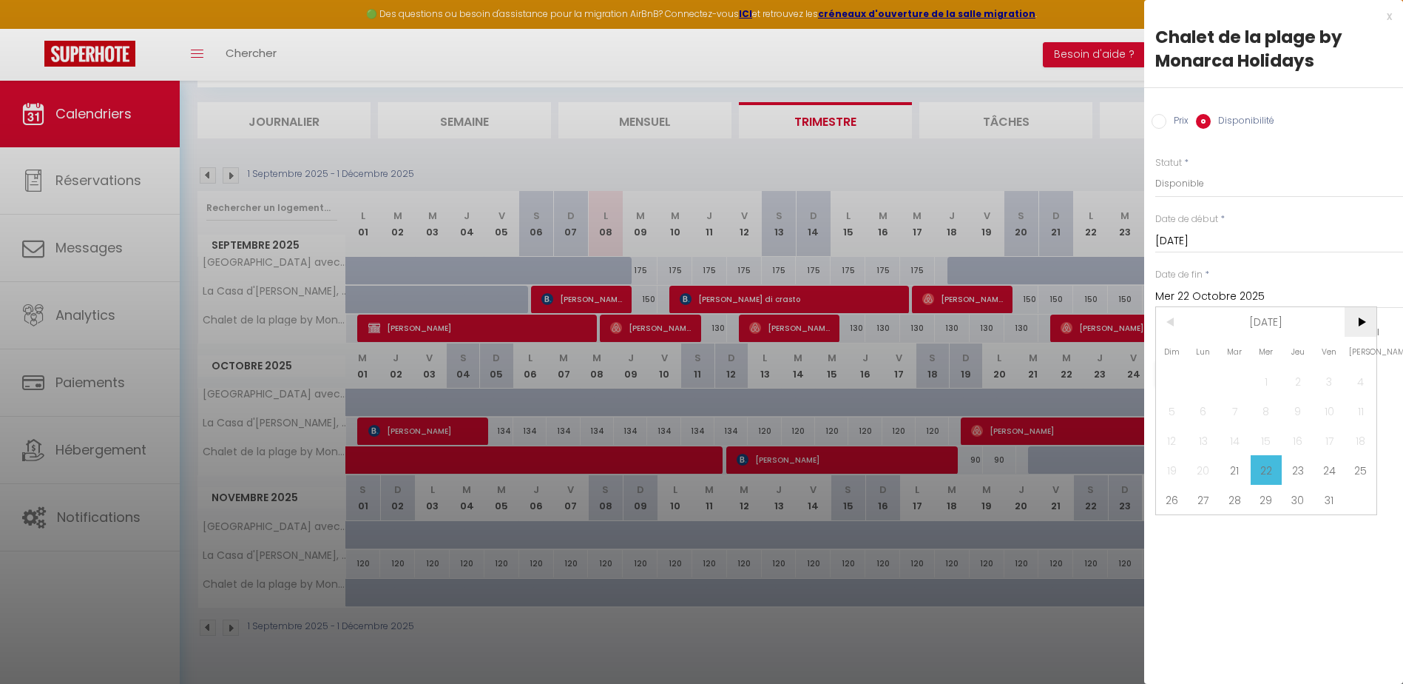
click at [1354, 319] on span ">" at bounding box center [1361, 322] width 32 height 30
click at [1356, 317] on span ">" at bounding box center [1361, 322] width 32 height 30
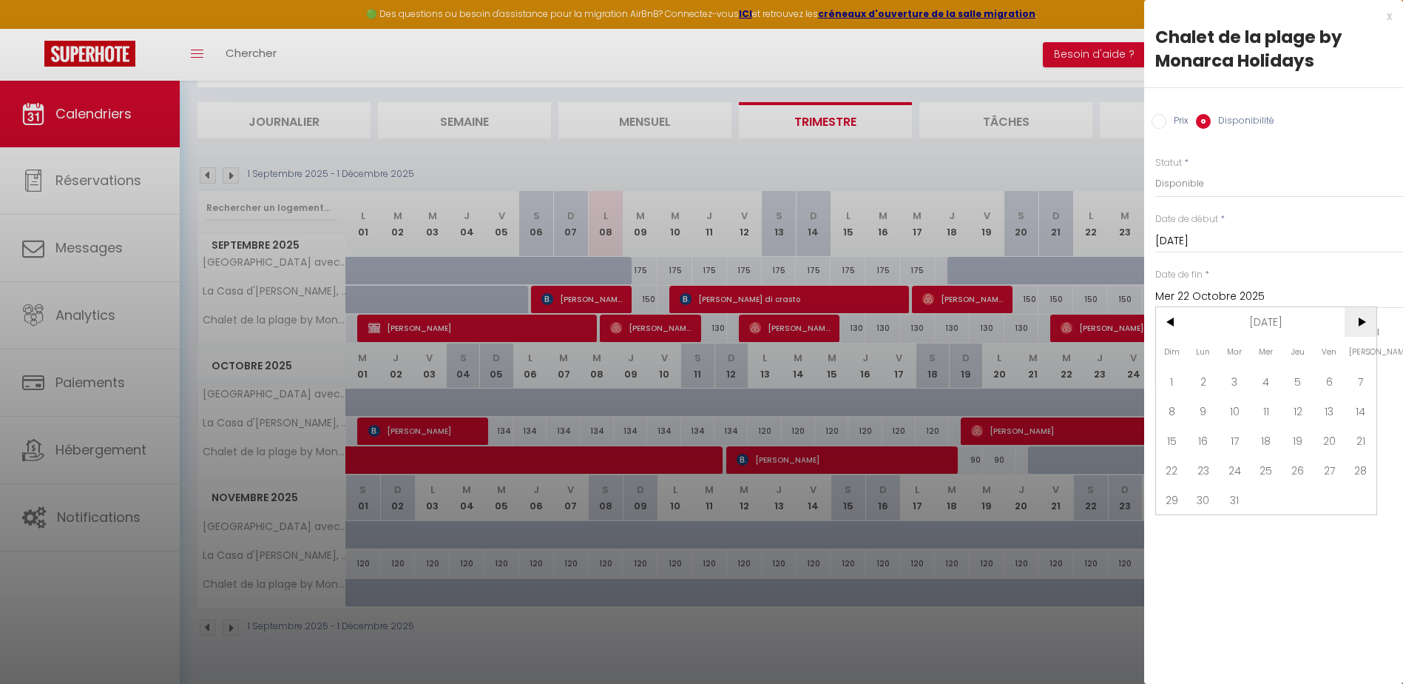
click at [1356, 317] on span ">" at bounding box center [1361, 322] width 32 height 30
click at [1356, 318] on span ">" at bounding box center [1361, 322] width 32 height 30
click at [1233, 499] on span "30" at bounding box center [1235, 500] width 32 height 30
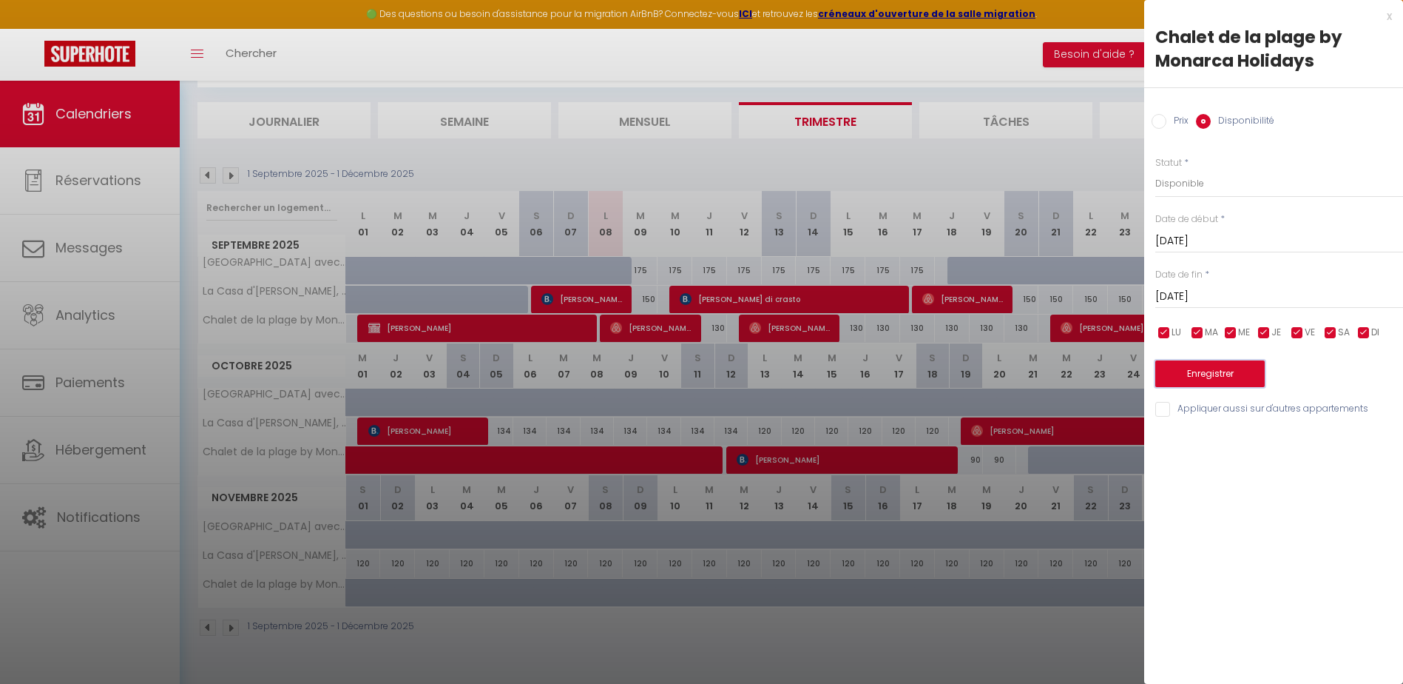
click at [1196, 369] on button "Enregistrer" at bounding box center [1209, 373] width 109 height 27
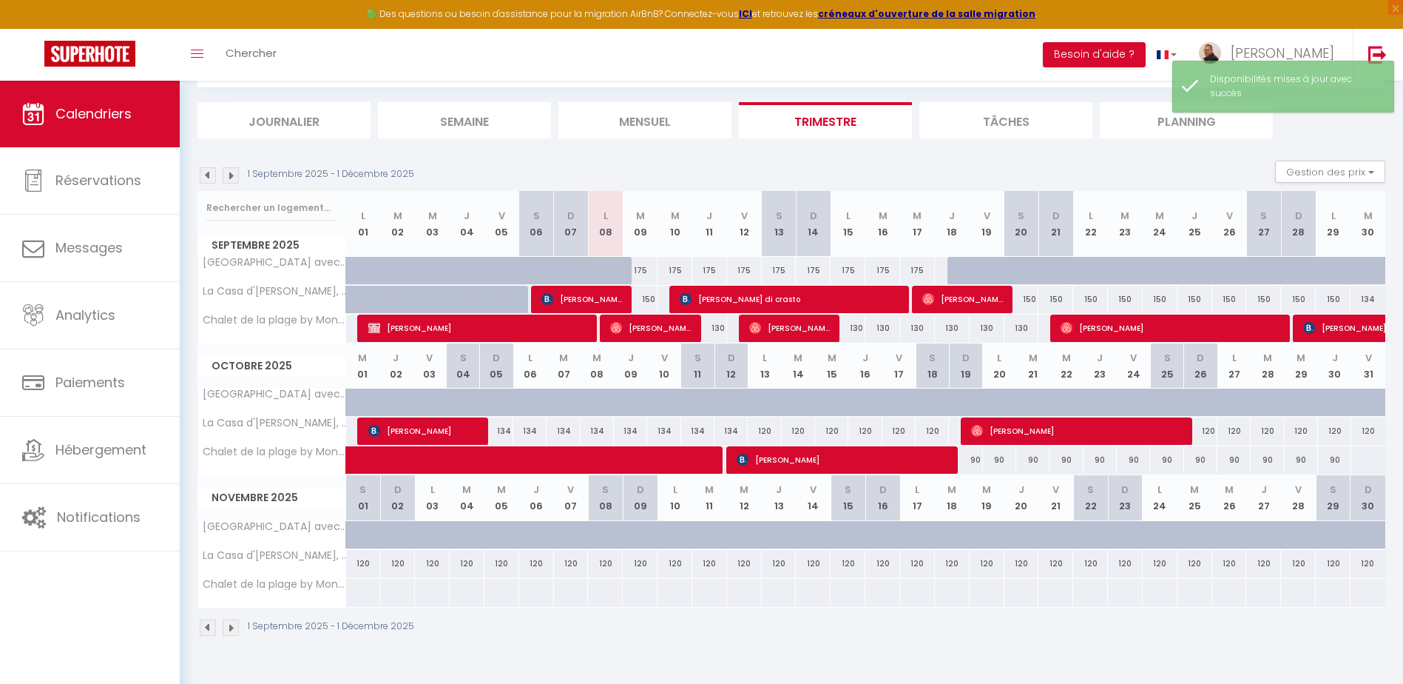
click at [1367, 463] on div at bounding box center [1368, 459] width 35 height 27
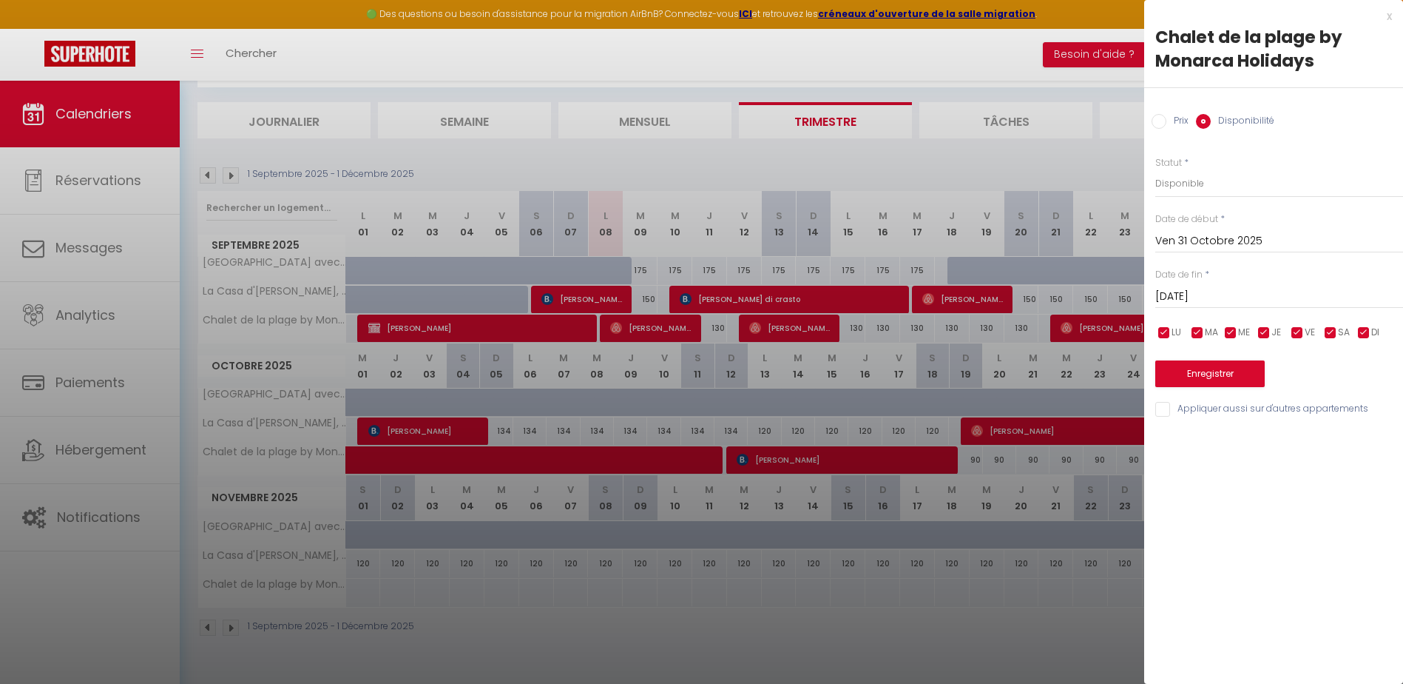
click at [1158, 120] on input "Prix" at bounding box center [1159, 121] width 15 height 15
click at [1184, 186] on input "Prix" at bounding box center [1279, 182] width 248 height 27
click at [1203, 298] on input "Sam 01 Novembre 2025" at bounding box center [1279, 295] width 248 height 19
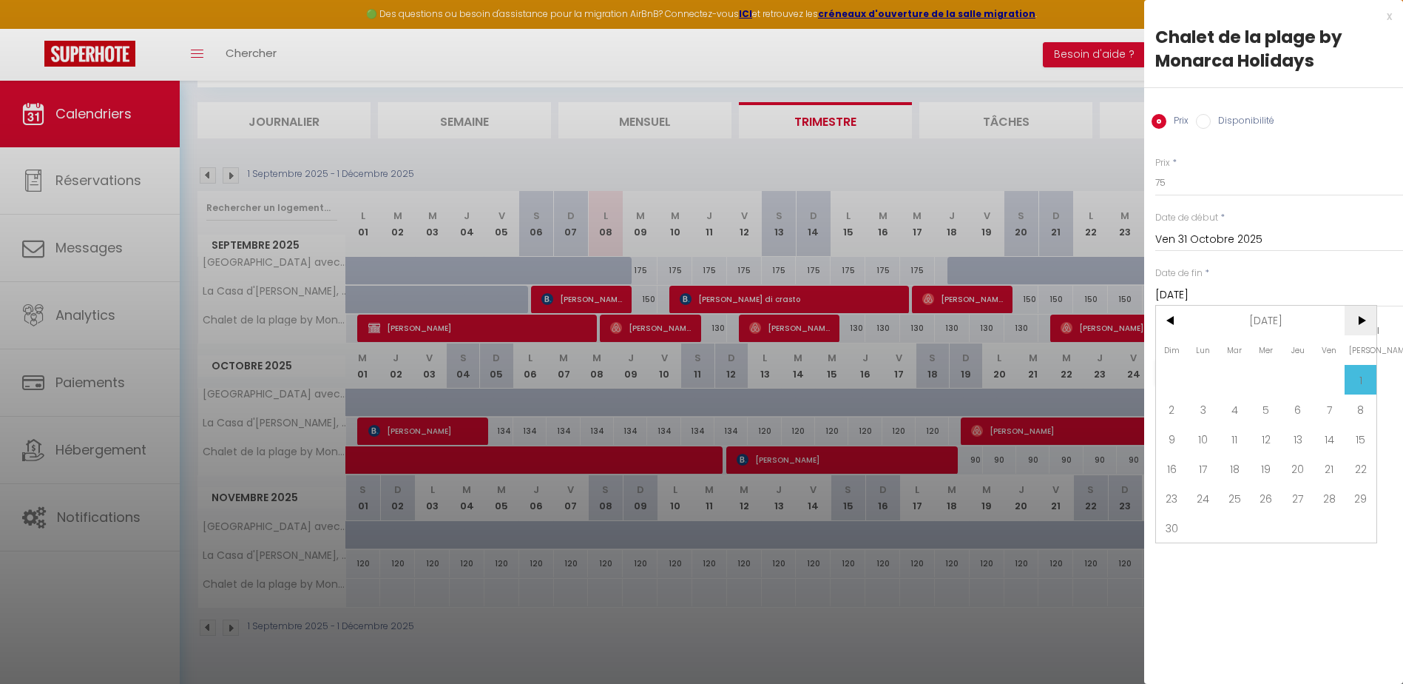
click at [1362, 327] on span ">" at bounding box center [1361, 321] width 32 height 30
click at [1266, 496] on span "31" at bounding box center [1267, 498] width 32 height 30
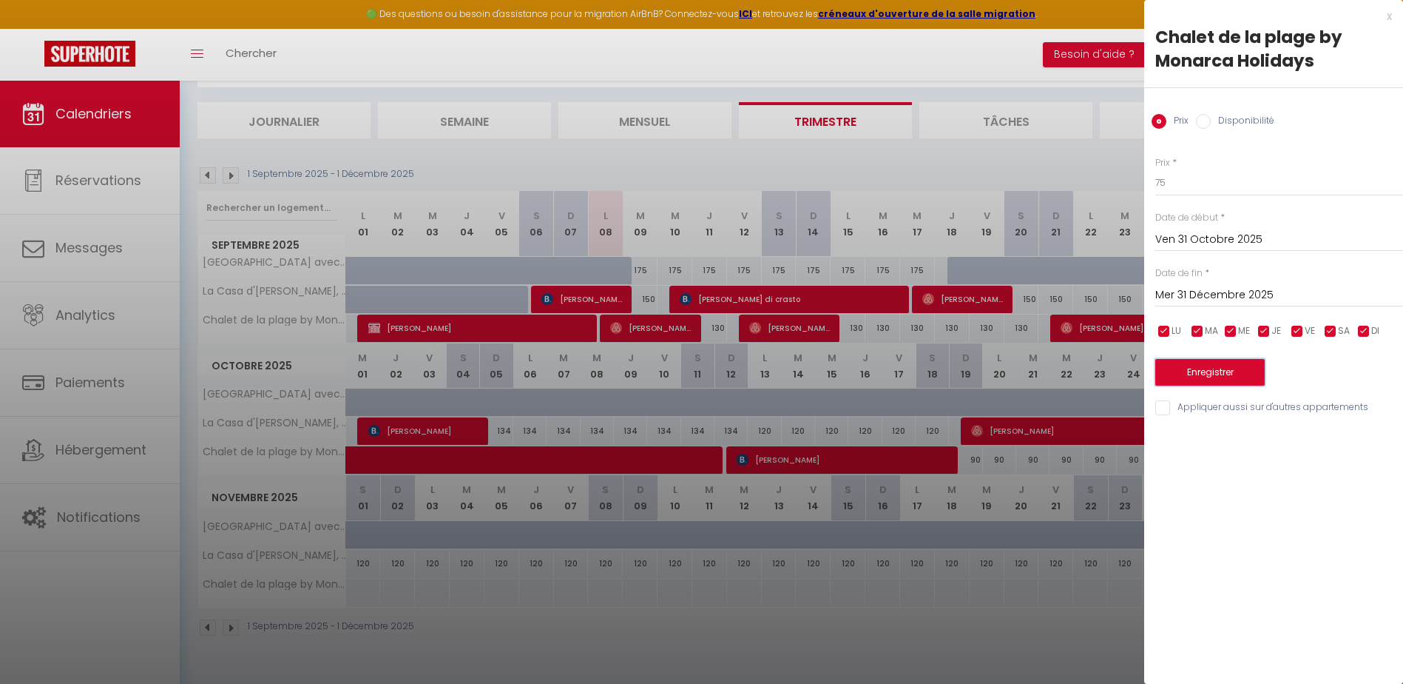
click at [1209, 373] on button "Enregistrer" at bounding box center [1209, 372] width 109 height 27
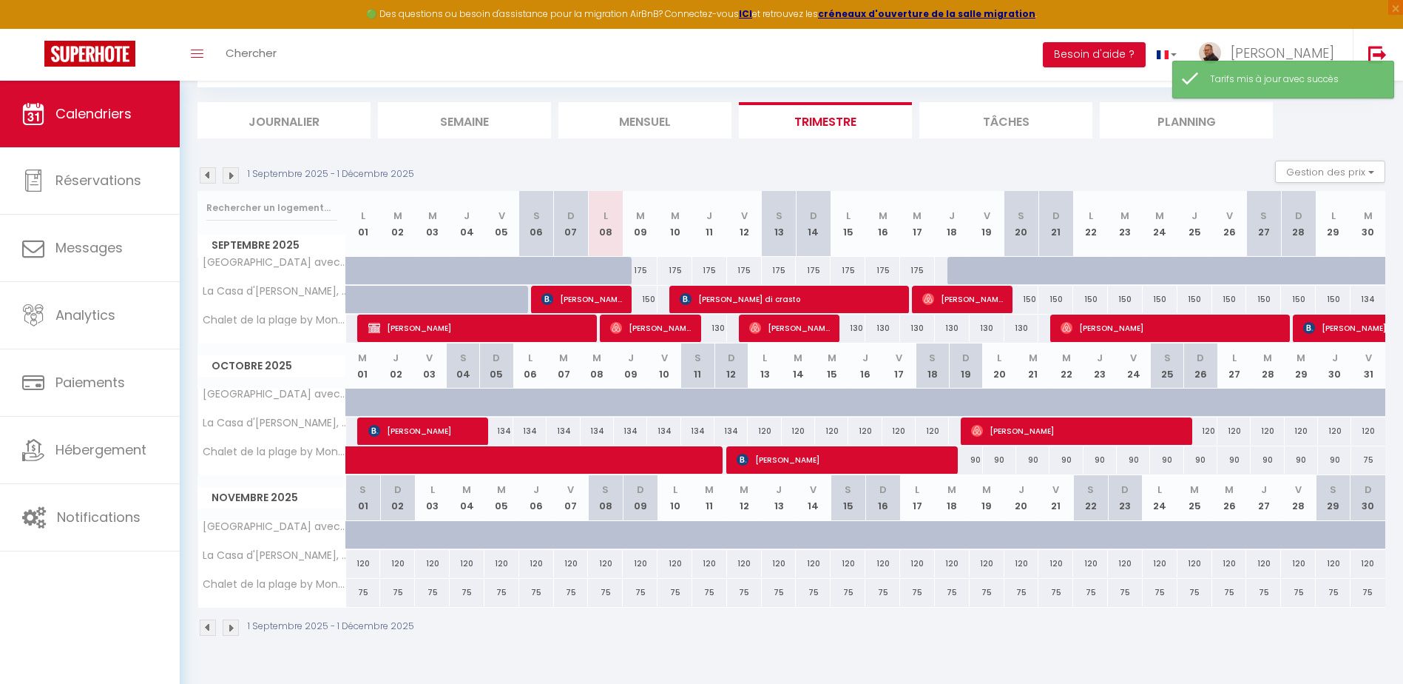
click at [232, 632] on img at bounding box center [231, 627] width 16 height 16
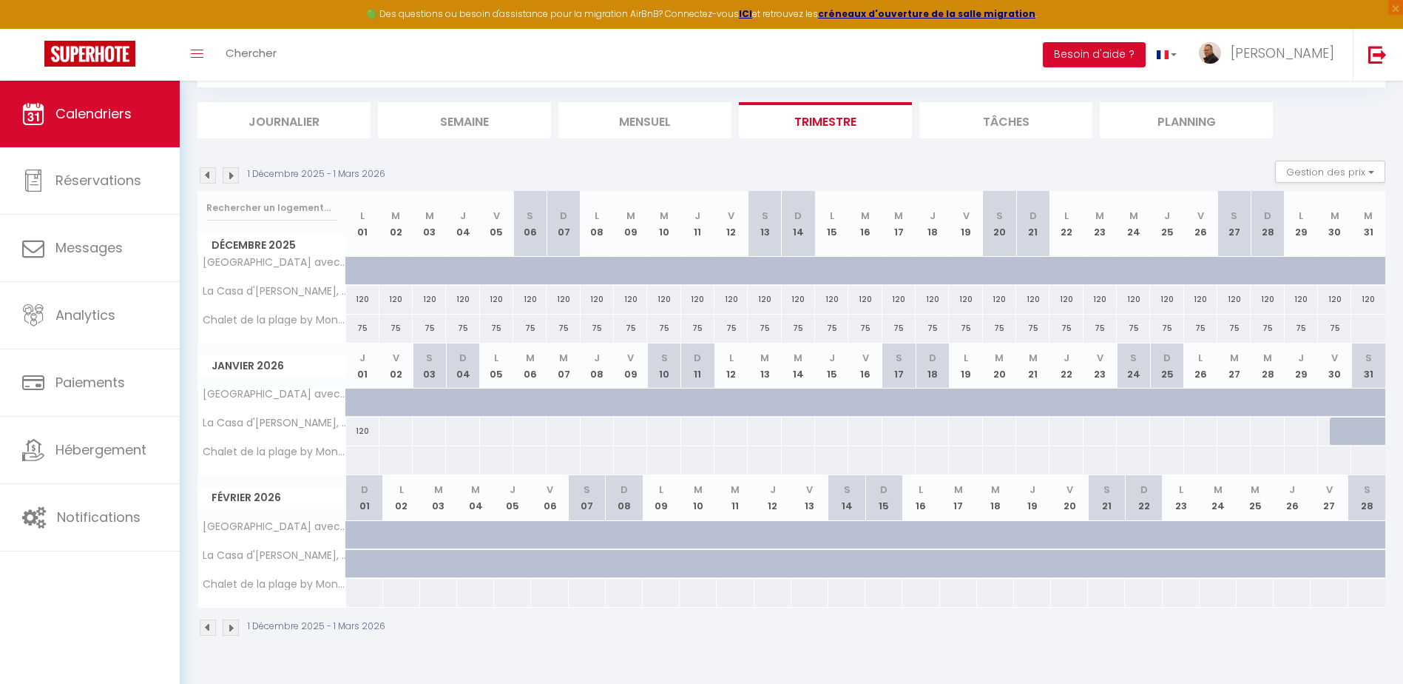
click at [1359, 328] on div at bounding box center [1368, 327] width 35 height 27
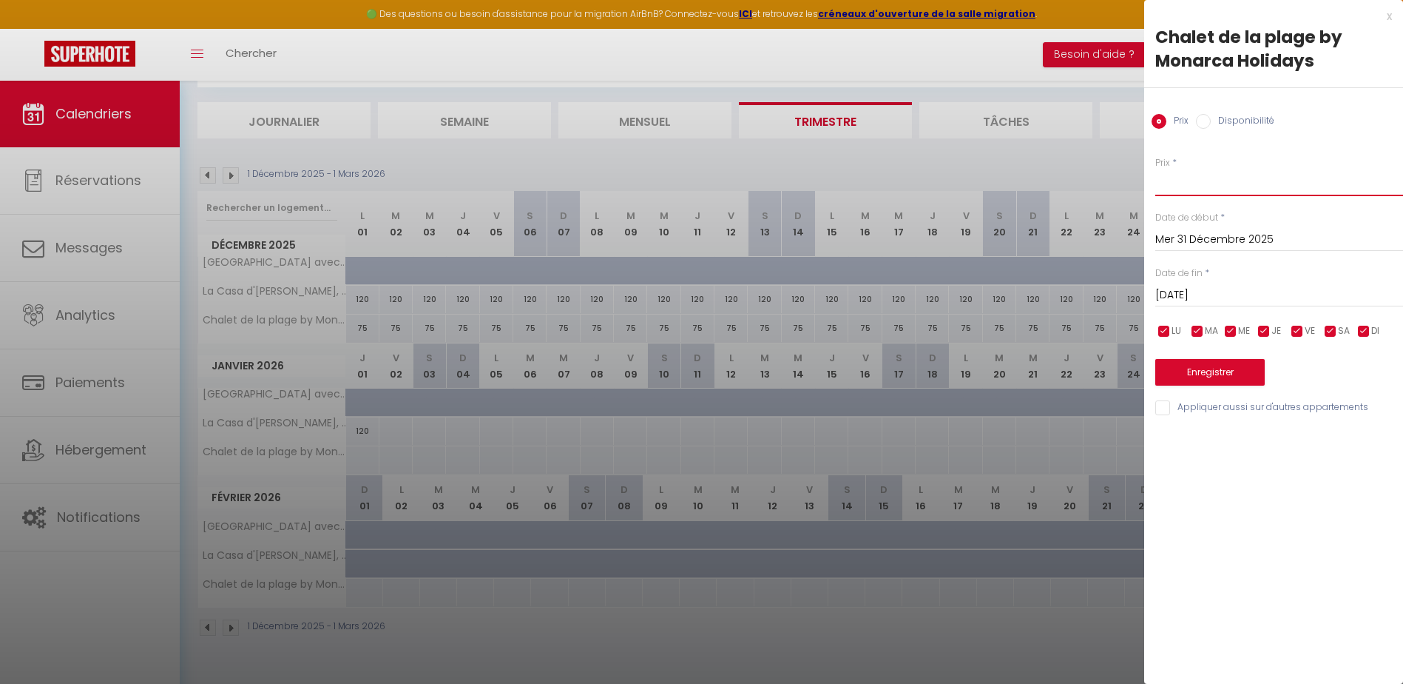
click at [1192, 188] on input "Prix" at bounding box center [1279, 182] width 248 height 27
click at [1203, 294] on input "Jeu 01 Janvier 2026" at bounding box center [1279, 295] width 248 height 19
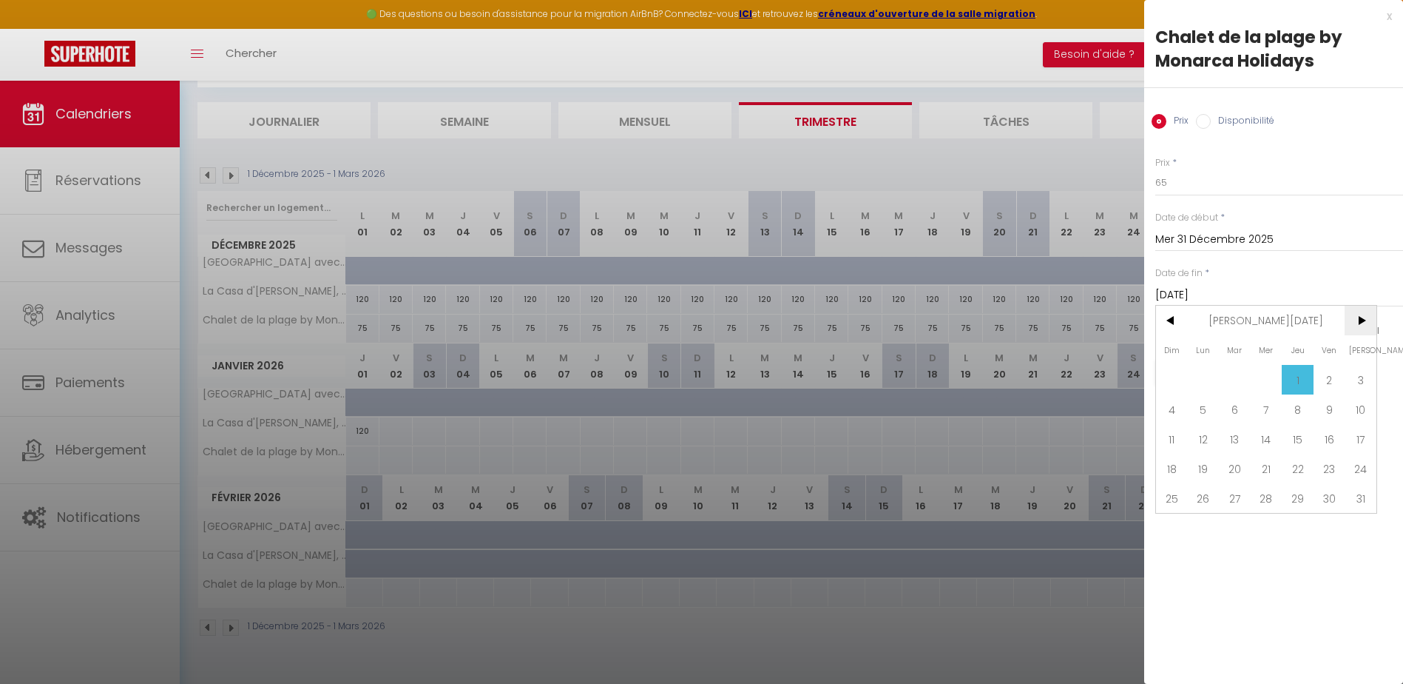
click at [1364, 324] on span ">" at bounding box center [1361, 321] width 32 height 30
click at [1364, 323] on span ">" at bounding box center [1361, 321] width 32 height 30
click at [1233, 490] on span "31" at bounding box center [1235, 498] width 32 height 30
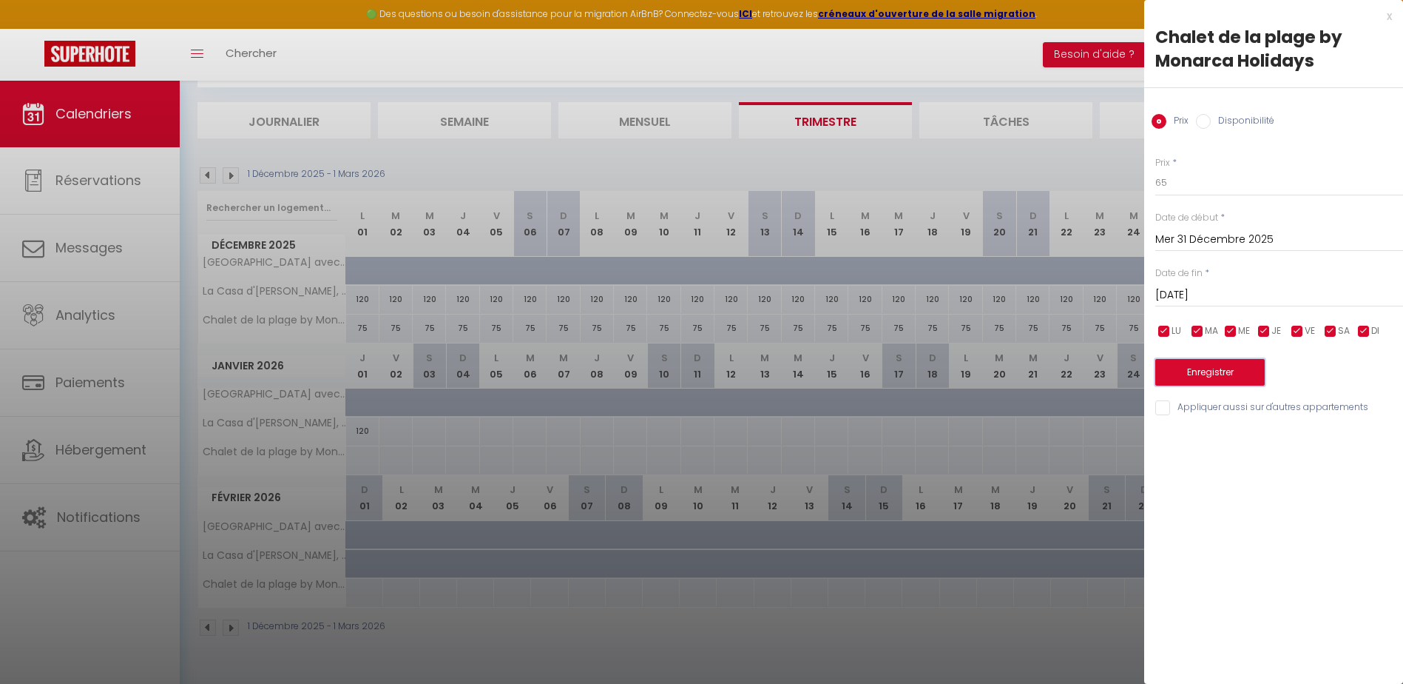
click at [1195, 368] on button "Enregistrer" at bounding box center [1209, 372] width 109 height 27
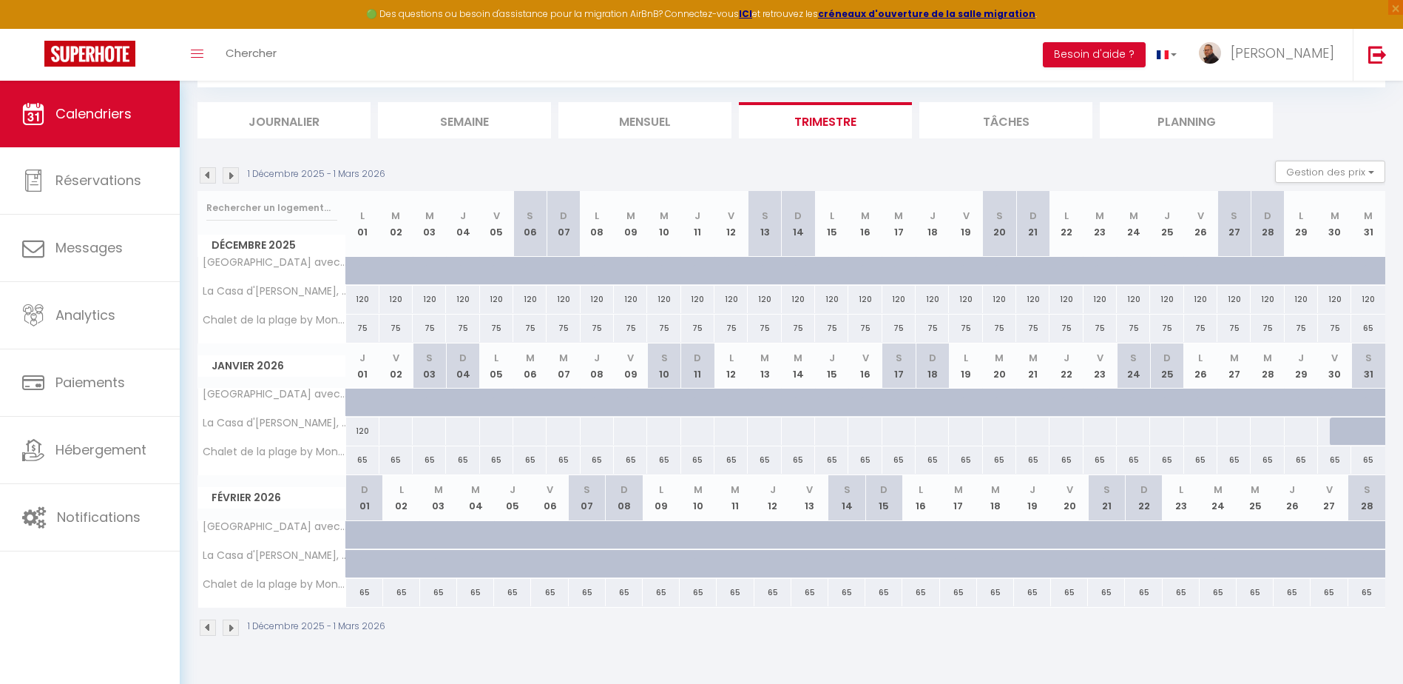
click at [388, 435] on div at bounding box center [396, 430] width 34 height 27
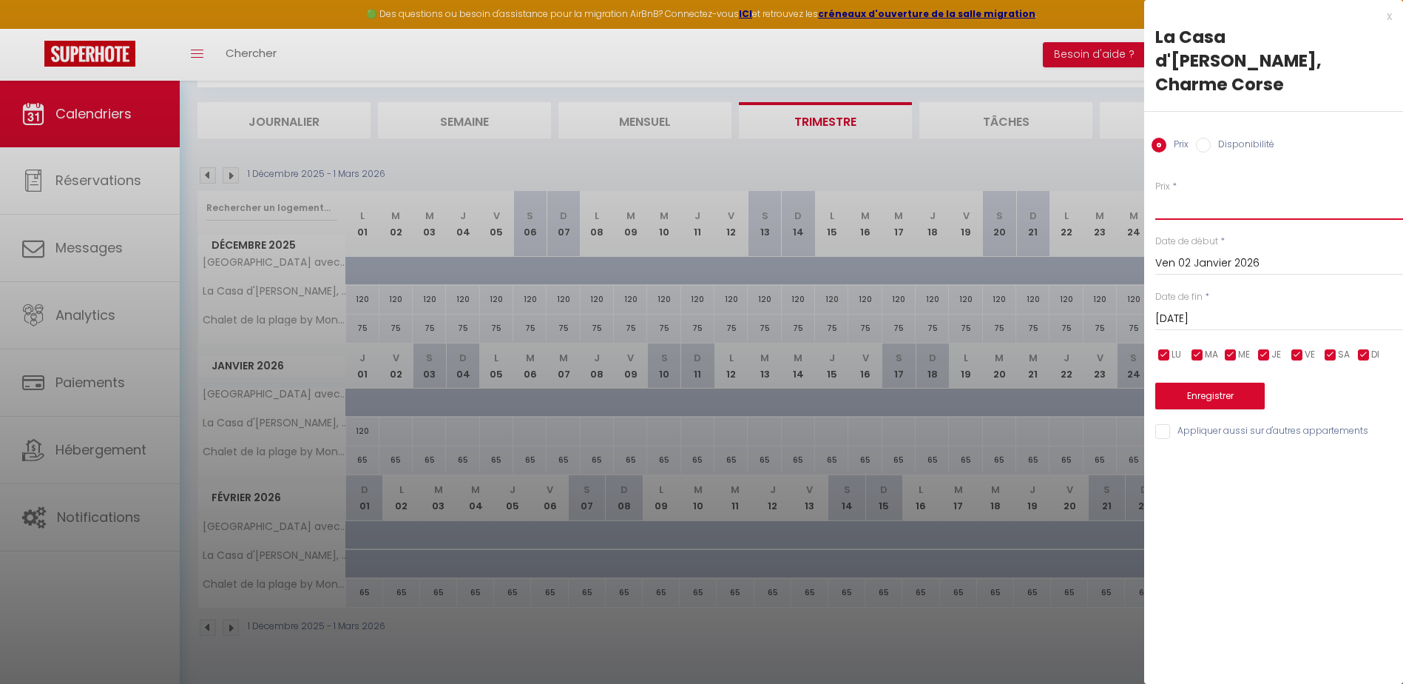
click at [1195, 182] on input "Prix" at bounding box center [1279, 182] width 248 height 27
click at [1199, 297] on input "Sam 03 Janvier 2026" at bounding box center [1279, 295] width 248 height 19
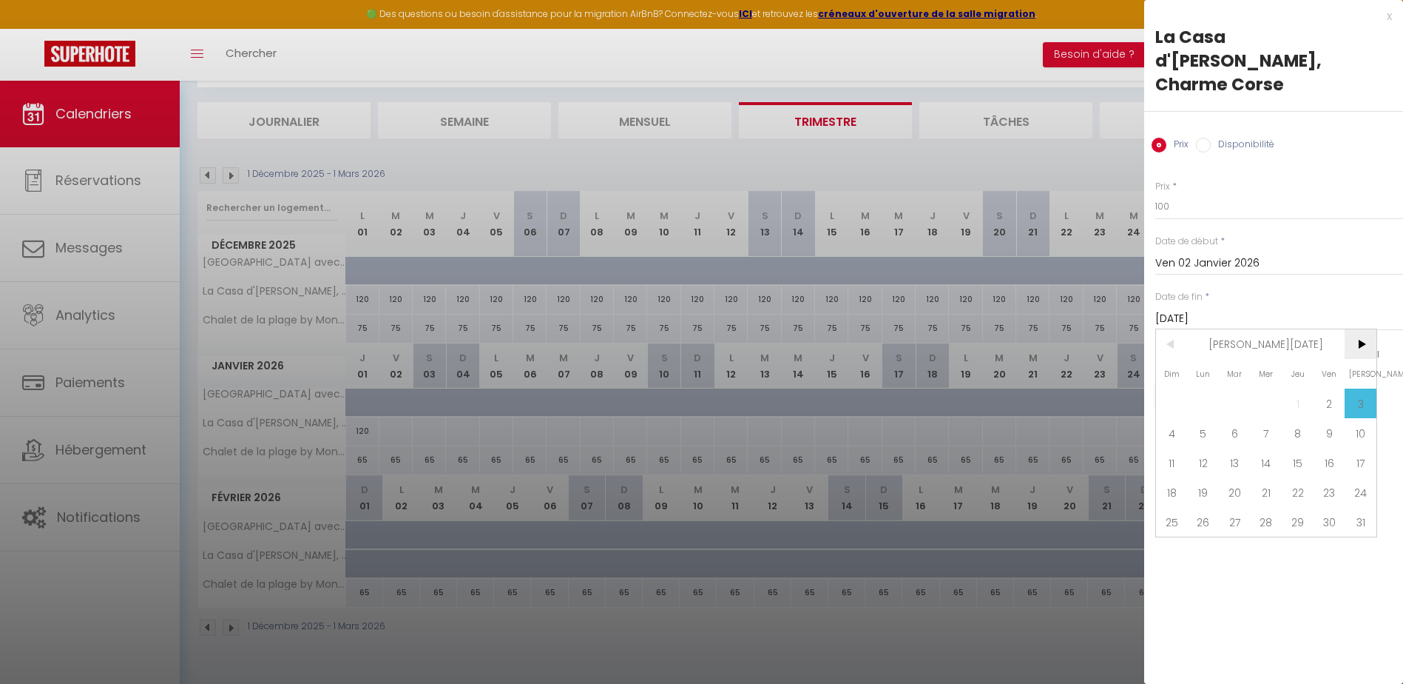
click at [1366, 317] on span ">" at bounding box center [1361, 321] width 32 height 30
click at [1366, 318] on span ">" at bounding box center [1361, 321] width 32 height 30
click at [1232, 499] on span "31" at bounding box center [1235, 498] width 32 height 30
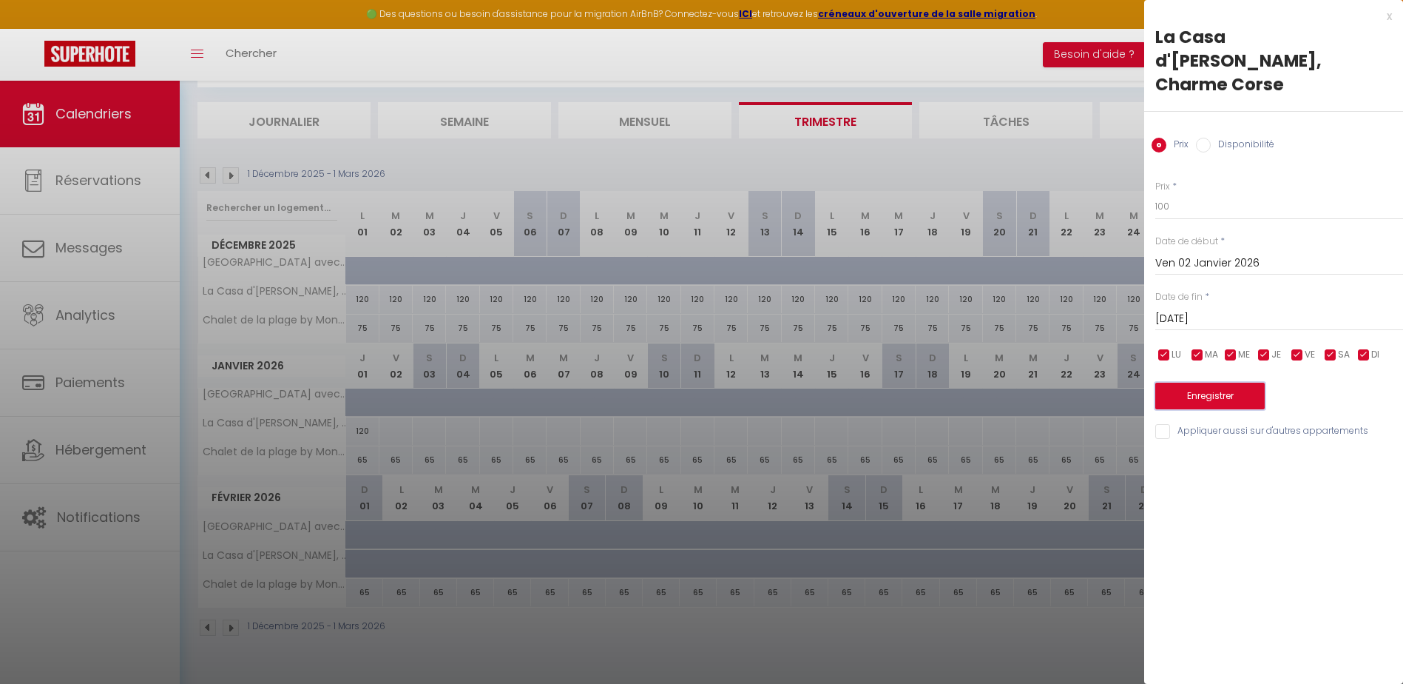
click at [1217, 362] on button "Enregistrer" at bounding box center [1209, 372] width 109 height 27
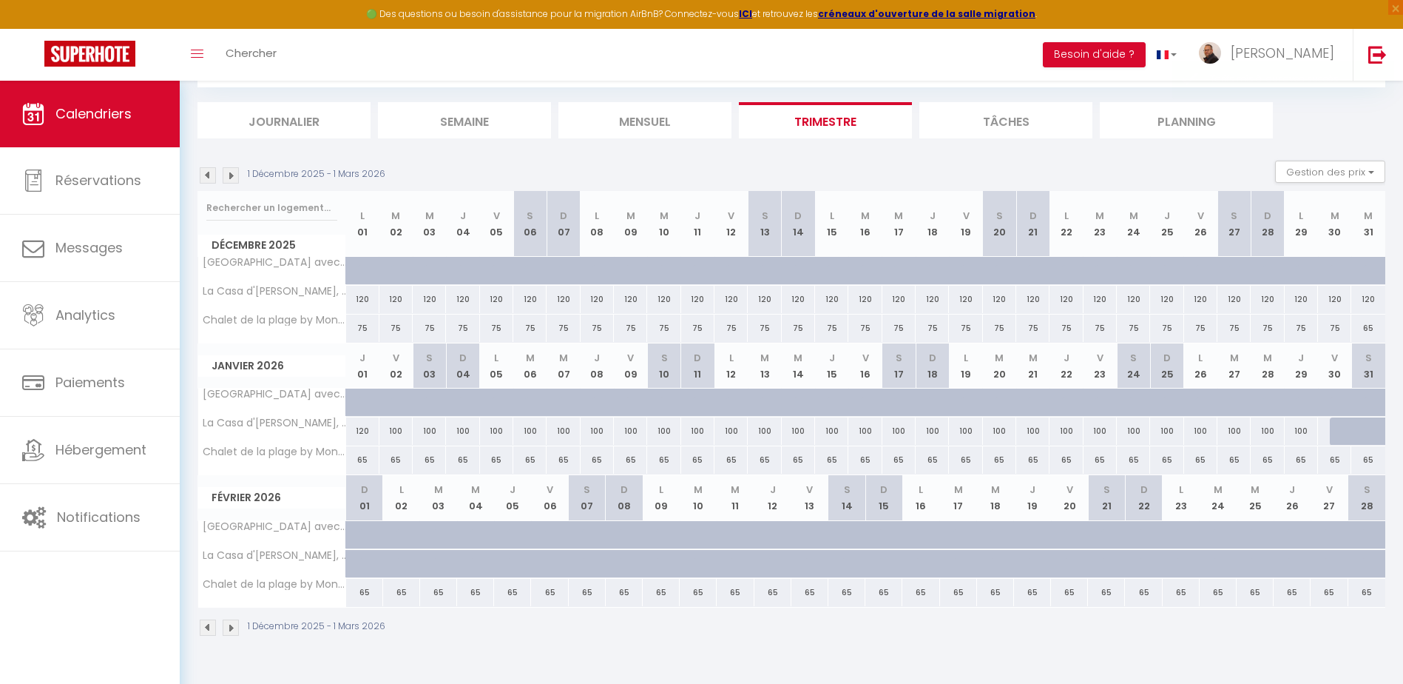
click at [1340, 428] on div at bounding box center [1346, 431] width 33 height 28
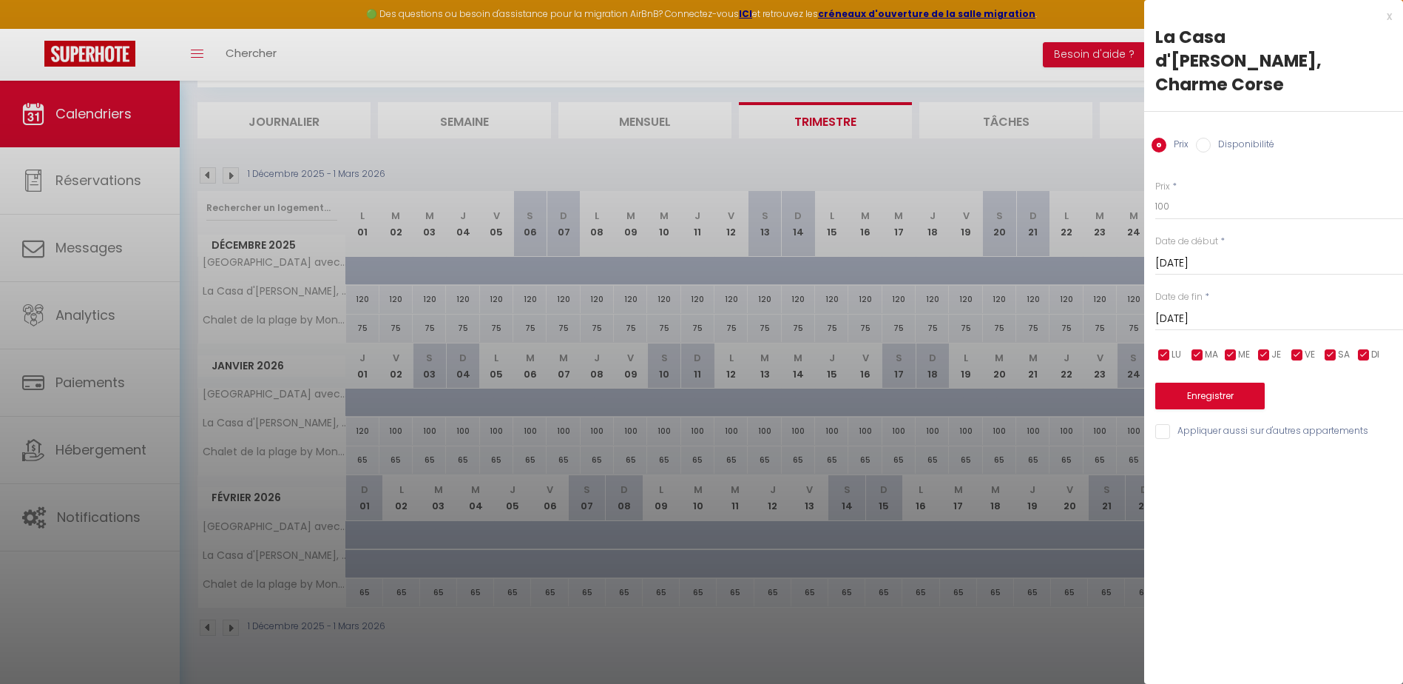
click at [1207, 122] on input "Disponibilité" at bounding box center [1203, 121] width 15 height 15
click at [1184, 297] on input "Sam 31 Janvier 2026" at bounding box center [1279, 296] width 248 height 19
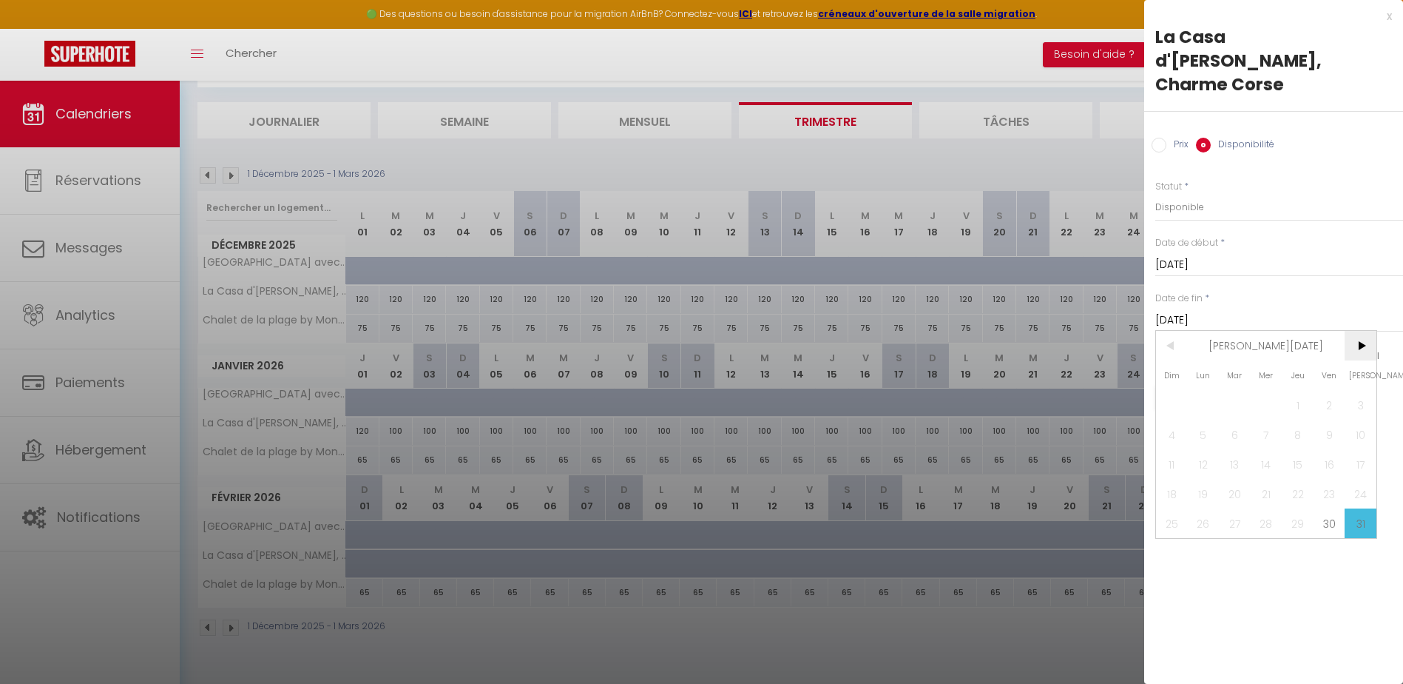
click at [1360, 323] on span ">" at bounding box center [1361, 322] width 32 height 30
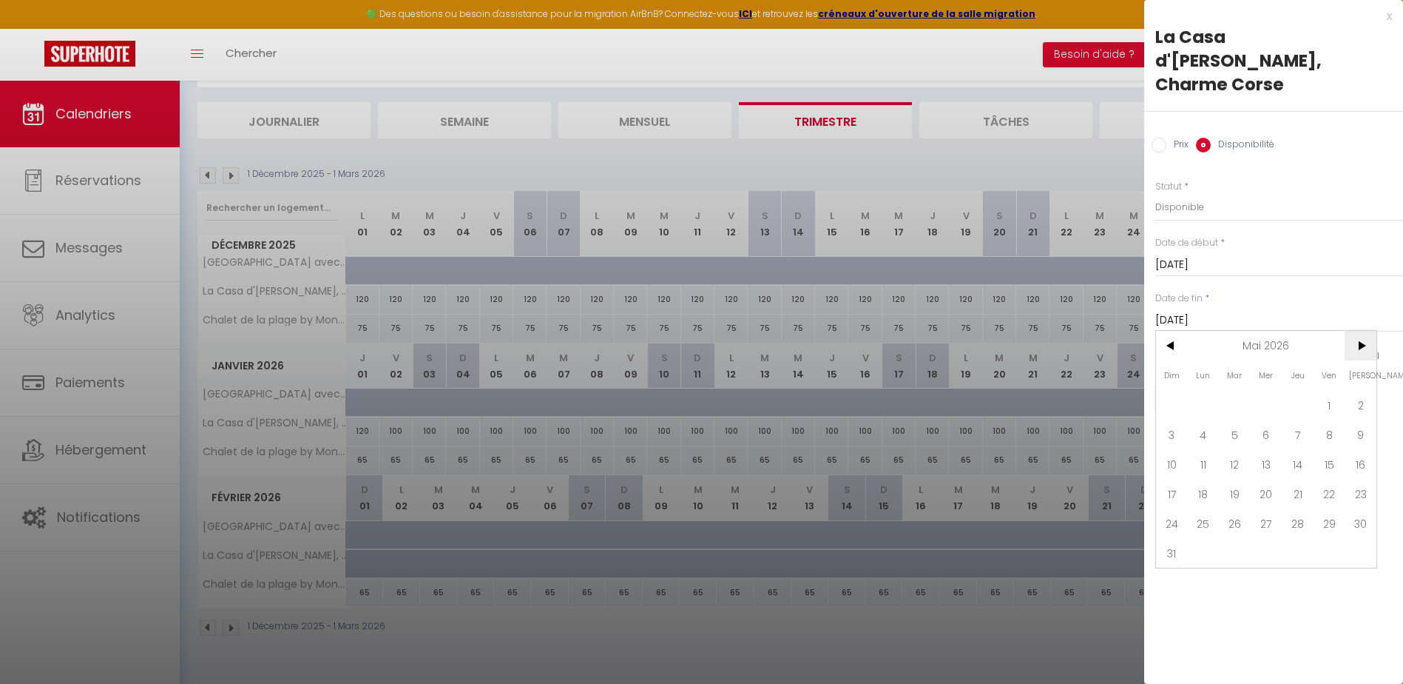
click at [1360, 323] on span ">" at bounding box center [1361, 322] width 32 height 30
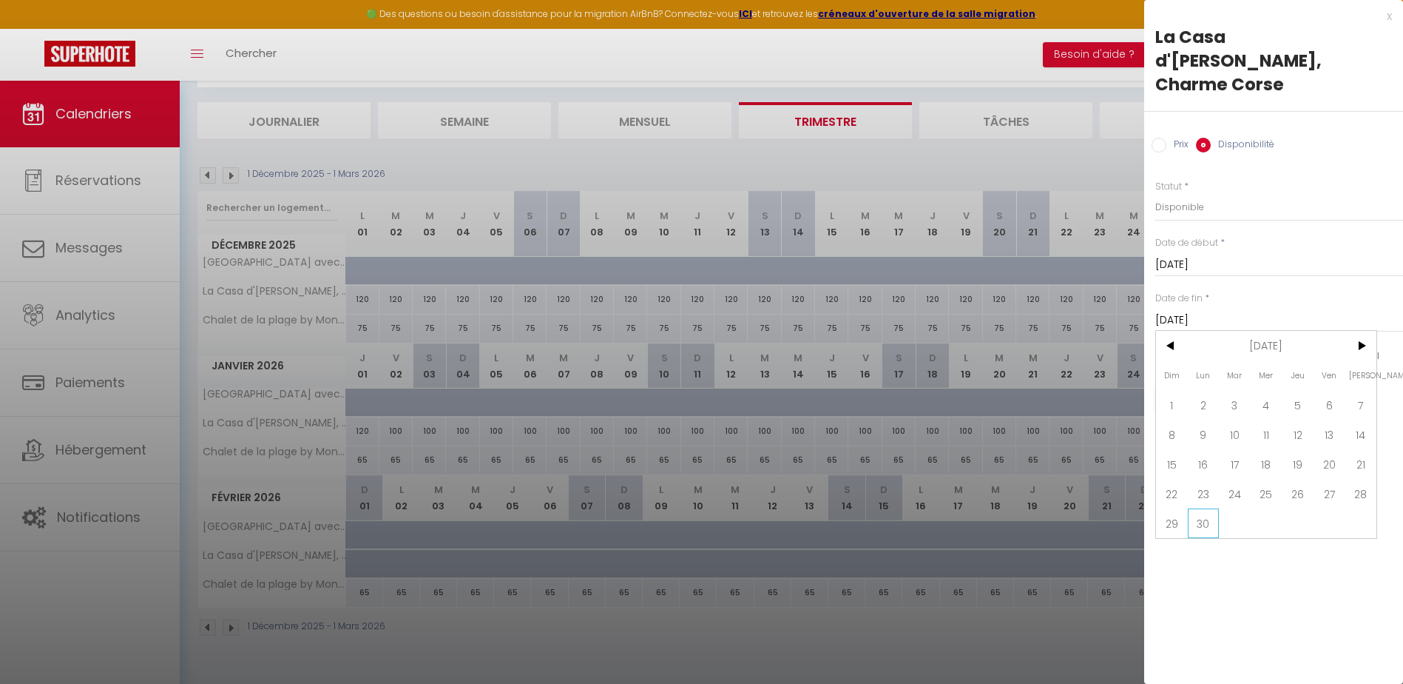
click at [1206, 500] on span "30" at bounding box center [1204, 500] width 32 height 30
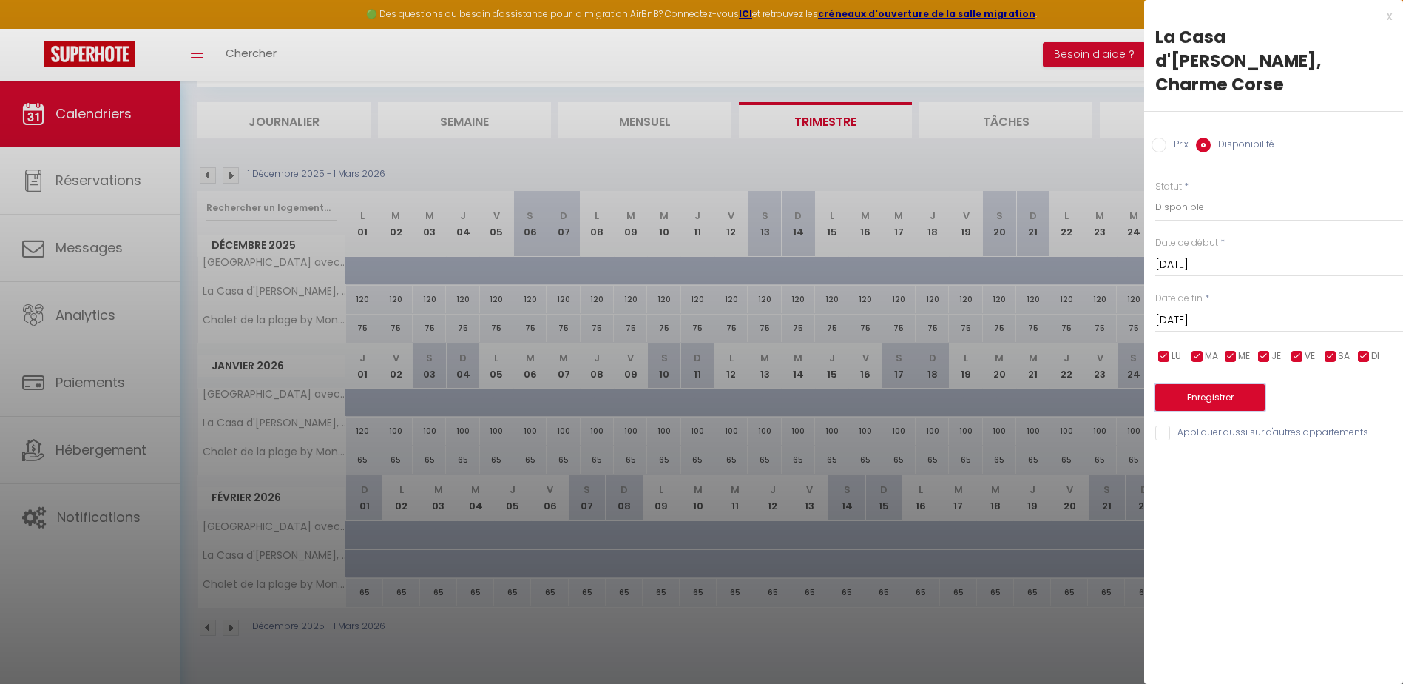
click at [1221, 374] on button "Enregistrer" at bounding box center [1209, 373] width 109 height 27
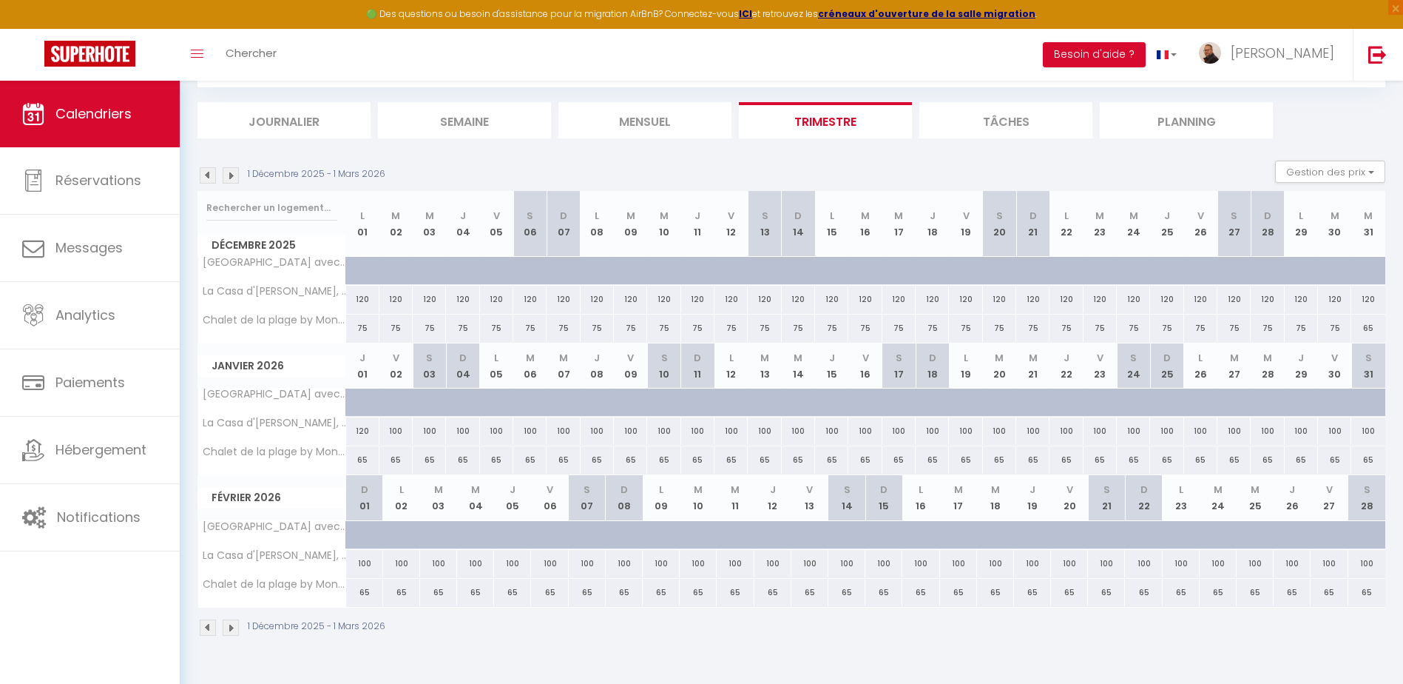
click at [203, 178] on img at bounding box center [208, 175] width 16 height 16
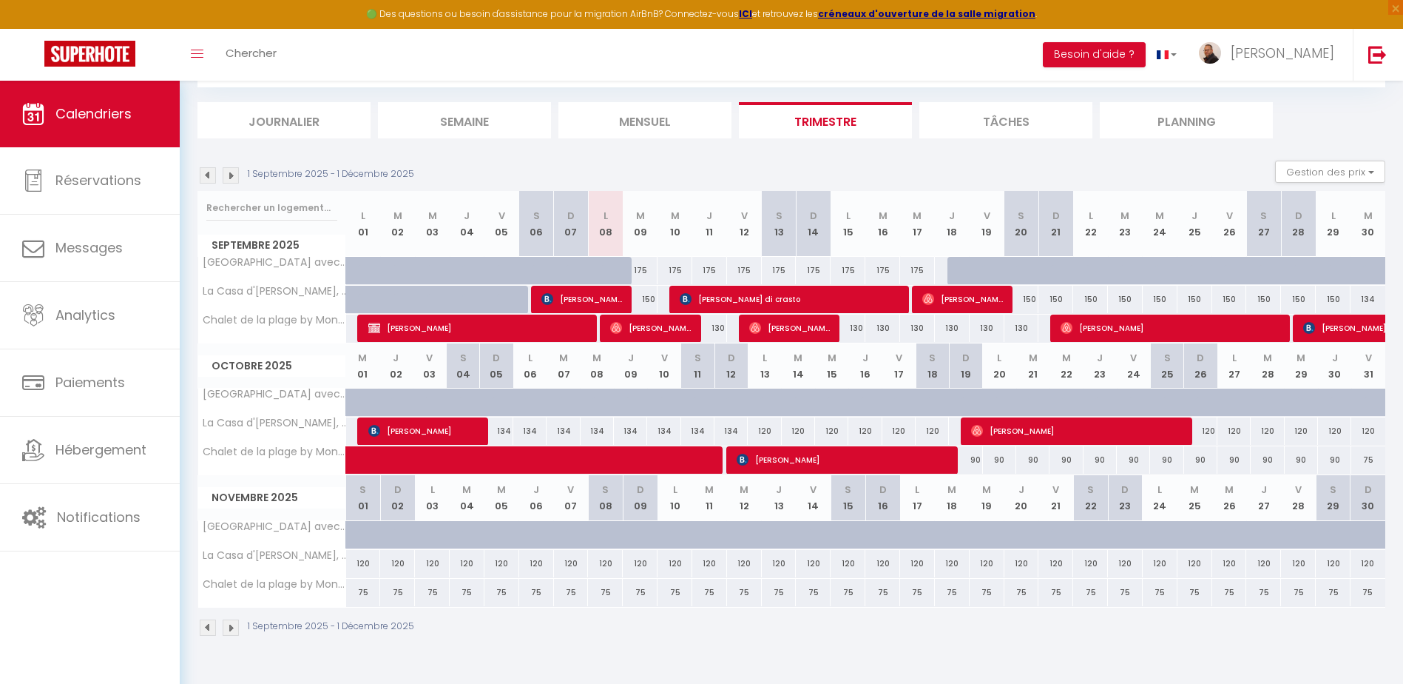
click at [230, 180] on img at bounding box center [231, 175] width 16 height 16
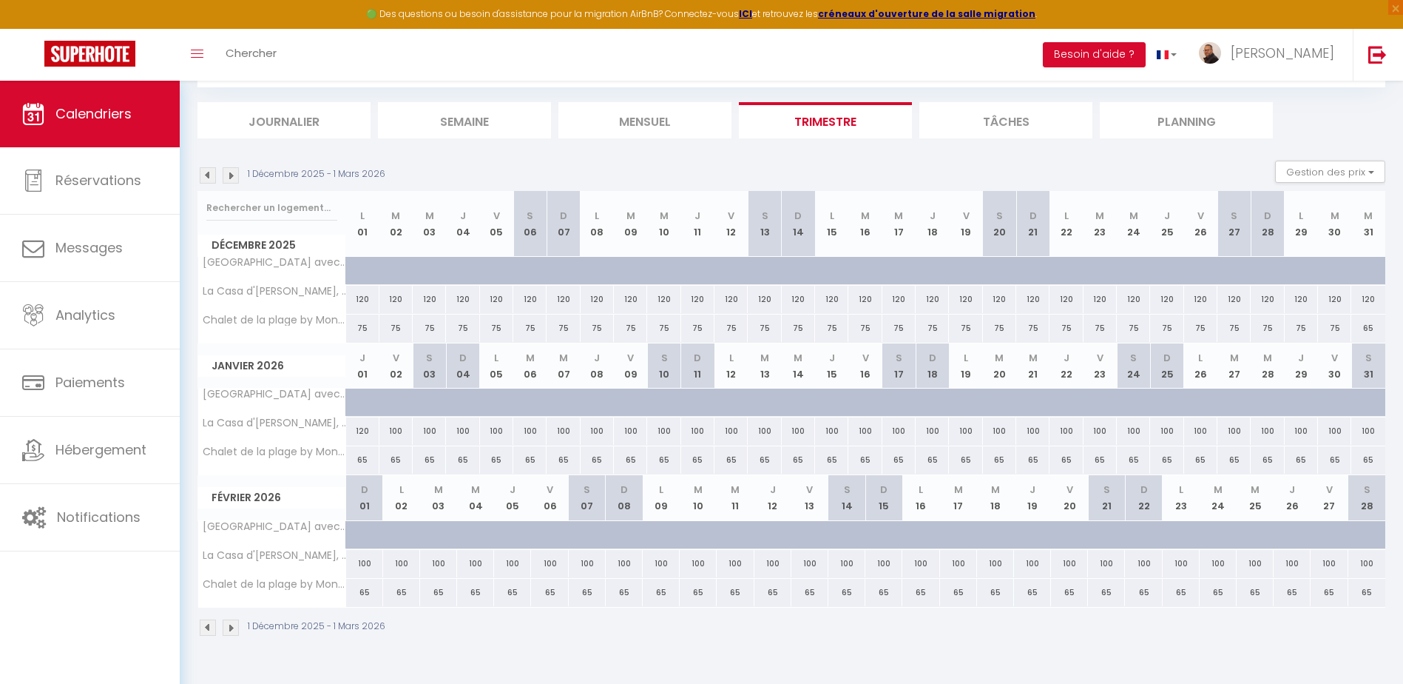
click at [230, 180] on img at bounding box center [231, 175] width 16 height 16
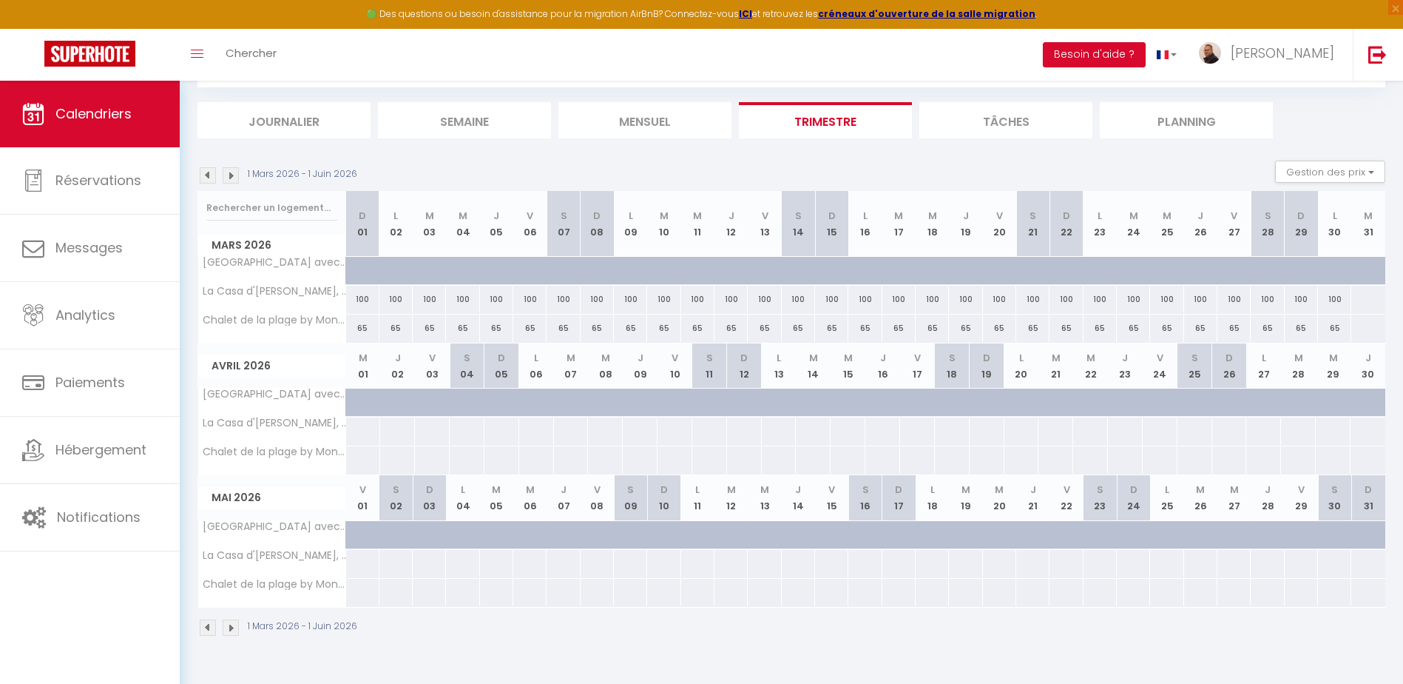
click at [1359, 300] on div at bounding box center [1368, 299] width 35 height 27
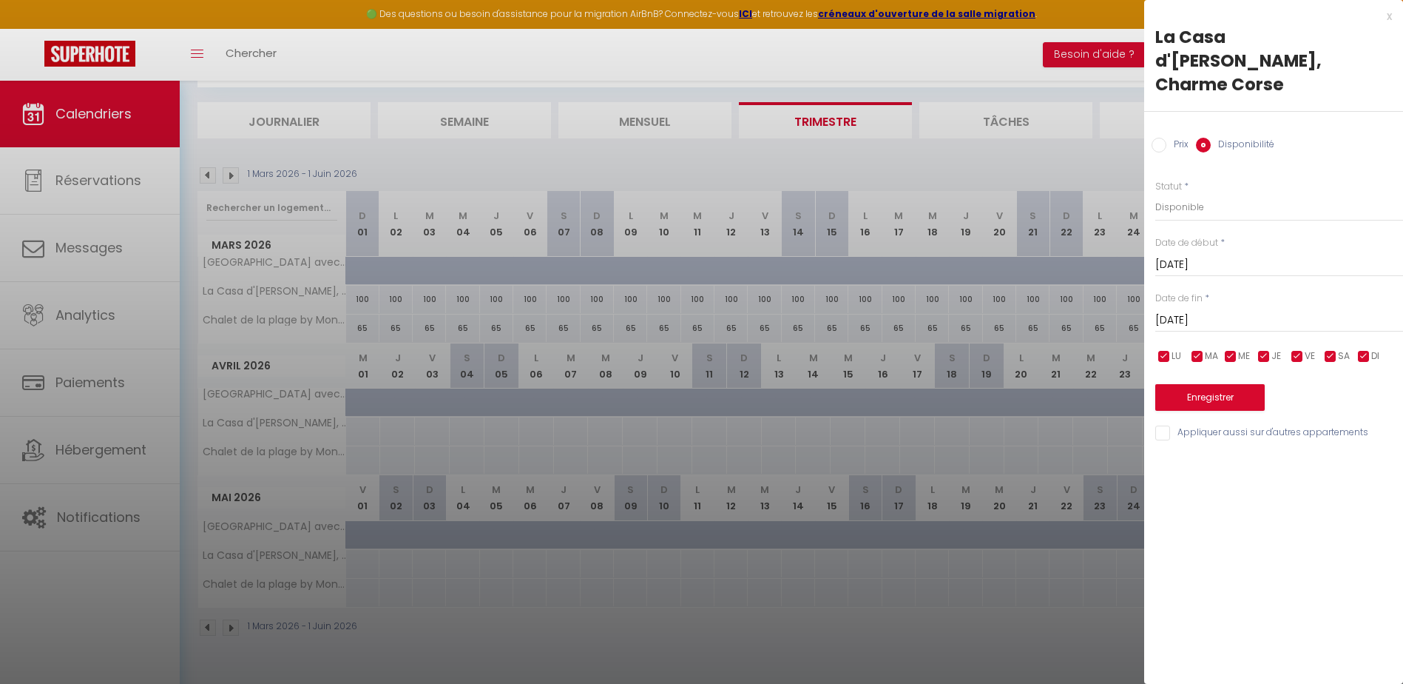
click at [1161, 123] on input "Prix" at bounding box center [1159, 121] width 15 height 15
click at [1178, 185] on input "Prix" at bounding box center [1279, 182] width 248 height 27
click at [1186, 288] on input "Mer 01 Avril 2026" at bounding box center [1279, 295] width 248 height 19
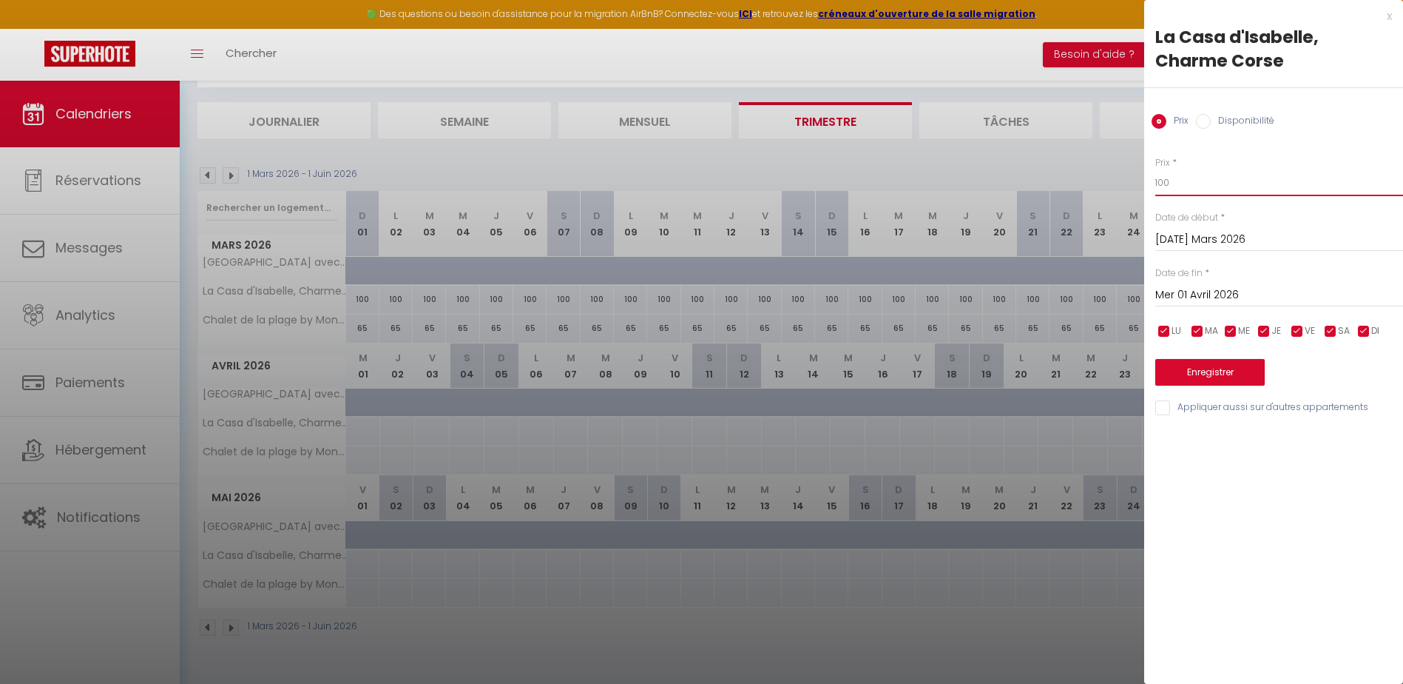
drag, startPoint x: 1181, startPoint y: 183, endPoint x: 1147, endPoint y: 182, distance: 34.1
click at [1147, 182] on div "Prix * 100 Statut * Disponible Indisponible Date de début * Mar 31 Mars 2026 < …" at bounding box center [1273, 278] width 259 height 280
click at [1206, 292] on input "Mer 01 Avril 2026" at bounding box center [1279, 295] width 248 height 19
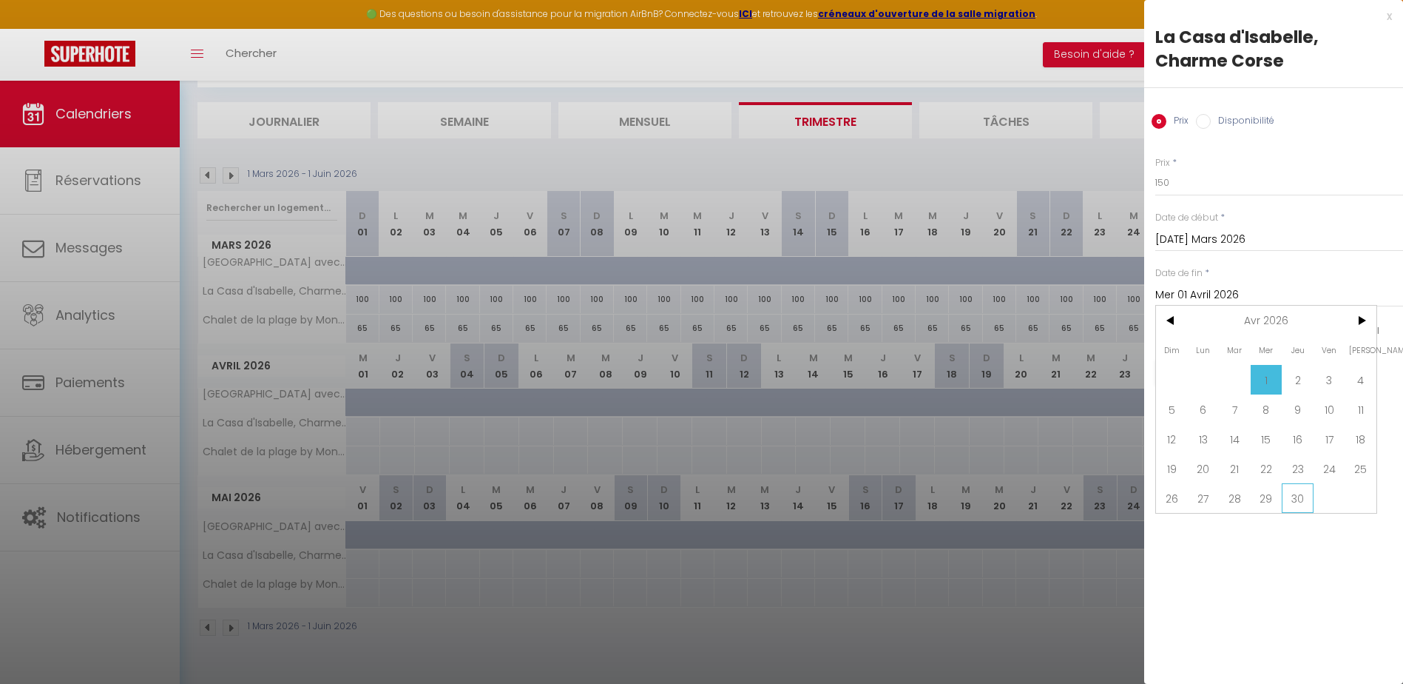
click at [1295, 499] on span "30" at bounding box center [1298, 498] width 32 height 30
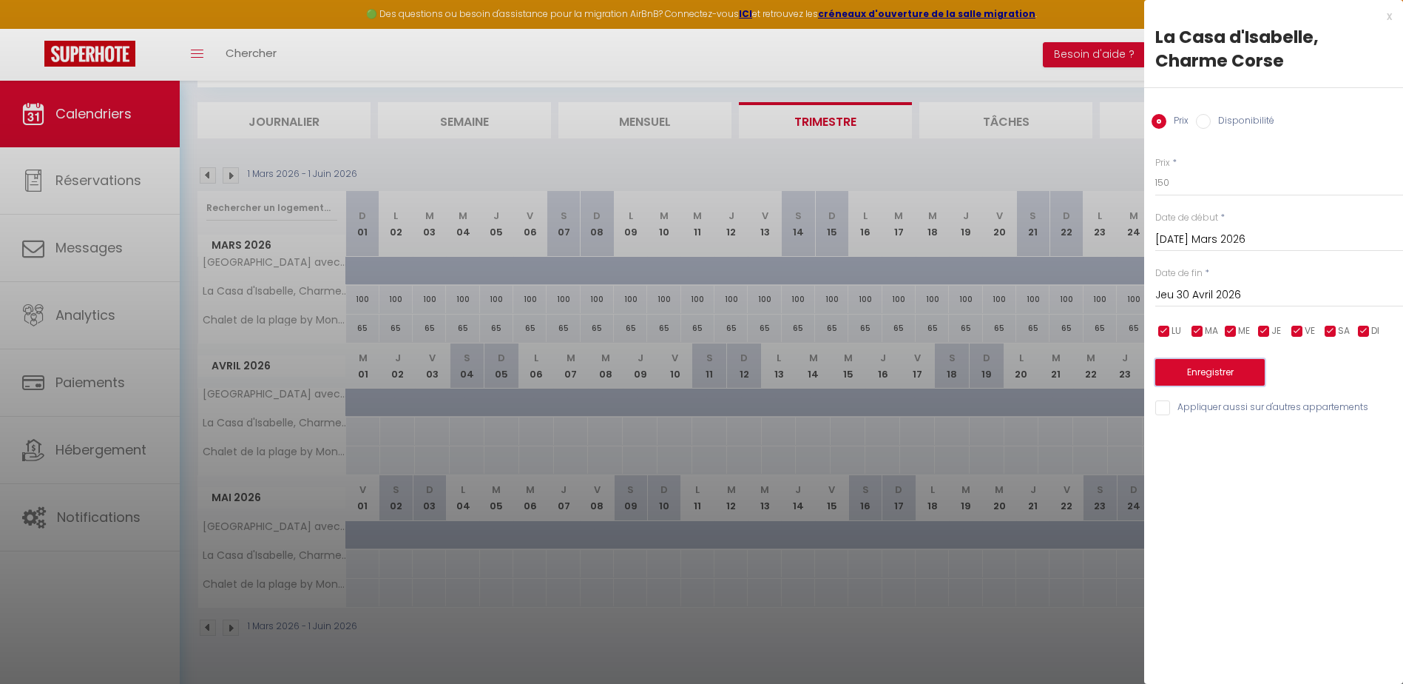
click at [1229, 371] on button "Enregistrer" at bounding box center [1209, 372] width 109 height 27
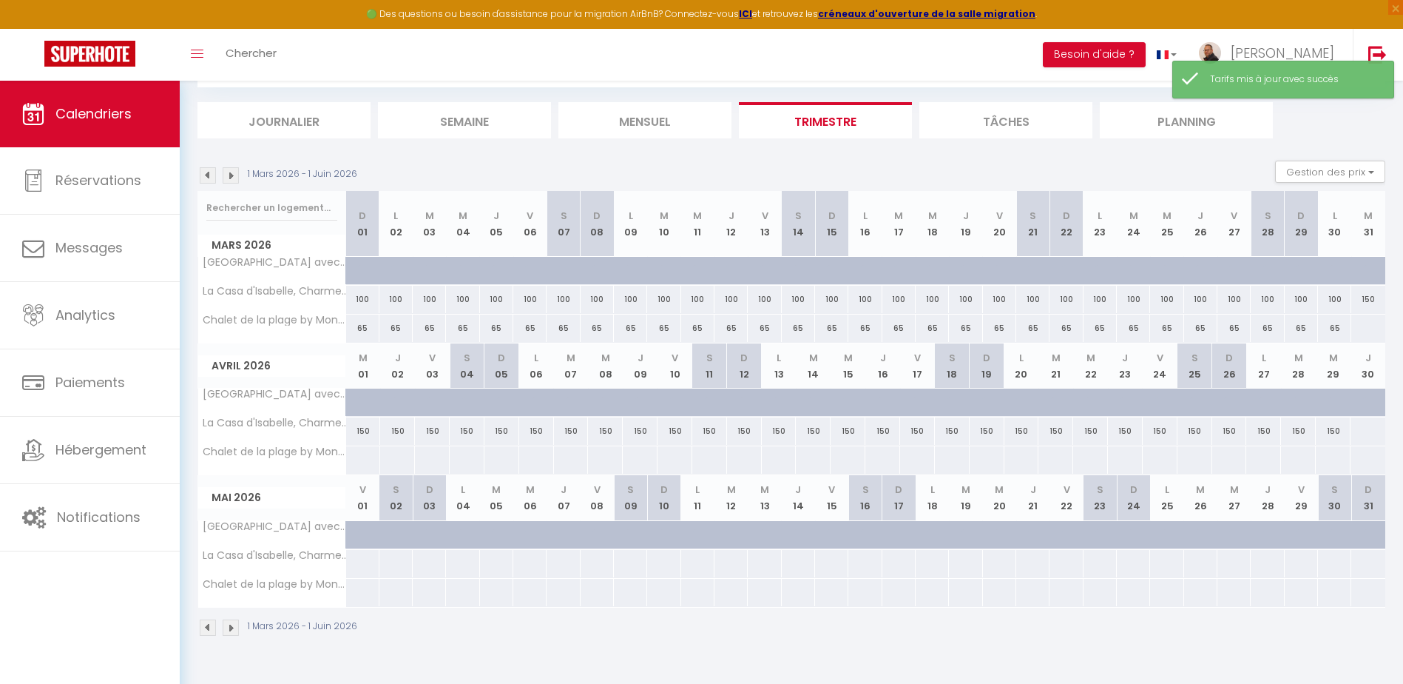
click at [1366, 328] on div at bounding box center [1368, 327] width 35 height 27
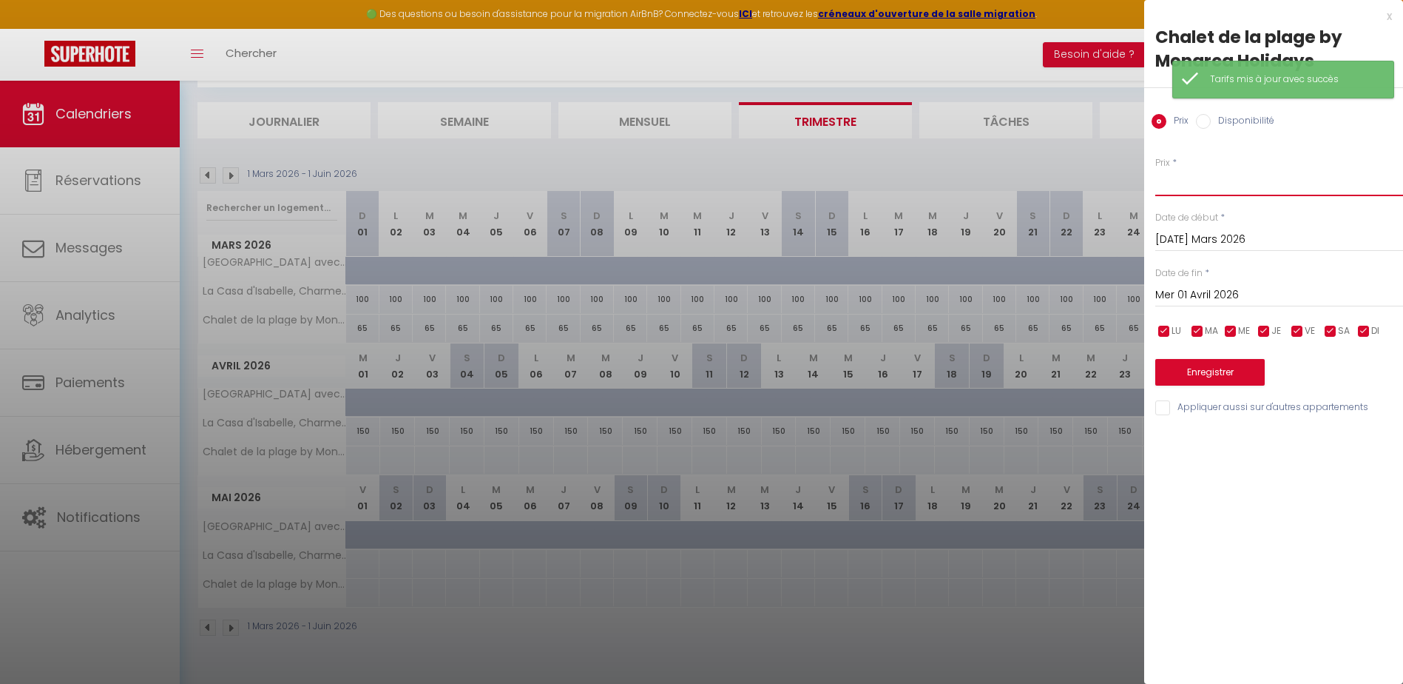
click at [1189, 185] on input "Prix" at bounding box center [1279, 182] width 248 height 27
click at [1209, 293] on input "Mer 01 Avril 2026" at bounding box center [1279, 295] width 248 height 19
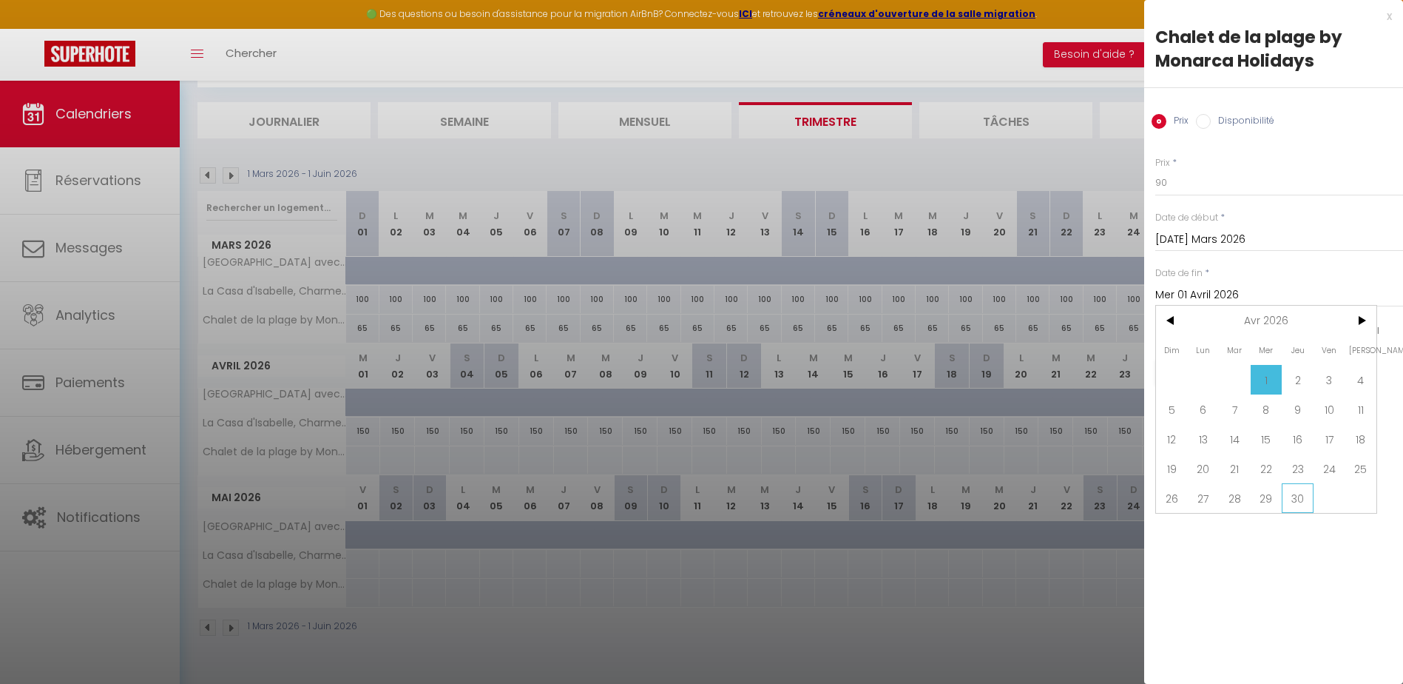
click at [1298, 496] on span "30" at bounding box center [1298, 498] width 32 height 30
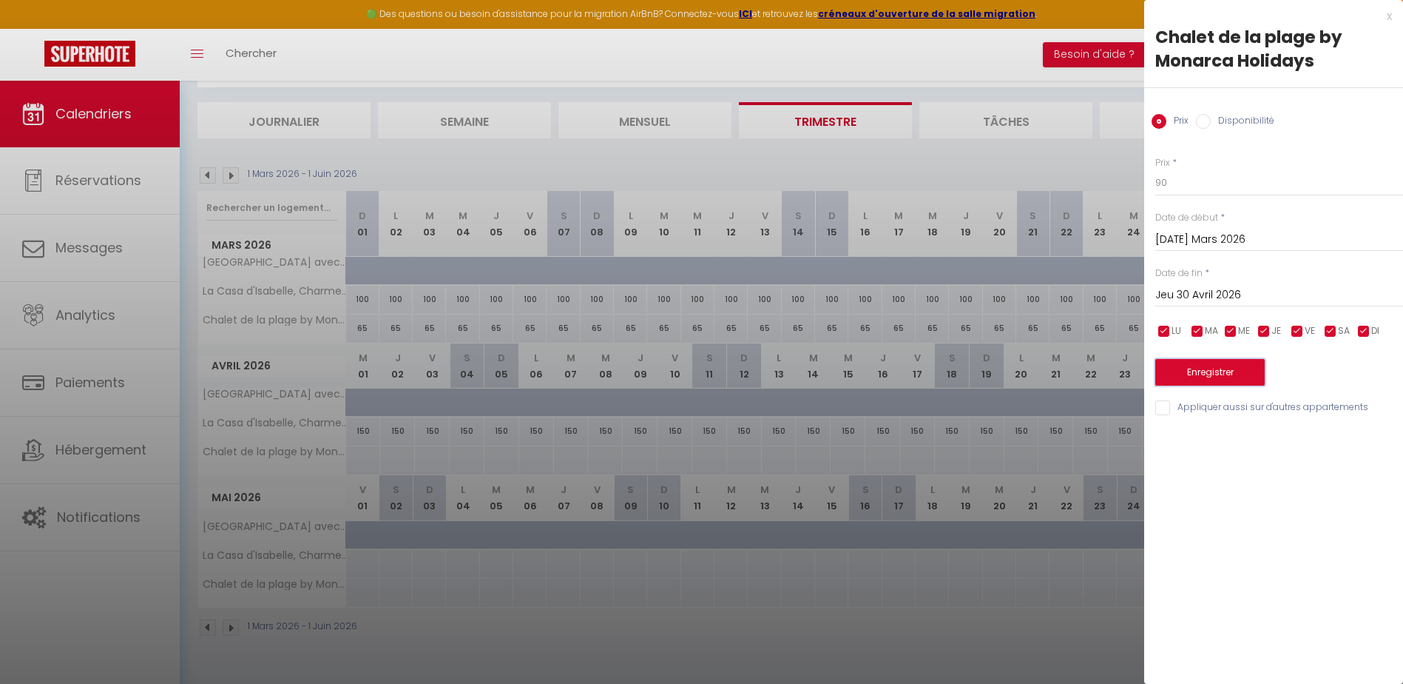
click at [1230, 374] on button "Enregistrer" at bounding box center [1209, 372] width 109 height 27
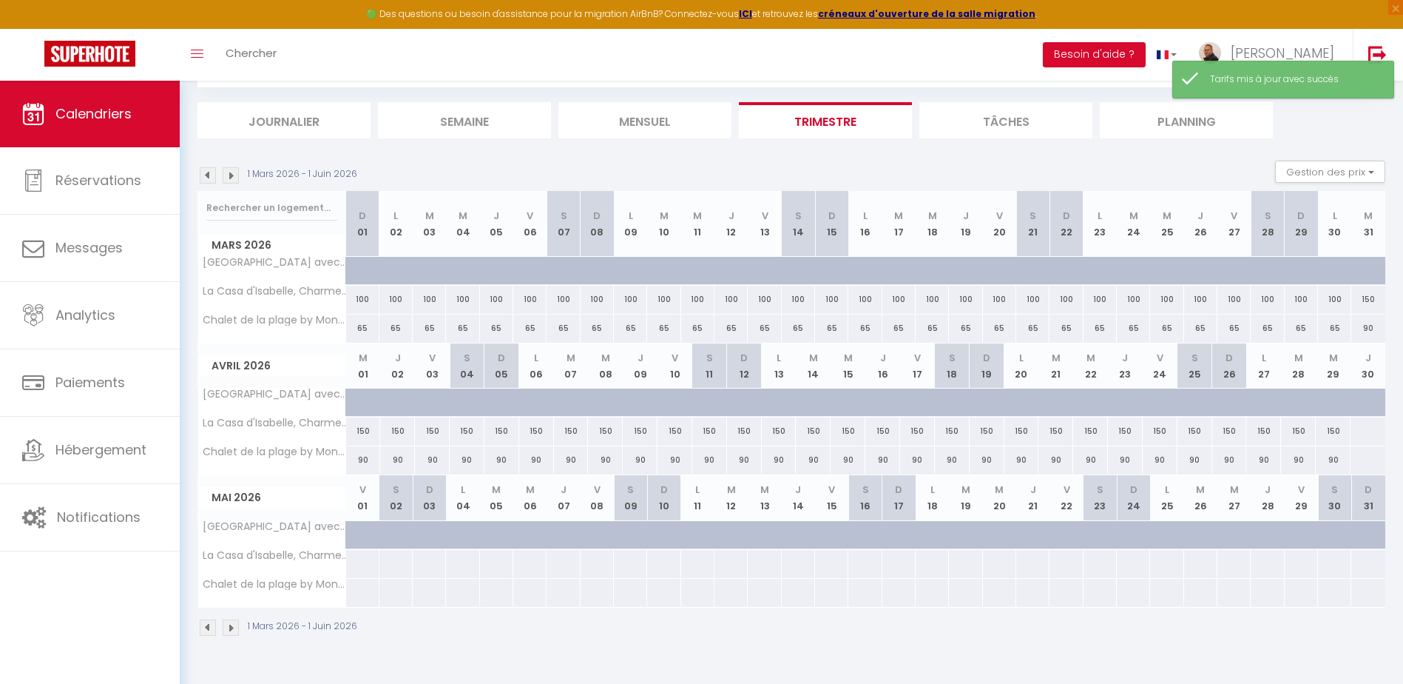
click at [1375, 427] on div at bounding box center [1368, 430] width 36 height 27
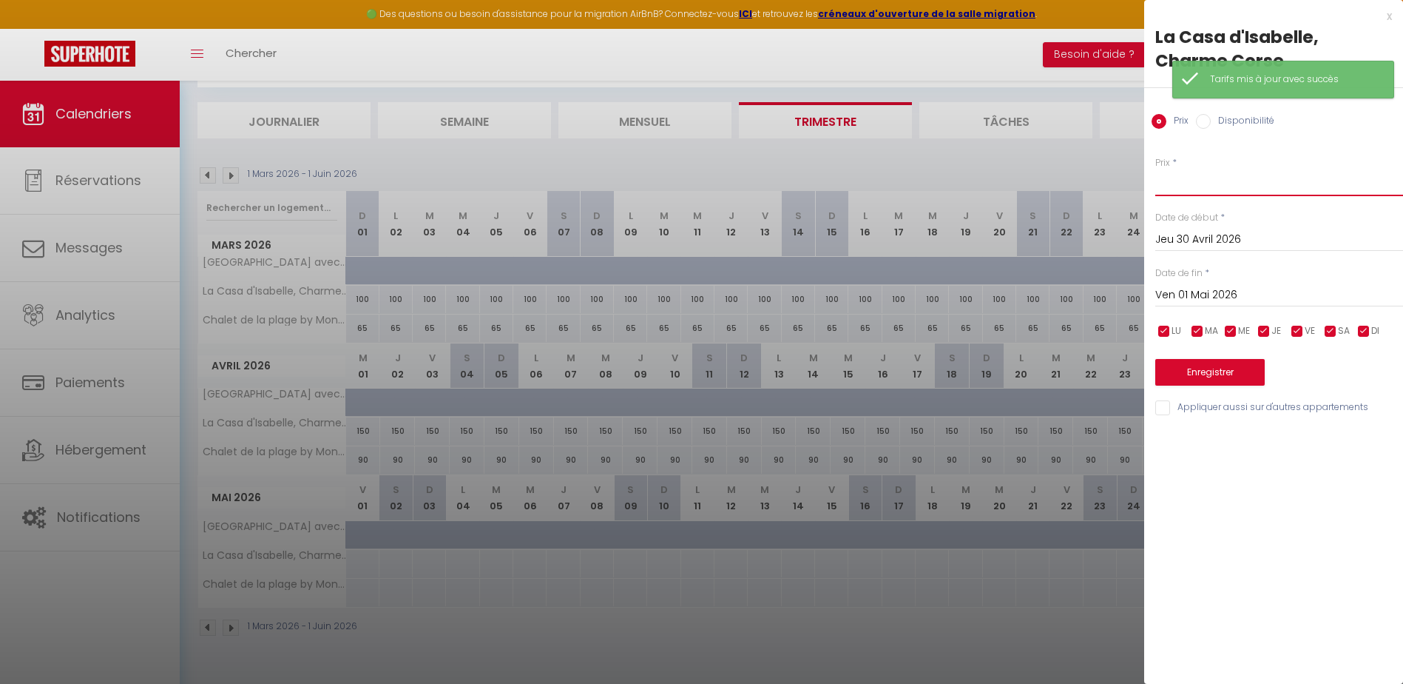
click at [1187, 183] on input "Prix" at bounding box center [1279, 182] width 248 height 27
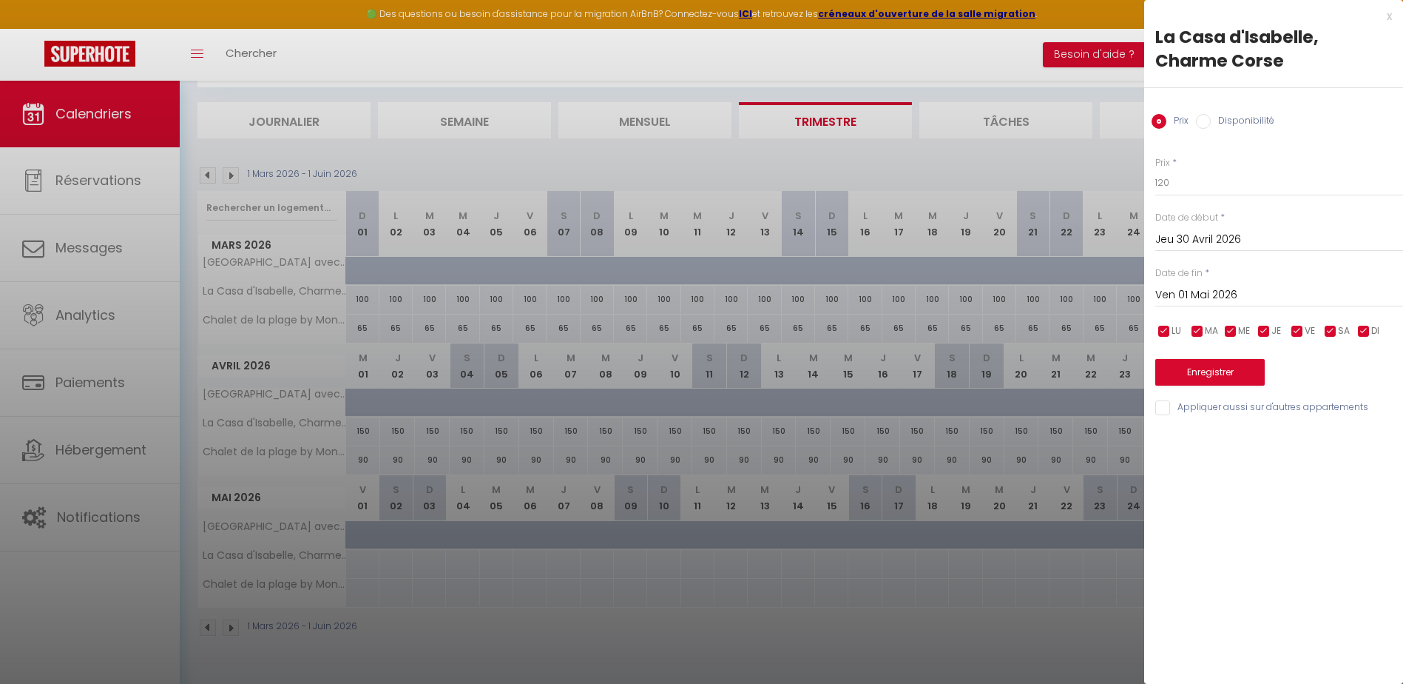
click at [1195, 291] on input "Ven 01 Mai 2026" at bounding box center [1279, 295] width 248 height 19
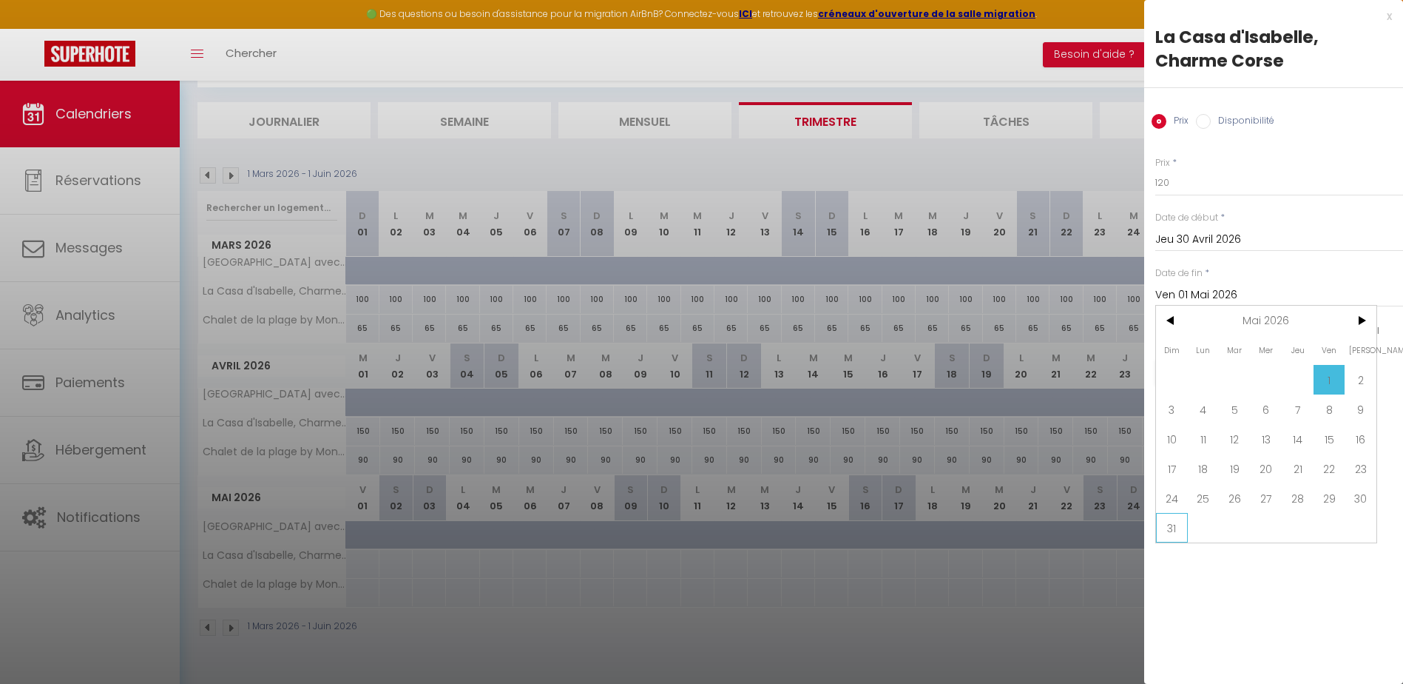
click at [1171, 531] on span "31" at bounding box center [1172, 528] width 32 height 30
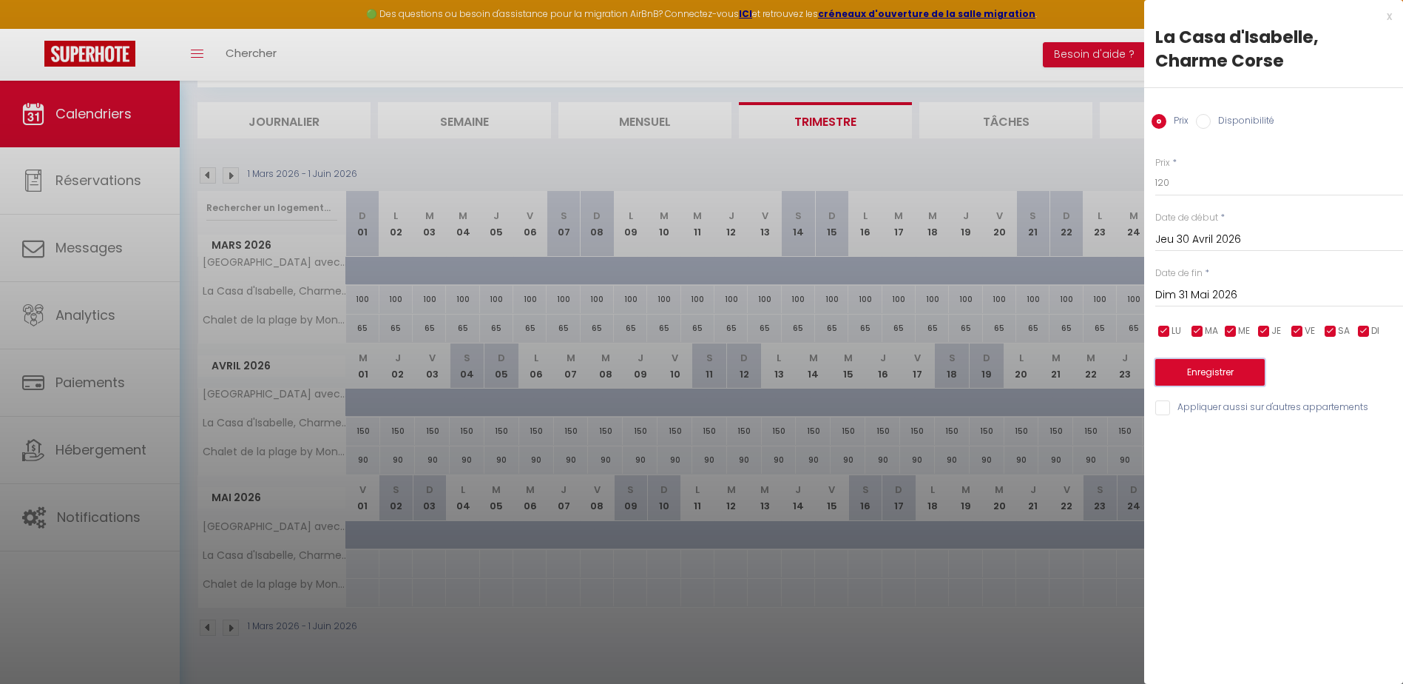
click at [1193, 365] on button "Enregistrer" at bounding box center [1209, 372] width 109 height 27
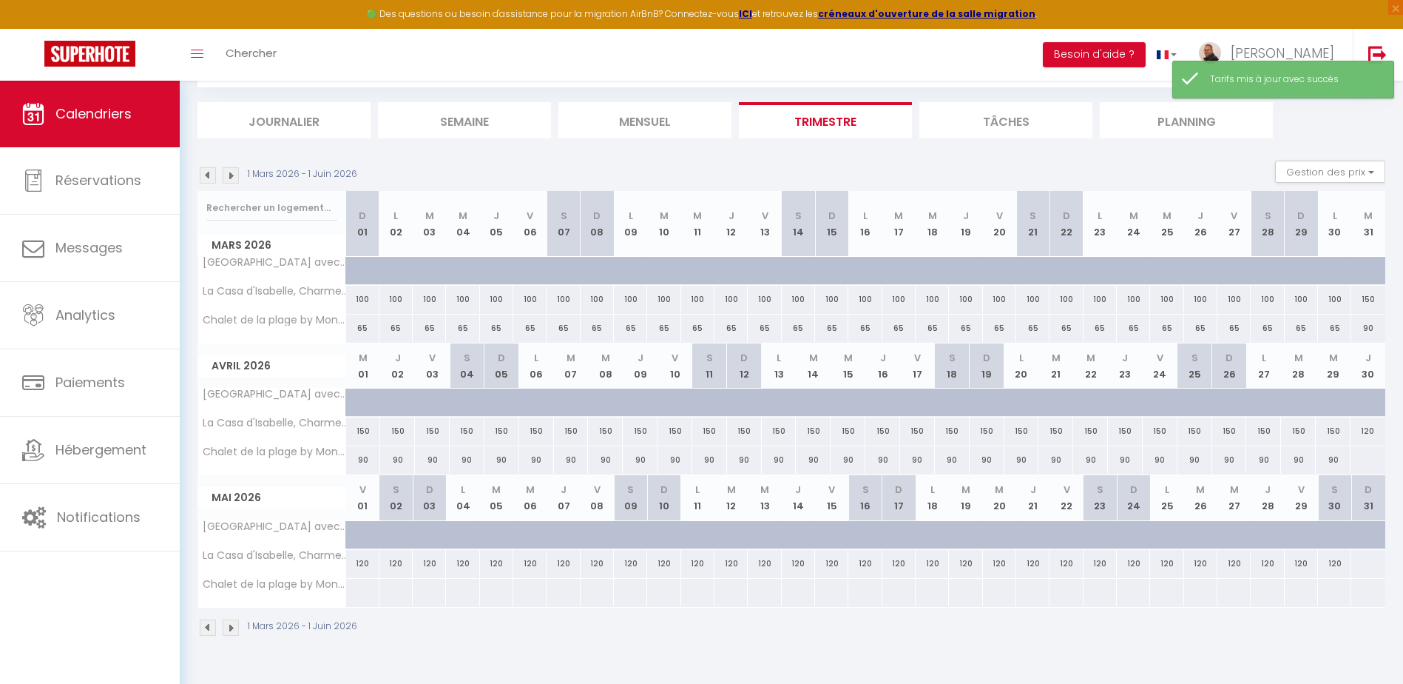
click at [1363, 462] on div at bounding box center [1368, 459] width 36 height 27
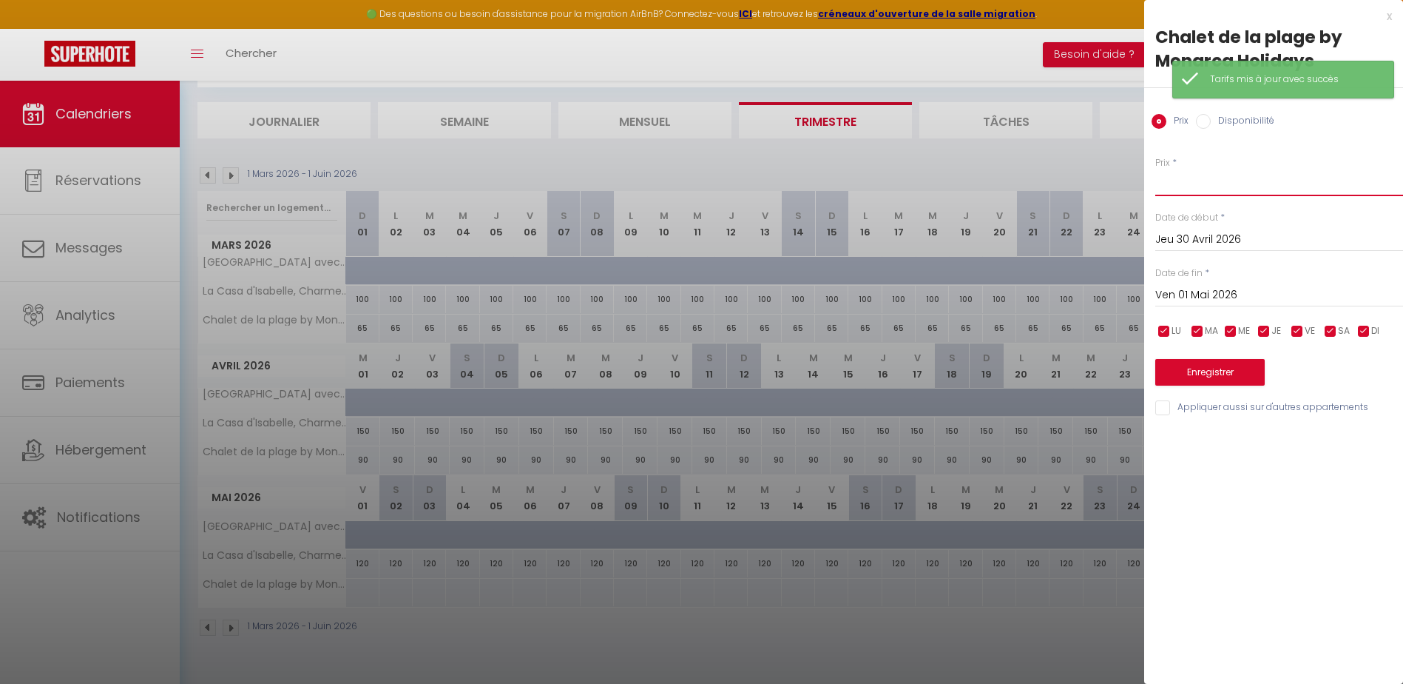
click at [1189, 175] on input "Prix" at bounding box center [1279, 182] width 248 height 27
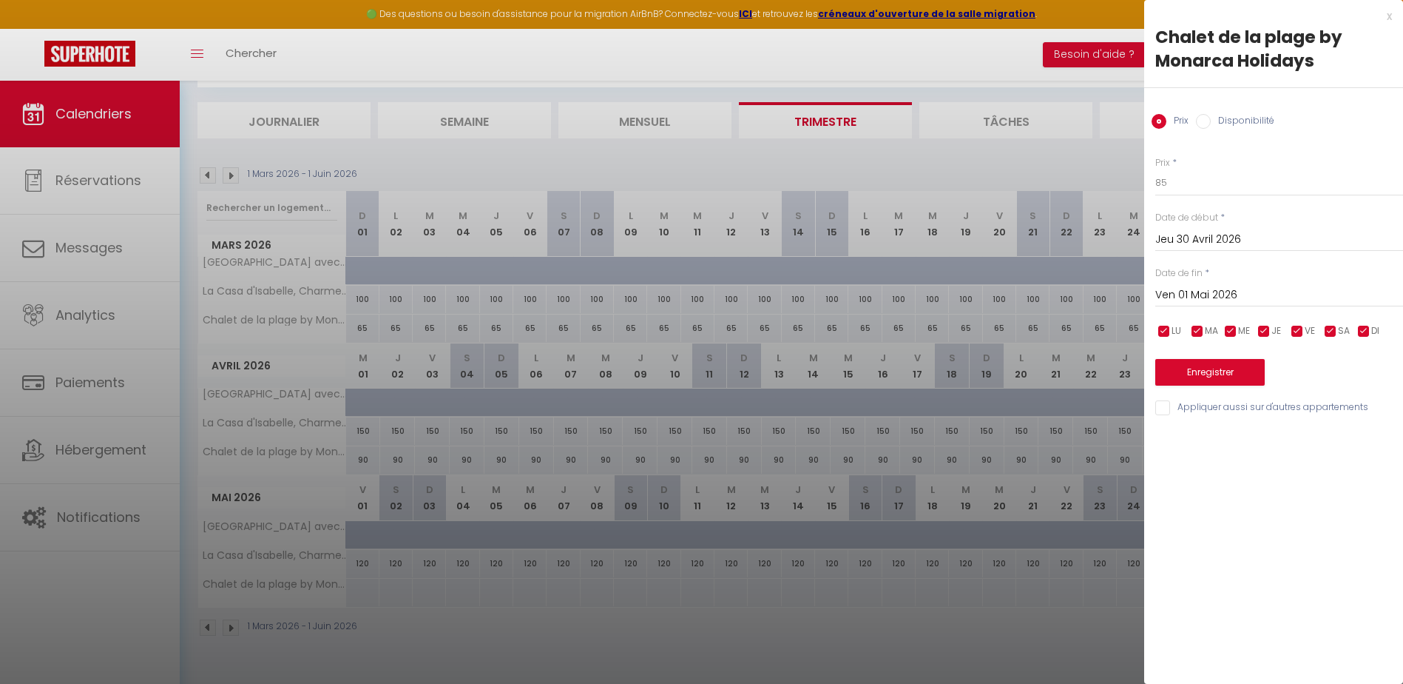
click at [1198, 291] on input "Ven 01 Mai 2026" at bounding box center [1279, 295] width 248 height 19
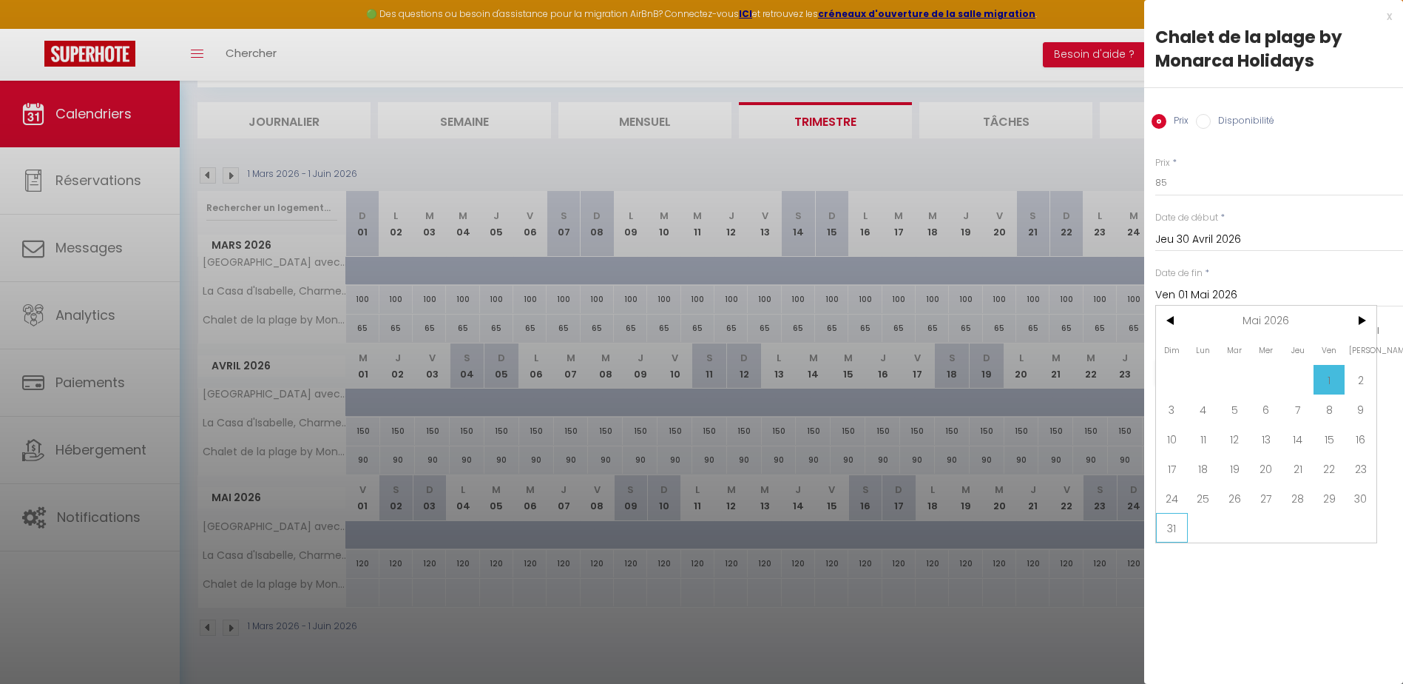
click at [1175, 523] on span "31" at bounding box center [1172, 528] width 32 height 30
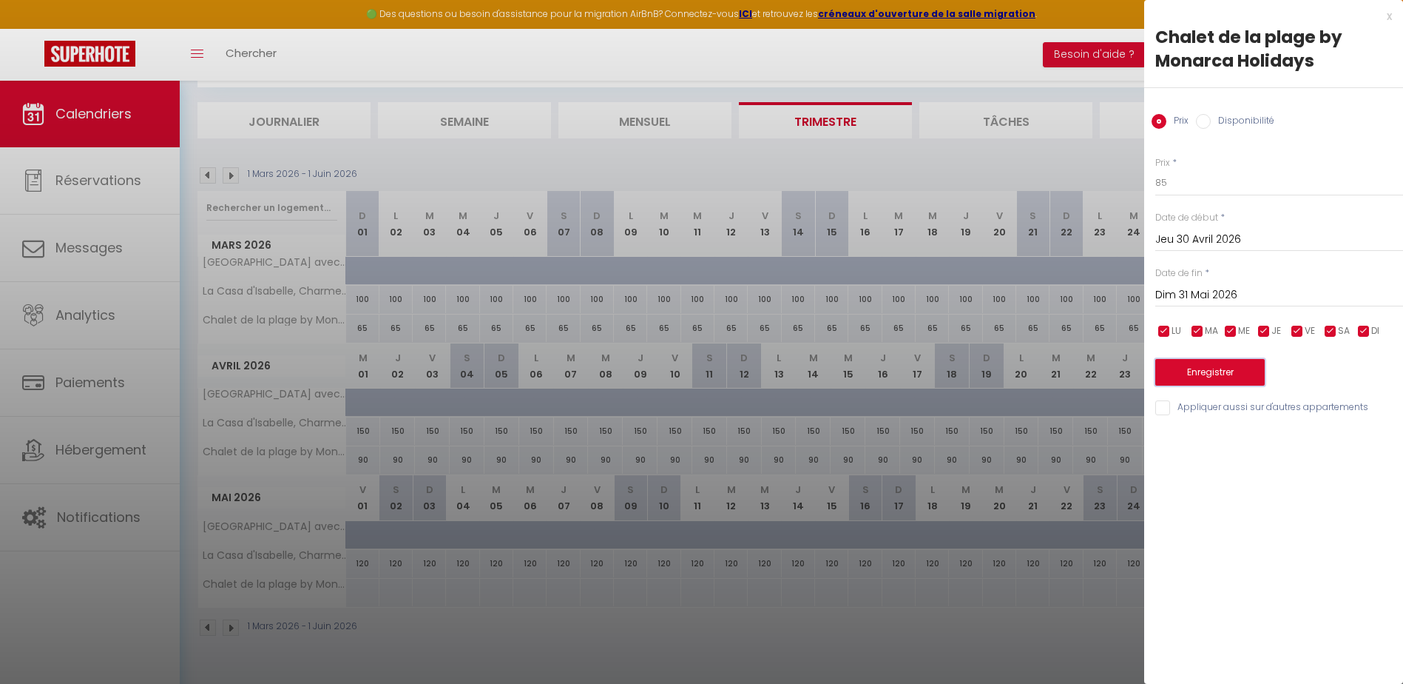
click at [1208, 376] on button "Enregistrer" at bounding box center [1209, 372] width 109 height 27
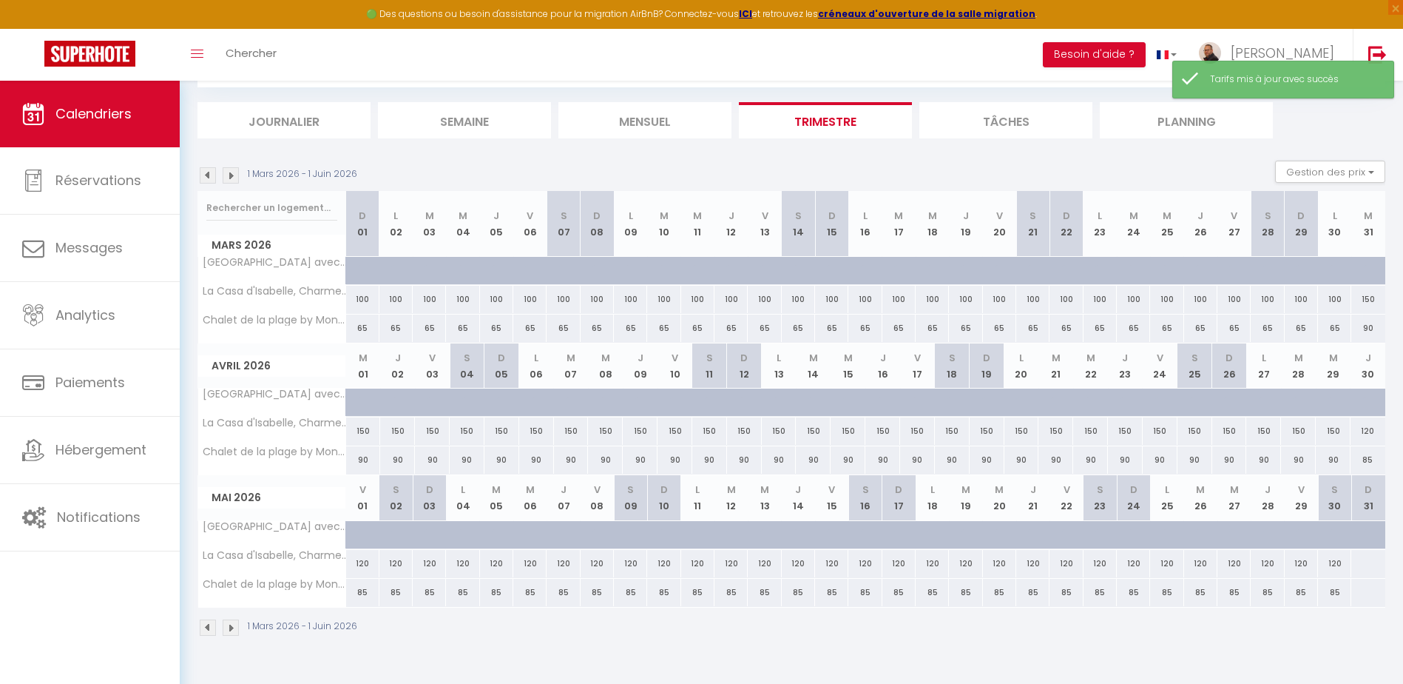
click at [1357, 564] on div at bounding box center [1368, 563] width 35 height 27
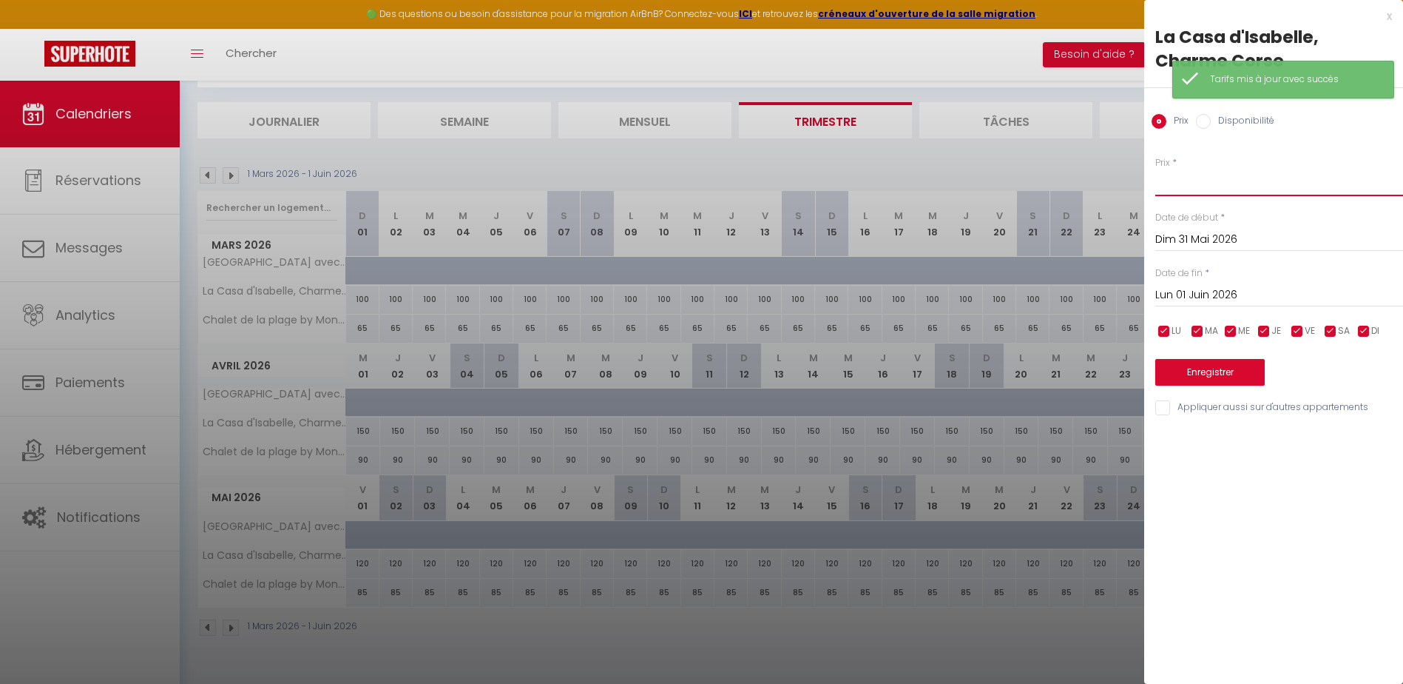
click at [1171, 185] on input "Prix" at bounding box center [1279, 182] width 248 height 27
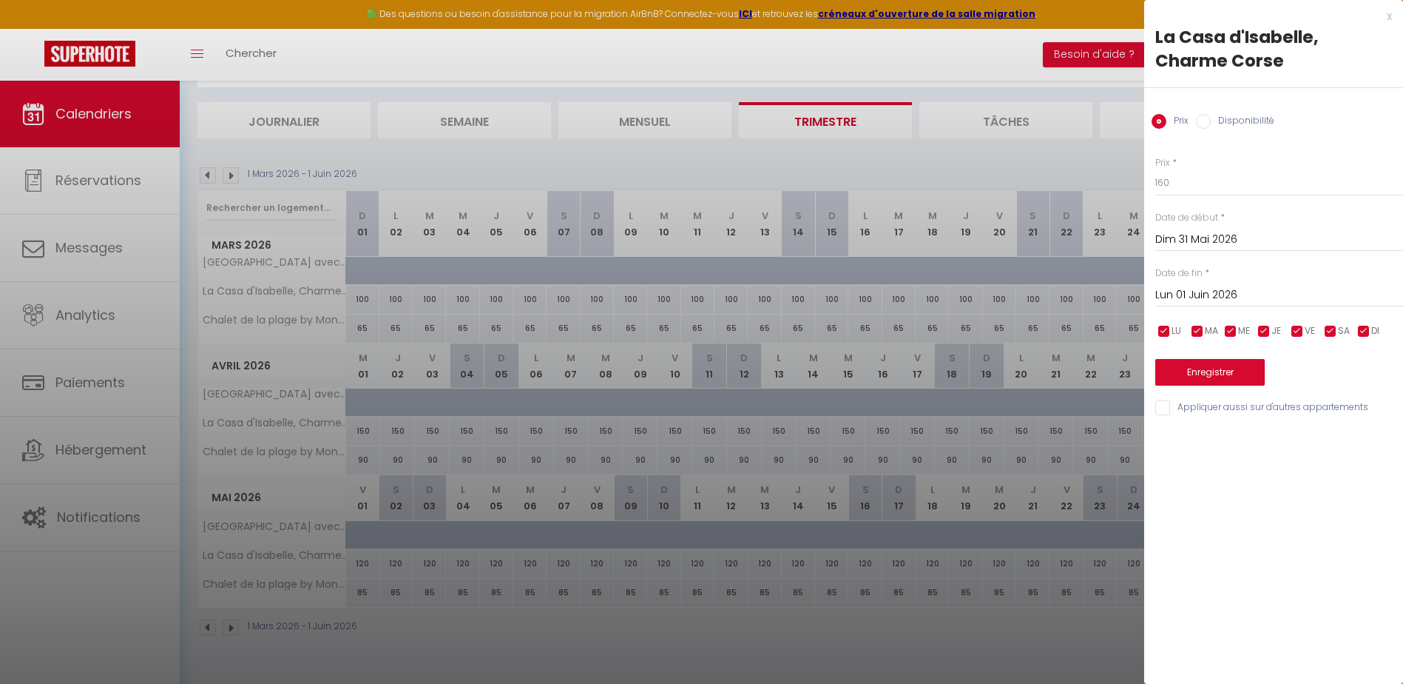
click at [1199, 296] on input "[DATE]" at bounding box center [1279, 295] width 248 height 19
click at [1233, 502] on span "30" at bounding box center [1235, 498] width 32 height 30
click at [1215, 370] on button "Enregistrer" at bounding box center [1209, 372] width 109 height 27
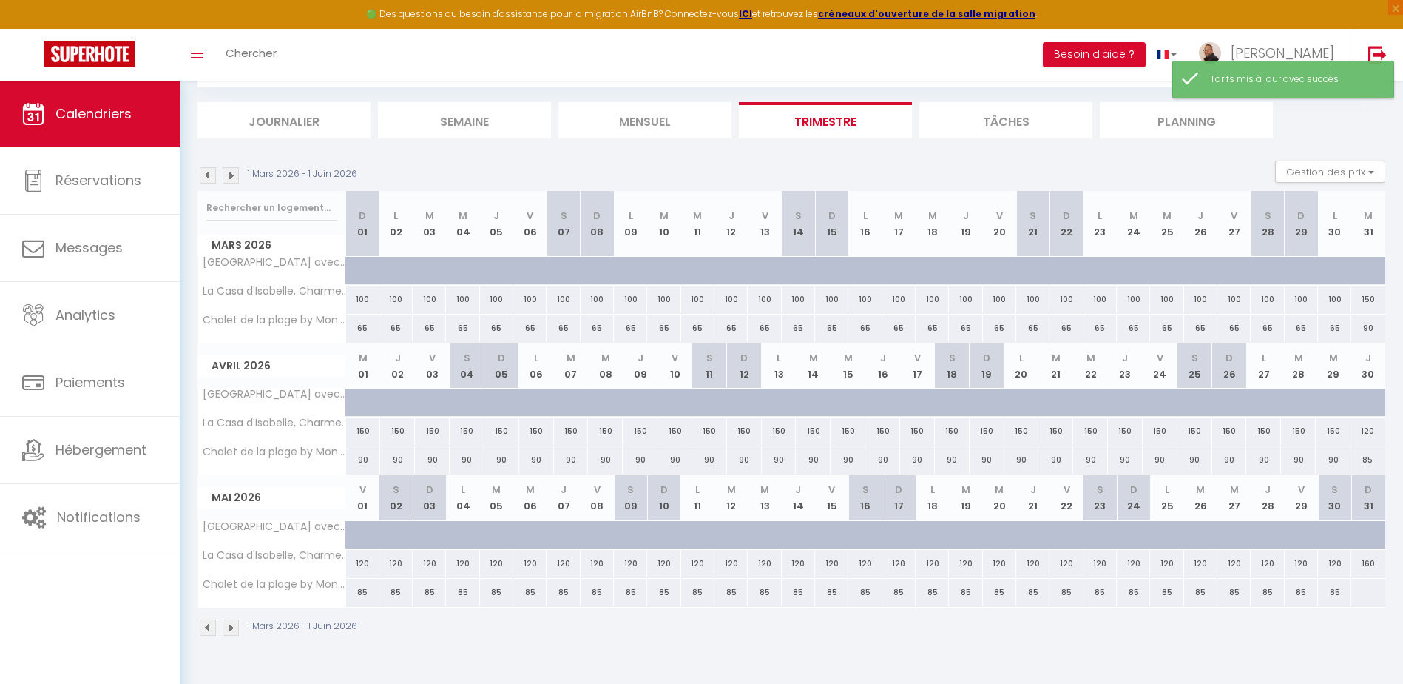
click at [1367, 597] on div at bounding box center [1368, 591] width 35 height 27
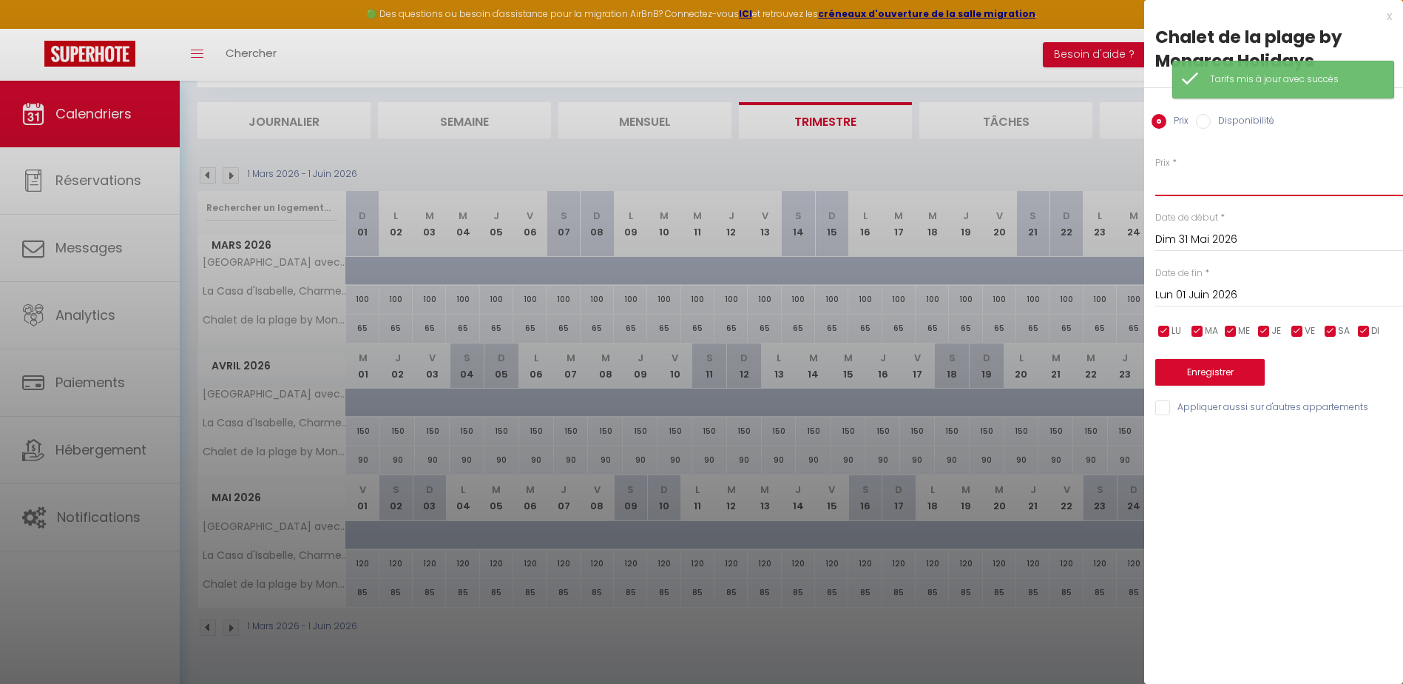
click at [1180, 189] on input "Prix" at bounding box center [1279, 182] width 248 height 27
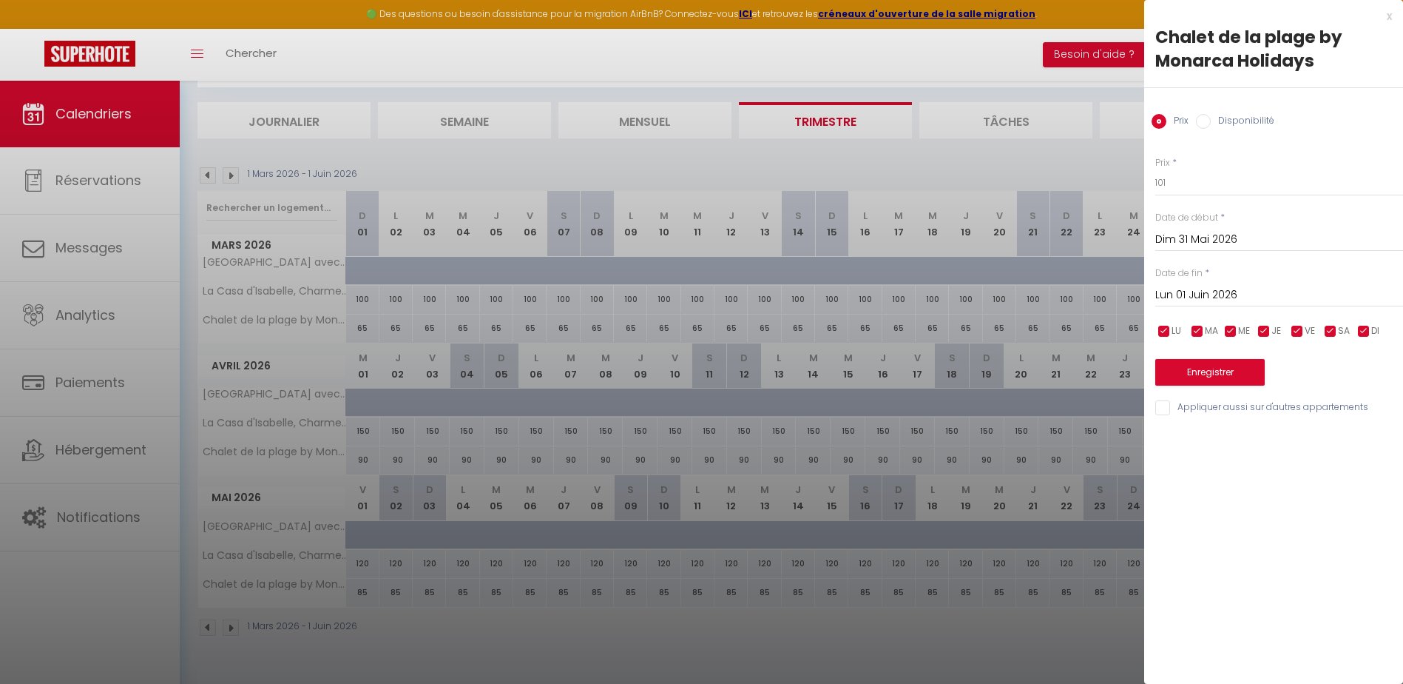
type input "101"
click at [1206, 297] on input "[DATE]" at bounding box center [1279, 295] width 248 height 19
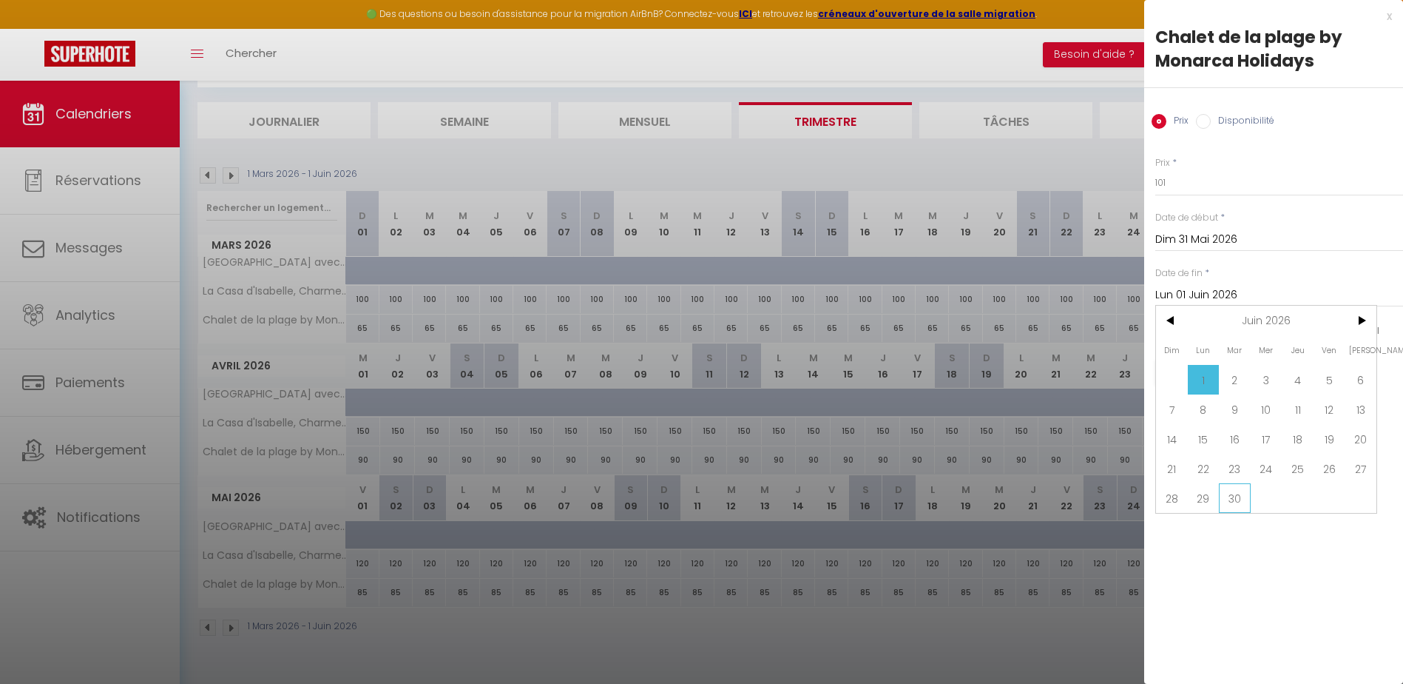
click at [1241, 493] on span "30" at bounding box center [1235, 498] width 32 height 30
type input "[DATE]"
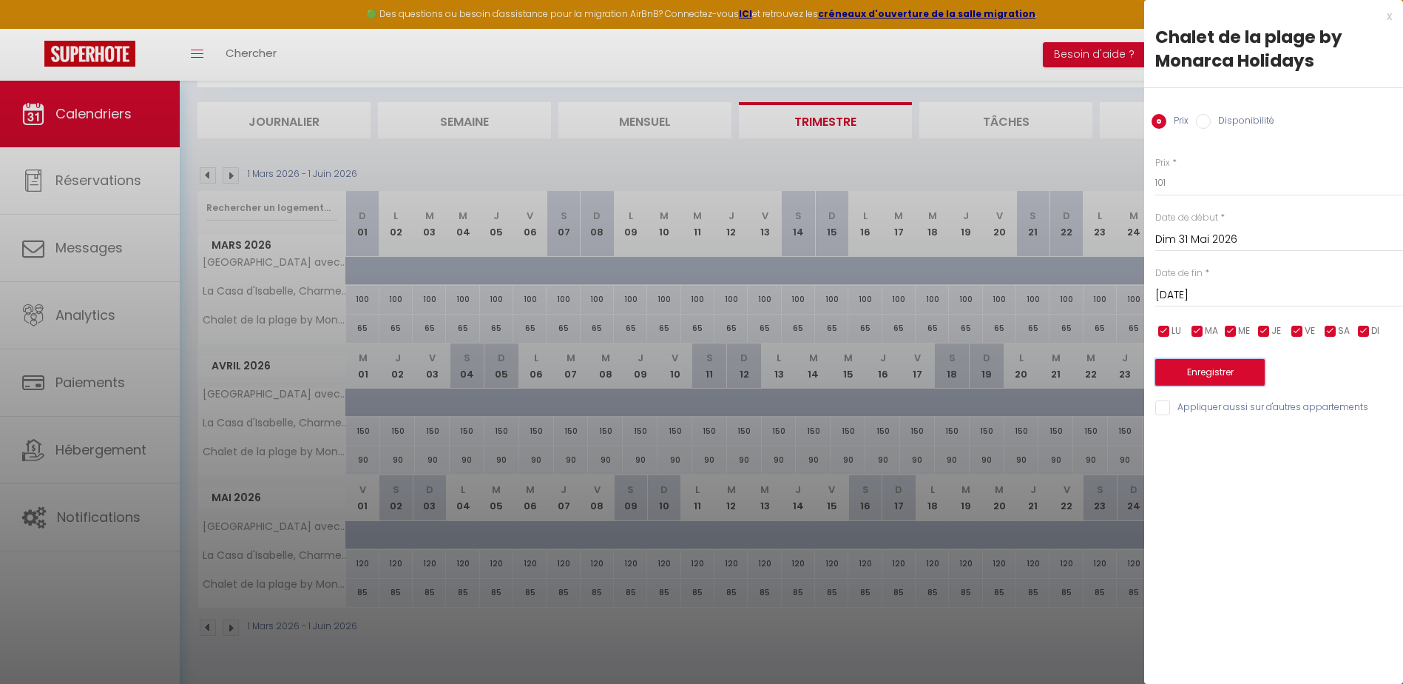
click at [1212, 368] on button "Enregistrer" at bounding box center [1209, 372] width 109 height 27
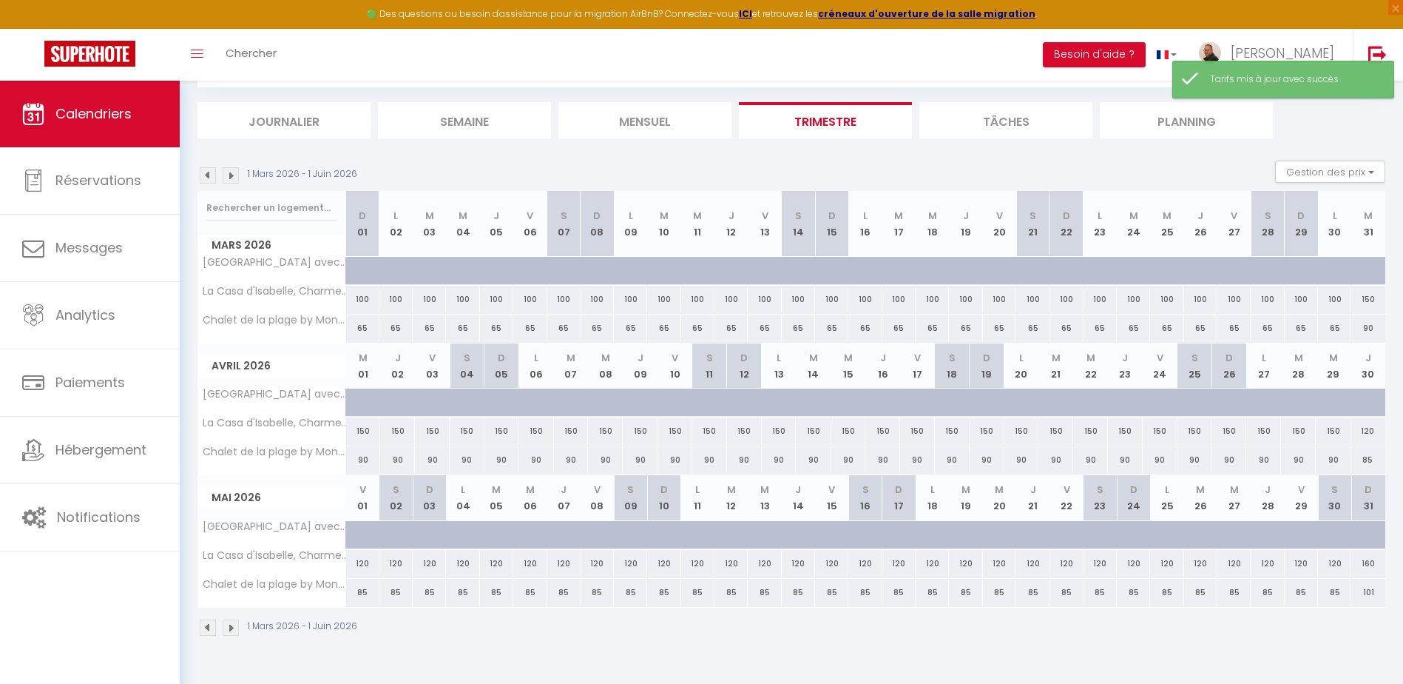
click at [229, 178] on img at bounding box center [231, 175] width 16 height 16
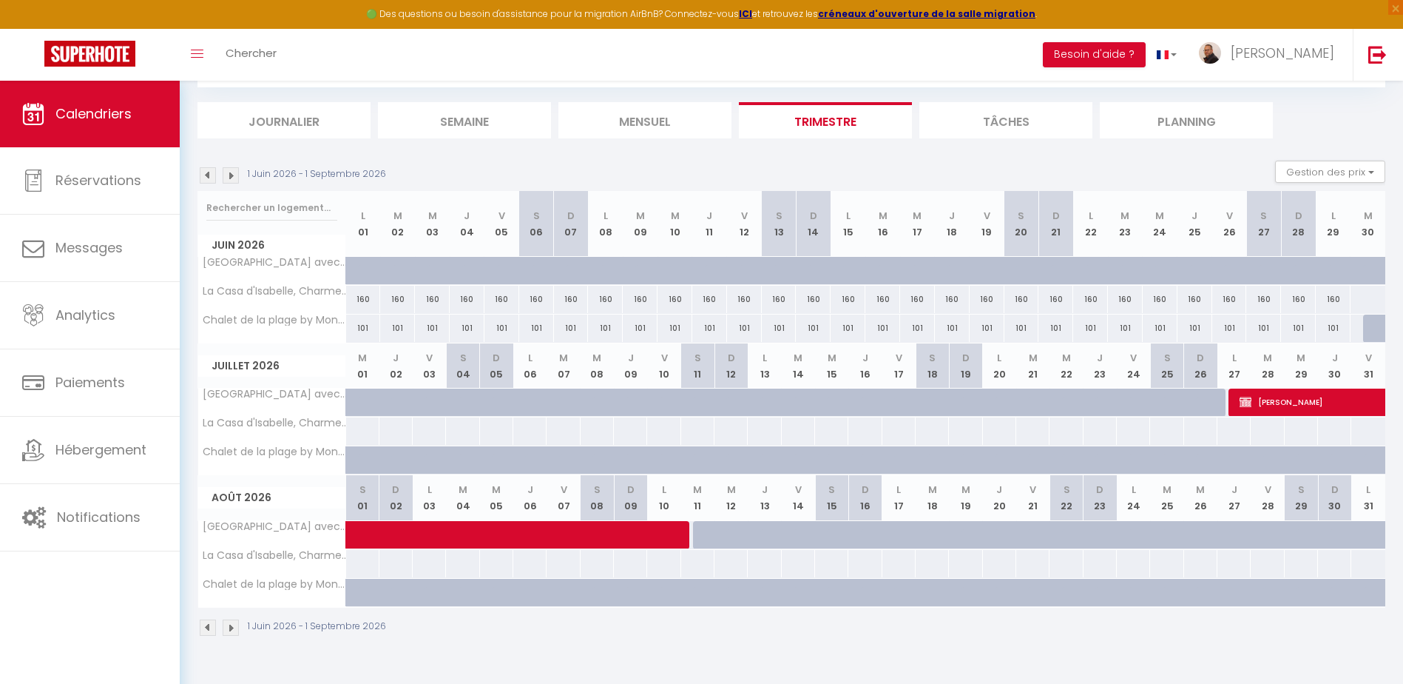
click at [1372, 327] on div at bounding box center [1380, 328] width 35 height 28
type input "[DATE]"
type input "Mer 01 Juillet 2026"
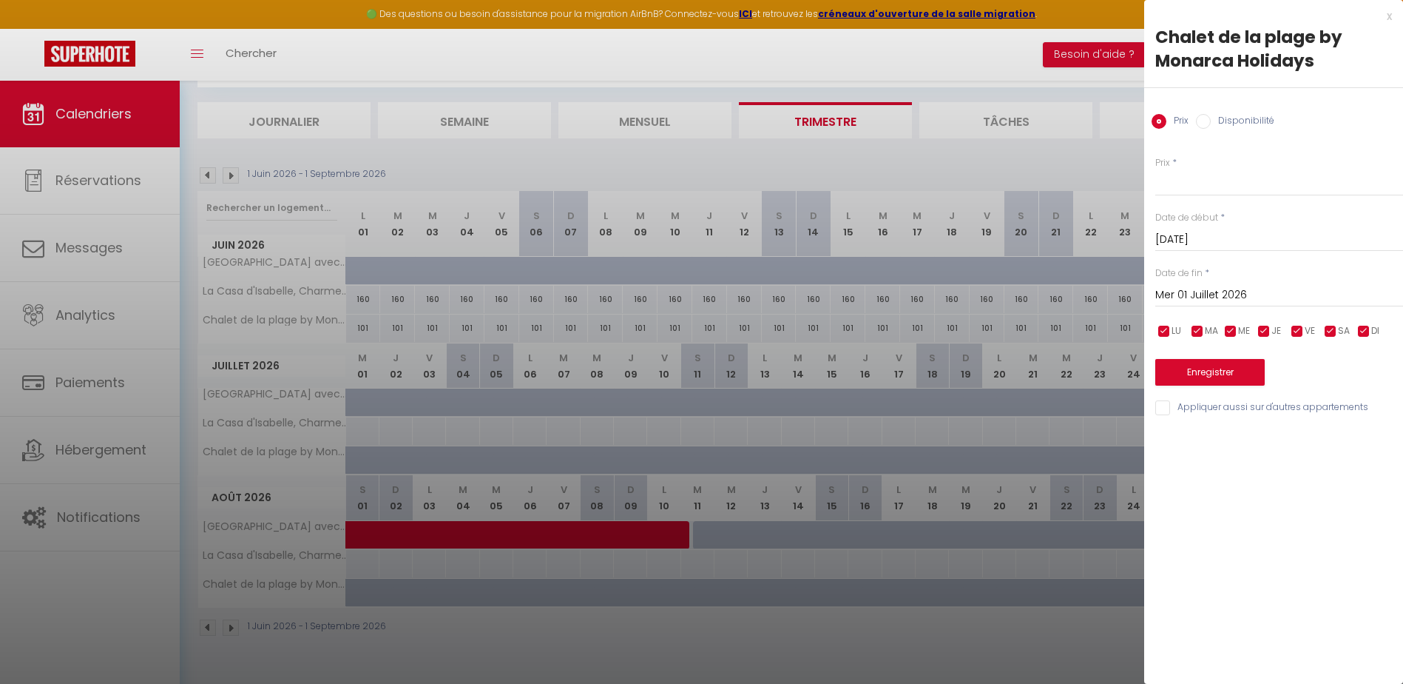
click at [1201, 123] on input "Disponibilité" at bounding box center [1203, 121] width 15 height 15
radio input "true"
radio input "false"
click at [1178, 297] on input "Mer 01 Juillet 2026" at bounding box center [1279, 296] width 248 height 19
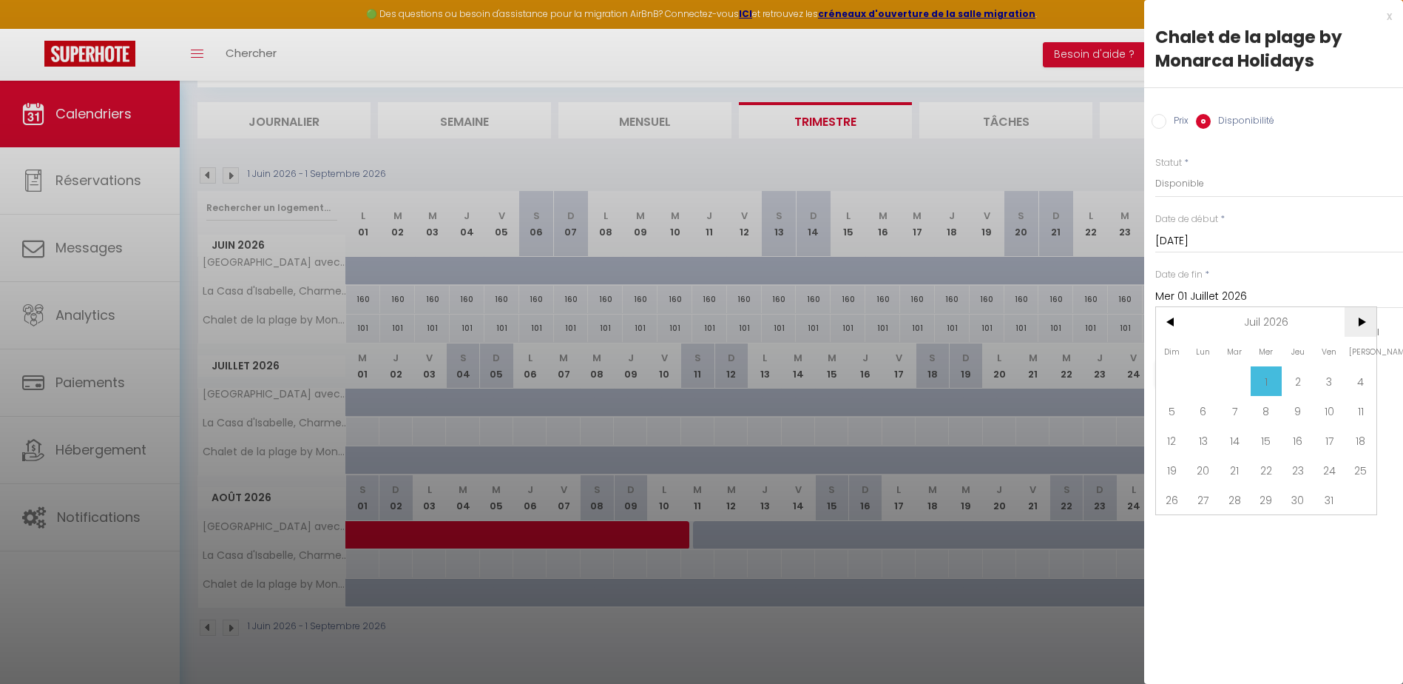
click at [1368, 327] on span ">" at bounding box center [1361, 322] width 32 height 30
click at [1354, 377] on span "1" at bounding box center [1361, 381] width 32 height 30
type input "[DATE]"
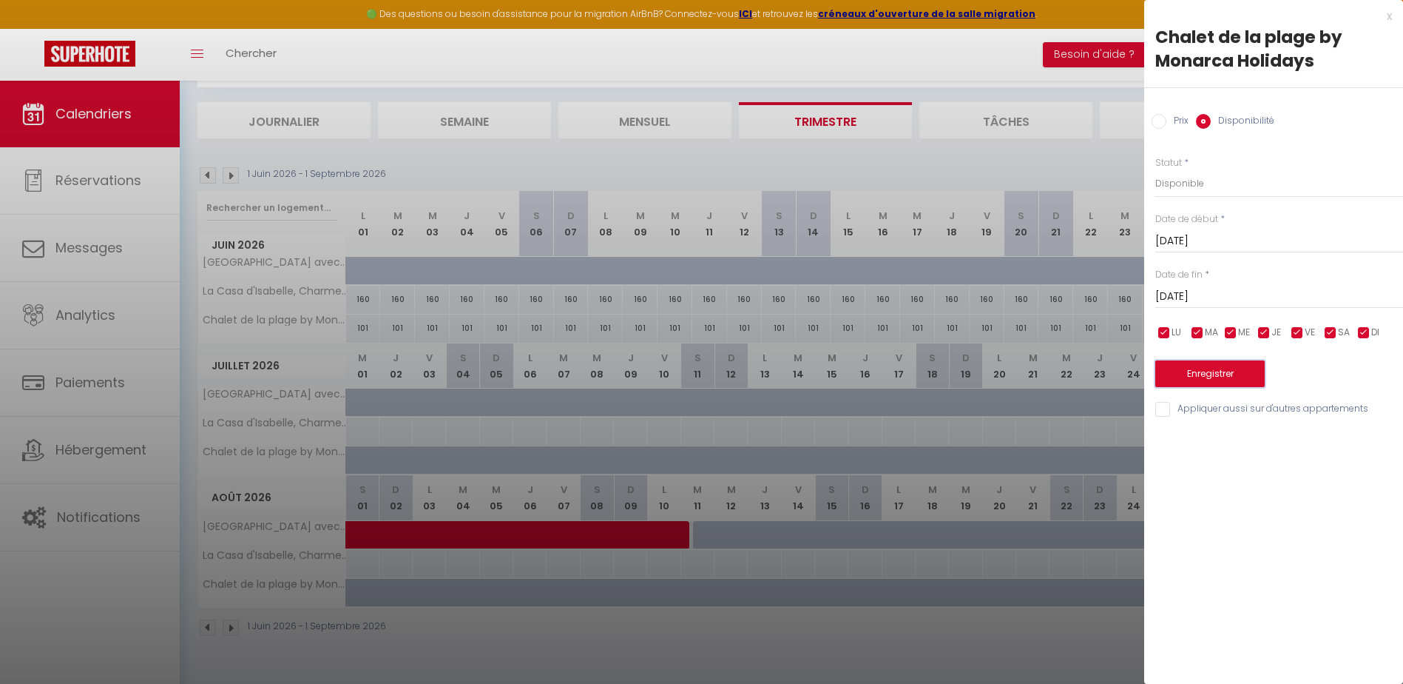
click at [1186, 367] on button "Enregistrer" at bounding box center [1209, 373] width 109 height 27
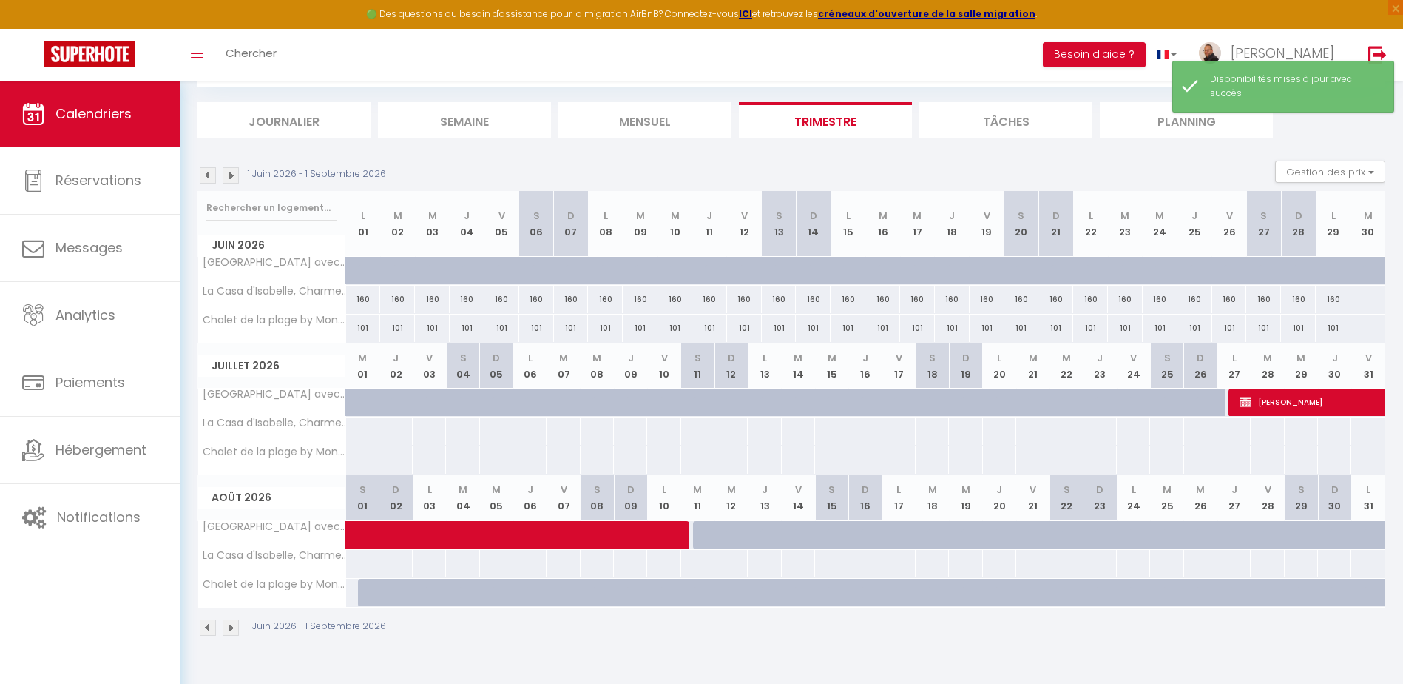
click at [1363, 300] on div at bounding box center [1368, 299] width 36 height 27
select select "1"
type input "[DATE]"
type input "Mer 01 Juillet 2026"
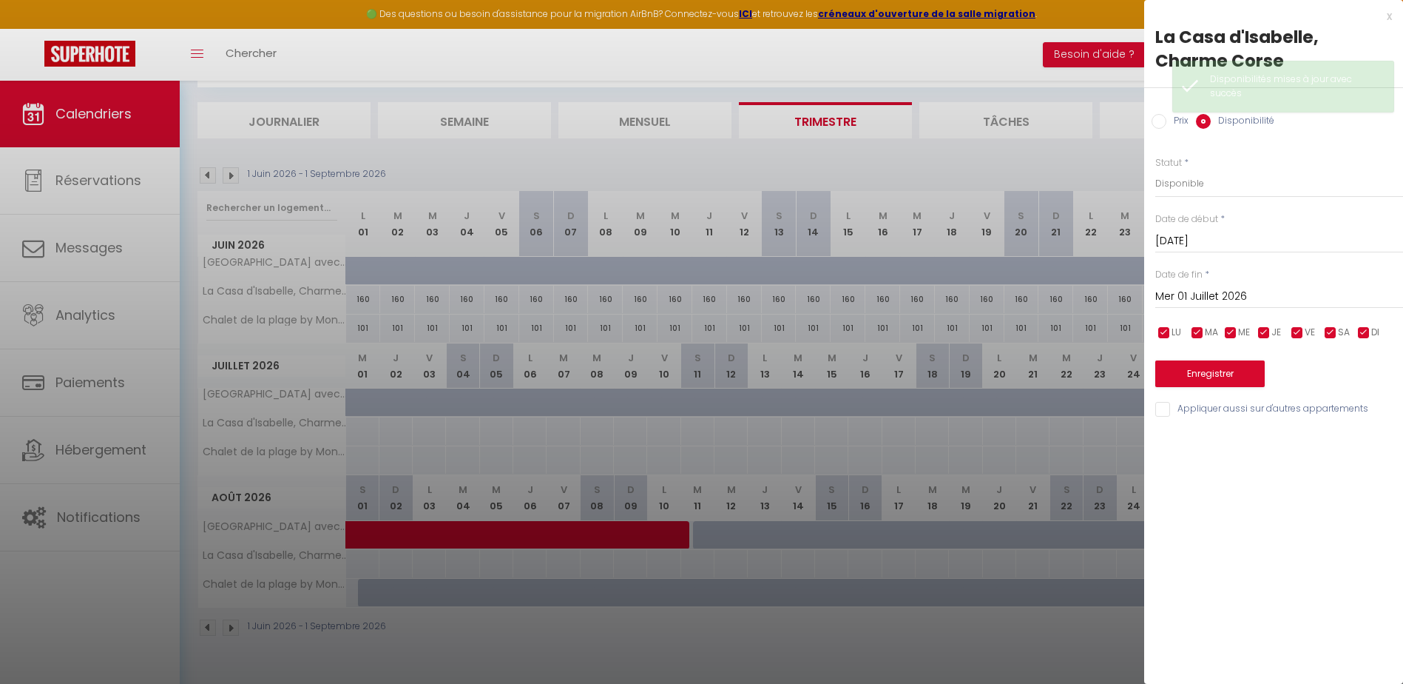
click at [1156, 138] on input "Prix" at bounding box center [1159, 145] width 15 height 15
radio input "true"
radio input "false"
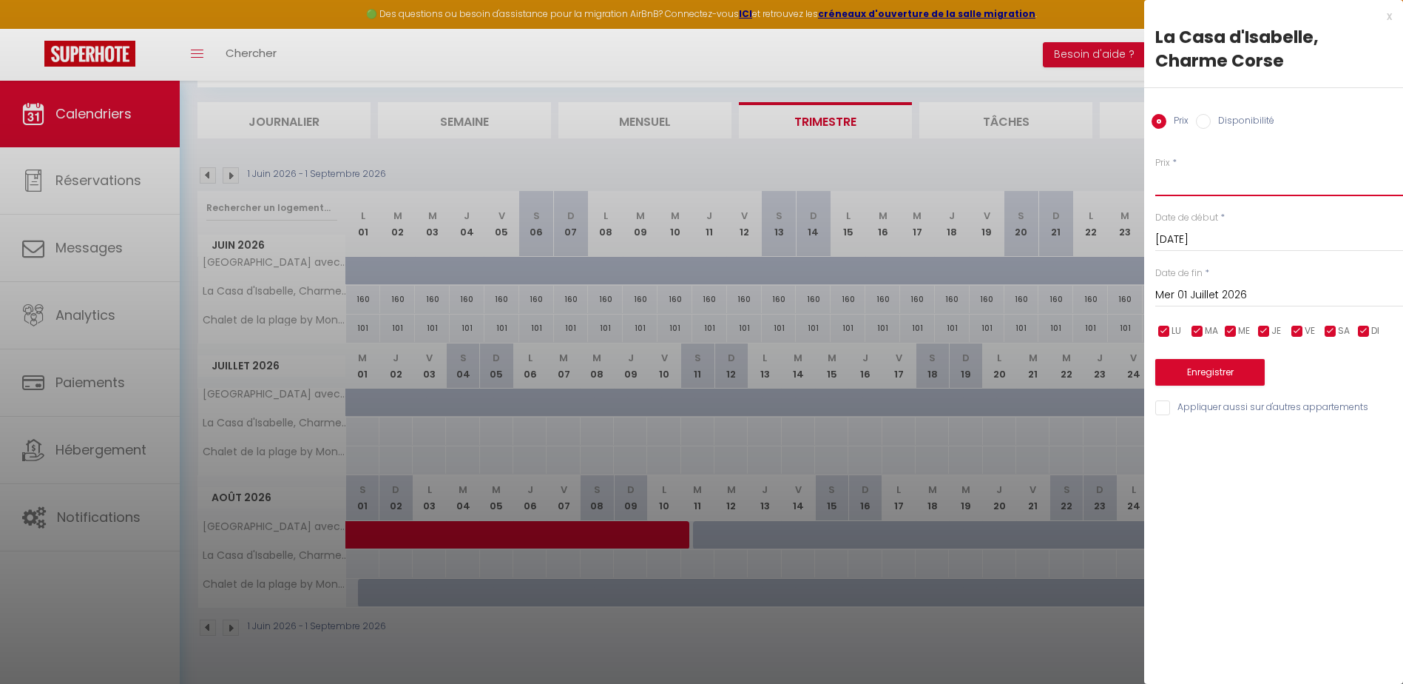
click at [1189, 193] on input "Prix" at bounding box center [1279, 206] width 248 height 27
type input "190"
click at [1201, 309] on input "Mer 01 Juillet 2026" at bounding box center [1279, 318] width 248 height 19
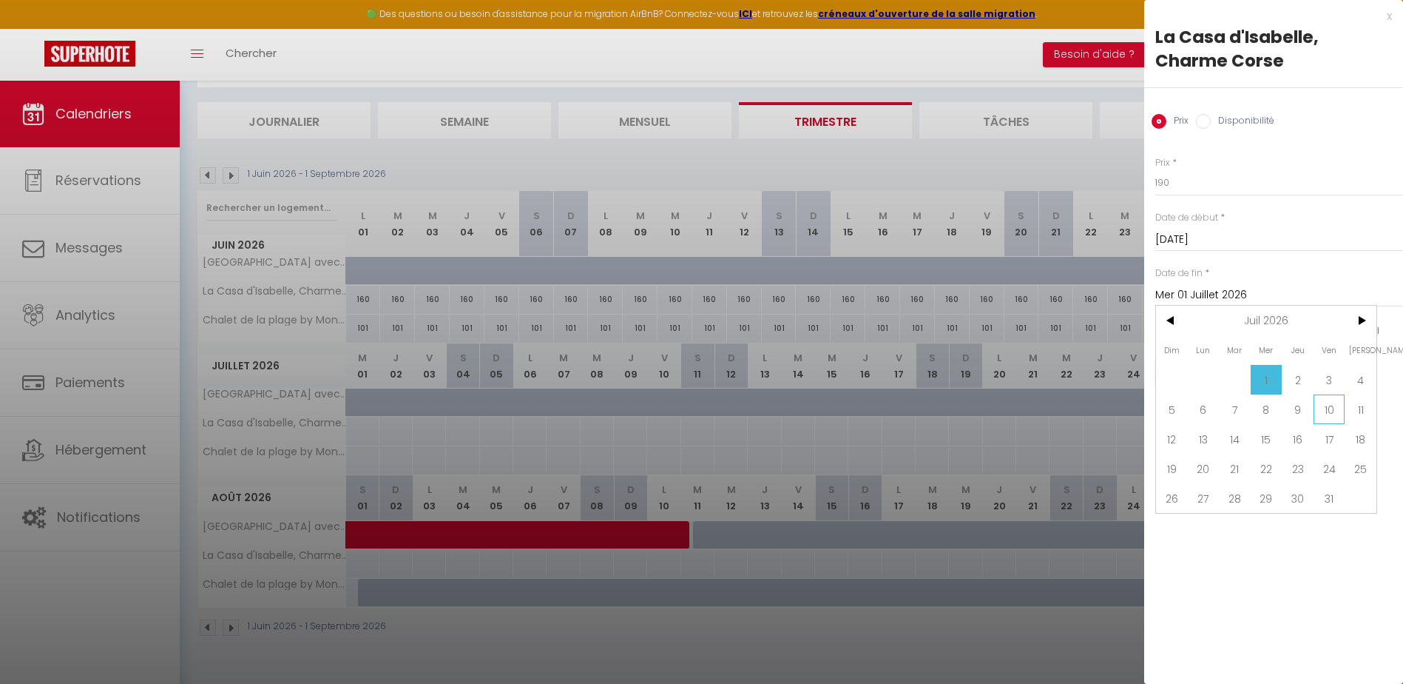
click at [1334, 418] on span "10" at bounding box center [1330, 433] width 32 height 30
type input "[DATE]"
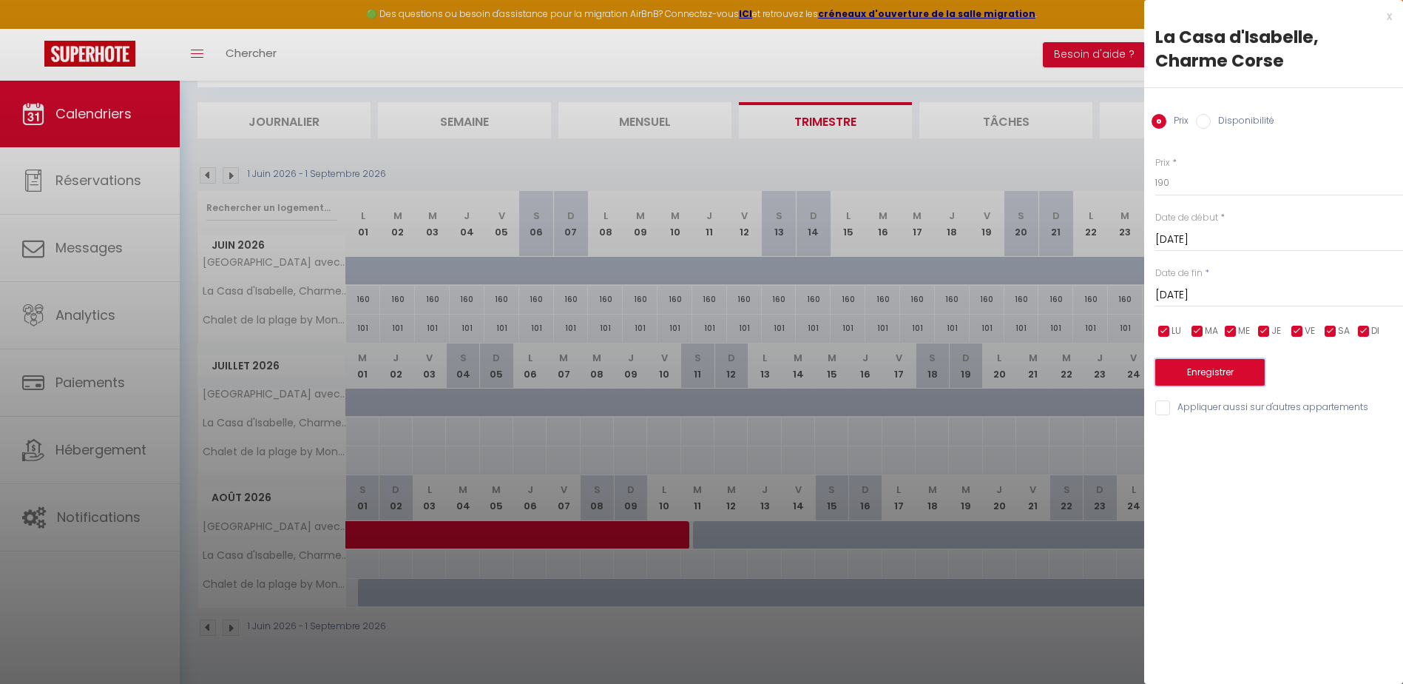
click at [1229, 382] on button "Enregistrer" at bounding box center [1209, 395] width 109 height 27
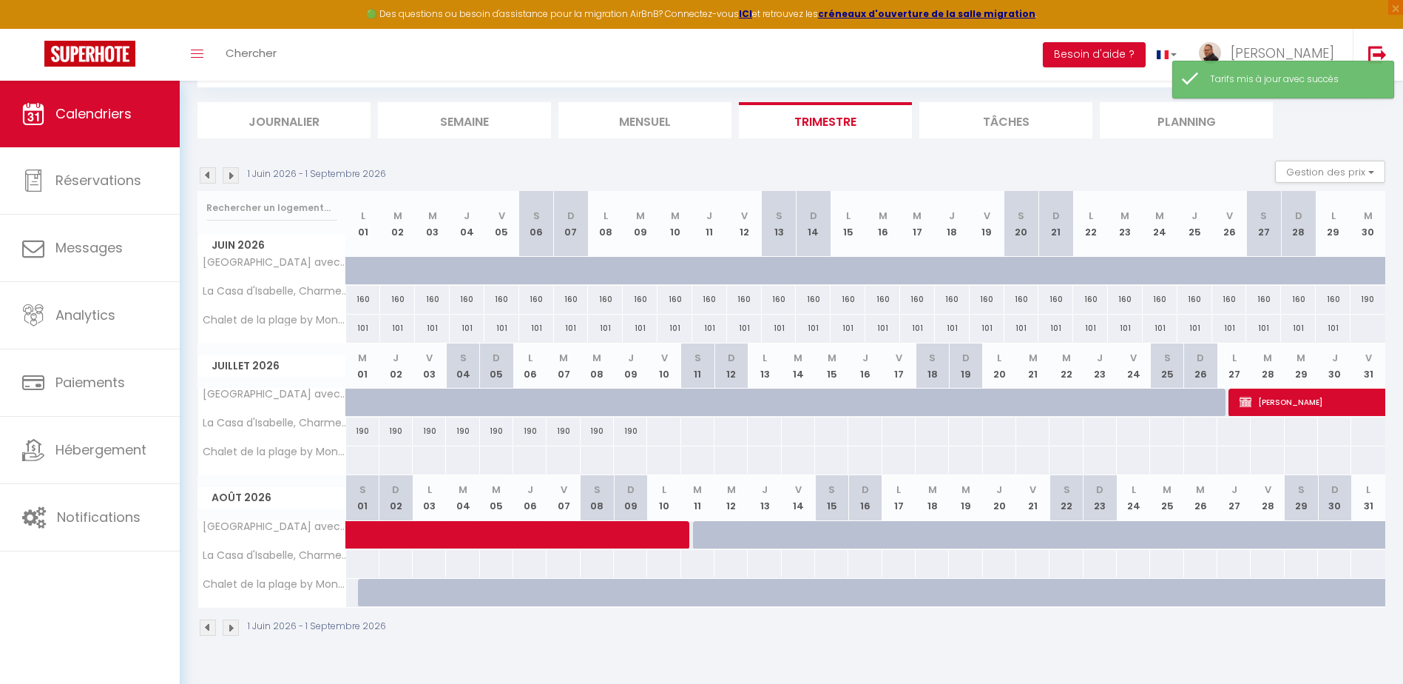
click at [1368, 327] on div at bounding box center [1368, 327] width 36 height 27
type input "[DATE]"
type input "Mer 01 Juillet 2026"
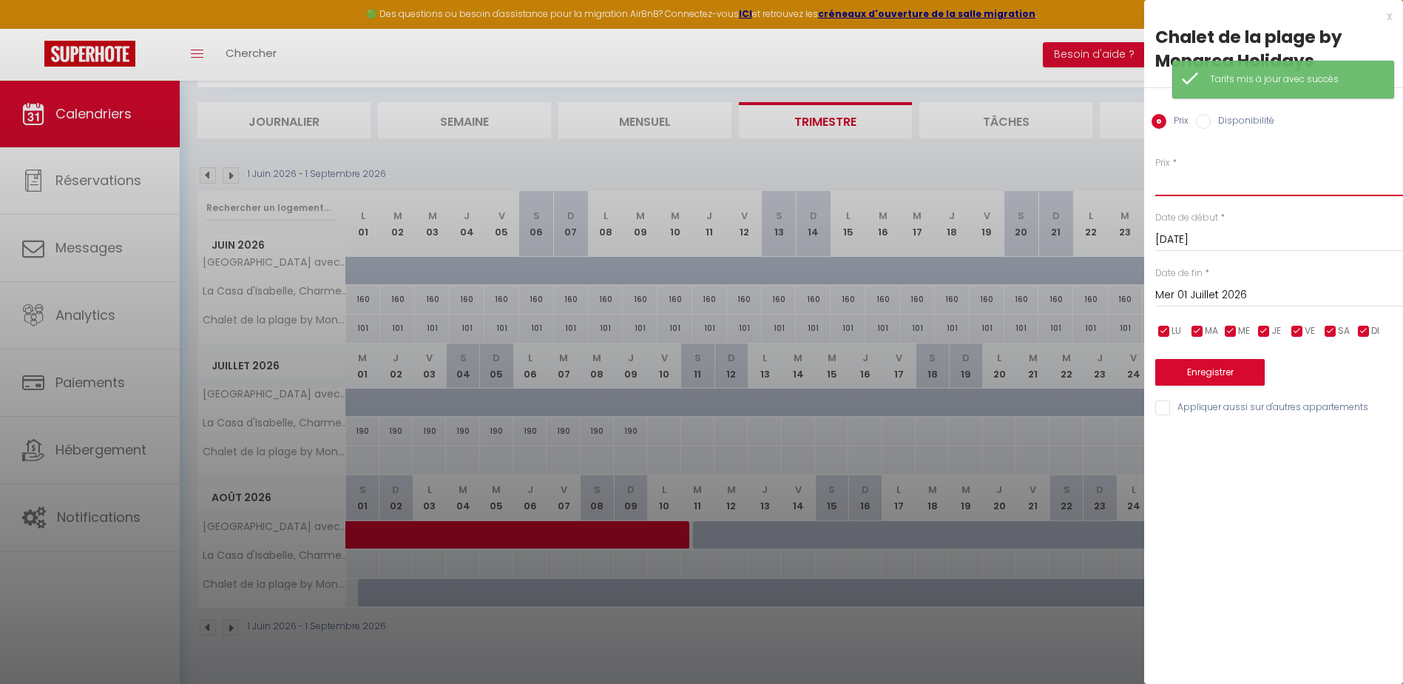
click at [1184, 182] on input "Prix" at bounding box center [1279, 182] width 248 height 27
type input "160"
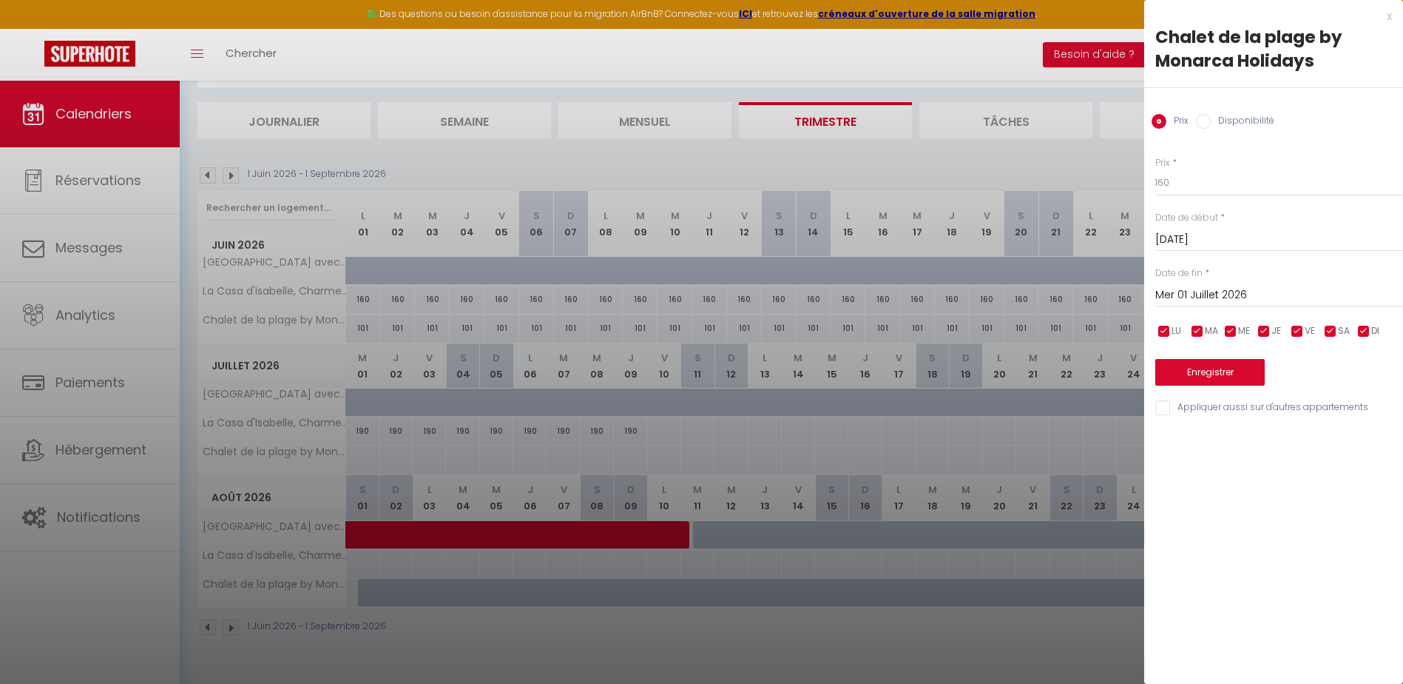
click at [1205, 294] on input "Mer 01 Juillet 2026" at bounding box center [1279, 295] width 248 height 19
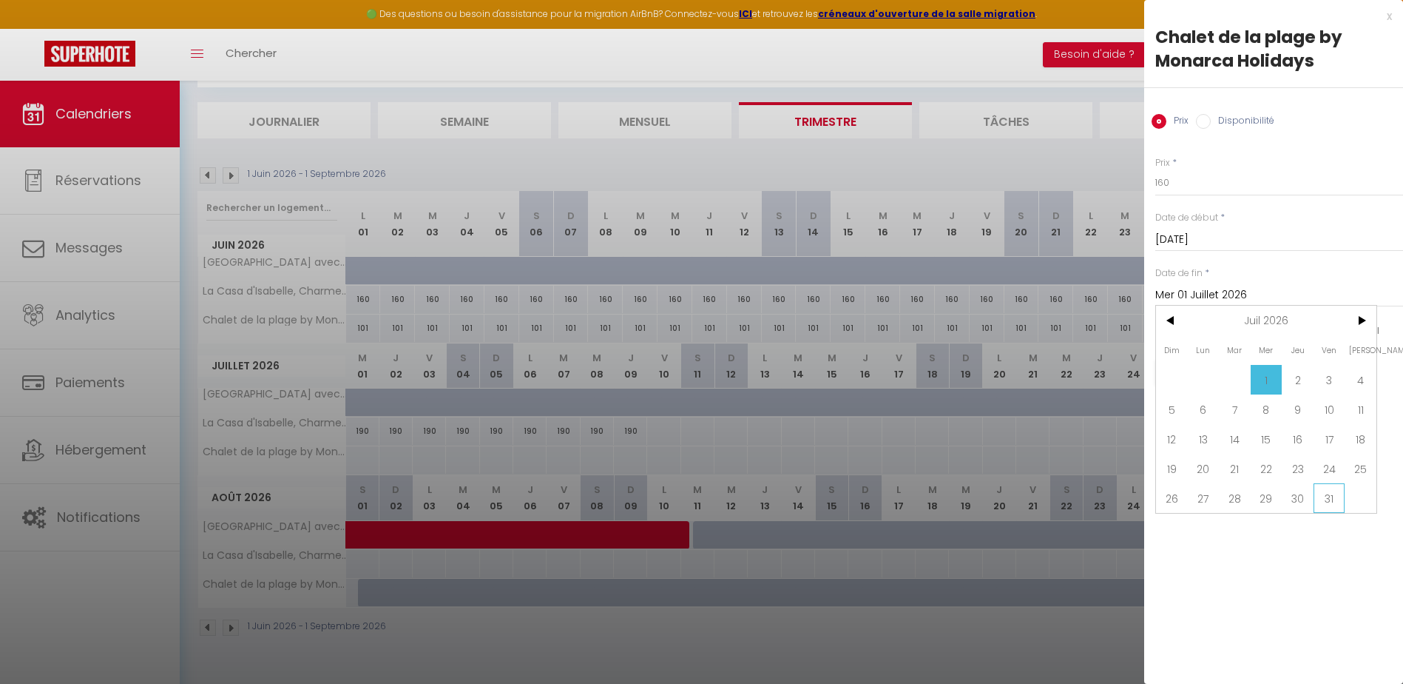
click at [1332, 494] on span "31" at bounding box center [1330, 498] width 32 height 30
type input "Ven 31 Juillet 2026"
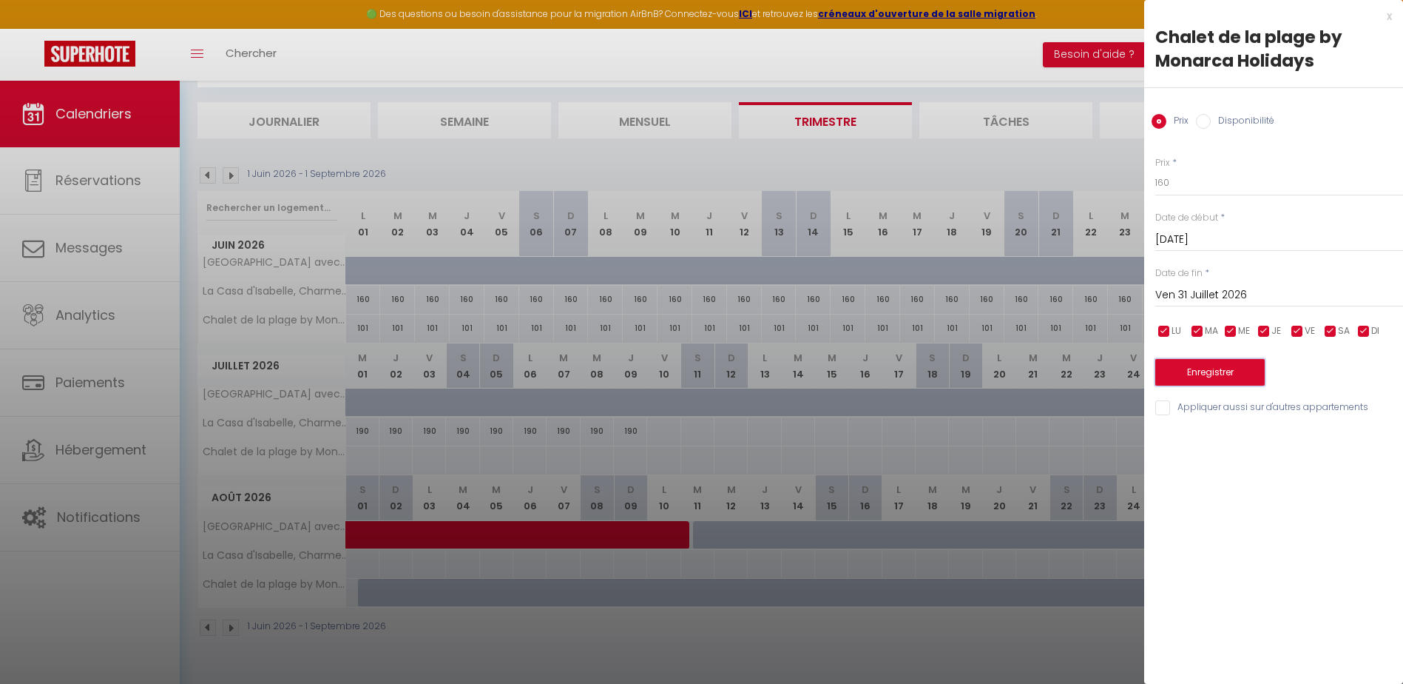
click at [1249, 371] on button "Enregistrer" at bounding box center [1209, 372] width 109 height 27
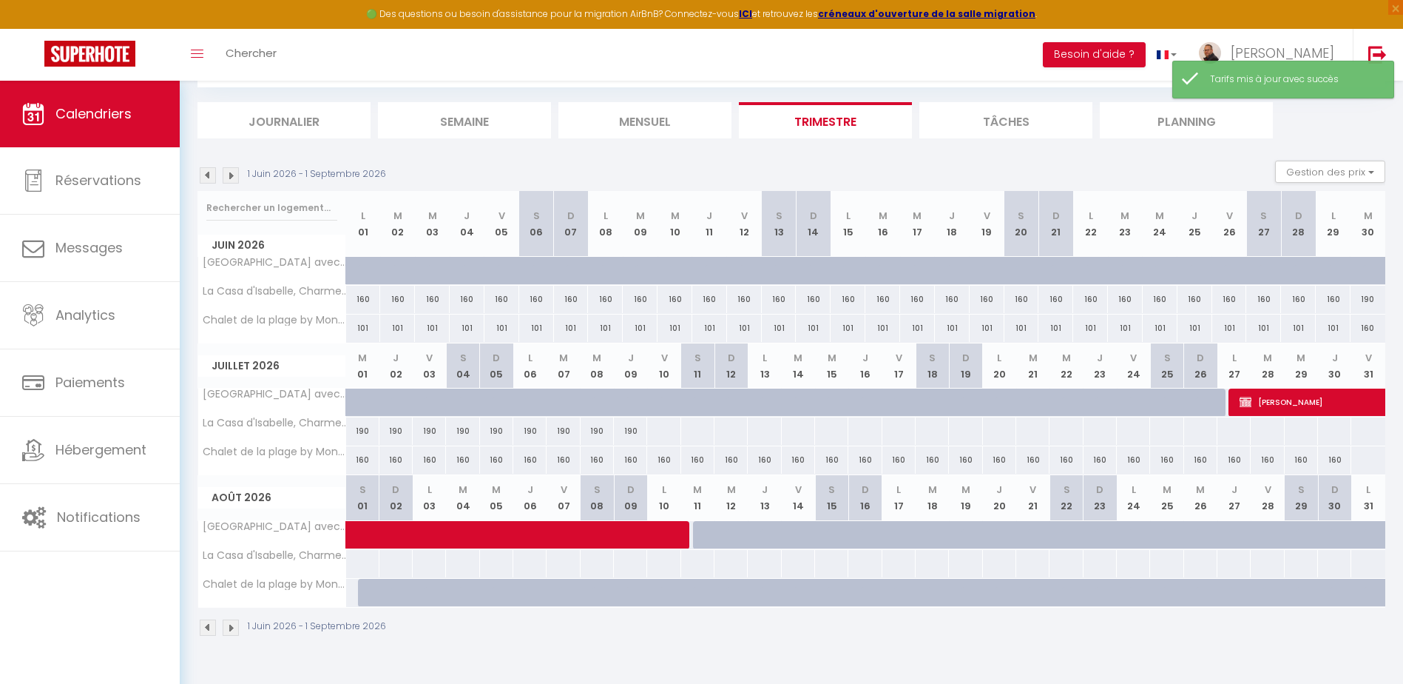
click at [1363, 464] on div at bounding box center [1368, 459] width 35 height 27
type input "Ven 31 Juillet 2026"
type input "[DATE]"
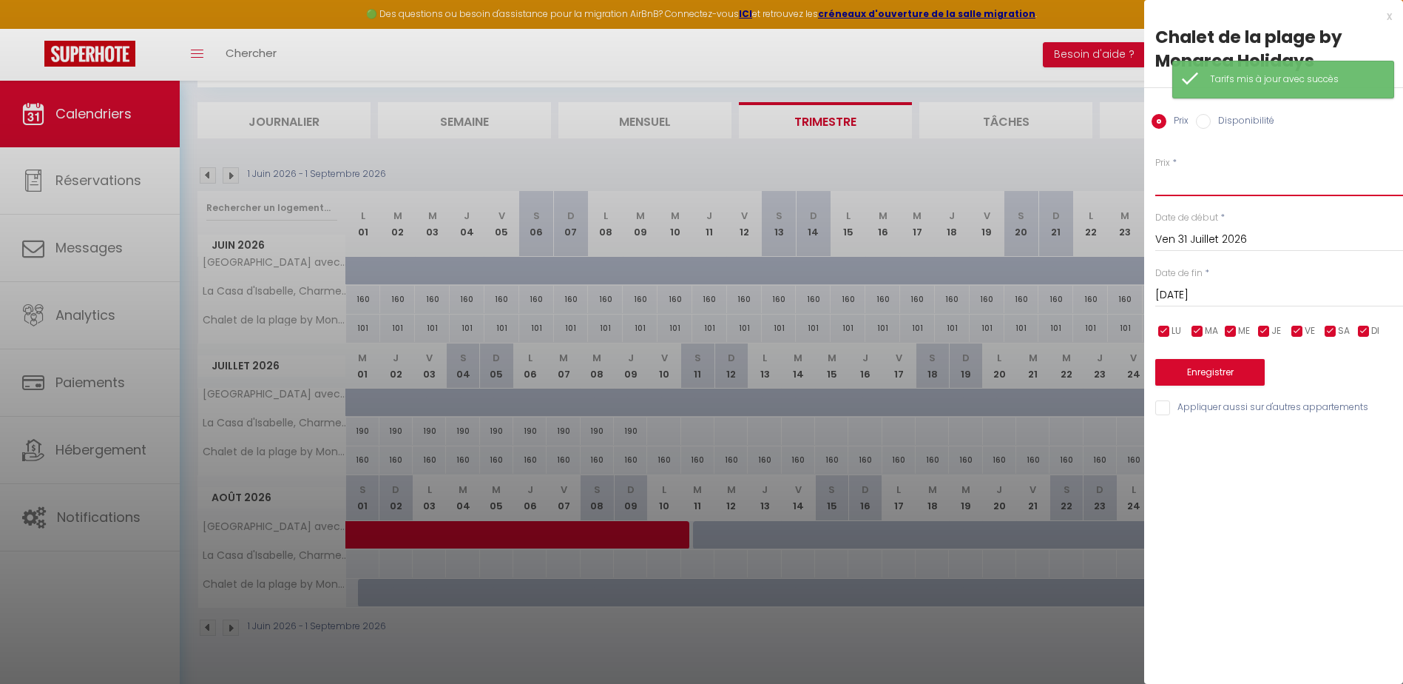
click at [1187, 183] on input "Prix" at bounding box center [1279, 182] width 248 height 27
type input "180"
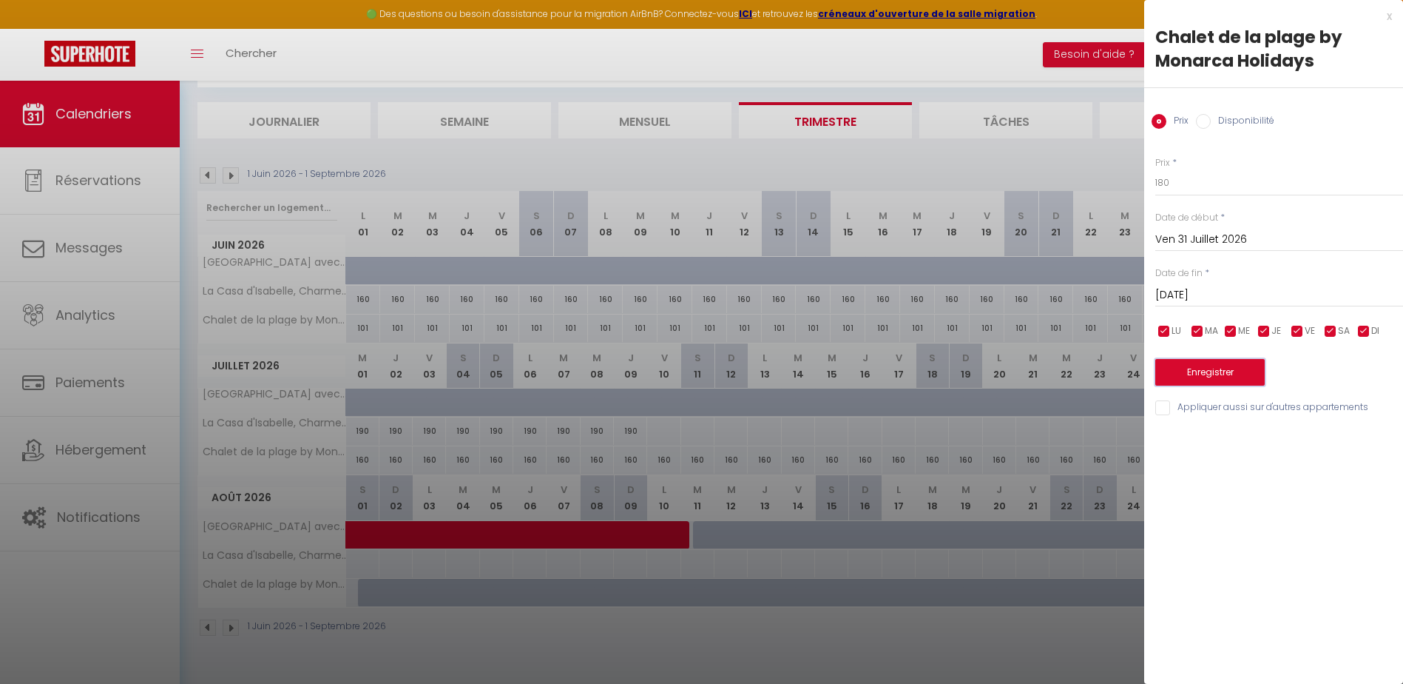
click at [1192, 362] on button "Enregistrer" at bounding box center [1209, 372] width 109 height 27
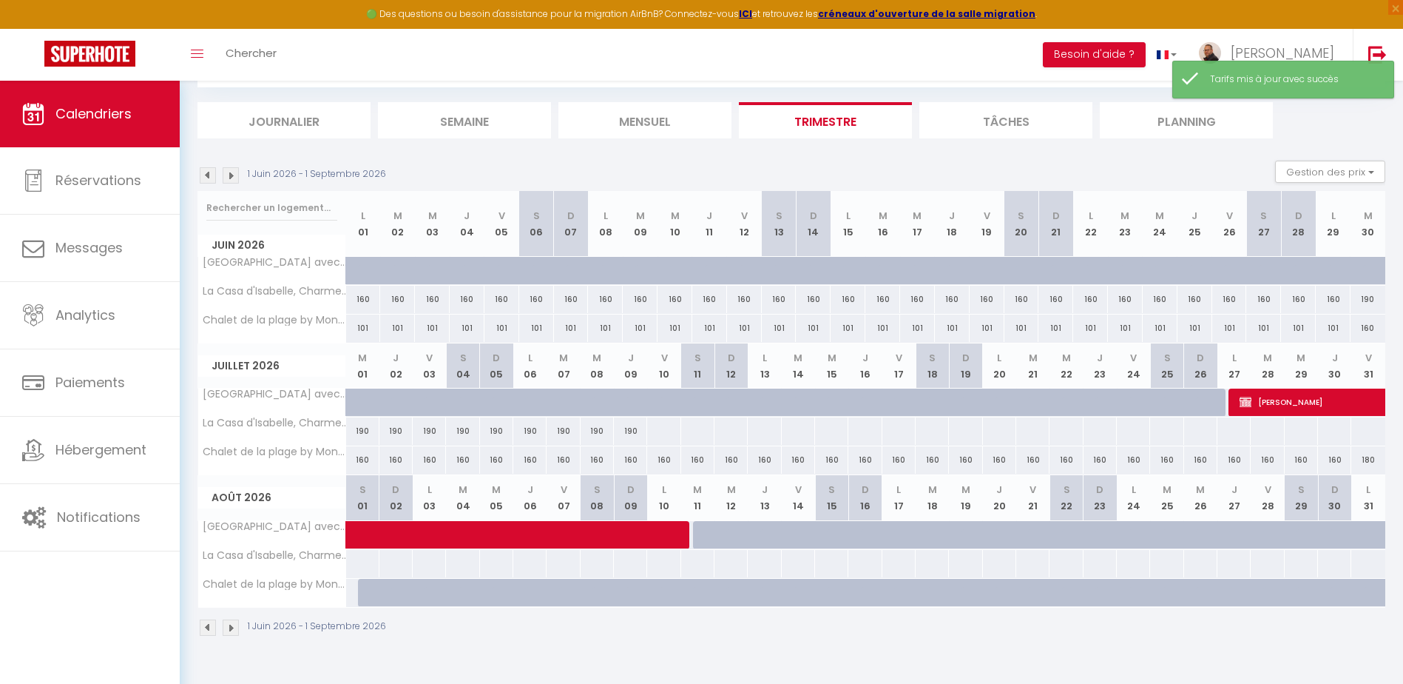
click at [662, 434] on div at bounding box center [664, 430] width 34 height 27
type input "[DATE]"
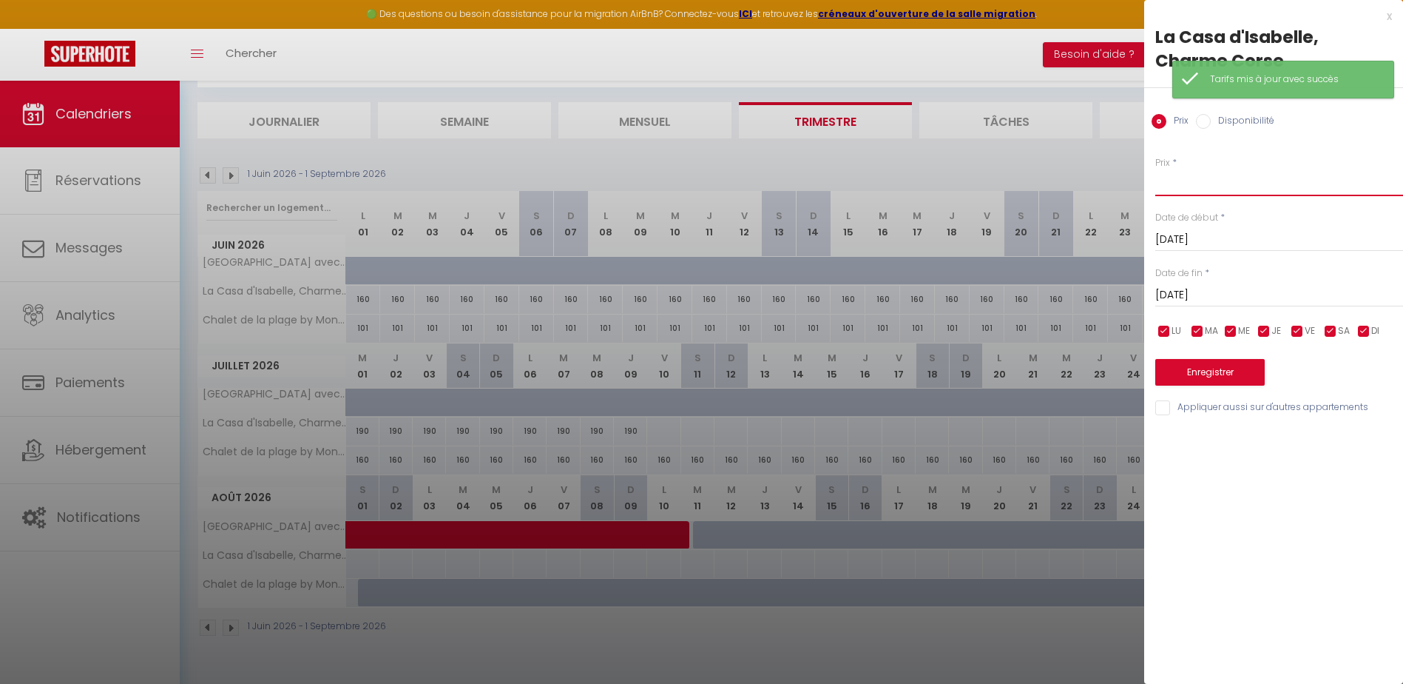
click at [1195, 193] on input "Prix" at bounding box center [1279, 206] width 248 height 27
type input "220"
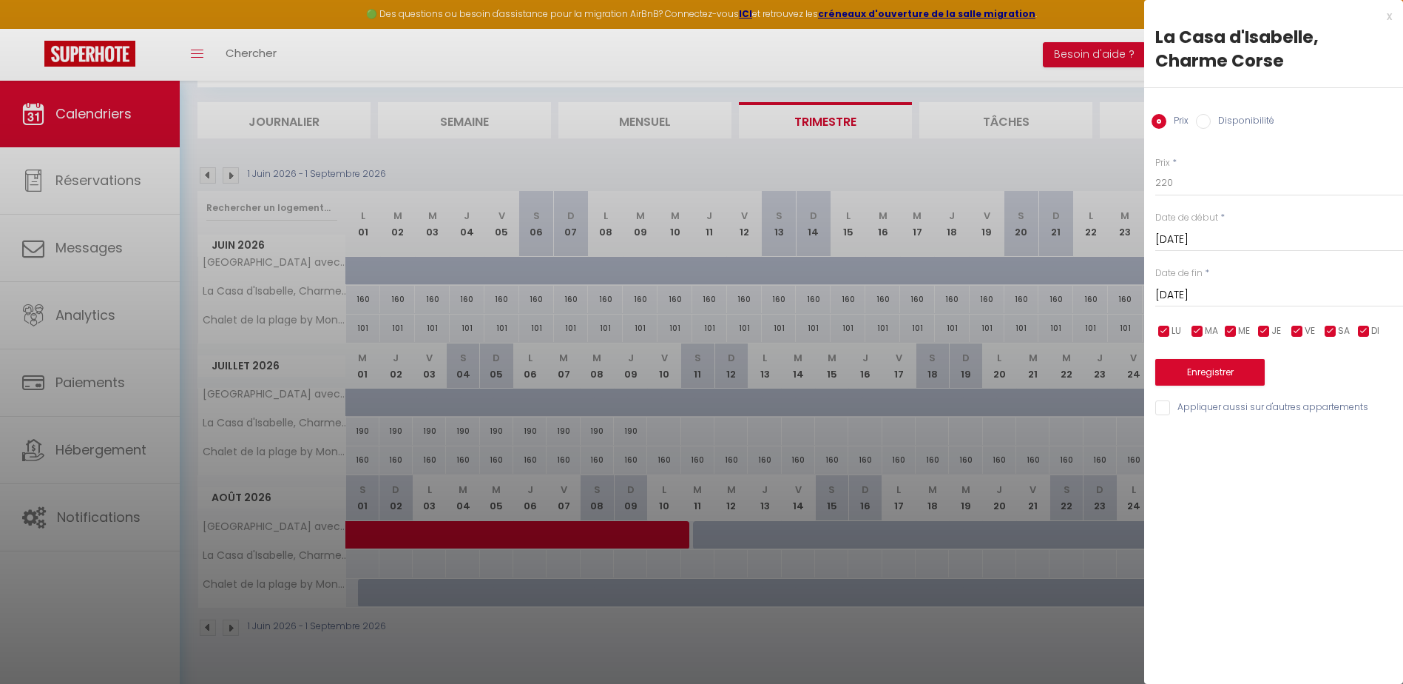
click at [1203, 309] on input "[DATE]" at bounding box center [1279, 318] width 248 height 19
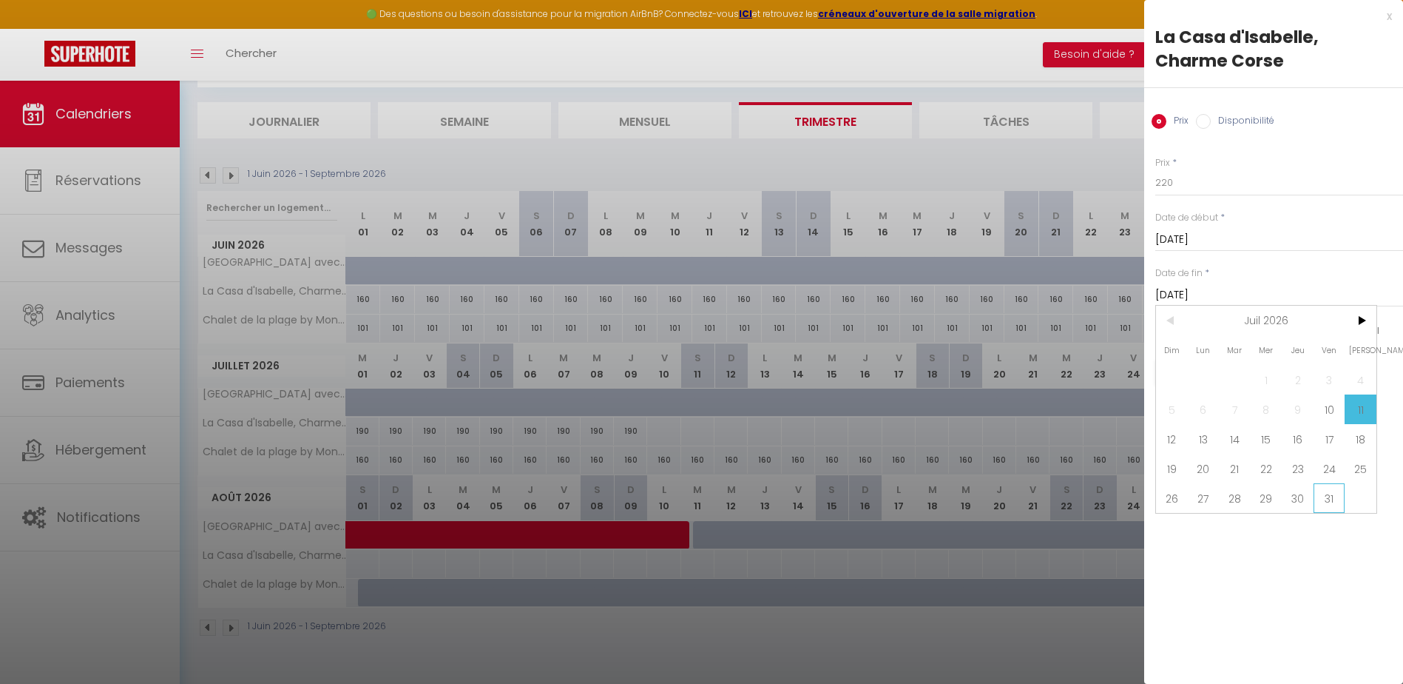
click at [1325, 507] on span "31" at bounding box center [1330, 522] width 32 height 30
type input "Ven 31 Juillet 2026"
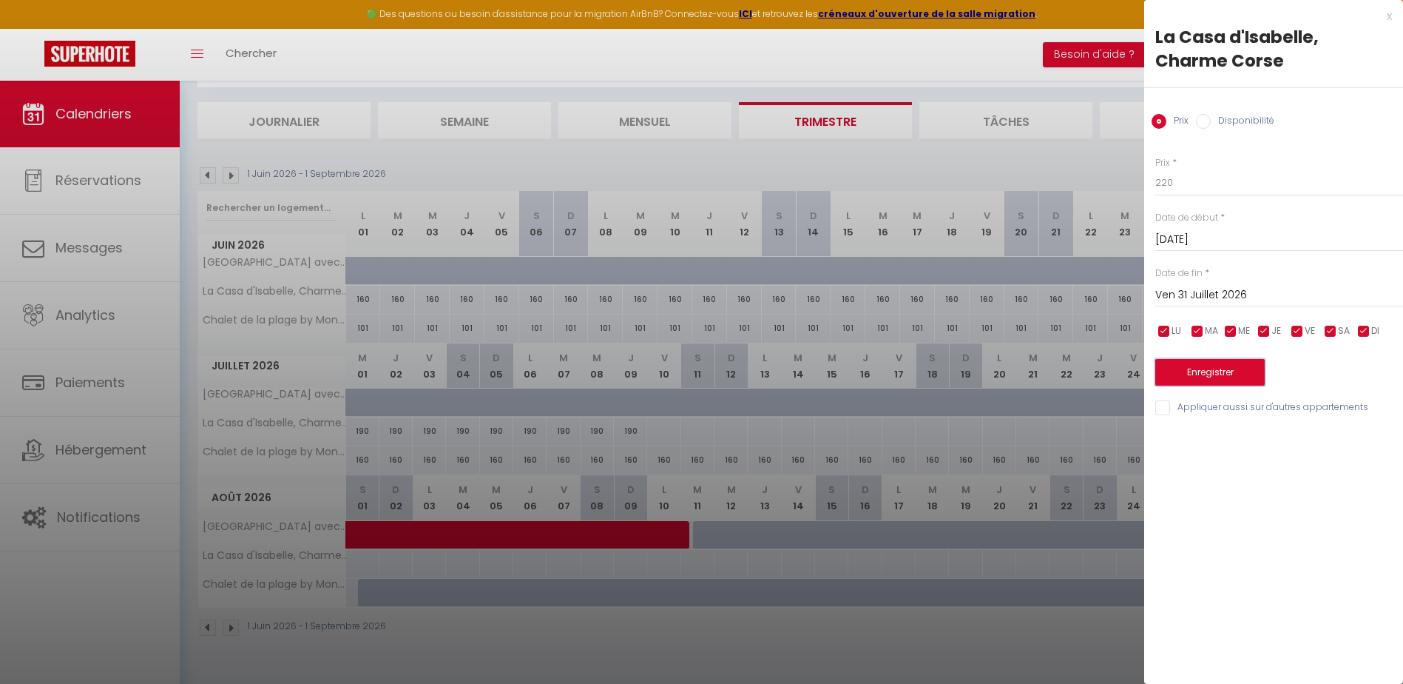
click at [1217, 382] on button "Enregistrer" at bounding box center [1209, 395] width 109 height 27
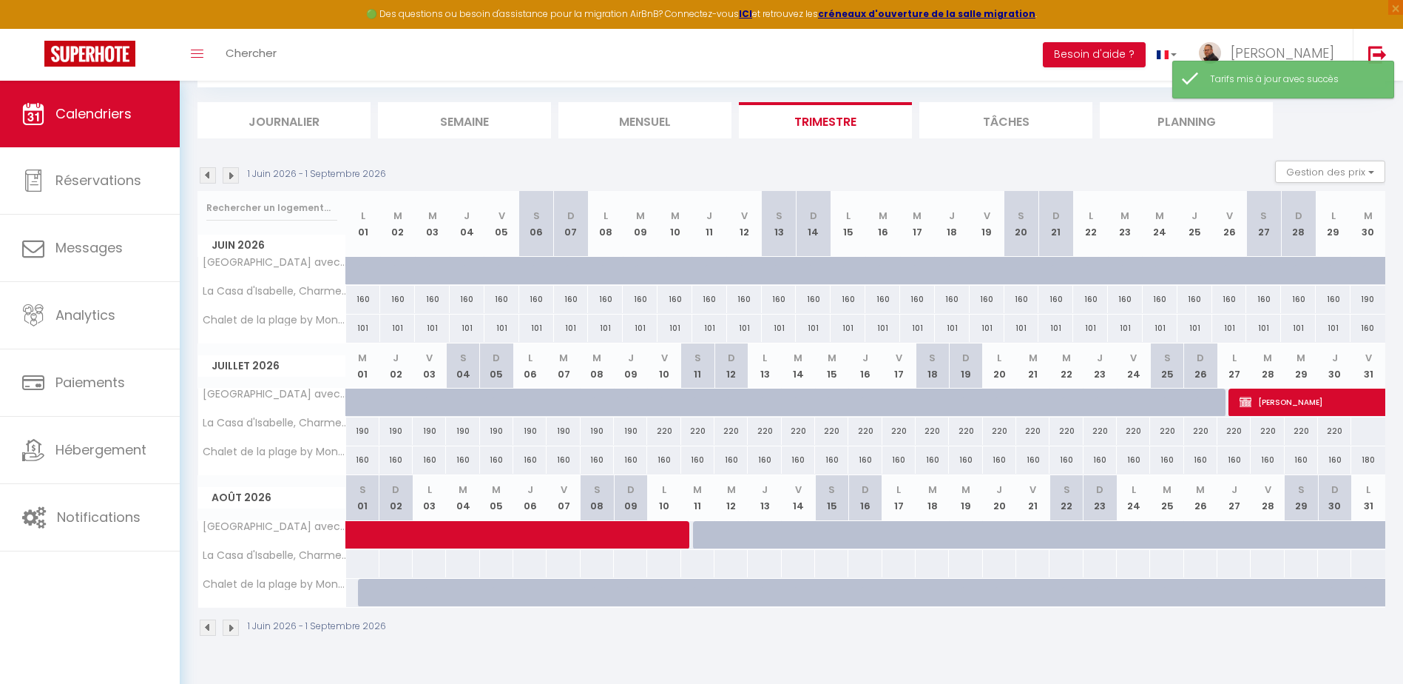
click at [1369, 434] on div at bounding box center [1368, 430] width 35 height 27
type input "Ven 31 Juillet 2026"
type input "[DATE]"
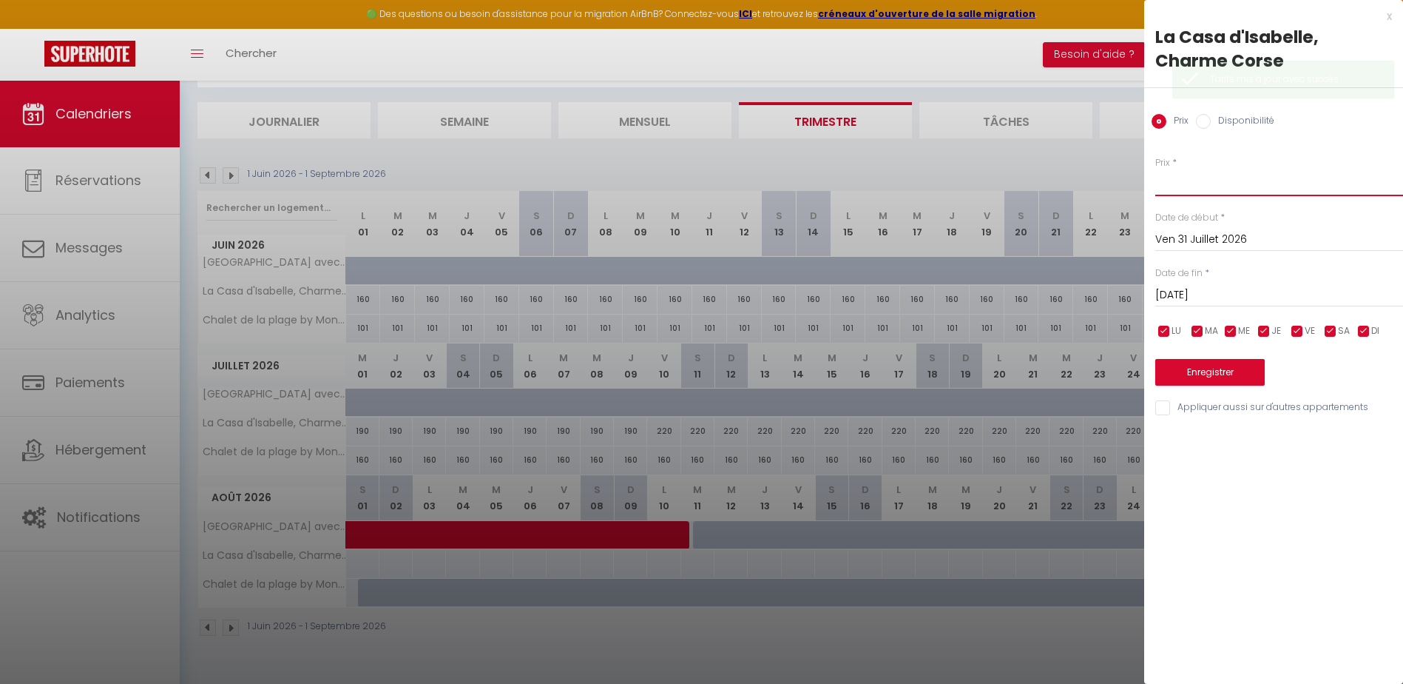
click at [1171, 193] on input "Prix" at bounding box center [1279, 206] width 248 height 27
type input "280"
click at [1210, 309] on input "[DATE]" at bounding box center [1279, 318] width 248 height 19
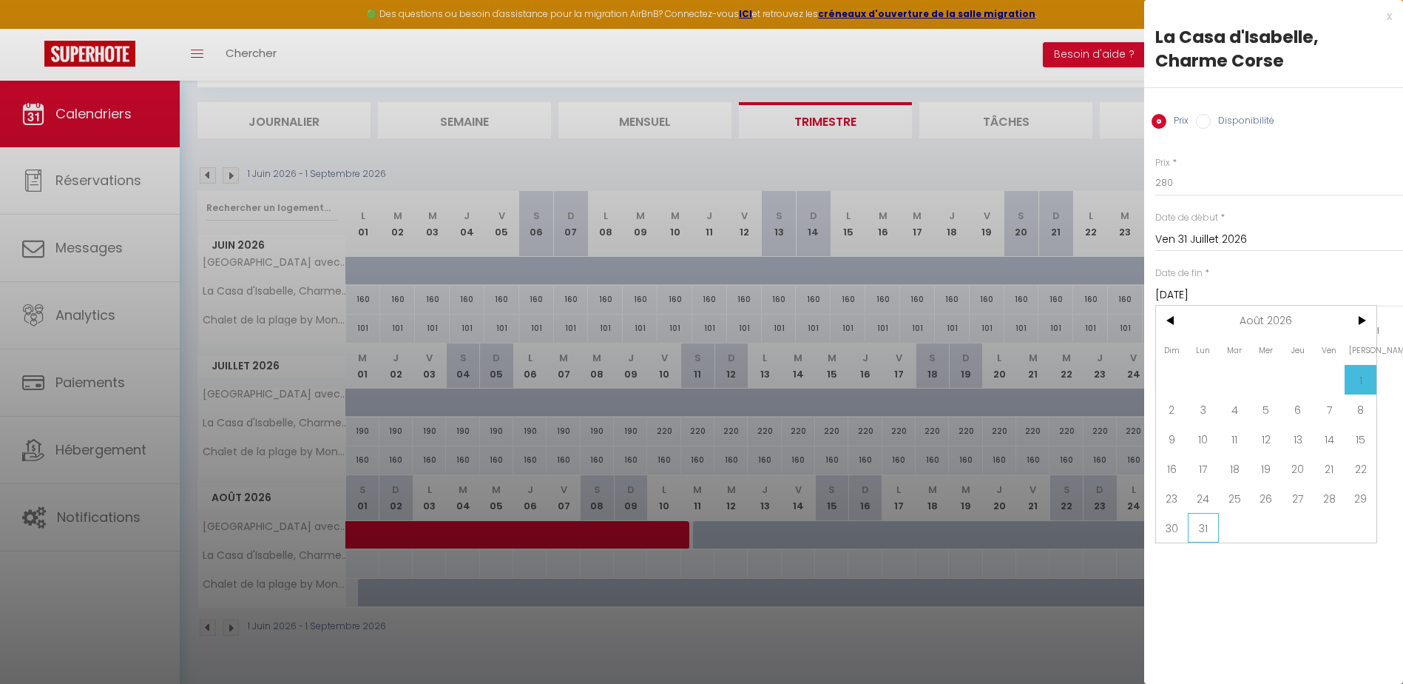
click at [1208, 536] on span "31" at bounding box center [1204, 551] width 32 height 30
type input "[DATE]"
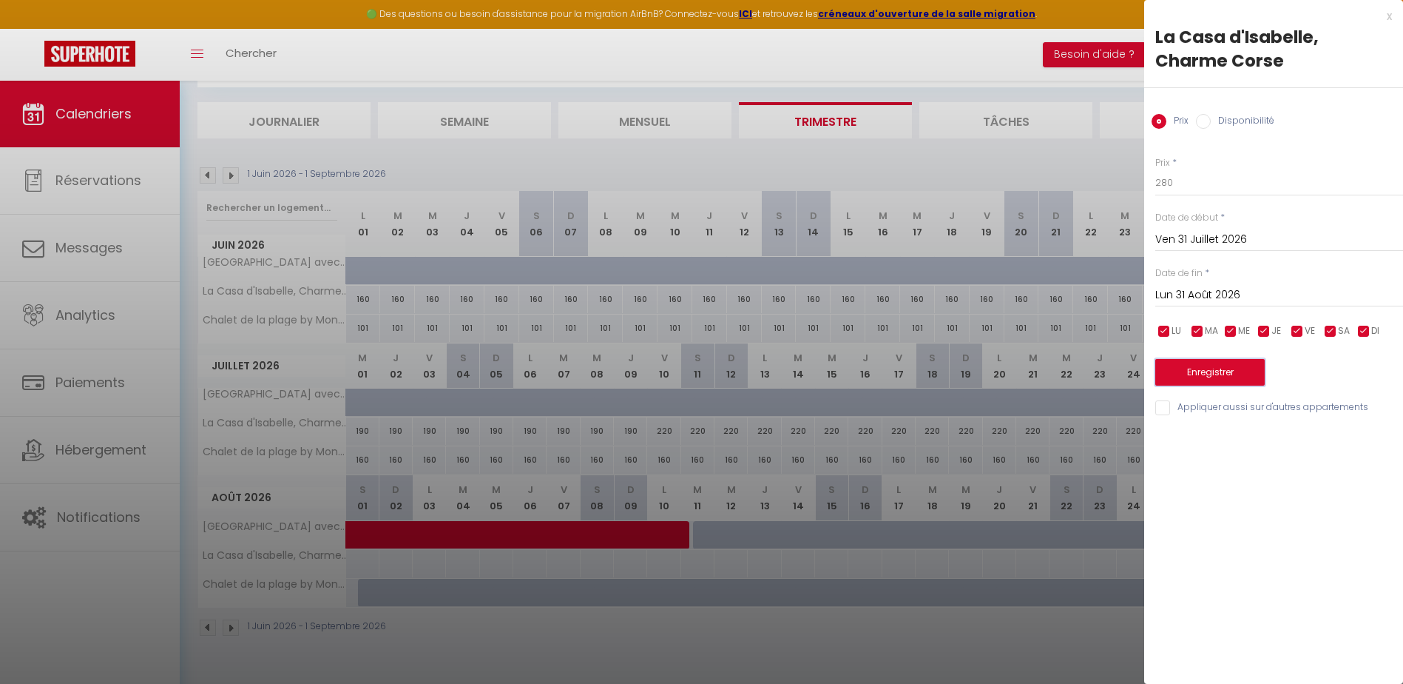
click at [1204, 382] on button "Enregistrer" at bounding box center [1209, 395] width 109 height 27
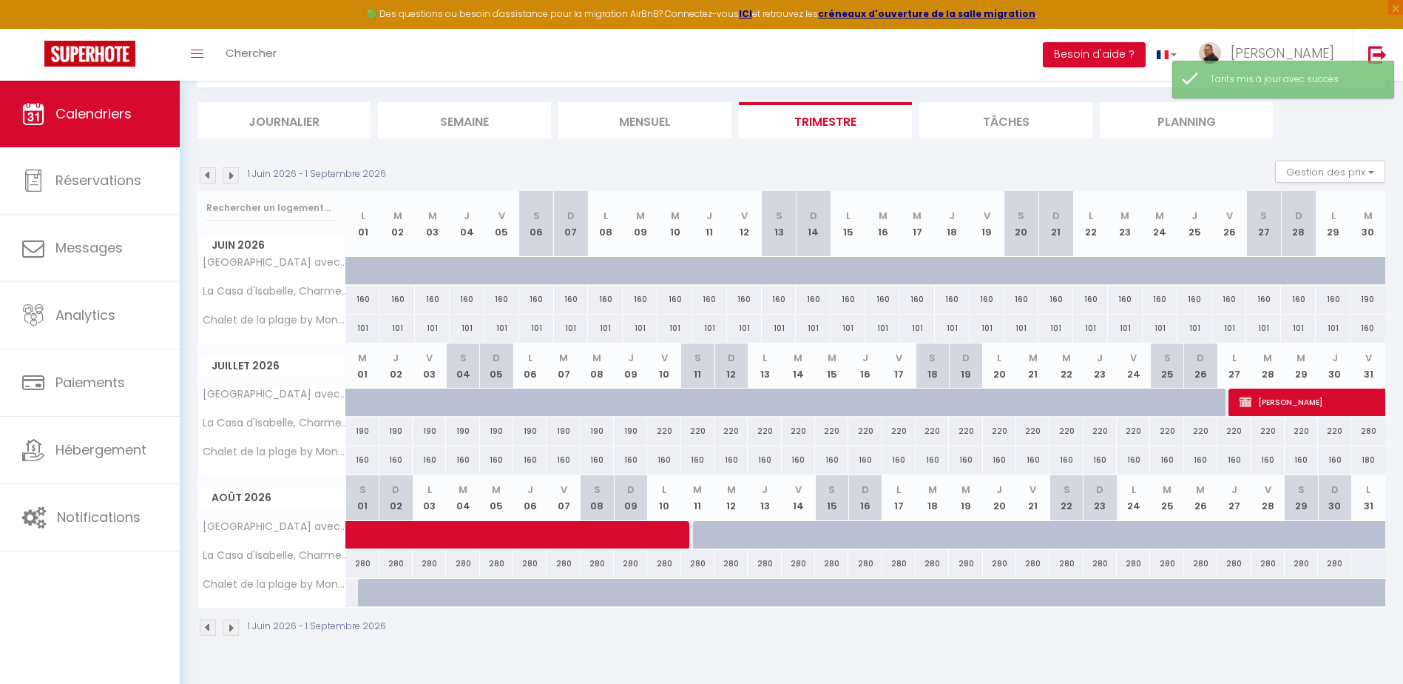
click at [1371, 564] on div at bounding box center [1368, 563] width 35 height 27
type input "[DATE]"
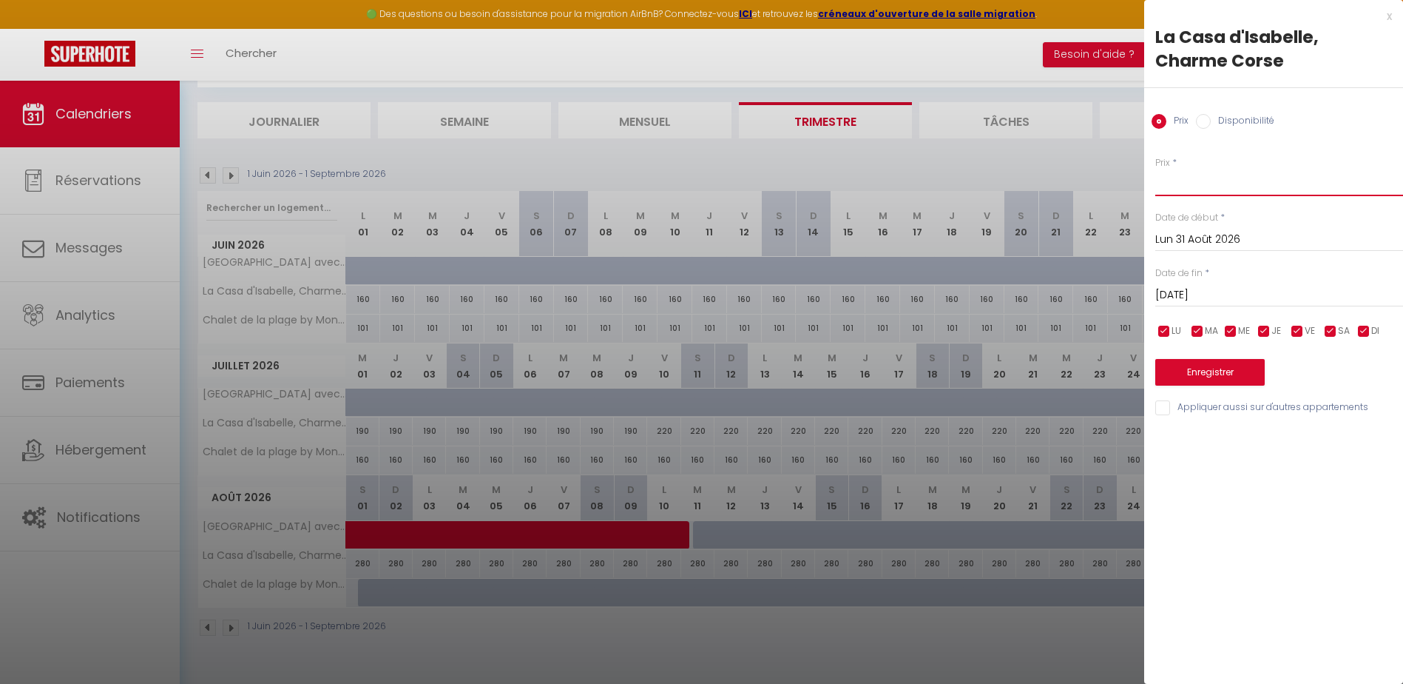
click at [1204, 193] on input "Prix" at bounding box center [1279, 206] width 248 height 27
type input "280"
click at [1211, 382] on button "Enregistrer" at bounding box center [1209, 395] width 109 height 27
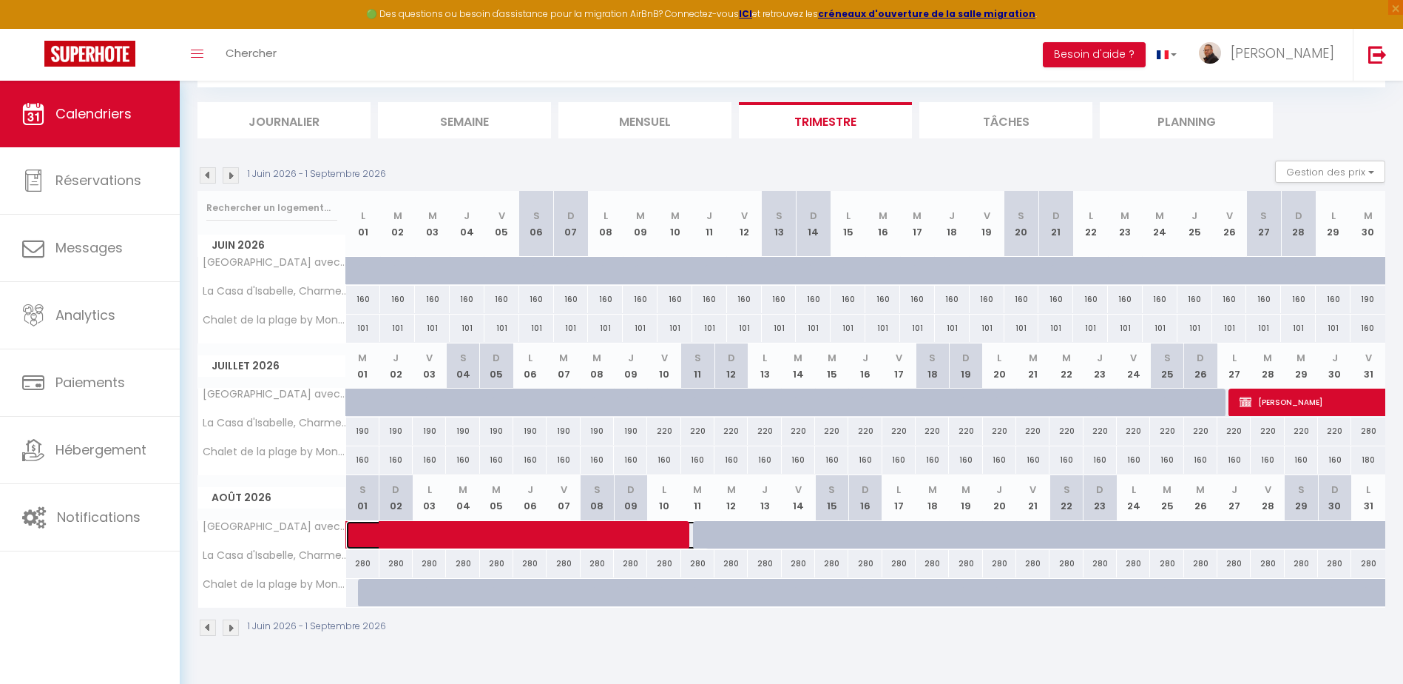
click at [701, 530] on span at bounding box center [538, 535] width 340 height 28
select select "KO"
select select "45820"
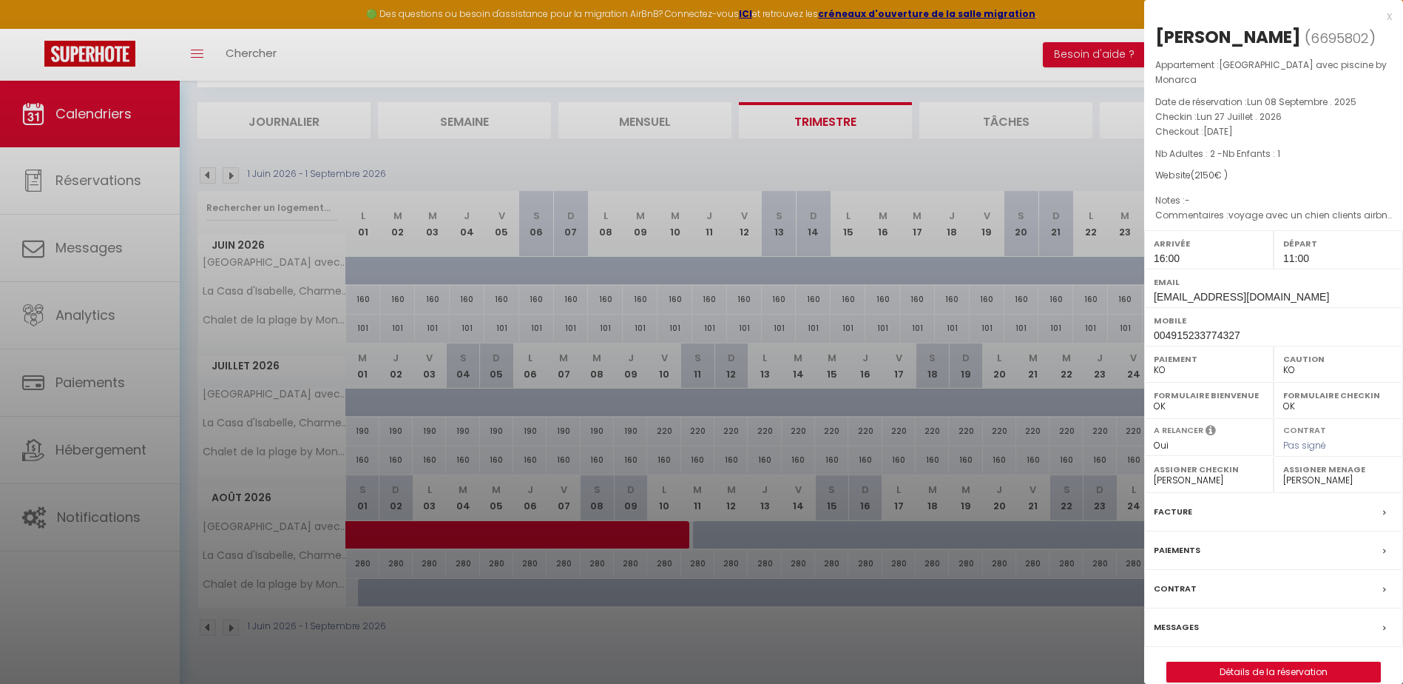
click at [1047, 298] on div at bounding box center [701, 342] width 1403 height 684
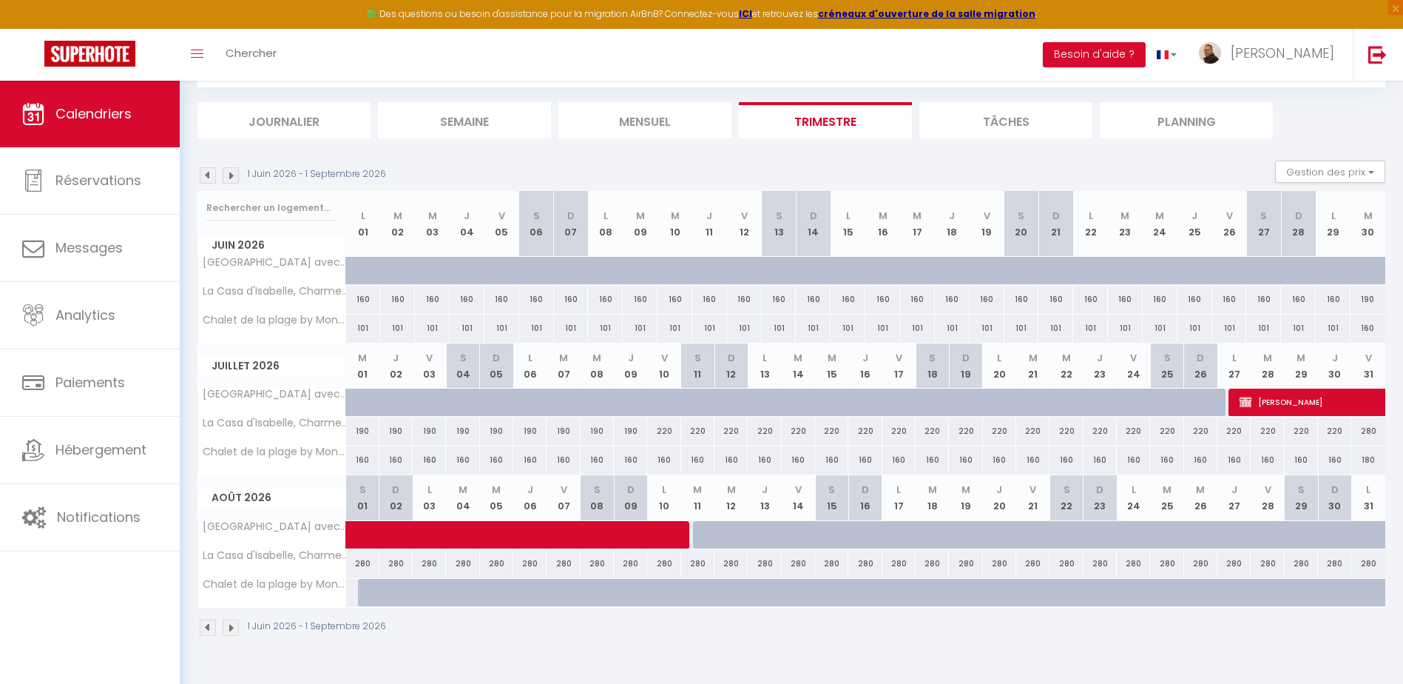
click at [747, 531] on div at bounding box center [764, 534] width 34 height 27
select select "1"
type input "[DATE]"
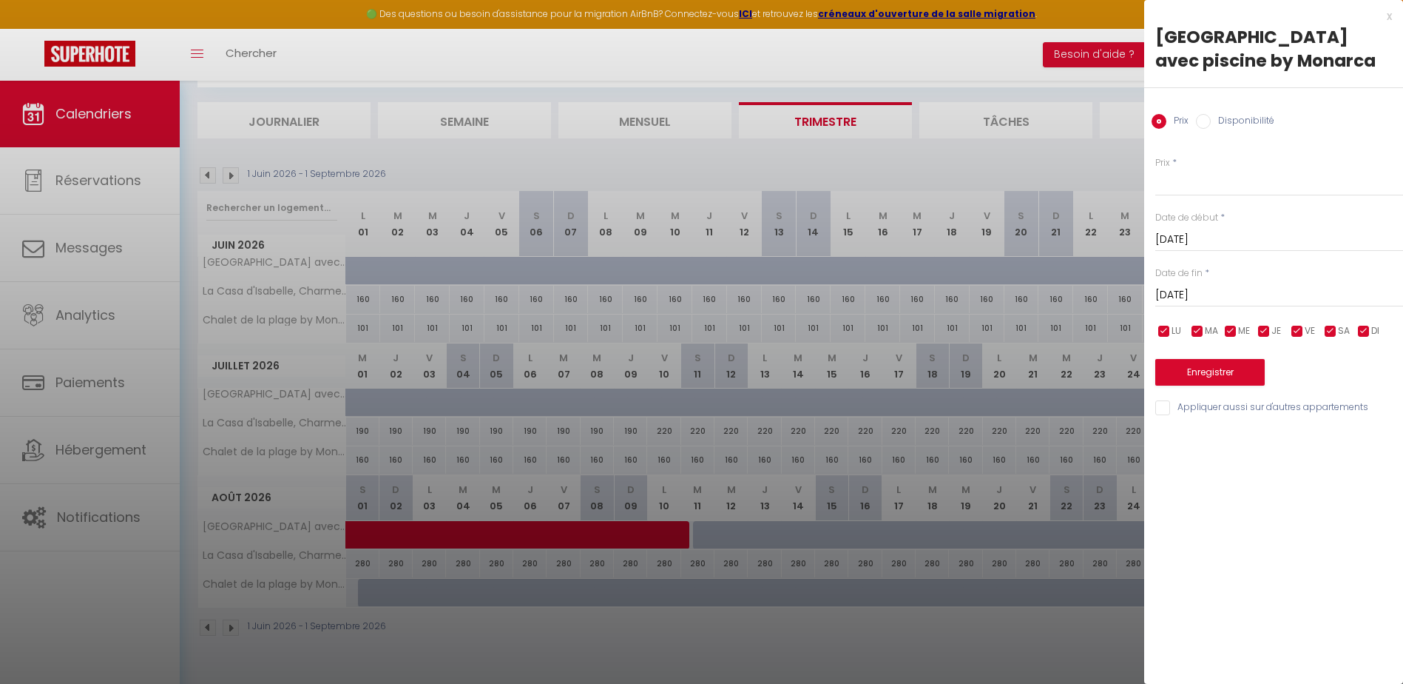
click at [1206, 121] on input "Disponibilité" at bounding box center [1203, 121] width 15 height 15
radio input "true"
radio input "false"
click at [1182, 296] on input "[DATE]" at bounding box center [1279, 296] width 248 height 19
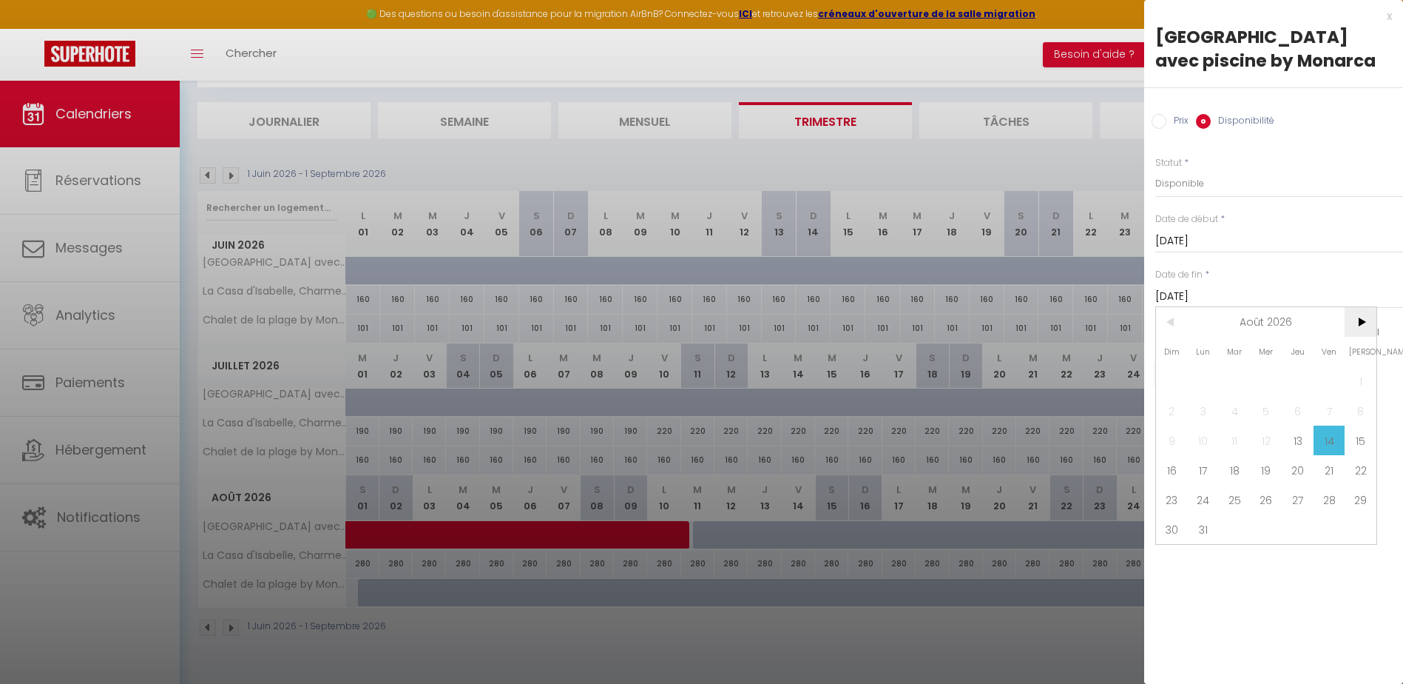
click at [1354, 323] on span ">" at bounding box center [1361, 322] width 32 height 30
click at [1354, 324] on span ">" at bounding box center [1361, 322] width 32 height 30
click at [1361, 500] on span "31" at bounding box center [1361, 500] width 32 height 30
type input "[PERSON_NAME][DATE]"
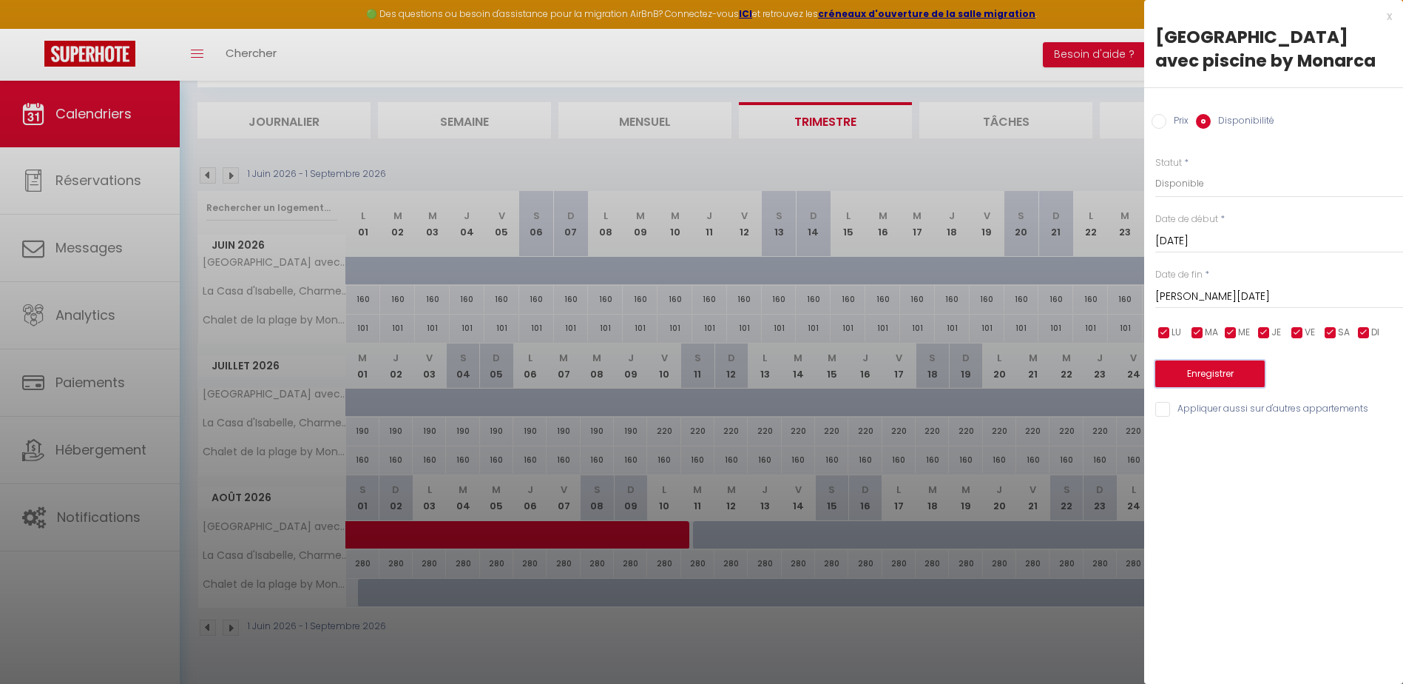
click at [1218, 368] on button "Enregistrer" at bounding box center [1209, 373] width 109 height 27
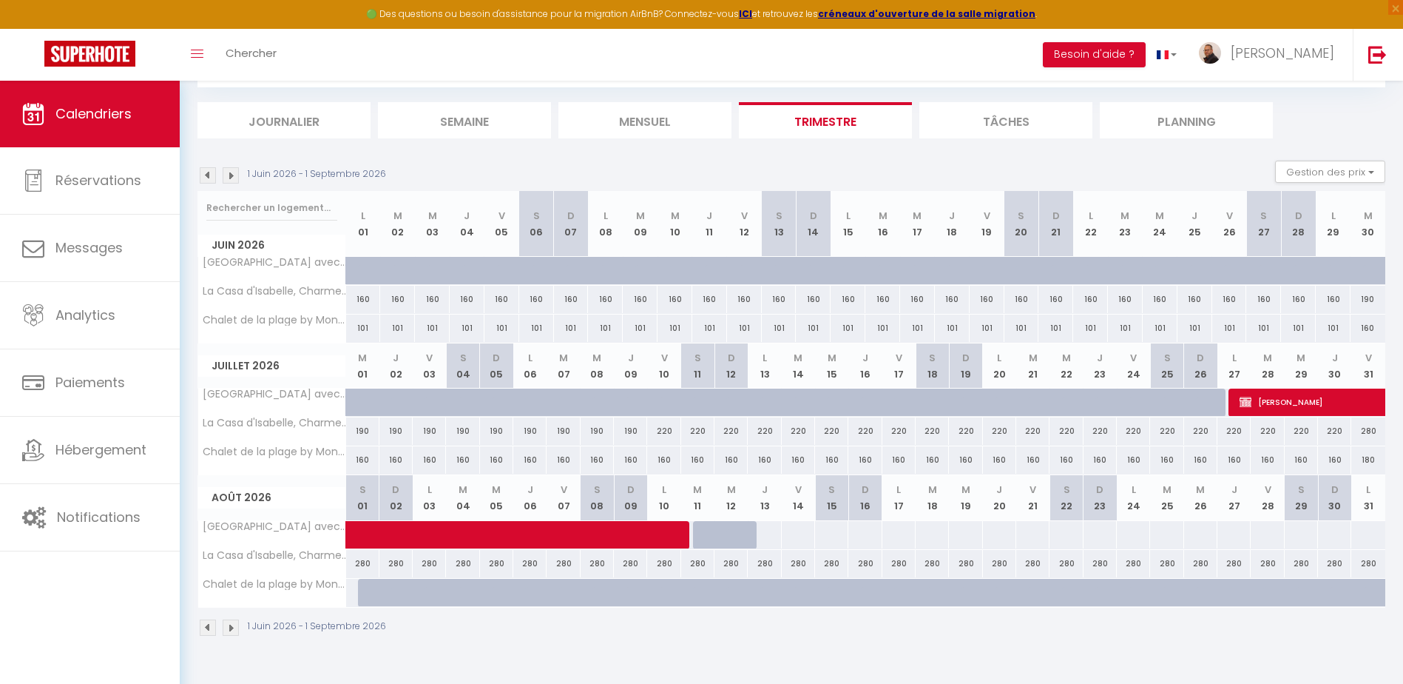
click at [729, 533] on div at bounding box center [742, 543] width 33 height 28
select select "1"
type input "[DATE]"
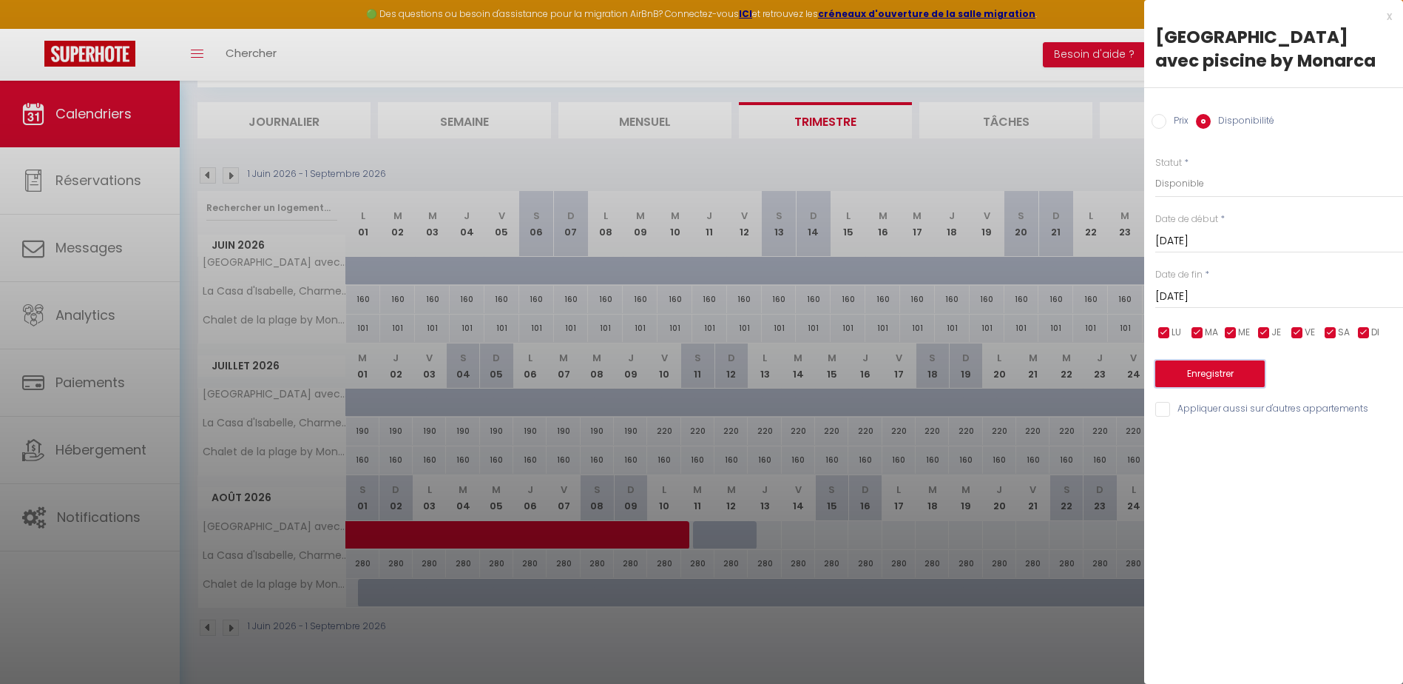
click at [1185, 378] on button "Enregistrer" at bounding box center [1209, 373] width 109 height 27
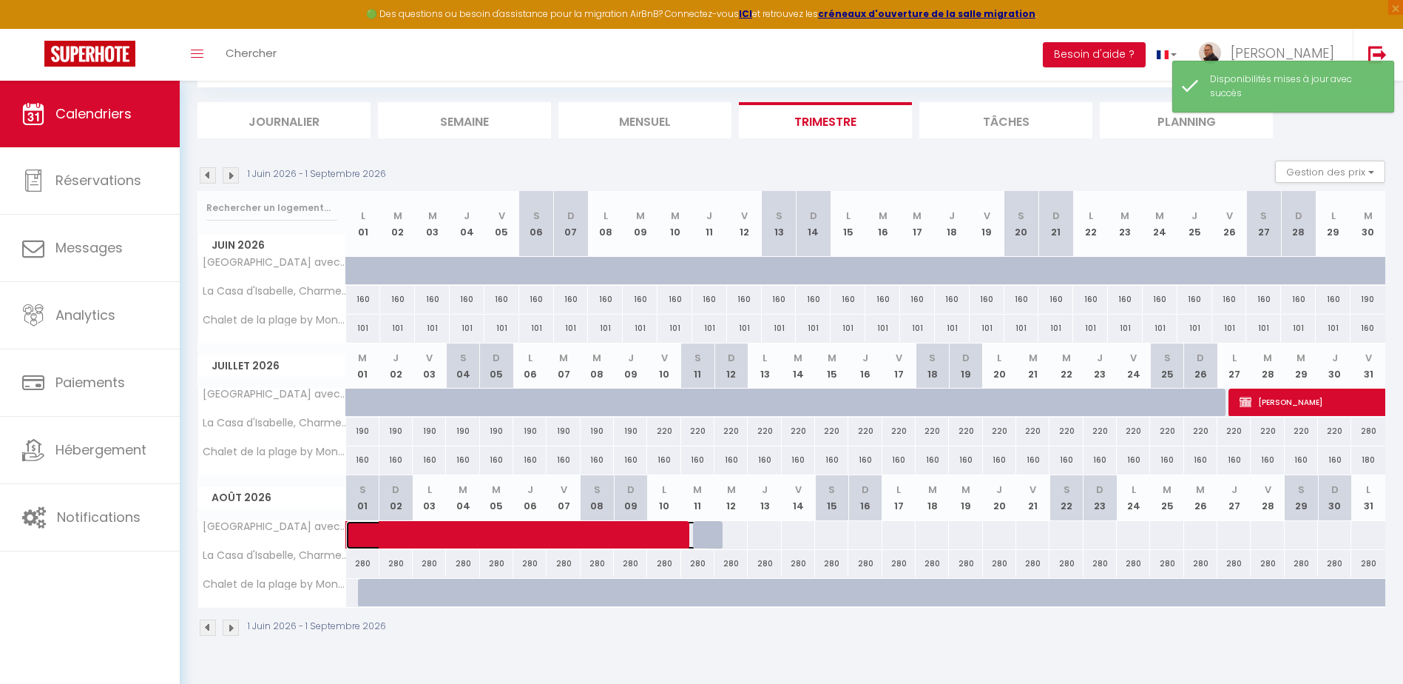
click at [707, 538] on span at bounding box center [538, 535] width 340 height 28
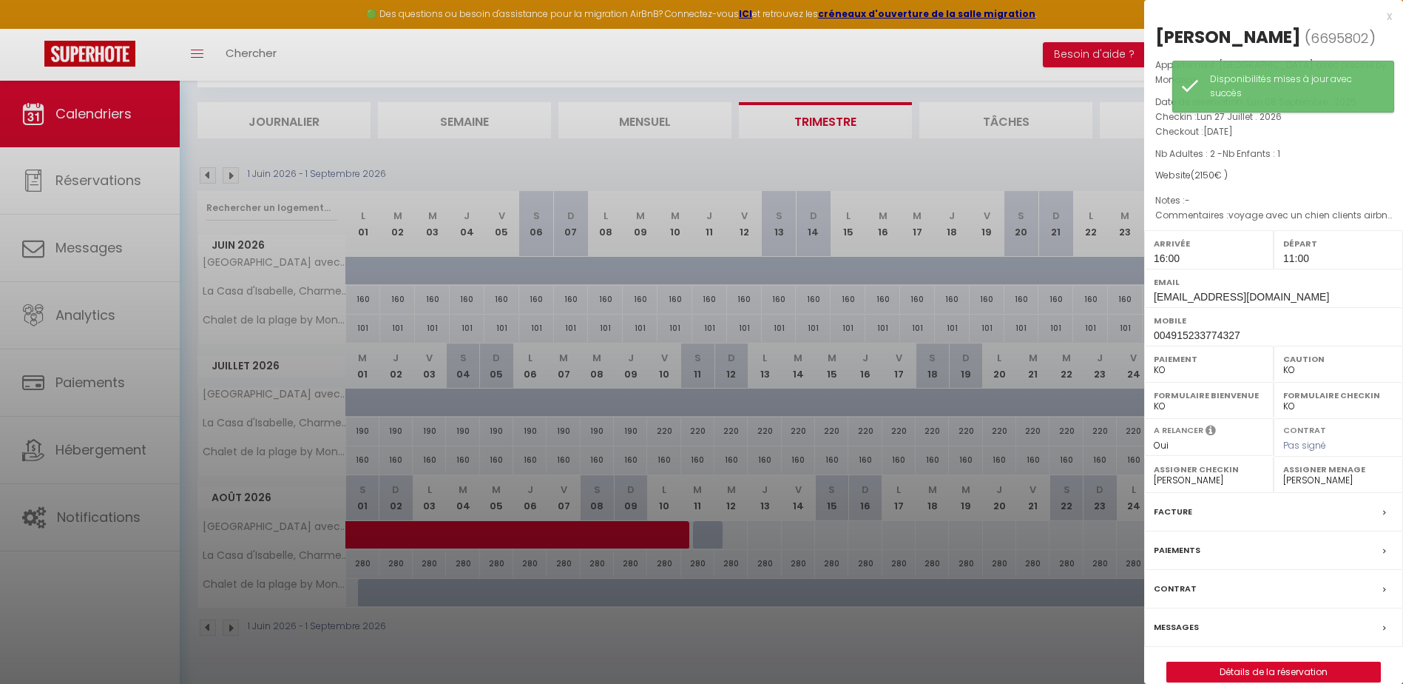
drag, startPoint x: 850, startPoint y: 521, endPoint x: 751, endPoint y: 541, distance: 101.1
click at [843, 523] on div at bounding box center [701, 342] width 1403 height 684
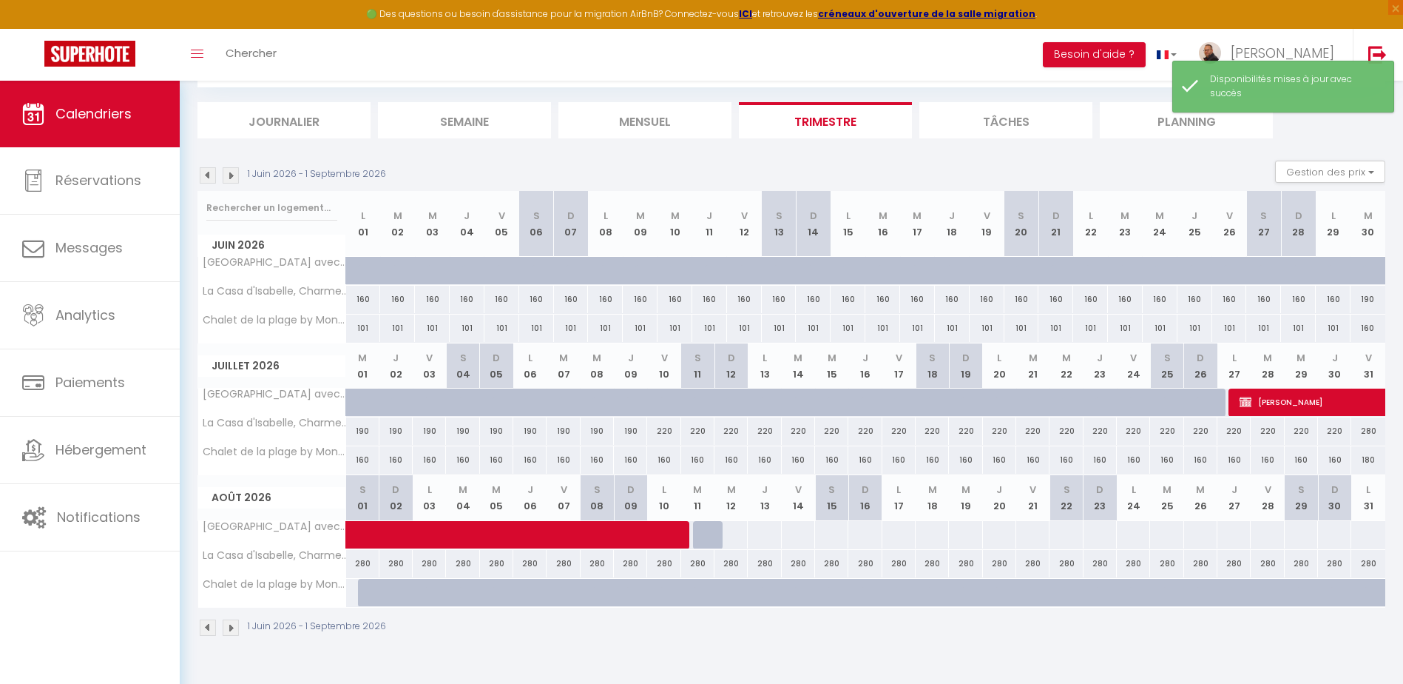
click at [729, 541] on div at bounding box center [731, 534] width 34 height 27
select select "1"
type input "[DATE]"
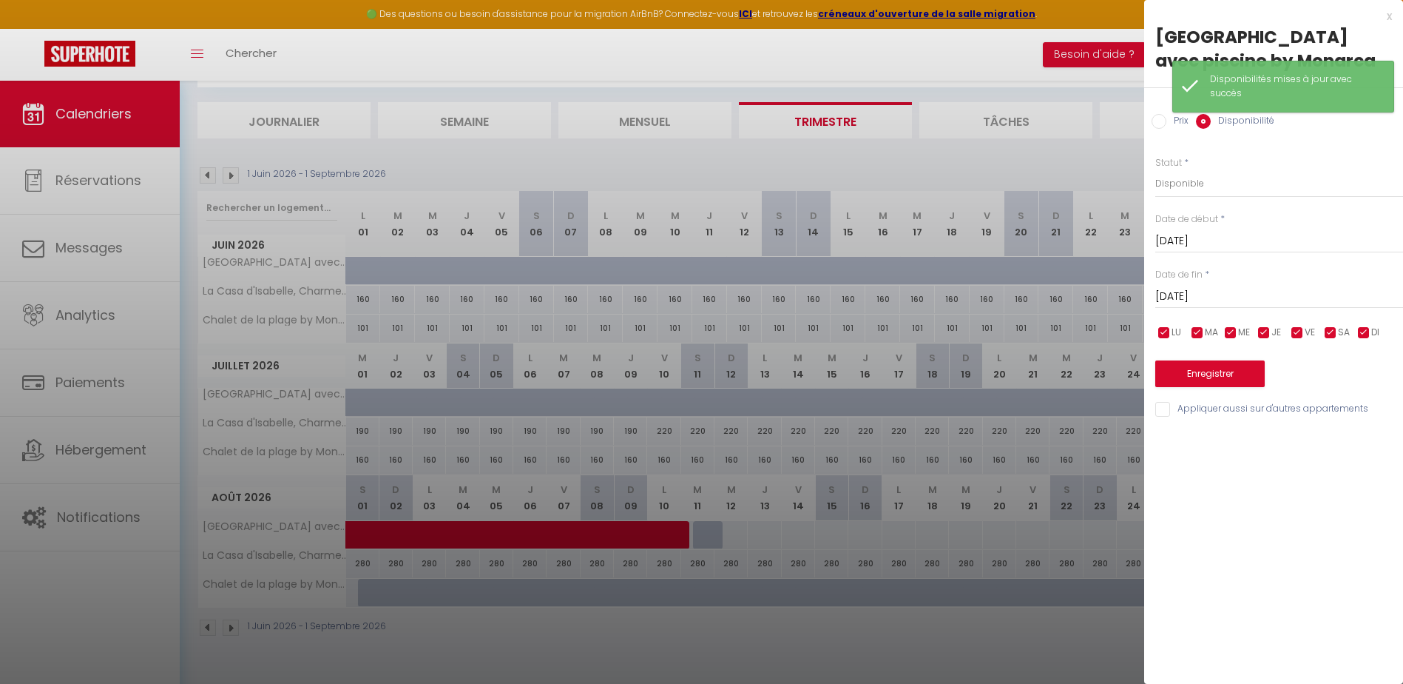
click at [1163, 123] on input "Prix" at bounding box center [1159, 121] width 15 height 15
radio input "true"
radio input "false"
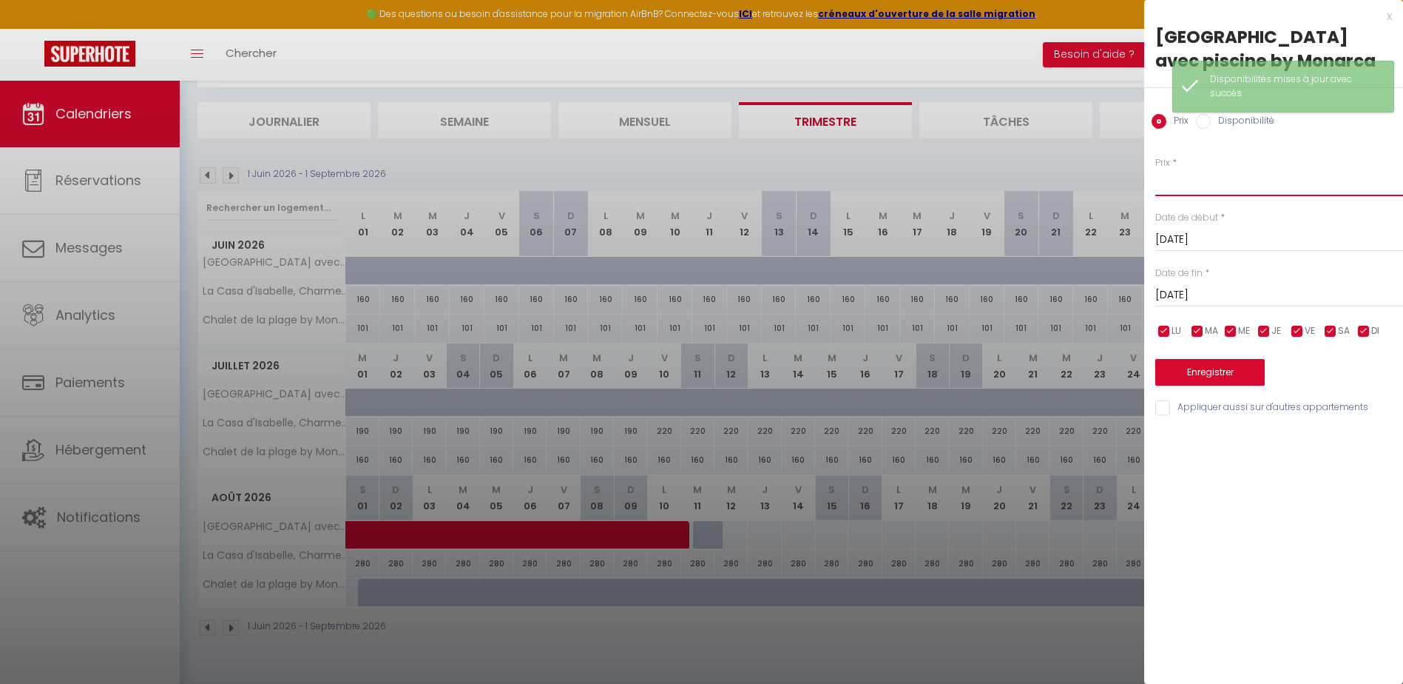
click at [1193, 181] on input "Prix" at bounding box center [1279, 182] width 248 height 27
type input "2"
type input "190"
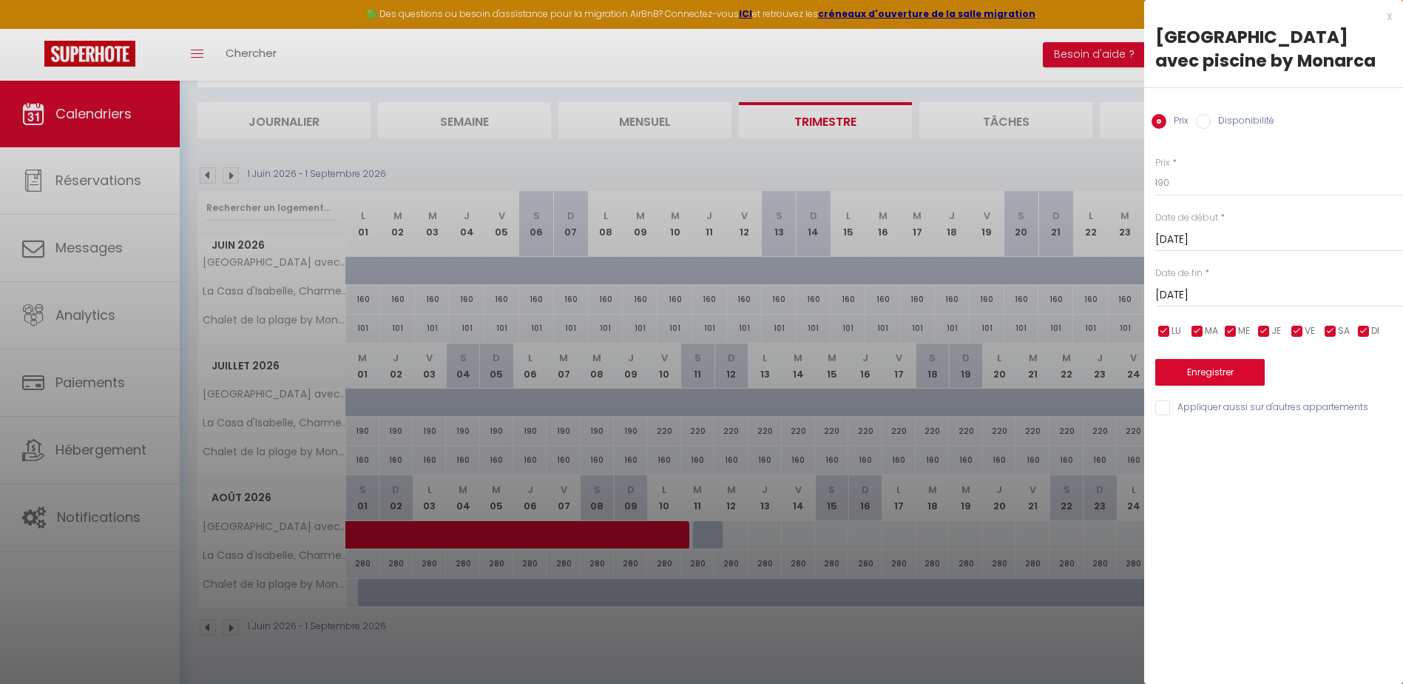
click at [1190, 293] on input "[DATE]" at bounding box center [1279, 295] width 248 height 19
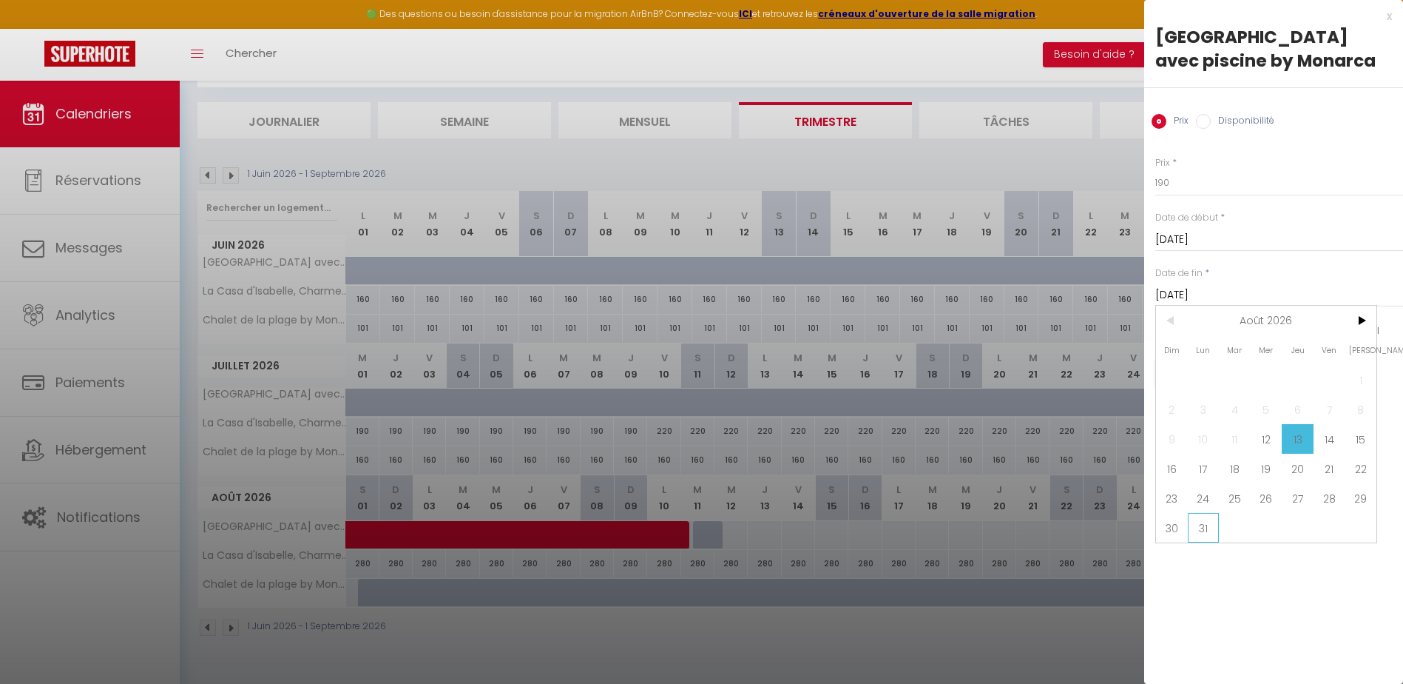
click at [1206, 524] on span "31" at bounding box center [1204, 528] width 32 height 30
type input "[DATE]"
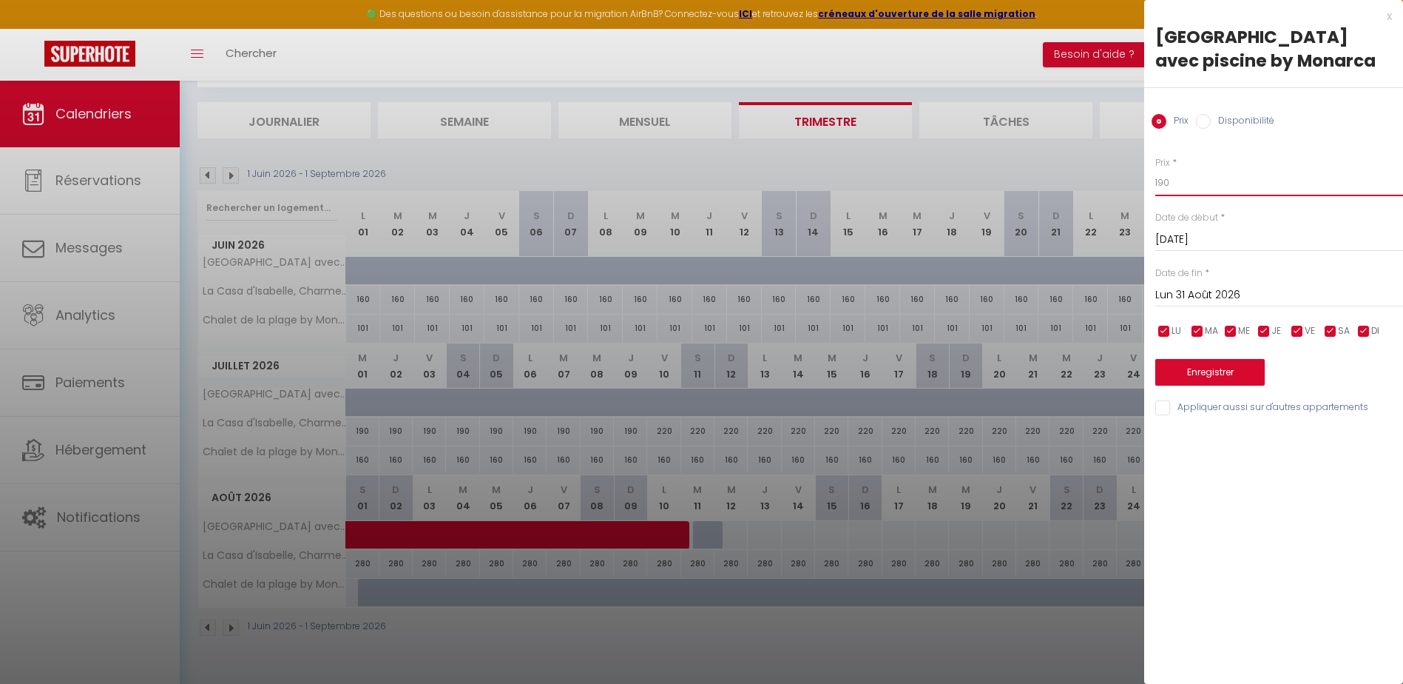
drag, startPoint x: 1189, startPoint y: 175, endPoint x: 1142, endPoint y: 181, distance: 47.1
click at [1144, 181] on div "Prix * 190 Statut * Disponible Indisponible Date de début * [DATE] < [DATE] > D…" at bounding box center [1273, 278] width 259 height 280
type input "220"
click at [1211, 371] on button "Enregistrer" at bounding box center [1209, 372] width 109 height 27
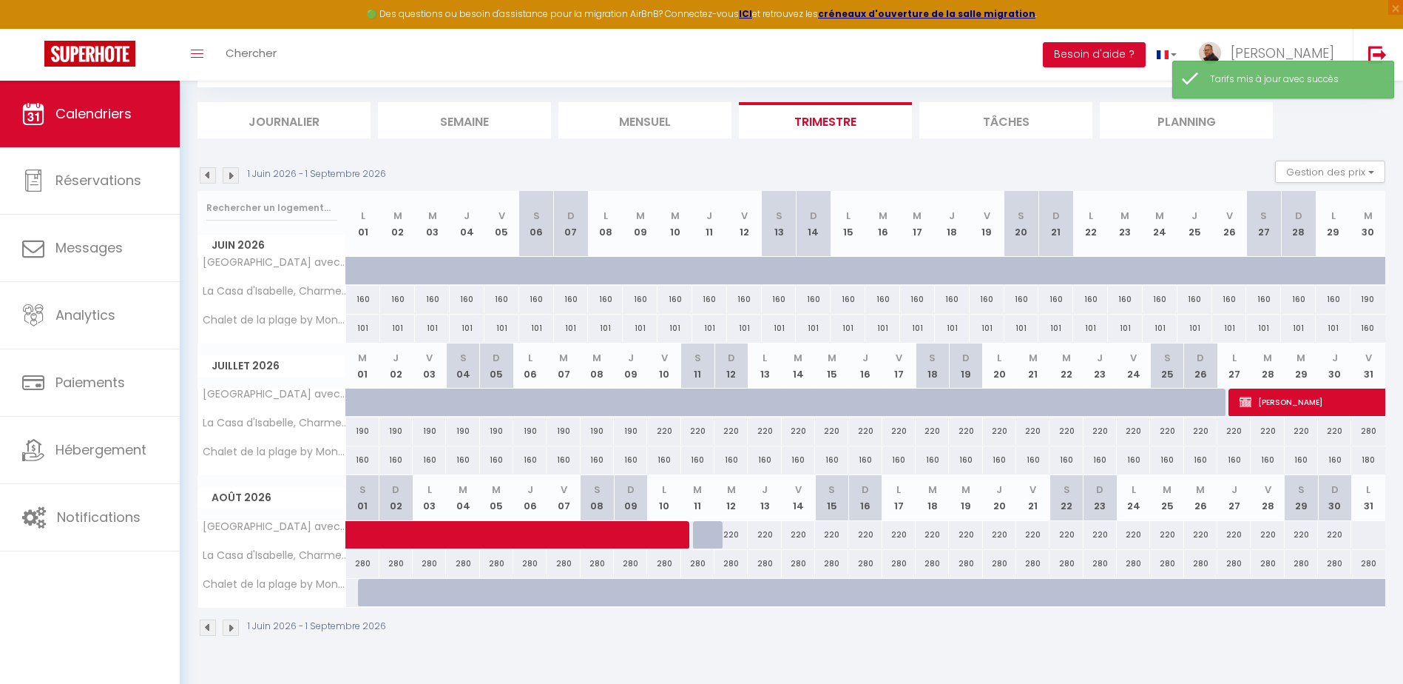
click at [1368, 533] on div at bounding box center [1368, 534] width 35 height 27
type input "[DATE]"
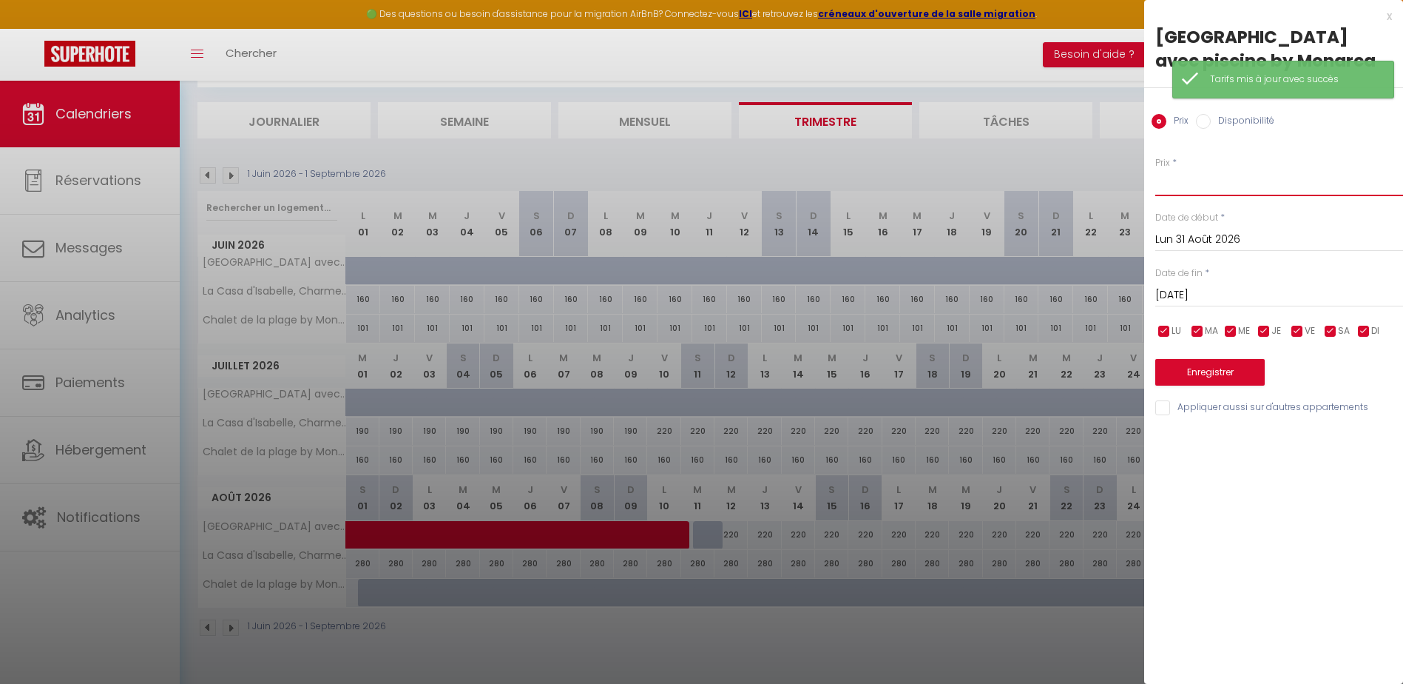
click at [1229, 186] on input "Prix" at bounding box center [1279, 182] width 248 height 27
type input "190"
click at [1210, 364] on button "Enregistrer" at bounding box center [1209, 372] width 109 height 27
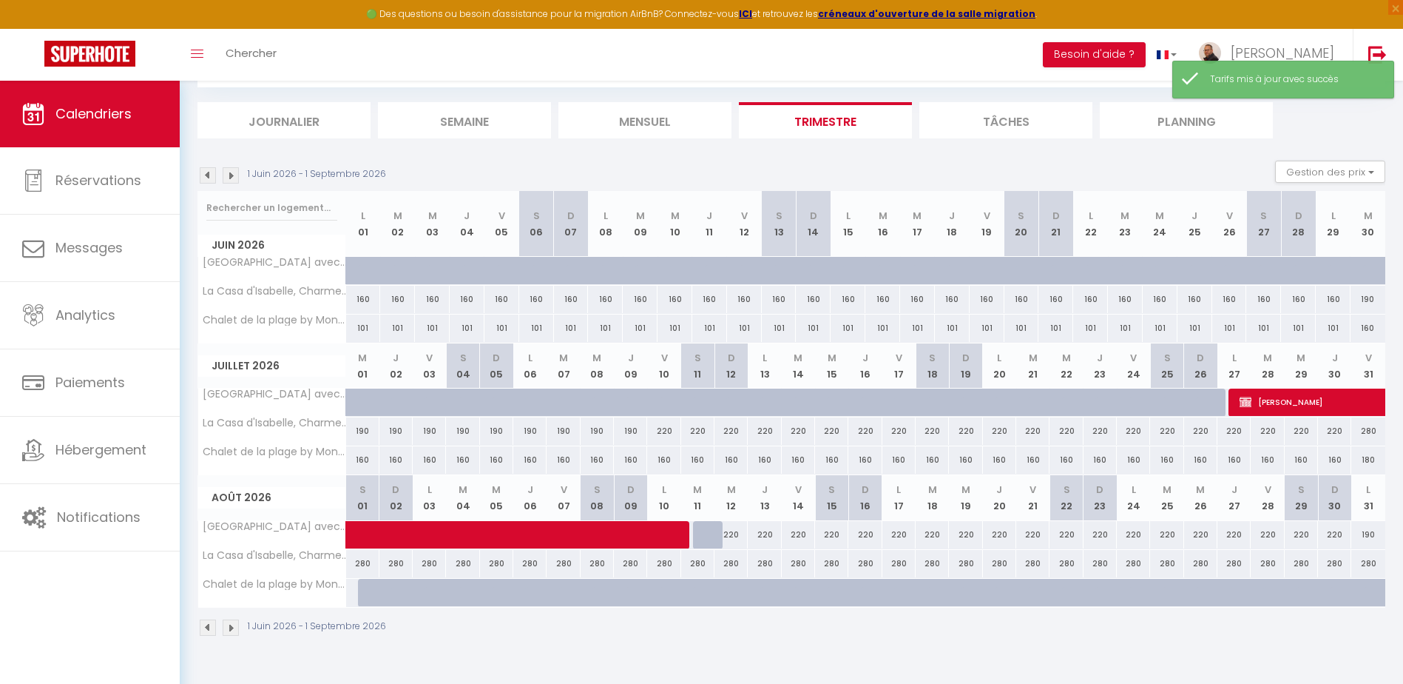
click at [232, 179] on img at bounding box center [231, 175] width 16 height 16
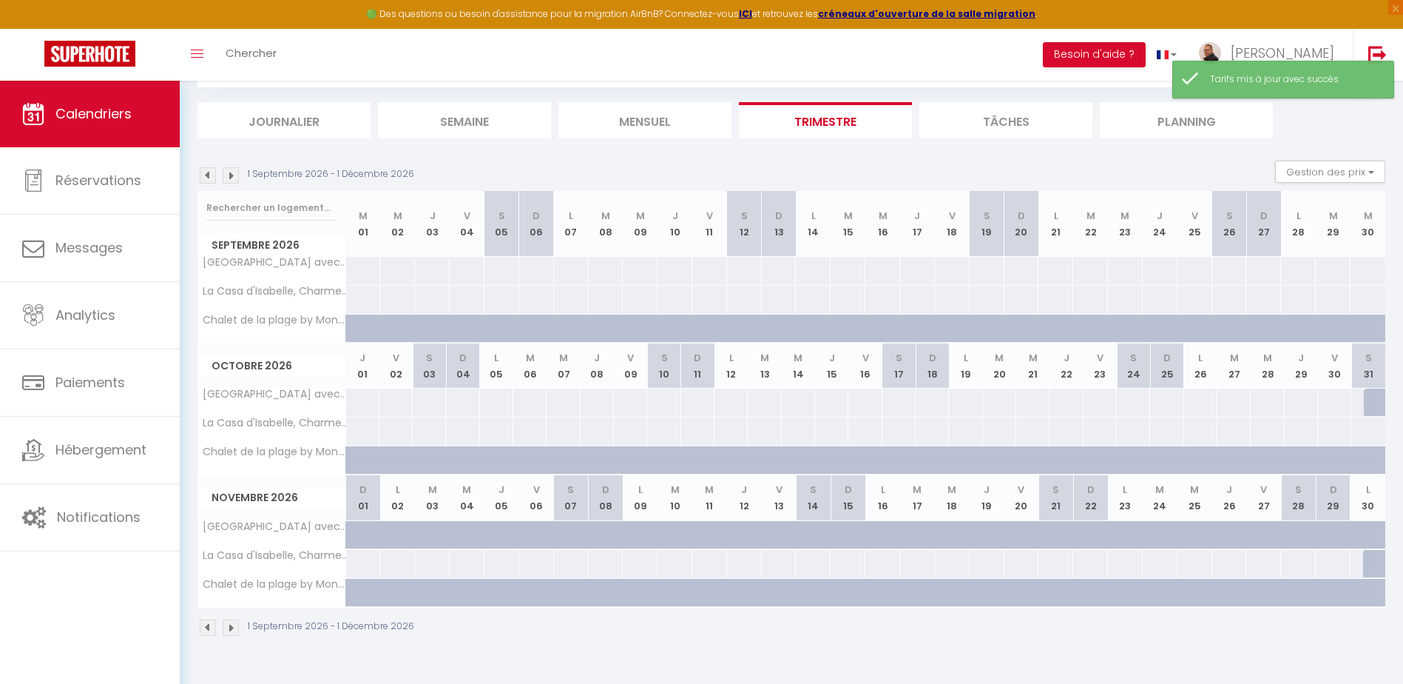
click at [361, 276] on div at bounding box center [363, 270] width 36 height 27
type input "[DATE]"
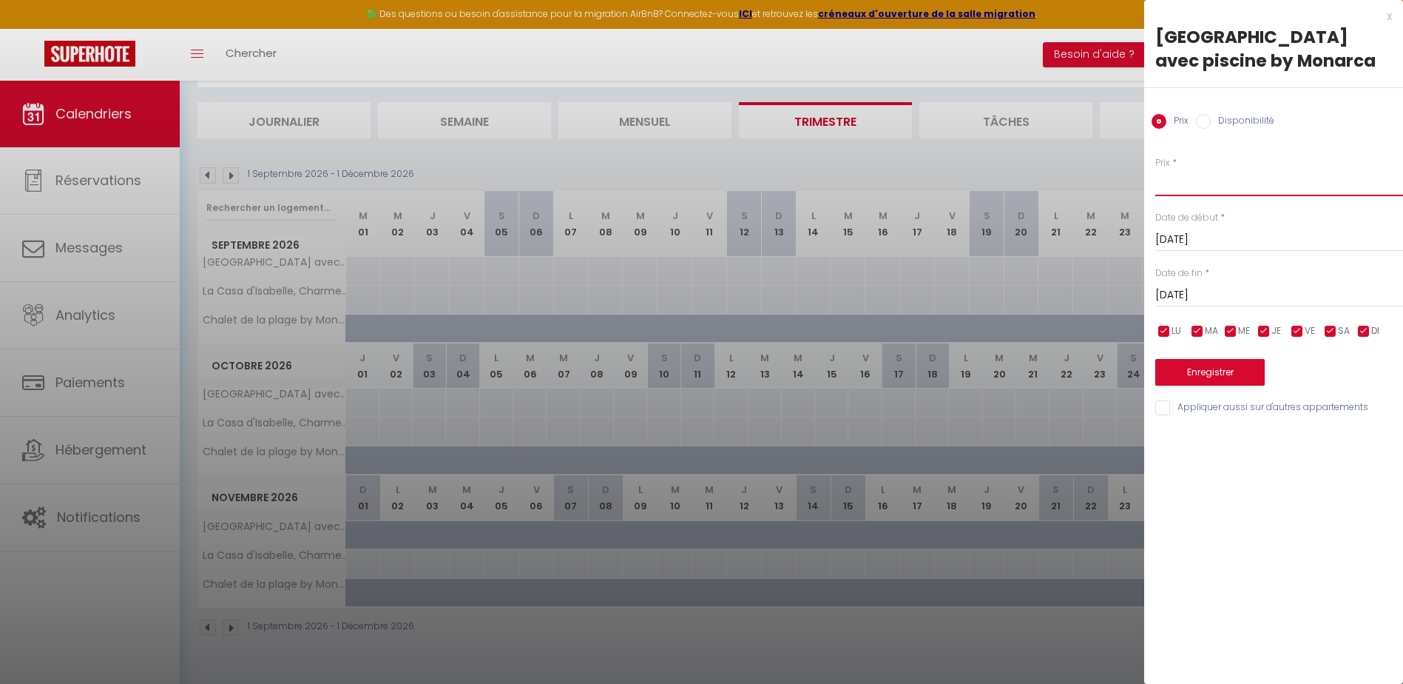
click at [1204, 183] on input "Prix" at bounding box center [1279, 182] width 248 height 27
type input "180"
click at [1205, 288] on input "[DATE]" at bounding box center [1279, 295] width 248 height 19
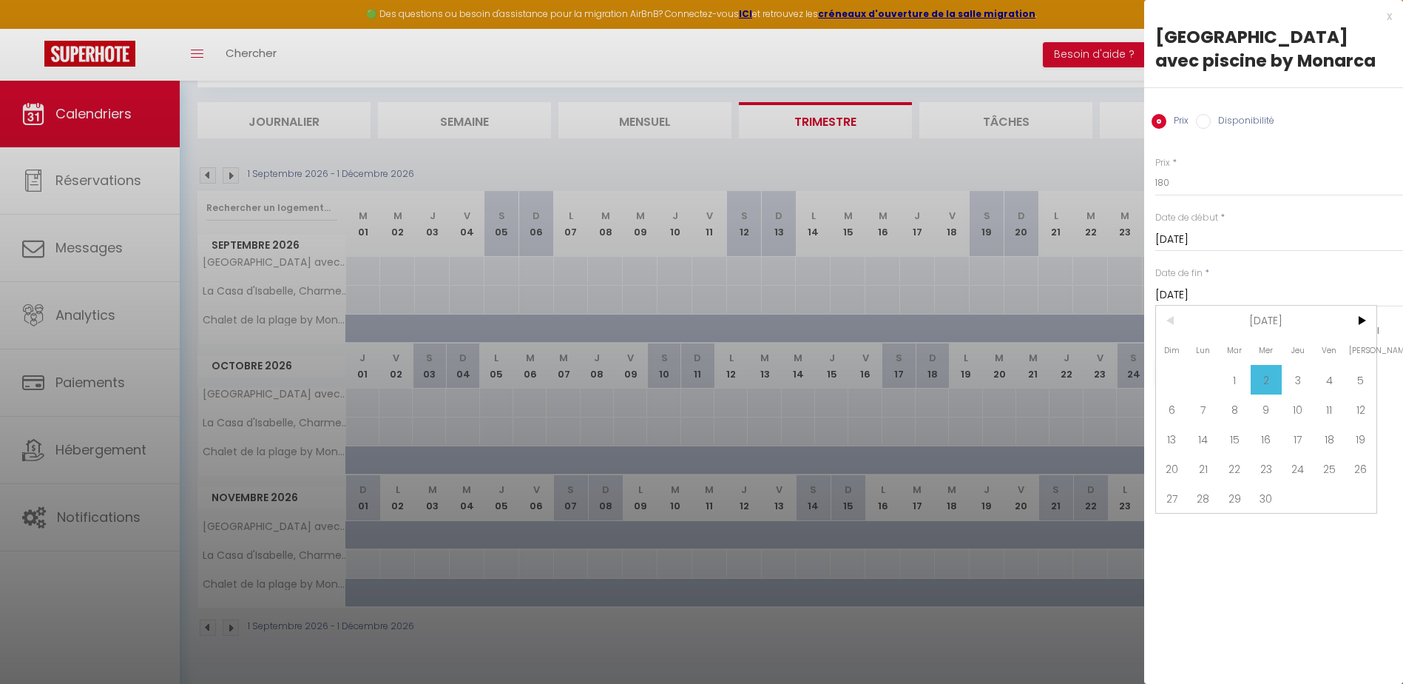
click at [1266, 506] on span "30" at bounding box center [1267, 498] width 32 height 30
type input "Mer 30 Septembre 2026"
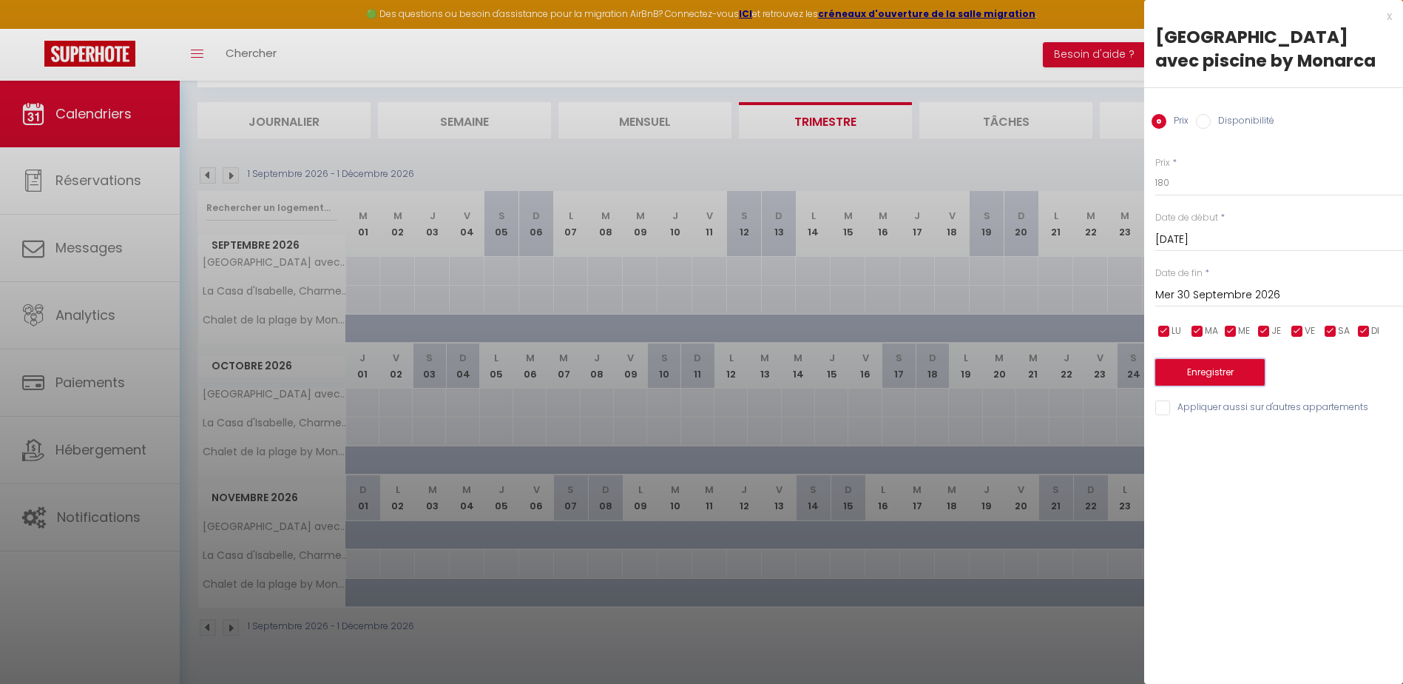
click at [1238, 377] on button "Enregistrer" at bounding box center [1209, 372] width 109 height 27
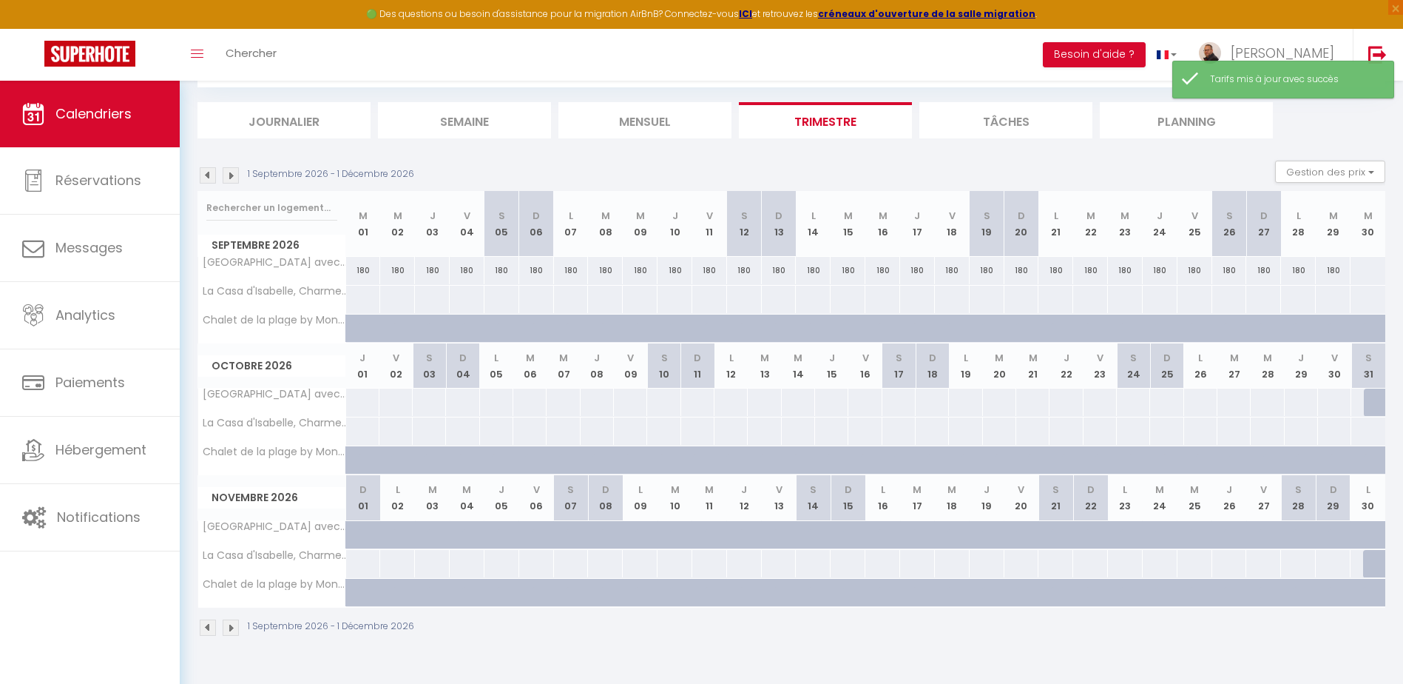
click at [354, 297] on div at bounding box center [363, 299] width 36 height 27
type input "[DATE]"
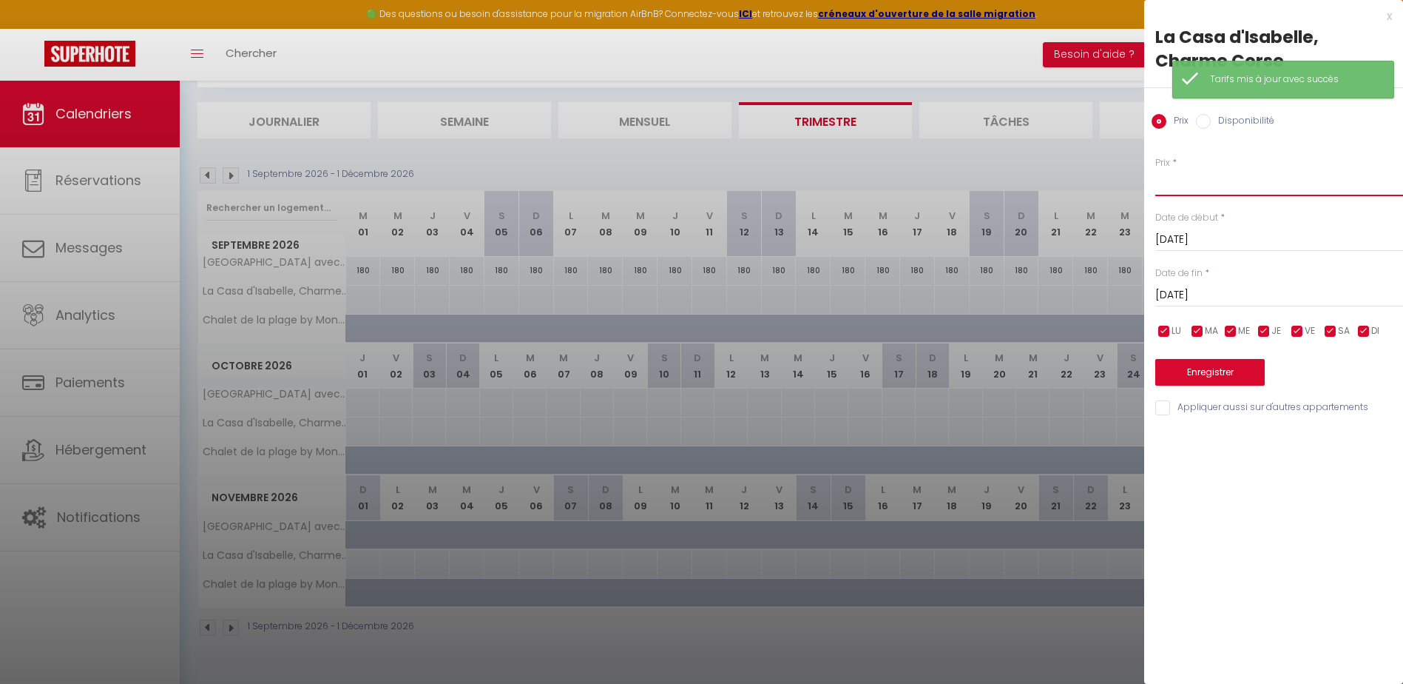
click at [1178, 193] on input "Prix" at bounding box center [1279, 206] width 248 height 27
type input "190"
click at [1206, 309] on input "[DATE]" at bounding box center [1279, 318] width 248 height 19
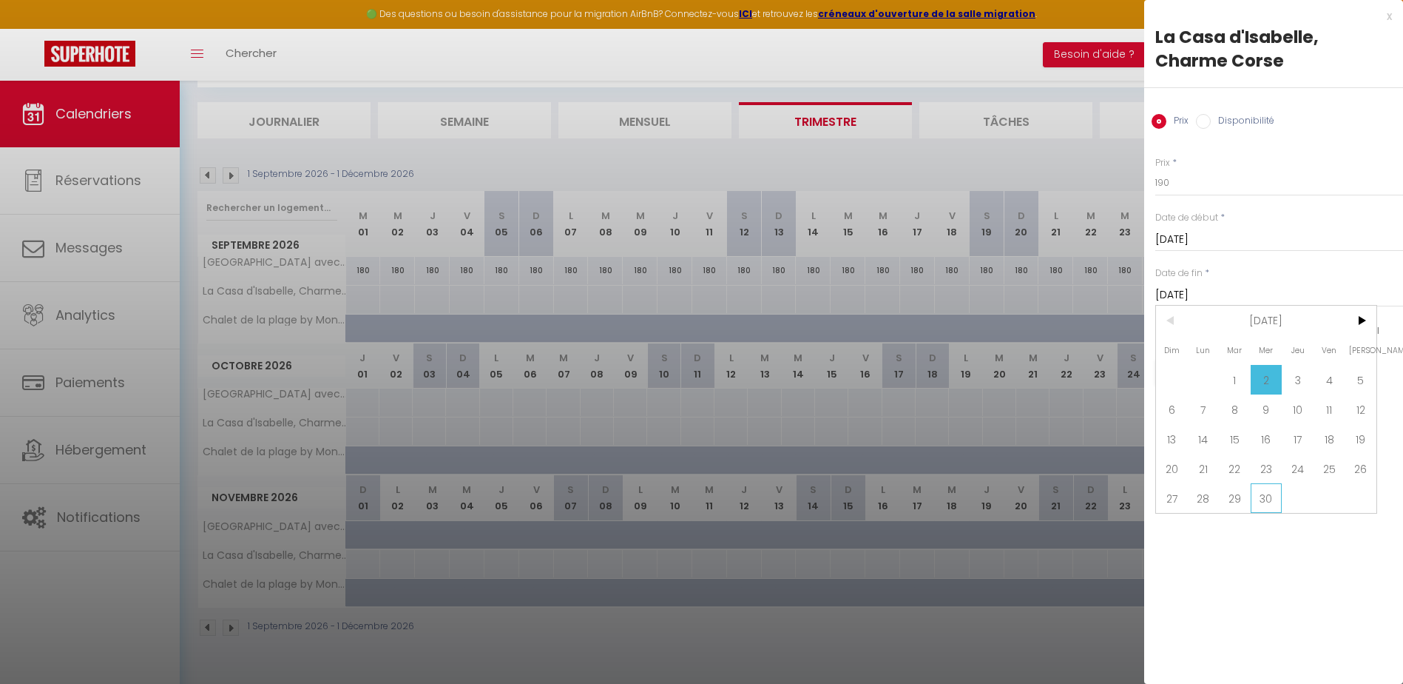
click at [1265, 507] on span "30" at bounding box center [1267, 522] width 32 height 30
type input "Mer 30 Septembre 2026"
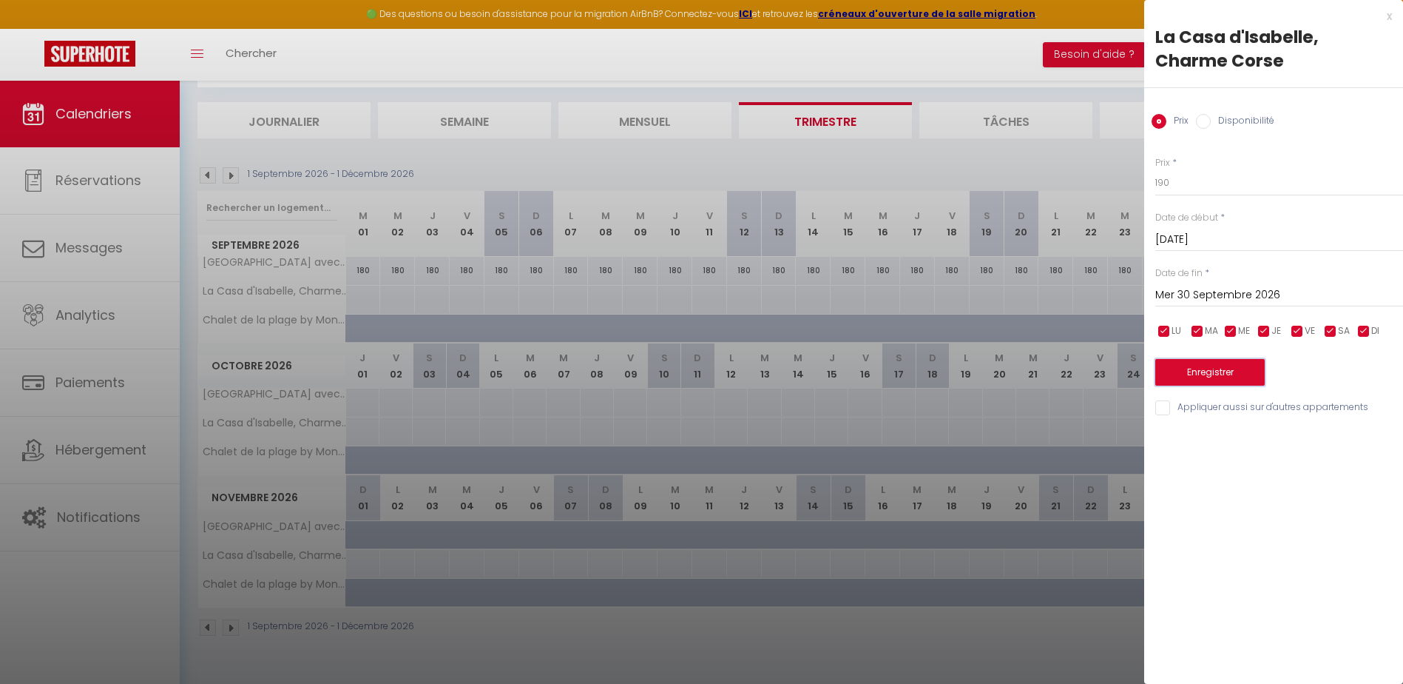
click at [1196, 382] on button "Enregistrer" at bounding box center [1209, 395] width 109 height 27
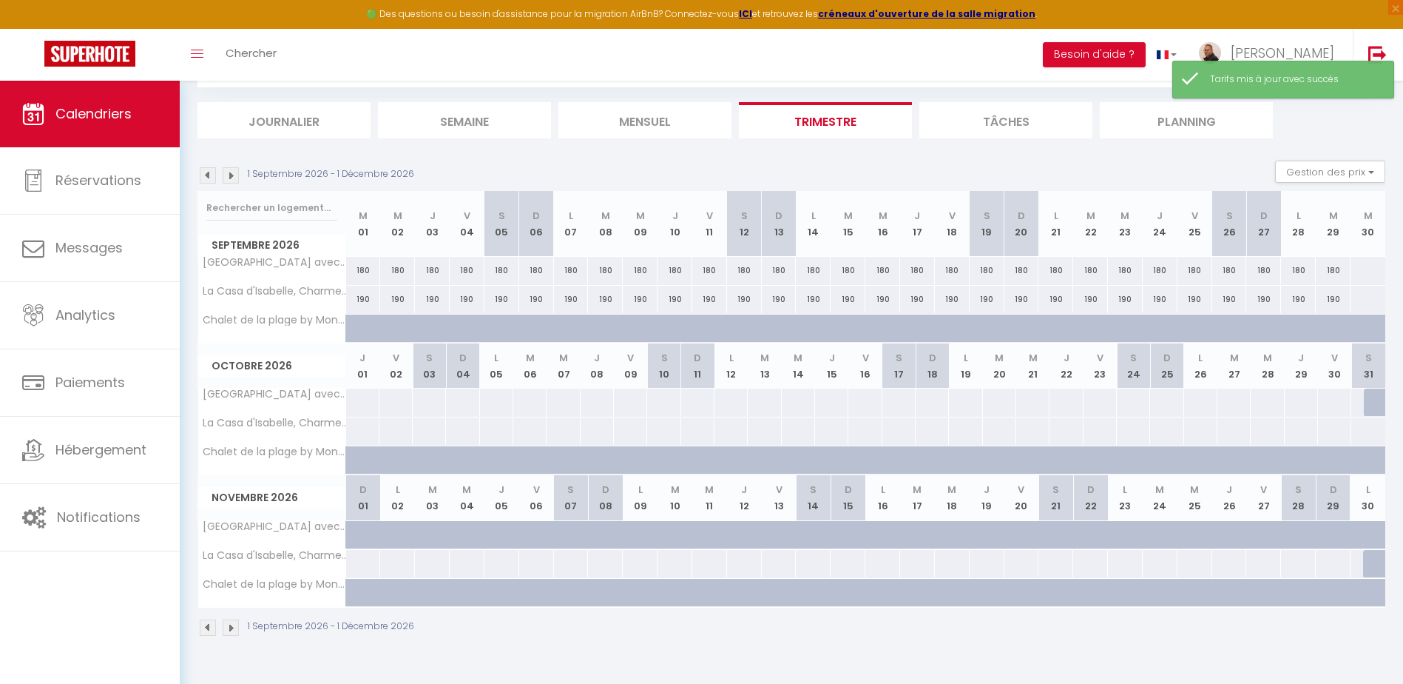
click at [360, 324] on div at bounding box center [375, 337] width 35 height 28
select select "1"
type input "[DATE]"
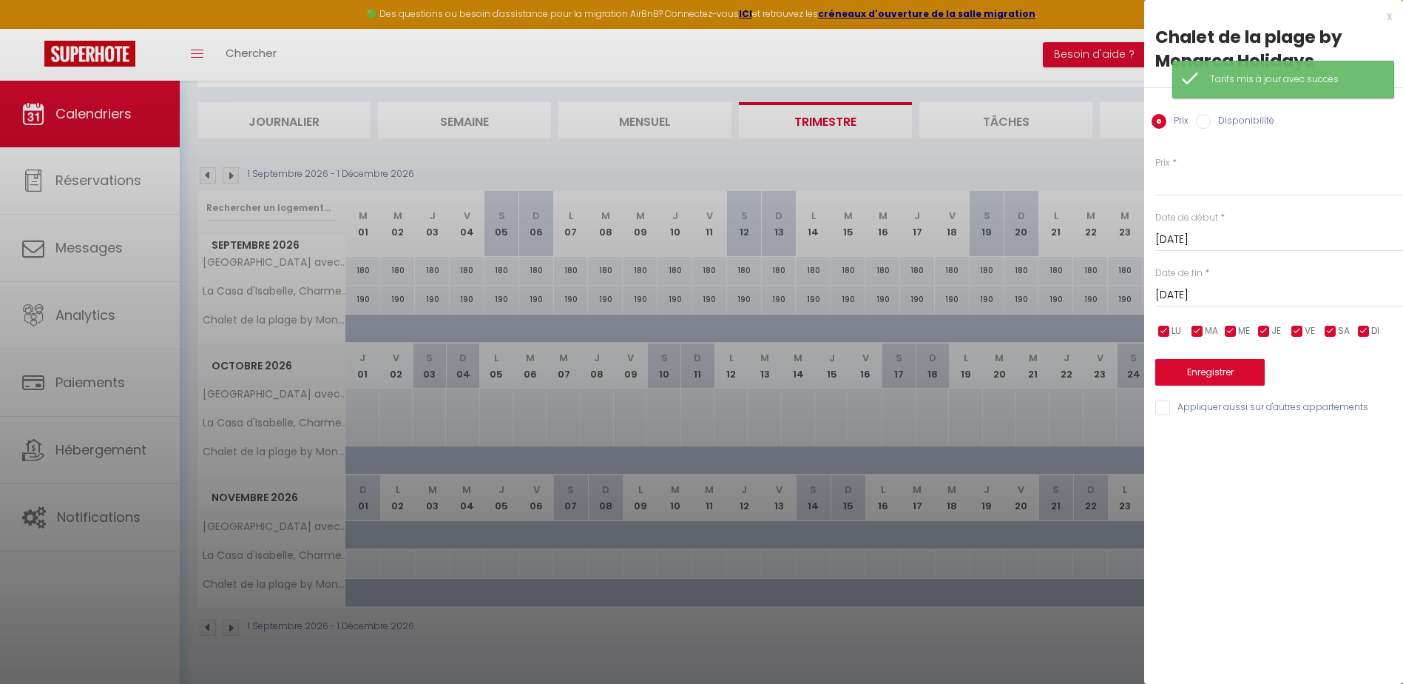
click at [1202, 120] on input "Disponibilité" at bounding box center [1203, 121] width 15 height 15
radio input "true"
radio input "false"
click at [1180, 295] on input "[DATE]" at bounding box center [1279, 296] width 248 height 19
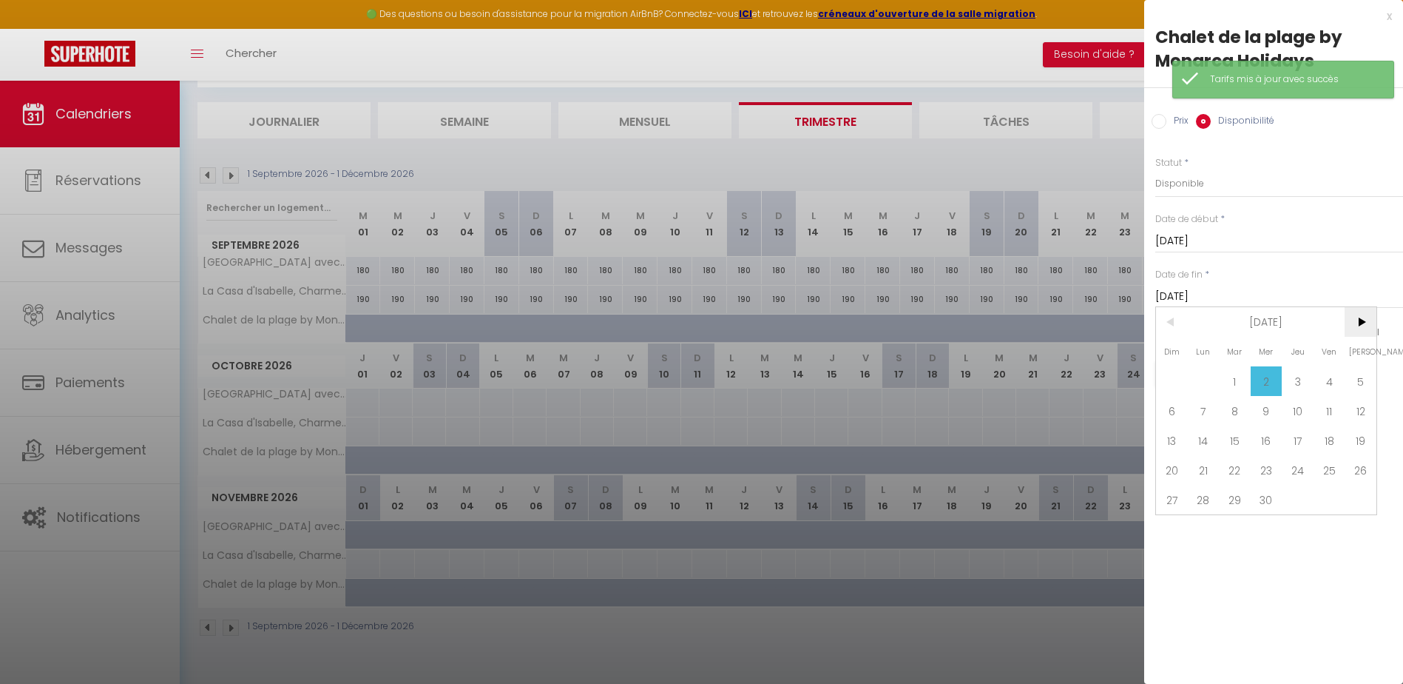
click at [1366, 323] on span ">" at bounding box center [1361, 322] width 32 height 30
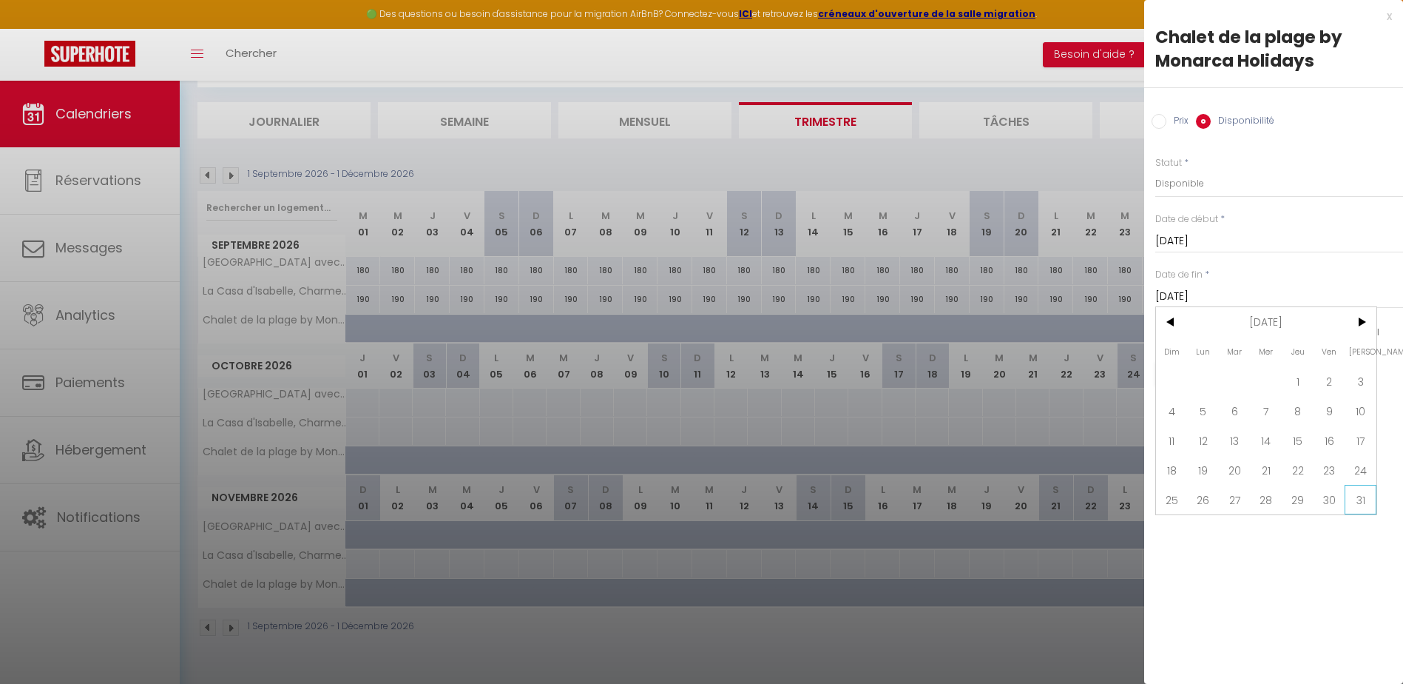
click at [1363, 502] on span "31" at bounding box center [1361, 500] width 32 height 30
type input "[PERSON_NAME][DATE]"
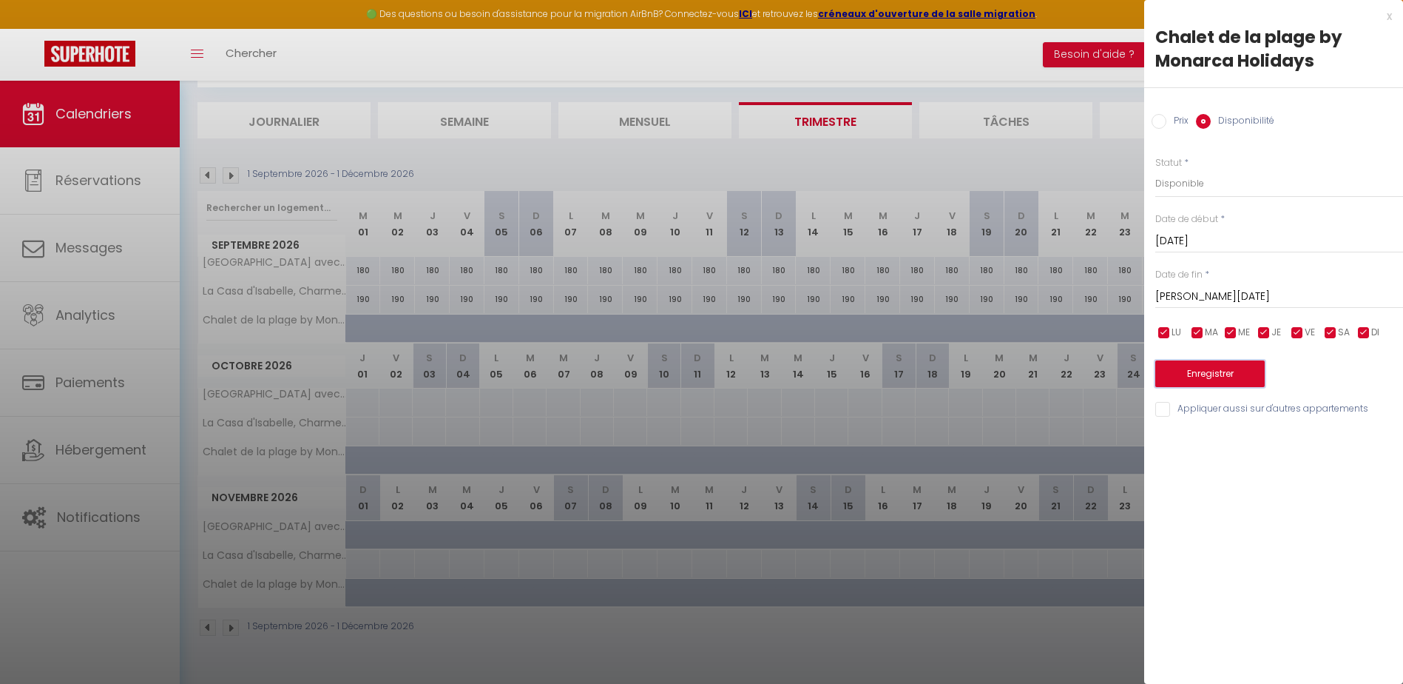
click at [1197, 368] on button "Enregistrer" at bounding box center [1209, 373] width 109 height 27
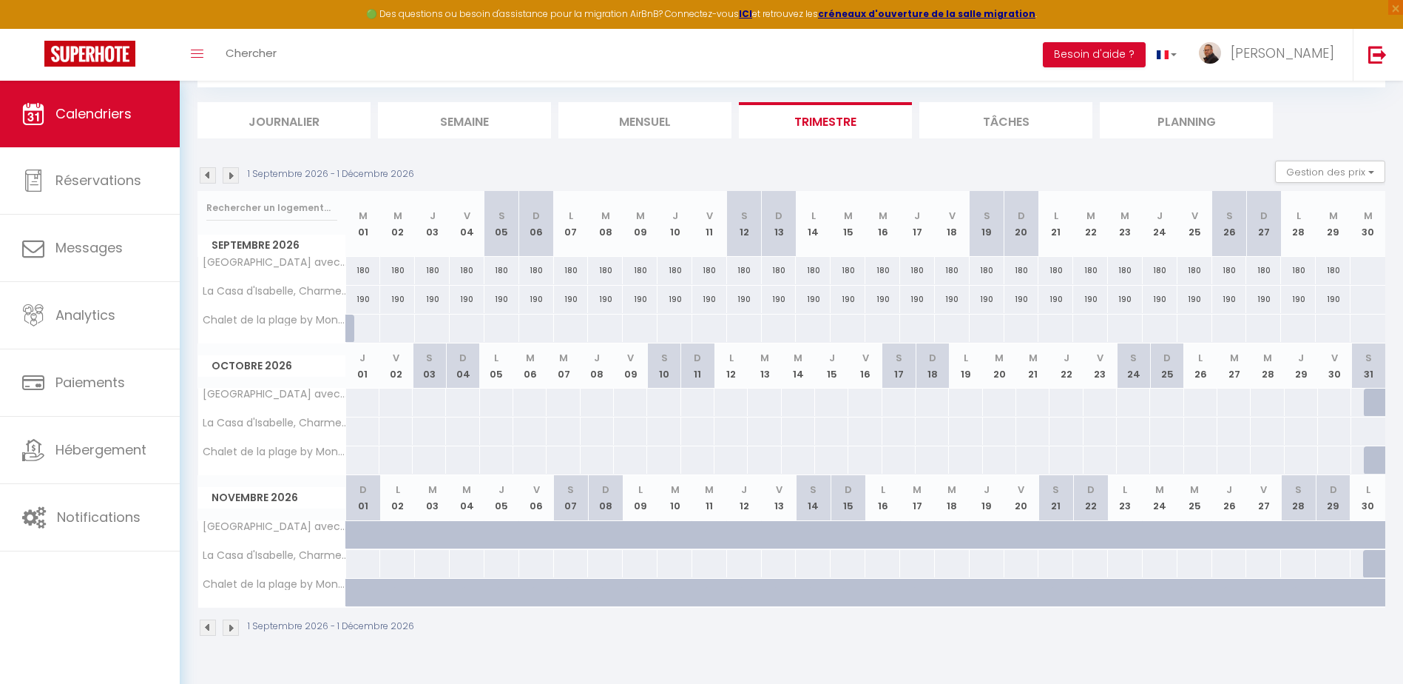
click at [365, 331] on div at bounding box center [363, 327] width 36 height 27
select select "1"
type input "[DATE]"
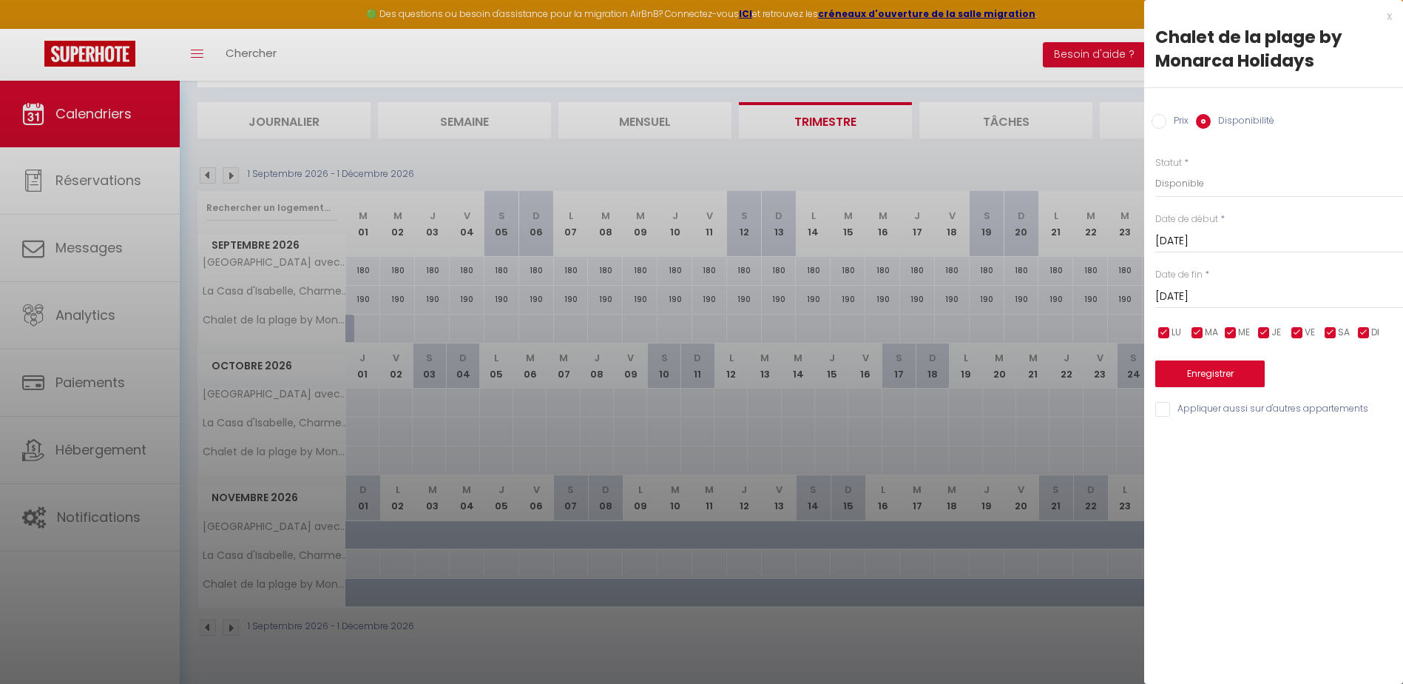
click at [1159, 120] on input "Prix" at bounding box center [1159, 121] width 15 height 15
radio input "true"
radio input "false"
click at [1190, 183] on input "Prix" at bounding box center [1279, 182] width 248 height 27
type input "160"
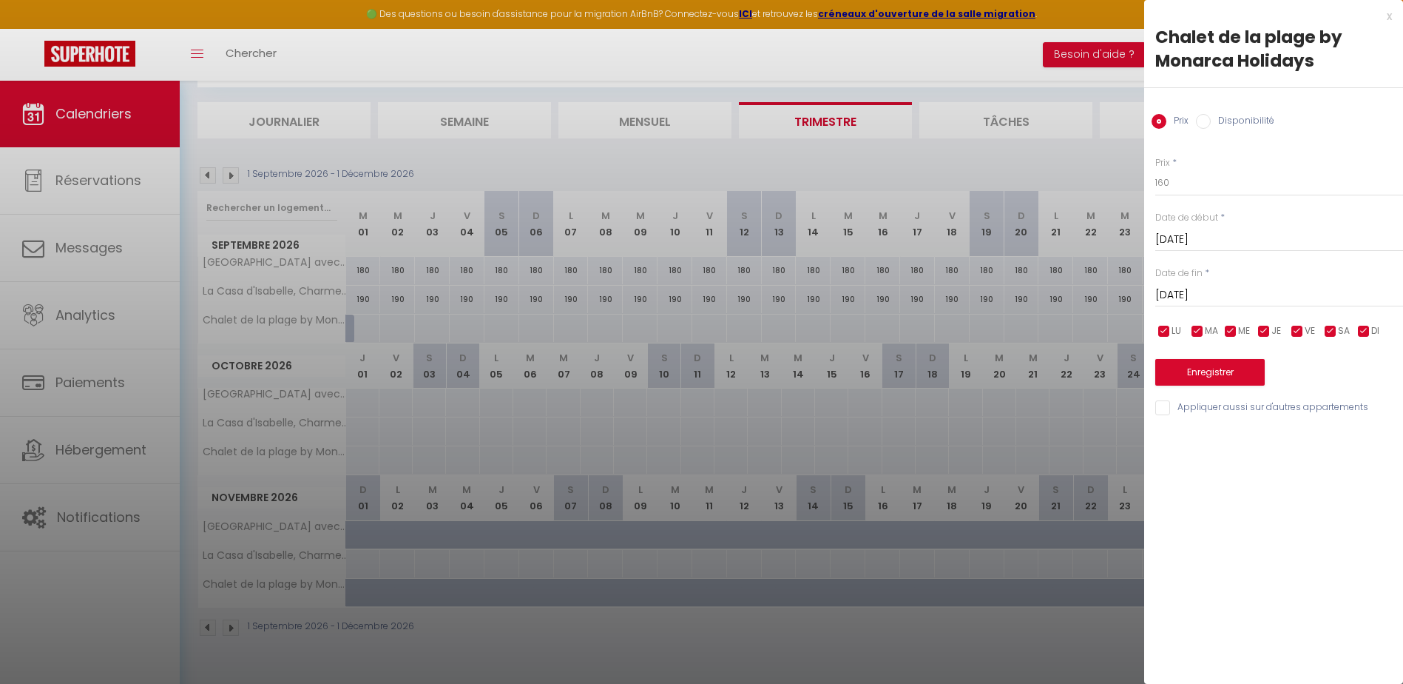
click at [1212, 299] on input "[DATE]" at bounding box center [1279, 295] width 248 height 19
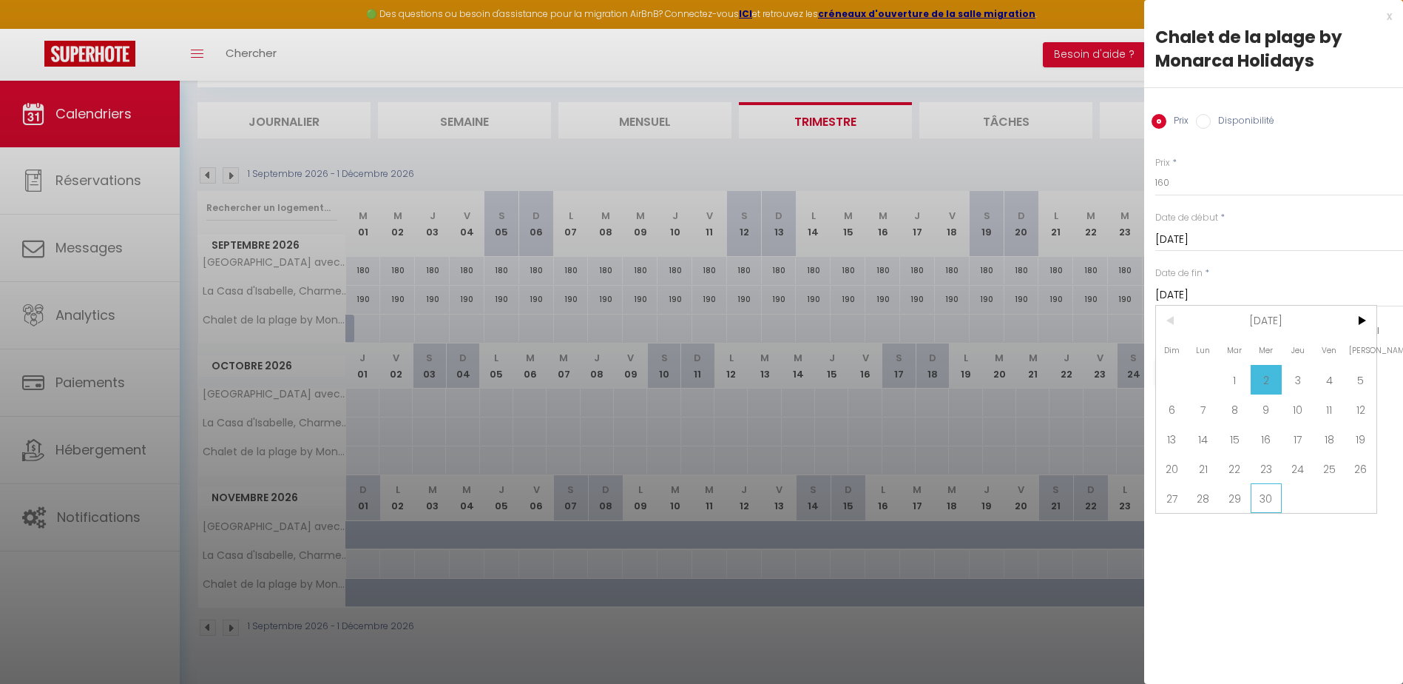
click at [1269, 498] on span "30" at bounding box center [1267, 498] width 32 height 30
type input "Mer 30 Septembre 2026"
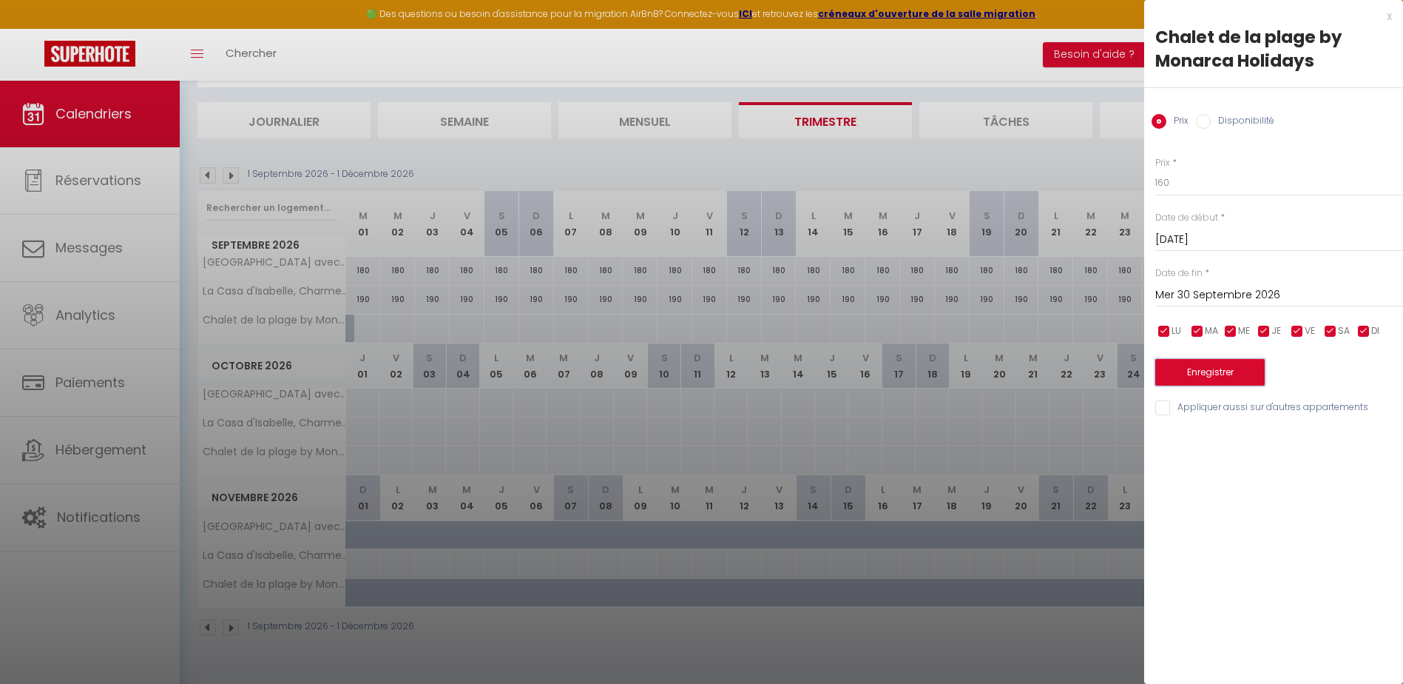
click at [1203, 376] on button "Enregistrer" at bounding box center [1209, 372] width 109 height 27
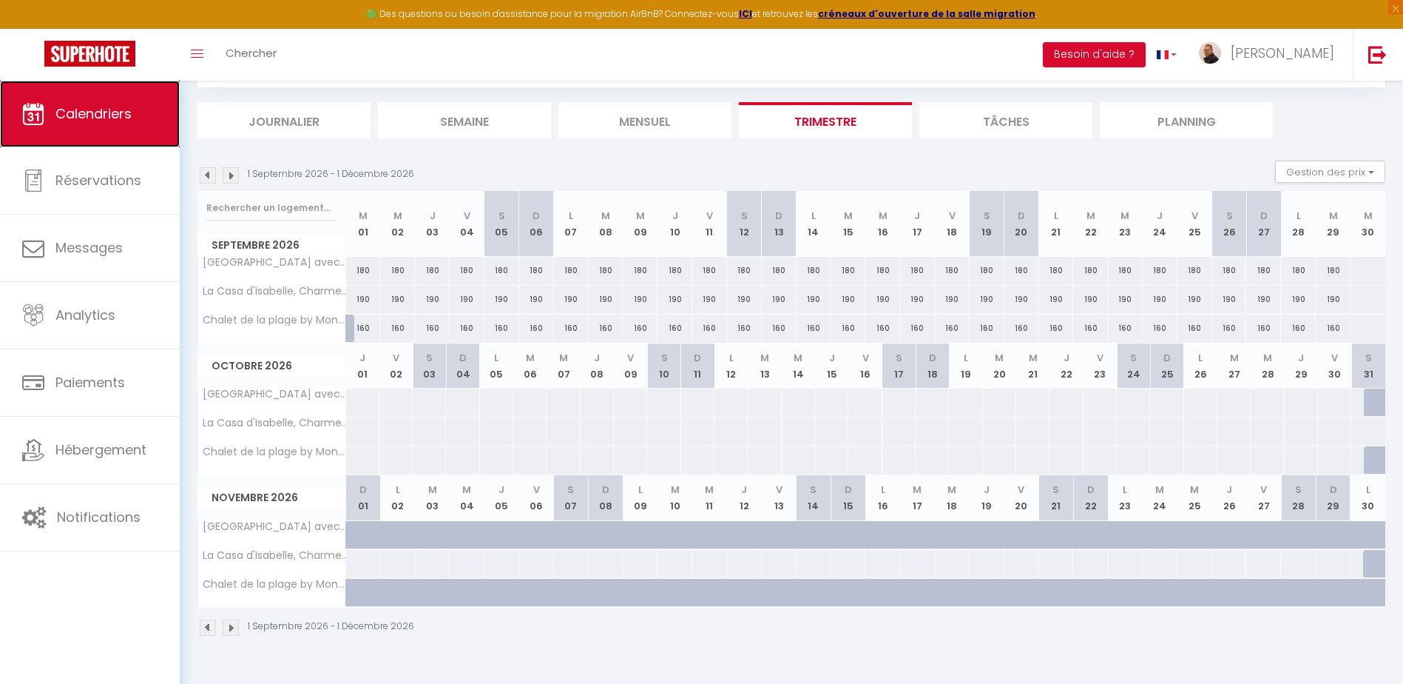
click at [107, 112] on span "Calendriers" at bounding box center [93, 113] width 76 height 18
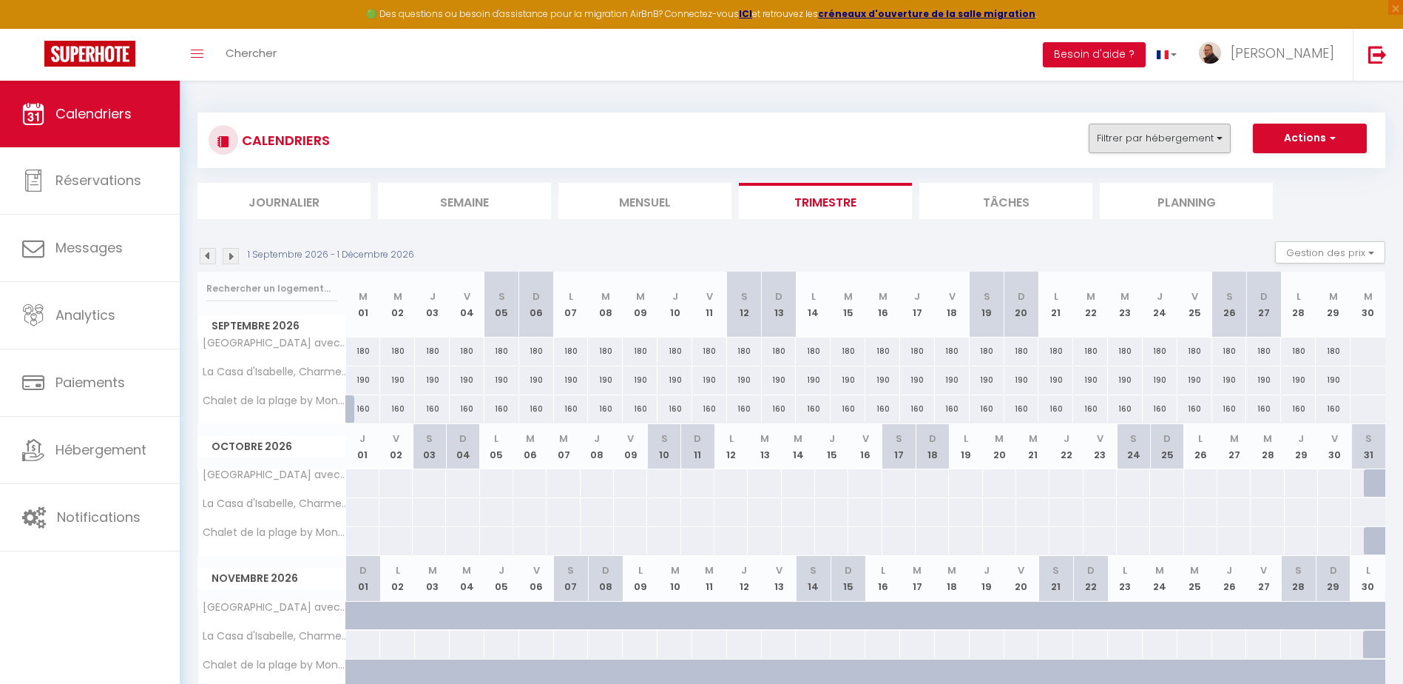
drag, startPoint x: 1056, startPoint y: 155, endPoint x: 1174, endPoint y: 144, distance: 118.1
click at [1201, 144] on button "Filtrer par hébergement" at bounding box center [1160, 139] width 142 height 30
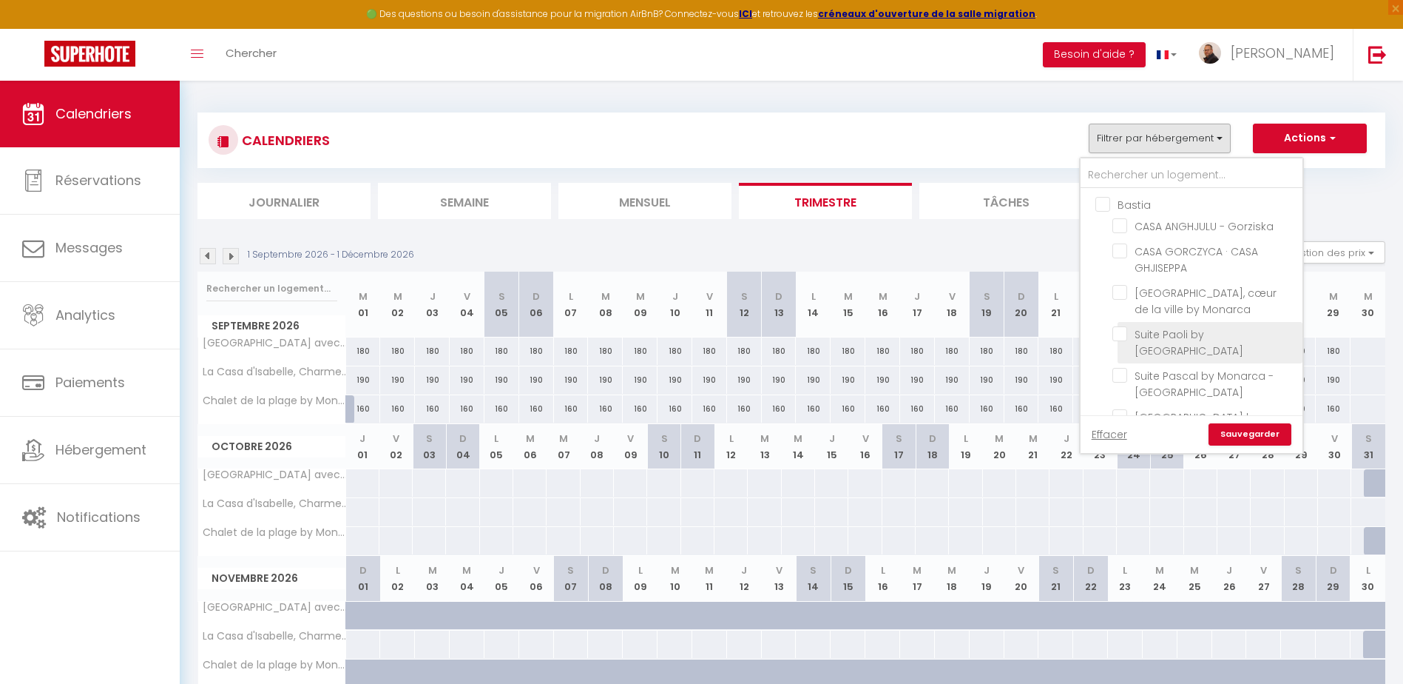
click at [1122, 333] on input "Suite Paoli by [GEOGRAPHIC_DATA]" at bounding box center [1205, 333] width 185 height 15
checkbox input "true"
checkbox input "false"
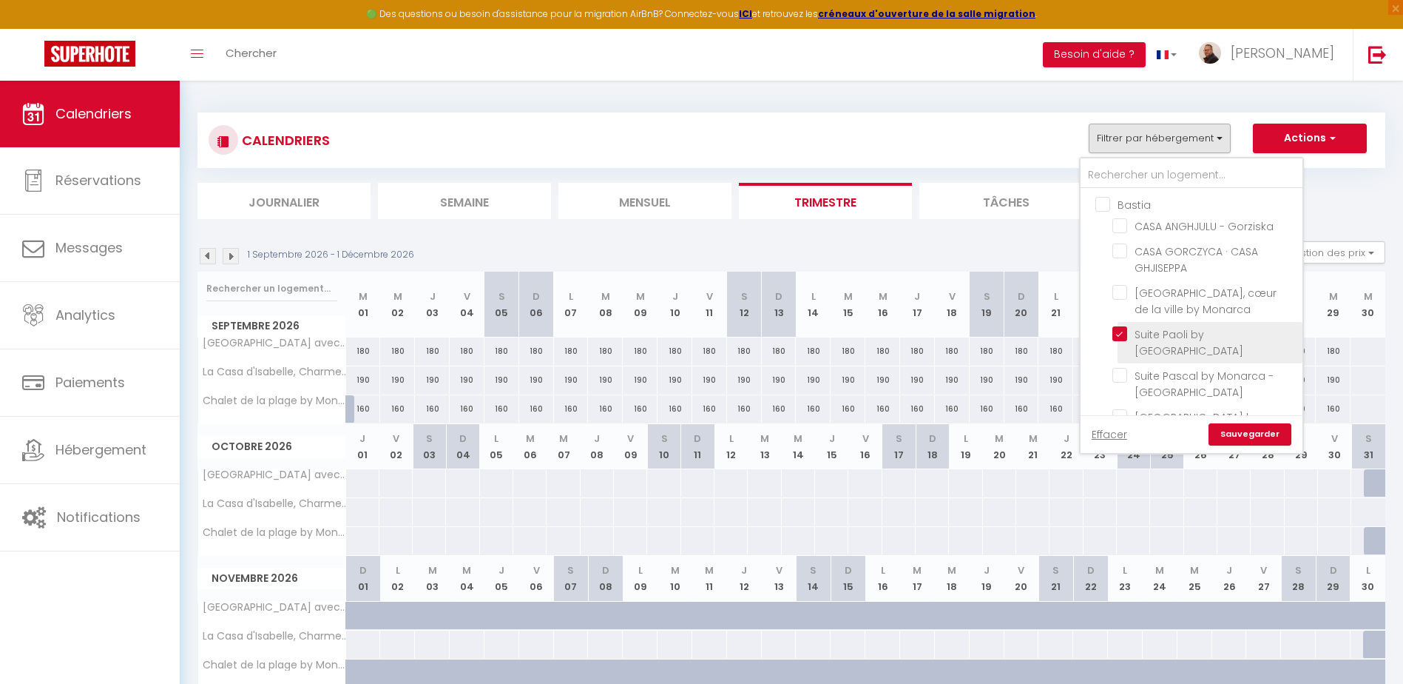
checkbox input "false"
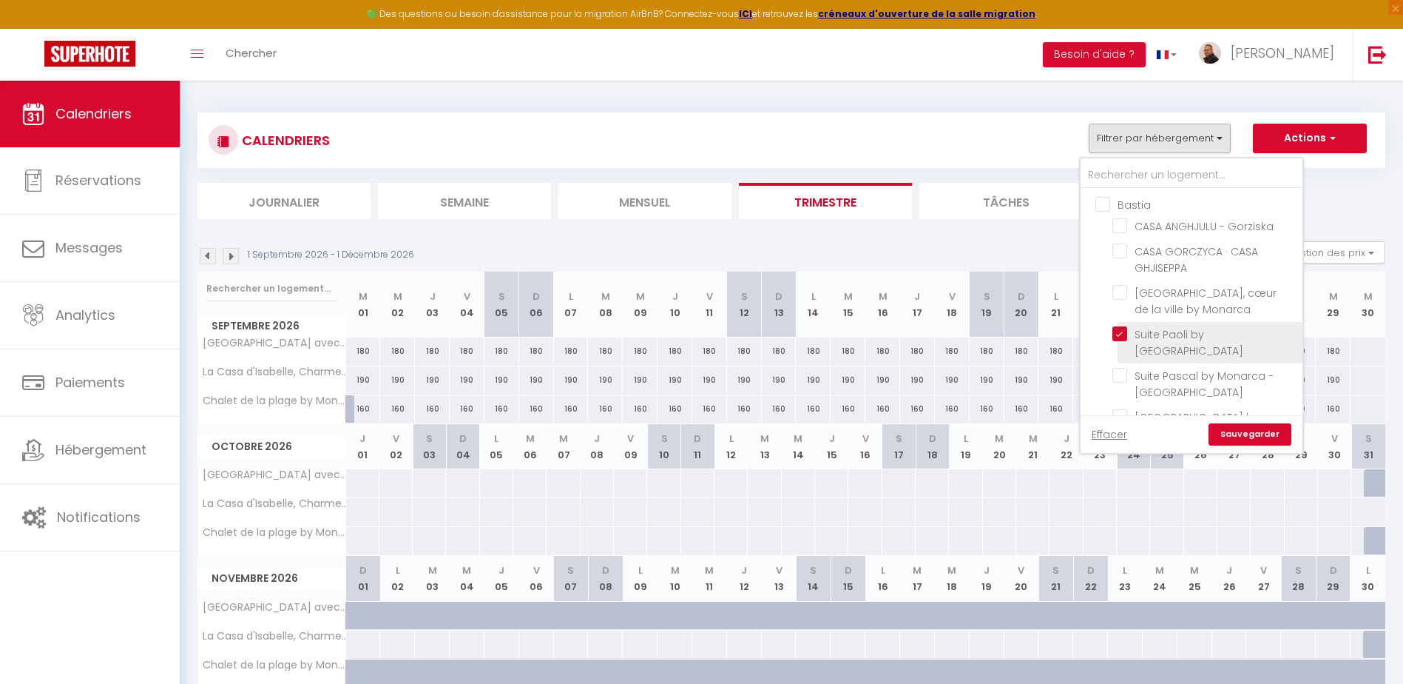
checkbox input "false"
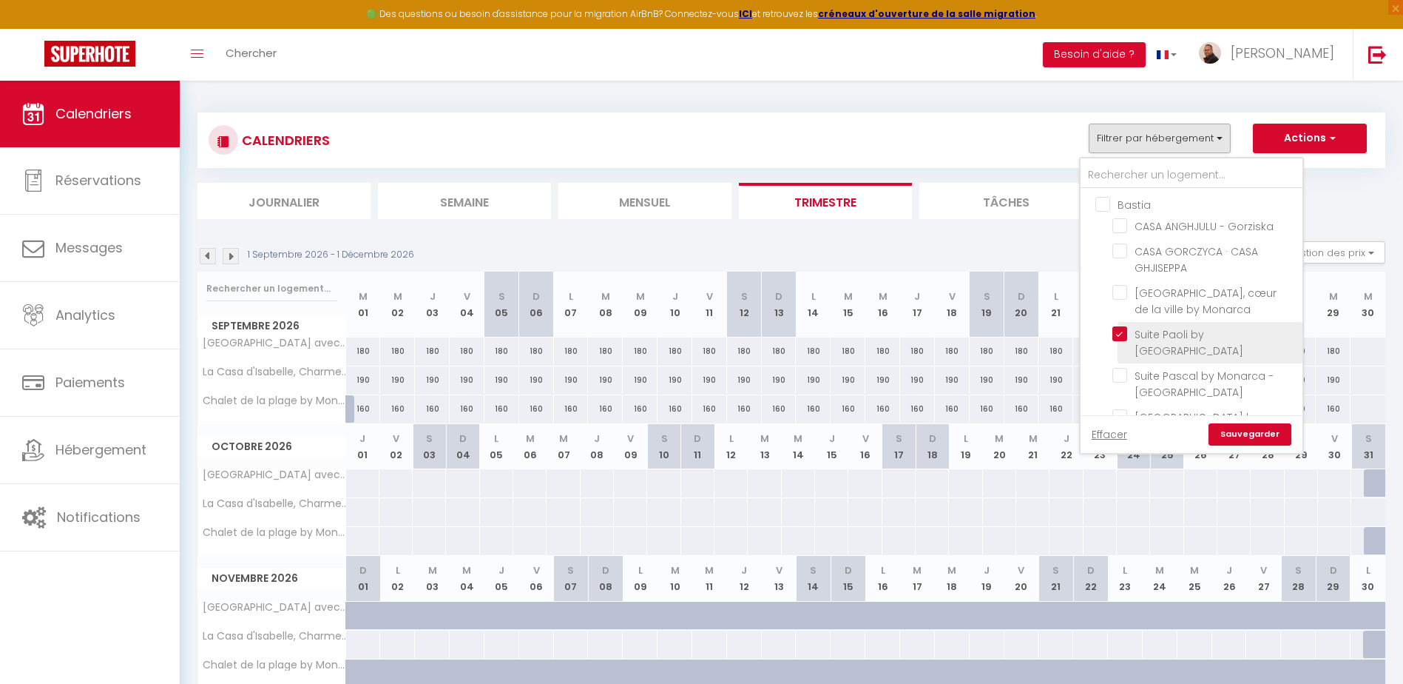
checkbox input "false"
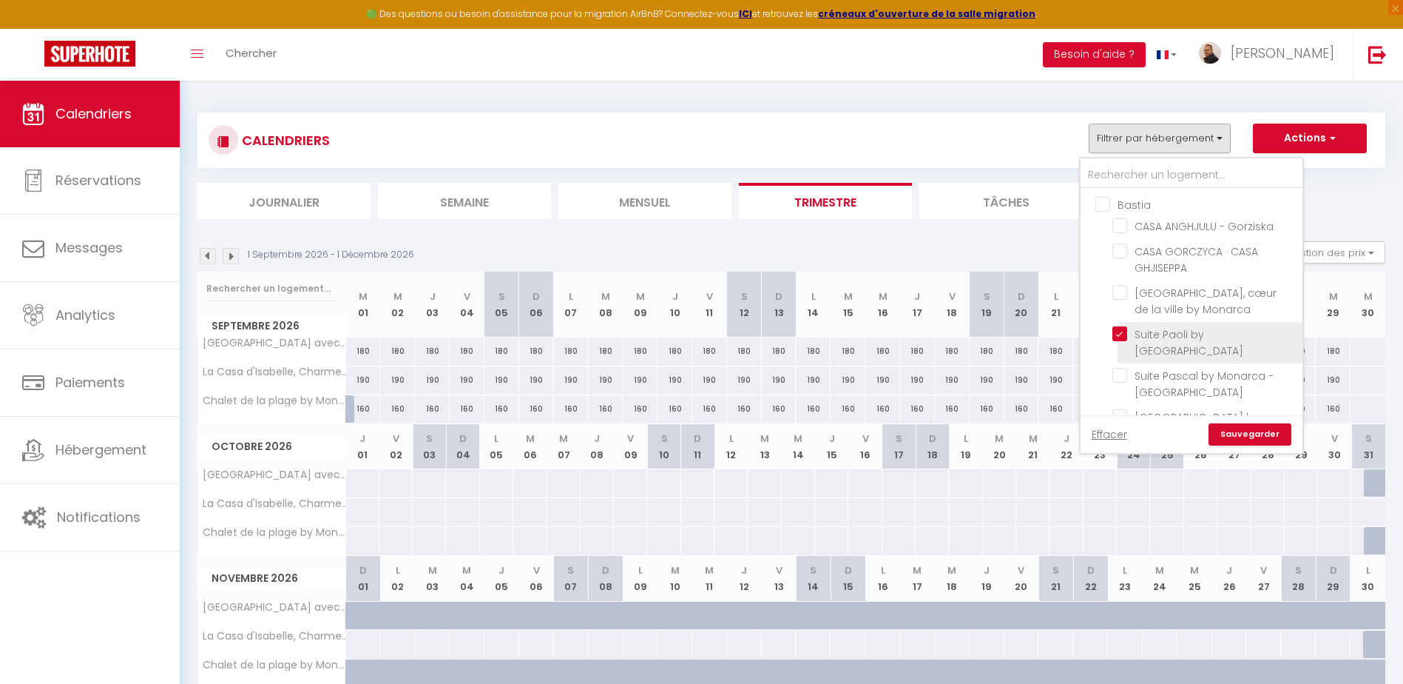
checkbox input "false"
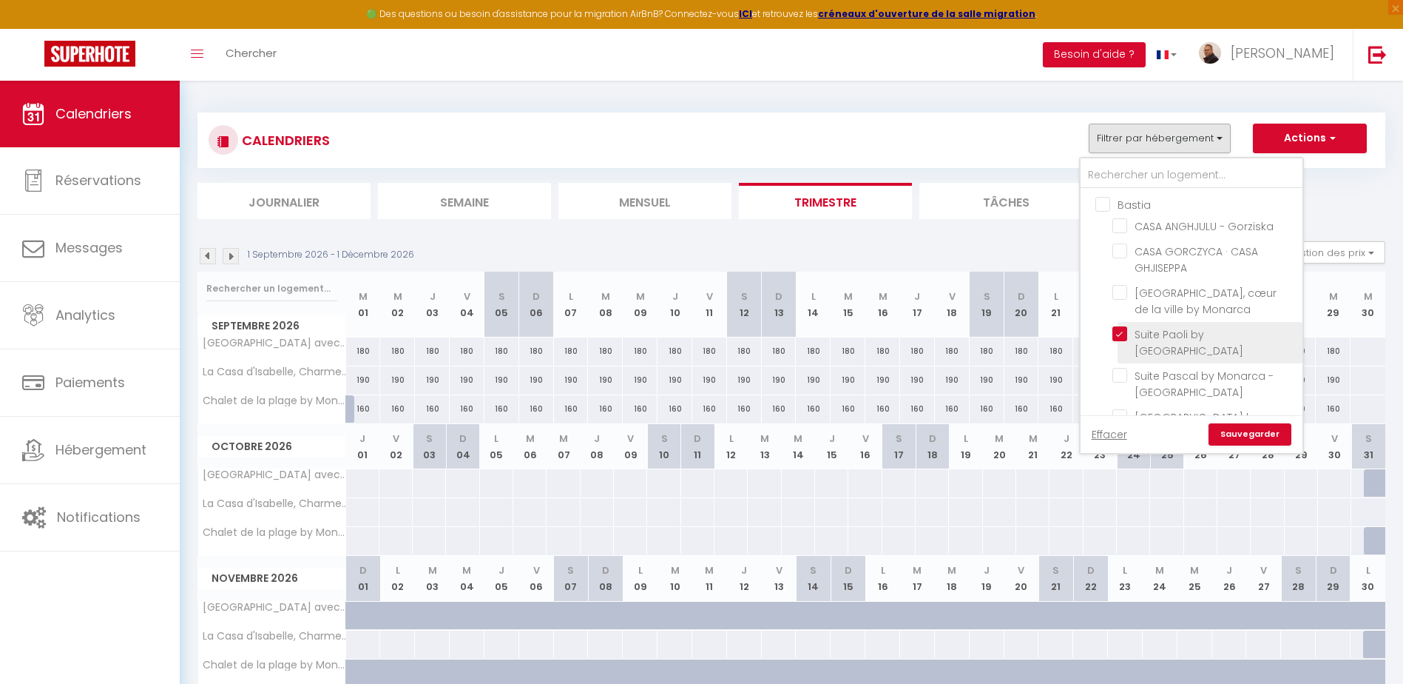
checkbox input "false"
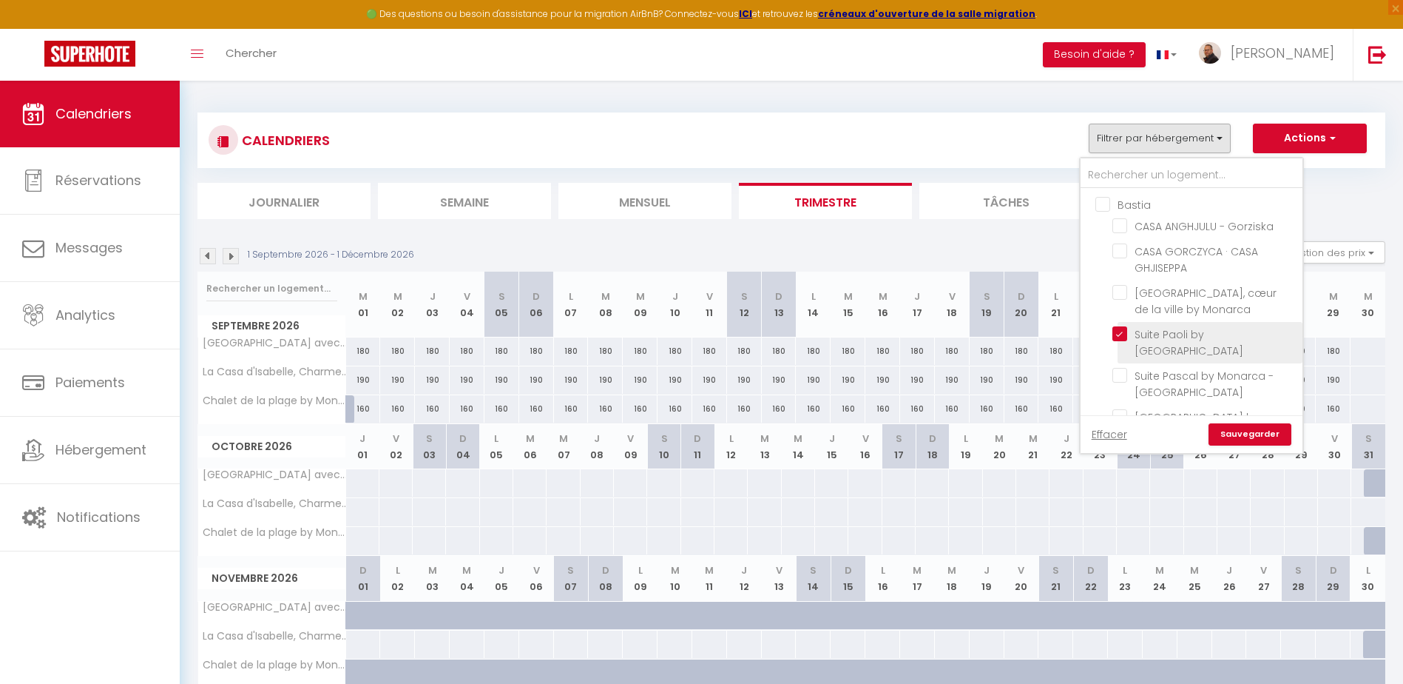
checkbox input "false"
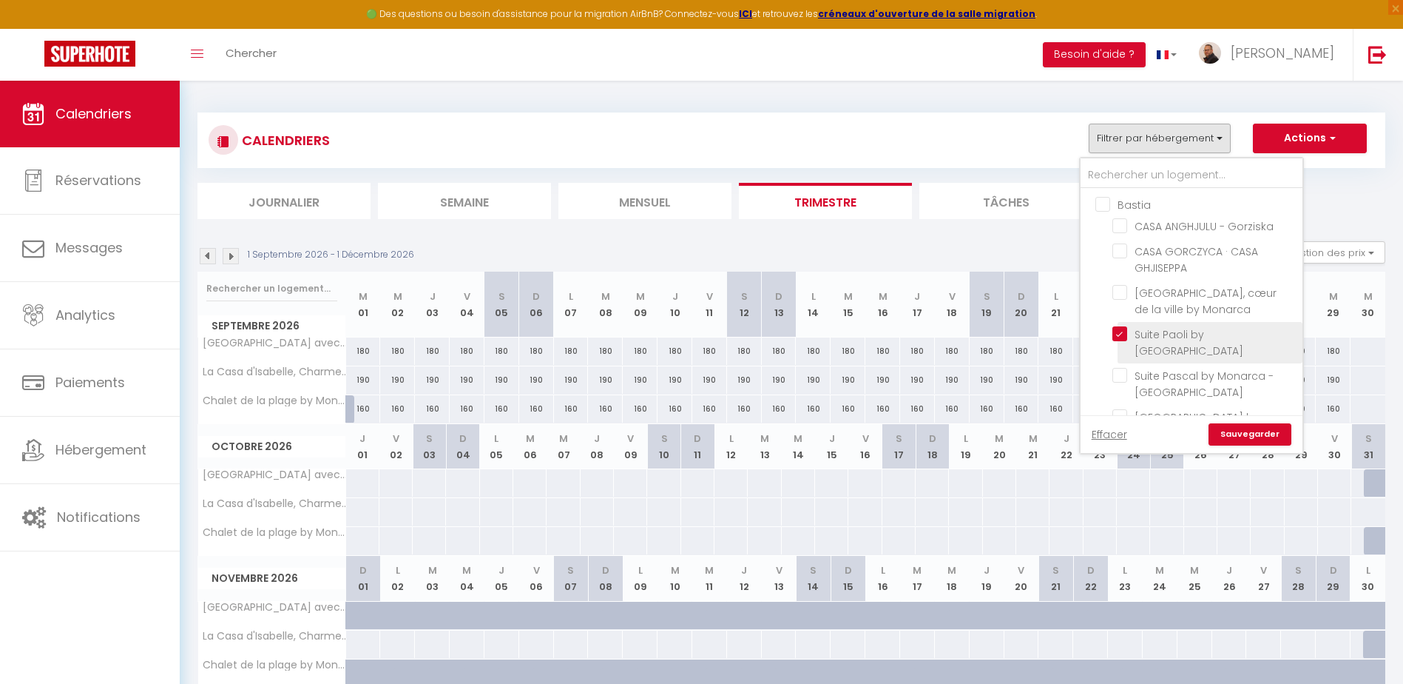
checkbox input "false"
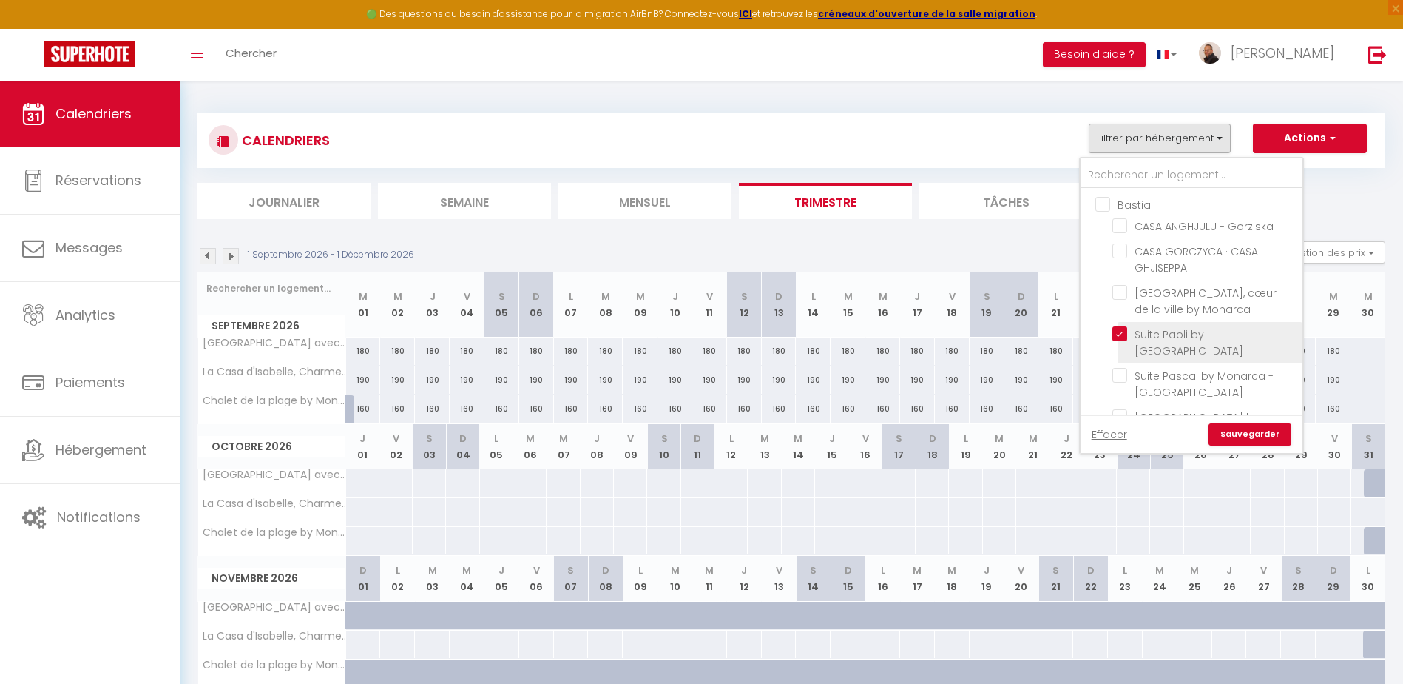
checkbox input "false"
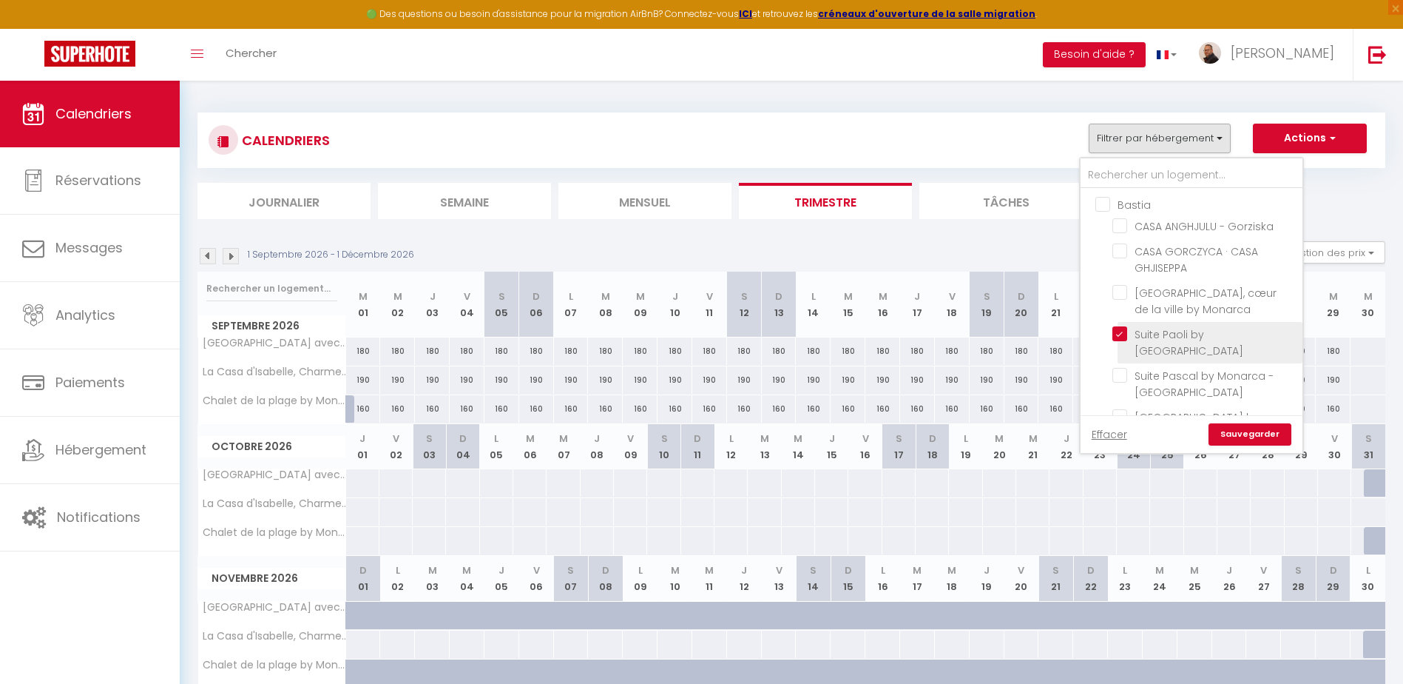
checkbox input "false"
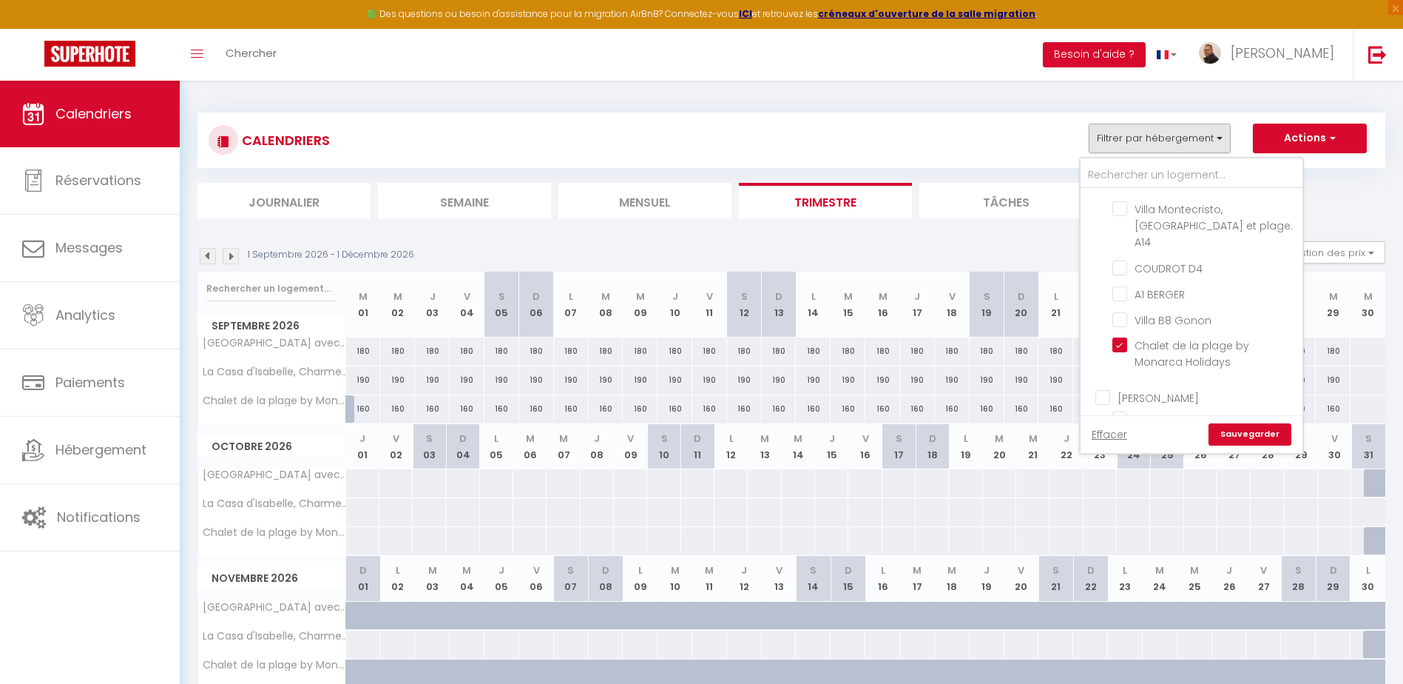
scroll to position [1332, 0]
click at [1124, 362] on input "Chalet de la plage by Monarca Holidays" at bounding box center [1205, 369] width 185 height 15
checkbox input "false"
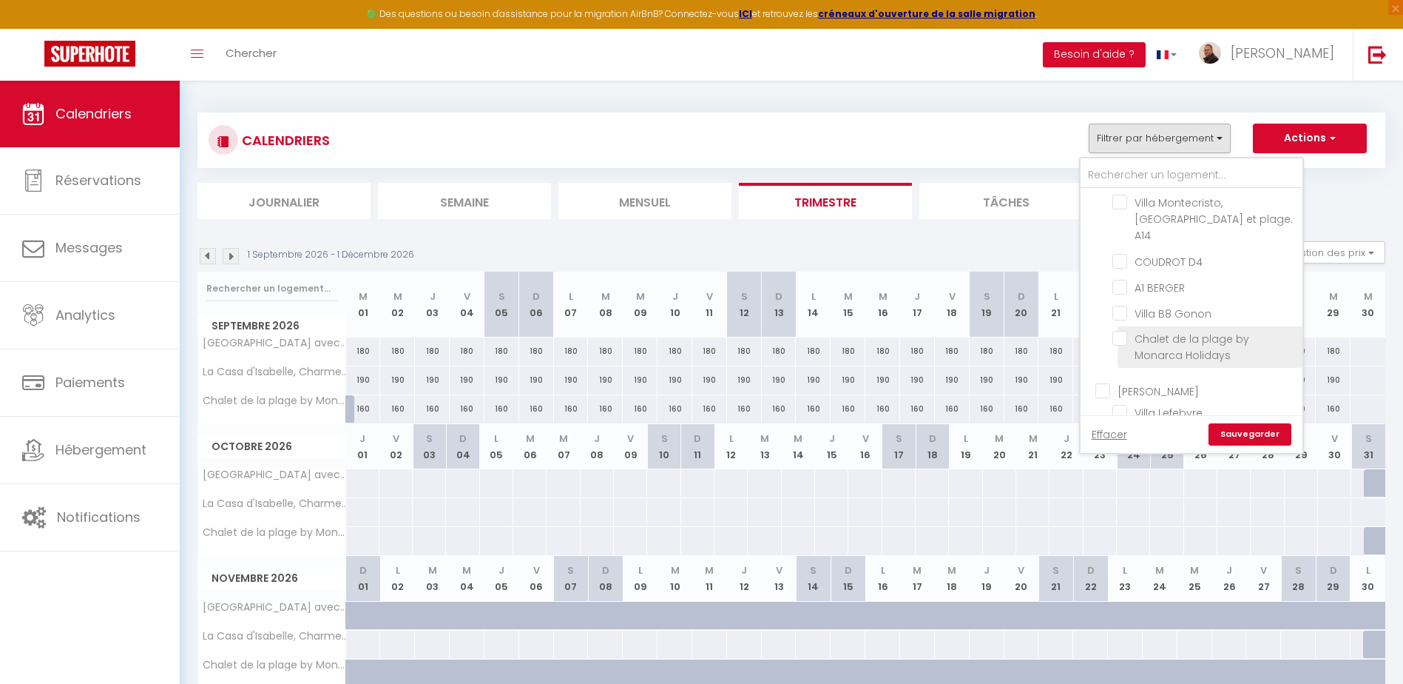
checkbox input "false"
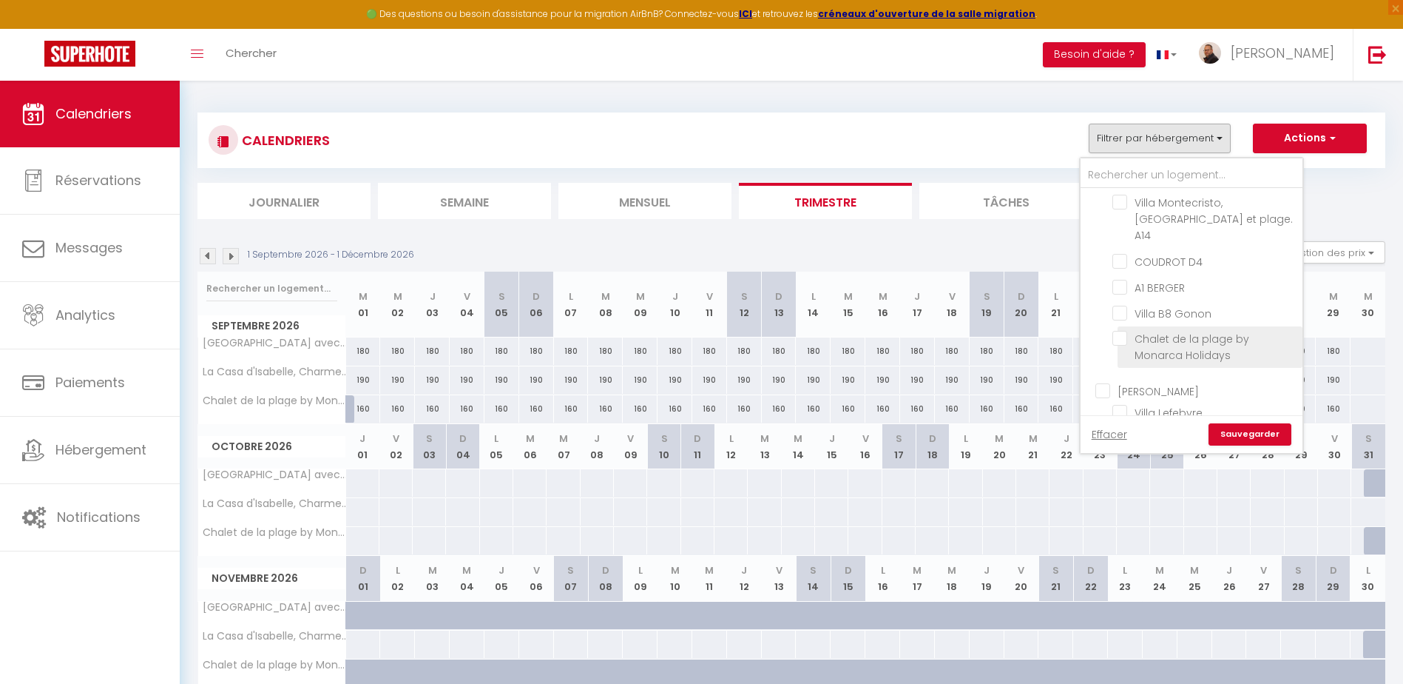
checkbox input "false"
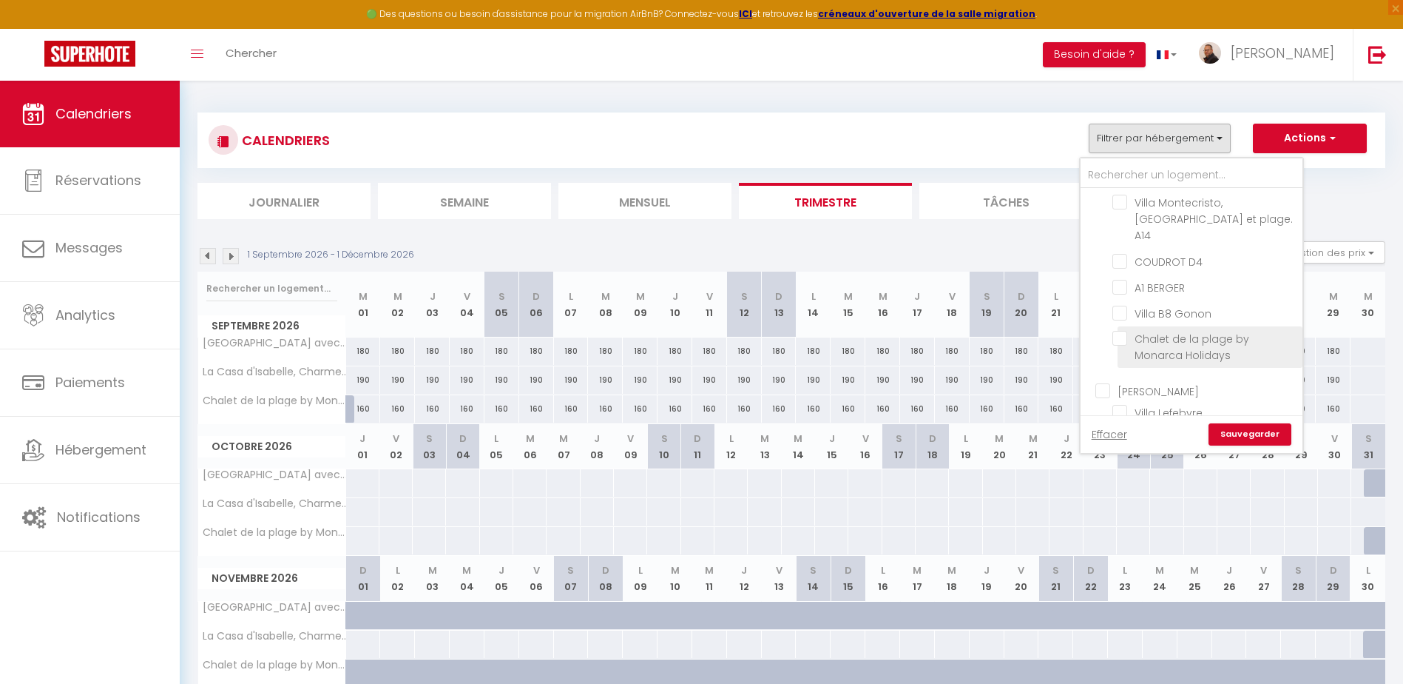
checkbox input "false"
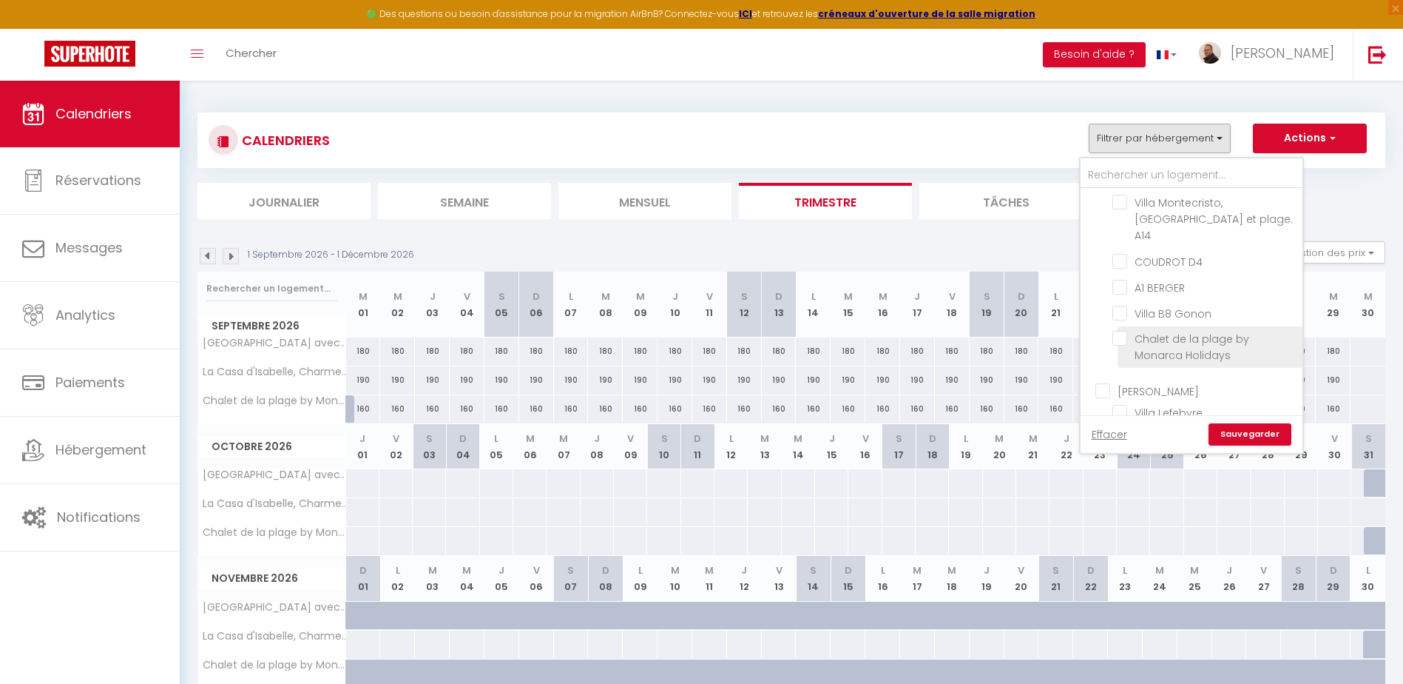
checkbox input "false"
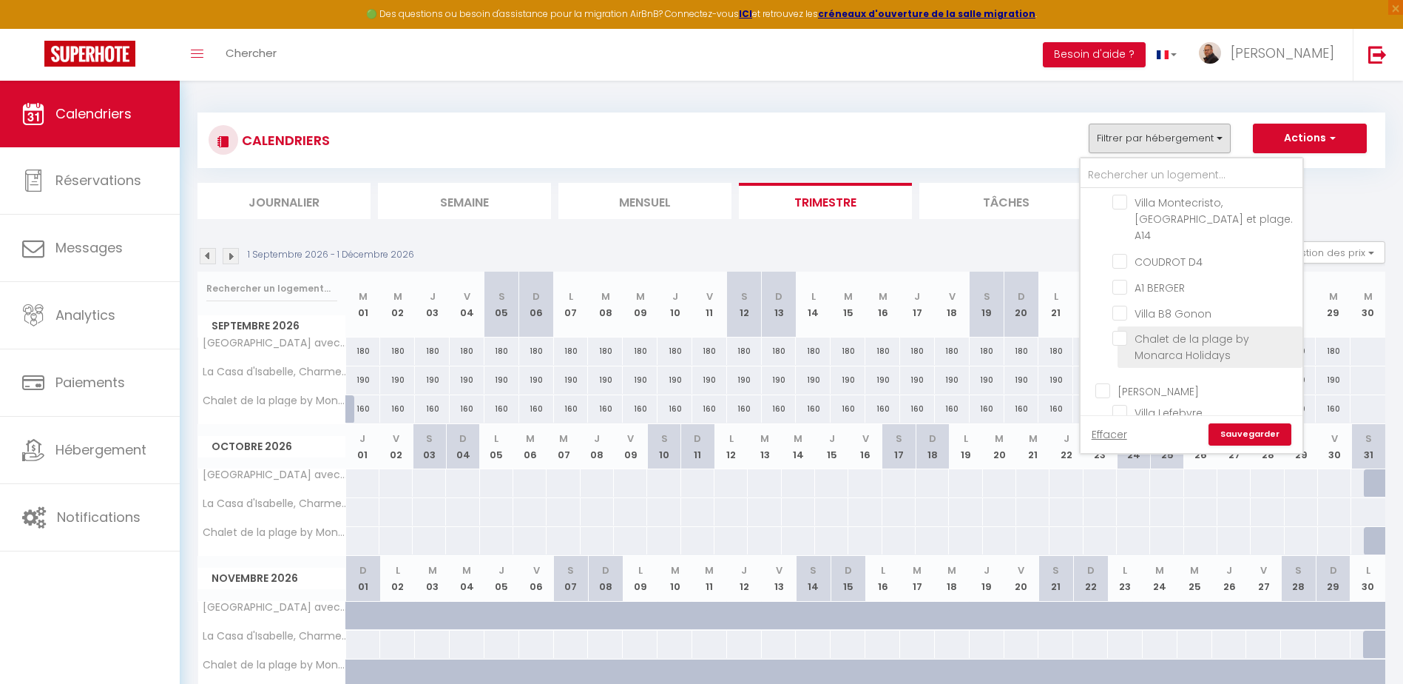
checkbox input "false"
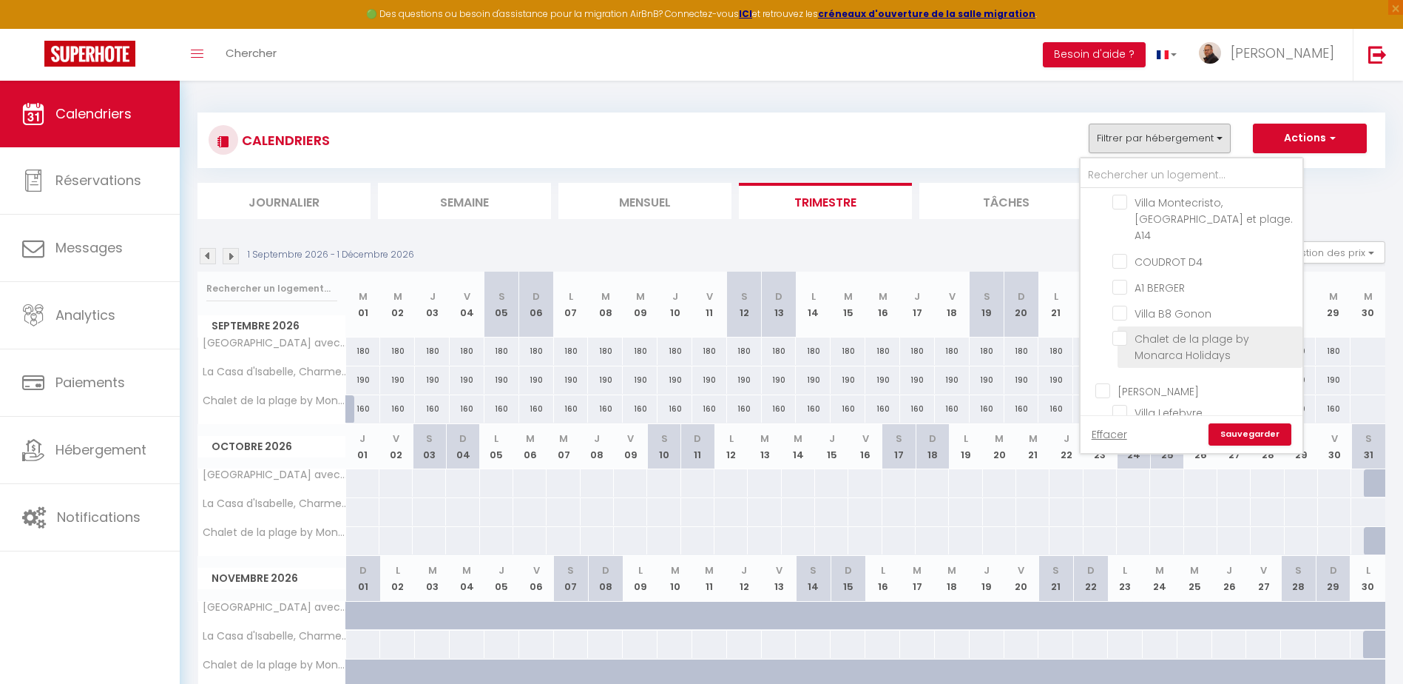
checkbox input "false"
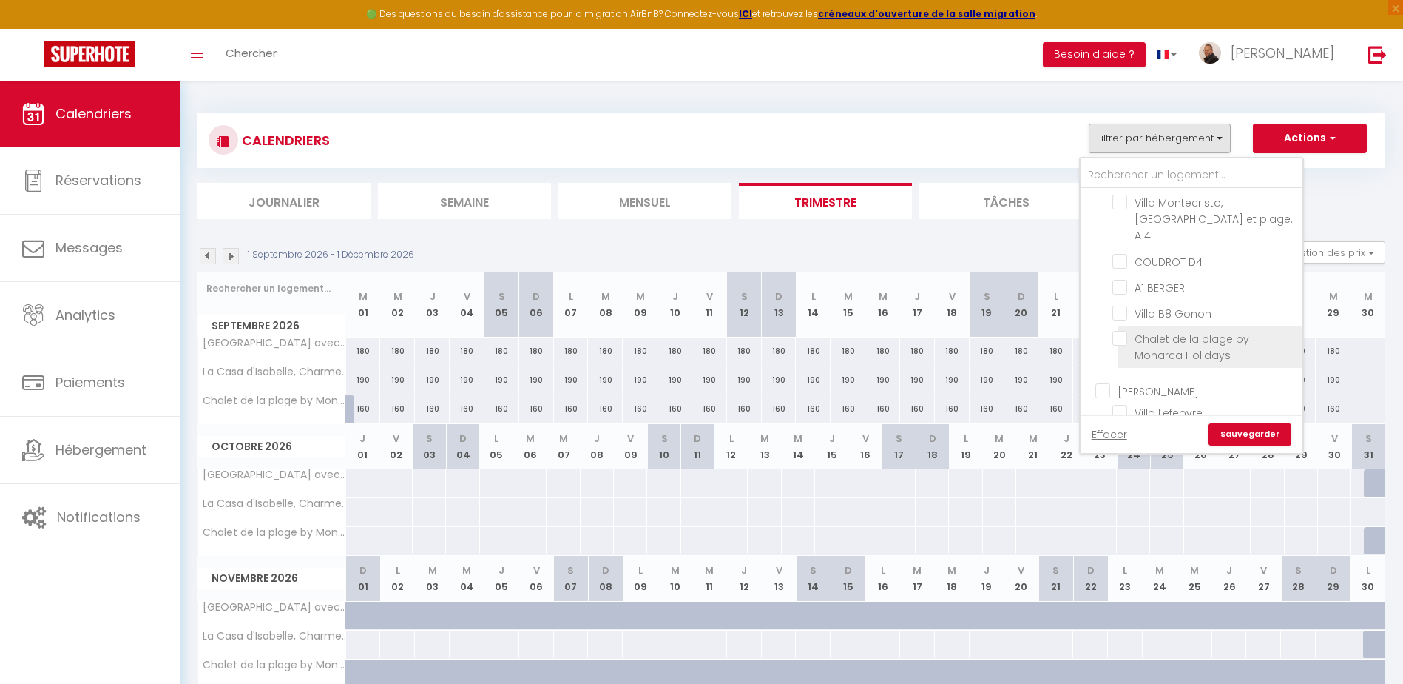
checkbox input "false"
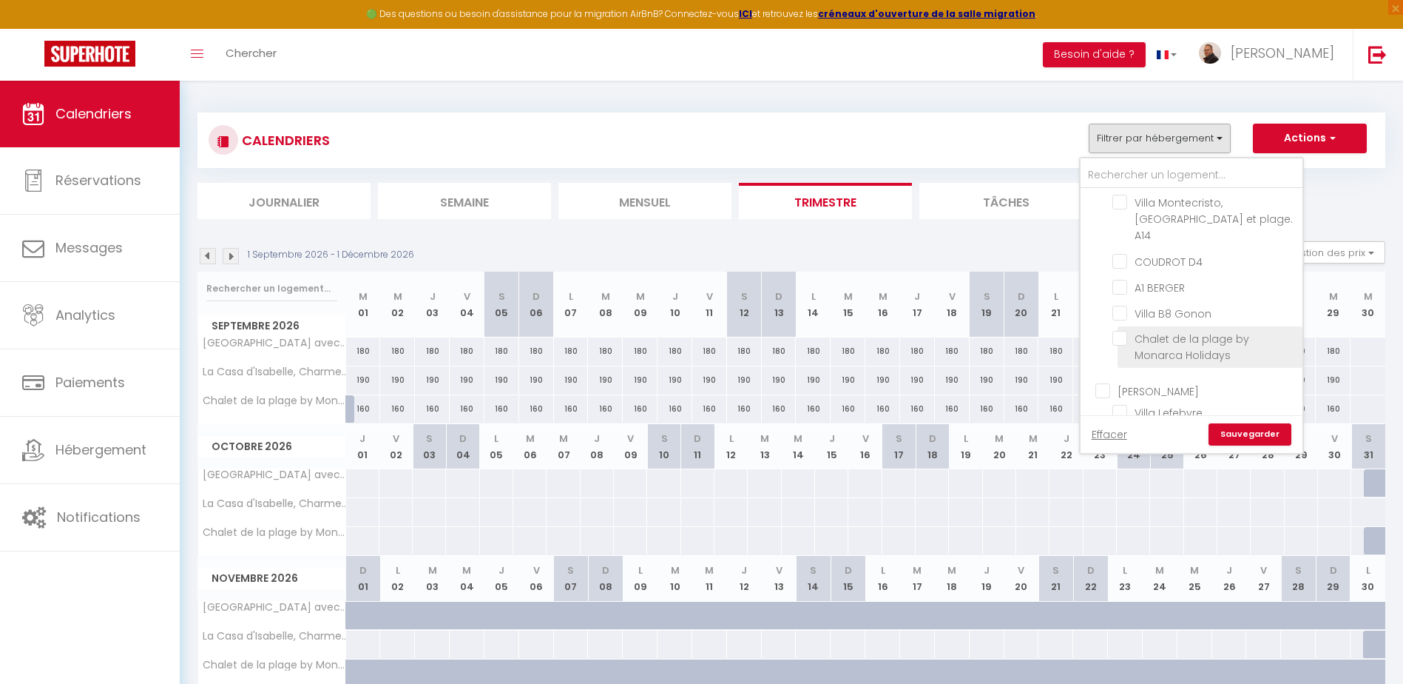
checkbox input "false"
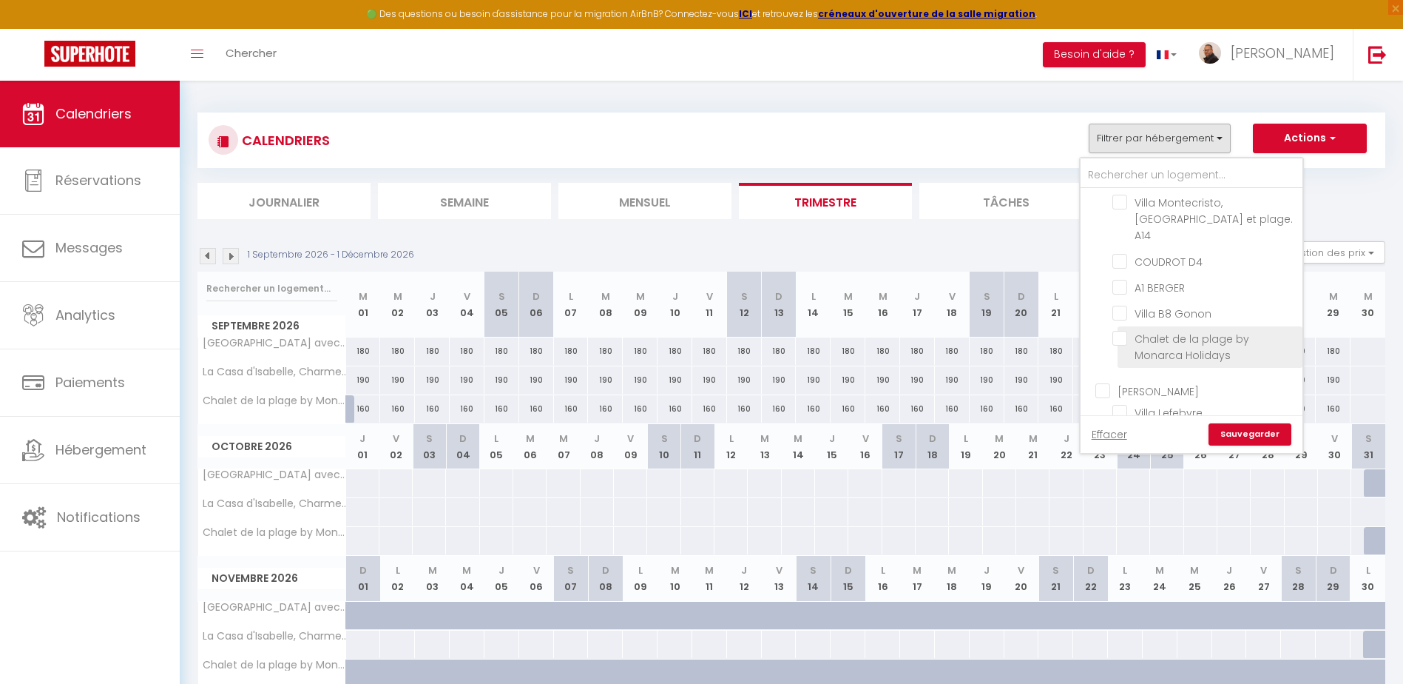
checkbox input "false"
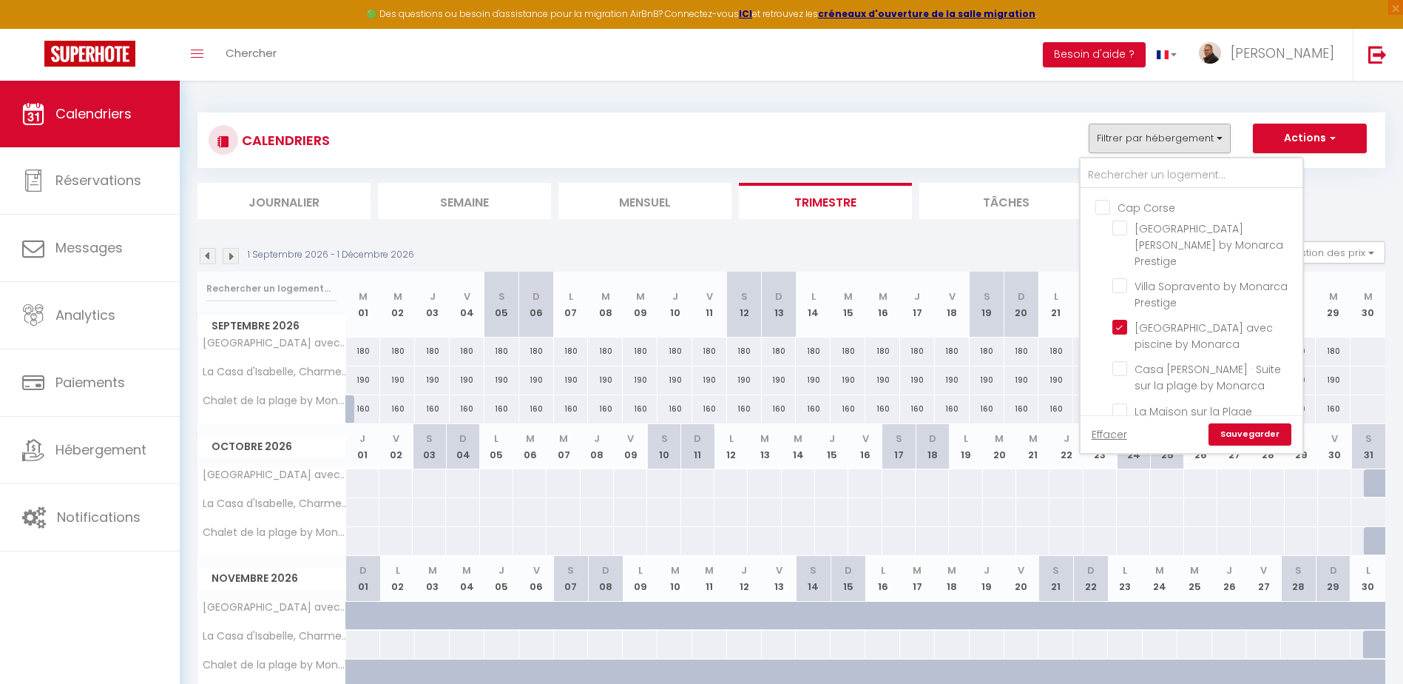
scroll to position [666, 0]
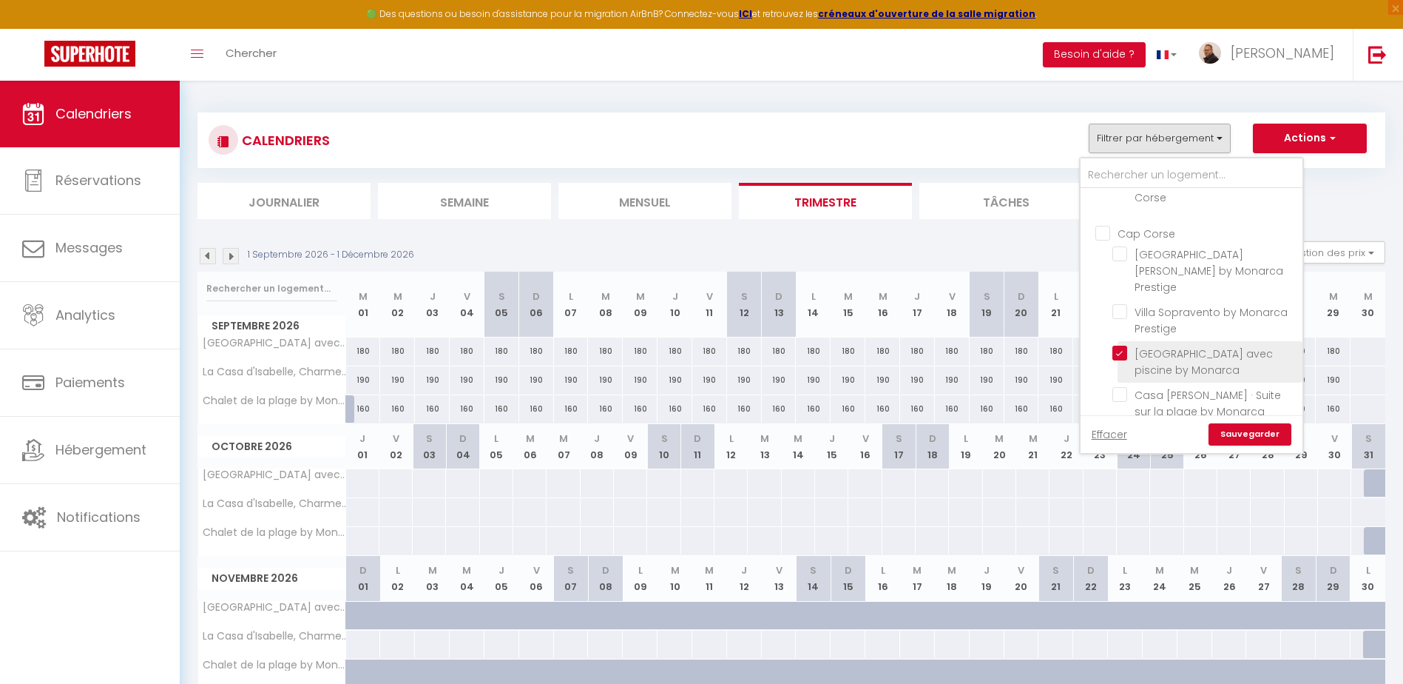
click at [1121, 345] on input "[GEOGRAPHIC_DATA] avec piscine by Monarca" at bounding box center [1205, 352] width 185 height 15
checkbox input "false"
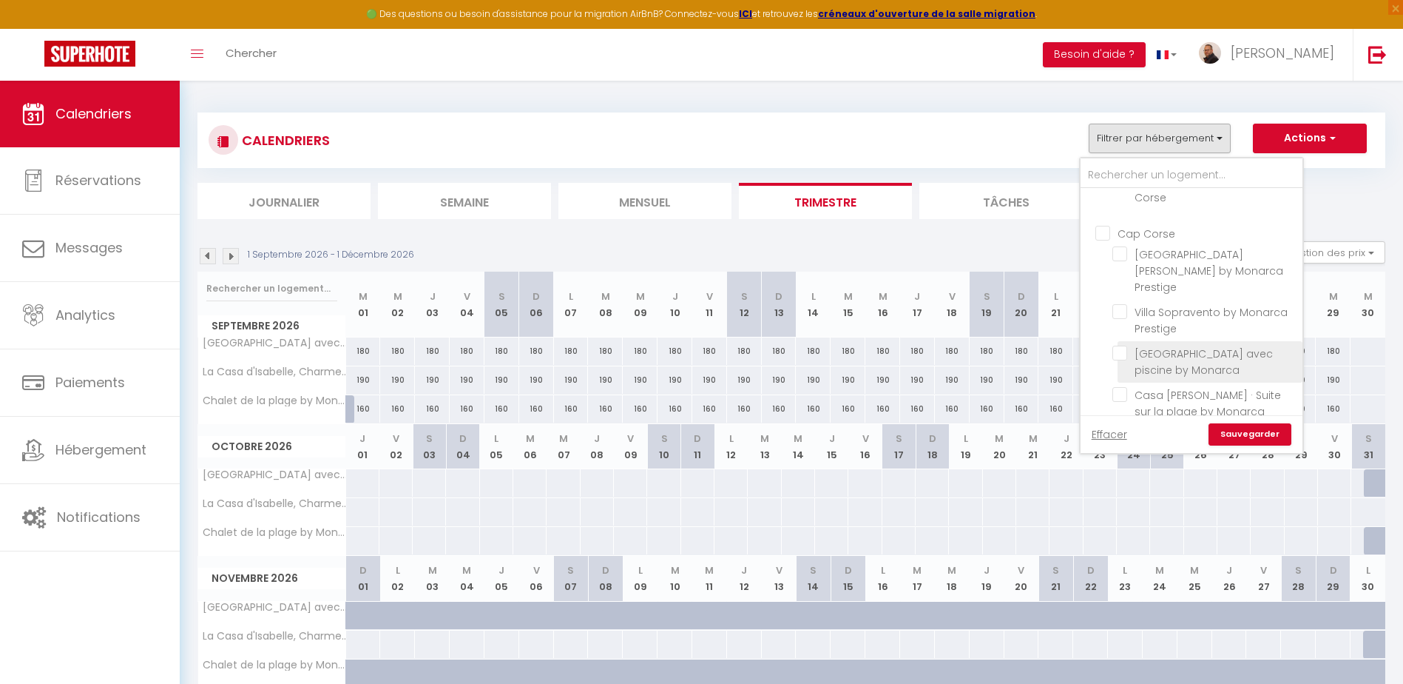
checkbox input "false"
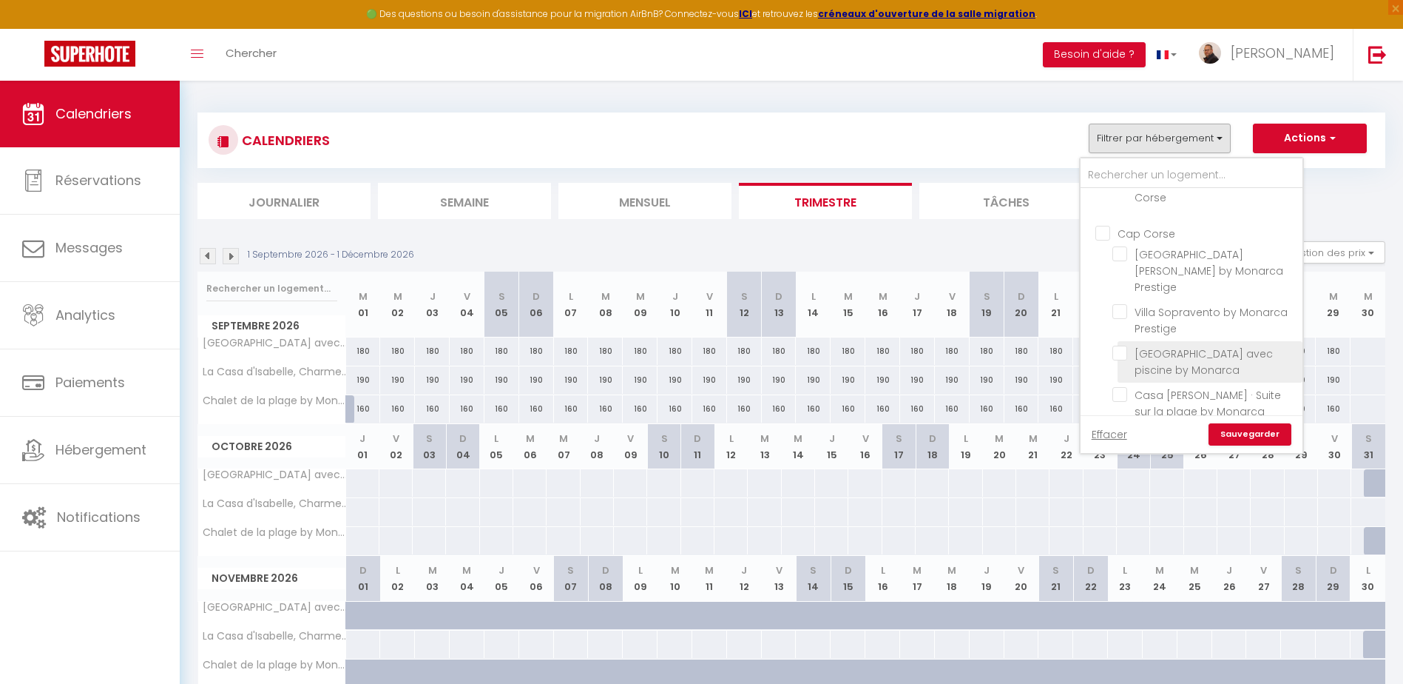
checkbox input "false"
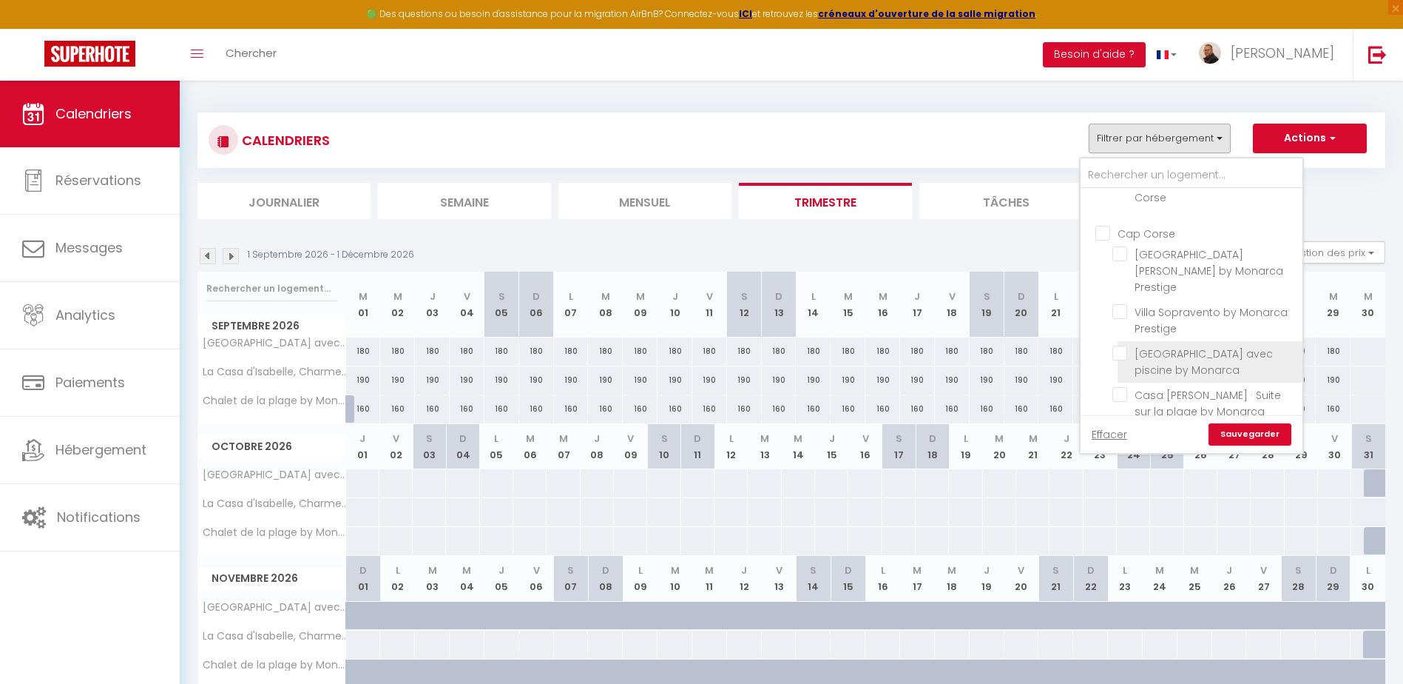
checkbox input "false"
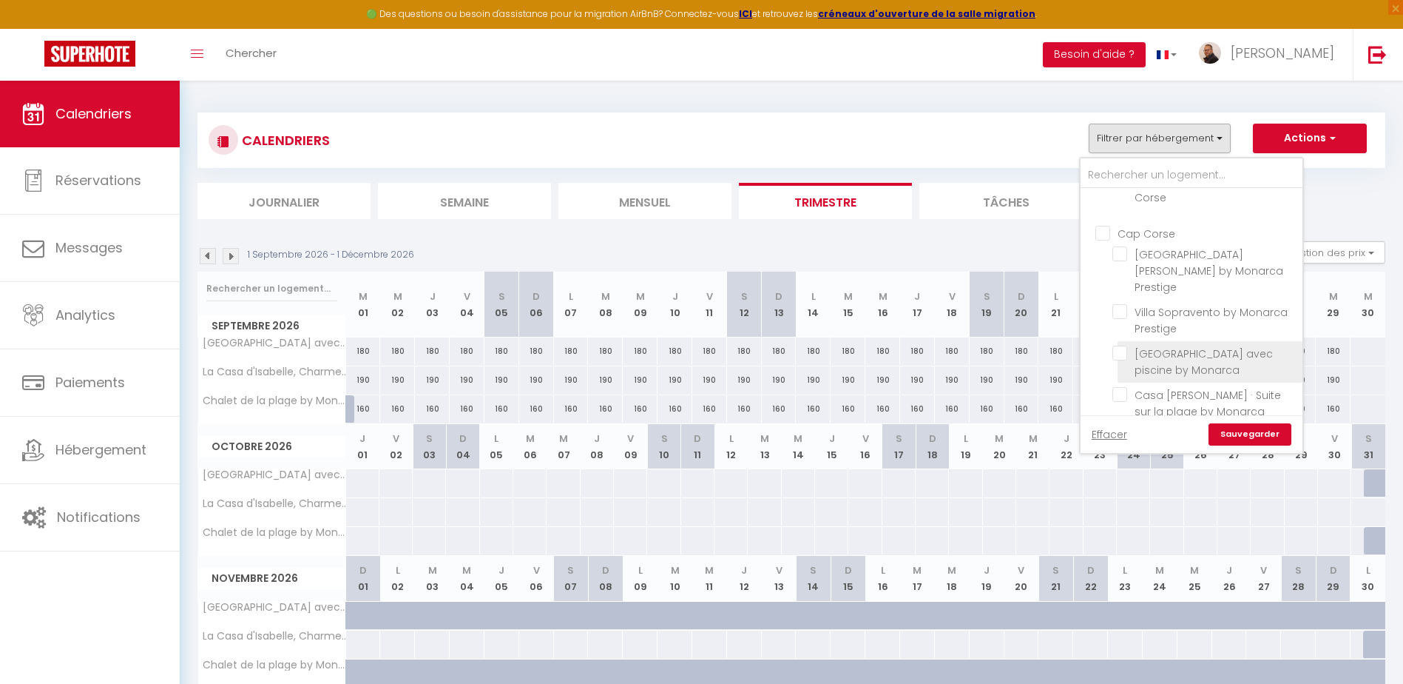
checkbox input "false"
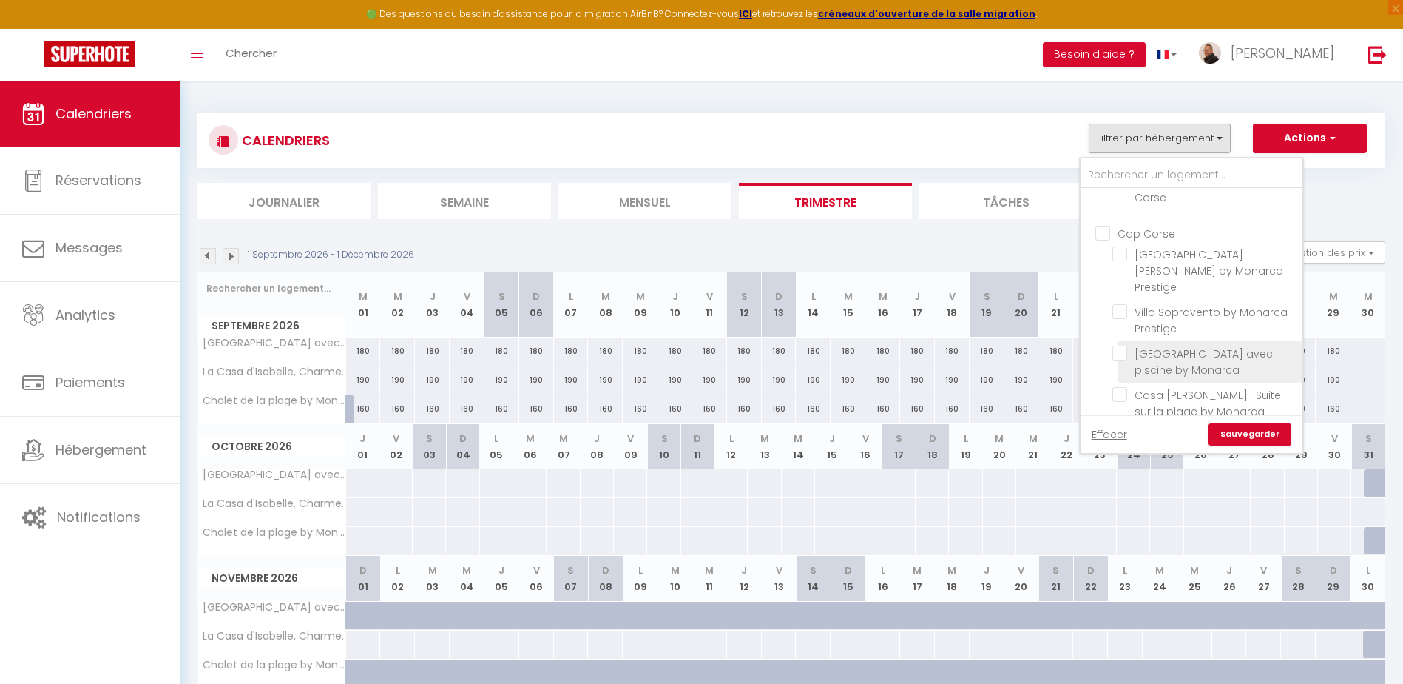
checkbox input "false"
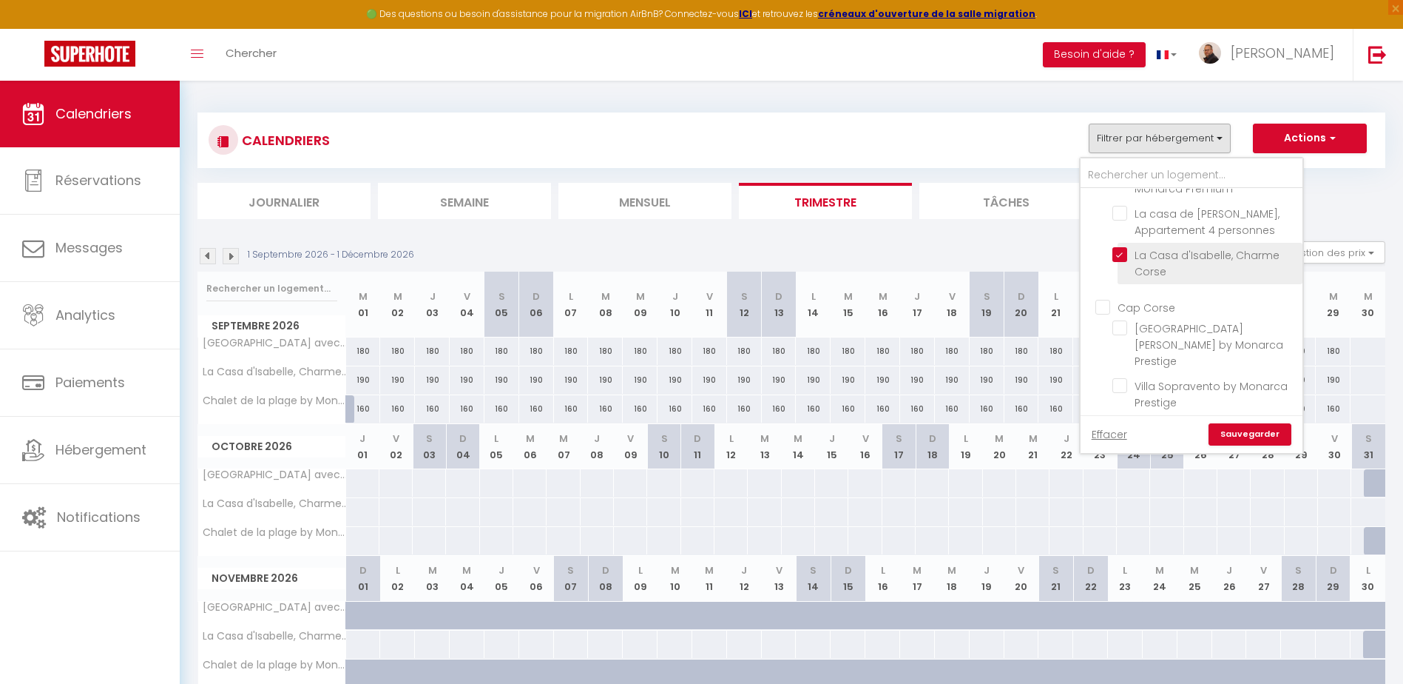
click at [1123, 247] on input "La Casa d'[PERSON_NAME], Charme Corse" at bounding box center [1205, 254] width 185 height 15
click at [1248, 428] on link "Sauvegarder" at bounding box center [1250, 434] width 83 height 22
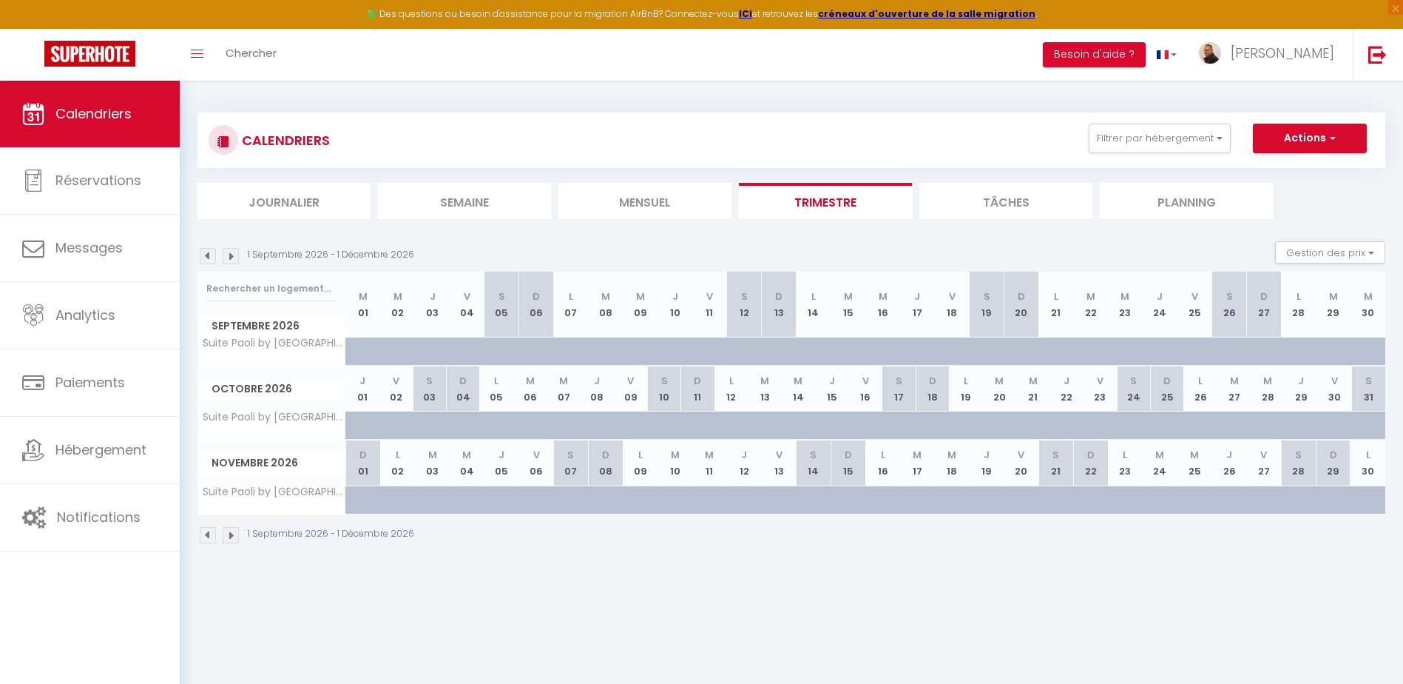
click at [207, 255] on img at bounding box center [208, 256] width 16 height 16
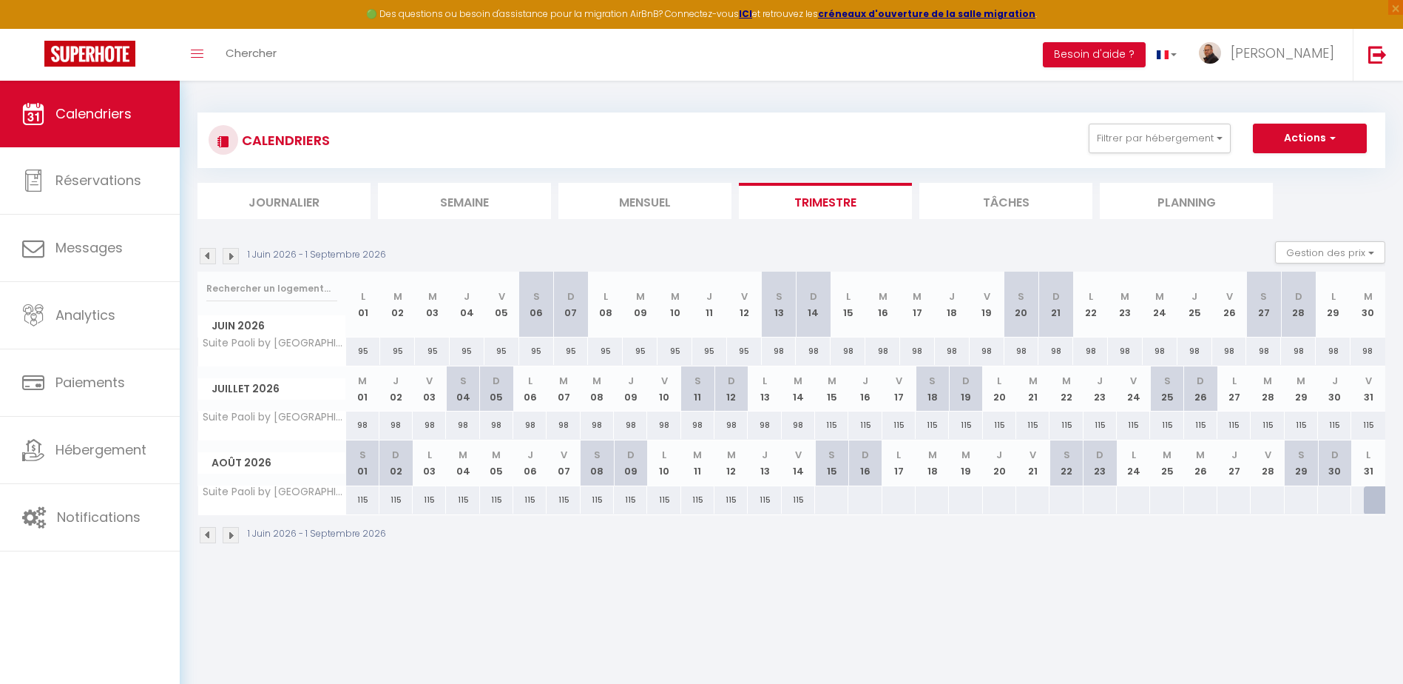
click at [207, 256] on img at bounding box center [208, 256] width 16 height 16
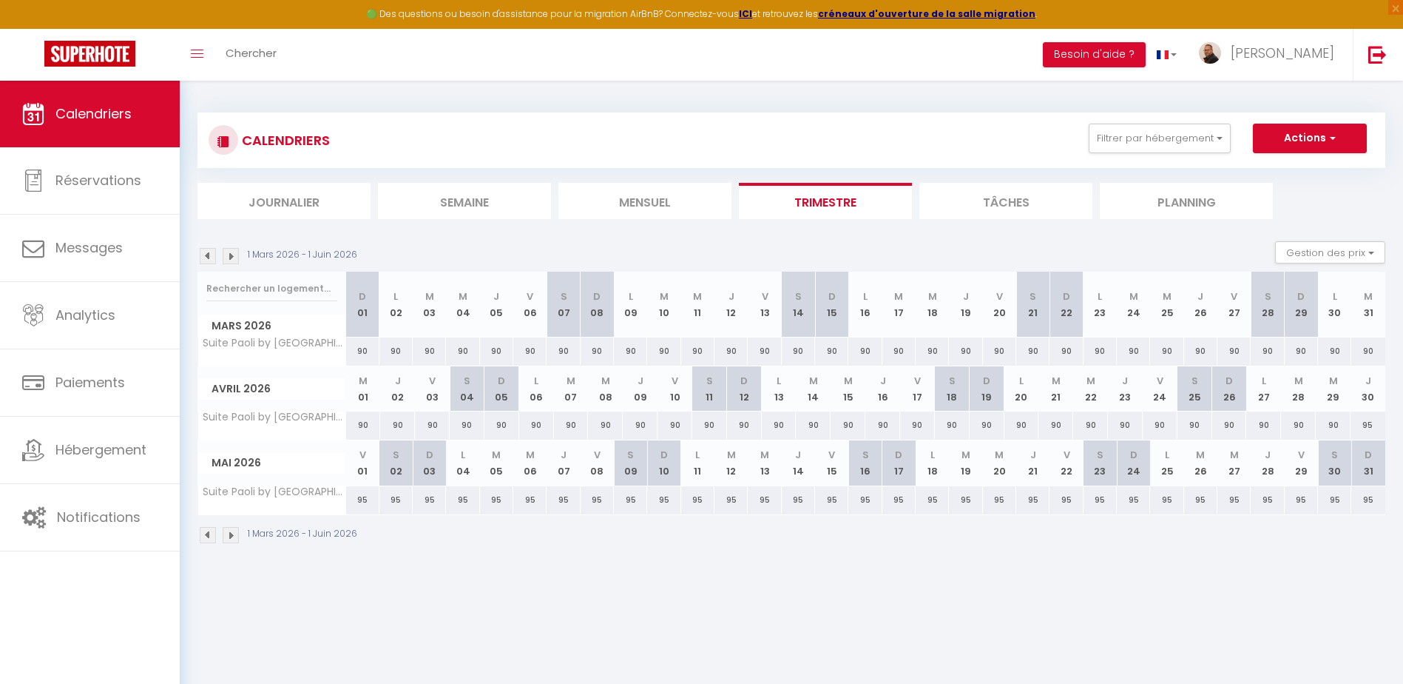
click at [207, 251] on img at bounding box center [208, 256] width 16 height 16
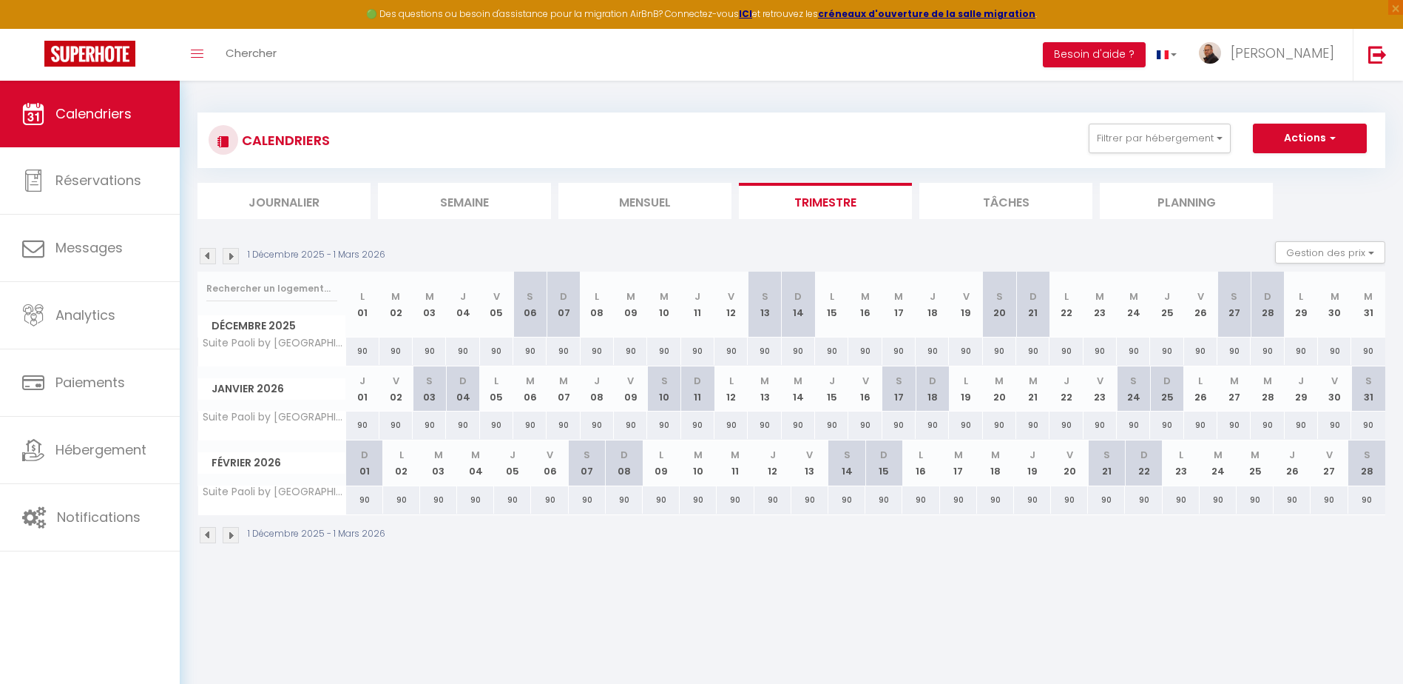
click at [207, 251] on img at bounding box center [208, 256] width 16 height 16
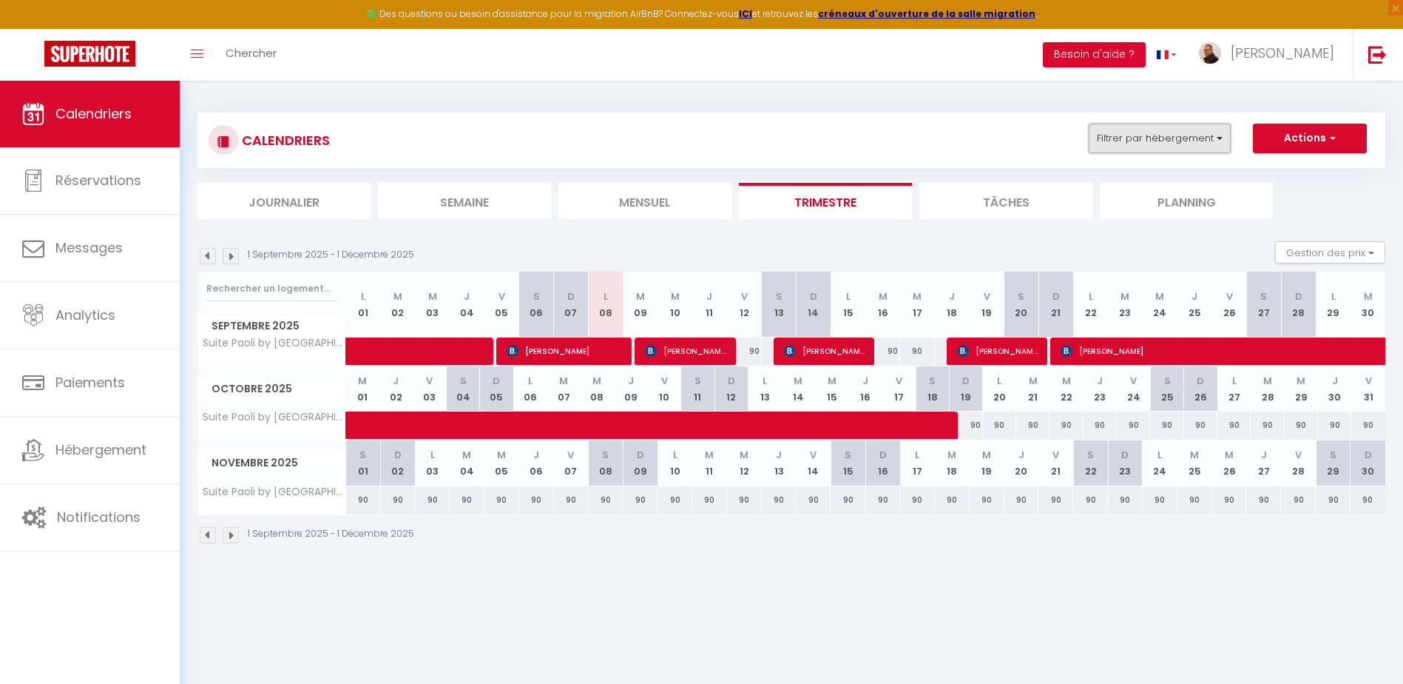
click at [1145, 144] on button "Filtrer par hébergement" at bounding box center [1160, 139] width 142 height 30
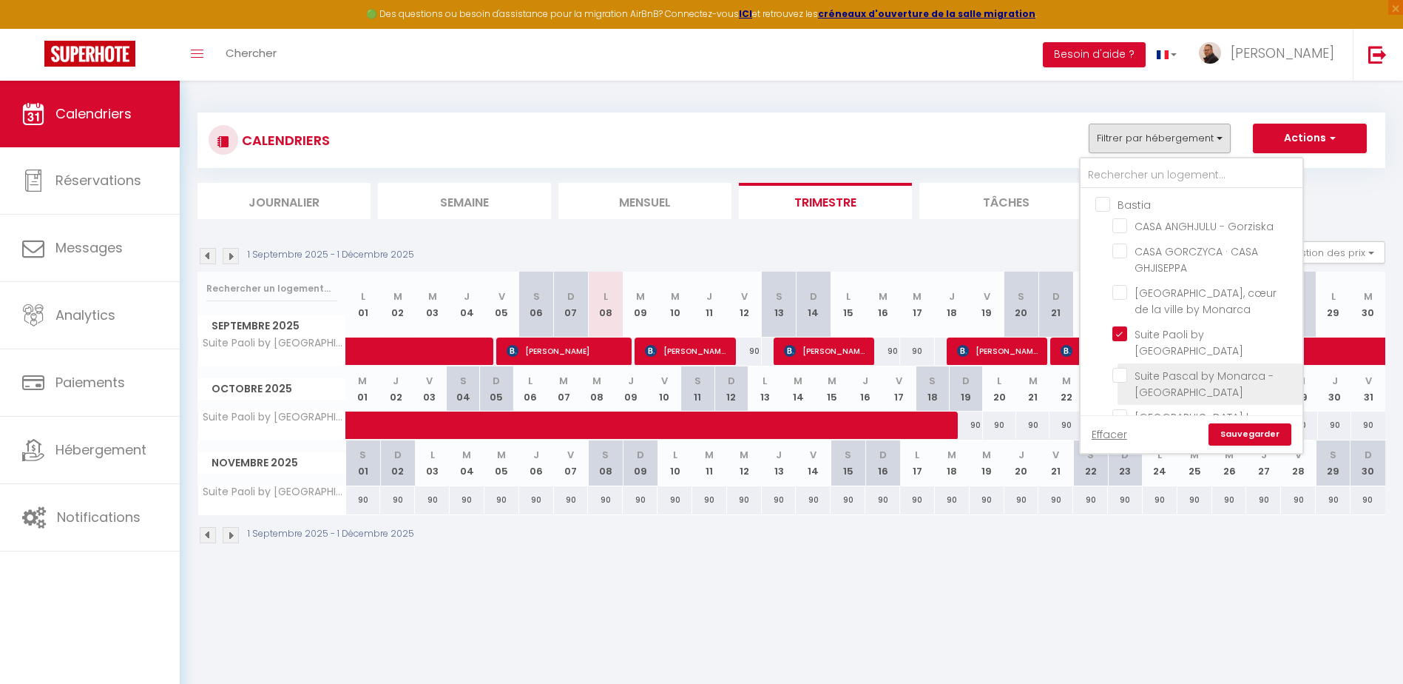
click at [1123, 374] on input "Suite Pascal by Monarca - [GEOGRAPHIC_DATA]" at bounding box center [1205, 375] width 185 height 15
click at [1258, 438] on link "Sauvegarder" at bounding box center [1250, 434] width 83 height 22
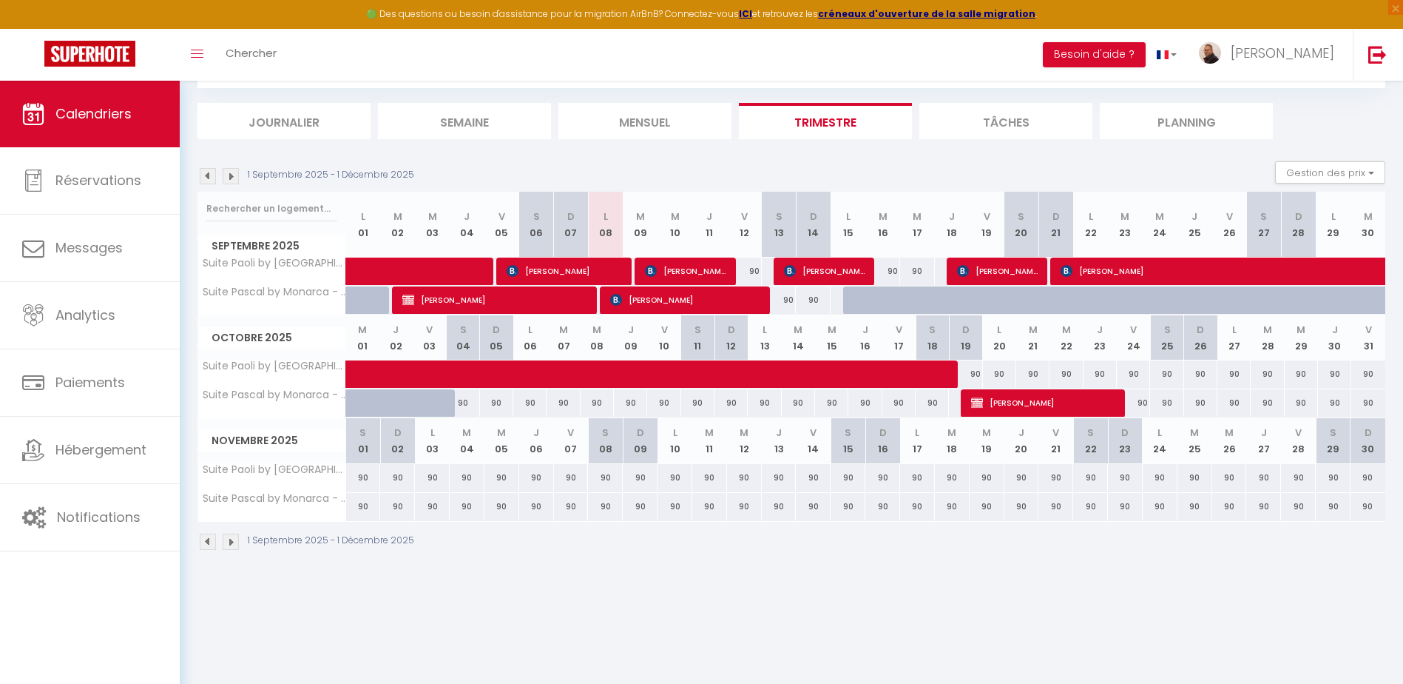
scroll to position [81, 0]
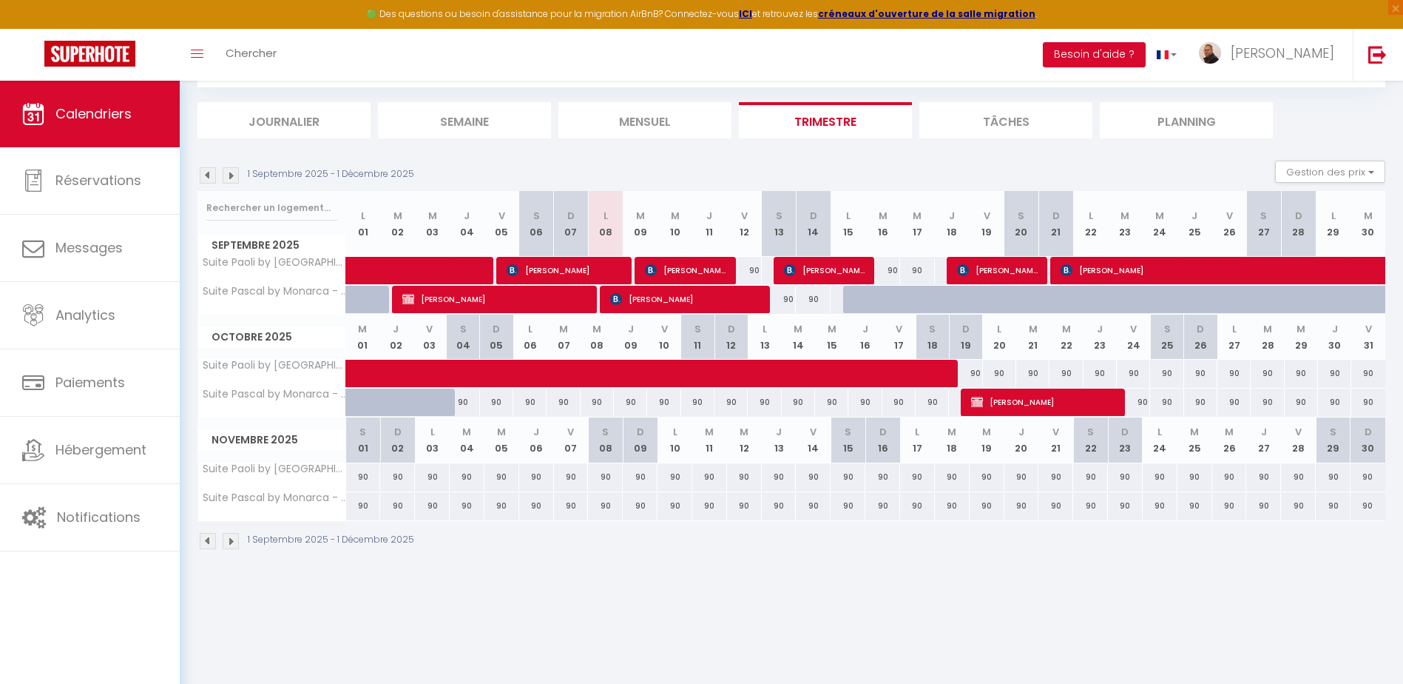
click at [849, 303] on div at bounding box center [860, 300] width 35 height 28
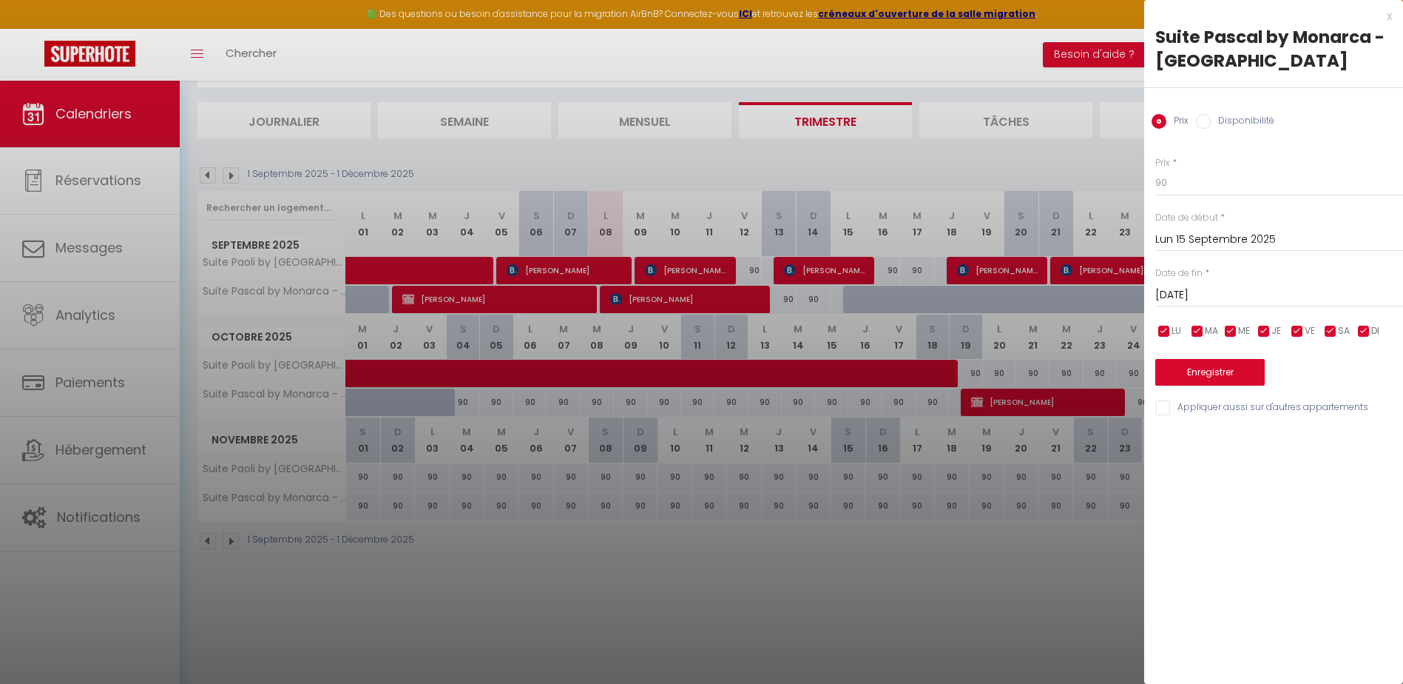
click at [858, 340] on div at bounding box center [701, 342] width 1403 height 684
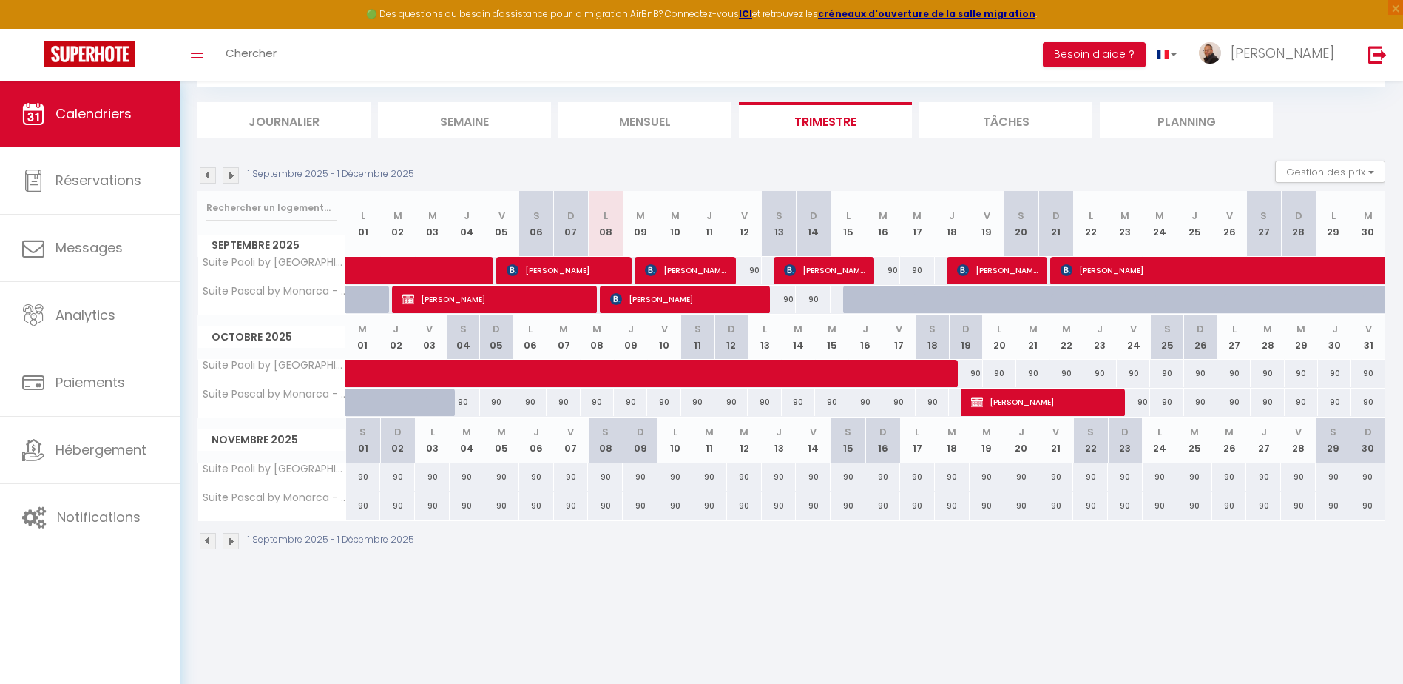
click at [209, 174] on img at bounding box center [208, 175] width 16 height 16
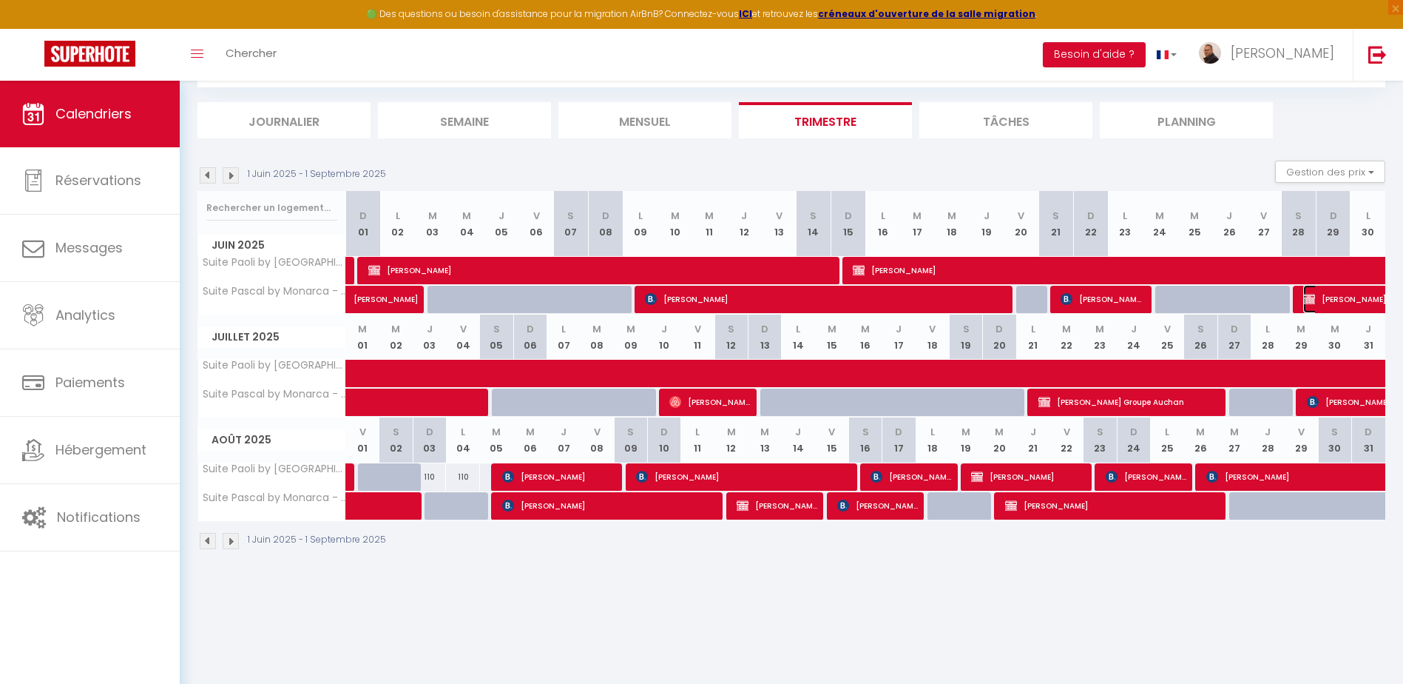
click at [1338, 302] on span "[PERSON_NAME]" at bounding box center [1422, 299] width 238 height 28
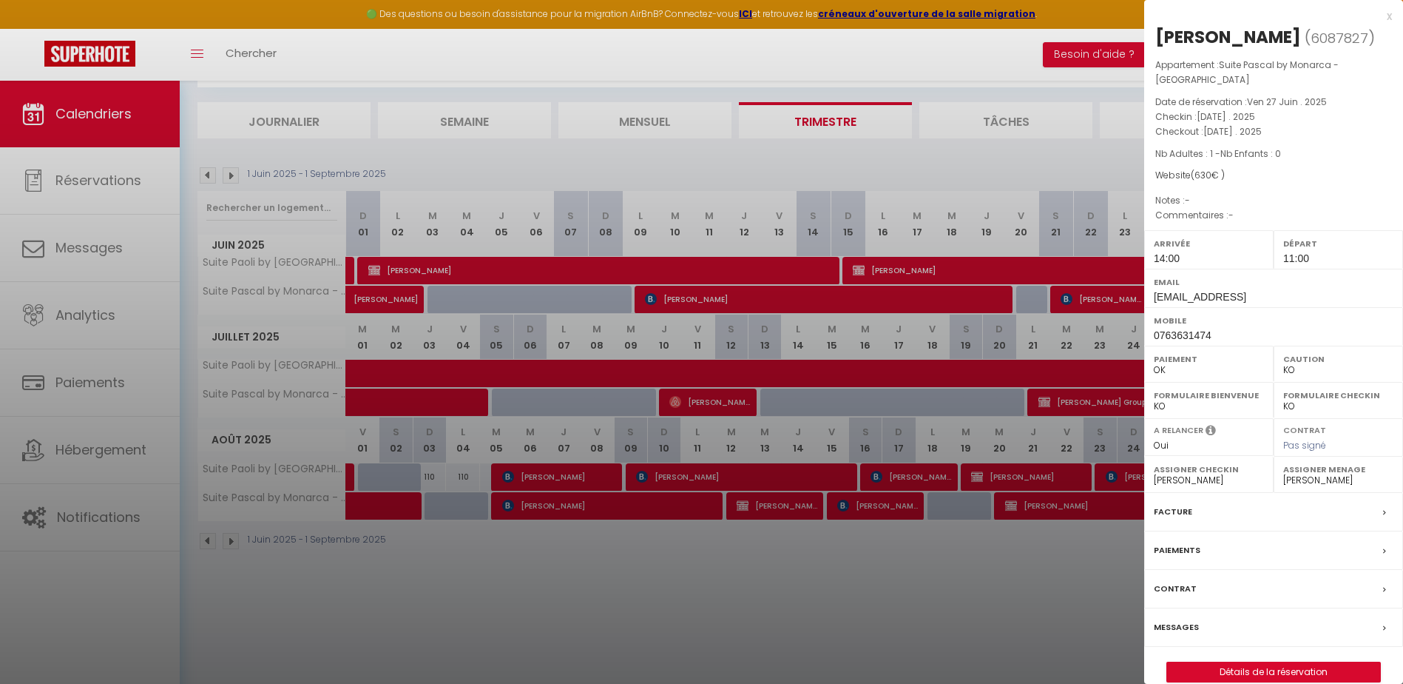
click at [1072, 154] on div at bounding box center [701, 342] width 1403 height 684
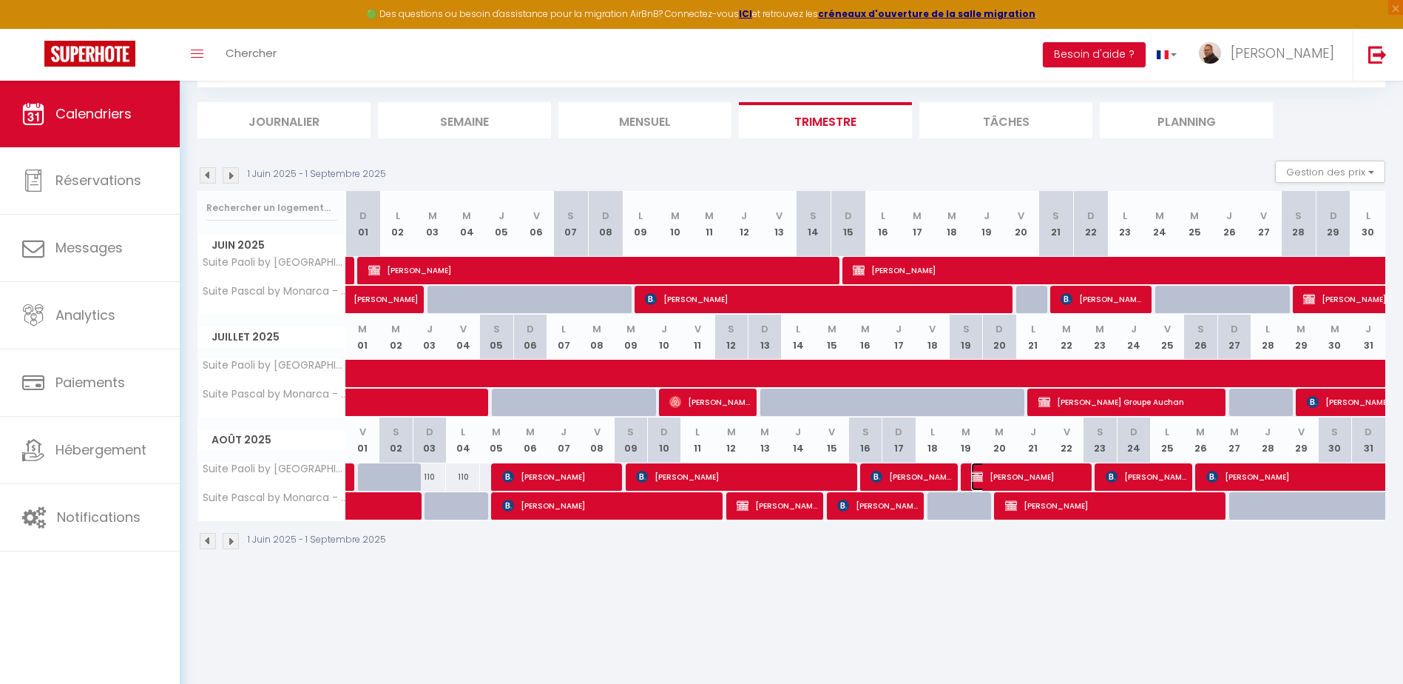
click at [1017, 477] on span "[PERSON_NAME]" at bounding box center [1029, 476] width 116 height 28
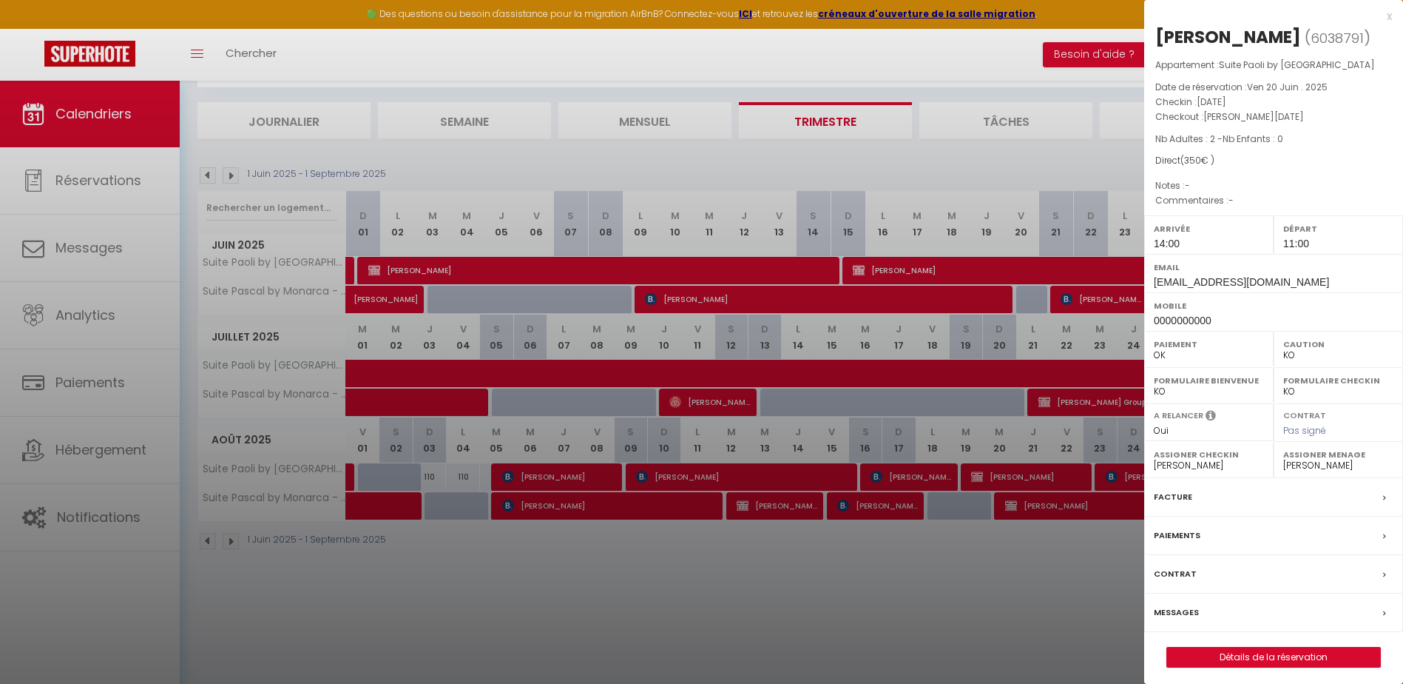
click at [920, 314] on div at bounding box center [701, 342] width 1403 height 684
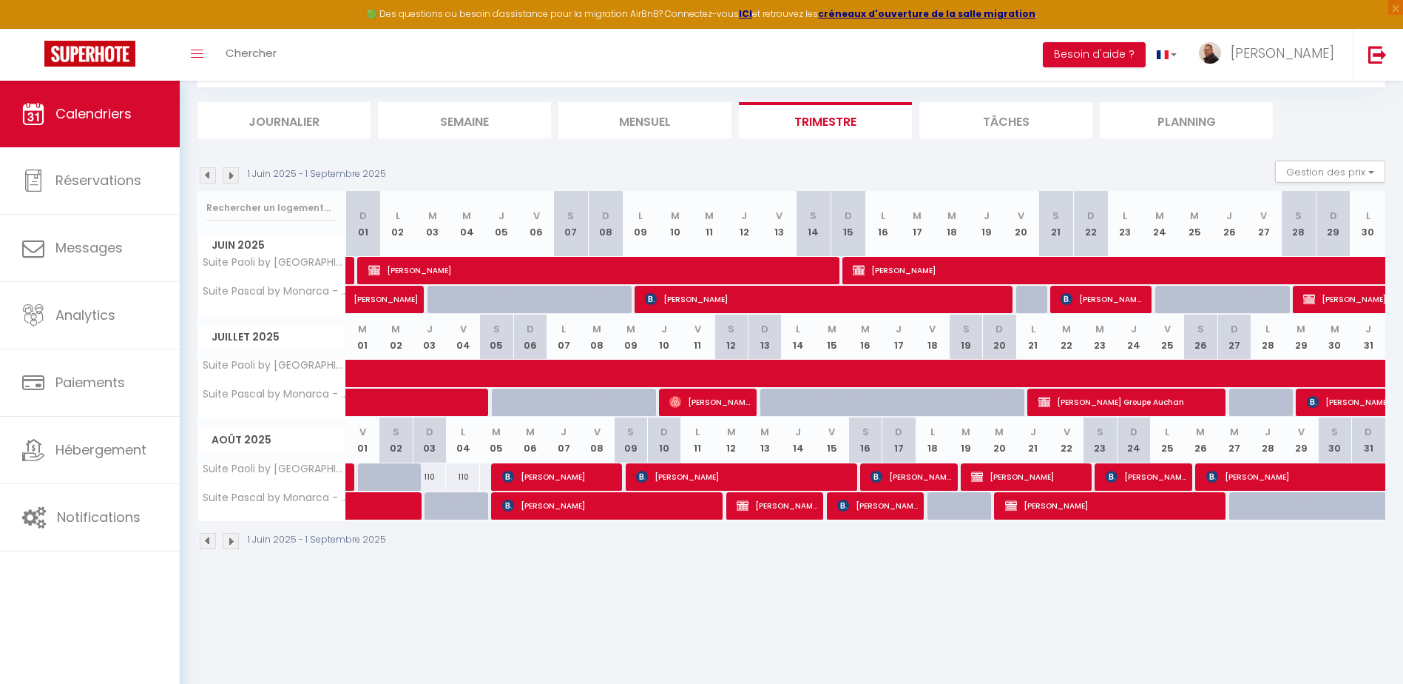
click at [800, 166] on div "[DATE] - [DATE] Gestion des prix Nb Nuits minimum Règles Disponibilité" at bounding box center [792, 176] width 1188 height 30
click at [1090, 570] on div "CALENDRIERS Filtrer par hébergement Bastia CASA ANGHJULU - Gorziska CASA GORCZY…" at bounding box center [792, 291] width 1224 height 582
click at [233, 543] on img at bounding box center [231, 541] width 16 height 16
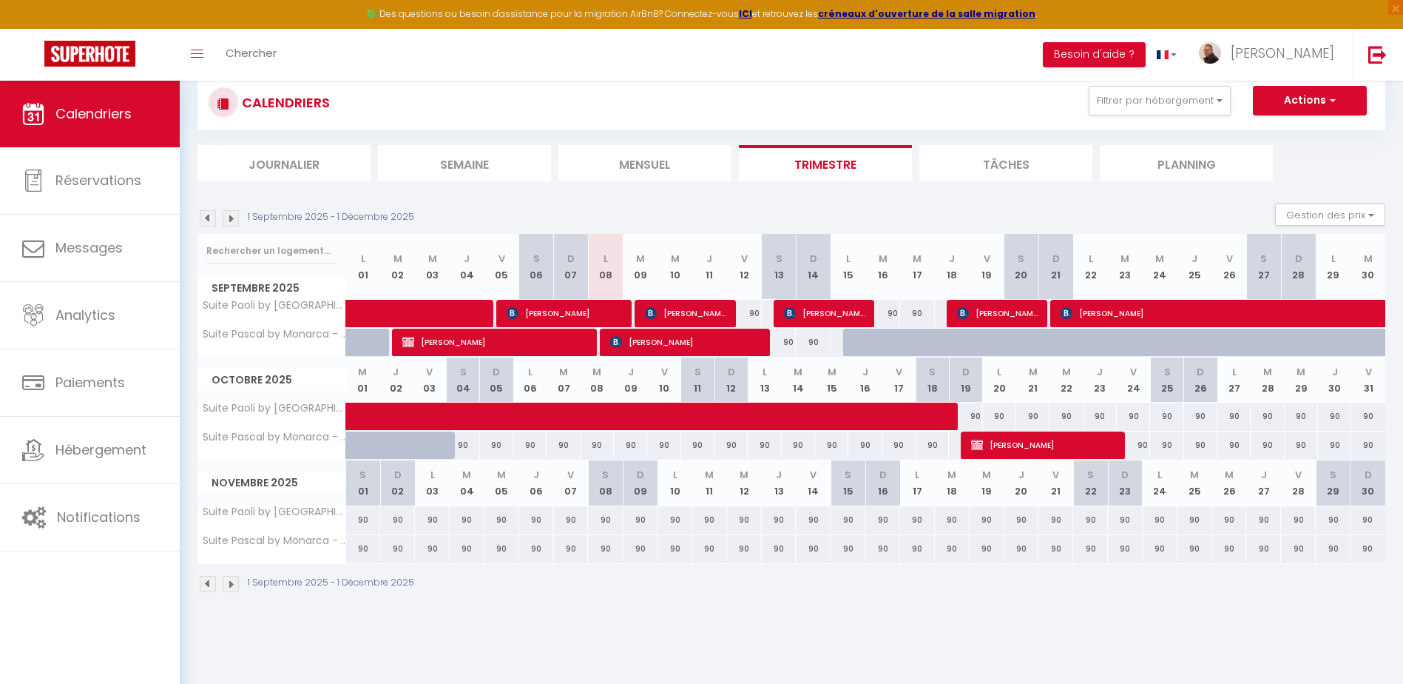
scroll to position [0, 0]
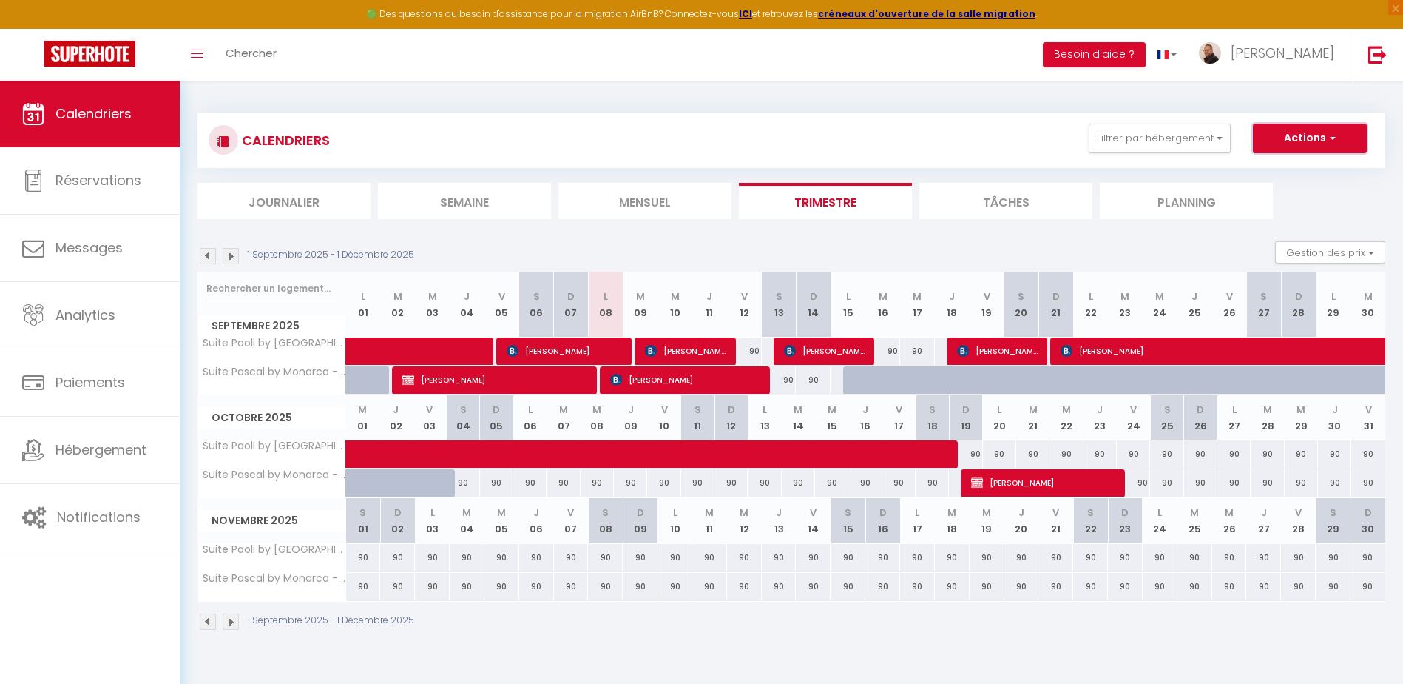
click at [1306, 140] on button "Actions" at bounding box center [1310, 139] width 114 height 30
click at [1252, 172] on link "Nouvelle réservation" at bounding box center [1294, 172] width 129 height 22
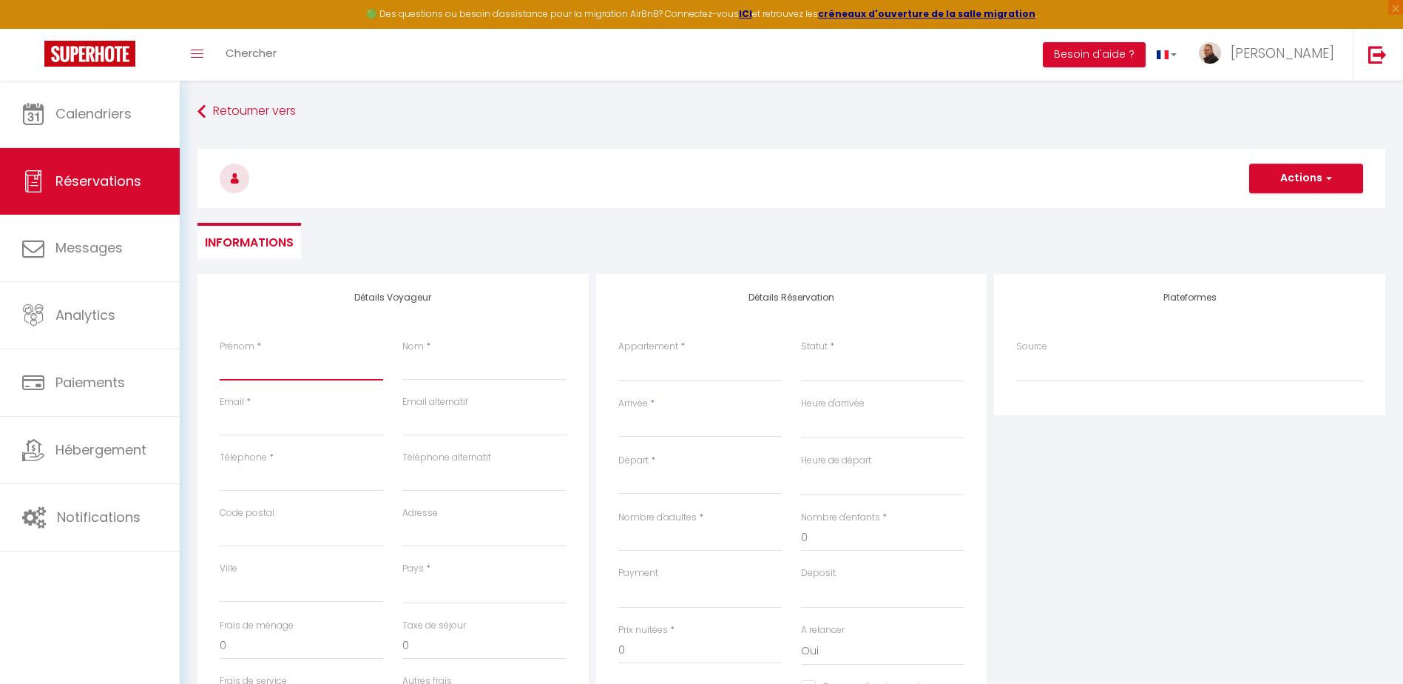
click at [277, 363] on input "Prénom" at bounding box center [301, 367] width 163 height 27
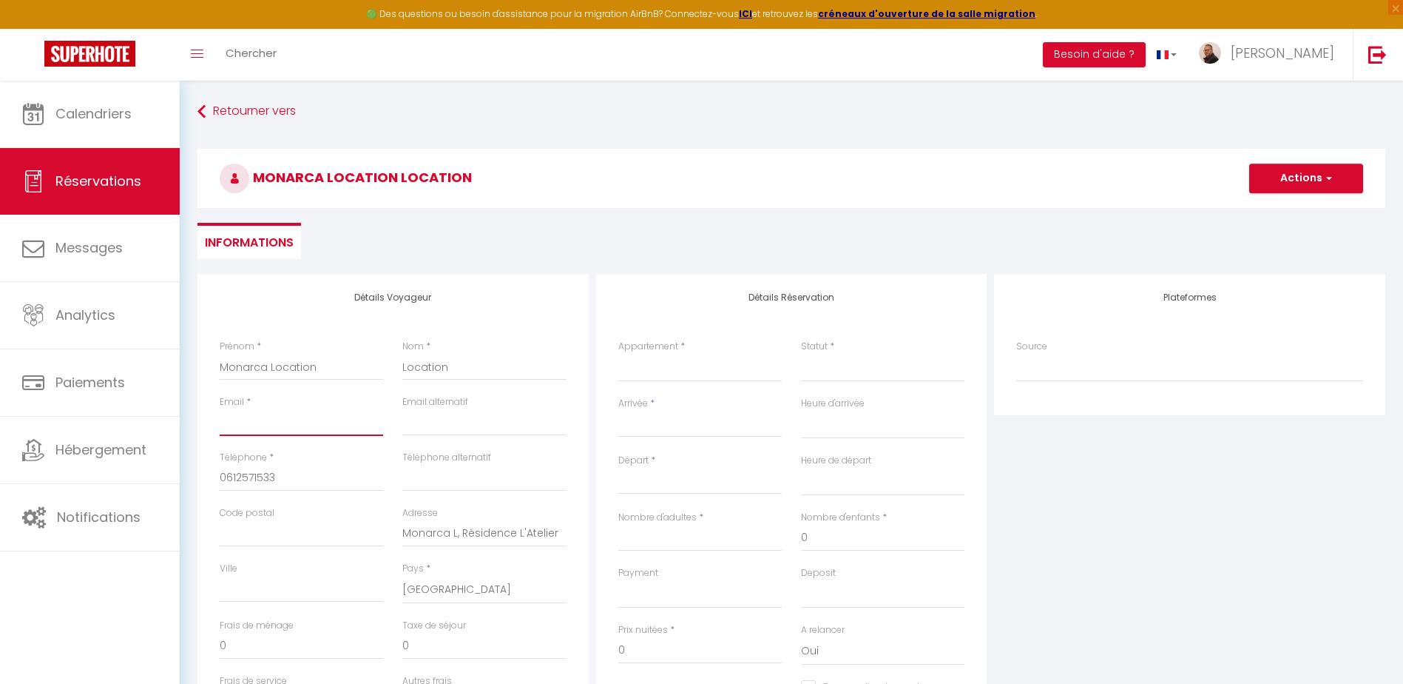
click at [298, 422] on input "Email client" at bounding box center [301, 422] width 163 height 27
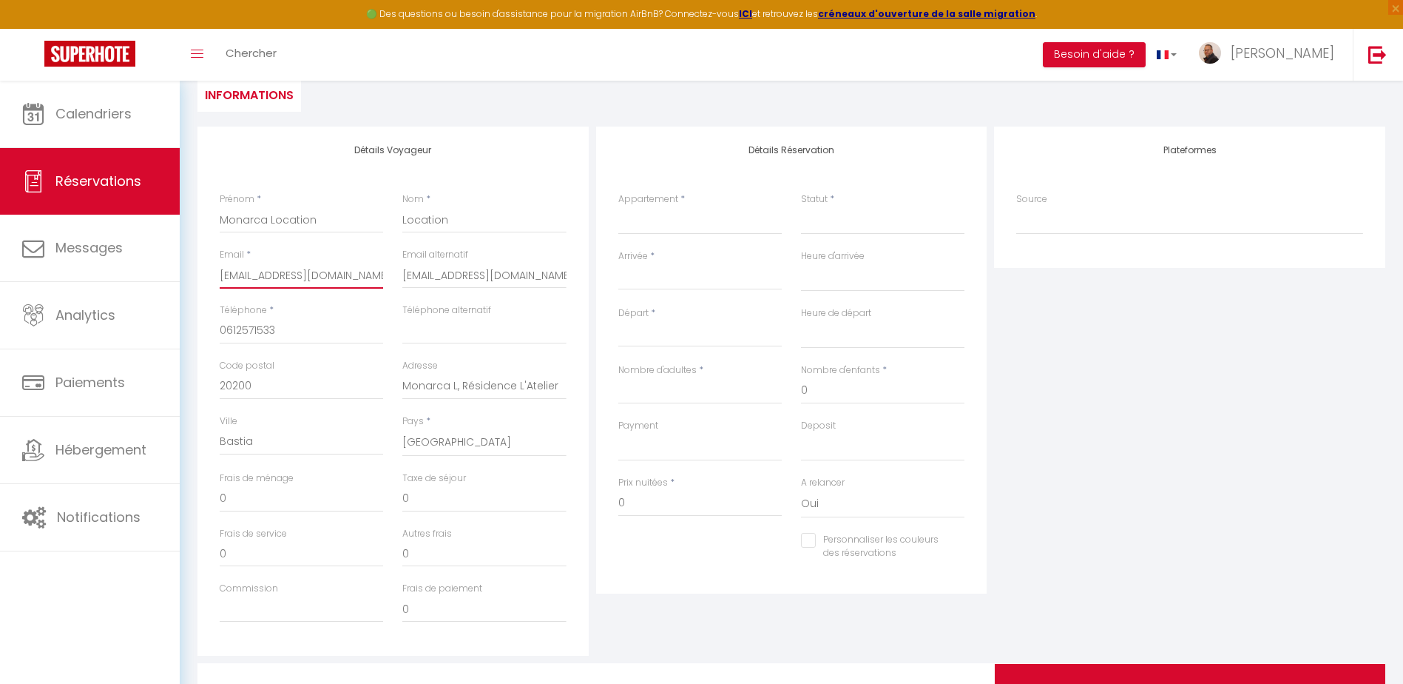
scroll to position [148, 0]
drag, startPoint x: 258, startPoint y: 439, endPoint x: 210, endPoint y: 442, distance: 48.1
click at [210, 442] on div "[PERSON_NAME]" at bounding box center [301, 442] width 183 height 57
click at [652, 217] on select "[GEOGRAPHIC_DATA][PERSON_NAME] by Monarca Prestige Villa Sopravento by Monarca …" at bounding box center [699, 220] width 163 height 28
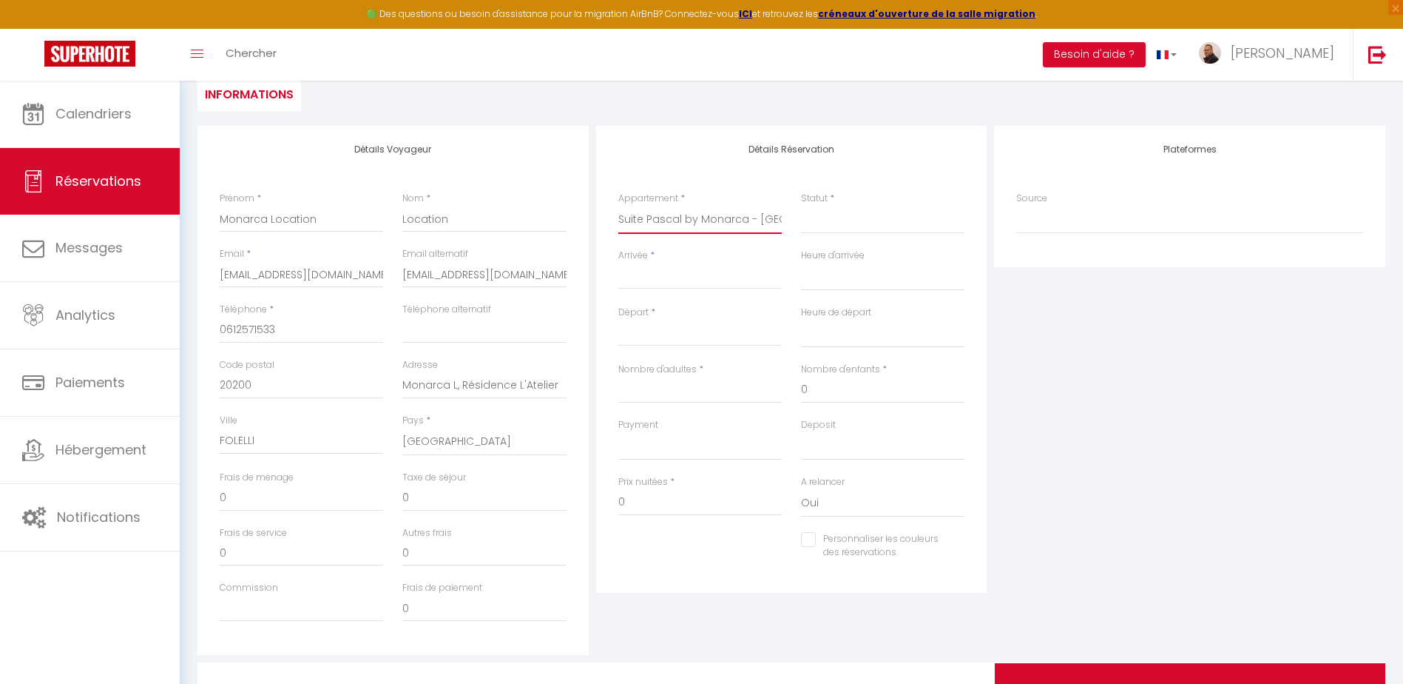
click at [618, 206] on select "[GEOGRAPHIC_DATA][PERSON_NAME] by Monarca Prestige Villa Sopravento by Monarca …" at bounding box center [699, 220] width 163 height 28
click at [635, 273] on input "Arrivée" at bounding box center [699, 277] width 163 height 19
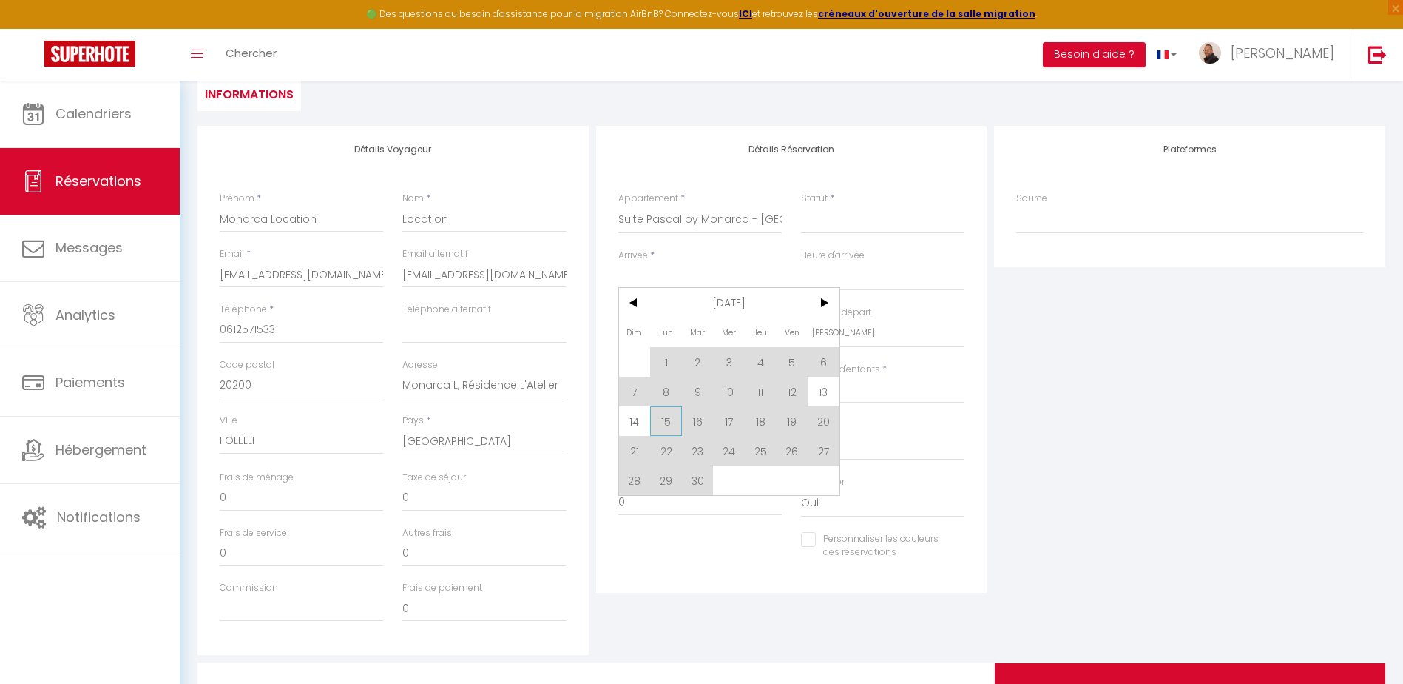
click at [671, 427] on span "15" at bounding box center [666, 421] width 32 height 30
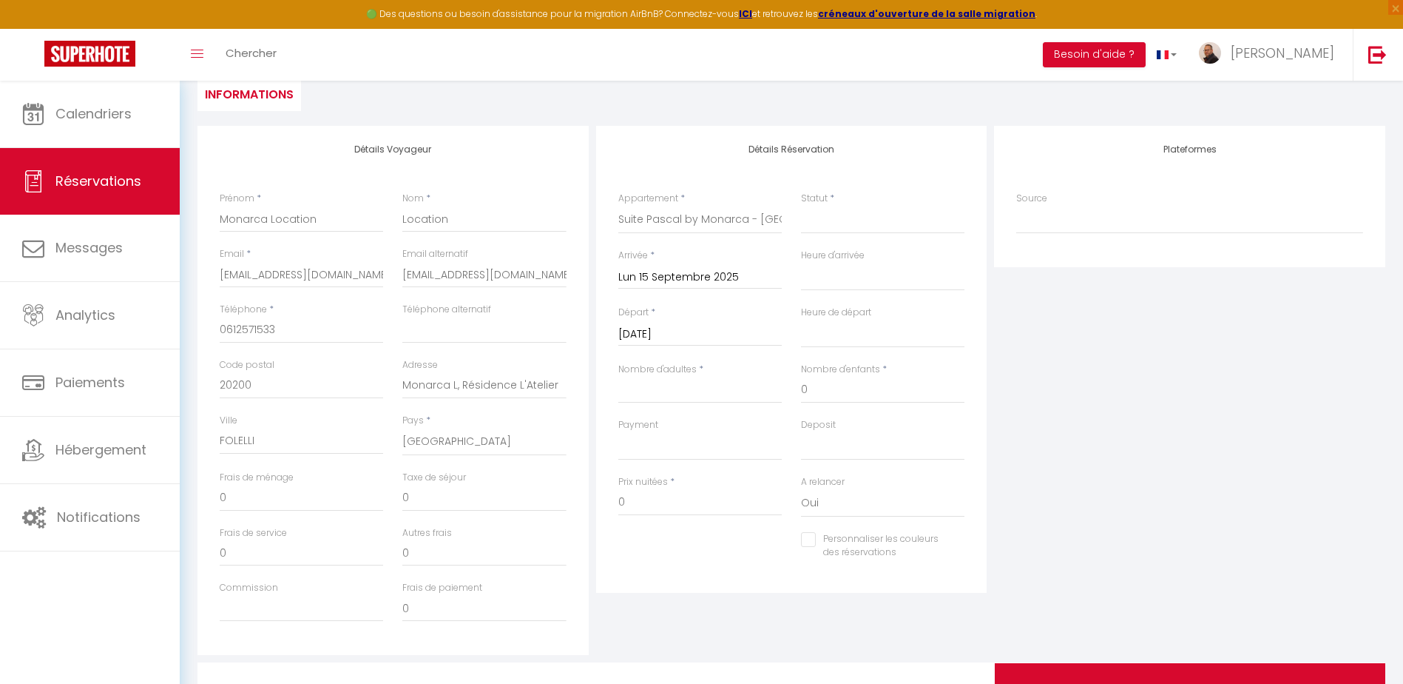
click at [674, 334] on input "[DATE]" at bounding box center [699, 334] width 163 height 19
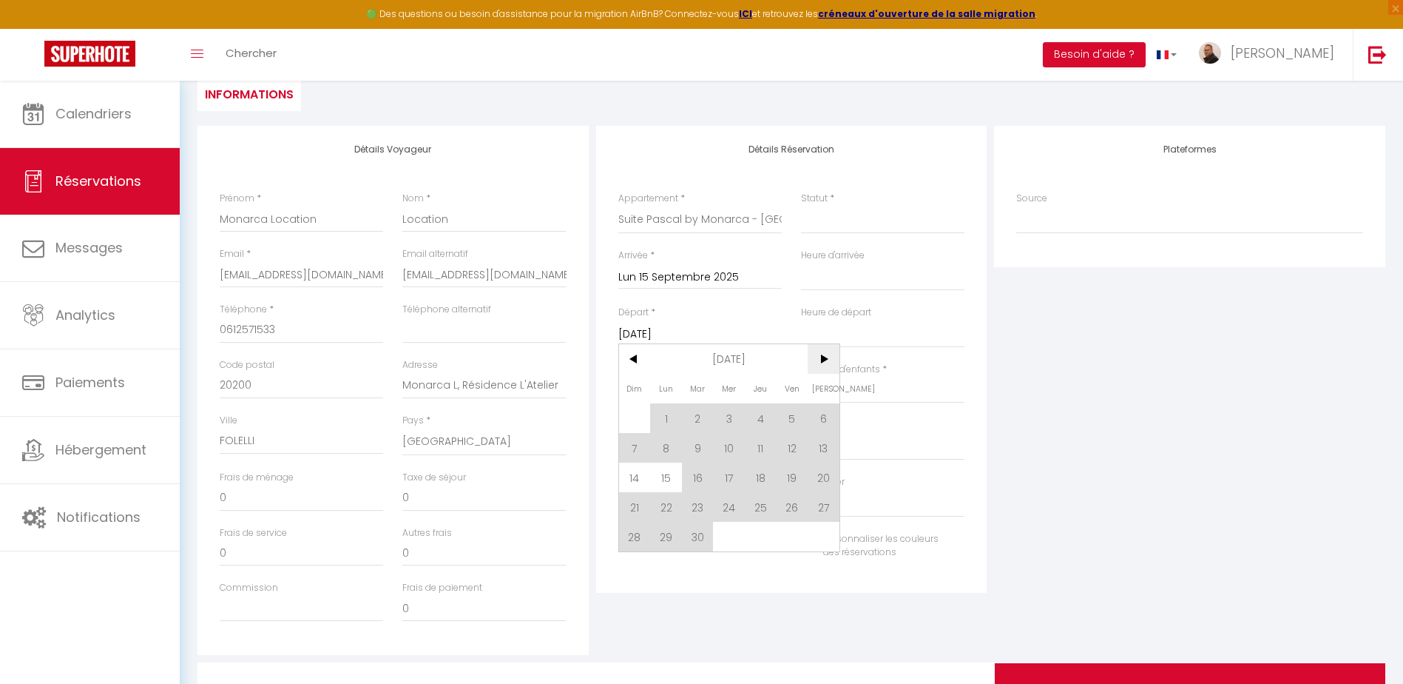
click at [816, 362] on span ">" at bounding box center [824, 359] width 32 height 30
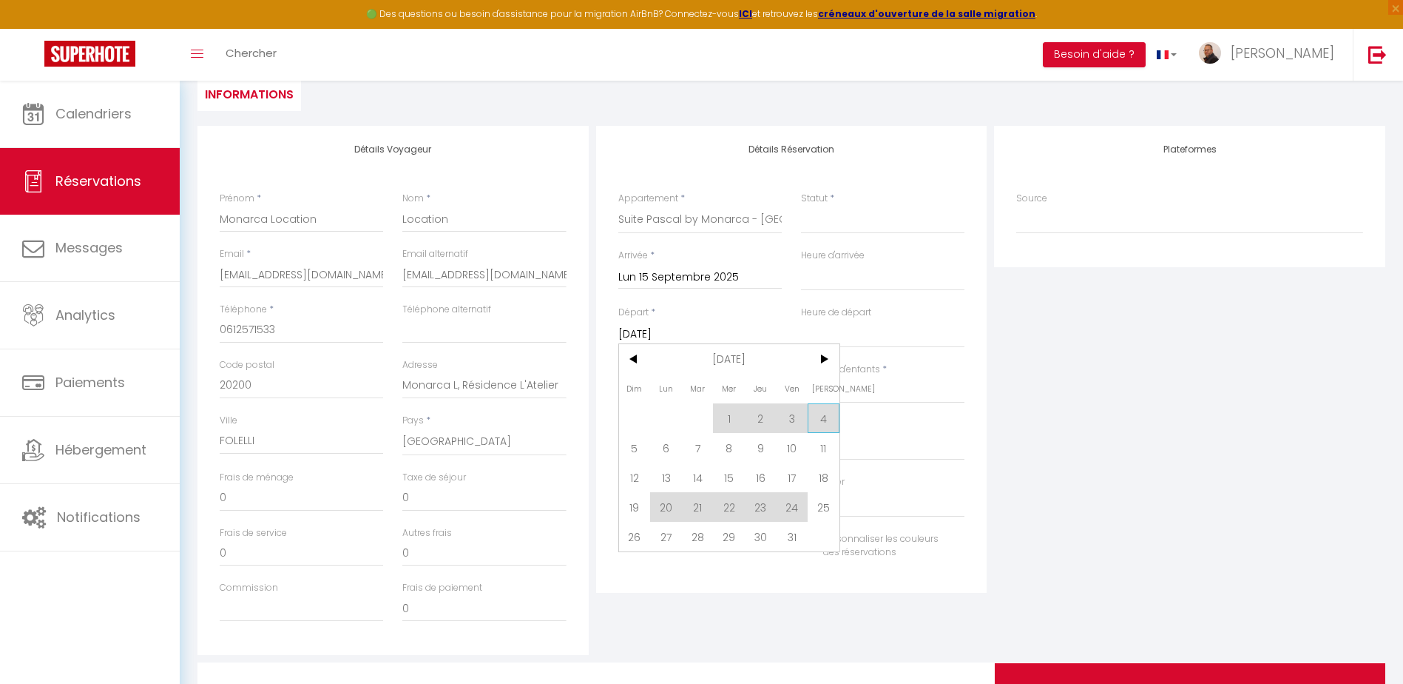
click at [825, 422] on span "4" at bounding box center [824, 418] width 32 height 30
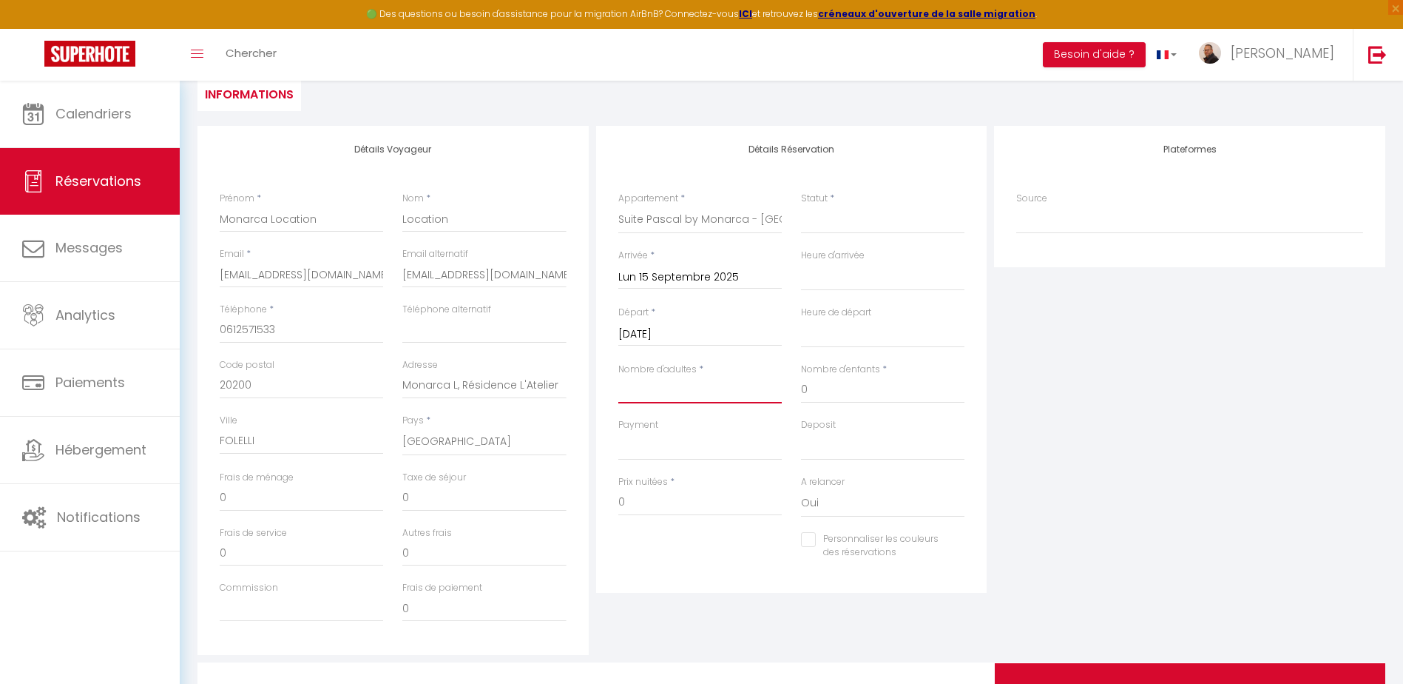
click at [673, 385] on input "Nombre d'adultes" at bounding box center [699, 390] width 163 height 27
click at [1030, 212] on select "Direct [DOMAIN_NAME] [DOMAIN_NAME] Chalet montagne Expedia Gite de [GEOGRAPHIC_…" at bounding box center [1189, 220] width 347 height 28
click at [1016, 206] on select "Direct [DOMAIN_NAME] [DOMAIN_NAME] Chalet montagne Expedia Gite de [GEOGRAPHIC_…" at bounding box center [1189, 220] width 347 height 28
click at [661, 439] on select "OK KO" at bounding box center [699, 446] width 163 height 28
click at [618, 432] on select "OK KO" at bounding box center [699, 446] width 163 height 28
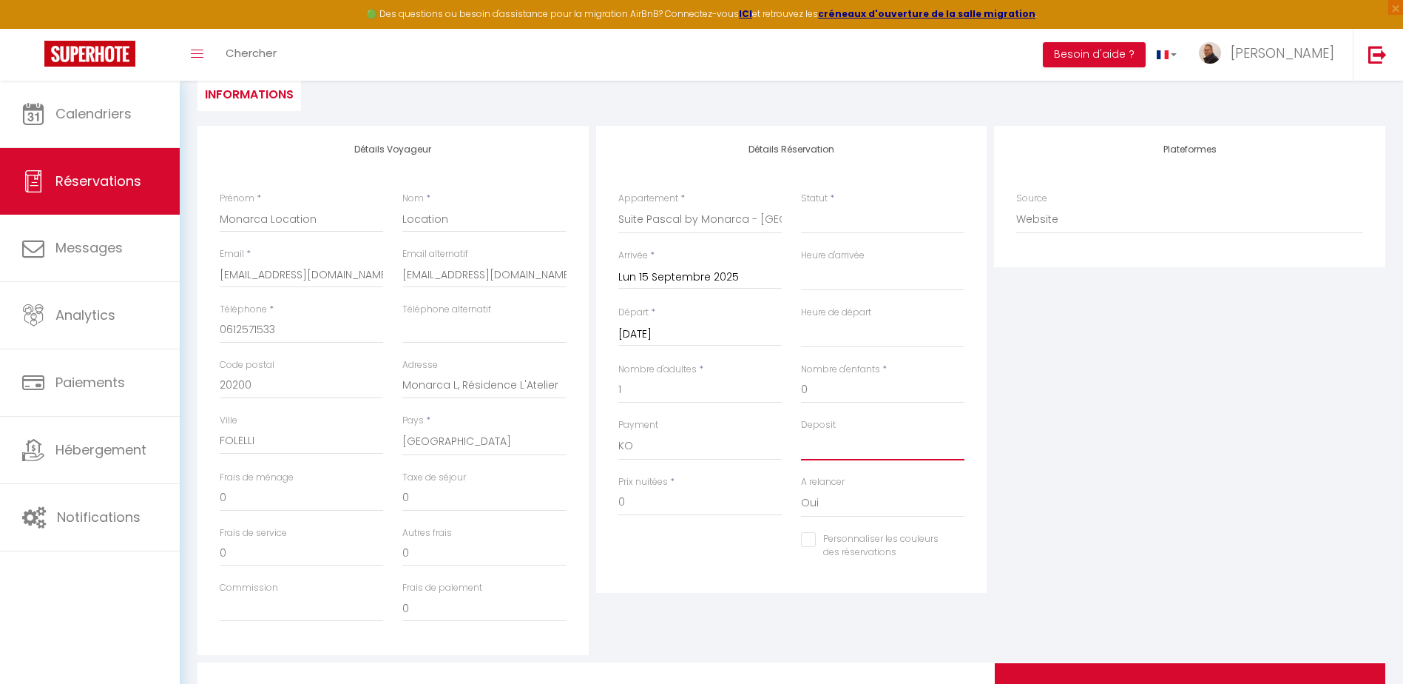
click at [832, 435] on select "OK KO" at bounding box center [882, 446] width 163 height 28
click at [801, 432] on select "OK KO" at bounding box center [882, 446] width 163 height 28
click at [661, 501] on input "0" at bounding box center [699, 502] width 163 height 27
click at [1158, 438] on div "Plateformes Source Direct [DOMAIN_NAME] [DOMAIN_NAME] Chalet montagne Expedia G…" at bounding box center [1189, 390] width 399 height 529
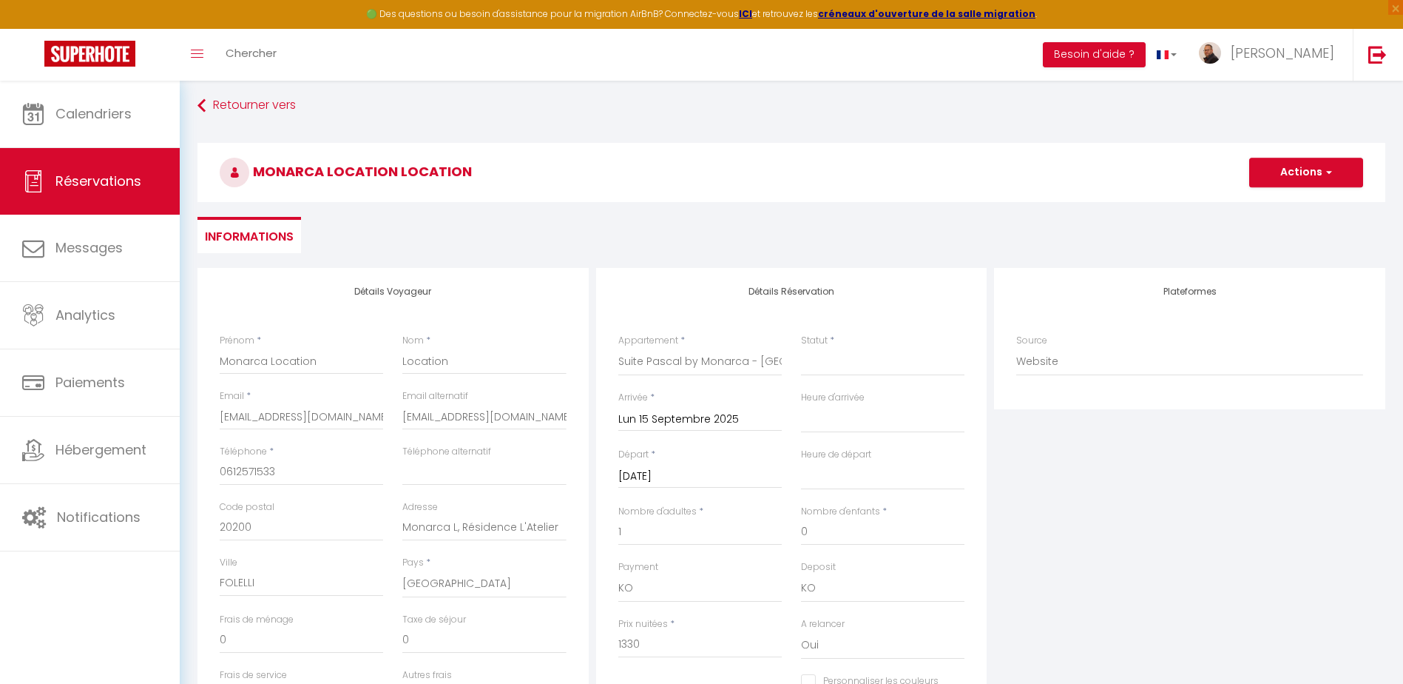
scroll to position [0, 0]
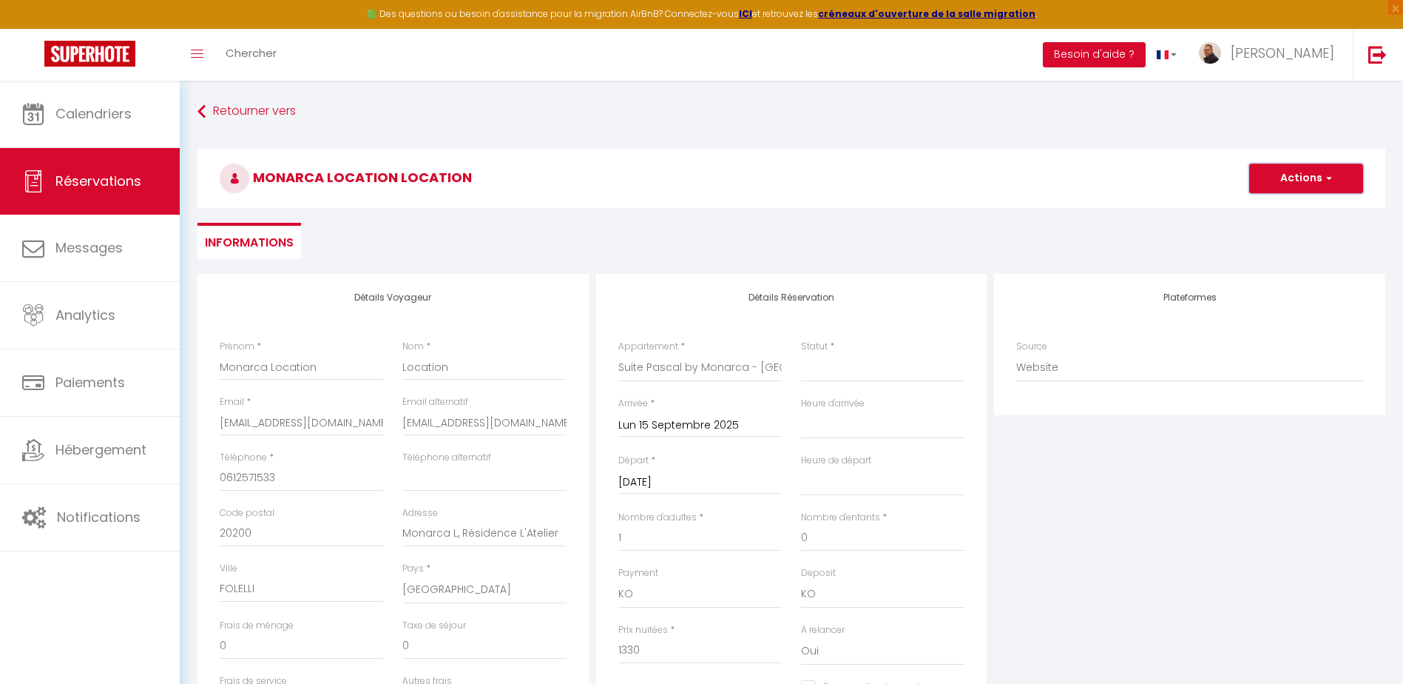
click at [1315, 183] on button "Actions" at bounding box center [1306, 178] width 114 height 30
click at [1283, 212] on link "Enregistrer" at bounding box center [1291, 210] width 117 height 19
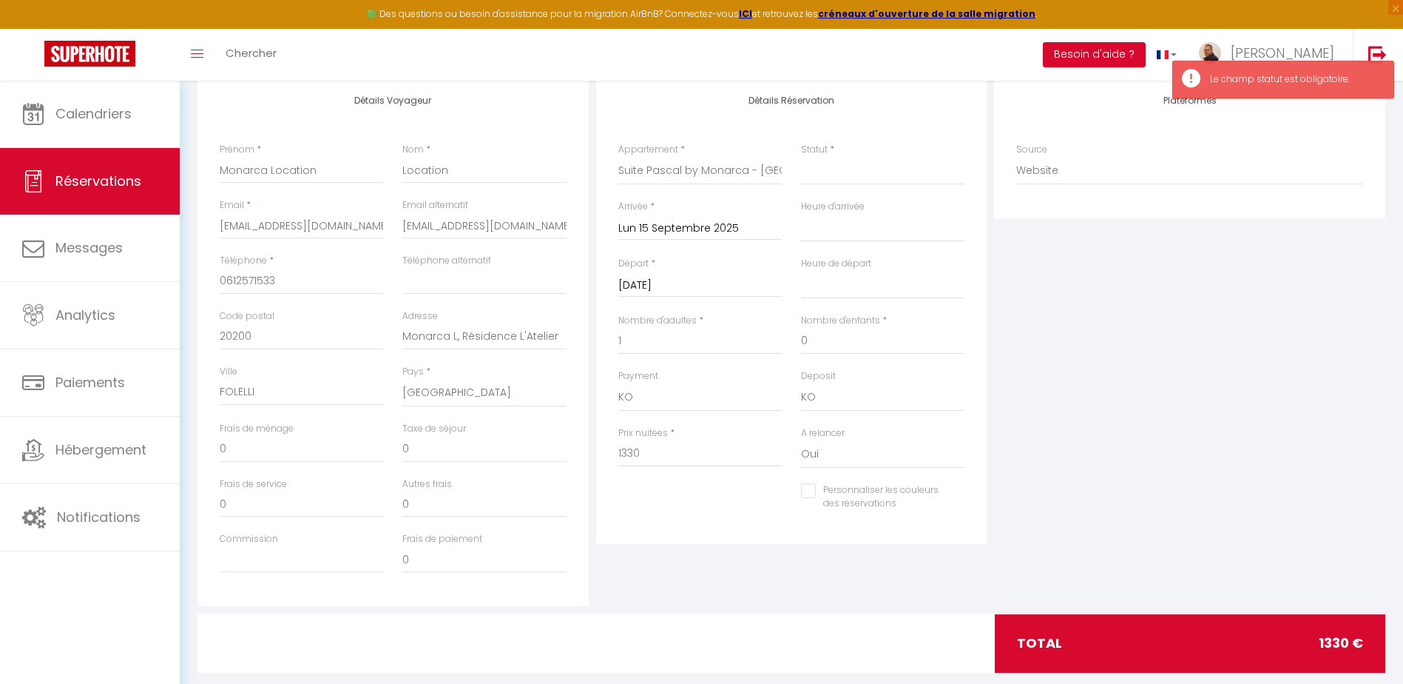
scroll to position [223, 0]
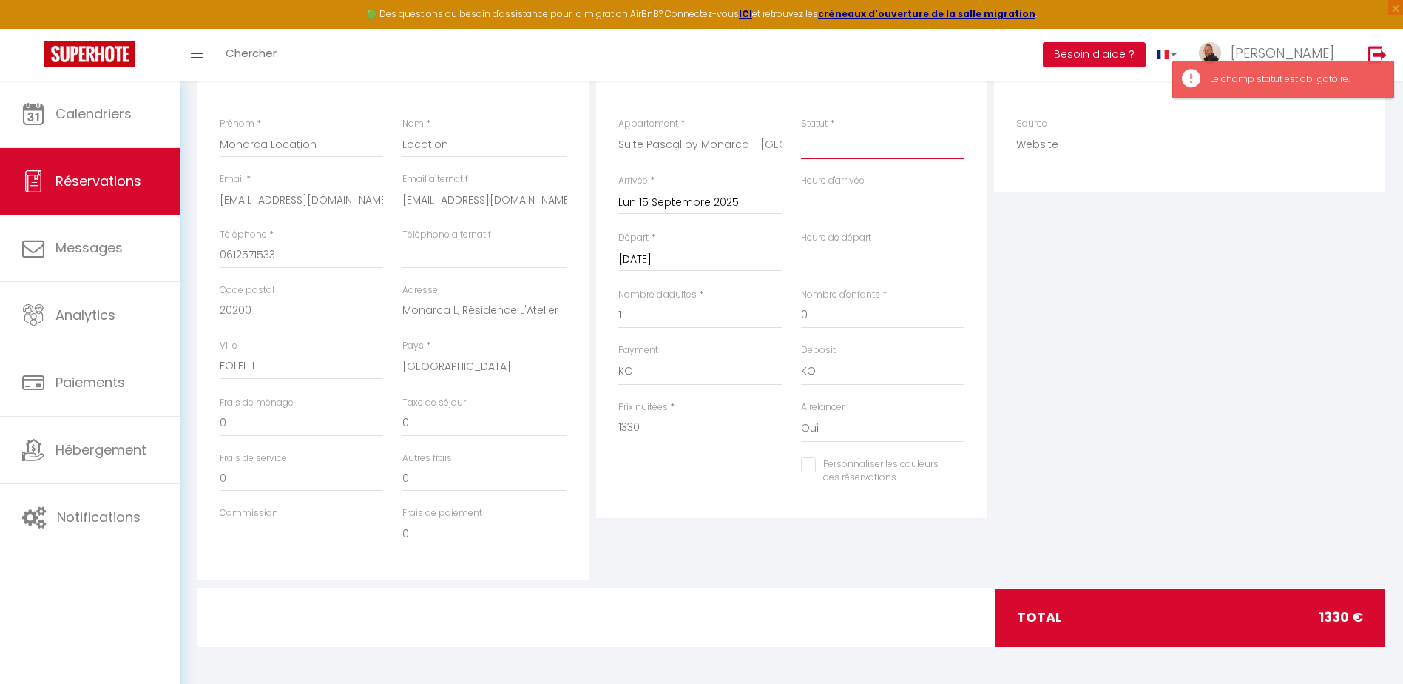
drag, startPoint x: 817, startPoint y: 143, endPoint x: 834, endPoint y: 152, distance: 19.2
click at [817, 143] on select "Confirmé Non Confirmé [PERSON_NAME] par le voyageur No Show Request" at bounding box center [882, 145] width 163 height 28
click at [801, 131] on select "Confirmé Non Confirmé [PERSON_NAME] par le voyageur No Show Request" at bounding box center [882, 145] width 163 height 28
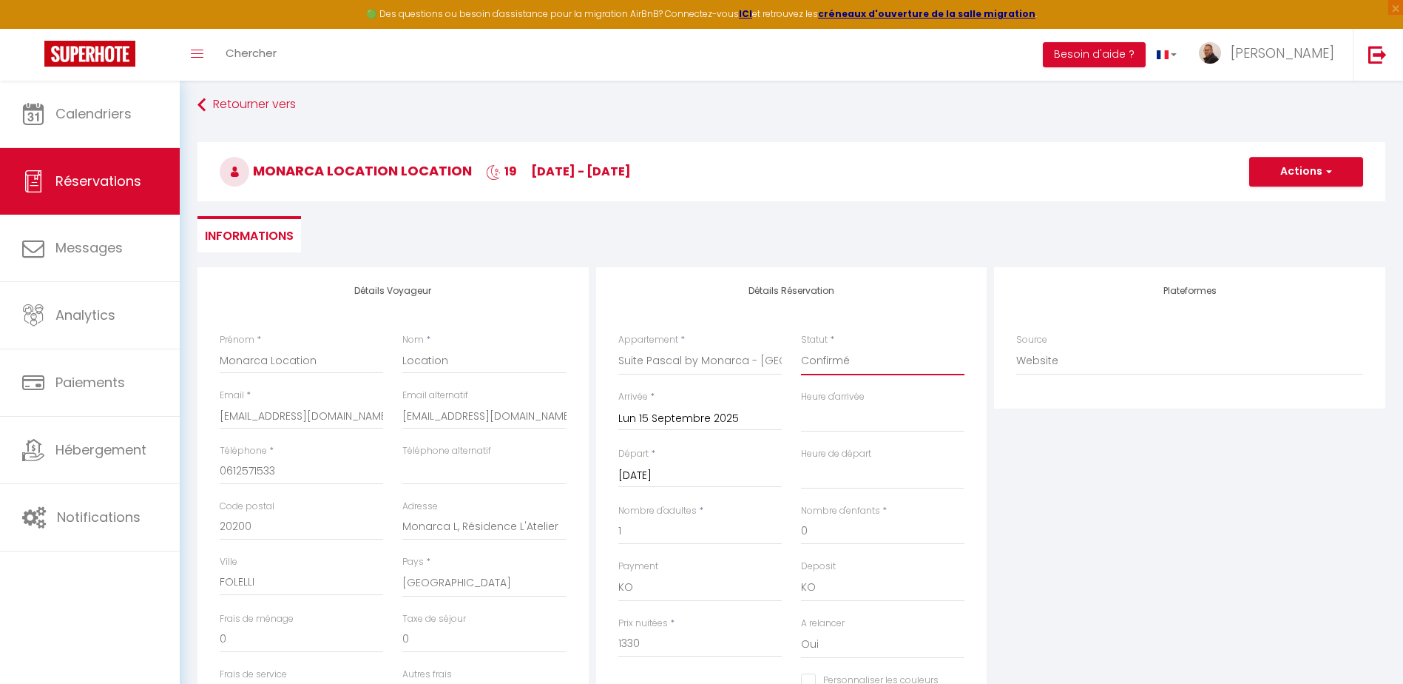
scroll to position [0, 0]
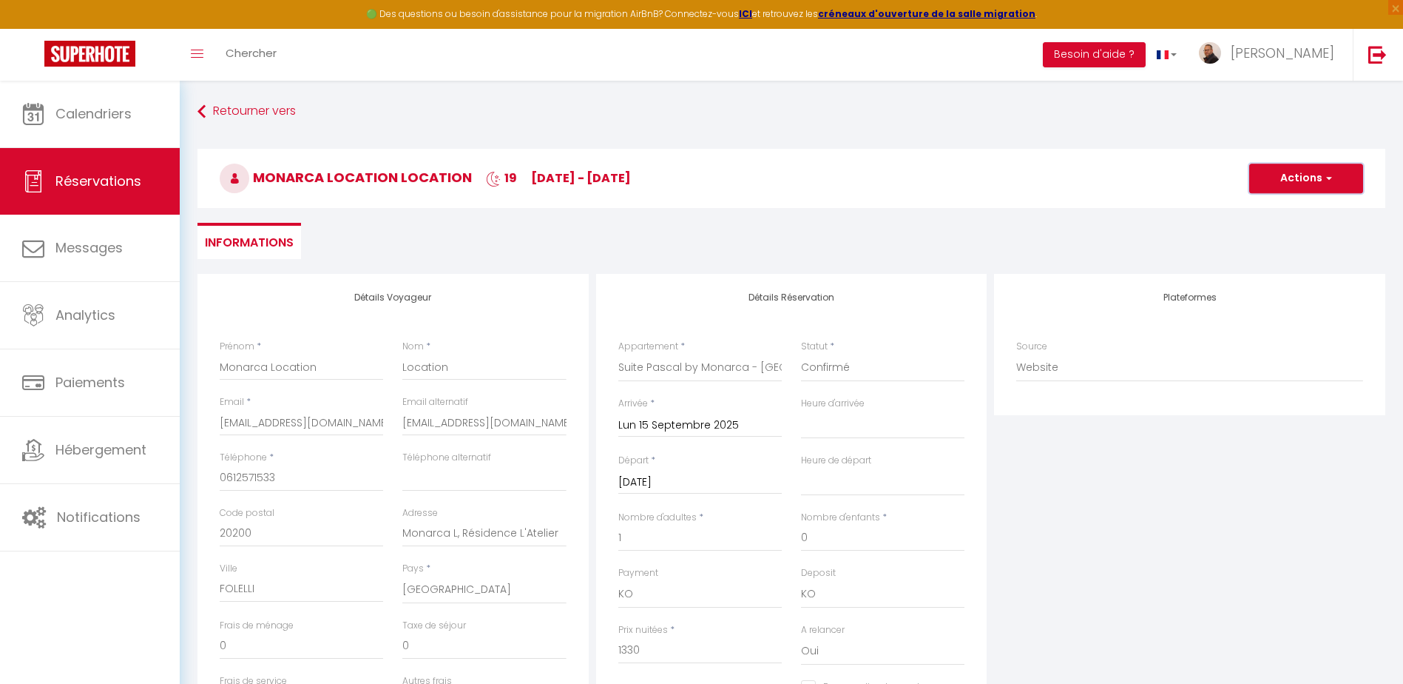
click at [1273, 171] on button "Actions" at bounding box center [1306, 178] width 114 height 30
click at [1280, 211] on link "Enregistrer" at bounding box center [1291, 210] width 117 height 19
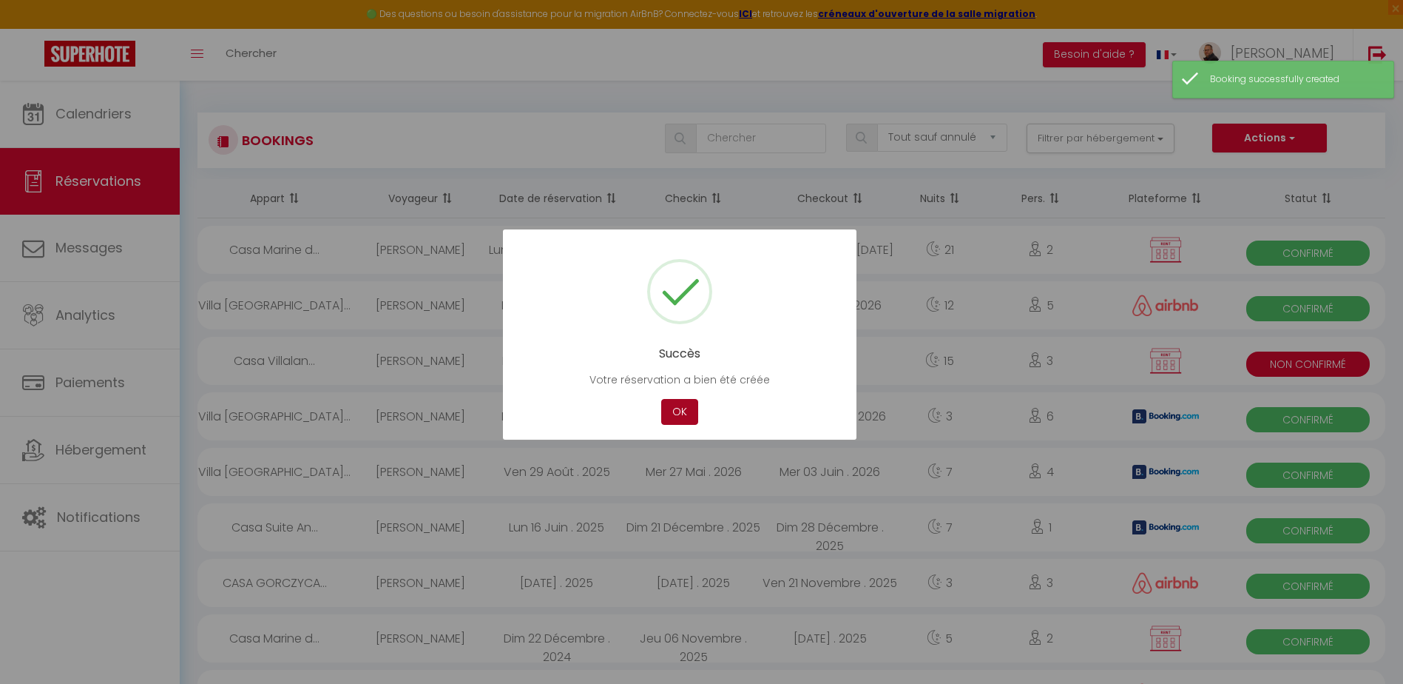
click at [675, 413] on button "OK" at bounding box center [679, 412] width 37 height 26
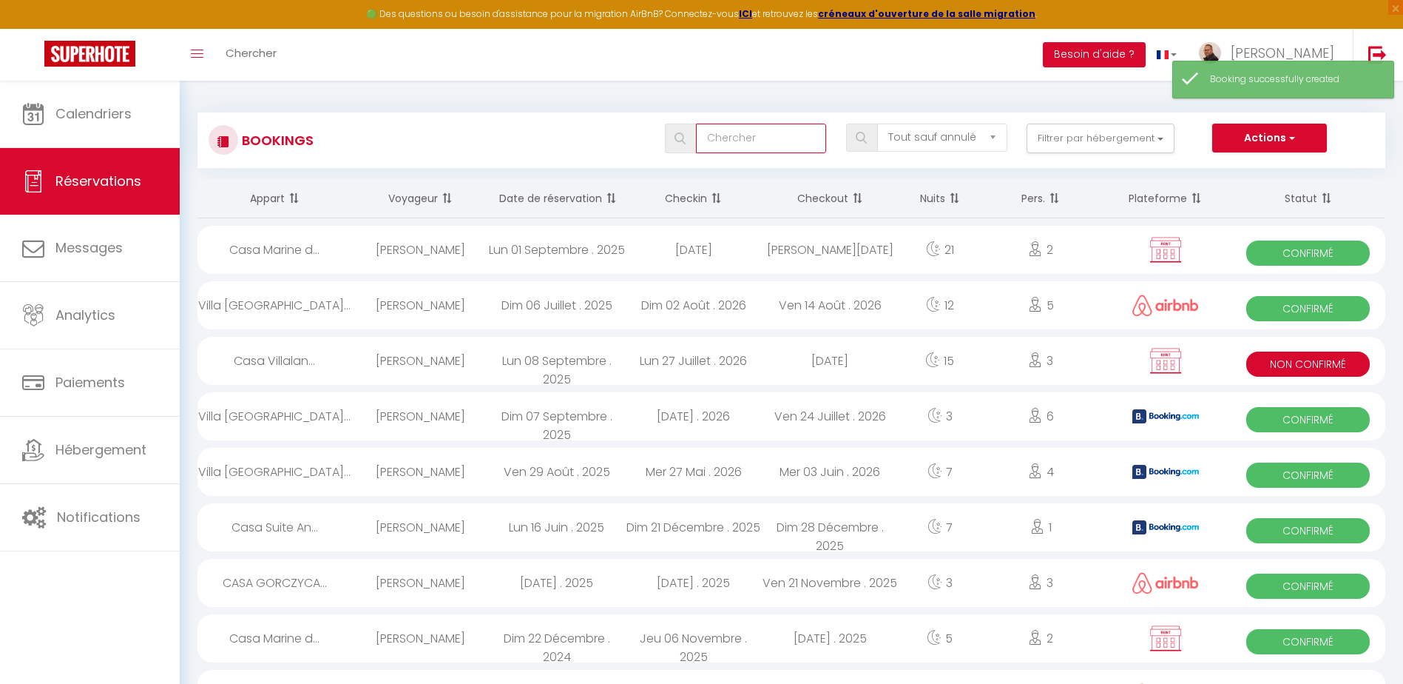
click at [734, 135] on input "text" at bounding box center [761, 139] width 131 height 30
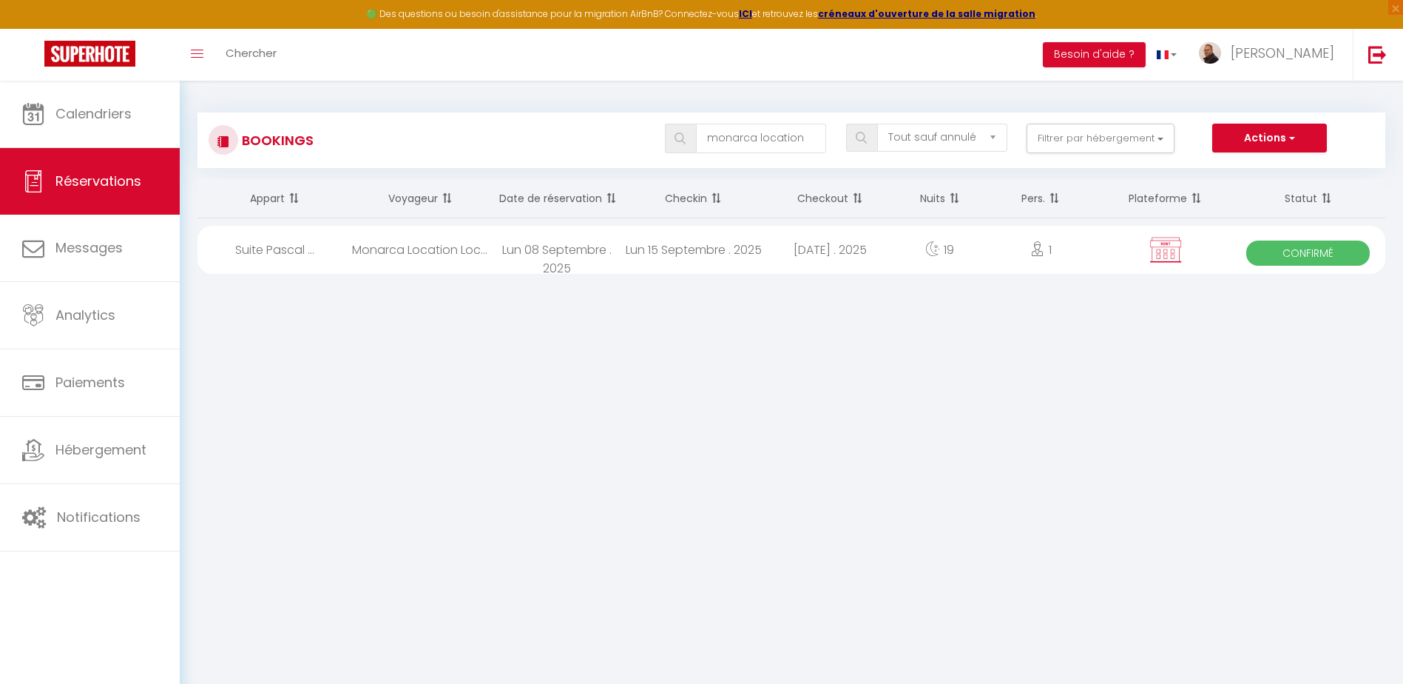
click at [631, 260] on div "Lun 15 Septembre . 2025" at bounding box center [693, 250] width 137 height 48
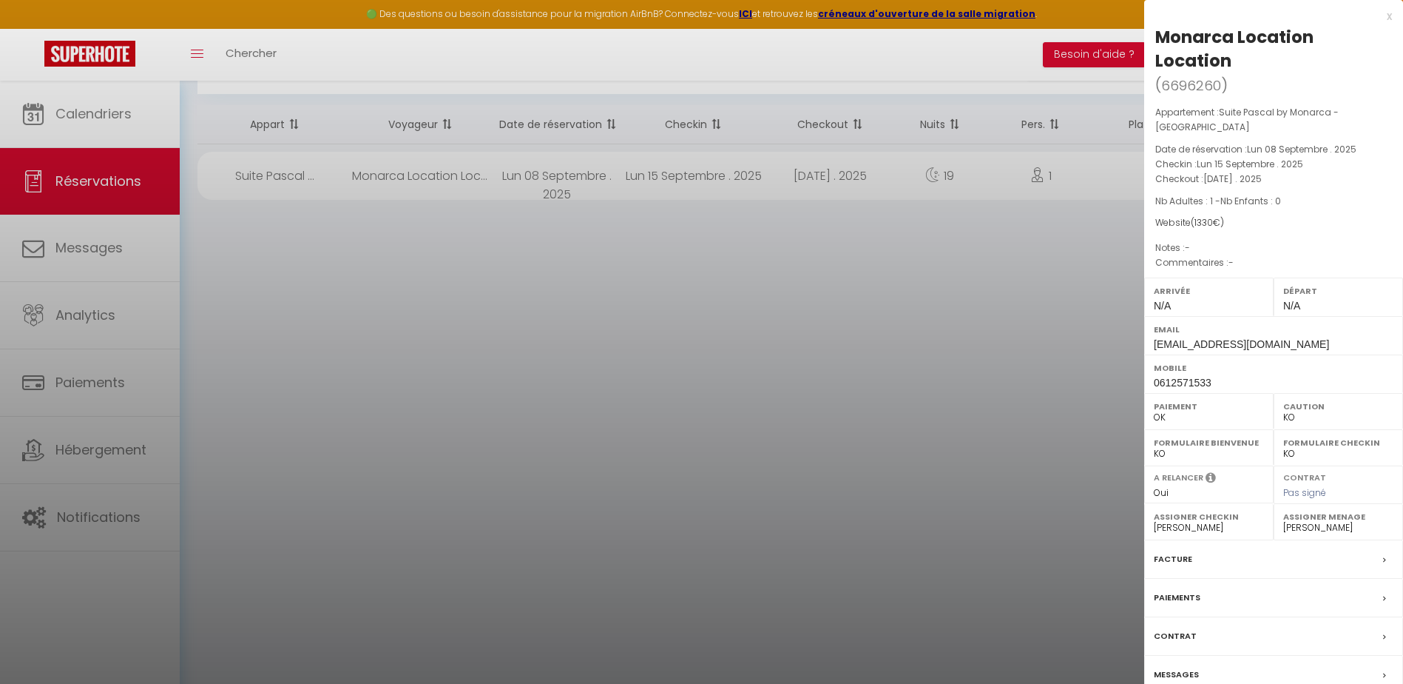
scroll to position [81, 0]
click at [1200, 547] on div "Facture" at bounding box center [1273, 559] width 259 height 38
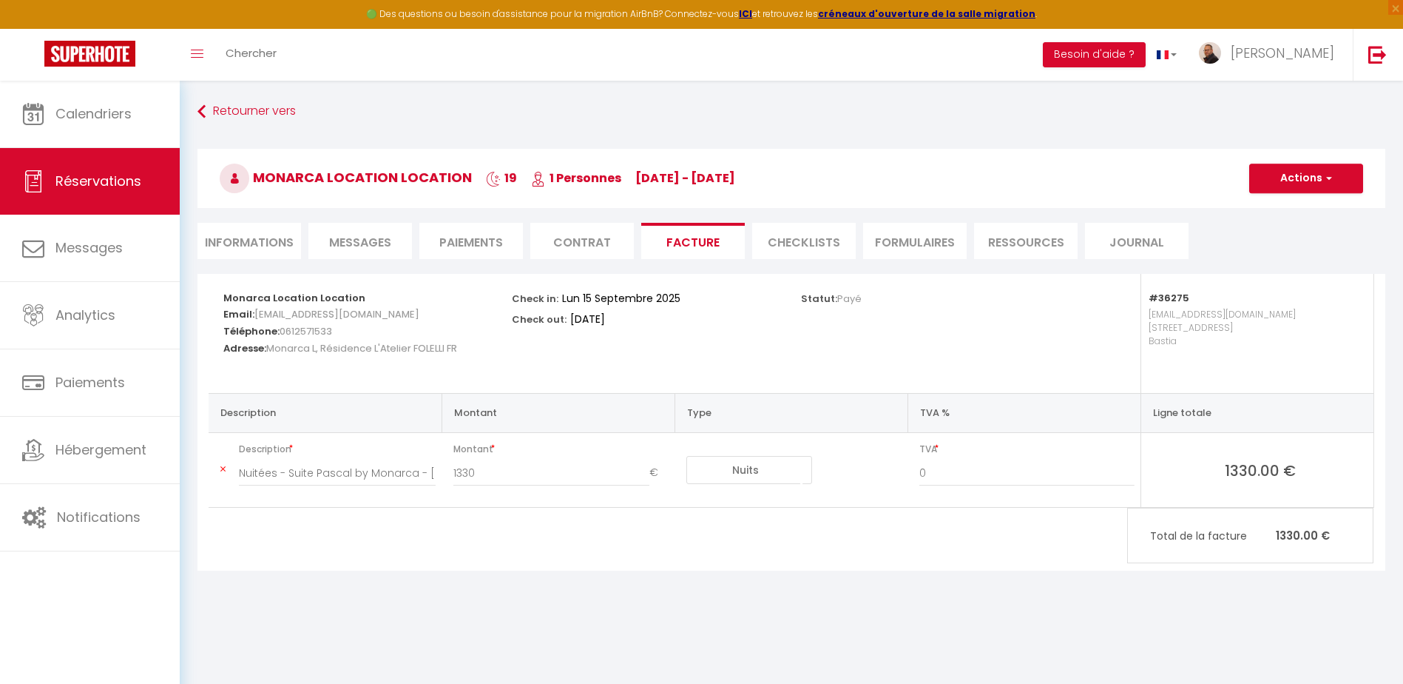
click at [237, 245] on li "Informations" at bounding box center [250, 241] width 104 height 36
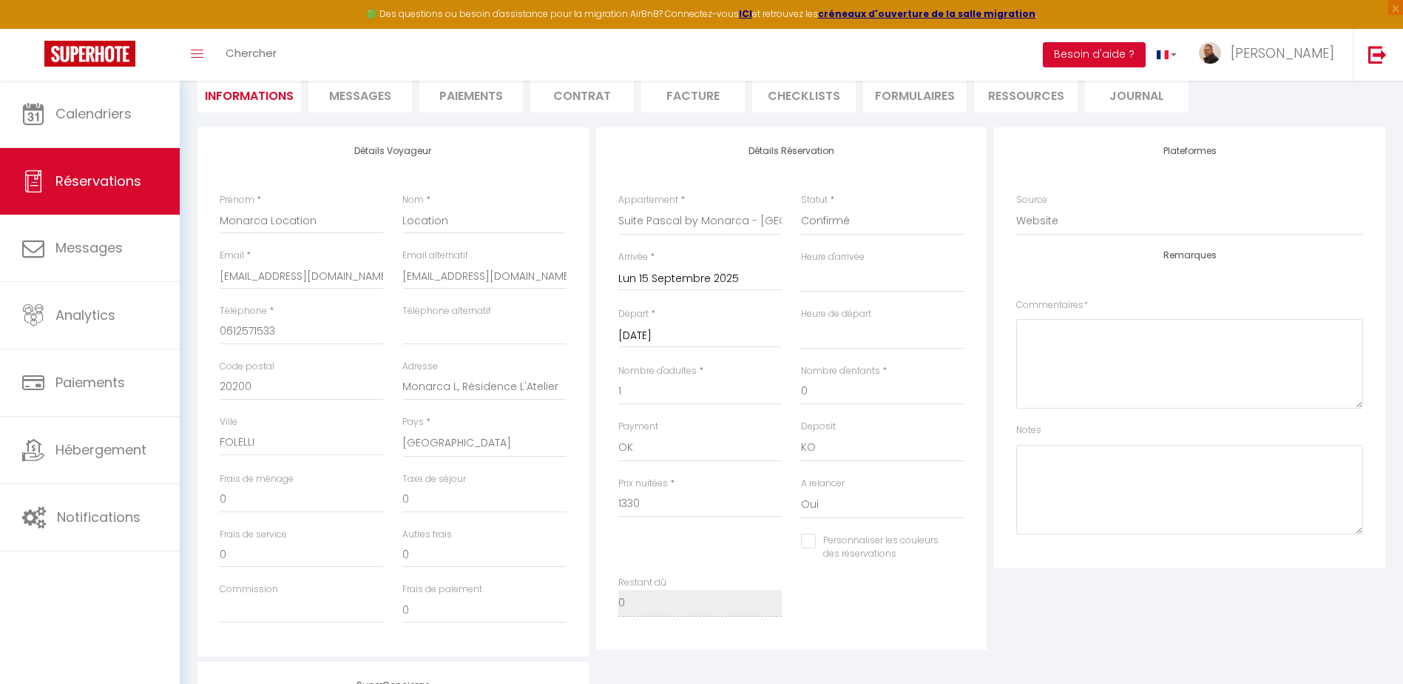
scroll to position [148, 0]
click at [1067, 340] on textarea at bounding box center [1189, 362] width 347 height 90
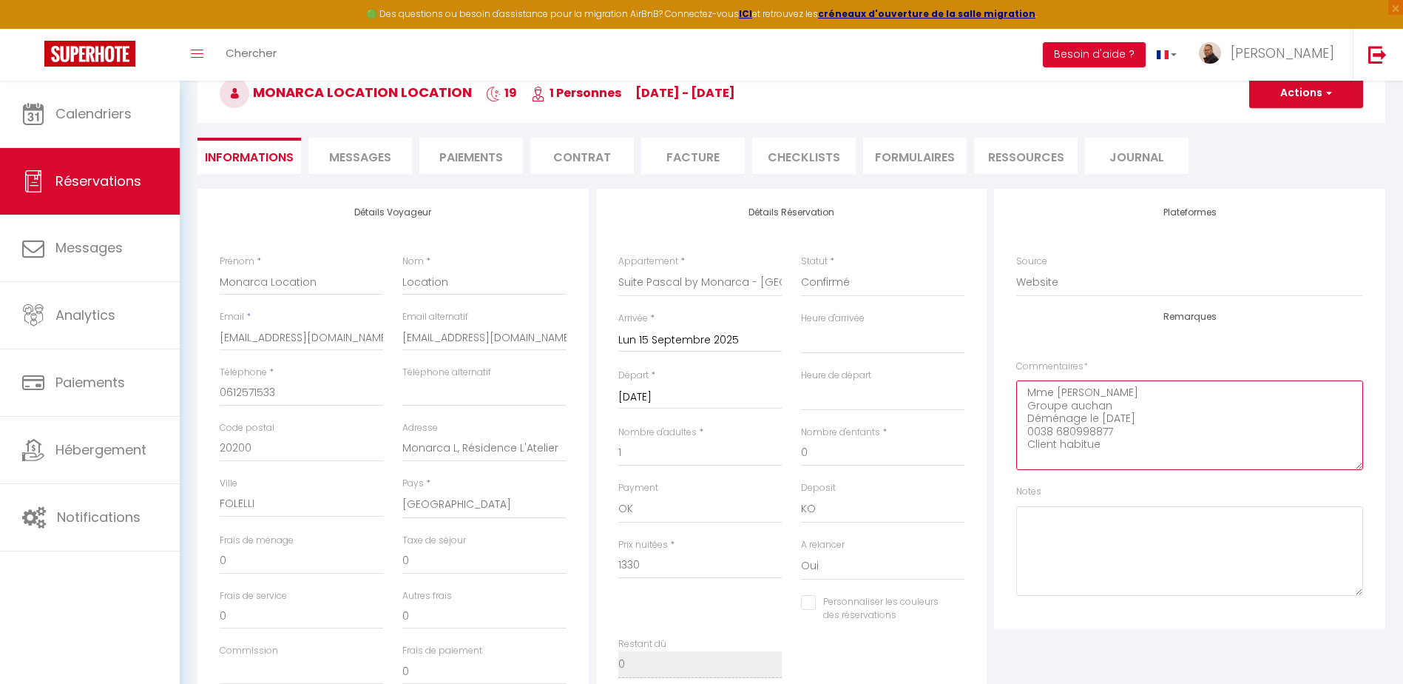
scroll to position [0, 0]
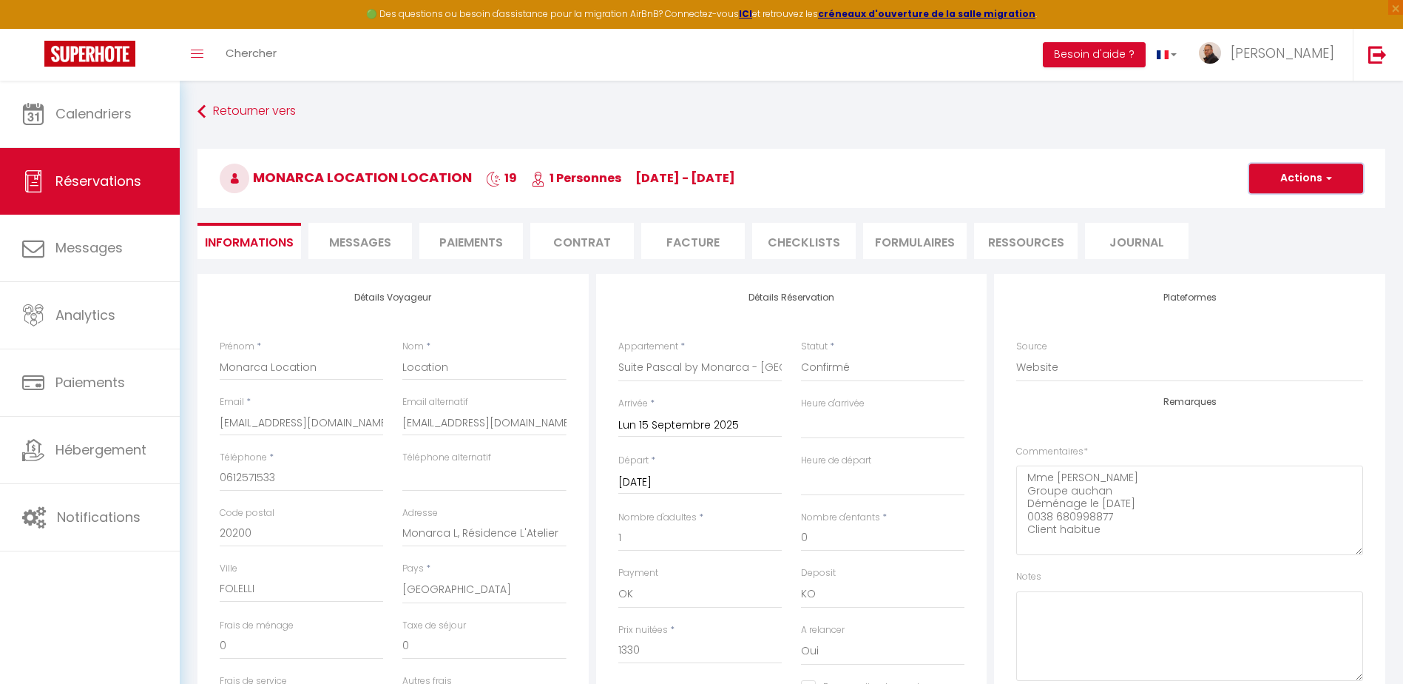
click at [1316, 181] on button "Actions" at bounding box center [1306, 178] width 114 height 30
click at [1275, 209] on link "Enregistrer" at bounding box center [1291, 210] width 117 height 19
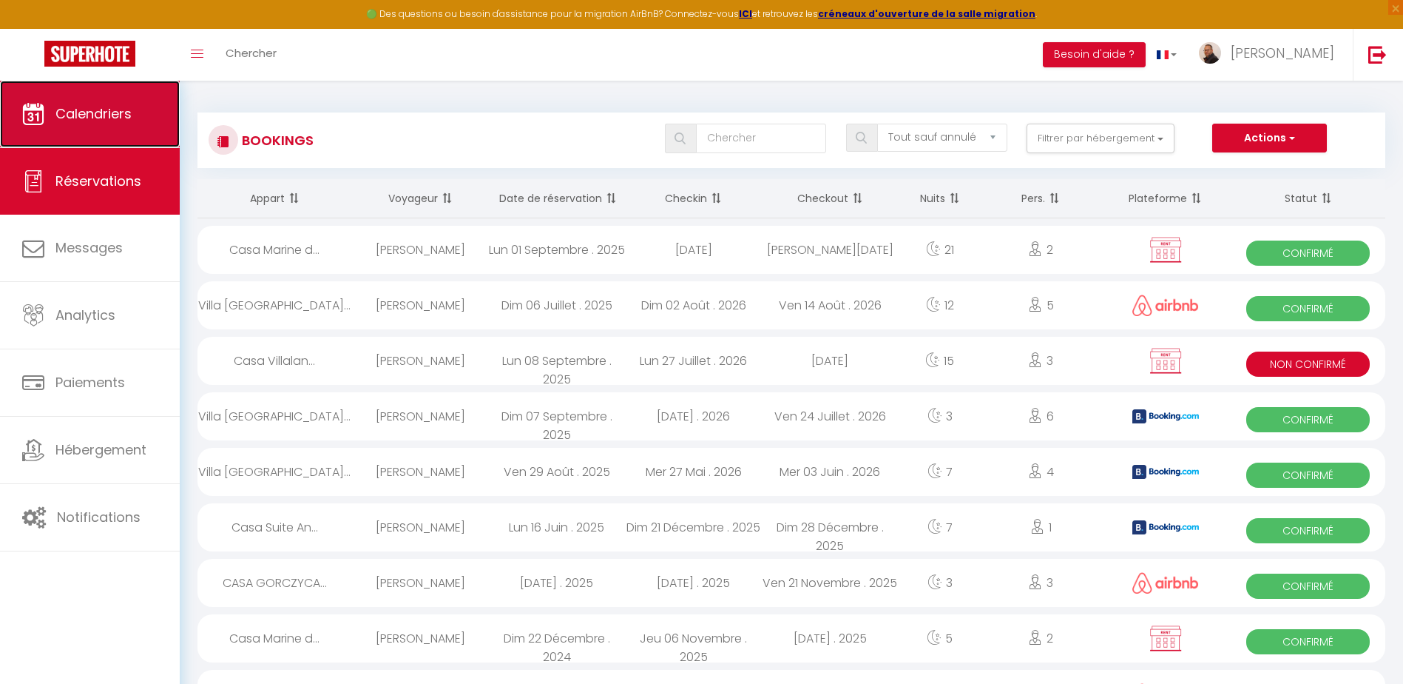
click at [73, 123] on link "Calendriers" at bounding box center [90, 114] width 180 height 67
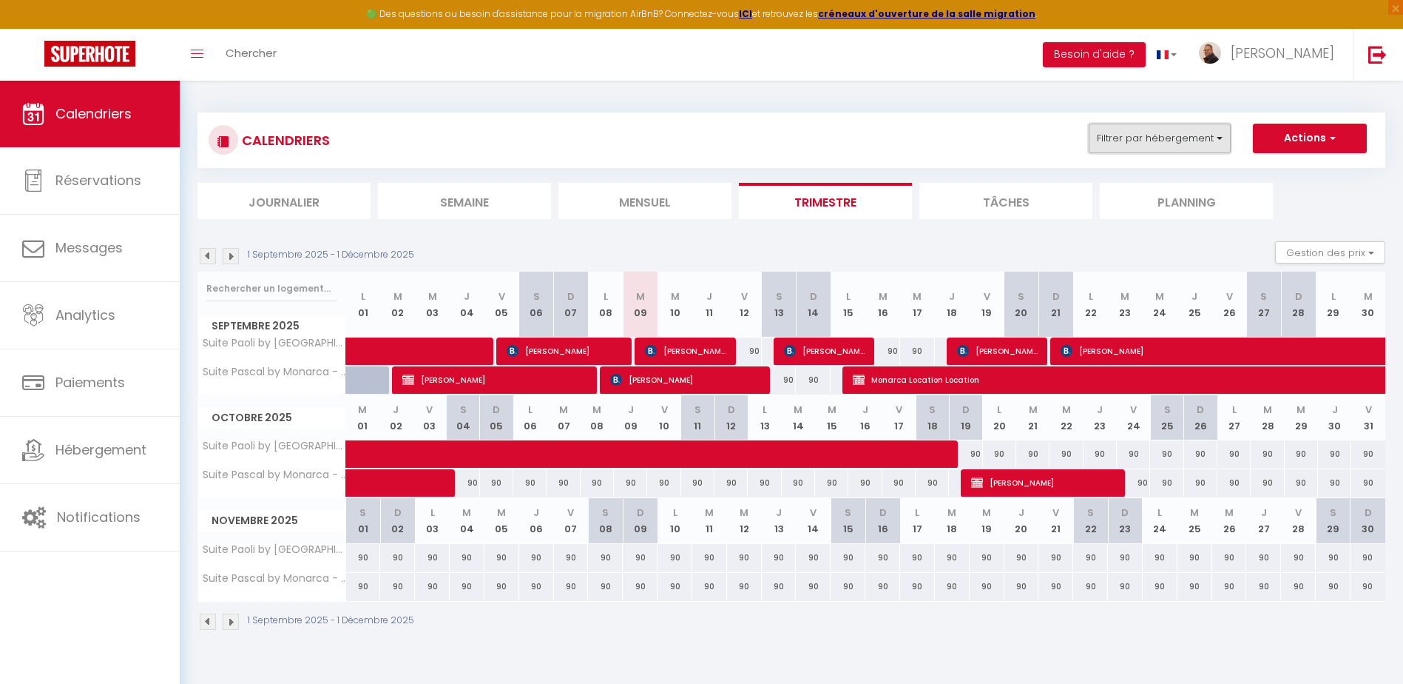
click at [1184, 133] on button "Filtrer par hébergement" at bounding box center [1160, 139] width 142 height 30
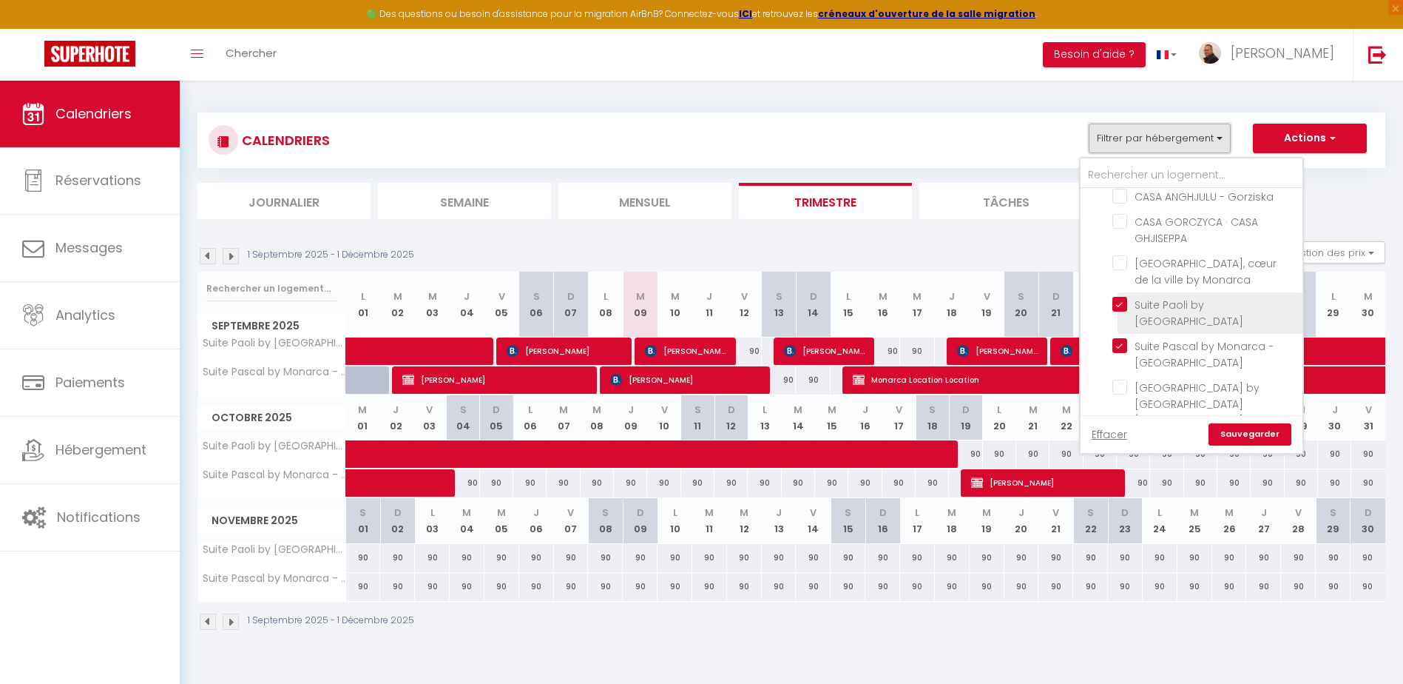
scroll to position [74, 0]
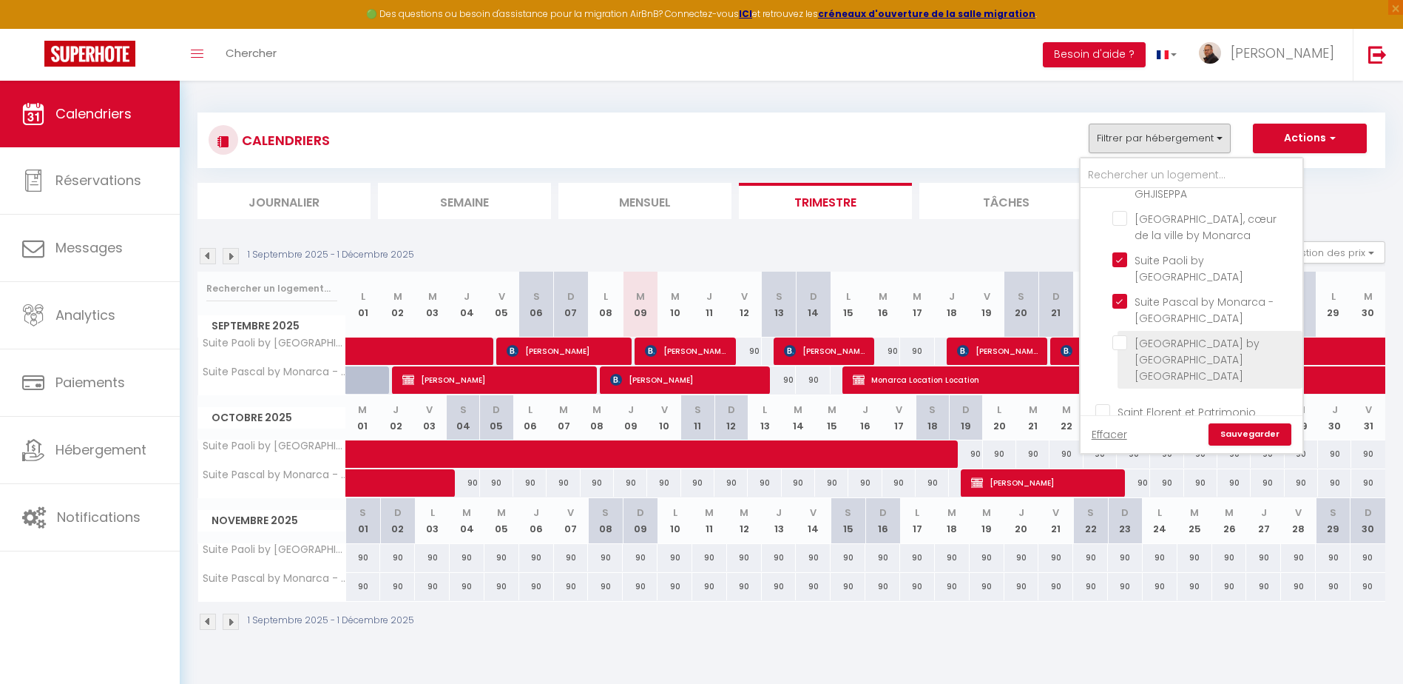
click at [1123, 347] on input "[GEOGRAPHIC_DATA] by [GEOGRAPHIC_DATA] [GEOGRAPHIC_DATA]" at bounding box center [1205, 342] width 185 height 15
click at [1234, 430] on link "Sauvegarder" at bounding box center [1250, 434] width 83 height 22
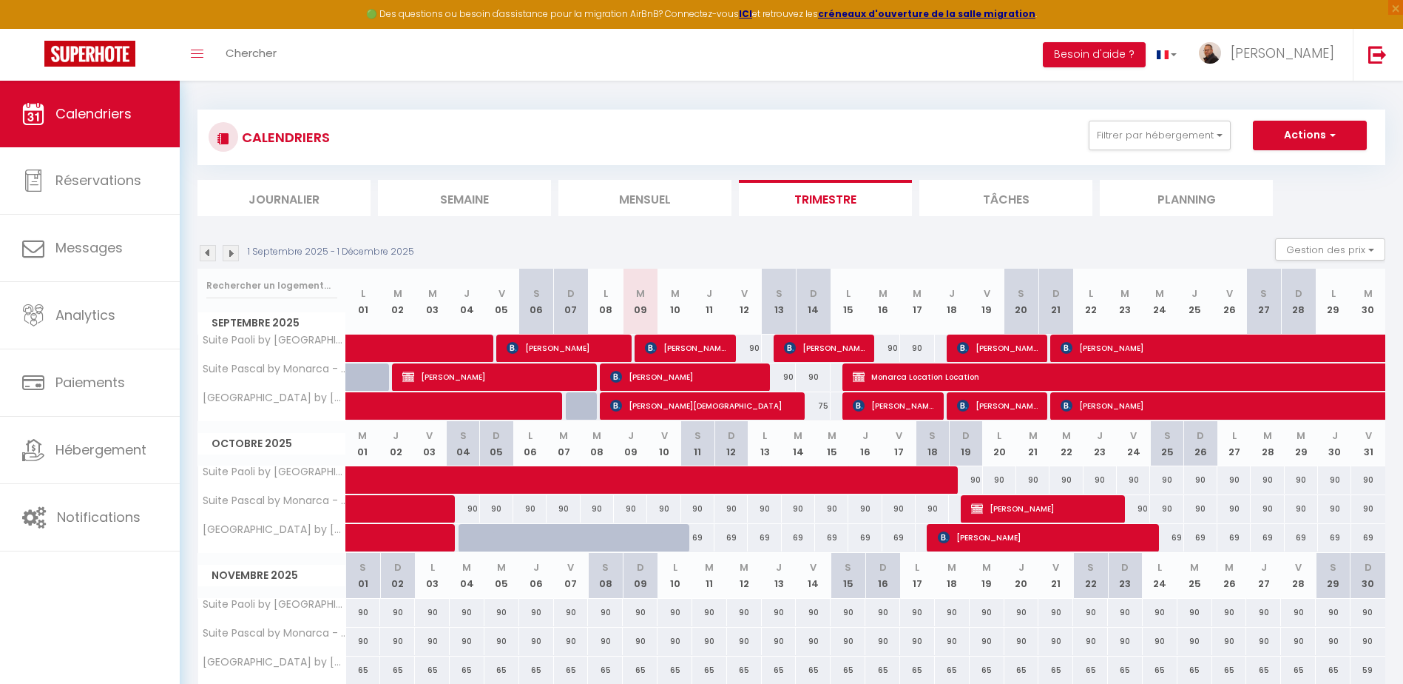
scroll to position [0, 0]
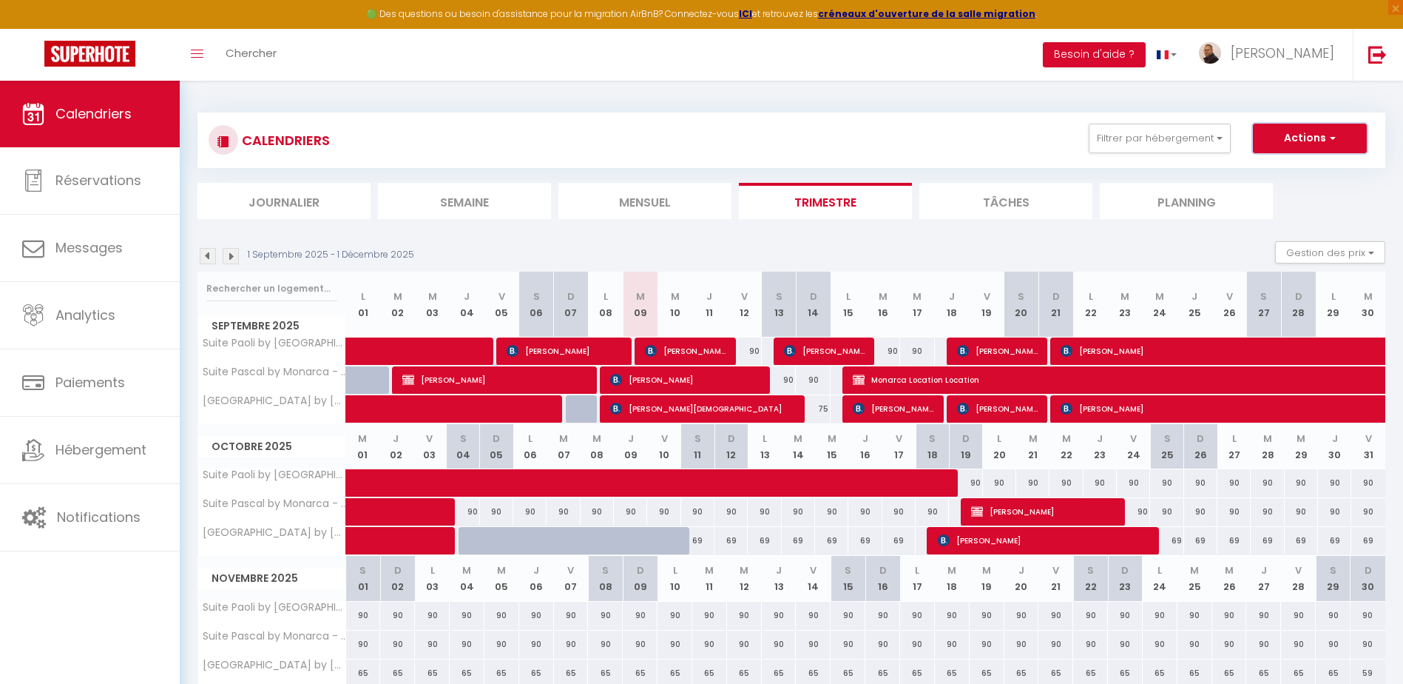
click at [1294, 141] on button "Actions" at bounding box center [1310, 139] width 114 height 30
click at [1269, 172] on link "Nouvelle réservation" at bounding box center [1294, 172] width 129 height 22
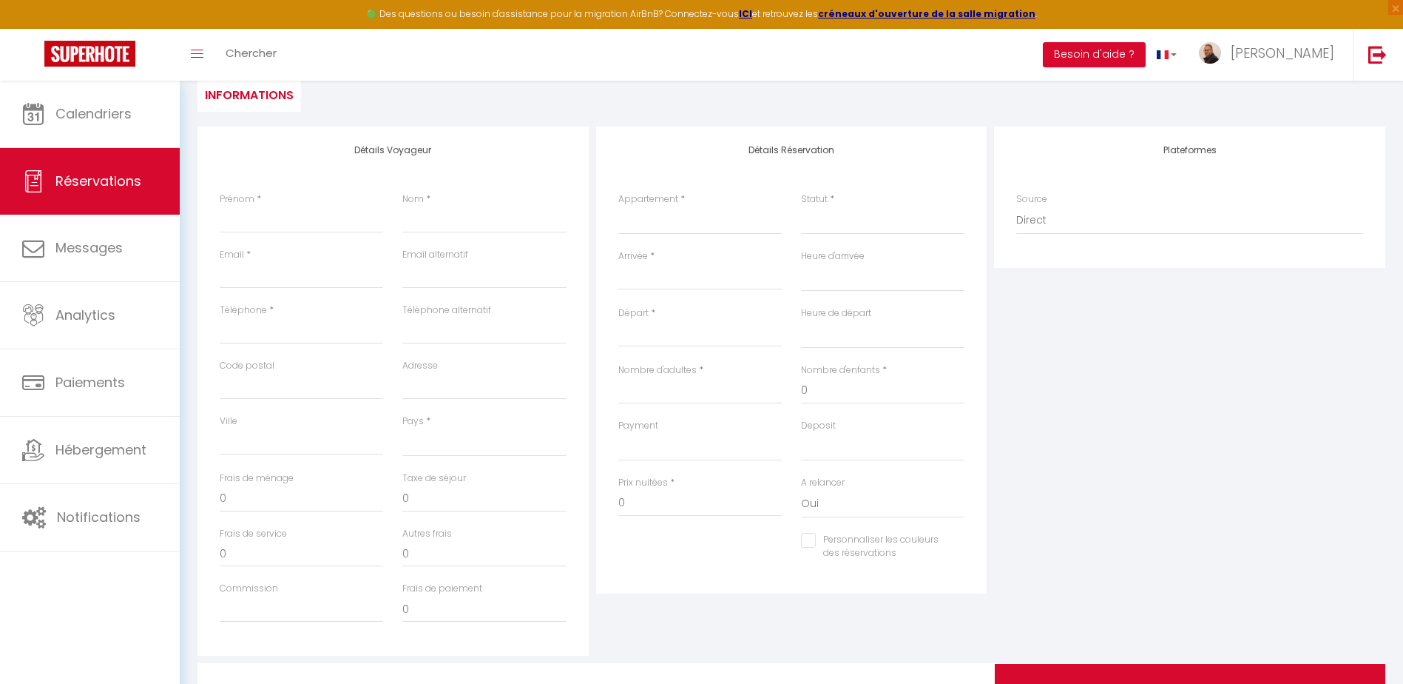
scroll to position [148, 0]
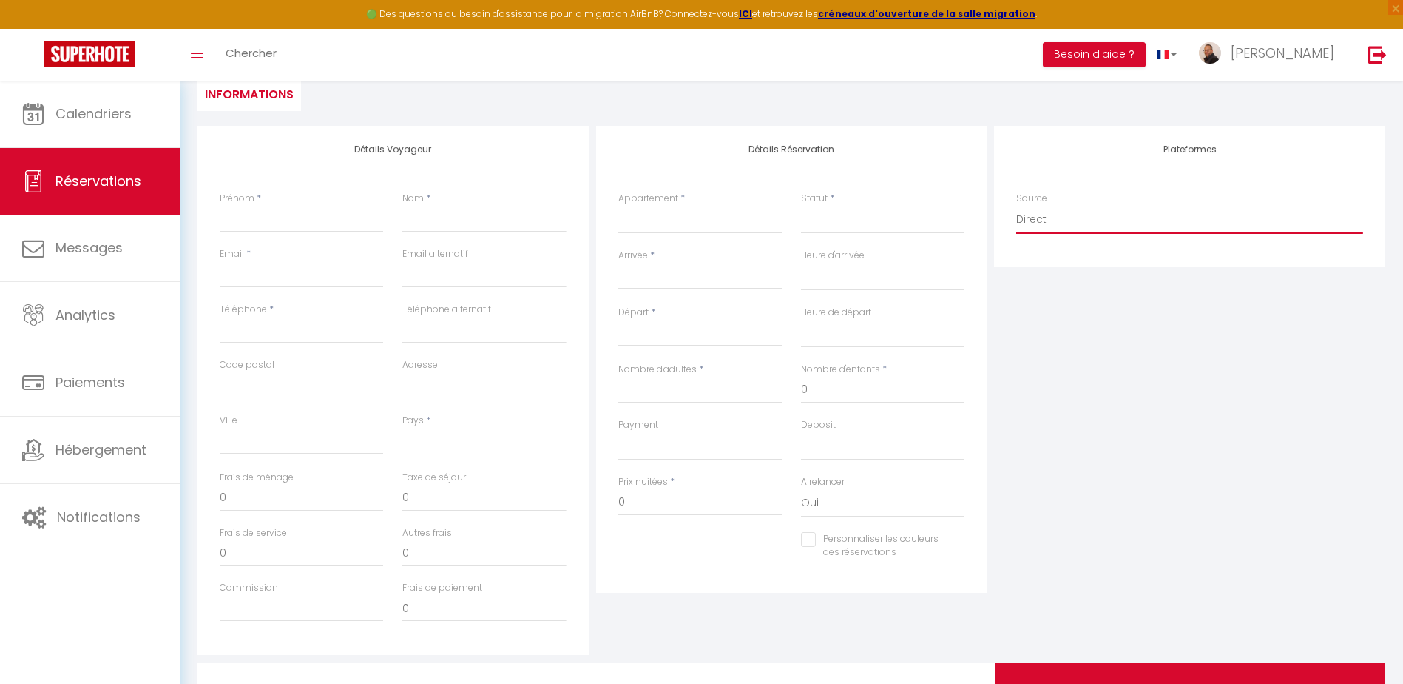
click at [1048, 218] on select "Direct [DOMAIN_NAME] [DOMAIN_NAME] Chalet montagne Expedia Gite de [GEOGRAPHIC_…" at bounding box center [1189, 220] width 347 height 28
click at [1016, 206] on select "Direct [DOMAIN_NAME] [DOMAIN_NAME] Chalet montagne Expedia Gite de [GEOGRAPHIC_…" at bounding box center [1189, 220] width 347 height 28
click at [635, 211] on select "[GEOGRAPHIC_DATA][PERSON_NAME] by Monarca Prestige Villa Sopravento by Monarca …" at bounding box center [699, 220] width 163 height 28
click at [618, 206] on select "[GEOGRAPHIC_DATA][PERSON_NAME] by Monarca Prestige Villa Sopravento by Monarca …" at bounding box center [699, 220] width 163 height 28
click at [661, 273] on input "Arrivée" at bounding box center [699, 277] width 163 height 19
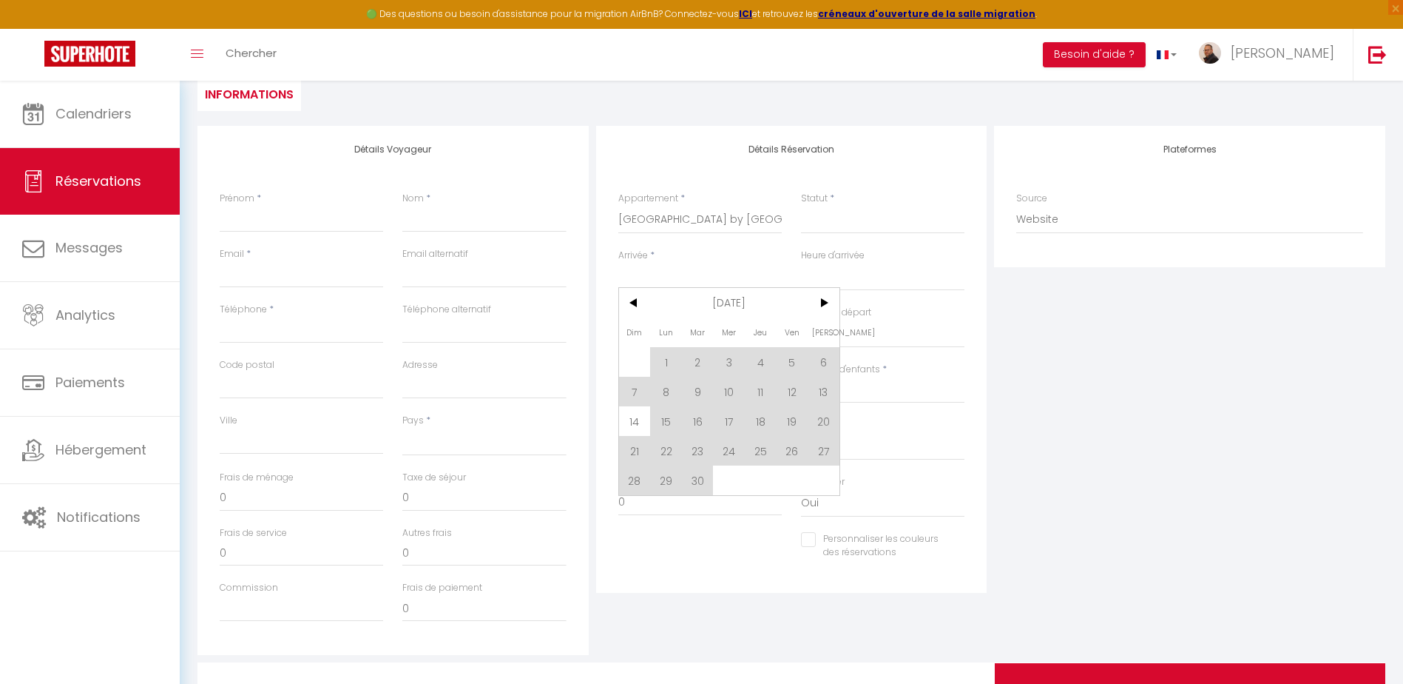
drag, startPoint x: 829, startPoint y: 303, endPoint x: 748, endPoint y: 322, distance: 83.4
click at [829, 303] on span ">" at bounding box center [824, 303] width 32 height 30
click at [829, 362] on span "4" at bounding box center [824, 362] width 32 height 30
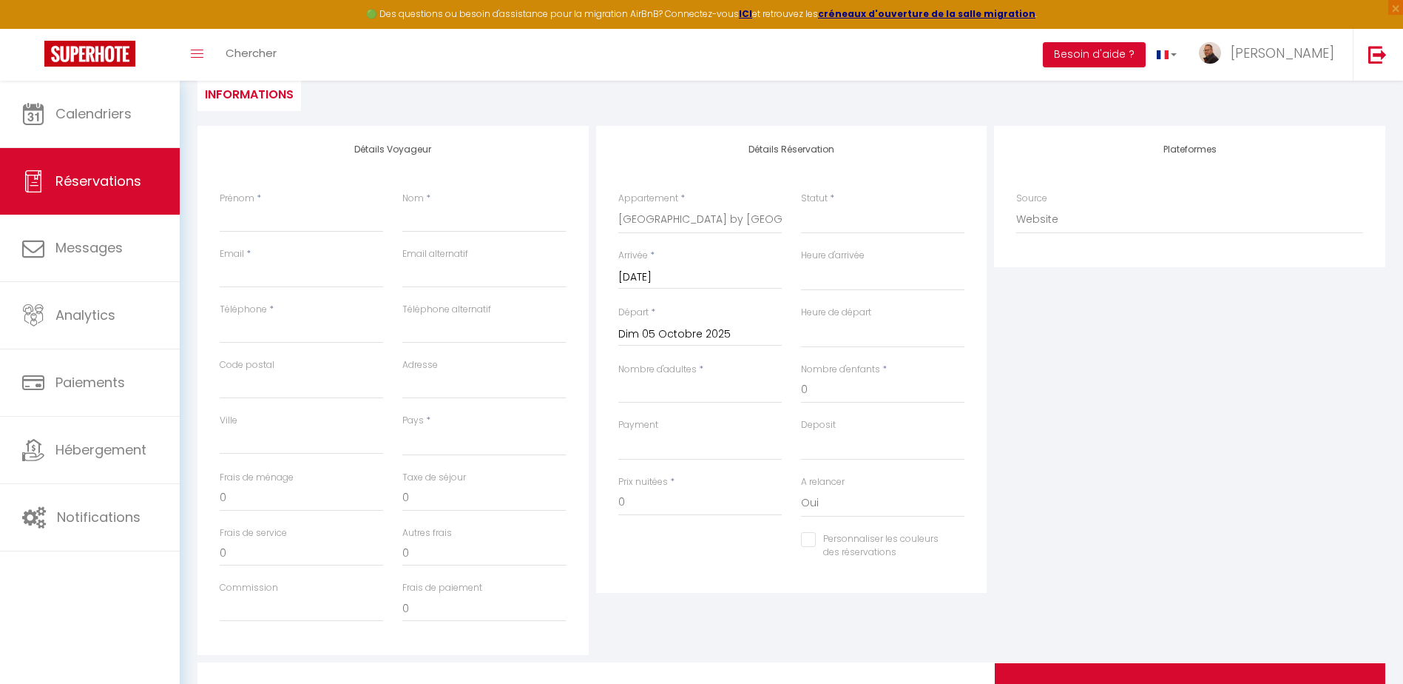
click at [655, 333] on input "Dim 05 Octobre 2025" at bounding box center [699, 334] width 163 height 19
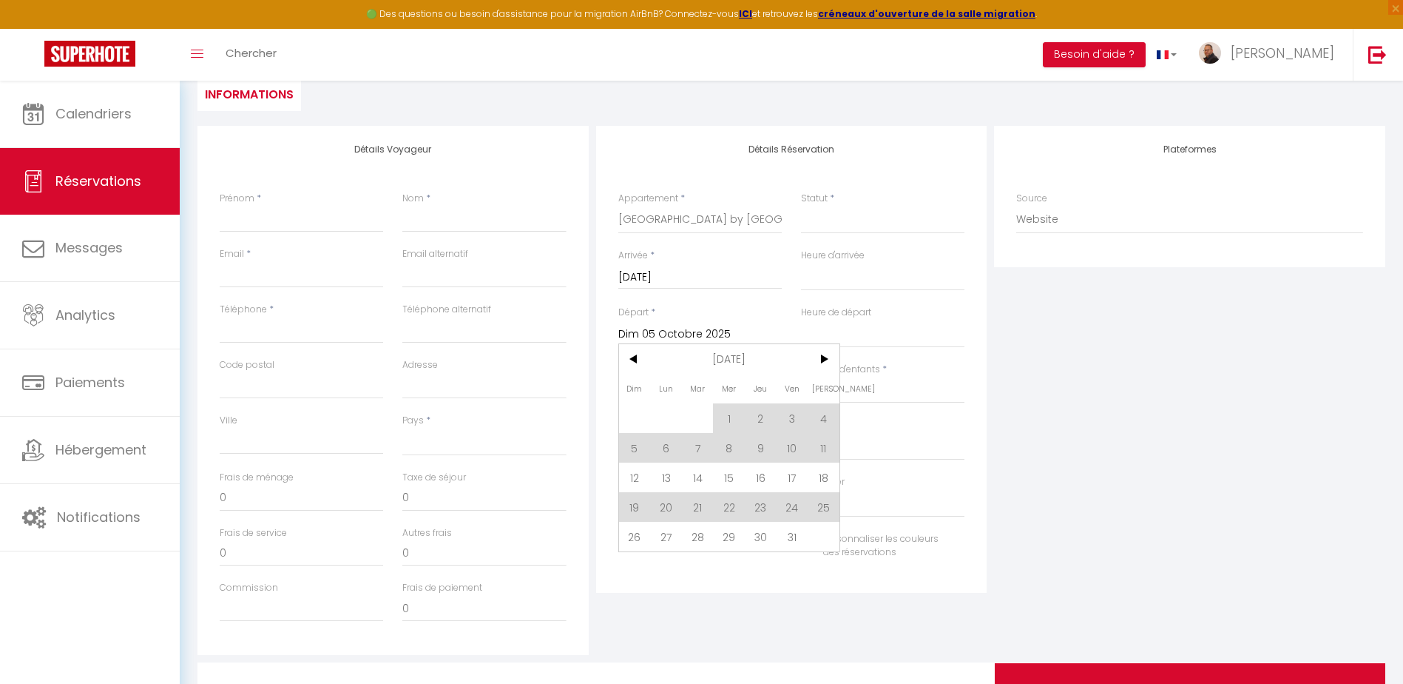
drag, startPoint x: 814, startPoint y: 449, endPoint x: 735, endPoint y: 377, distance: 107.4
click at [814, 448] on span "11" at bounding box center [824, 448] width 32 height 30
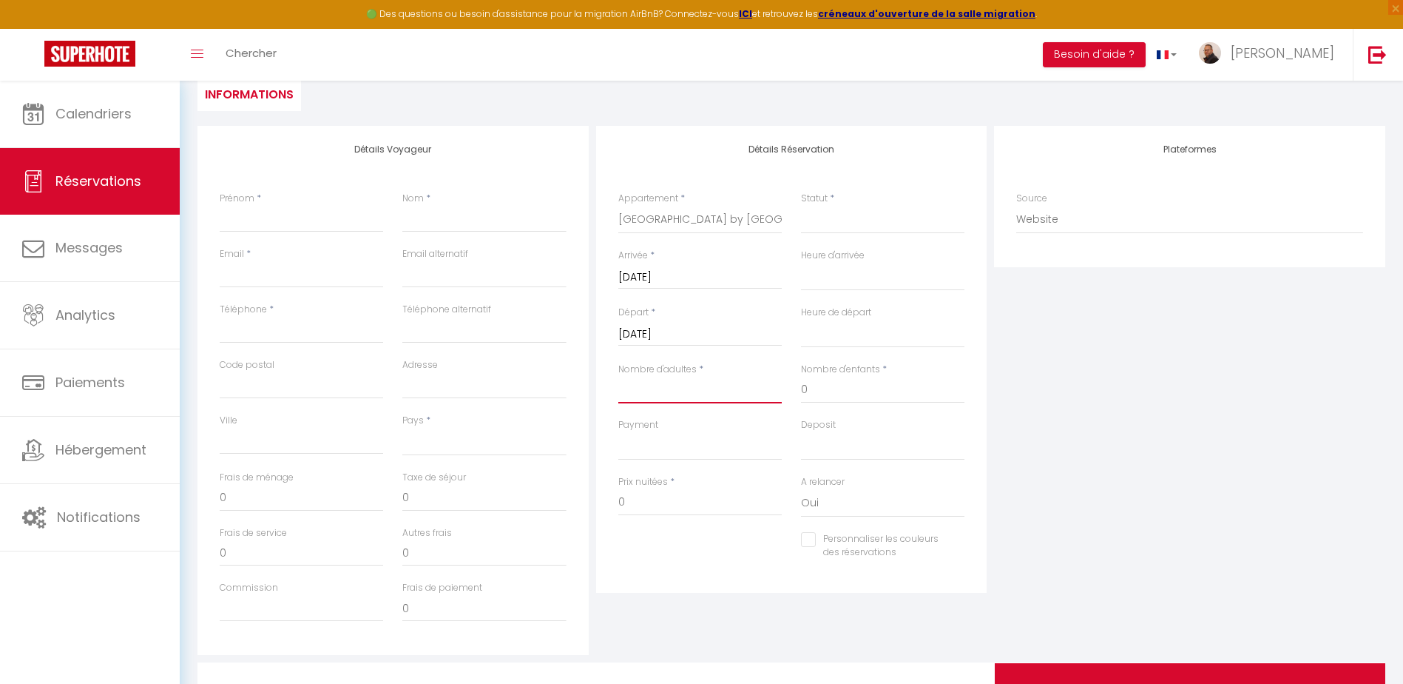
click at [672, 384] on input "Nombre d'adultes" at bounding box center [699, 390] width 163 height 27
click at [660, 439] on select "OK KO" at bounding box center [699, 446] width 163 height 28
click at [618, 432] on select "OK KO" at bounding box center [699, 446] width 163 height 28
click at [833, 439] on select "OK KO" at bounding box center [882, 446] width 163 height 28
click at [801, 432] on select "OK KO" at bounding box center [882, 446] width 163 height 28
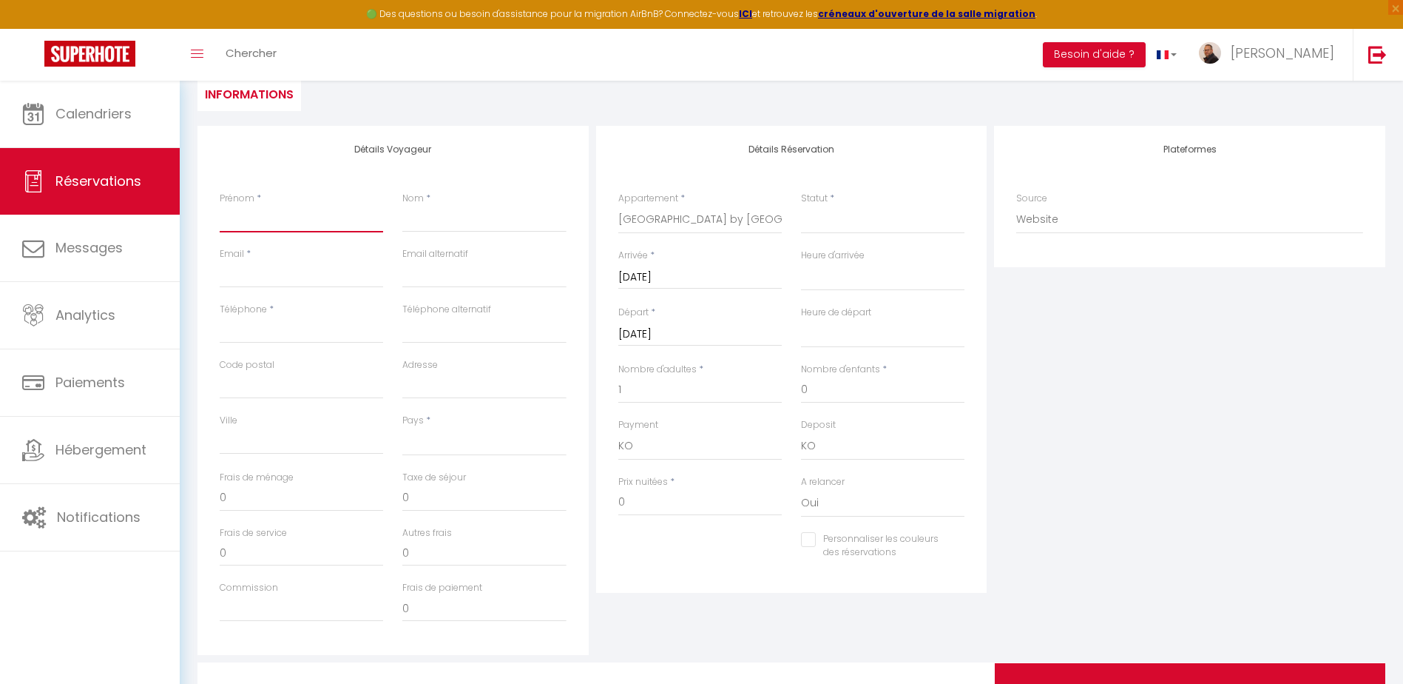
click at [255, 214] on input "Prénom" at bounding box center [301, 219] width 163 height 27
click at [262, 436] on input "Ville" at bounding box center [301, 441] width 163 height 27
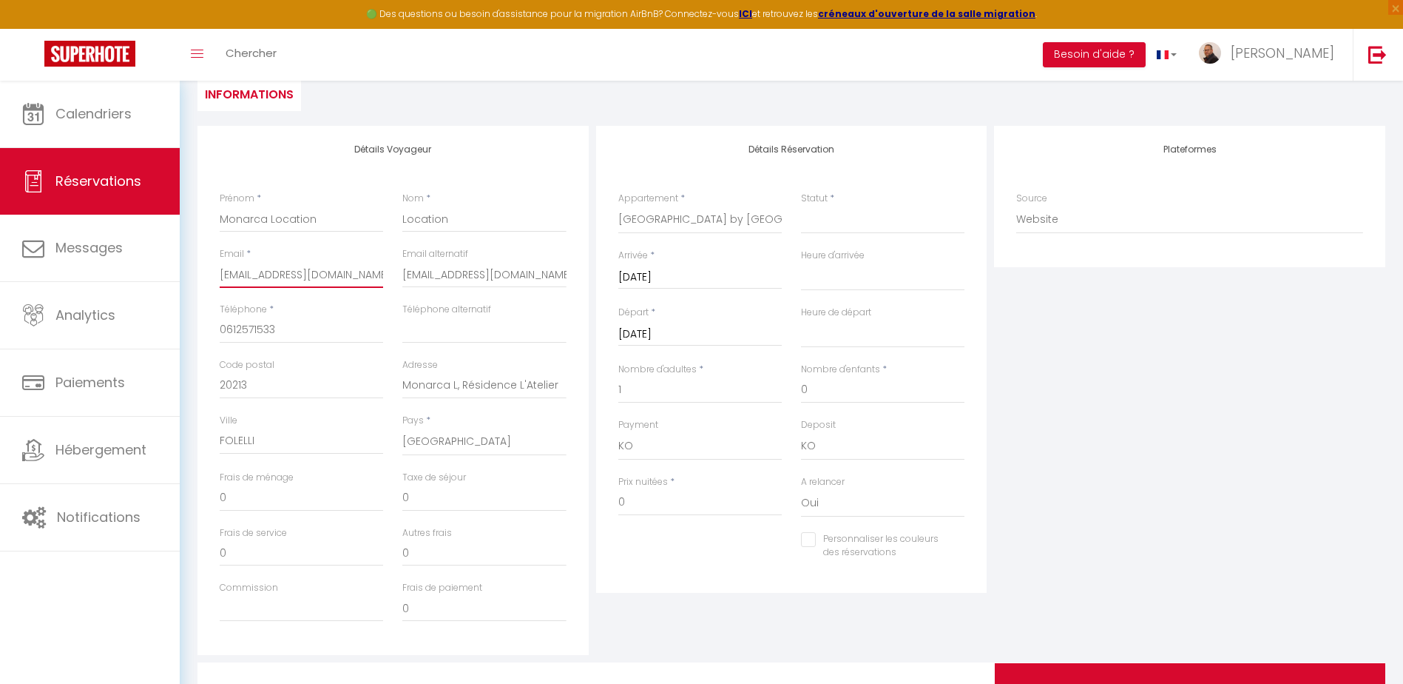
click at [376, 277] on input "[EMAIL_ADDRESS][DOMAIN_NAME]" at bounding box center [301, 274] width 163 height 27
drag, startPoint x: 368, startPoint y: 271, endPoint x: 194, endPoint y: 273, distance: 173.8
click at [194, 273] on div "Détails Voyageur Prénom * Monarca Location Nom * Location Email * [EMAIL_ADDRES…" at bounding box center [393, 390] width 399 height 529
click at [430, 280] on input "[EMAIL_ADDRESS][DOMAIN_NAME]" at bounding box center [483, 274] width 163 height 27
drag, startPoint x: 404, startPoint y: 274, endPoint x: 595, endPoint y: 288, distance: 191.3
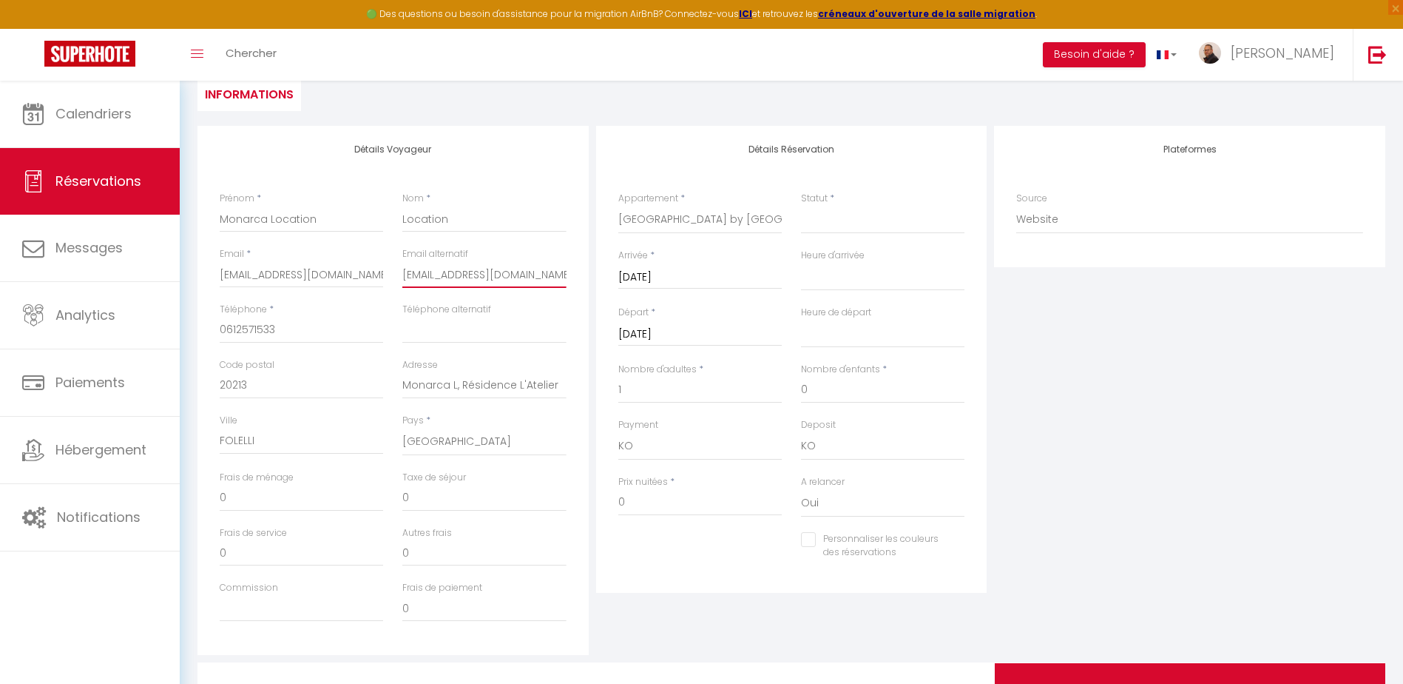
click at [595, 288] on div "Détails Voyageur Prénom * Monarca Location Nom * Location Email * [EMAIL_ADDRES…" at bounding box center [791, 390] width 1195 height 529
drag, startPoint x: 624, startPoint y: 501, endPoint x: 615, endPoint y: 501, distance: 8.9
click at [615, 501] on div "Prix nuitées * 0" at bounding box center [700, 503] width 183 height 57
click at [1093, 376] on div "Plateformes Source Direct [DOMAIN_NAME] [DOMAIN_NAME] Chalet montagne Expedia G…" at bounding box center [1189, 390] width 399 height 529
drag, startPoint x: 848, startPoint y: 224, endPoint x: 853, endPoint y: 234, distance: 11.3
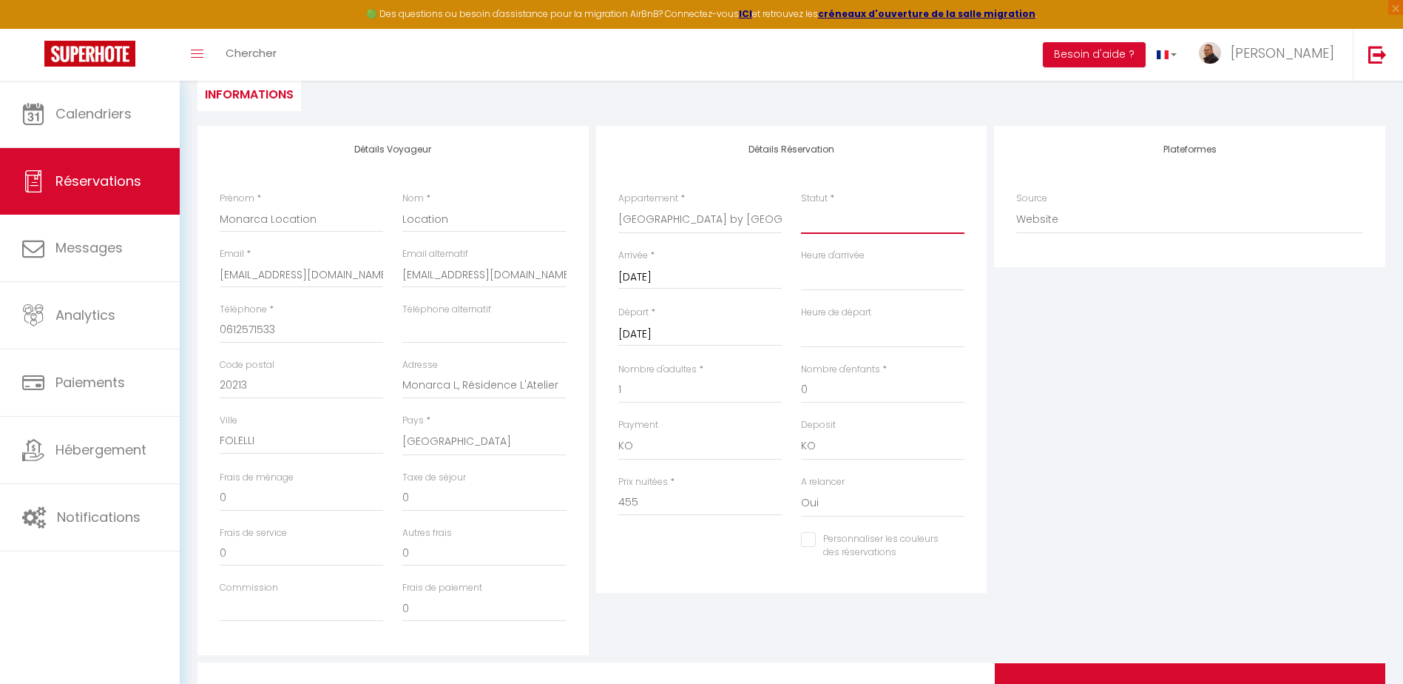
click at [848, 223] on select "Confirmé Non Confirmé [PERSON_NAME] par le voyageur No Show Request" at bounding box center [882, 220] width 163 height 28
click at [801, 206] on select "Confirmé Non Confirmé [PERSON_NAME] par le voyageur No Show Request" at bounding box center [882, 220] width 163 height 28
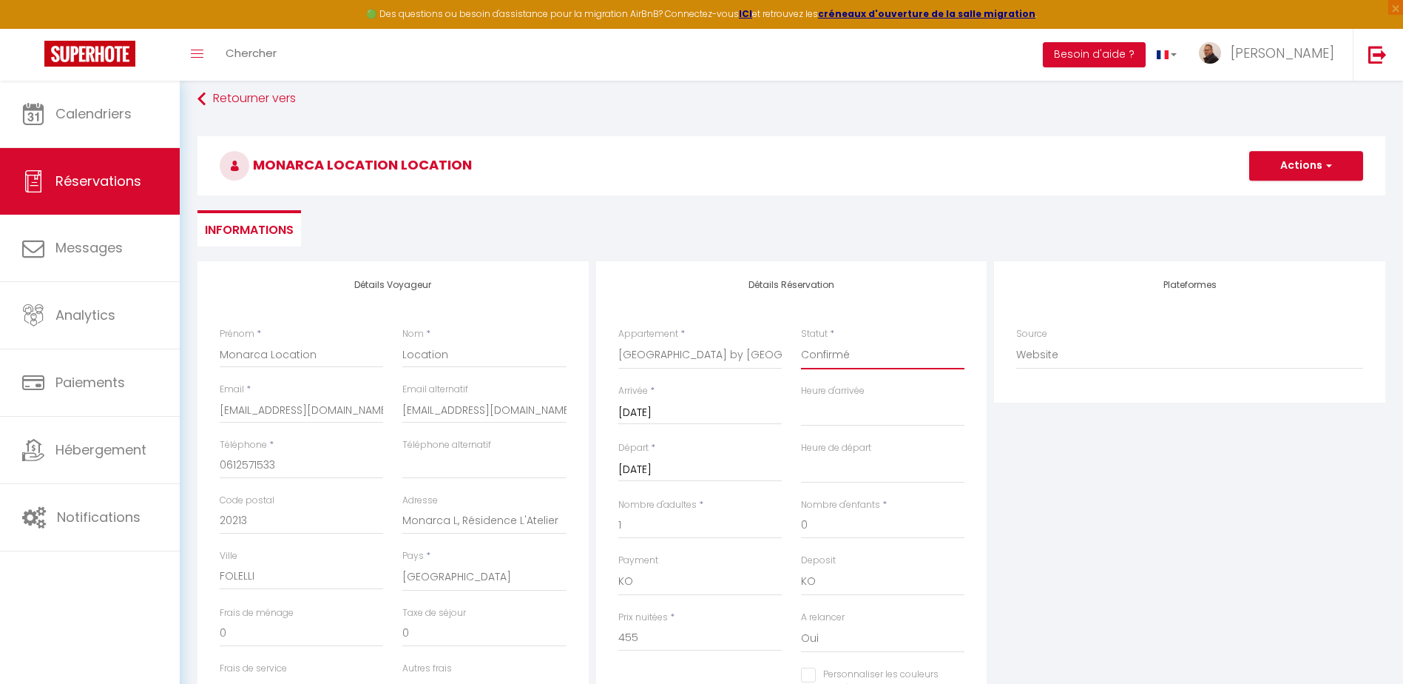
scroll to position [0, 0]
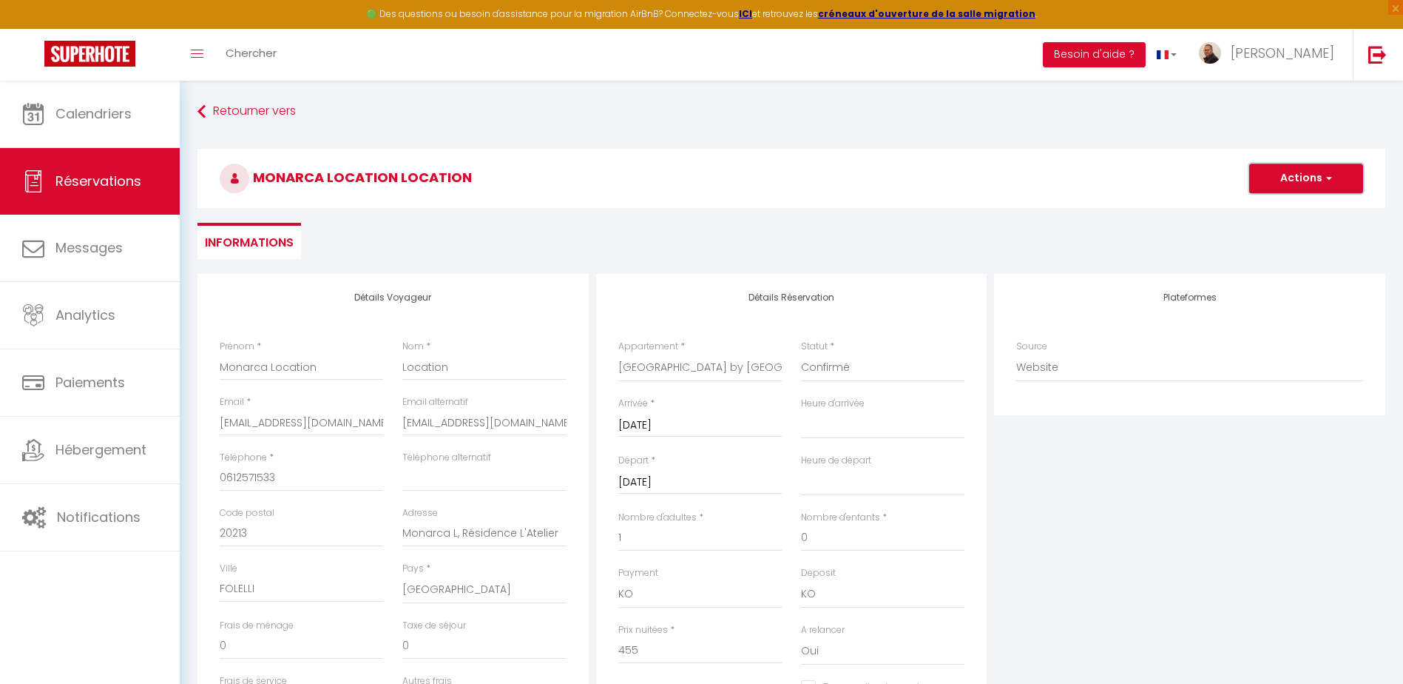
click at [1290, 168] on button "Actions" at bounding box center [1306, 178] width 114 height 30
click at [1262, 211] on link "Enregistrer" at bounding box center [1291, 210] width 117 height 19
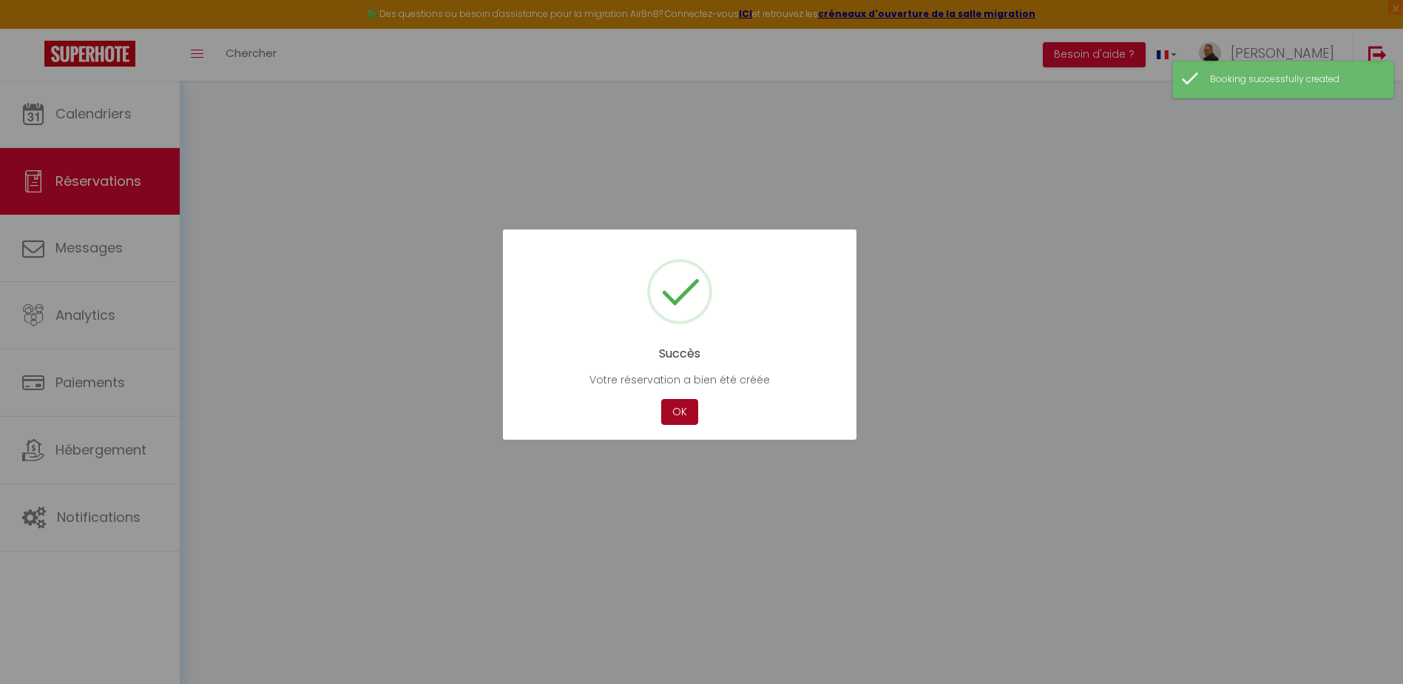
click at [678, 411] on button "OK" at bounding box center [679, 412] width 37 height 26
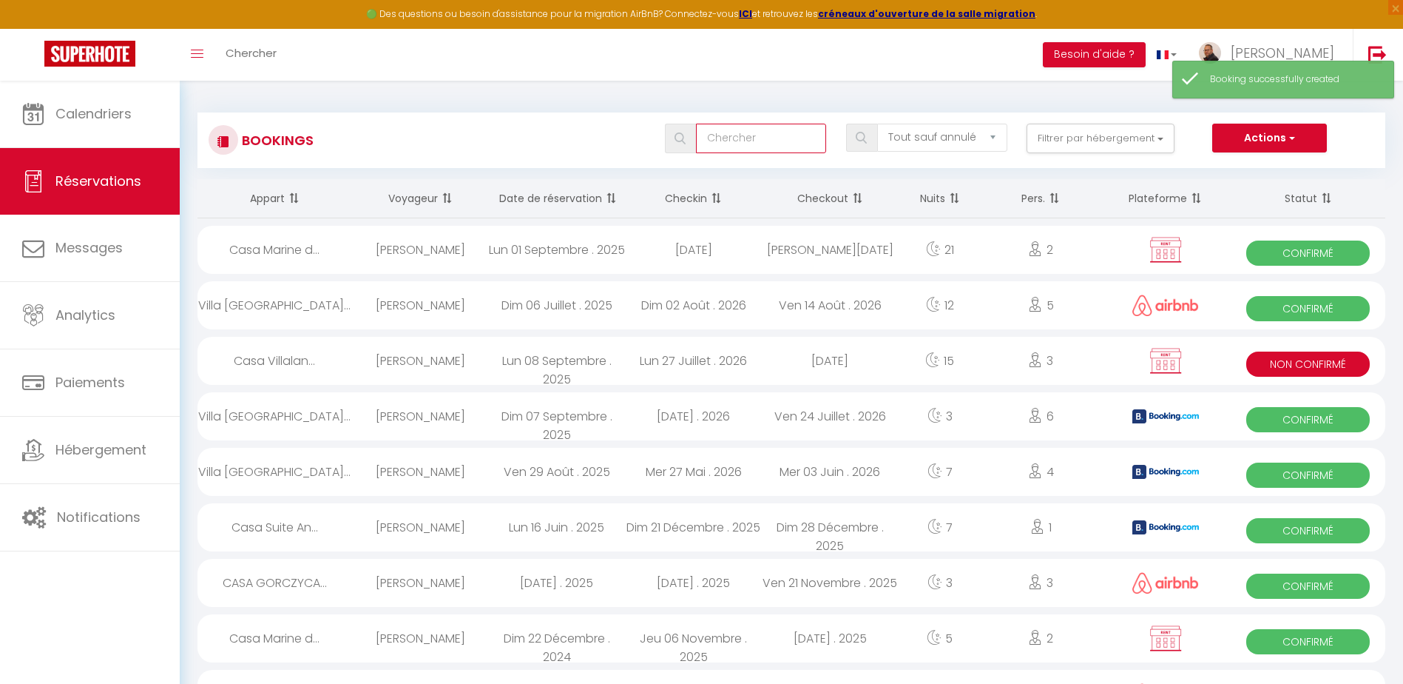
click at [743, 134] on input "text" at bounding box center [761, 139] width 131 height 30
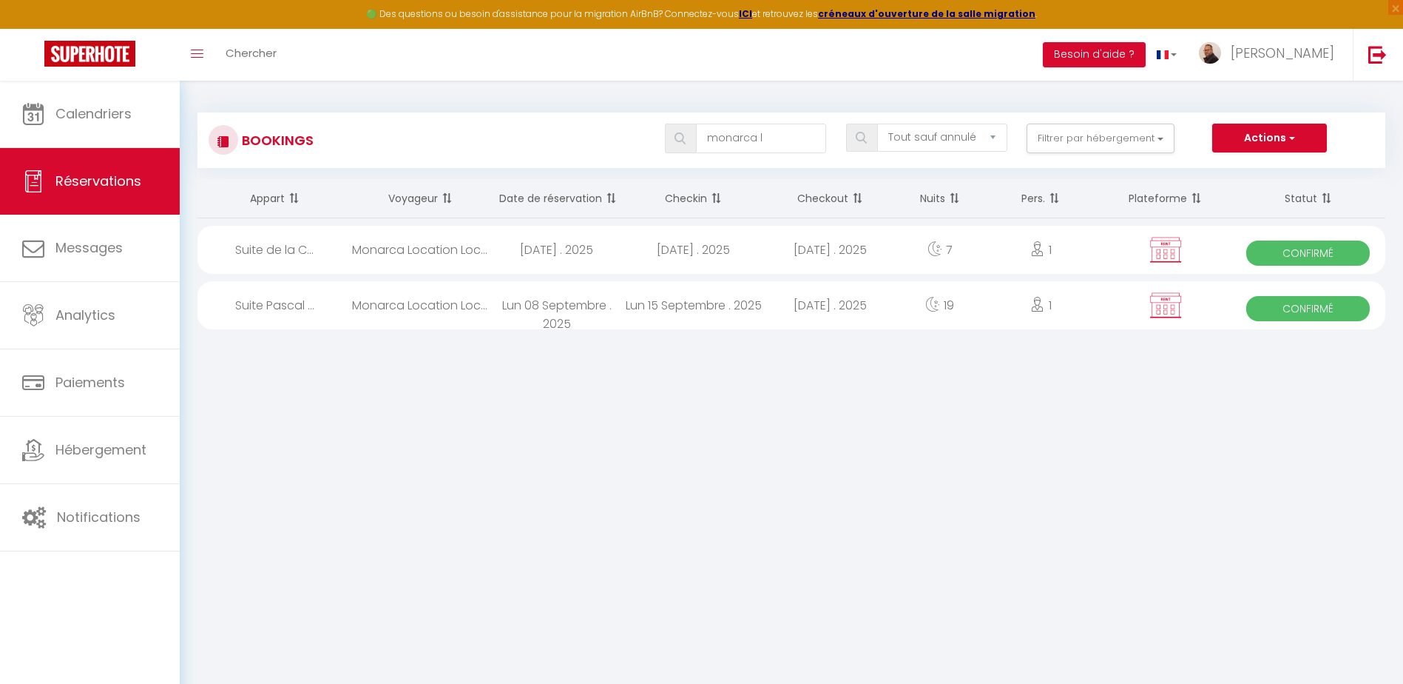
click at [383, 249] on div "Monarca Location Location" at bounding box center [420, 250] width 137 height 48
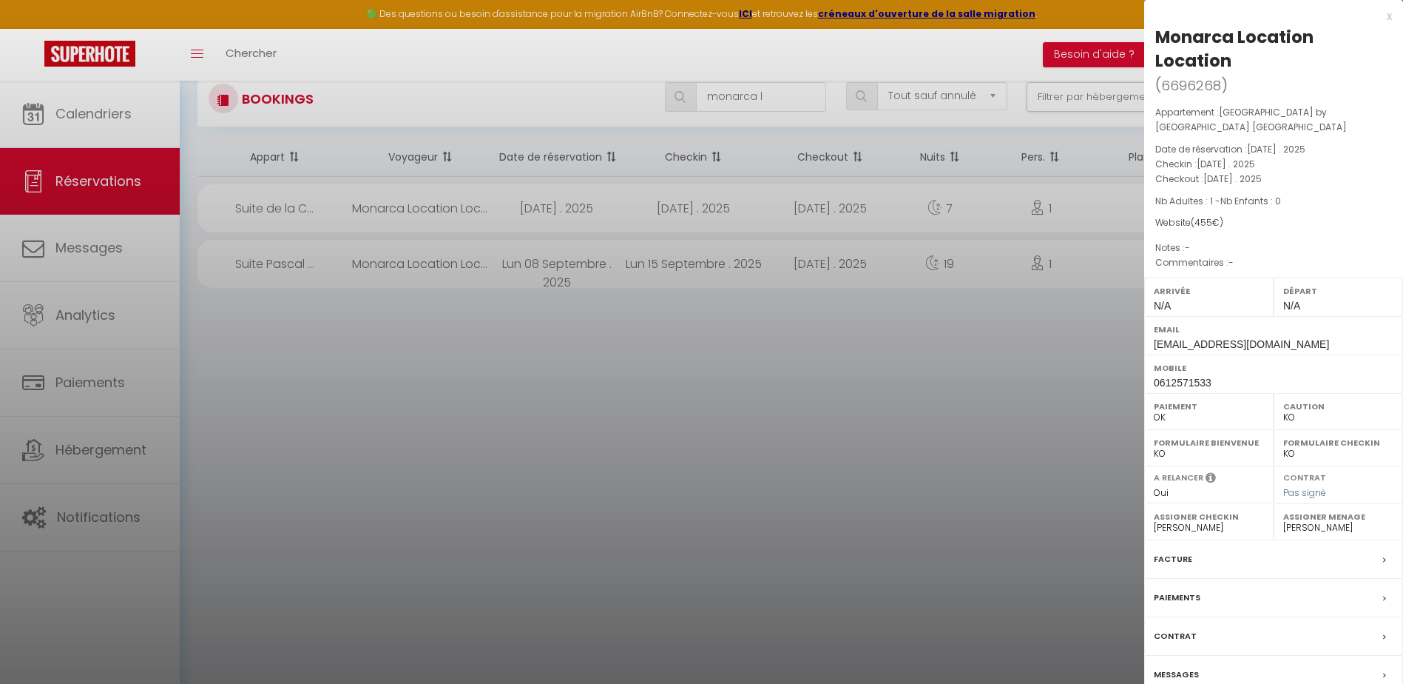
scroll to position [81, 0]
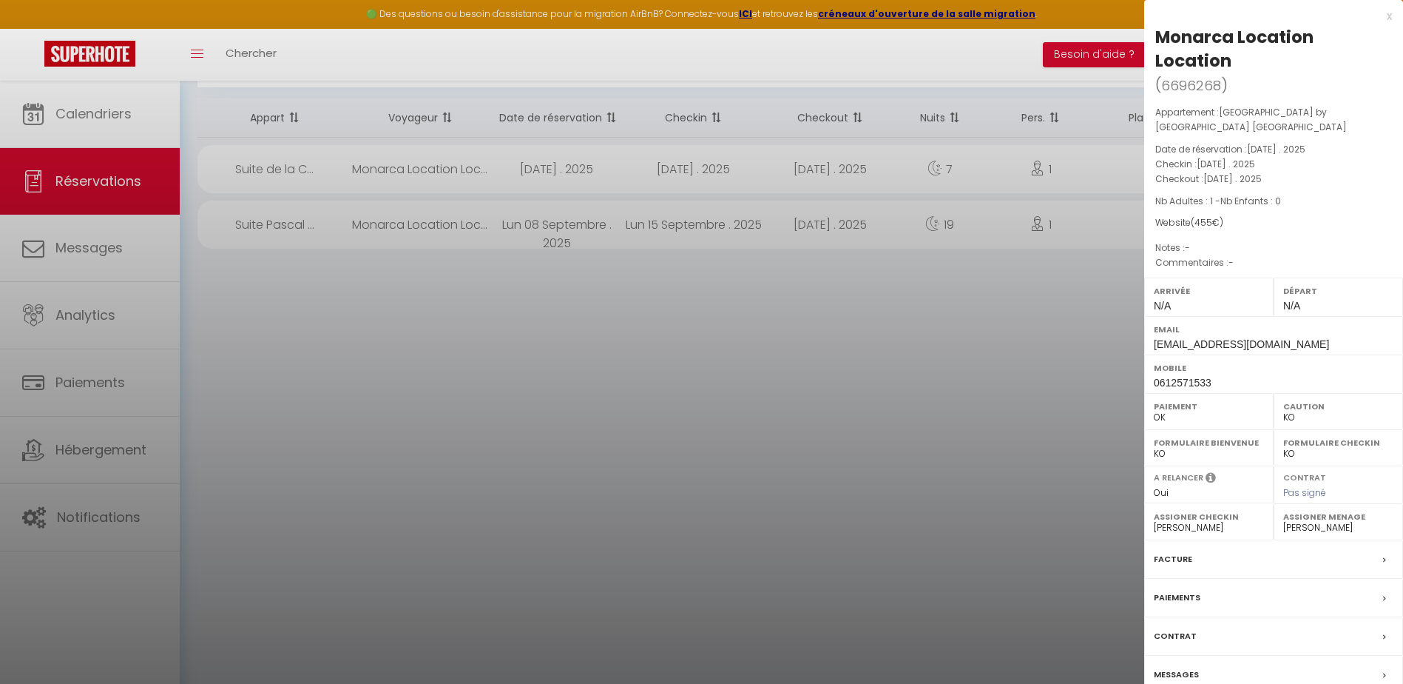
click at [1219, 617] on div "Contrat" at bounding box center [1273, 636] width 259 height 38
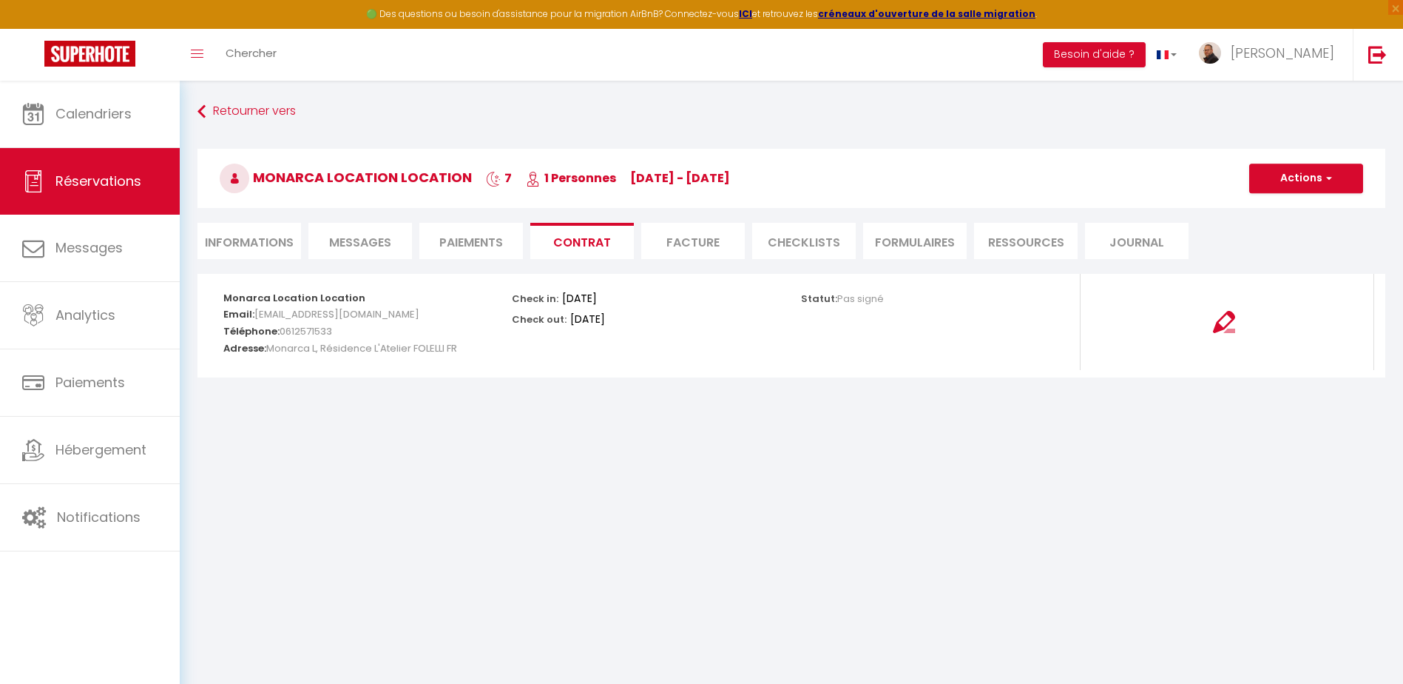
click at [256, 241] on li "Informations" at bounding box center [250, 241] width 104 height 36
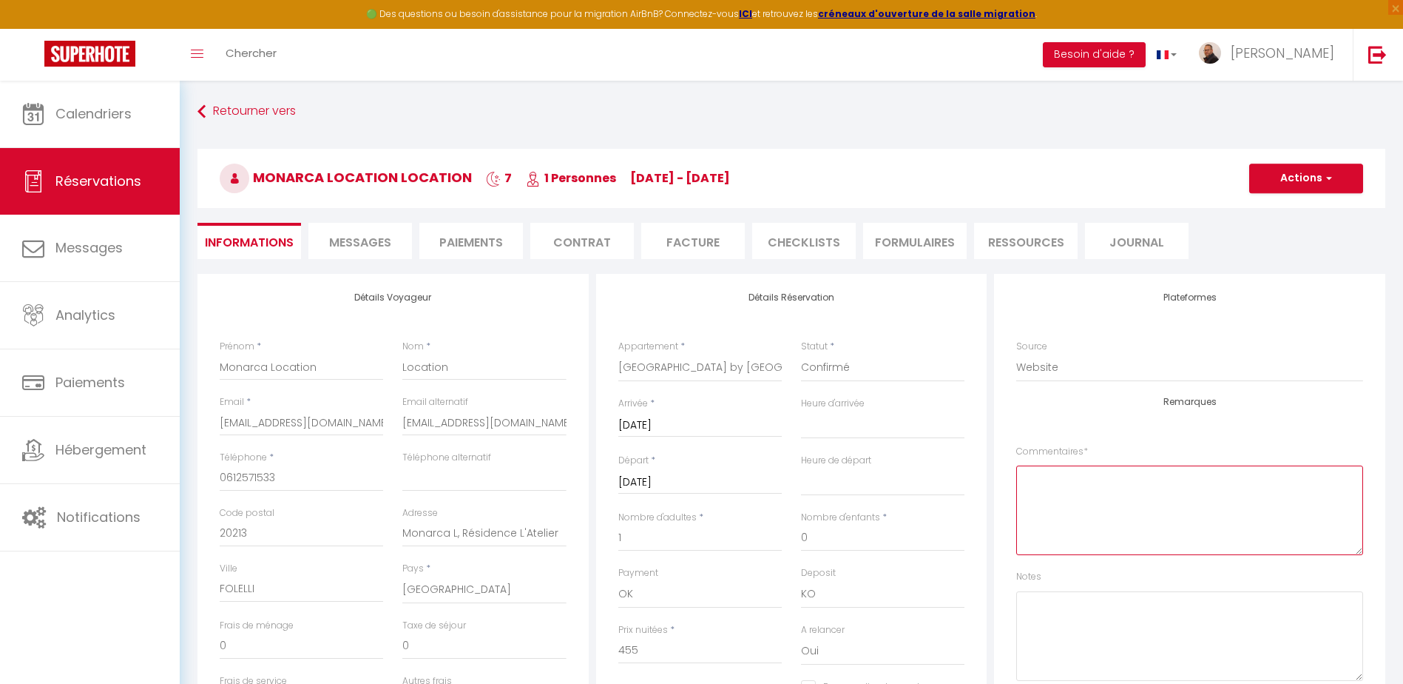
click at [1049, 485] on textarea at bounding box center [1189, 510] width 347 height 90
click at [1284, 179] on button "Actions" at bounding box center [1306, 178] width 114 height 30
click at [1286, 210] on link "Enregistrer" at bounding box center [1291, 210] width 117 height 19
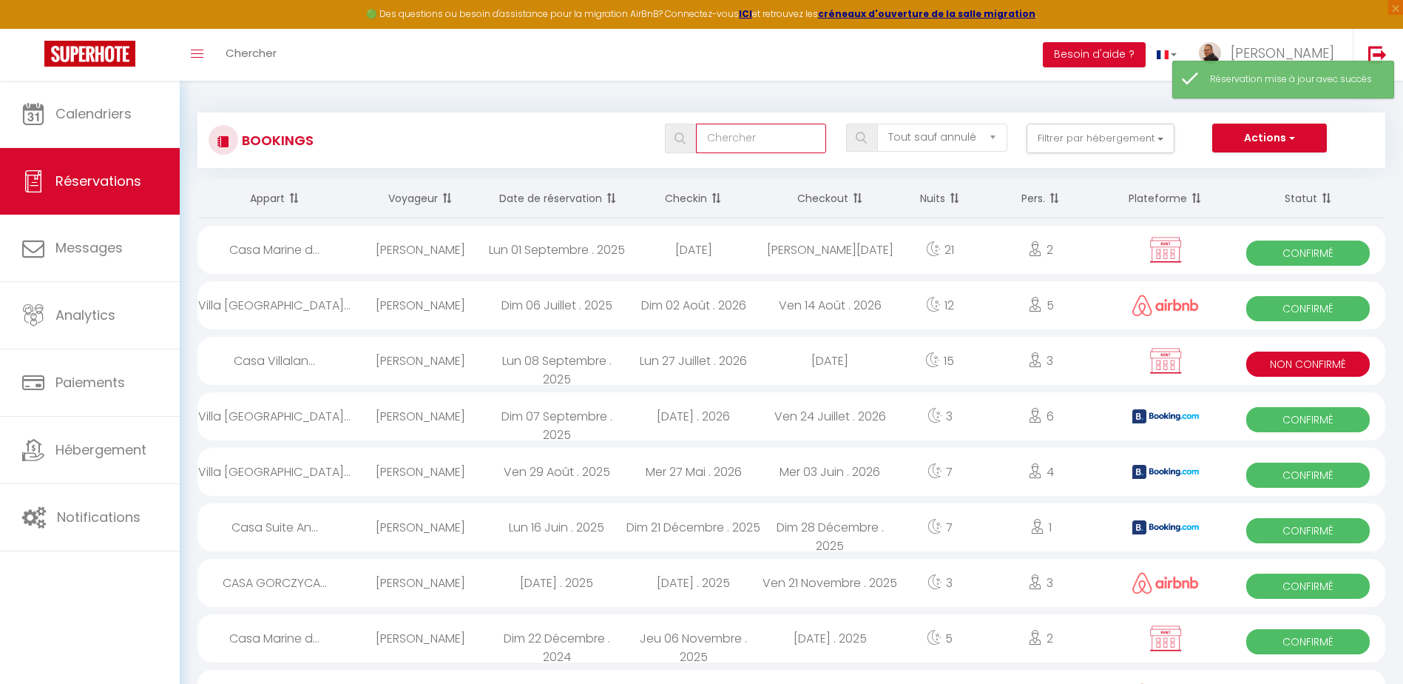
click at [712, 133] on input "text" at bounding box center [761, 139] width 131 height 30
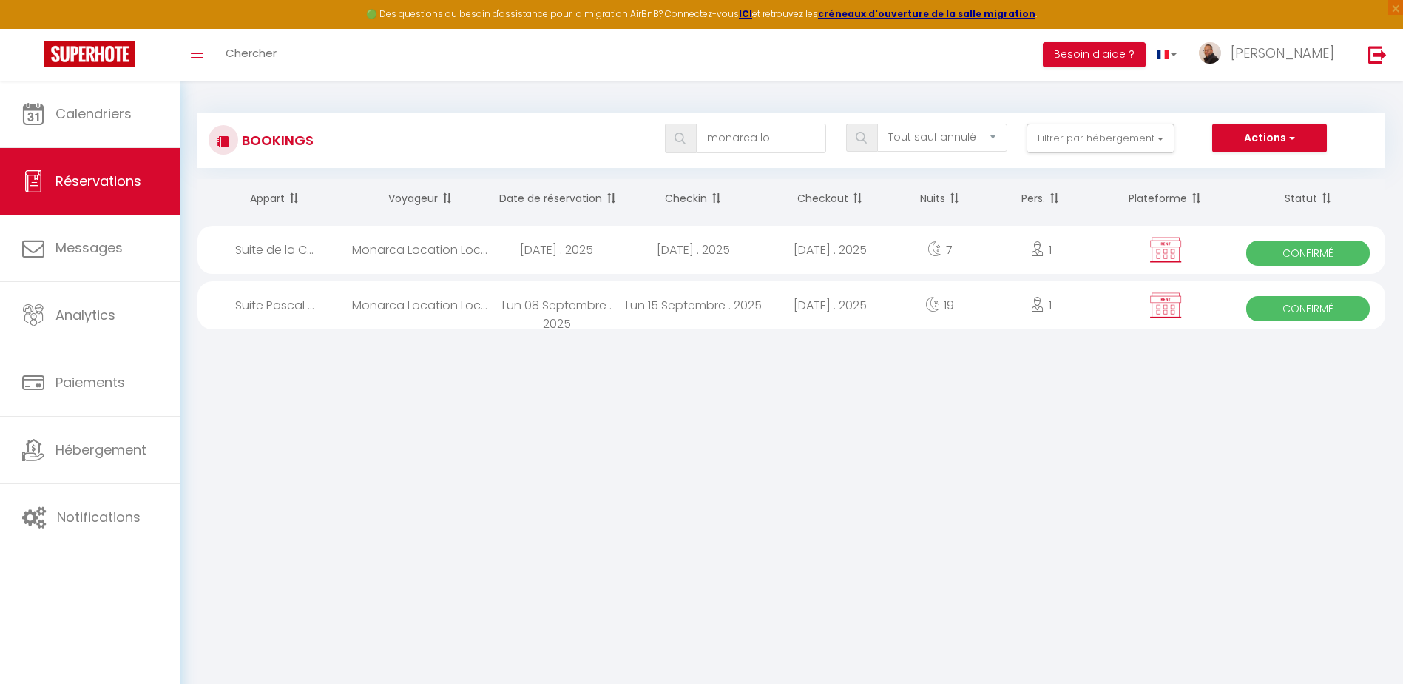
click at [604, 314] on div "Lun 08 Septembre . 2025" at bounding box center [556, 305] width 137 height 48
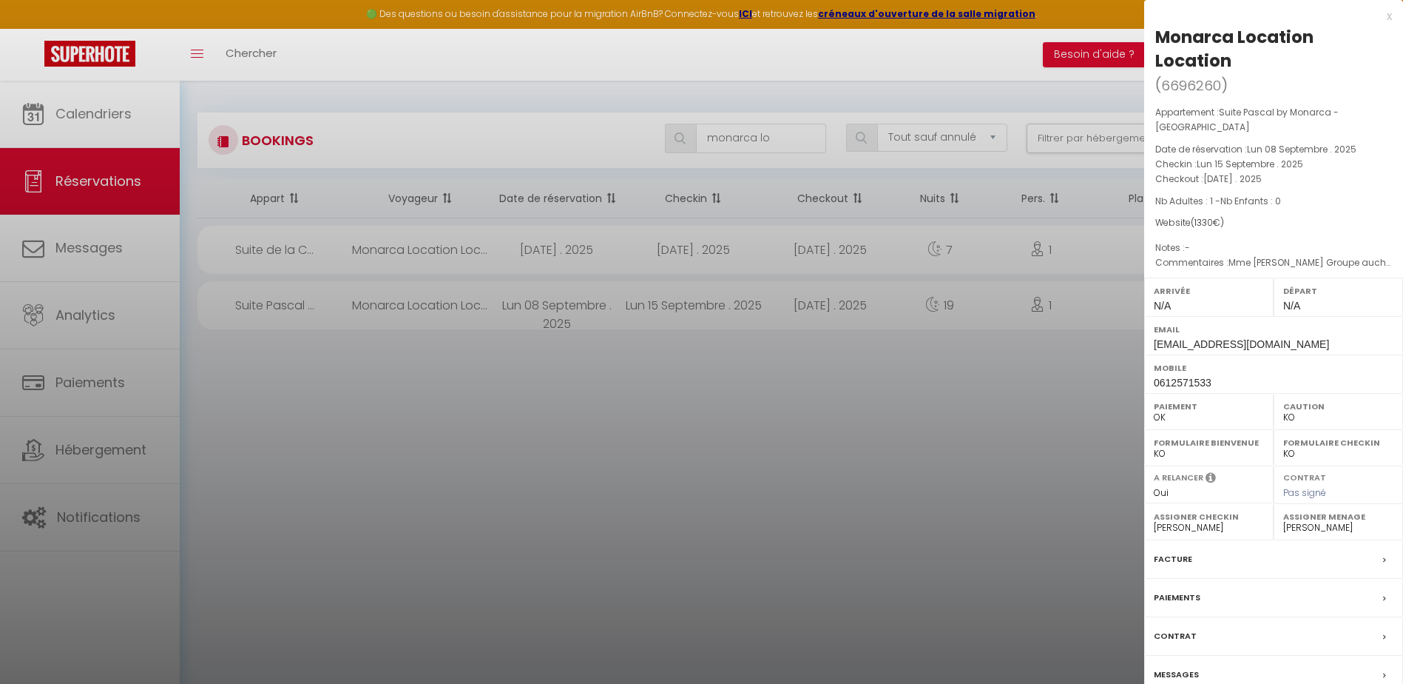
click at [1255, 544] on div "Facture" at bounding box center [1273, 559] width 259 height 38
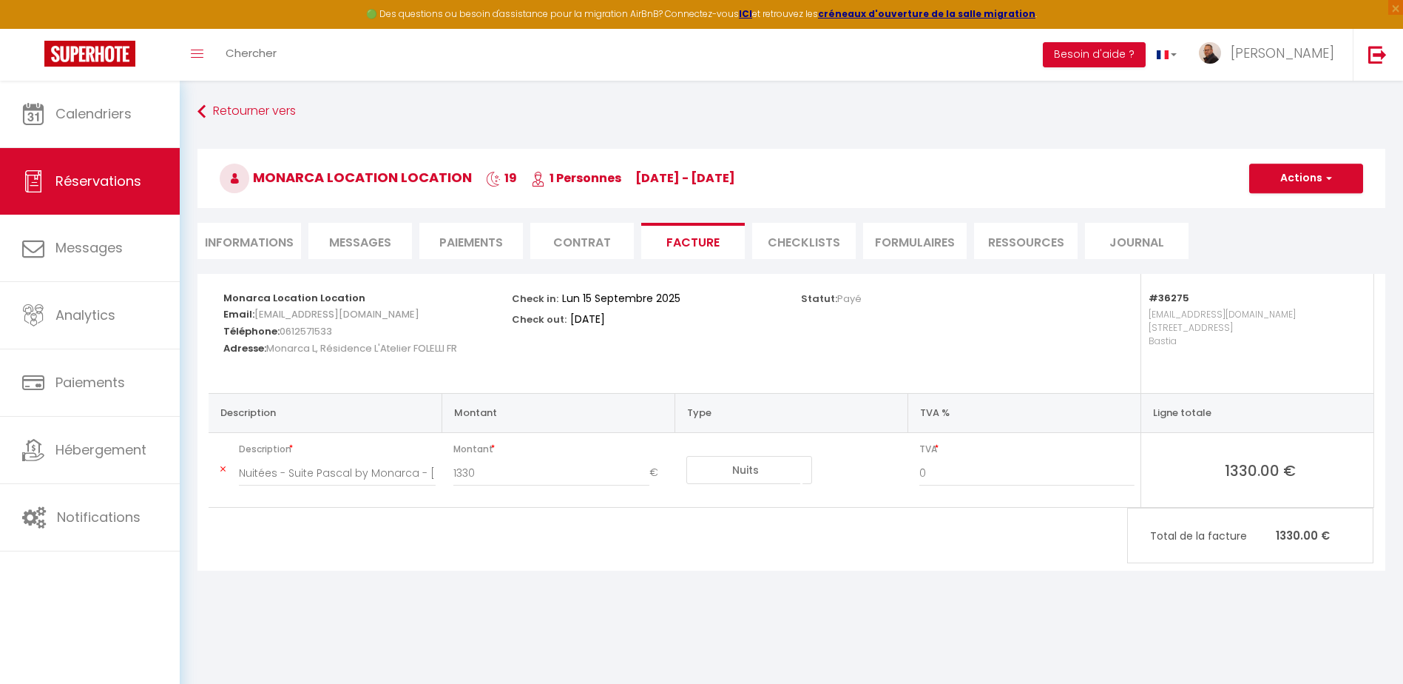
click at [251, 241] on li "Informations" at bounding box center [250, 241] width 104 height 36
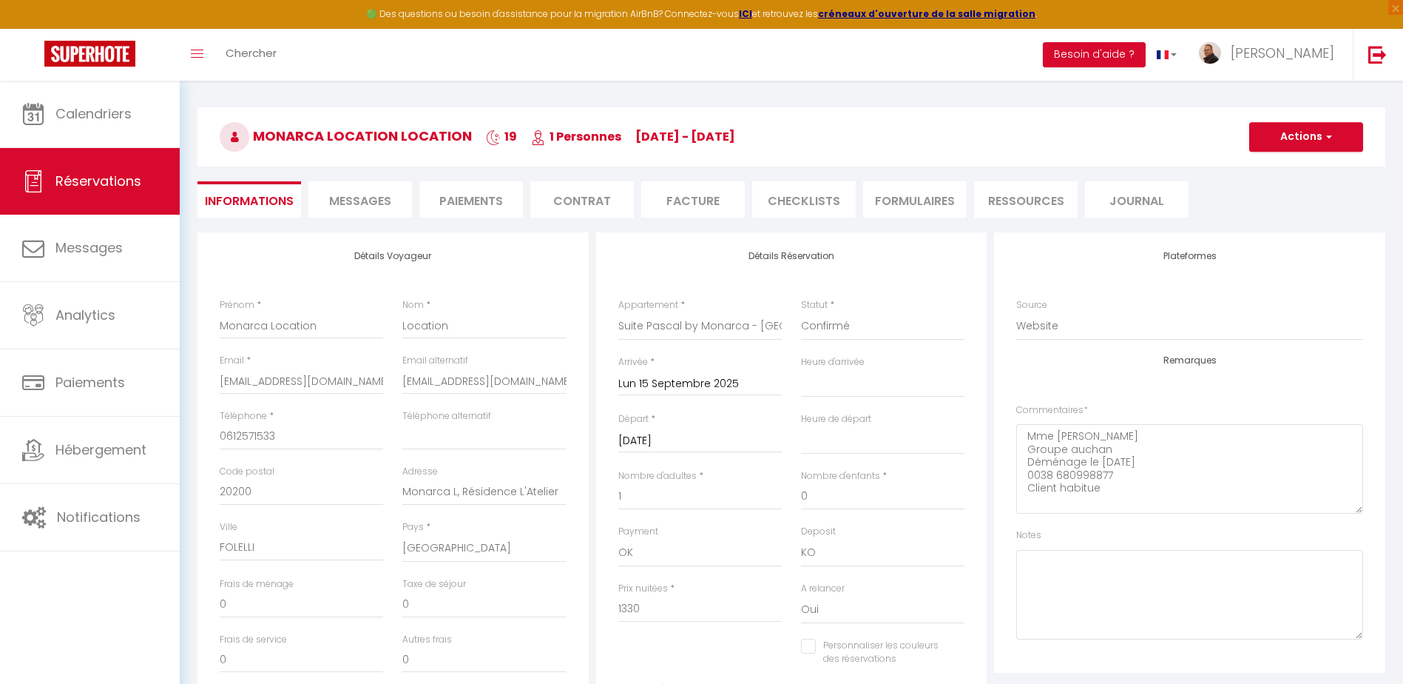
scroll to position [74, 0]
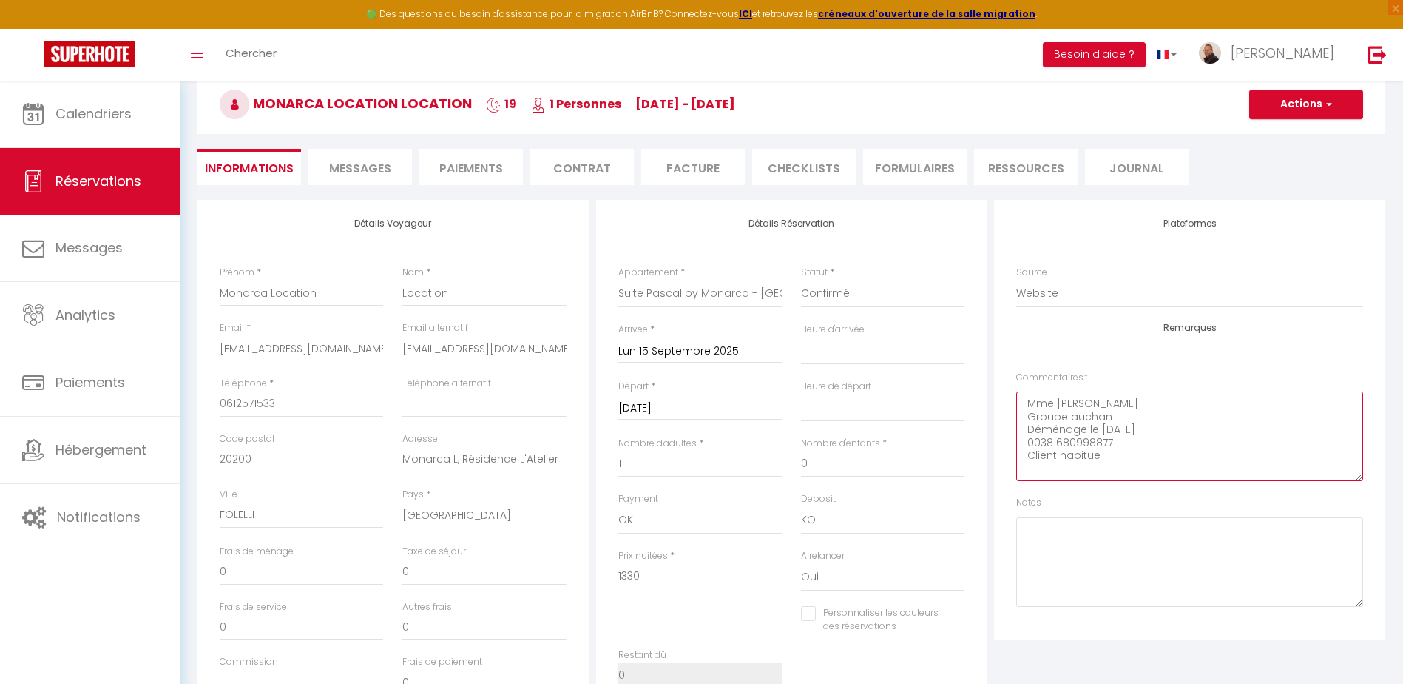
click at [1110, 459] on textarea "Mme [PERSON_NAME] Groupe auchan Déménage le [DATE] 0038 680998877 Client habitue" at bounding box center [1189, 436] width 347 height 90
click at [1305, 106] on button "Actions" at bounding box center [1306, 105] width 114 height 30
click at [1286, 131] on link "Enregistrer" at bounding box center [1291, 136] width 117 height 19
